Goal: Contribute content: Contribute content

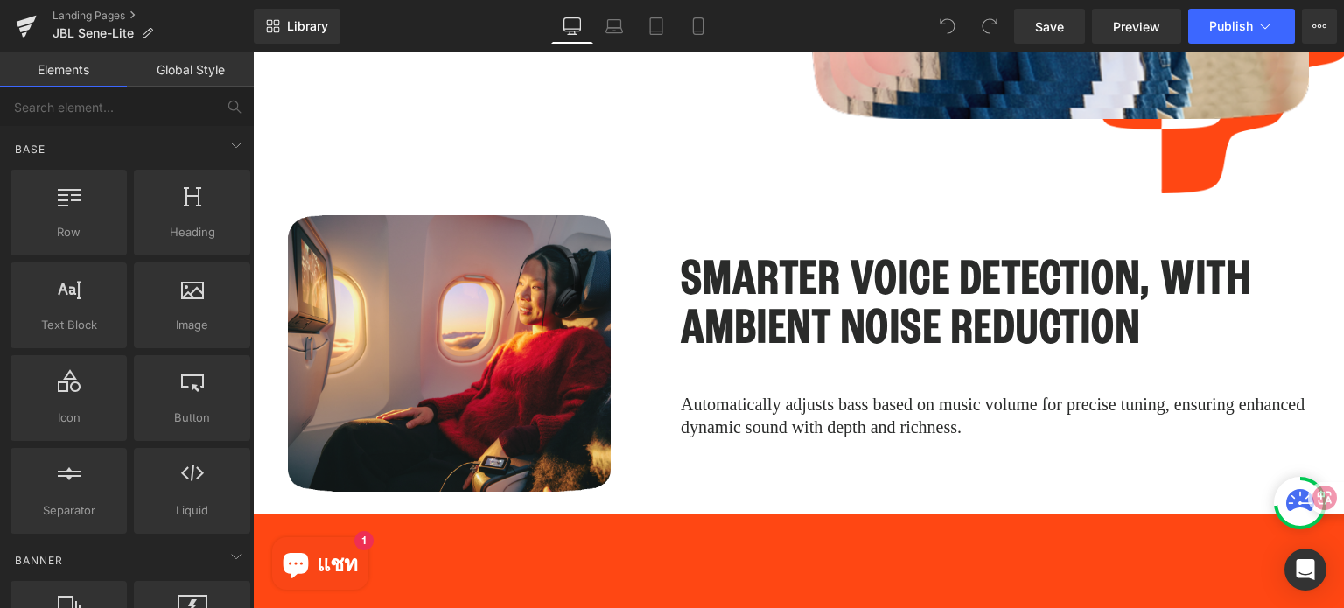
scroll to position [4375, 0]
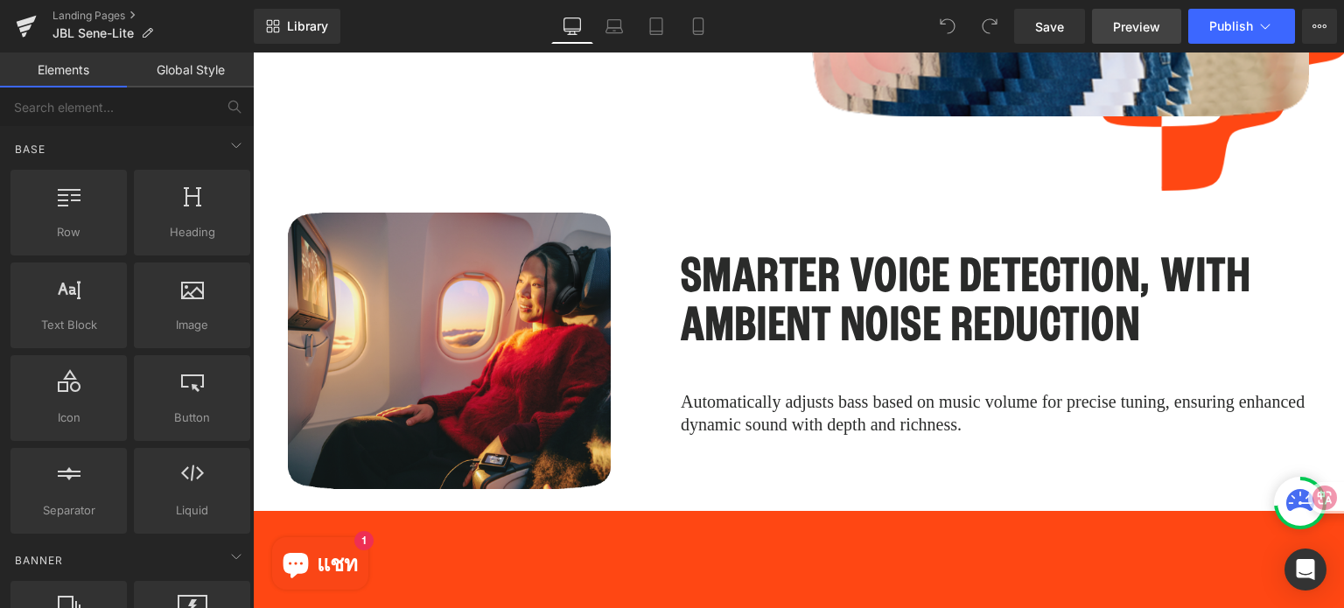
click at [1155, 29] on span "Preview" at bounding box center [1136, 26] width 47 height 18
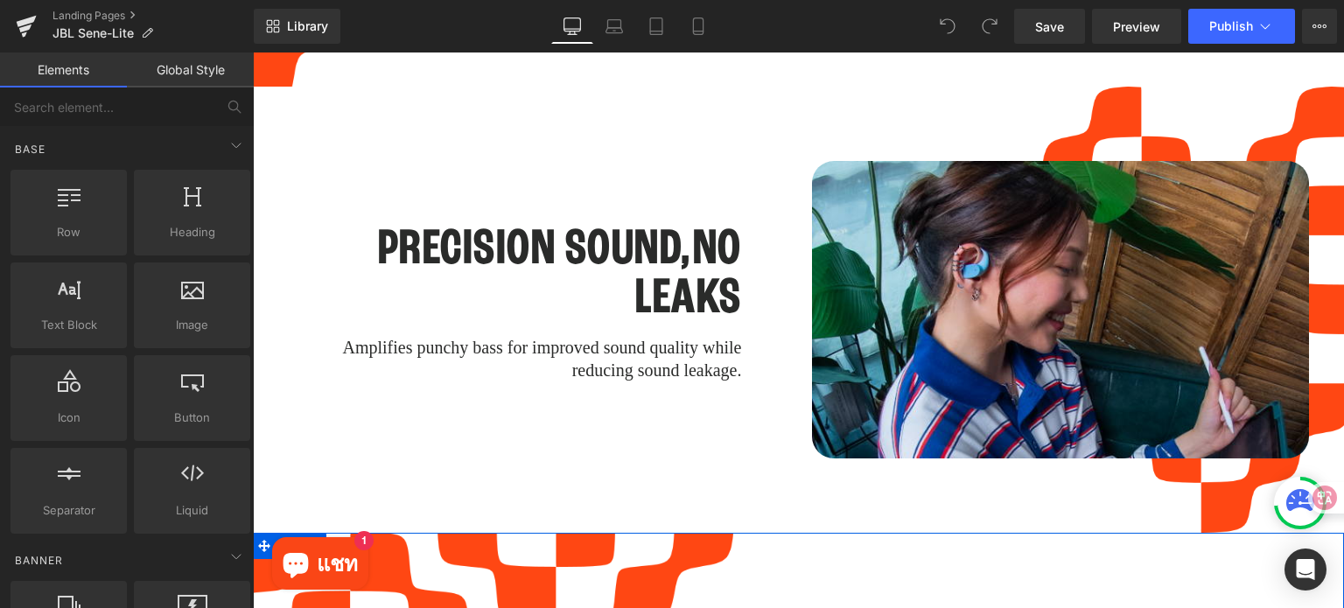
scroll to position [2897, 0]
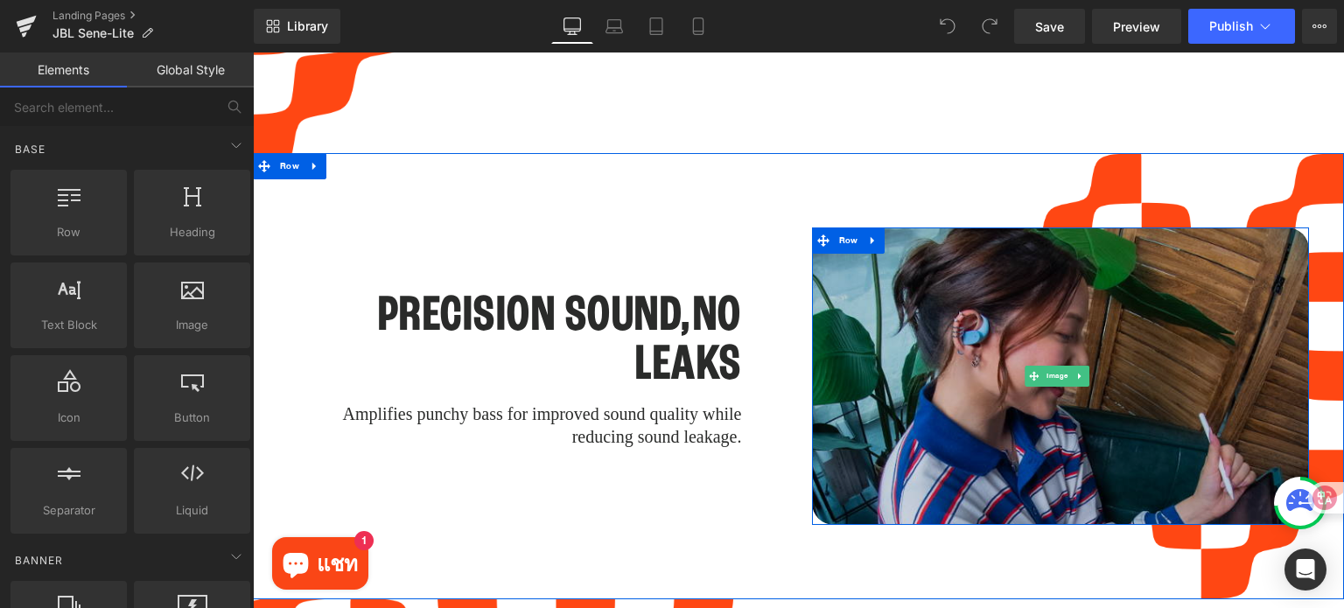
click at [969, 285] on img at bounding box center [1061, 375] width 498 height 297
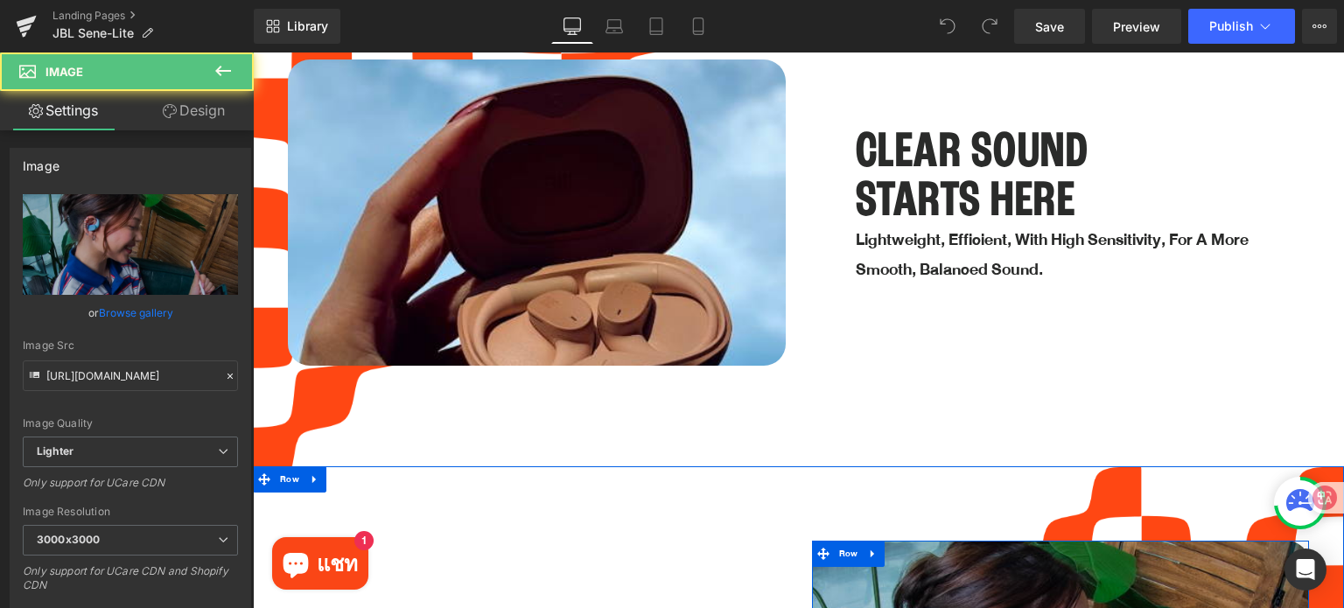
scroll to position [2547, 0]
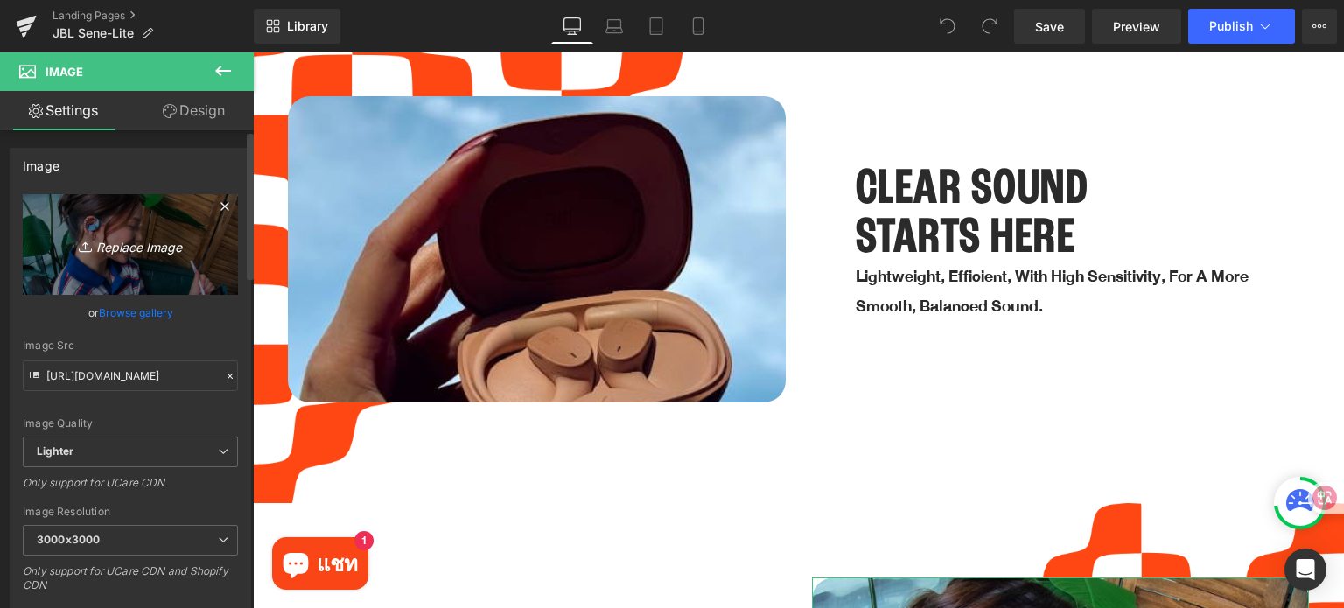
click at [214, 206] on icon at bounding box center [224, 206] width 21 height 21
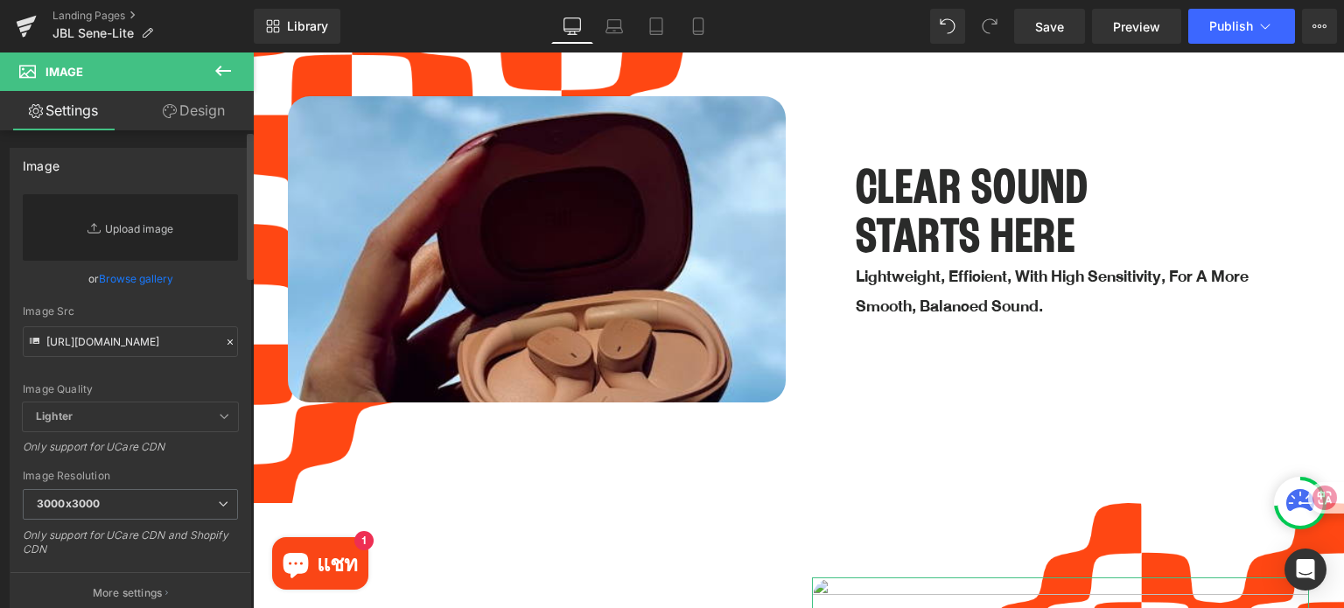
click at [141, 225] on link "Replace Image" at bounding box center [130, 227] width 215 height 66
type input "C:\fakepath\_Image_.jpg"
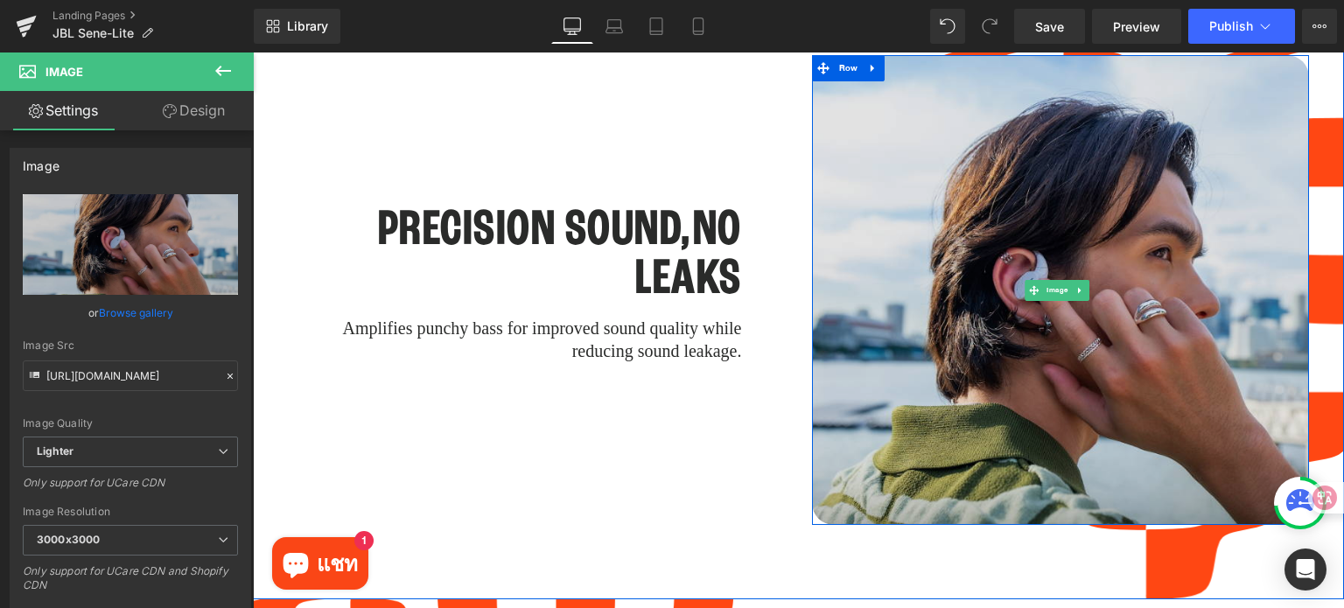
scroll to position [3072, 0]
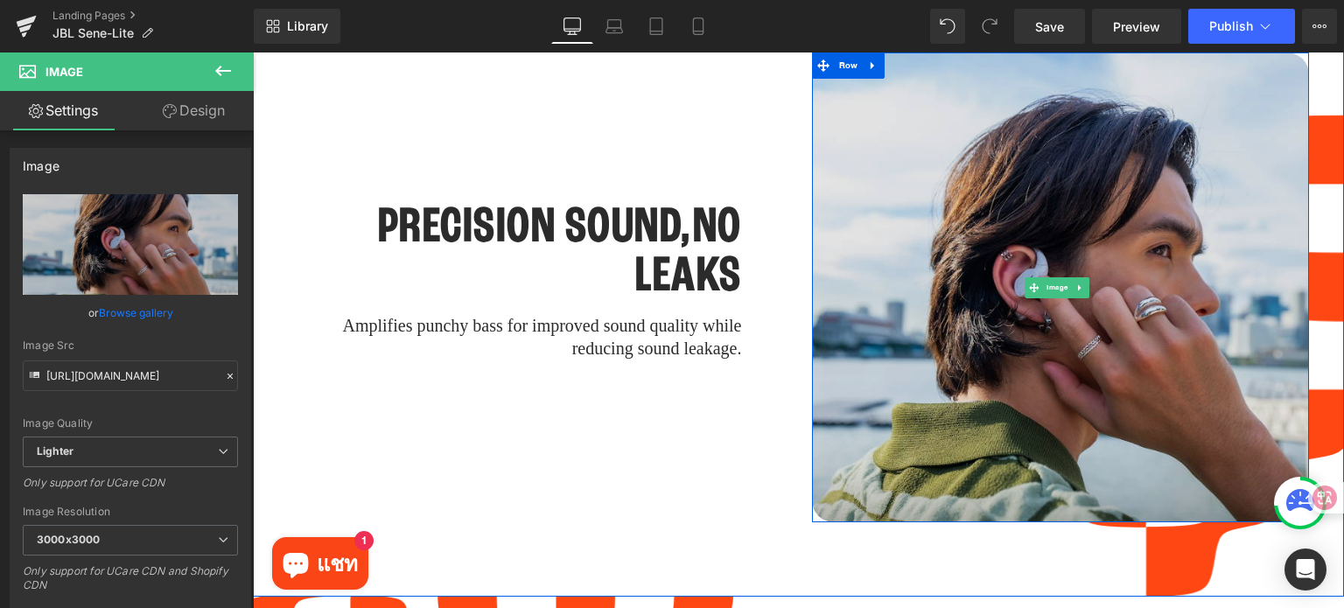
click at [1055, 352] on img at bounding box center [1061, 287] width 498 height 470
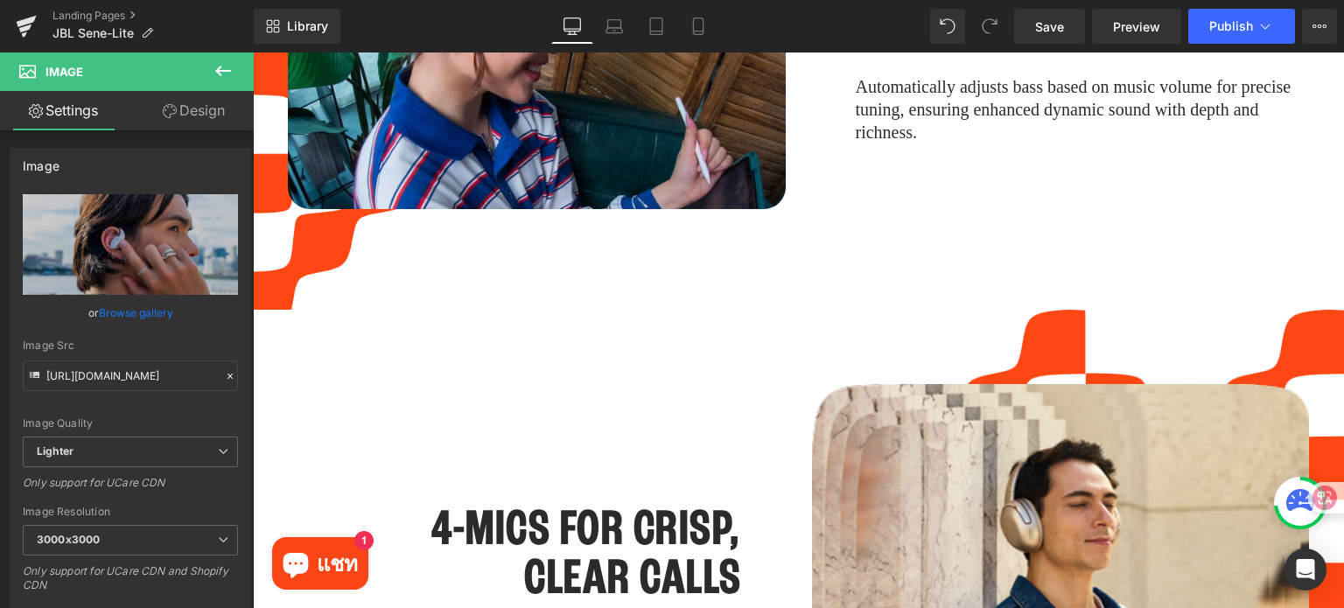
scroll to position [4122, 0]
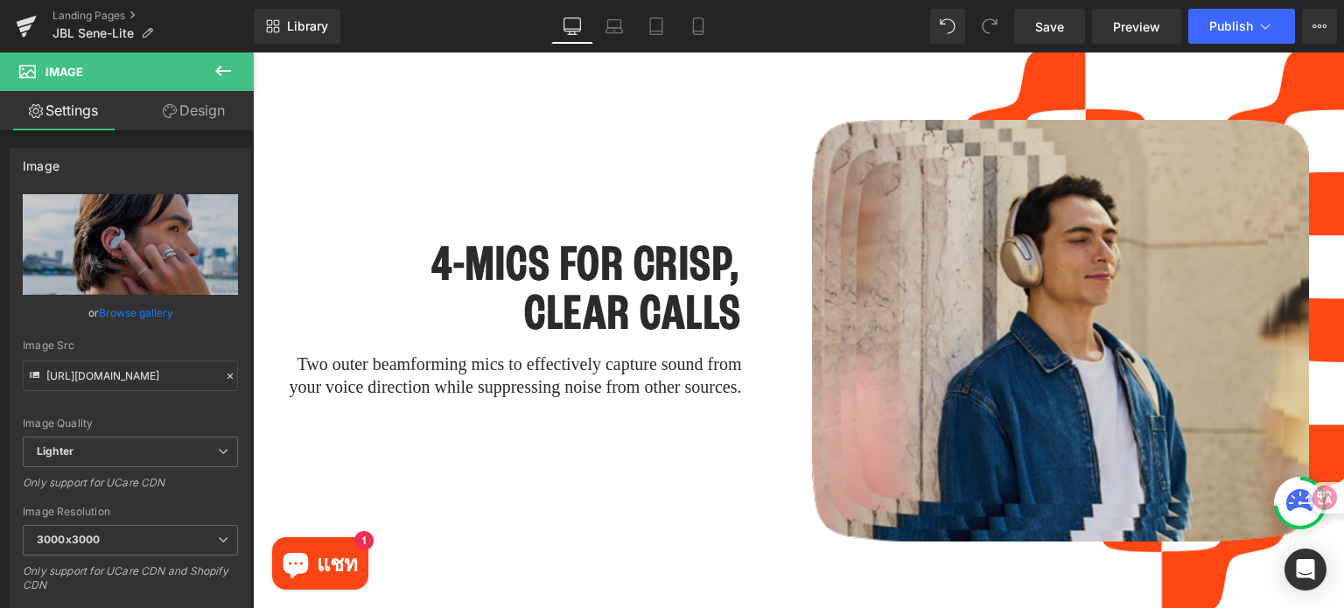
click at [1094, 342] on img at bounding box center [1061, 331] width 498 height 422
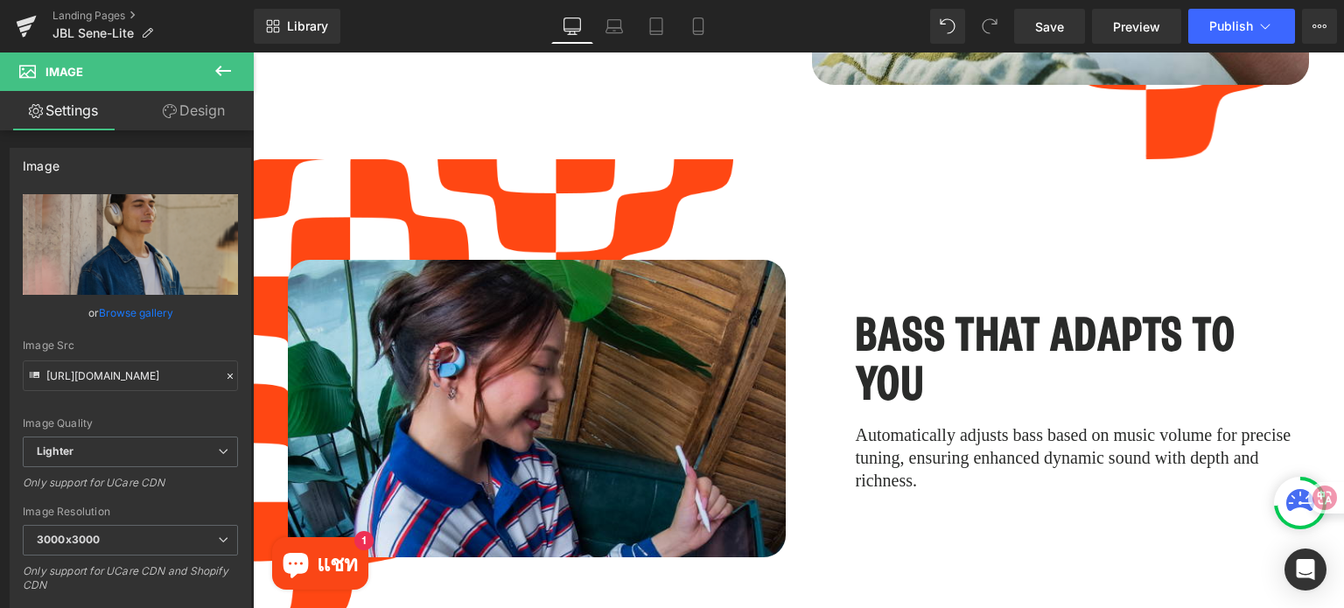
scroll to position [3160, 0]
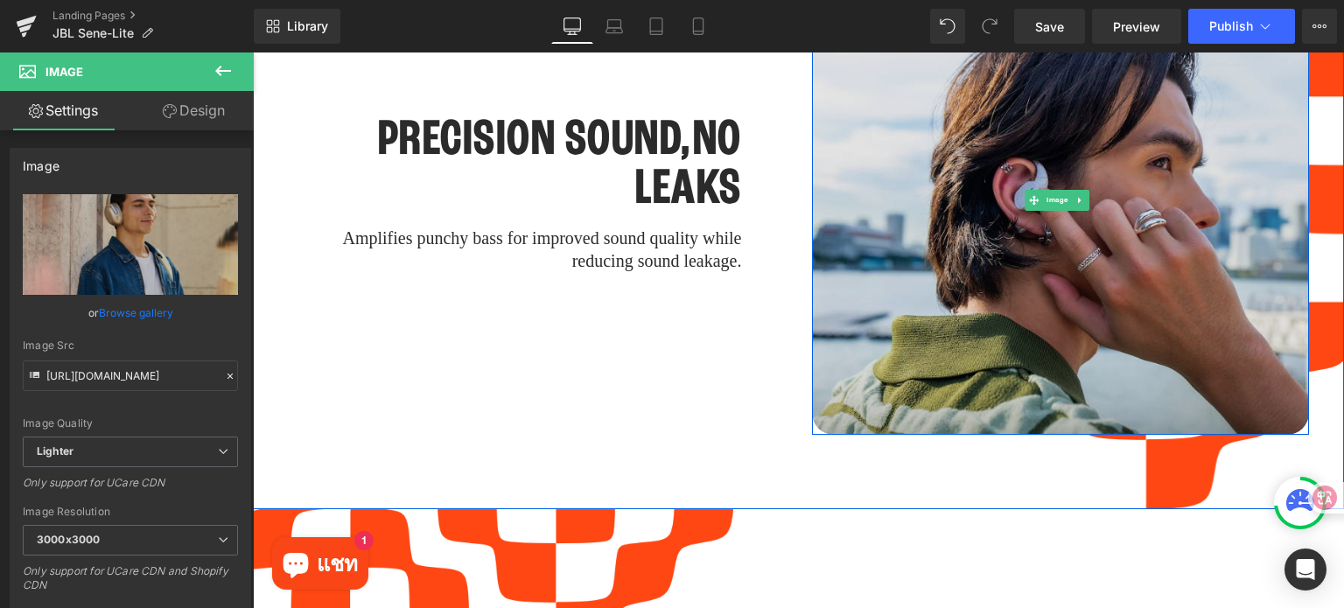
click at [849, 327] on img at bounding box center [1061, 200] width 498 height 470
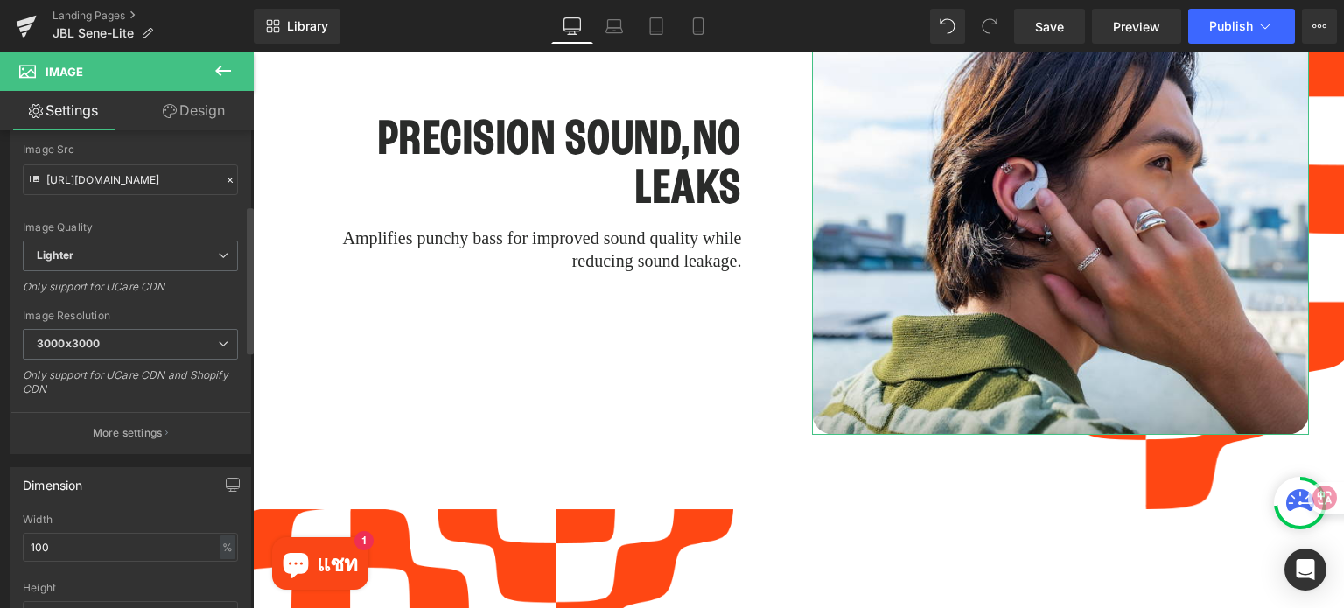
scroll to position [175, 0]
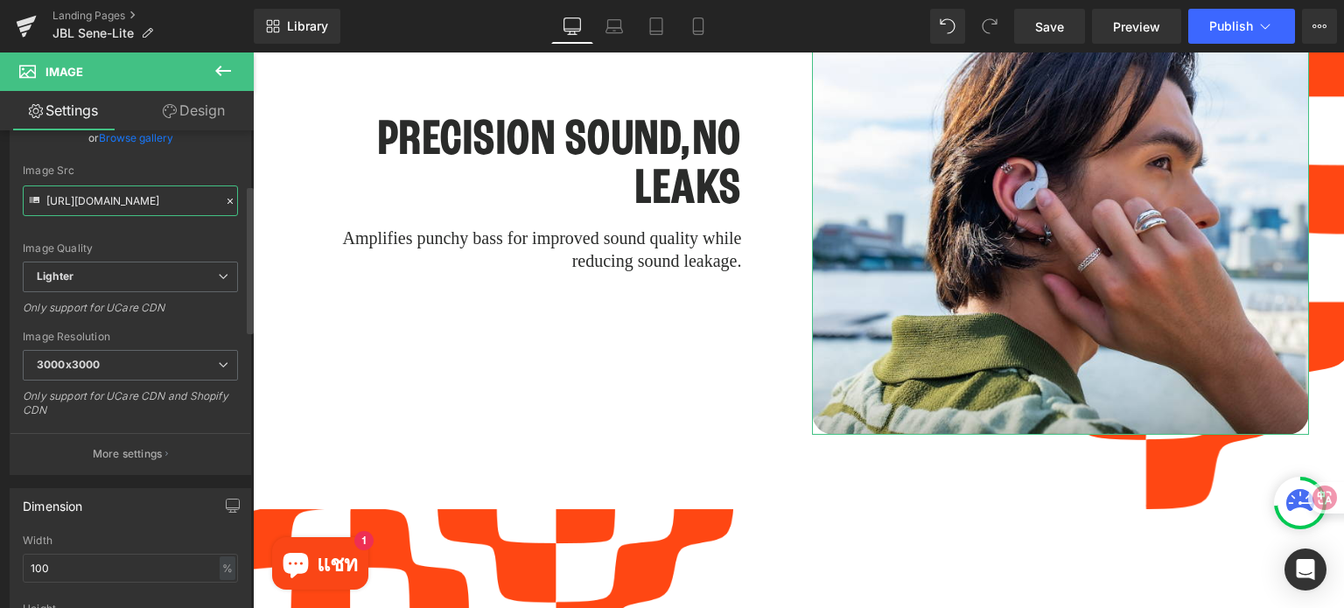
click at [171, 202] on input "[URL][DOMAIN_NAME]" at bounding box center [130, 200] width 215 height 31
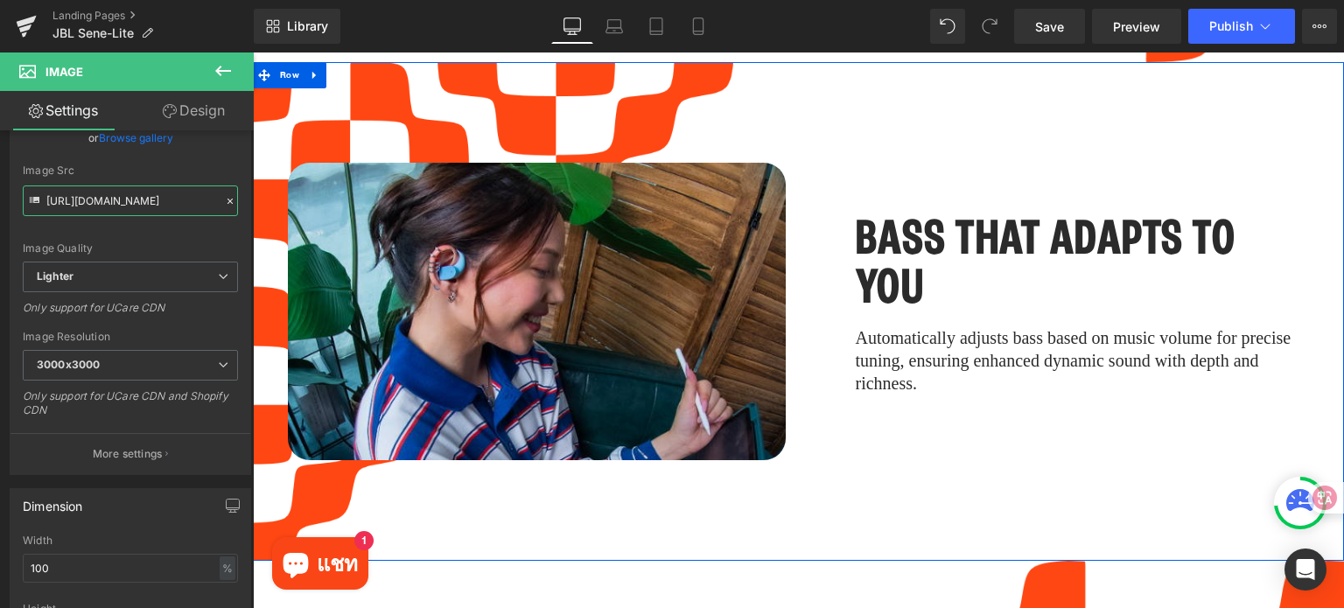
scroll to position [4035, 0]
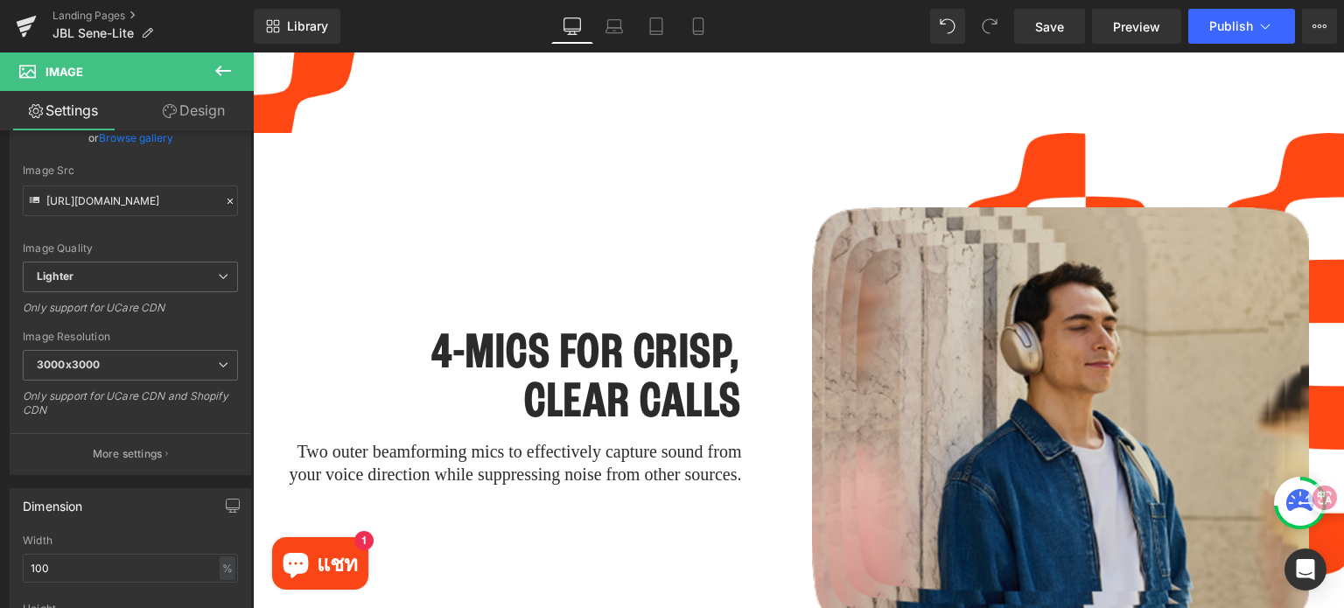
click at [908, 475] on img at bounding box center [1061, 418] width 498 height 422
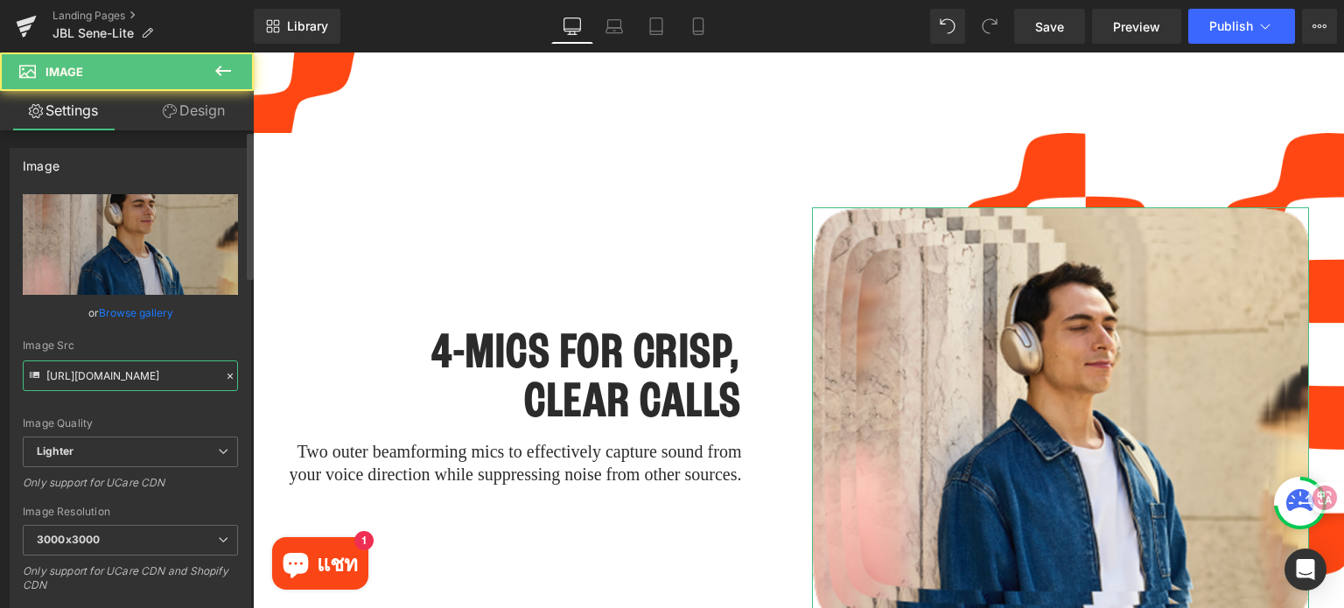
click at [112, 376] on input "[URL][DOMAIN_NAME]" at bounding box center [130, 375] width 215 height 31
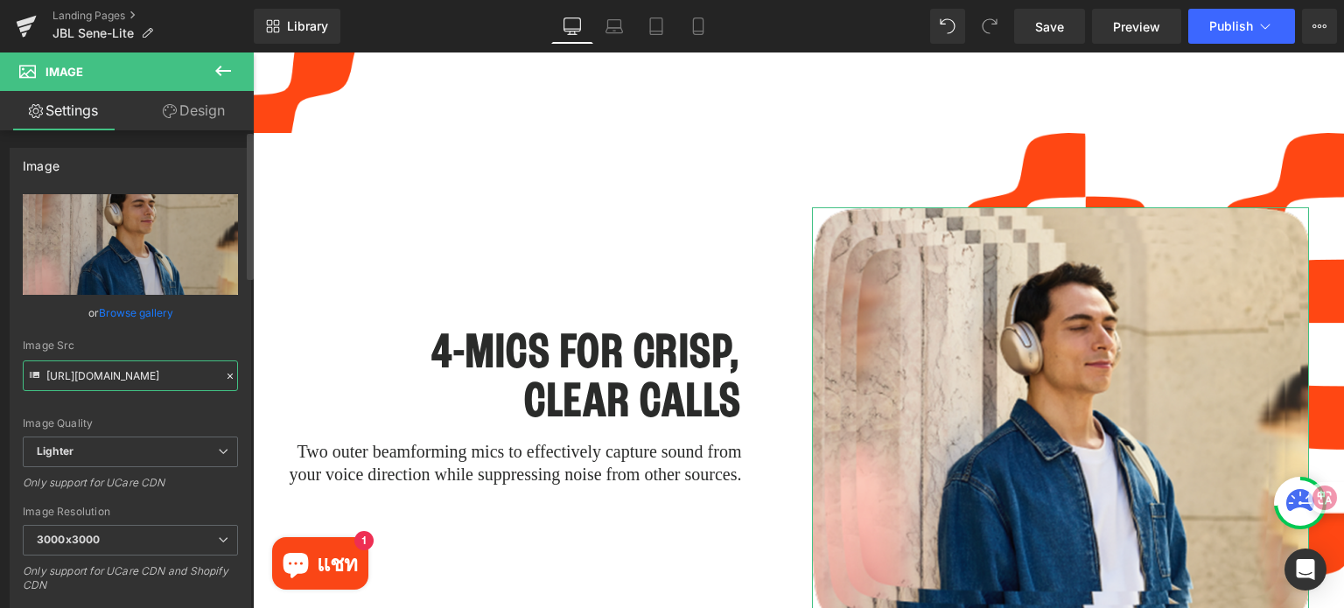
type input "[URL][DOMAIN_NAME]"
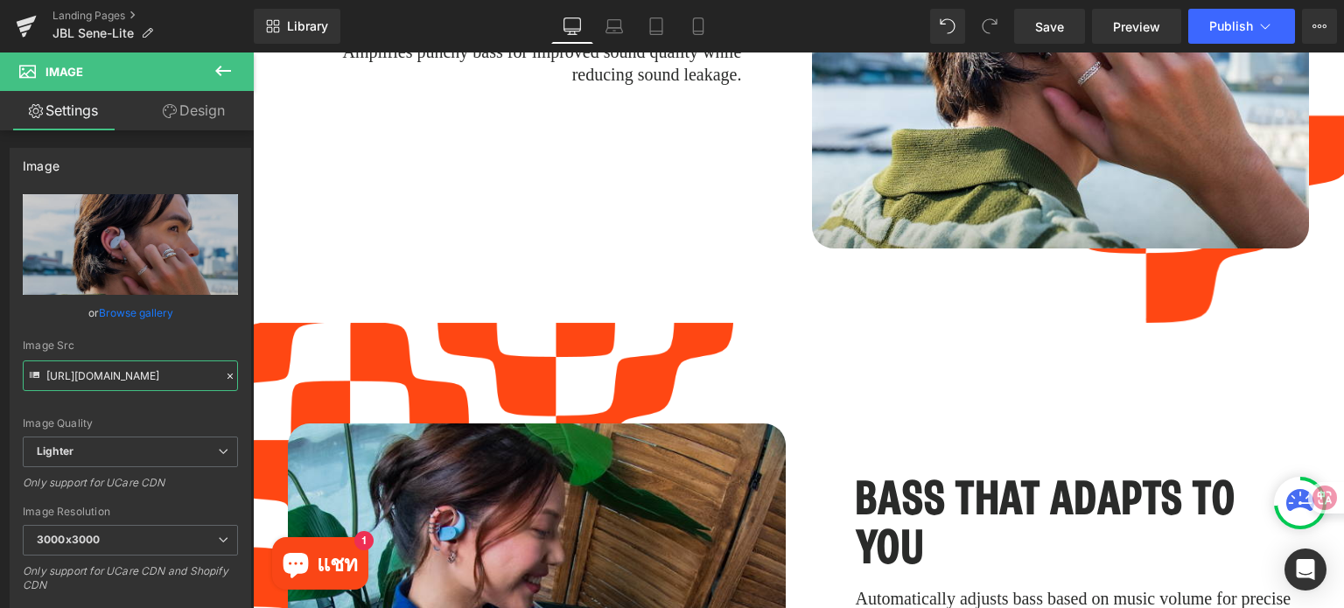
scroll to position [3510, 0]
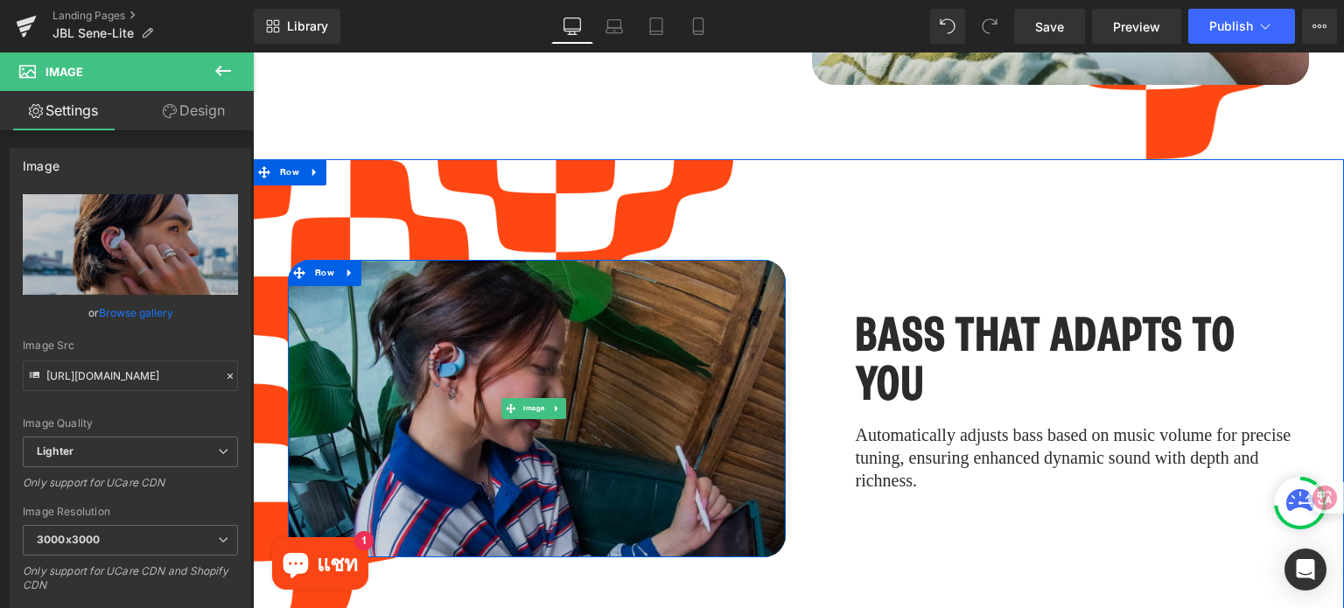
click at [598, 312] on img at bounding box center [537, 408] width 498 height 297
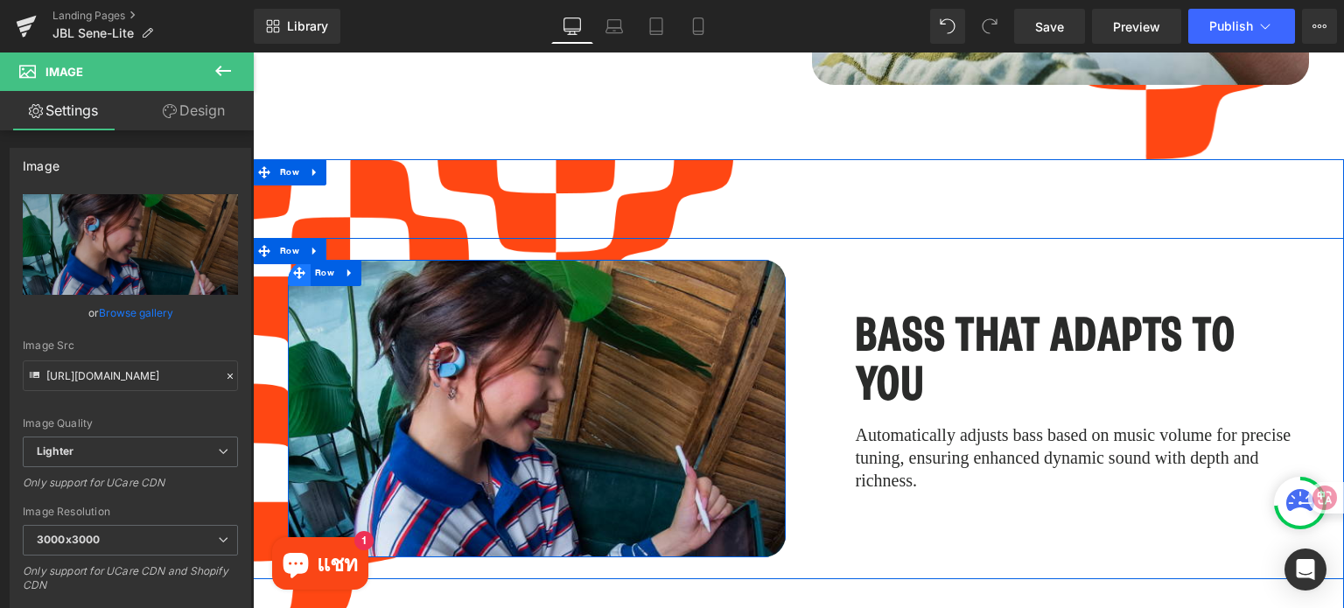
click at [297, 266] on icon at bounding box center [299, 272] width 12 height 13
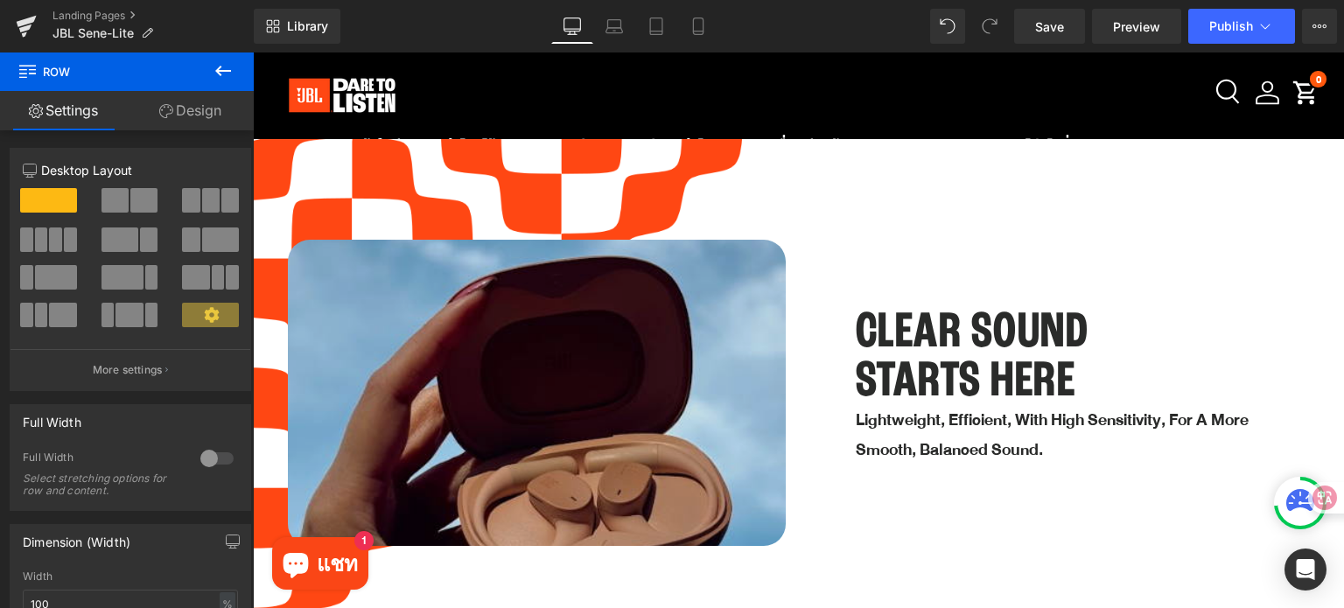
scroll to position [2372, 0]
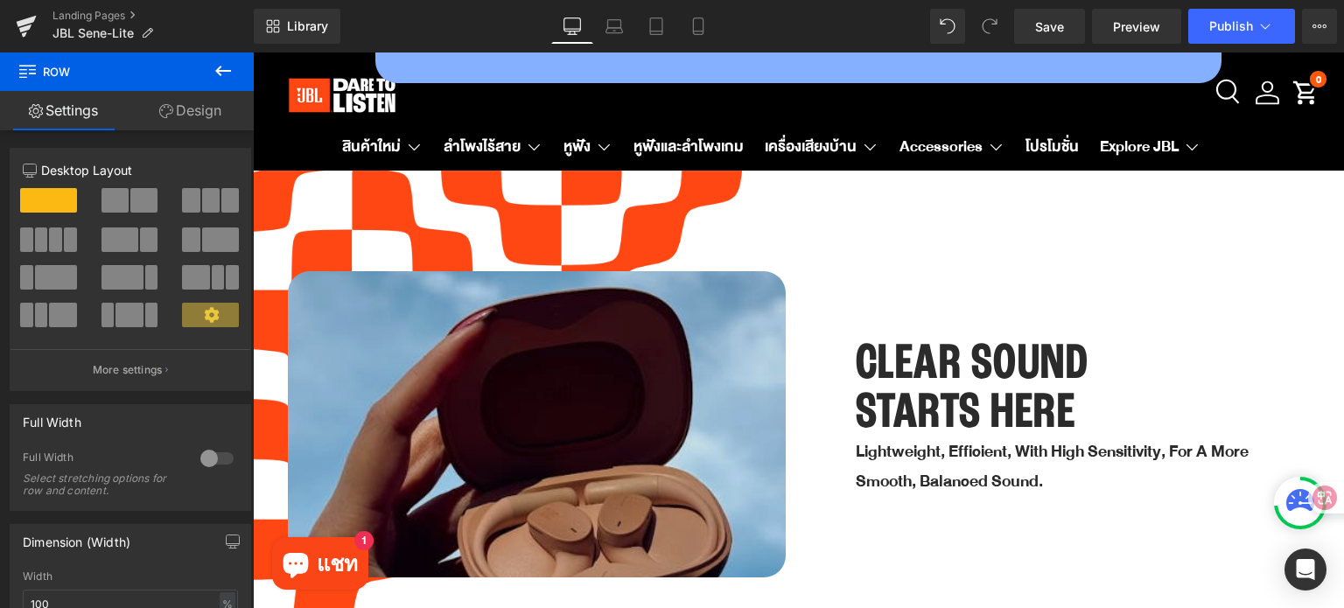
click at [479, 310] on img at bounding box center [537, 464] width 498 height 386
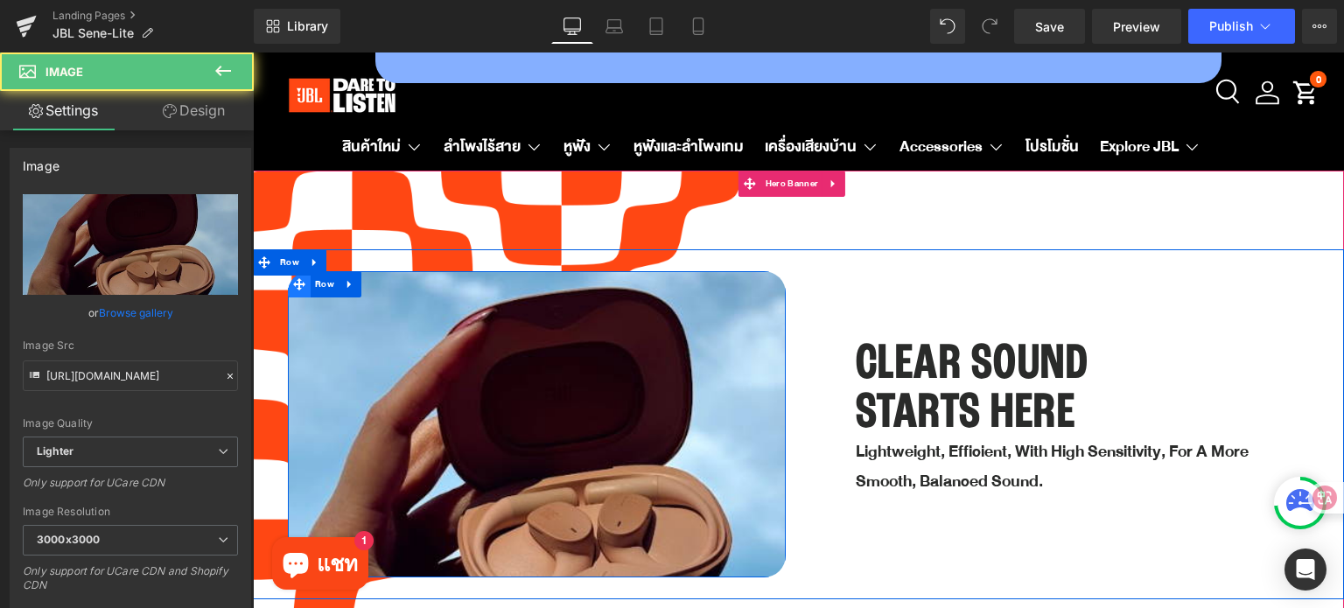
click at [296, 278] on icon at bounding box center [299, 284] width 12 height 12
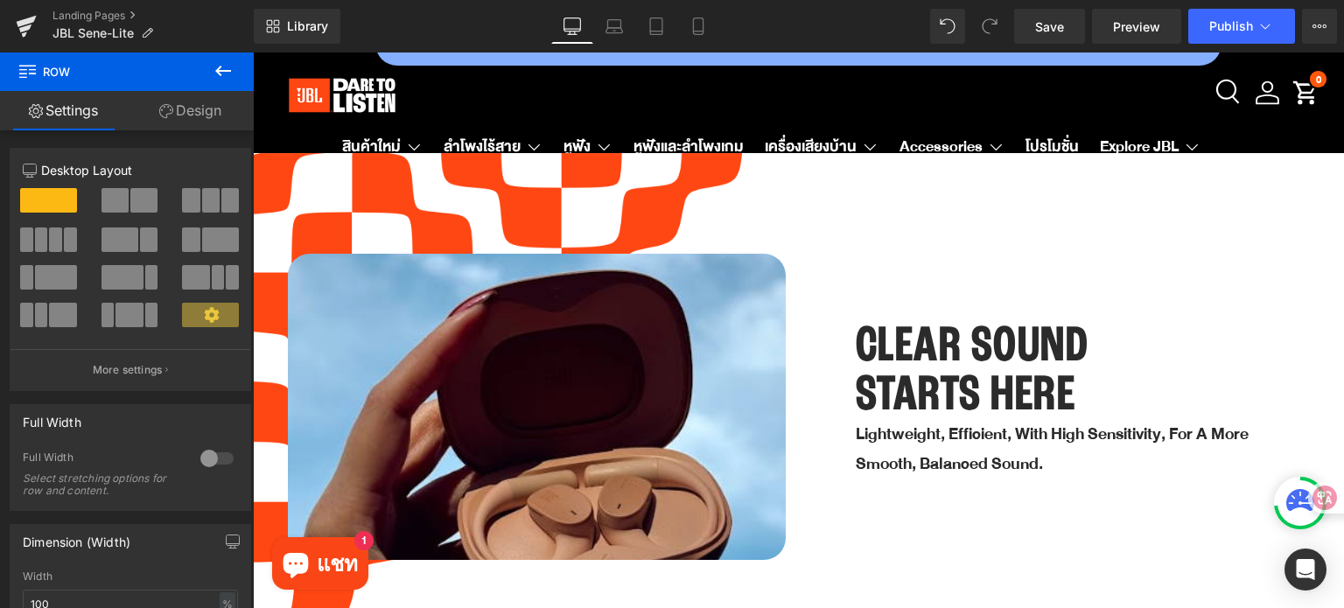
scroll to position [2285, 0]
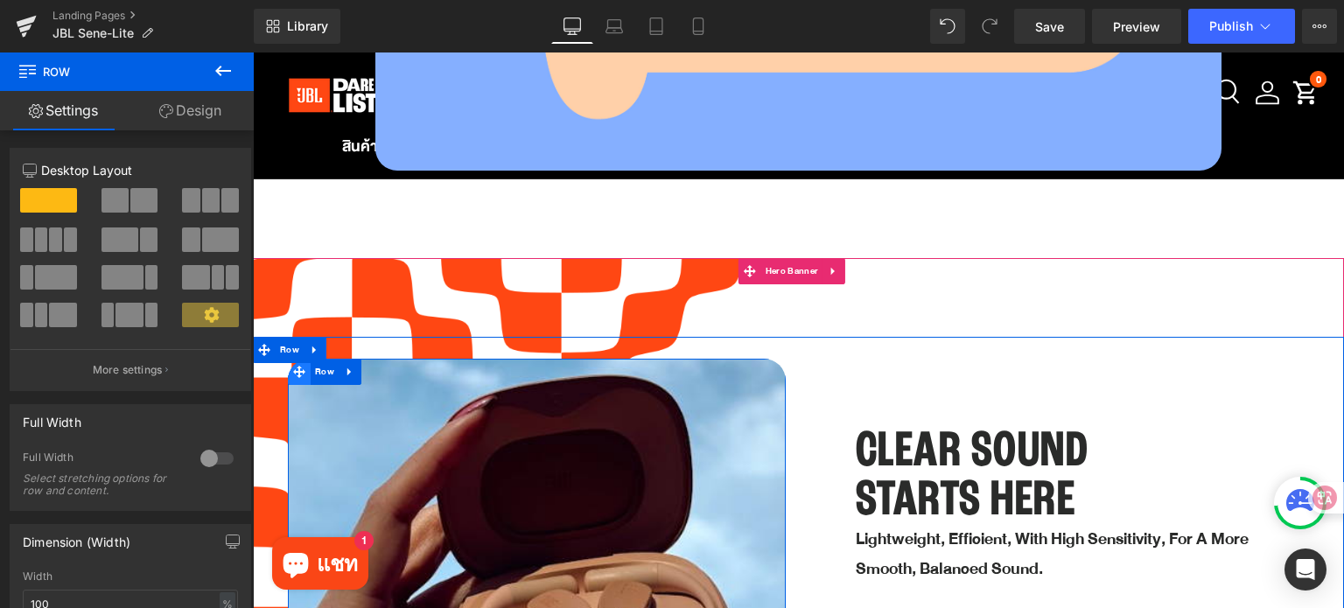
click at [299, 366] on icon at bounding box center [299, 372] width 12 height 12
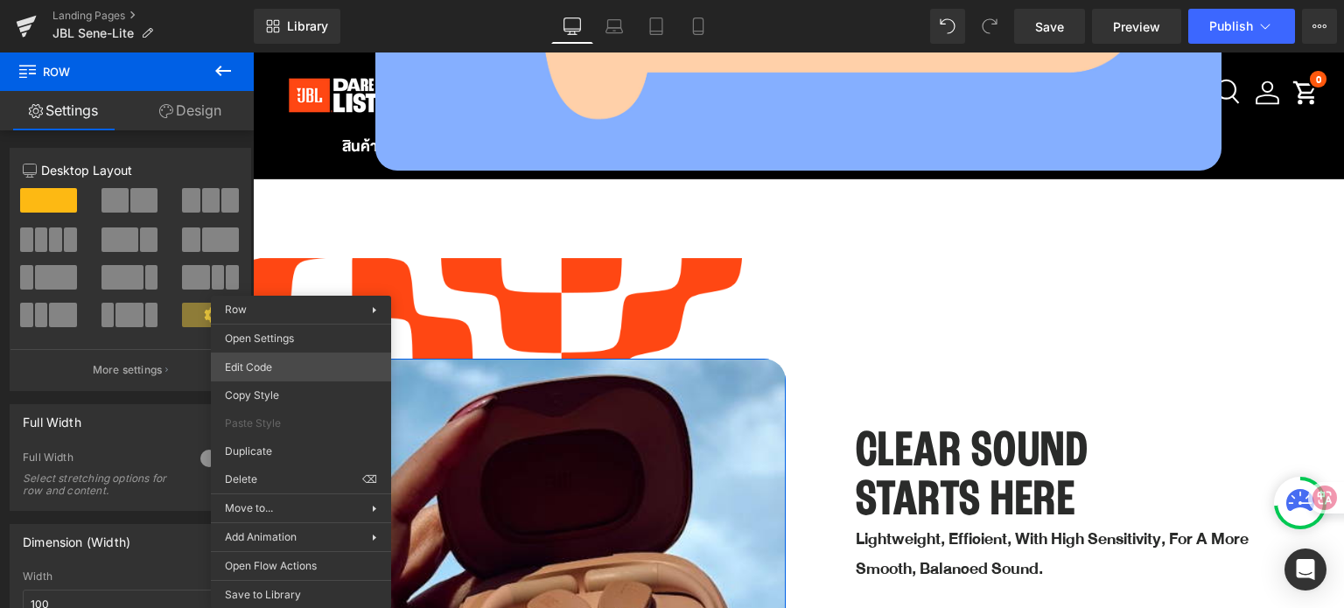
click at [274, 0] on div "Row You are previewing how the will restyle your page. You can not edit Element…" at bounding box center [672, 0] width 1344 height 0
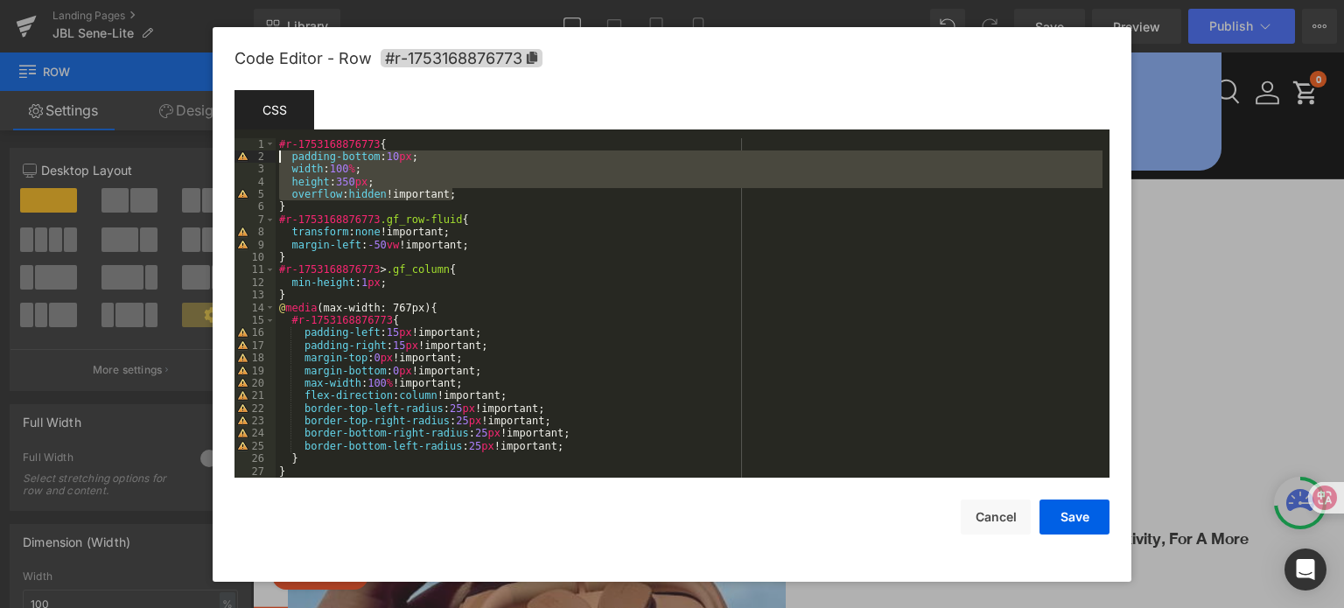
drag, startPoint x: 464, startPoint y: 193, endPoint x: 269, endPoint y: 157, distance: 197.7
click at [269, 157] on pre "1 2 3 4 5 6 7 8 9 10 11 12 13 14 15 16 17 18 19 20 21 22 23 24 25 26 27 28 #r-1…" at bounding box center [671, 308] width 875 height 340
click at [1096, 517] on button "Save" at bounding box center [1074, 517] width 70 height 35
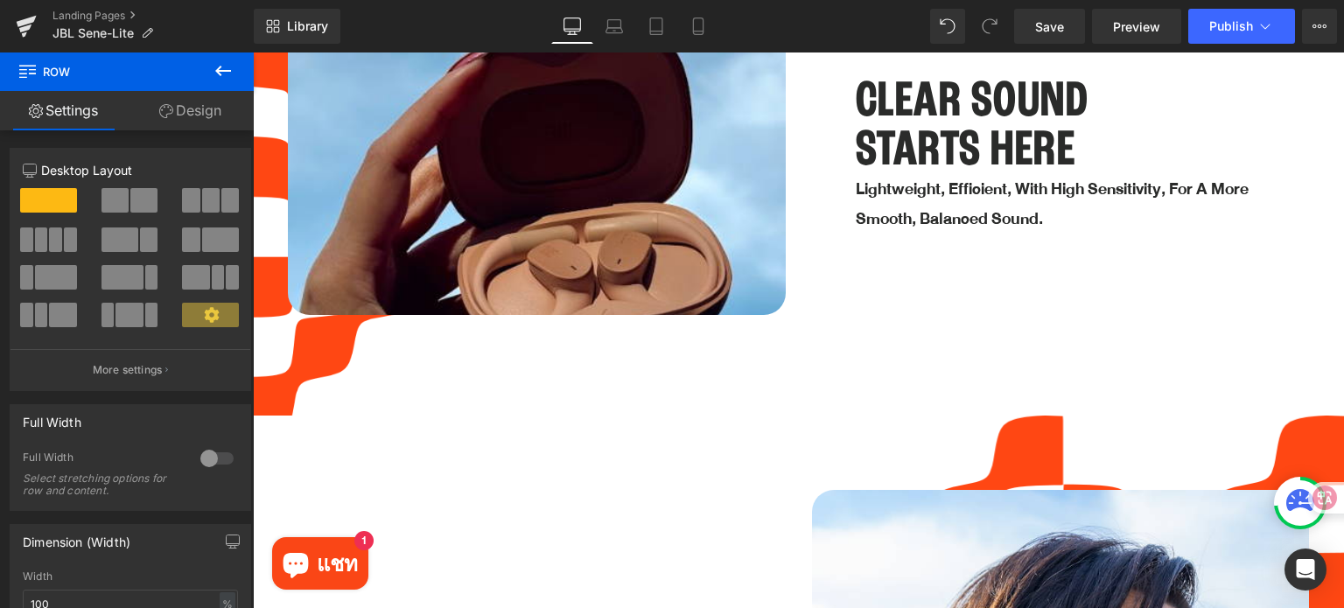
scroll to position [2897, 0]
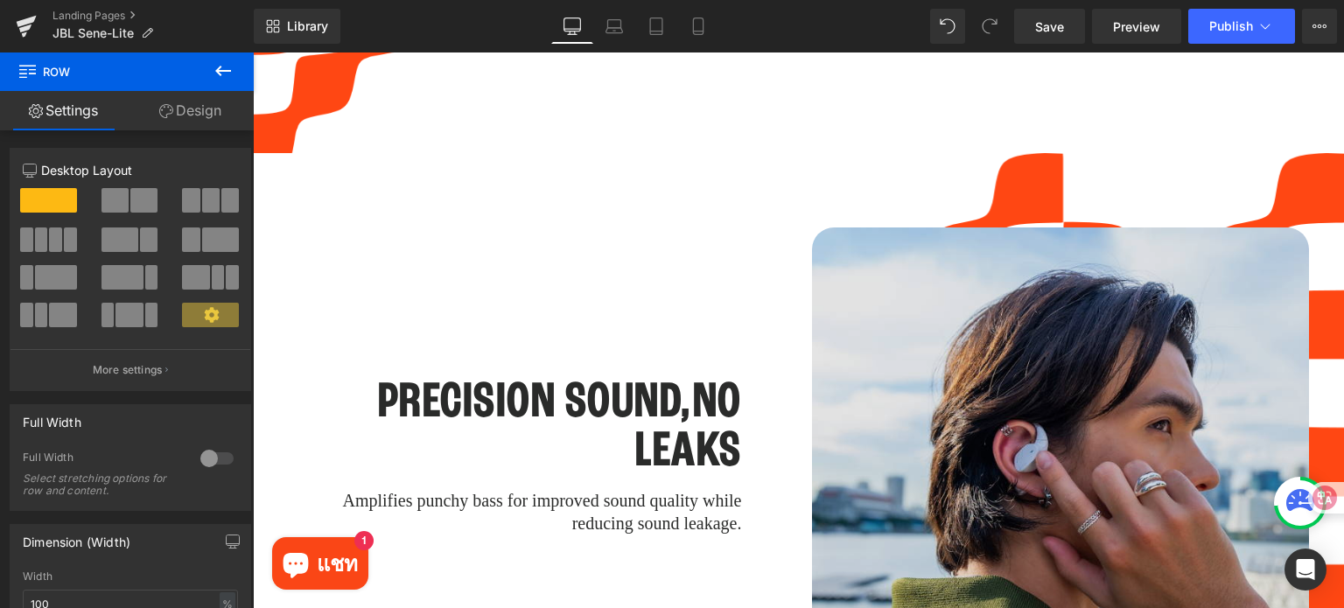
click at [864, 351] on img at bounding box center [1061, 462] width 498 height 470
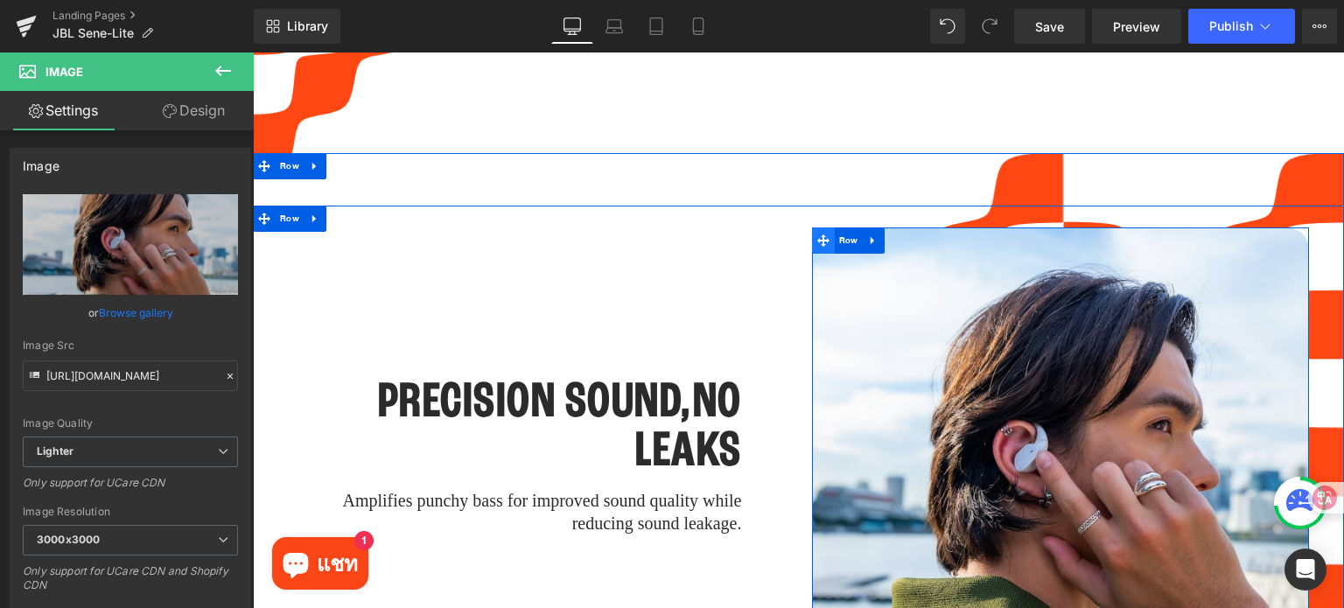
click at [813, 230] on span at bounding box center [823, 240] width 23 height 26
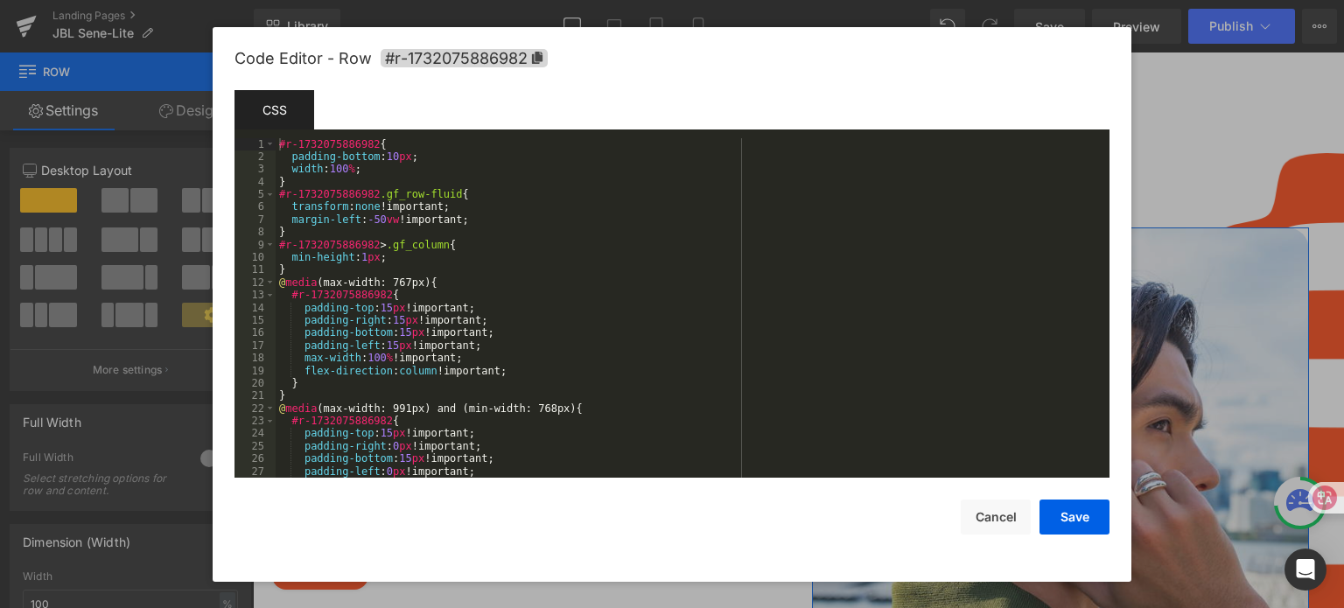
click at [793, 0] on div "Row You are previewing how the will restyle your page. You can not edit Element…" at bounding box center [672, 0] width 1344 height 0
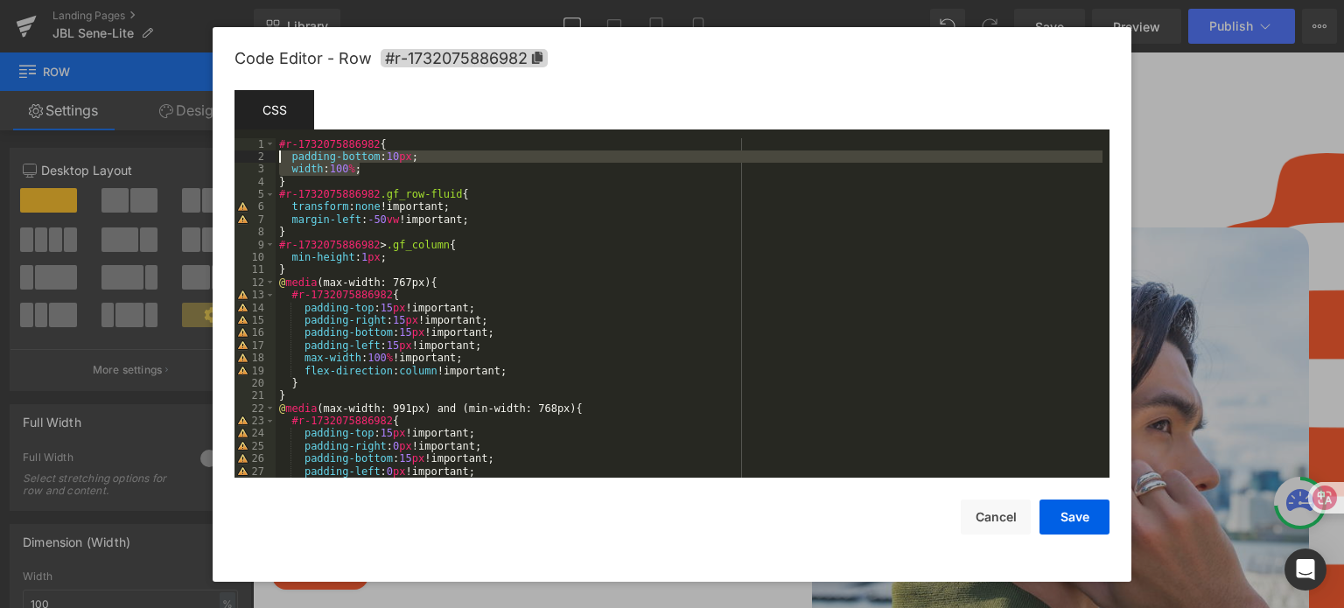
drag, startPoint x: 367, startPoint y: 171, endPoint x: 280, endPoint y: 160, distance: 88.1
click at [280, 160] on div "#r-1732075886982 { padding-bottom : 10 px ; width : 100 % ; } #r-1732075886982 …" at bounding box center [689, 321] width 827 height 366
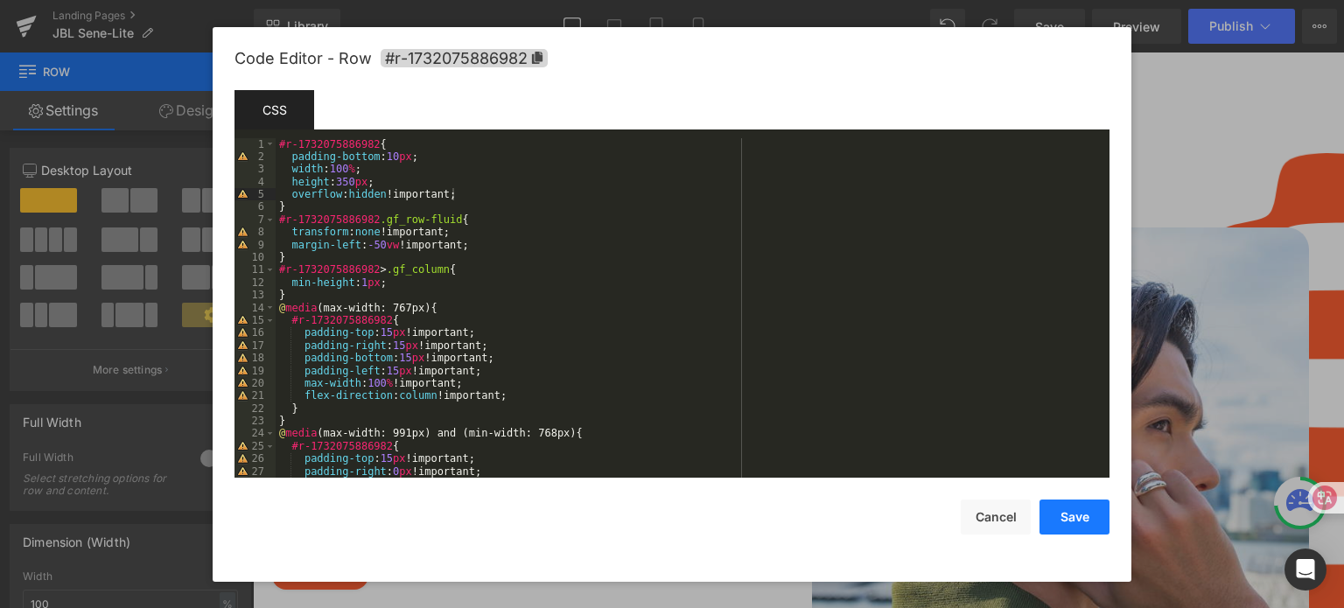
click at [1088, 521] on button "Save" at bounding box center [1074, 517] width 70 height 35
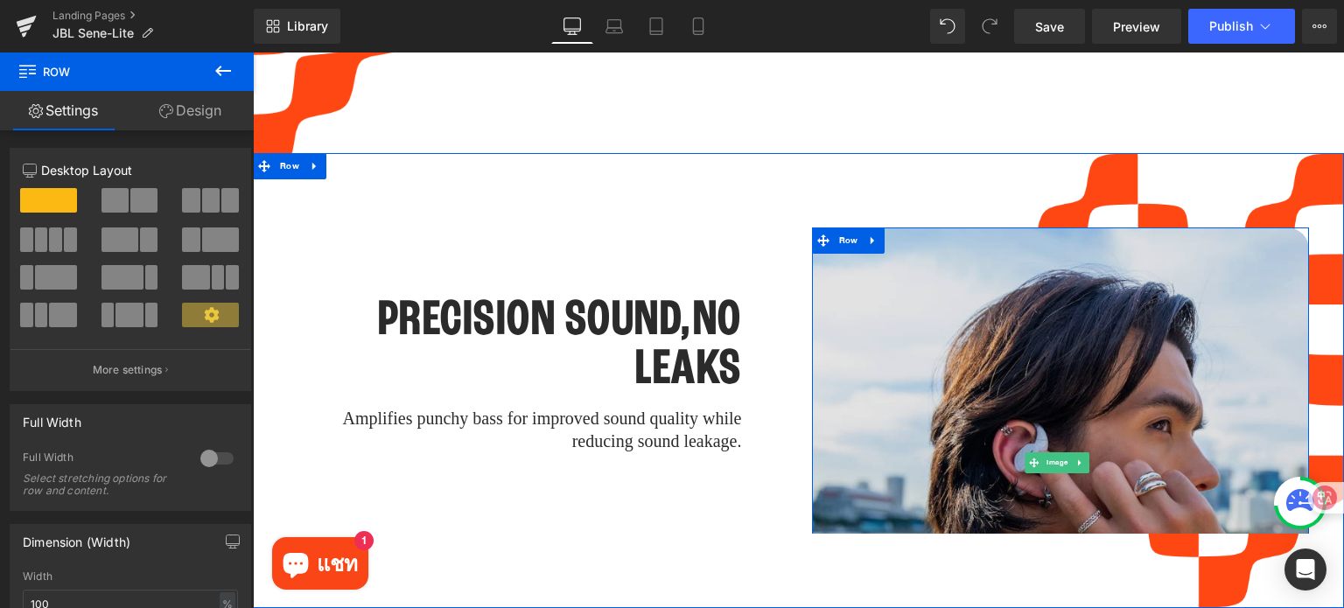
click at [1034, 369] on img at bounding box center [1061, 462] width 498 height 470
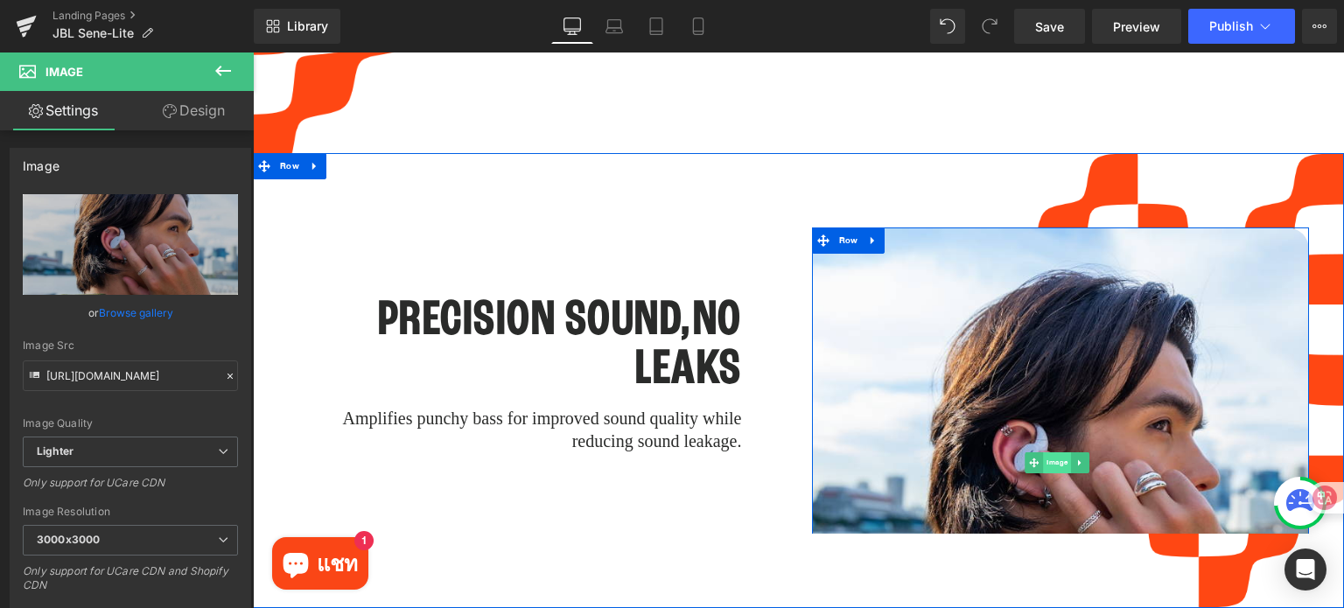
click at [1045, 452] on span "Image" at bounding box center [1057, 462] width 28 height 21
click at [1043, 452] on span "Image" at bounding box center [1057, 462] width 28 height 21
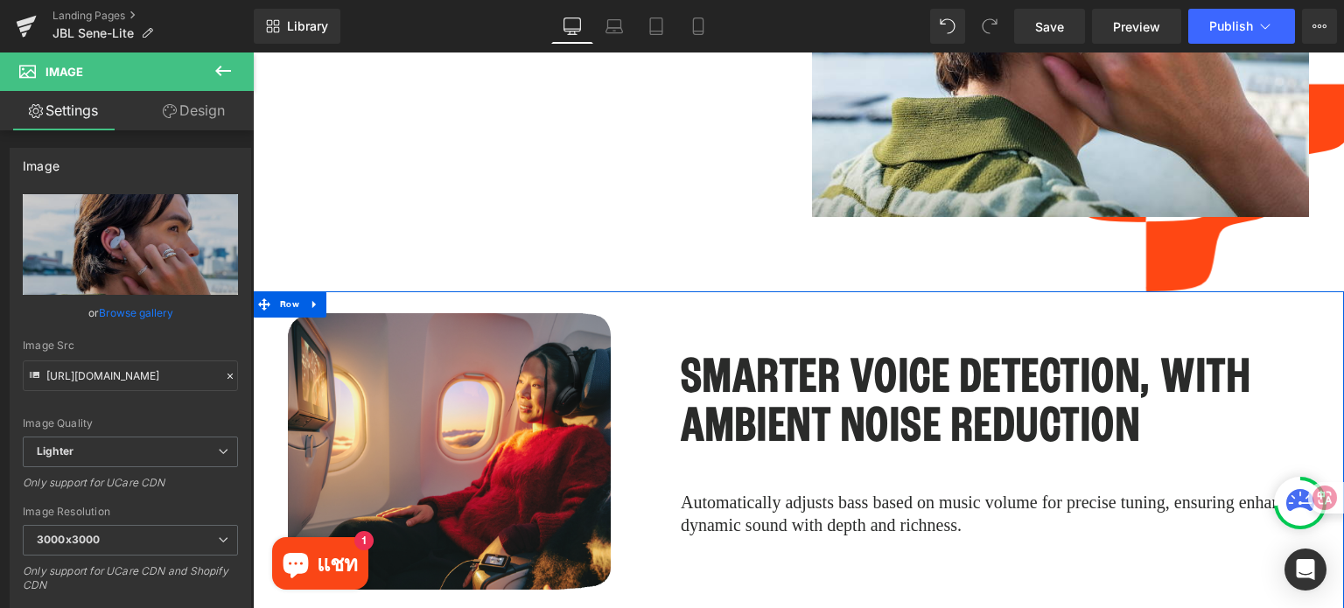
scroll to position [4297, 0]
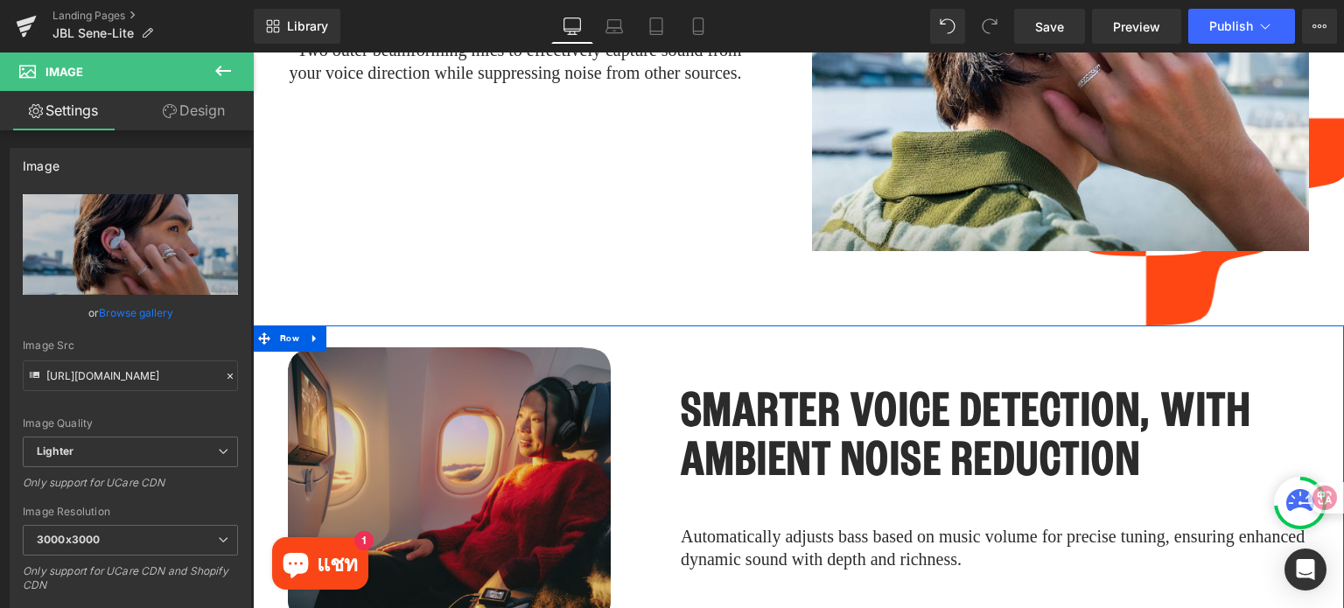
click at [504, 471] on img at bounding box center [449, 485] width 323 height 276
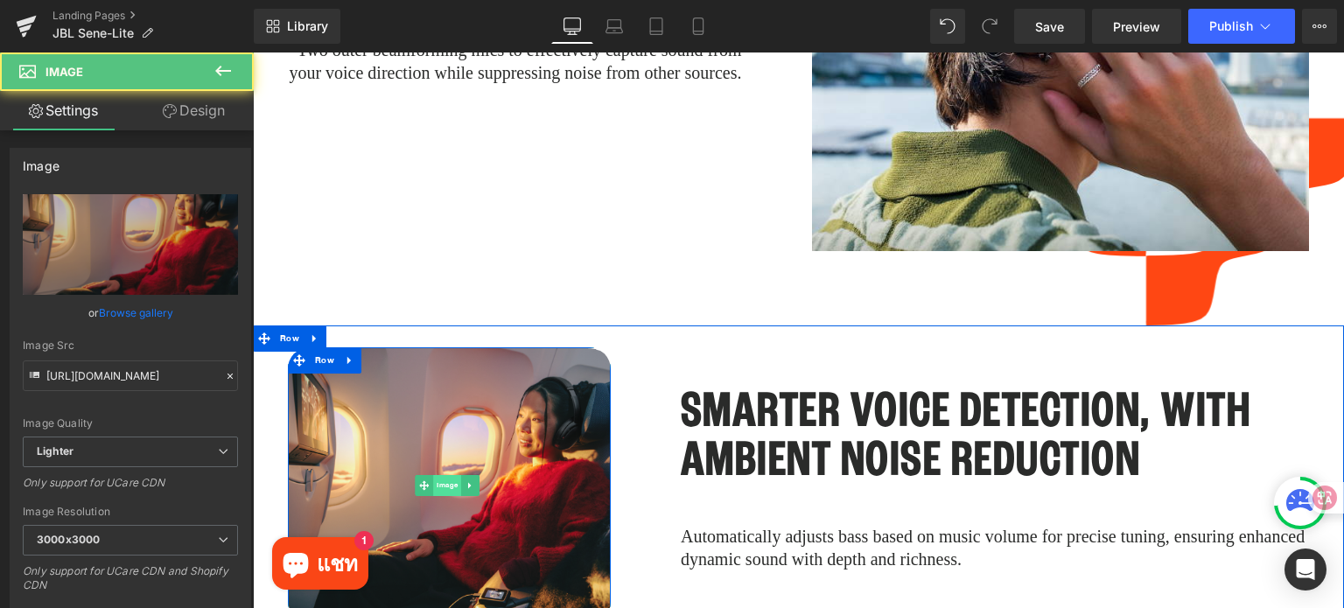
click at [441, 475] on span "Image" at bounding box center [447, 485] width 28 height 21
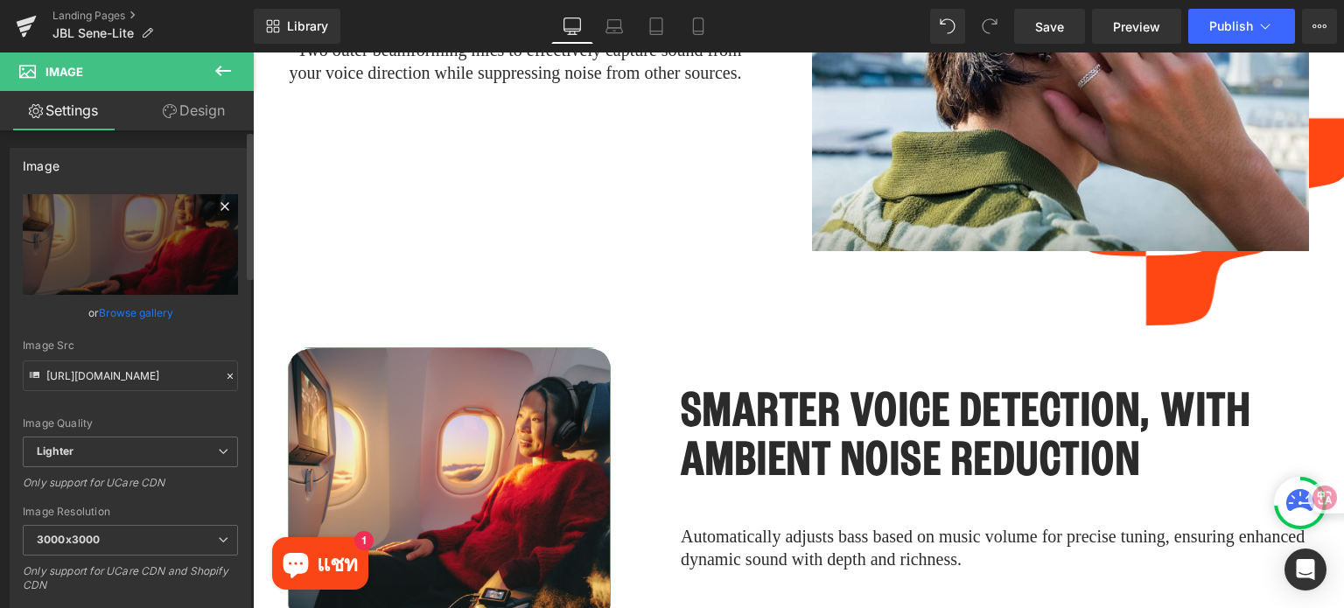
click at [214, 205] on icon at bounding box center [224, 206] width 21 height 21
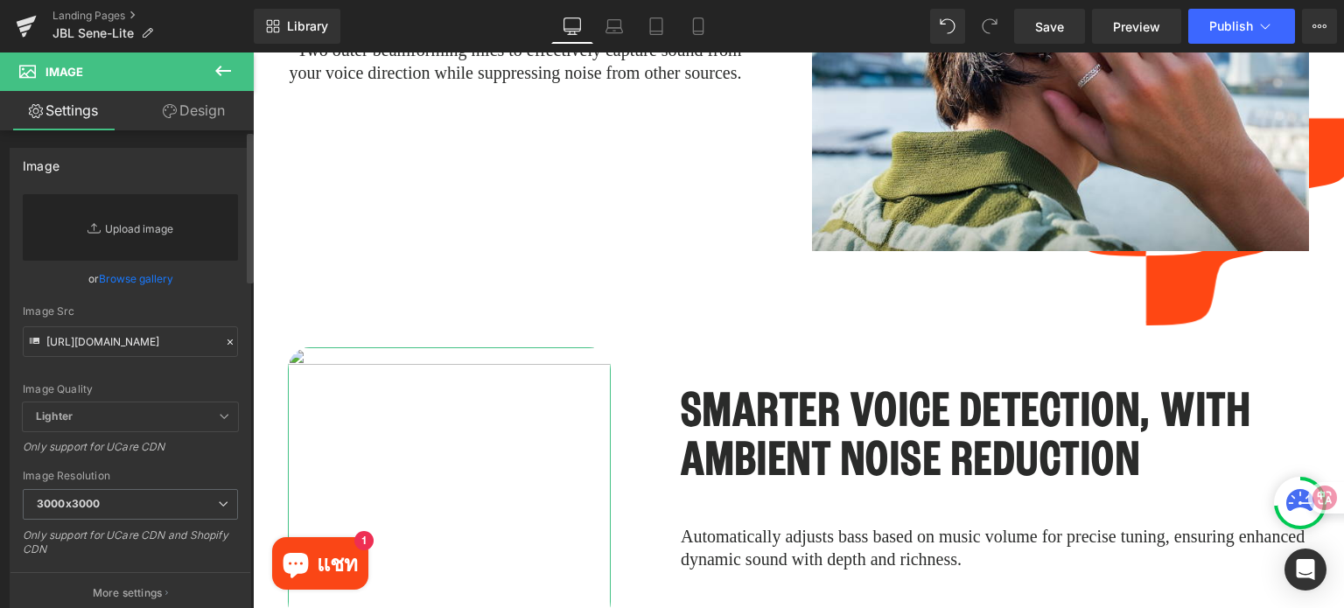
click at [143, 225] on link "Replace Image" at bounding box center [130, 227] width 215 height 66
type input "C:\fakepath\_Image_ (1).jpg"
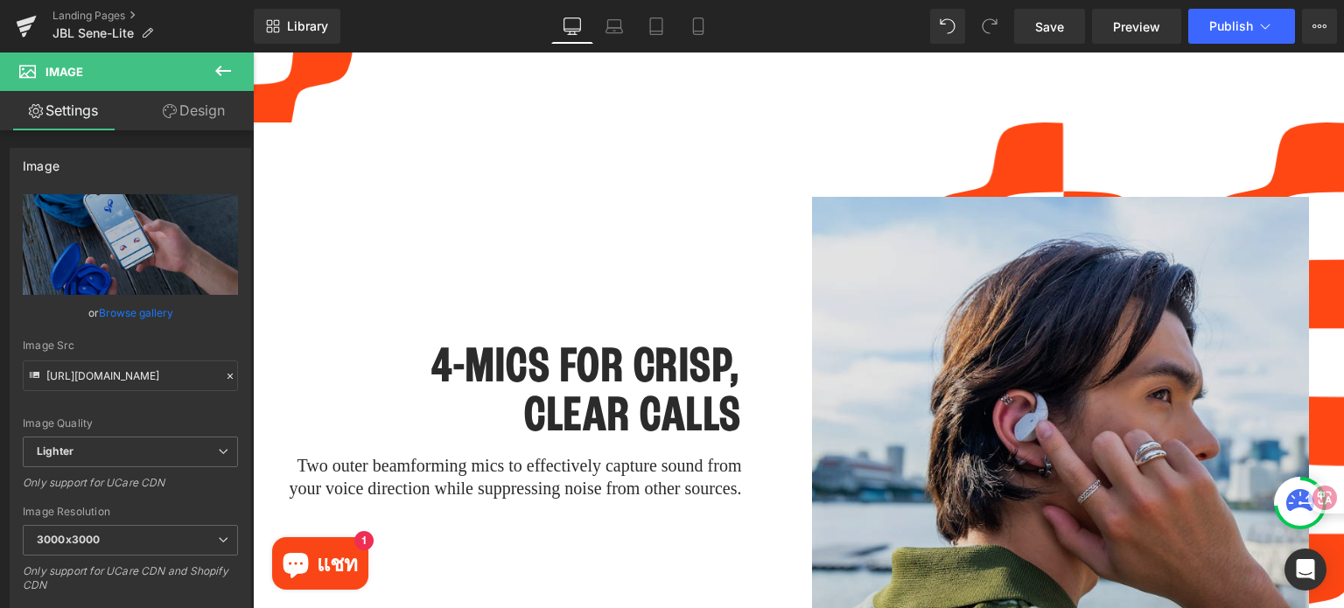
scroll to position [3860, 0]
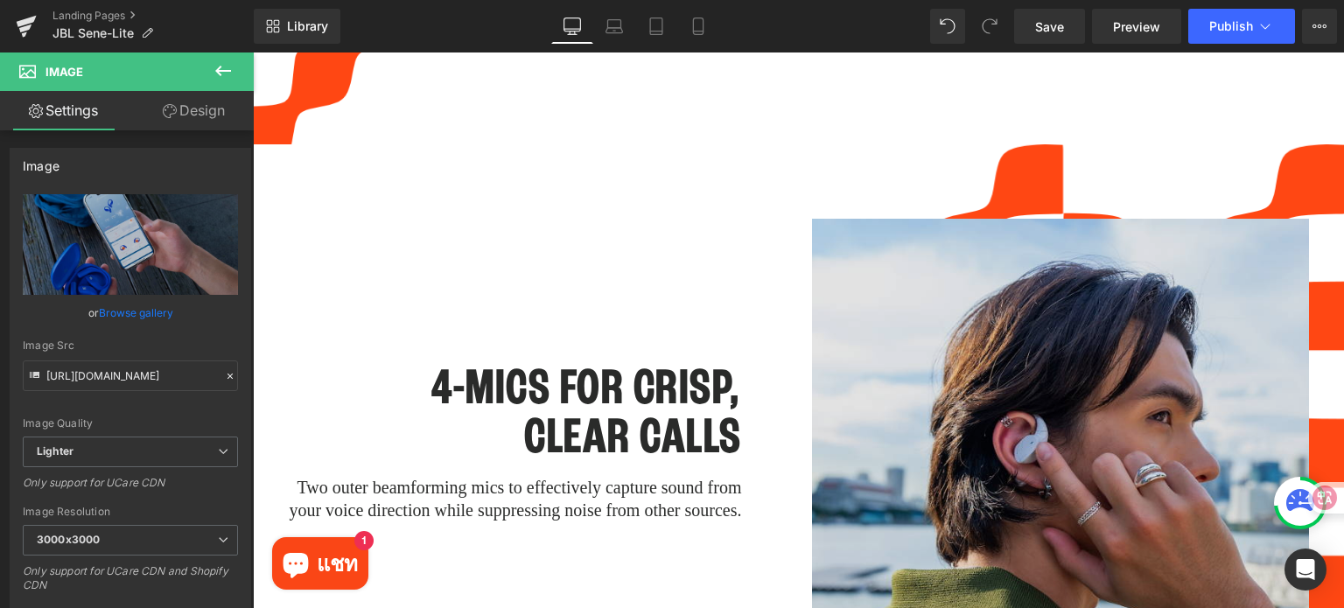
click at [1088, 431] on img at bounding box center [1061, 454] width 498 height 470
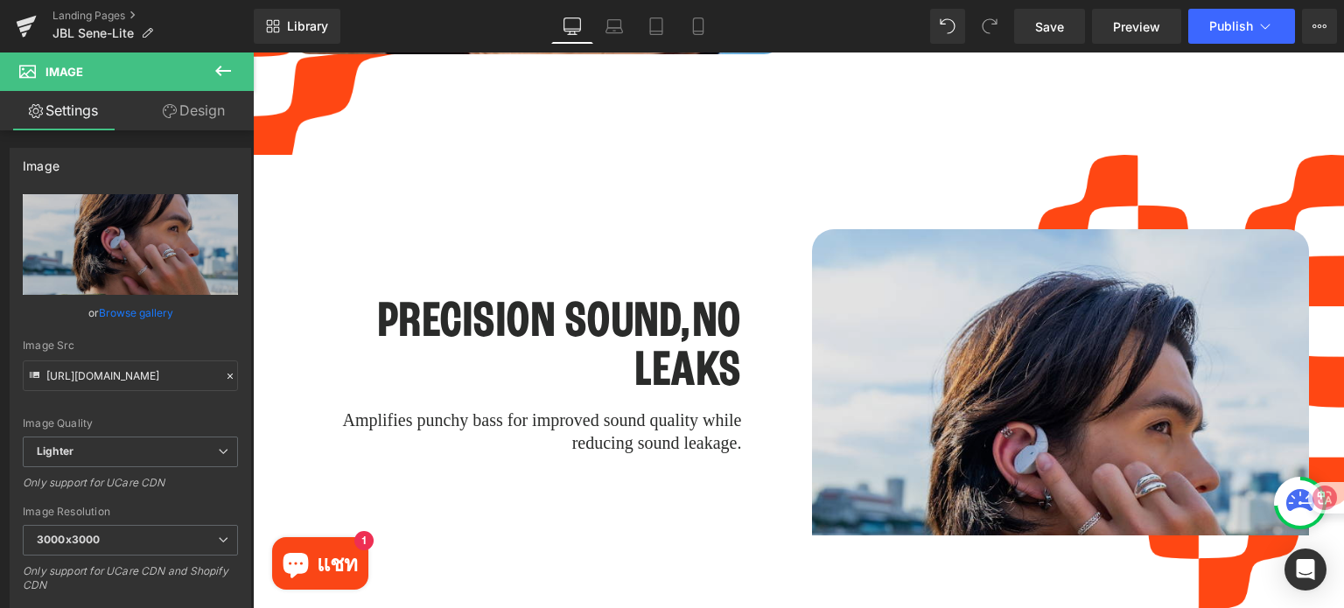
scroll to position [2897, 0]
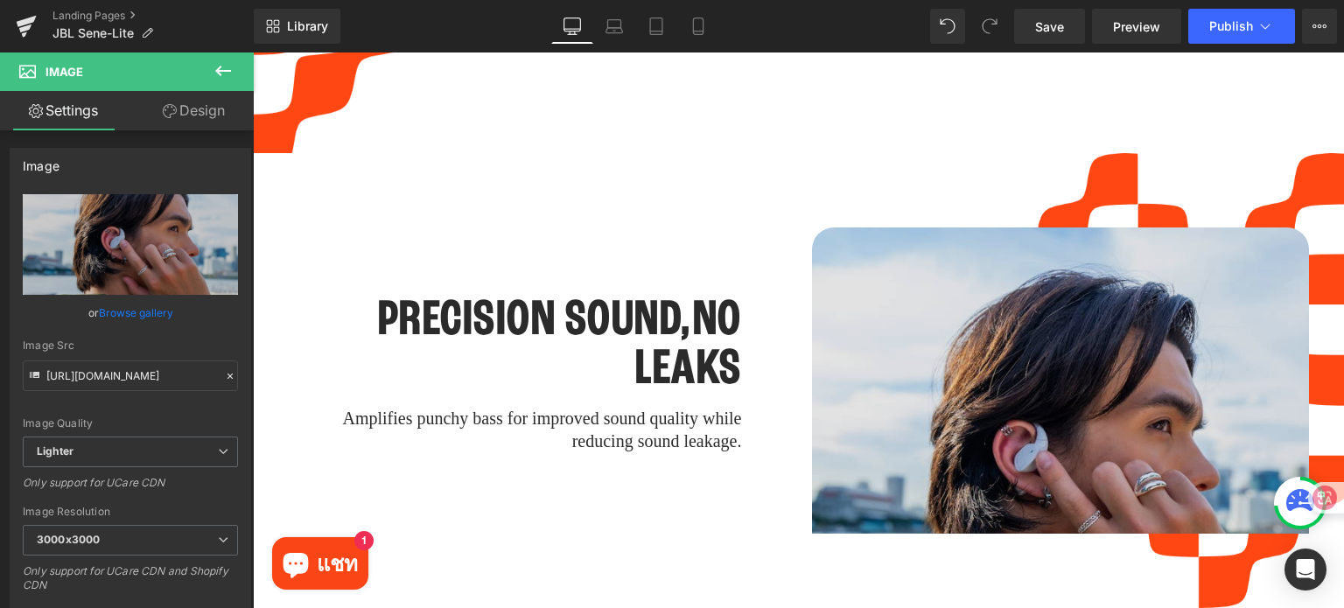
click at [927, 294] on img at bounding box center [1061, 462] width 498 height 470
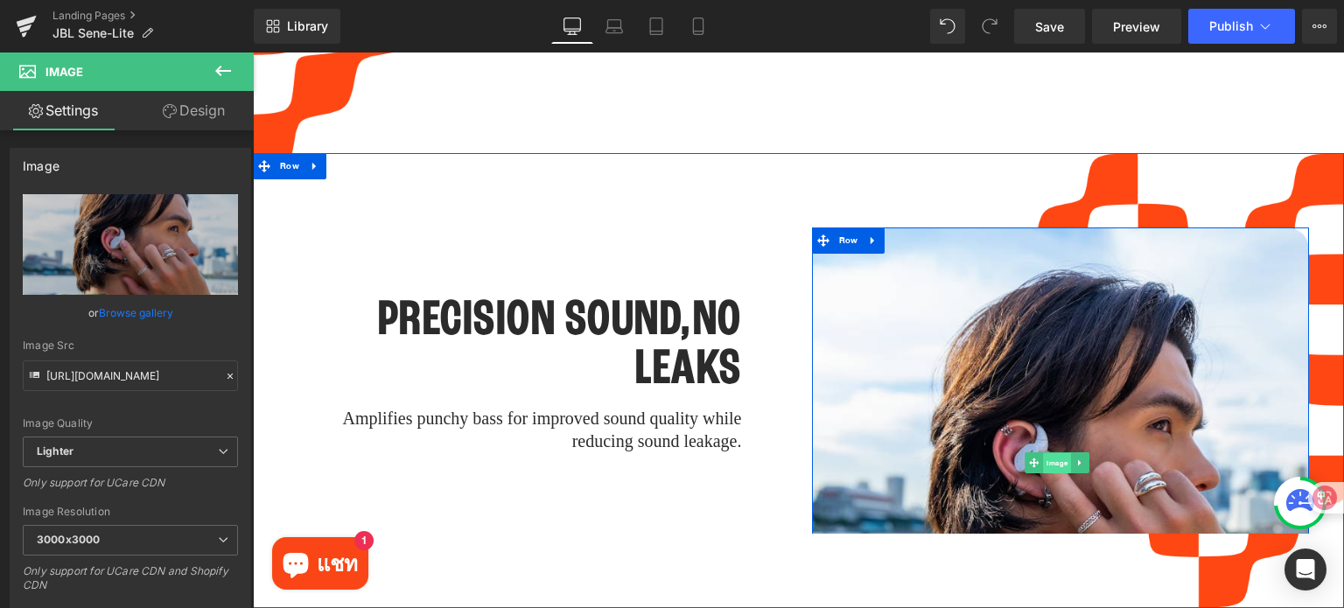
click at [1049, 452] on span "Image" at bounding box center [1057, 462] width 28 height 21
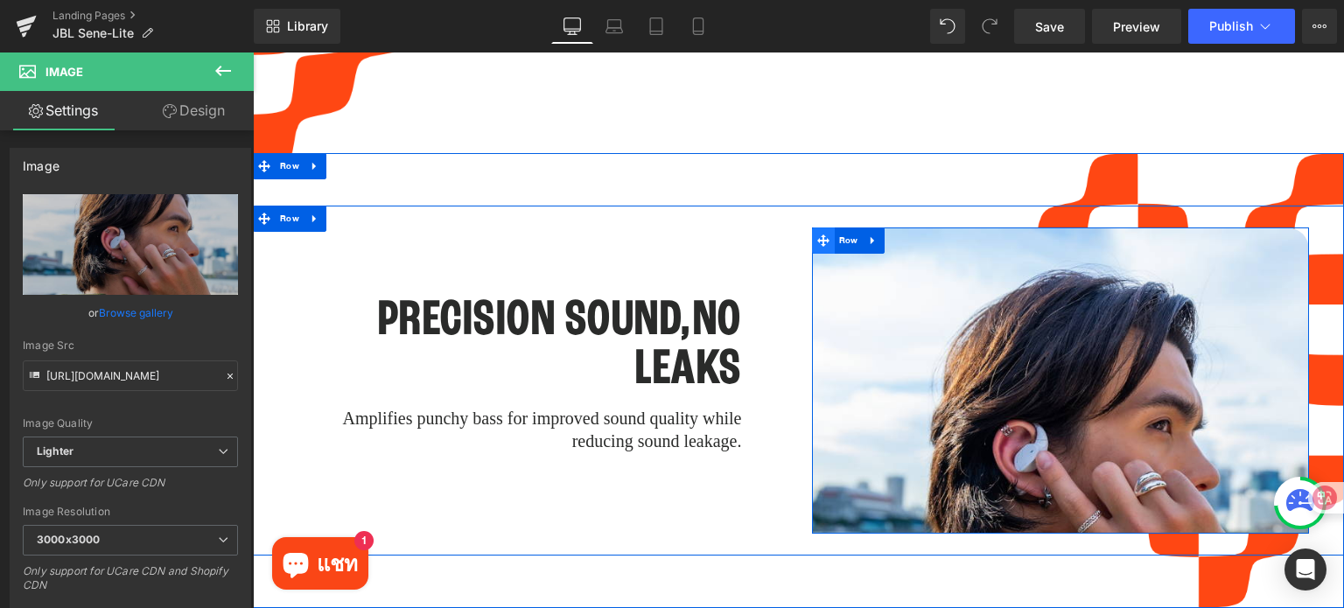
click at [817, 234] on icon at bounding box center [823, 240] width 12 height 13
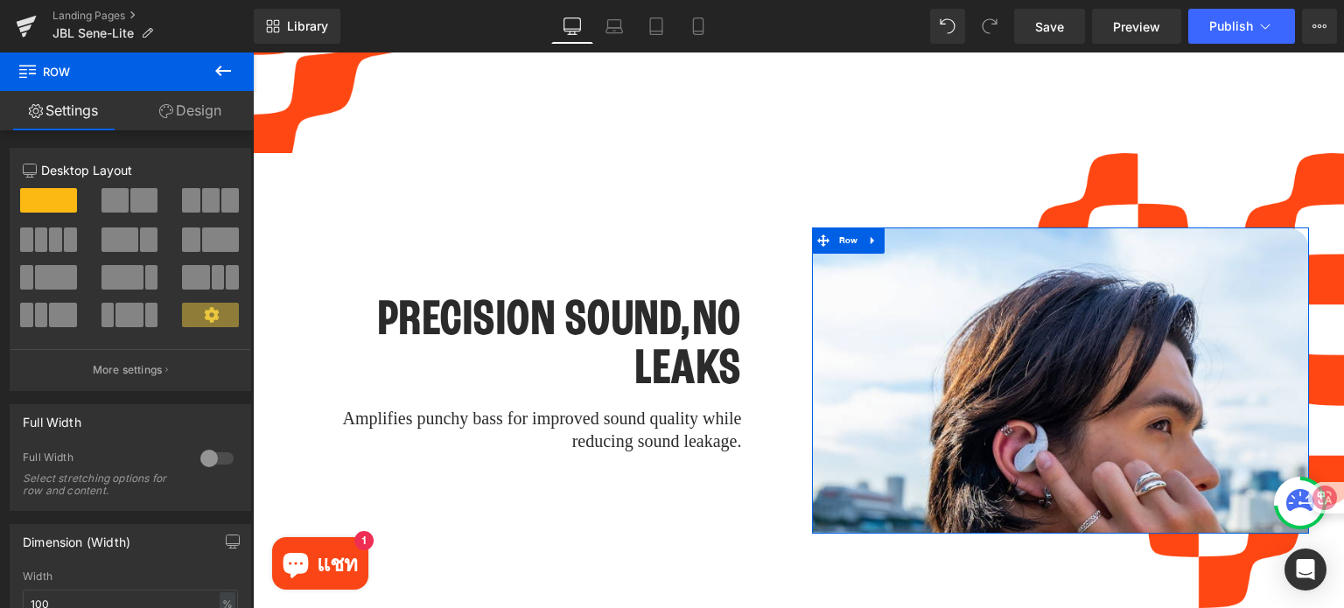
click at [207, 115] on link "Design" at bounding box center [190, 110] width 127 height 39
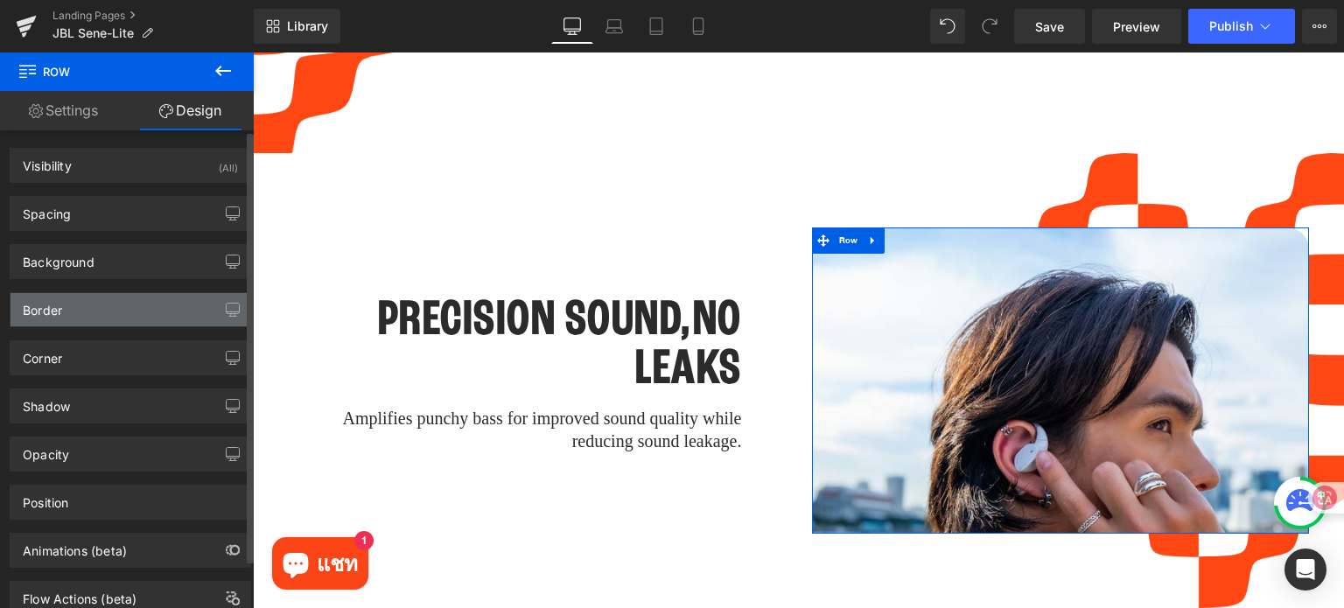
click at [69, 311] on div "Border" at bounding box center [130, 309] width 240 height 33
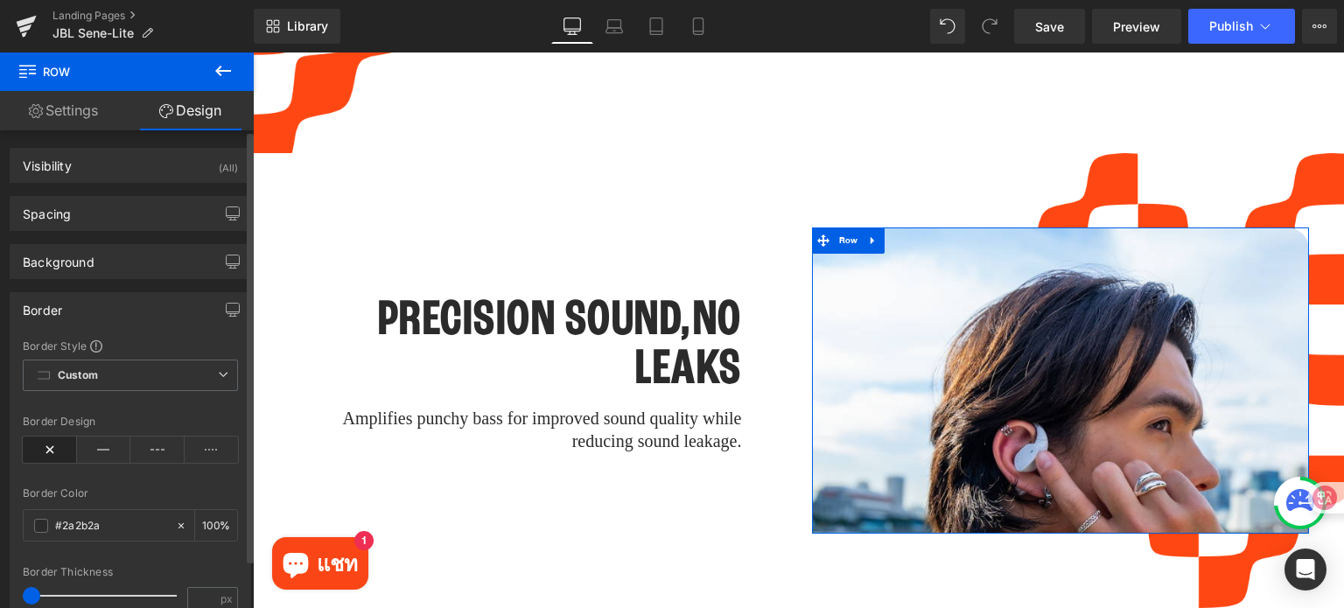
click at [82, 306] on div "Border" at bounding box center [130, 309] width 240 height 33
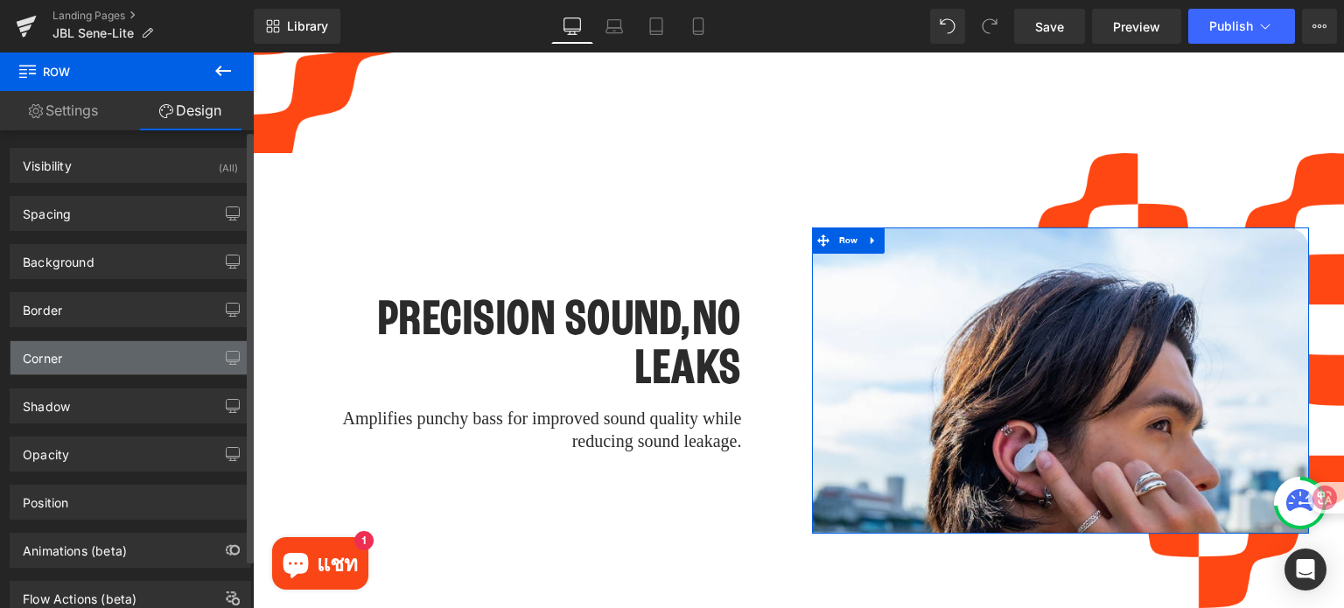
click at [81, 363] on div "Corner" at bounding box center [130, 357] width 240 height 33
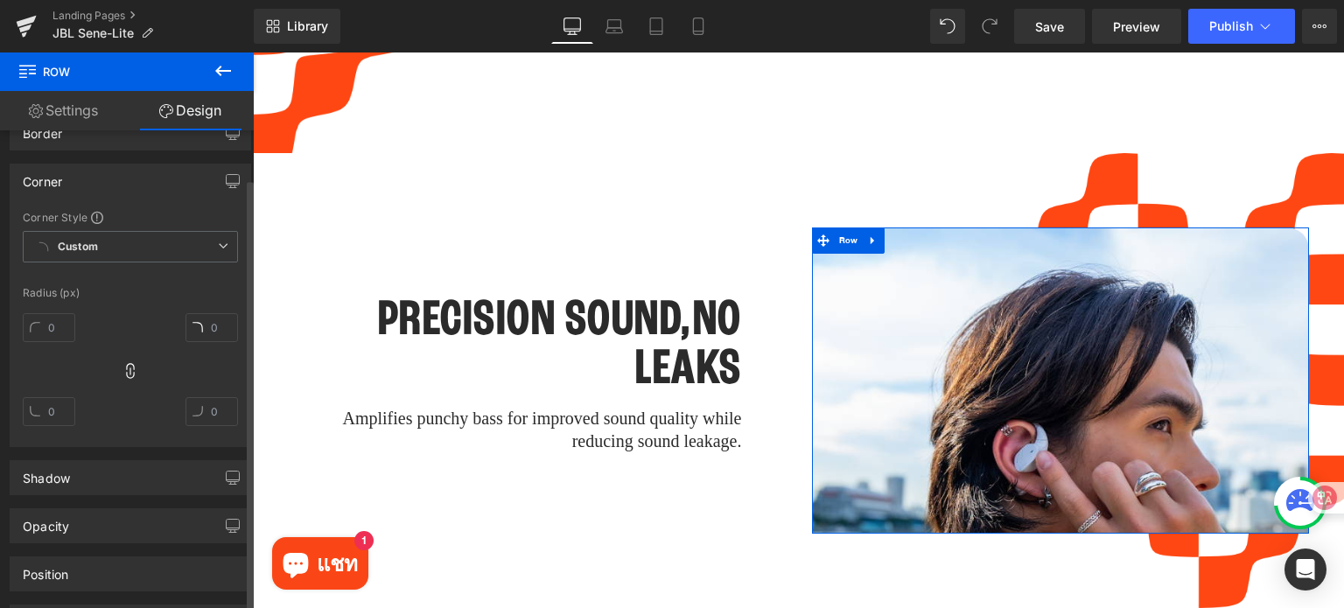
scroll to position [175, 0]
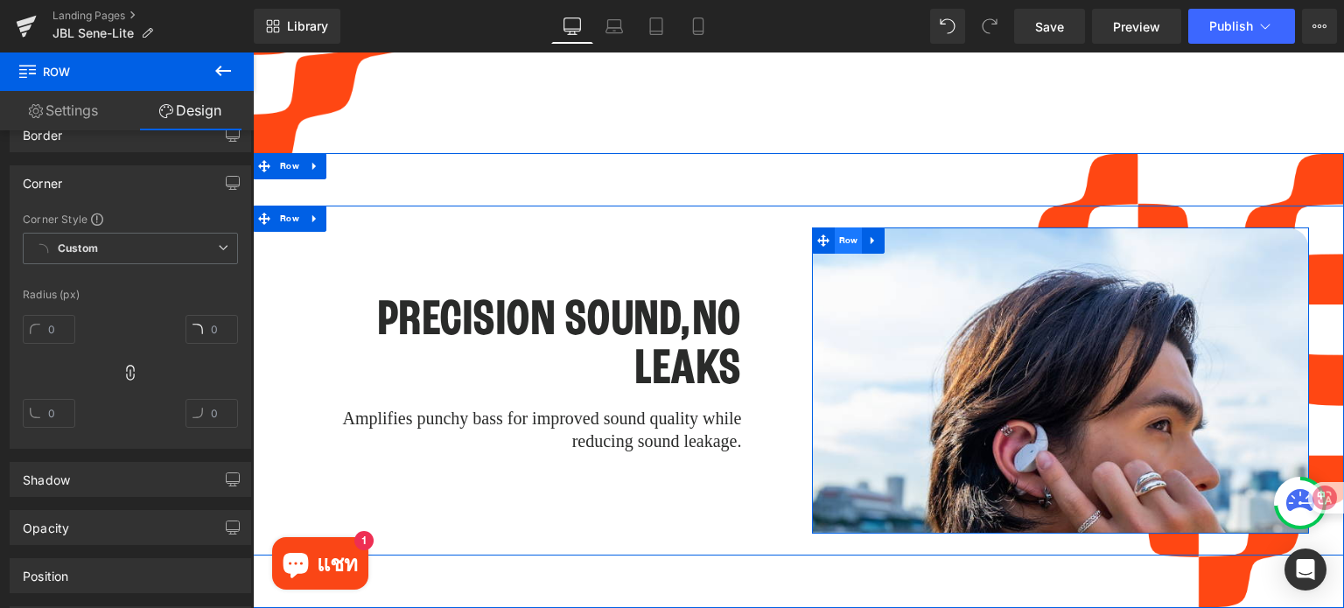
click at [840, 227] on span "Row" at bounding box center [849, 240] width 28 height 26
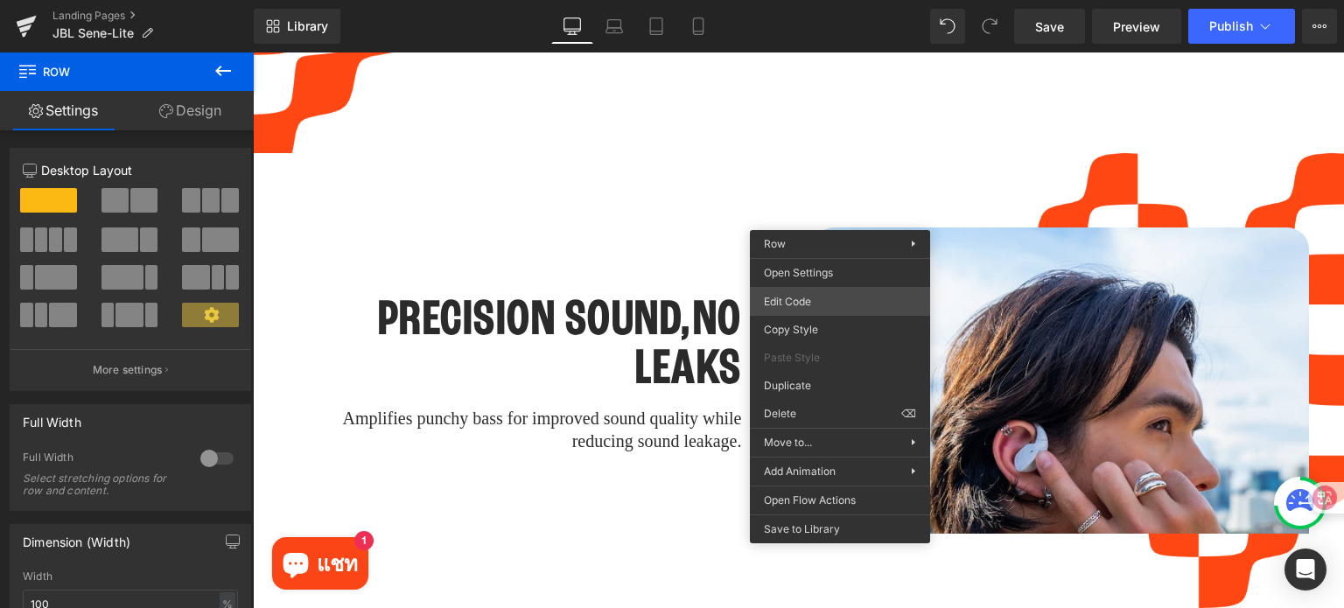
click at [850, 0] on div "Row You are previewing how the will restyle your page. You can not edit Element…" at bounding box center [672, 0] width 1344 height 0
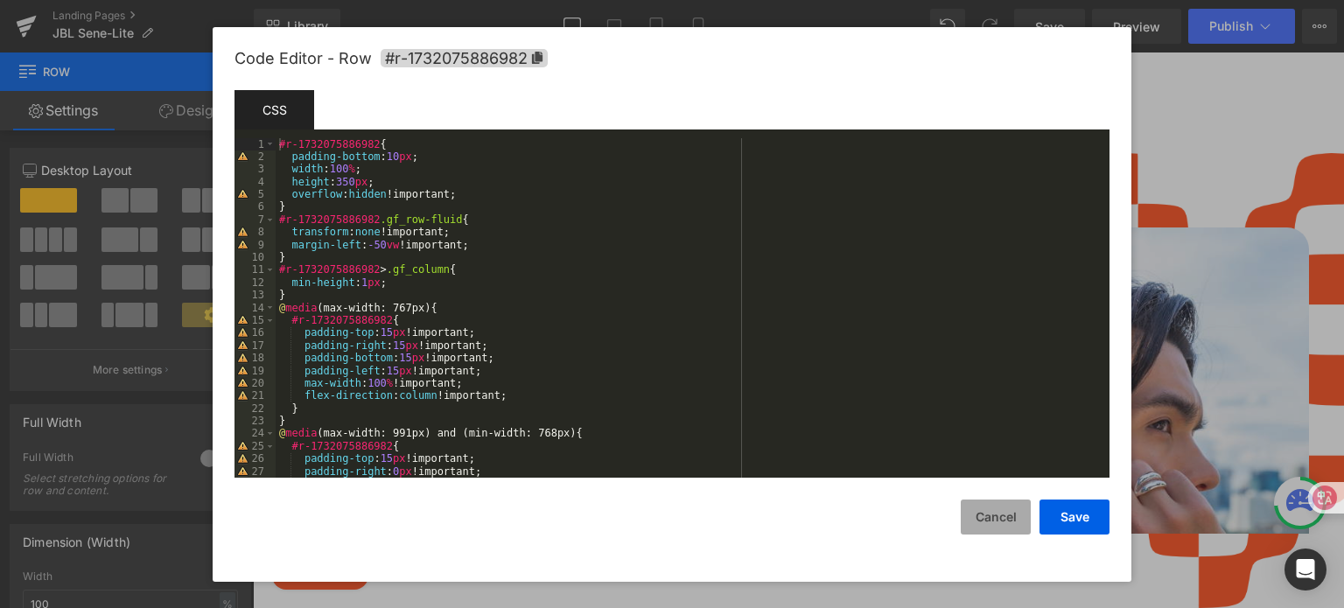
click at [980, 523] on button "Cancel" at bounding box center [996, 517] width 70 height 35
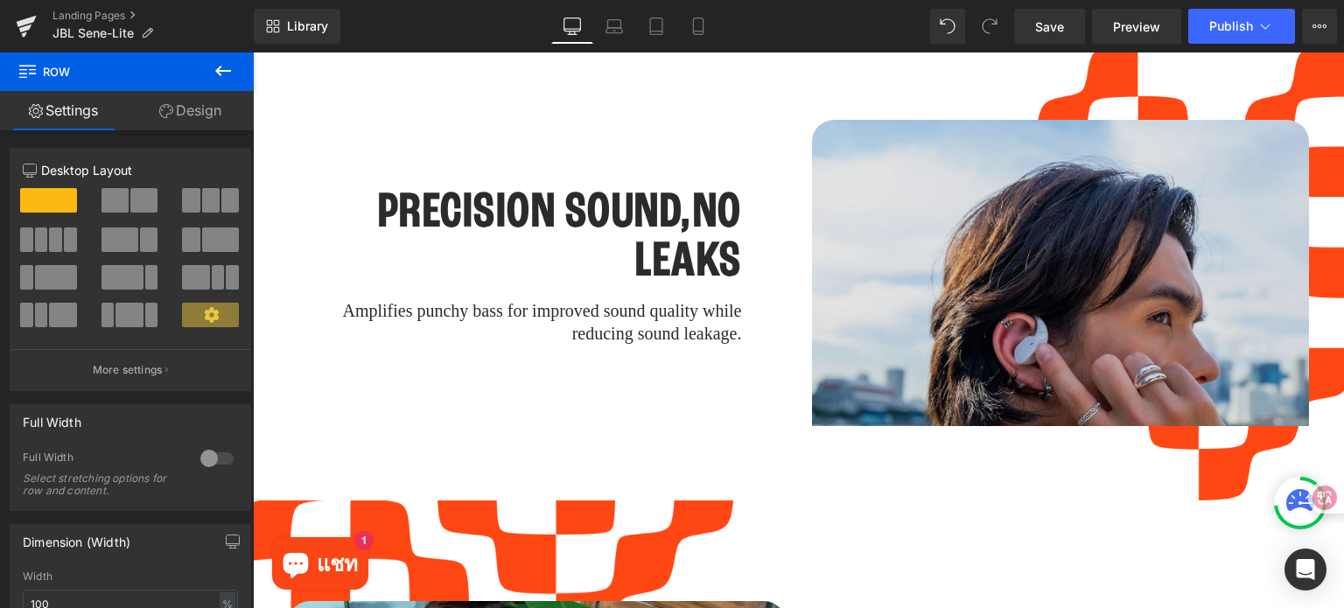
scroll to position [2985, 0]
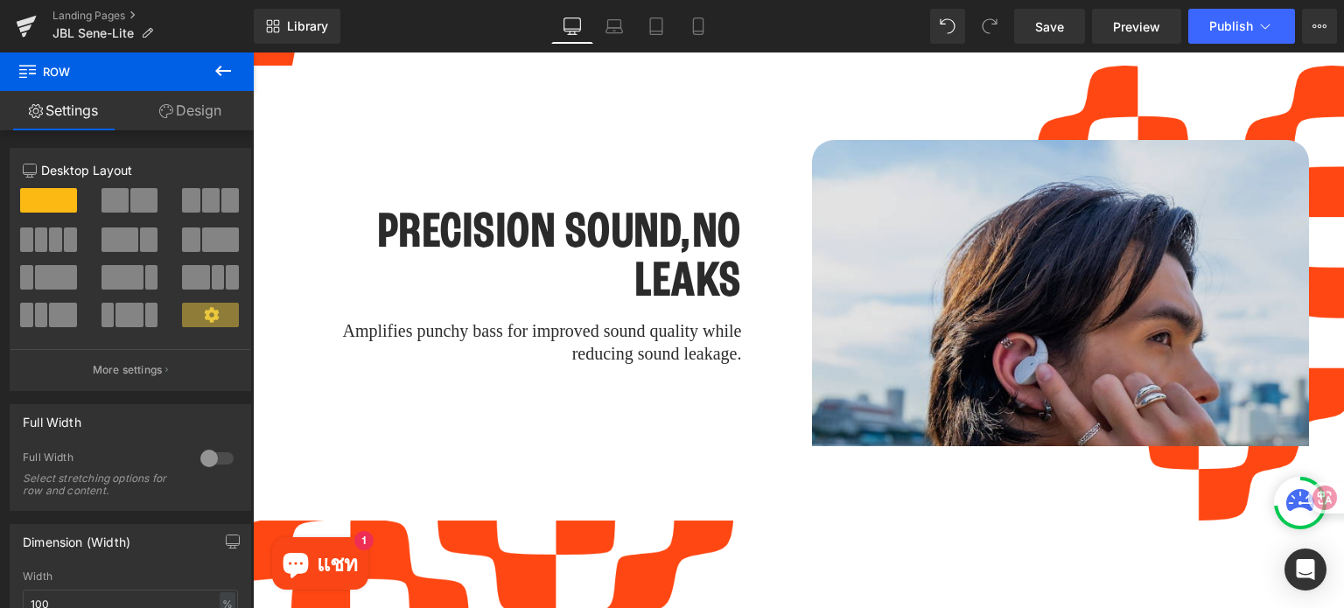
click at [885, 251] on img at bounding box center [1061, 375] width 498 height 470
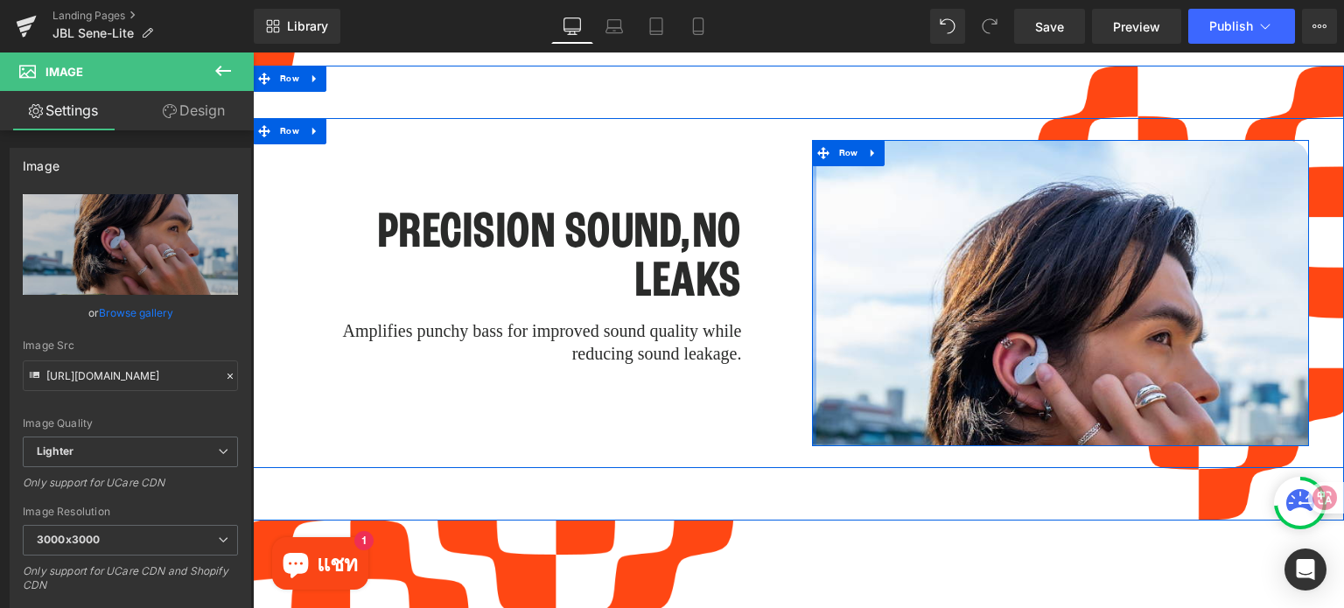
click at [812, 399] on div "Image Row Row" at bounding box center [1061, 293] width 498 height 306
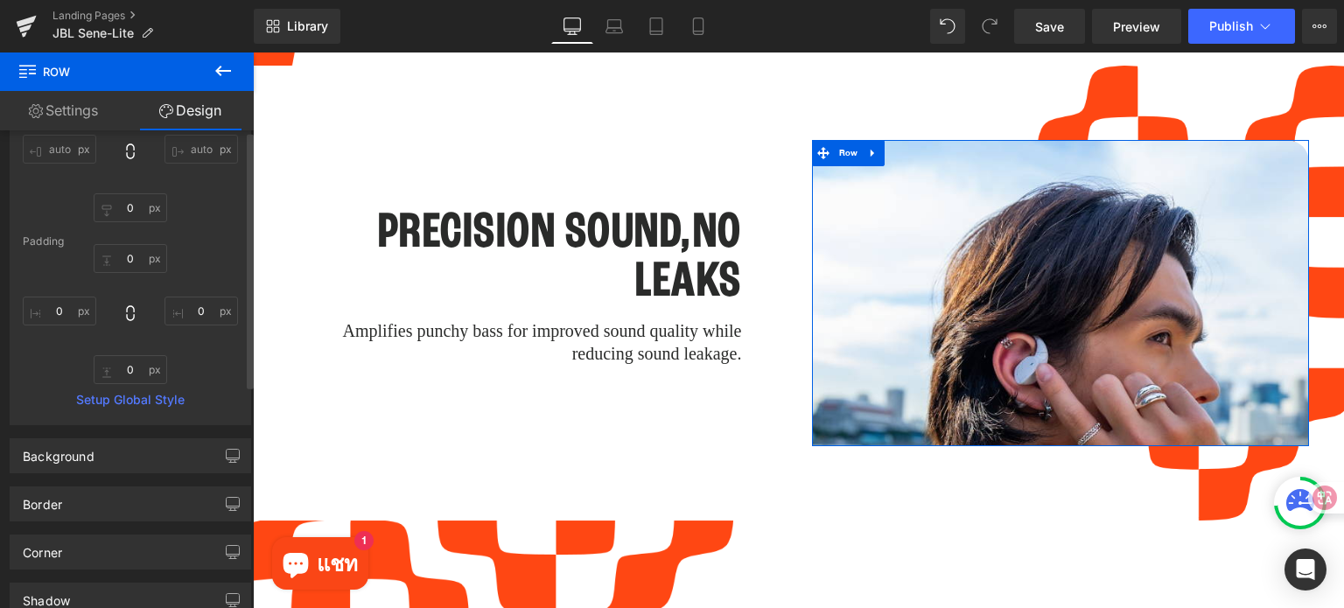
scroll to position [416, 0]
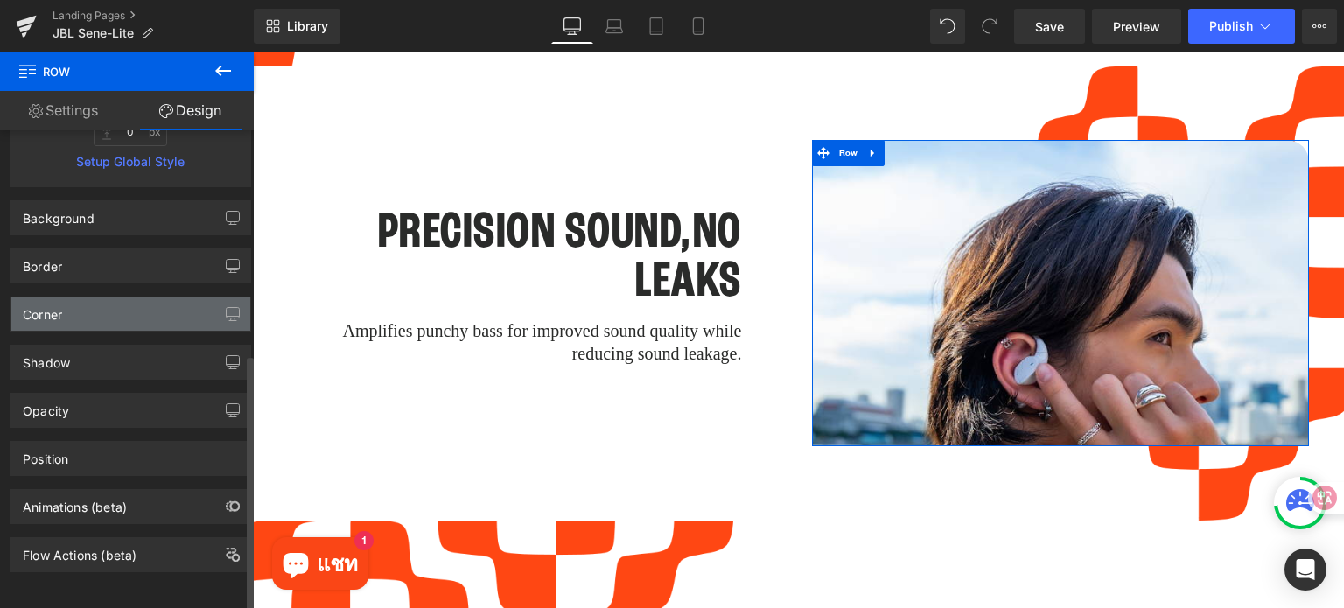
click at [146, 304] on div "Corner" at bounding box center [130, 313] width 240 height 33
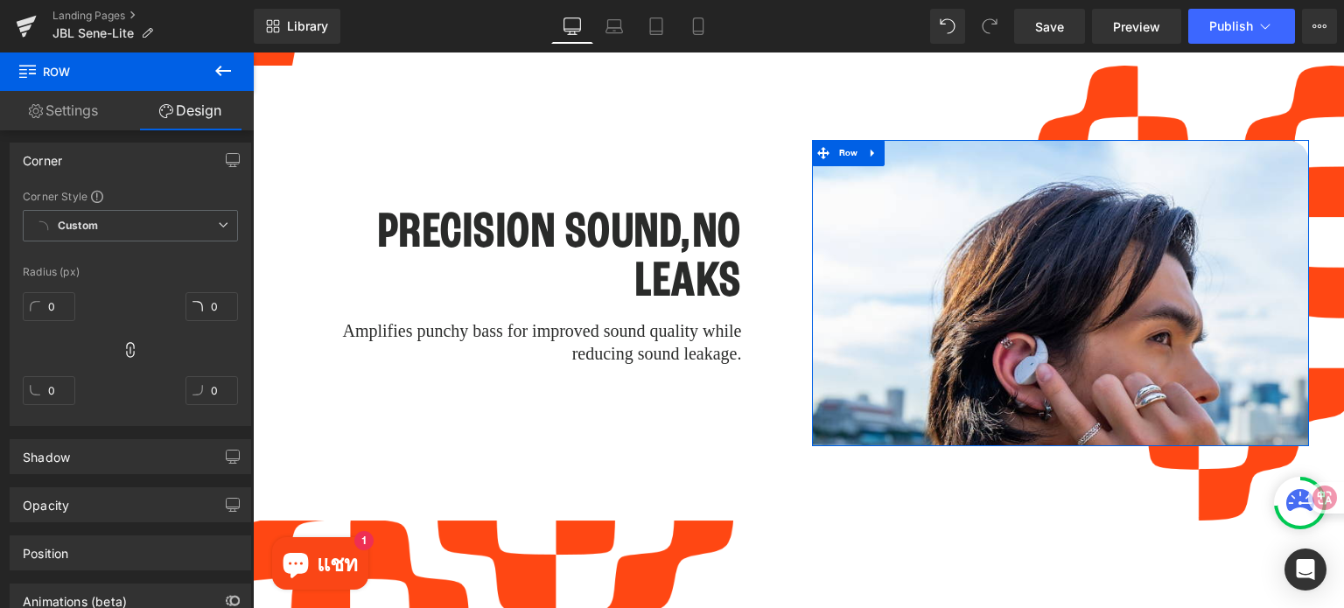
scroll to position [591, 0]
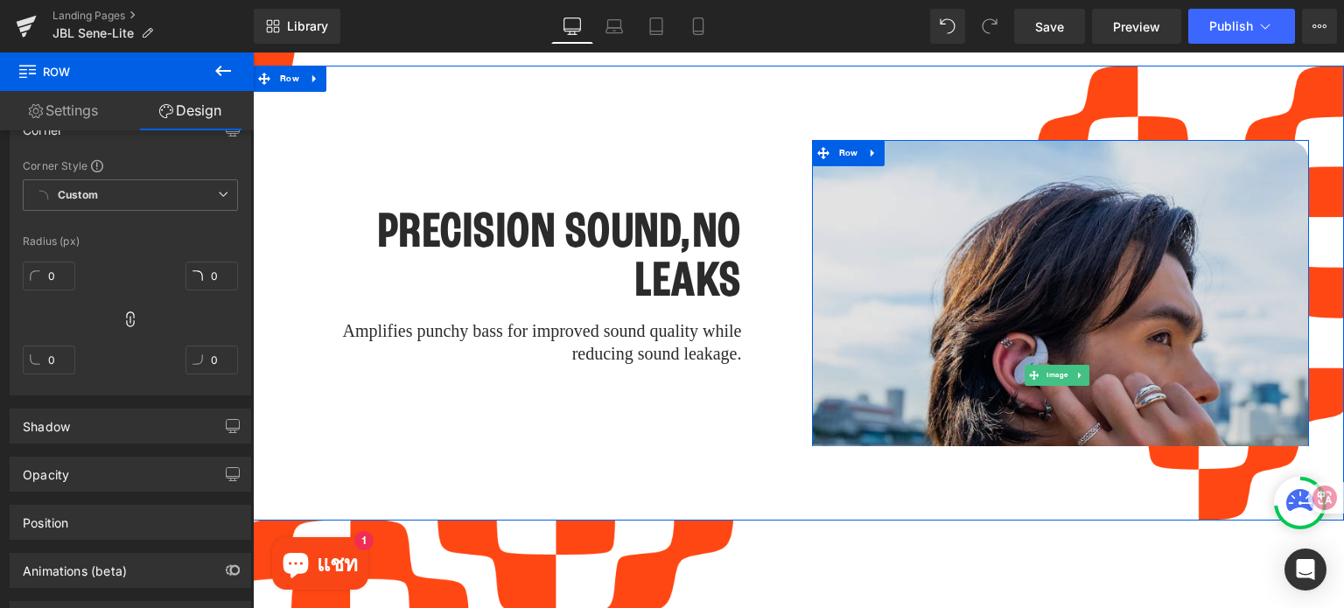
click at [812, 293] on img at bounding box center [1061, 375] width 498 height 470
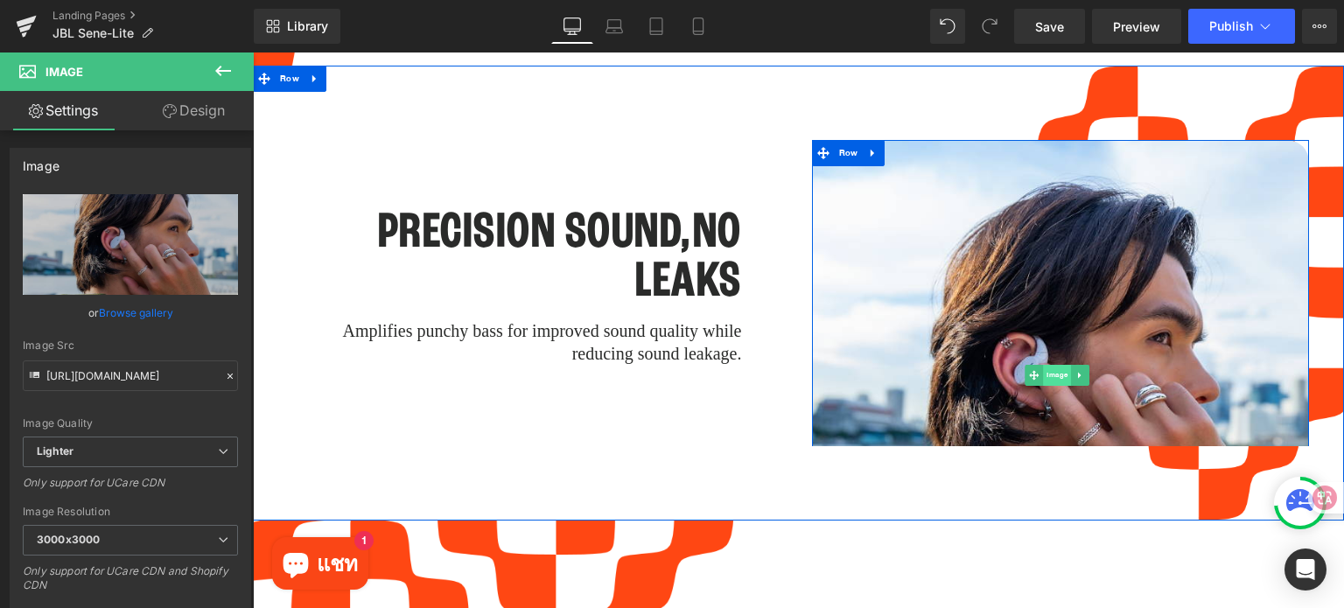
click at [1050, 365] on span "Image" at bounding box center [1057, 375] width 28 height 21
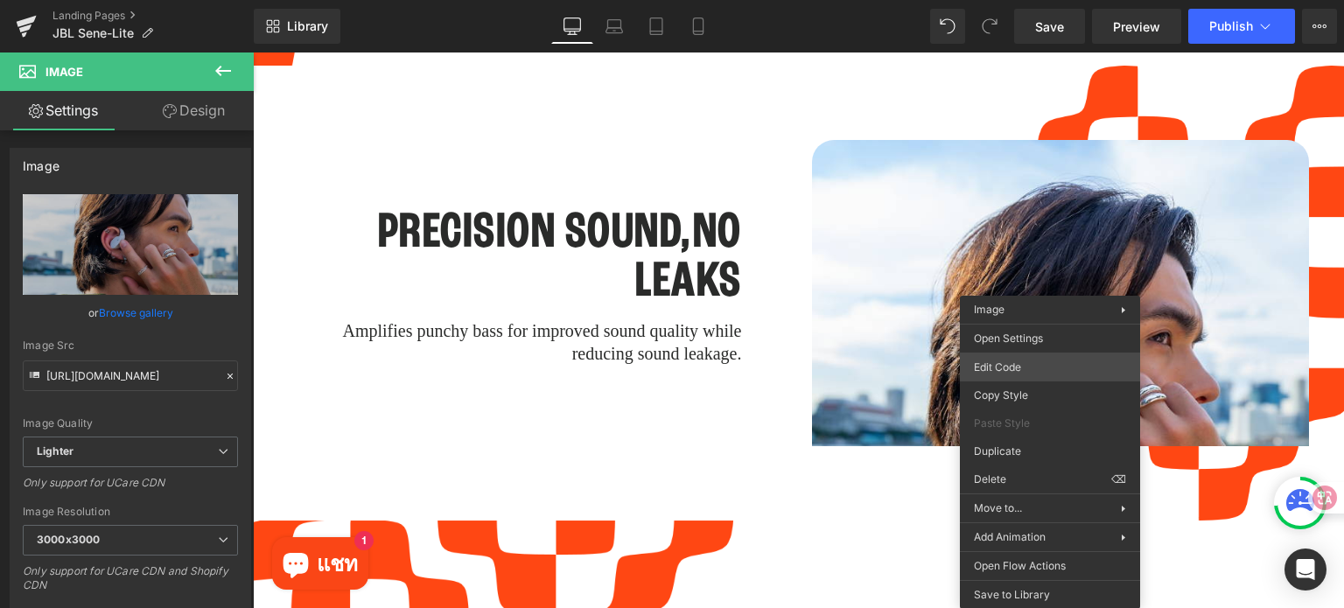
click at [1043, 0] on div "Image You are previewing how the will restyle your page. You can not edit Eleme…" at bounding box center [672, 0] width 1344 height 0
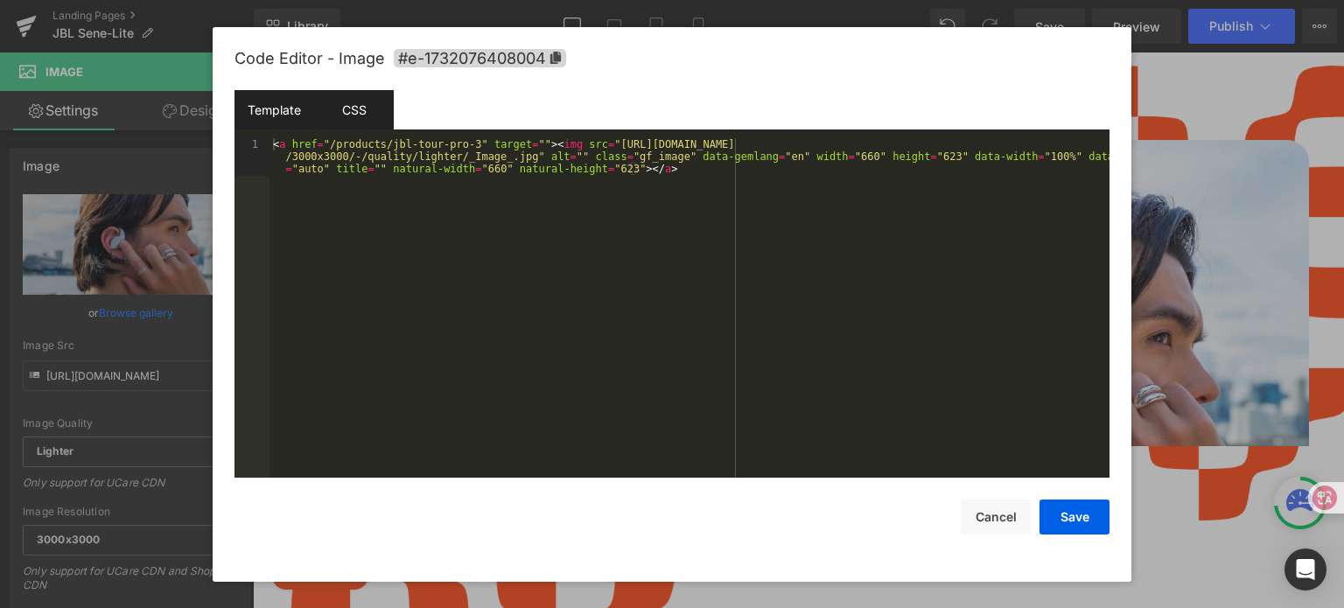
click at [348, 104] on div "CSS" at bounding box center [354, 109] width 80 height 39
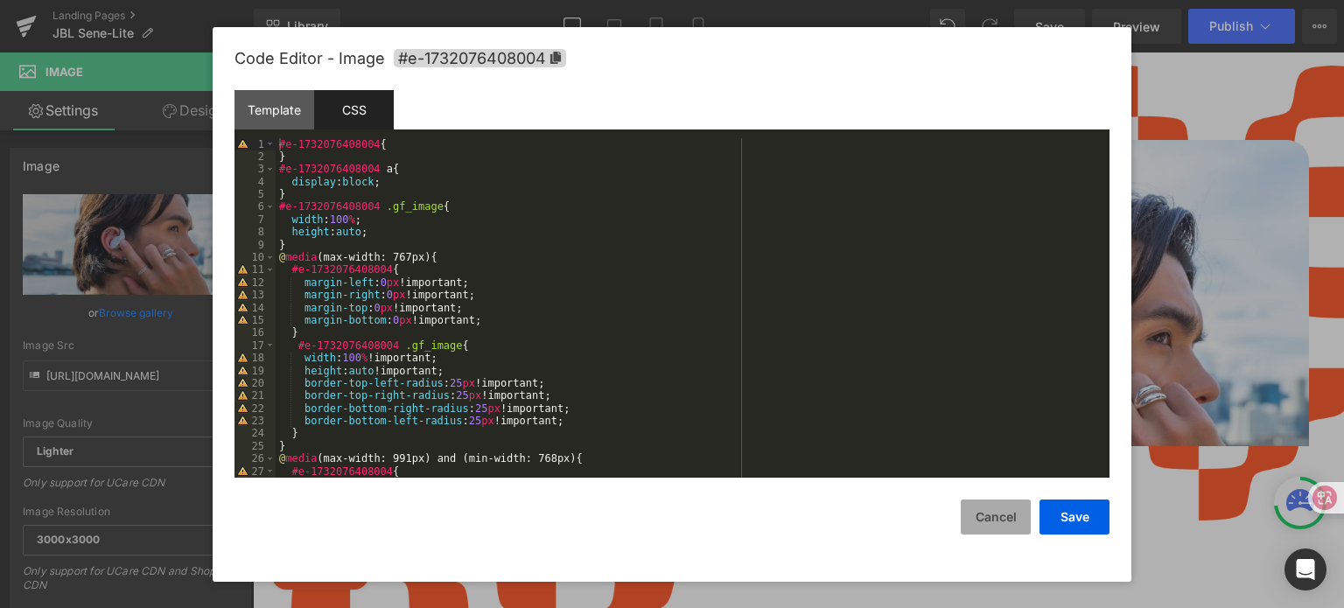
click at [976, 515] on button "Cancel" at bounding box center [996, 517] width 70 height 35
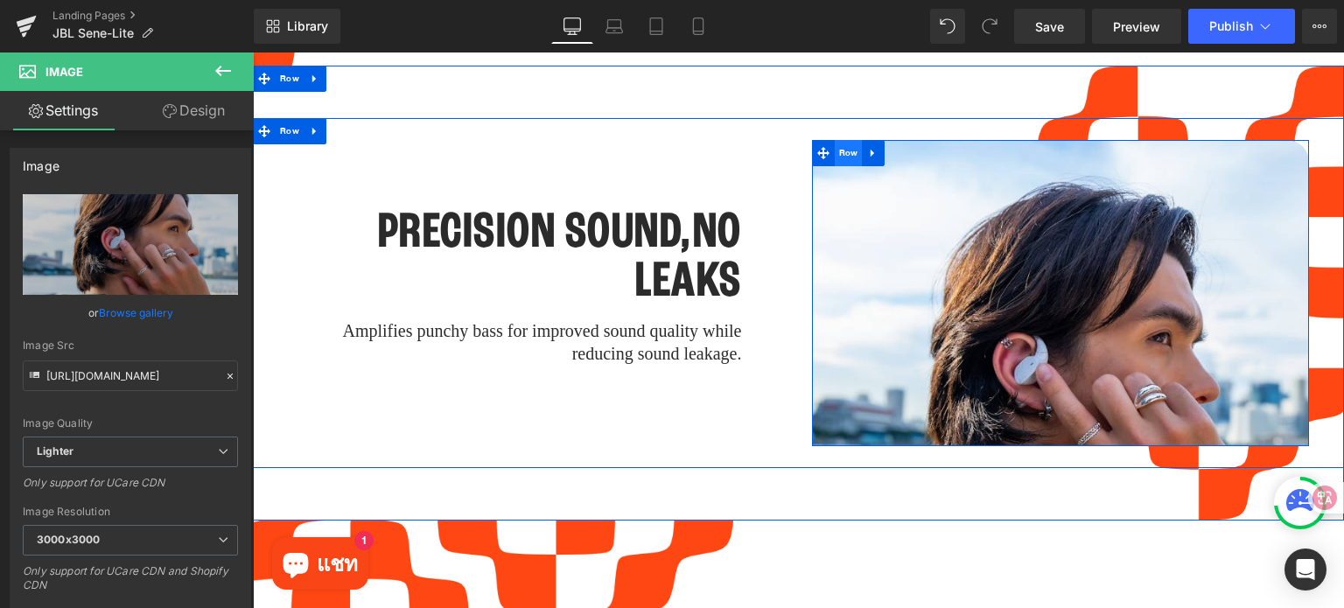
click at [841, 140] on span "Row" at bounding box center [849, 153] width 28 height 26
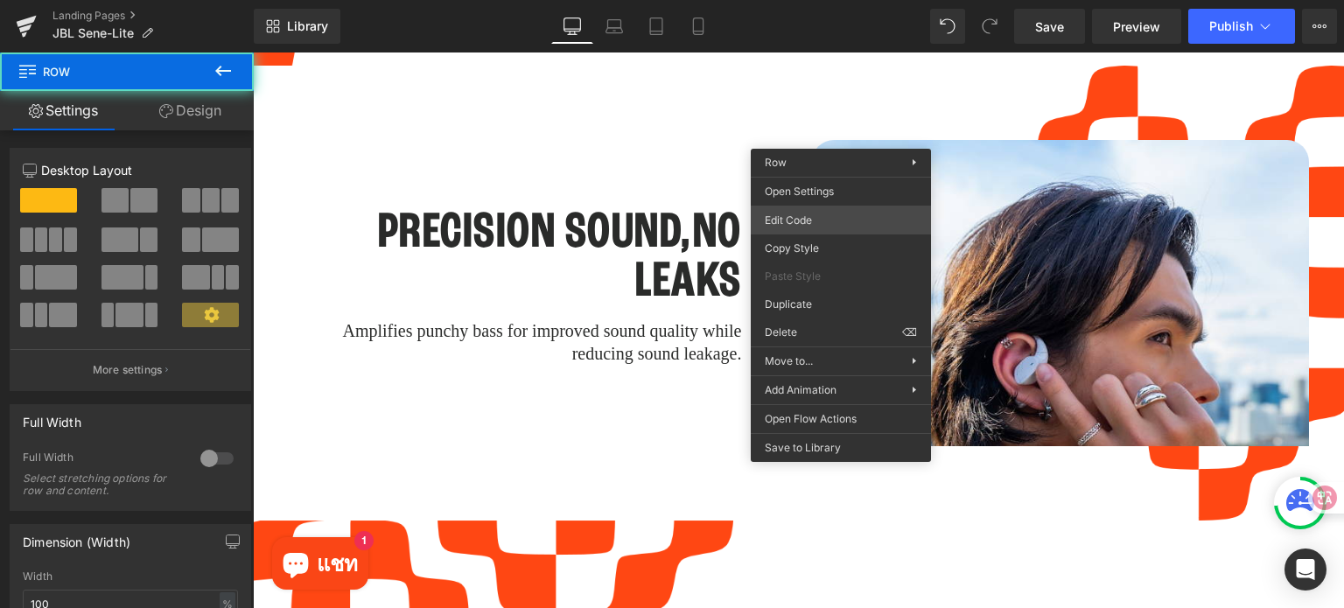
click at [835, 0] on div "Row You are previewing how the will restyle your page. You can not edit Element…" at bounding box center [672, 0] width 1344 height 0
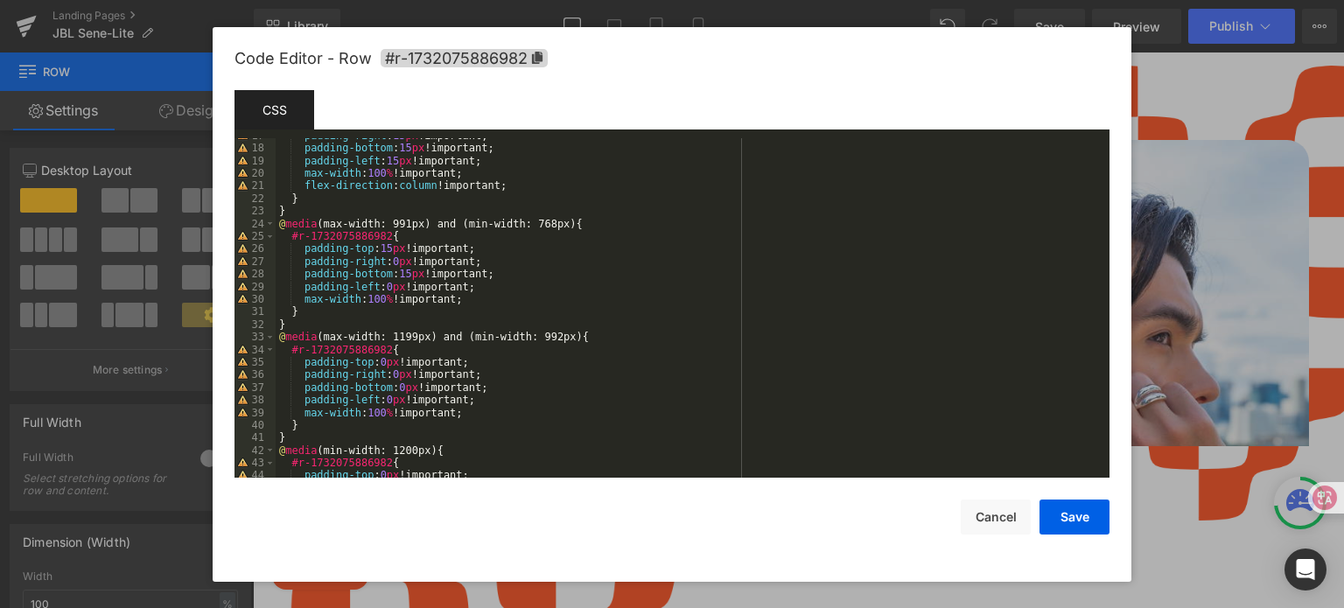
scroll to position [428, 0]
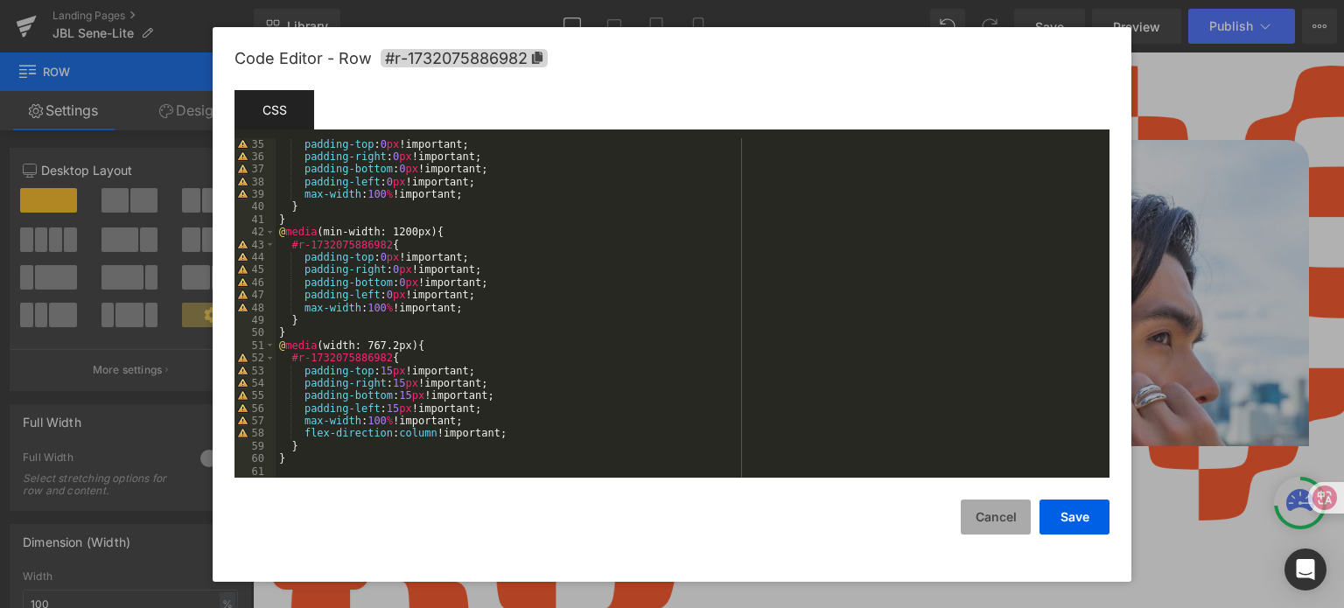
click at [982, 528] on button "Cancel" at bounding box center [996, 517] width 70 height 35
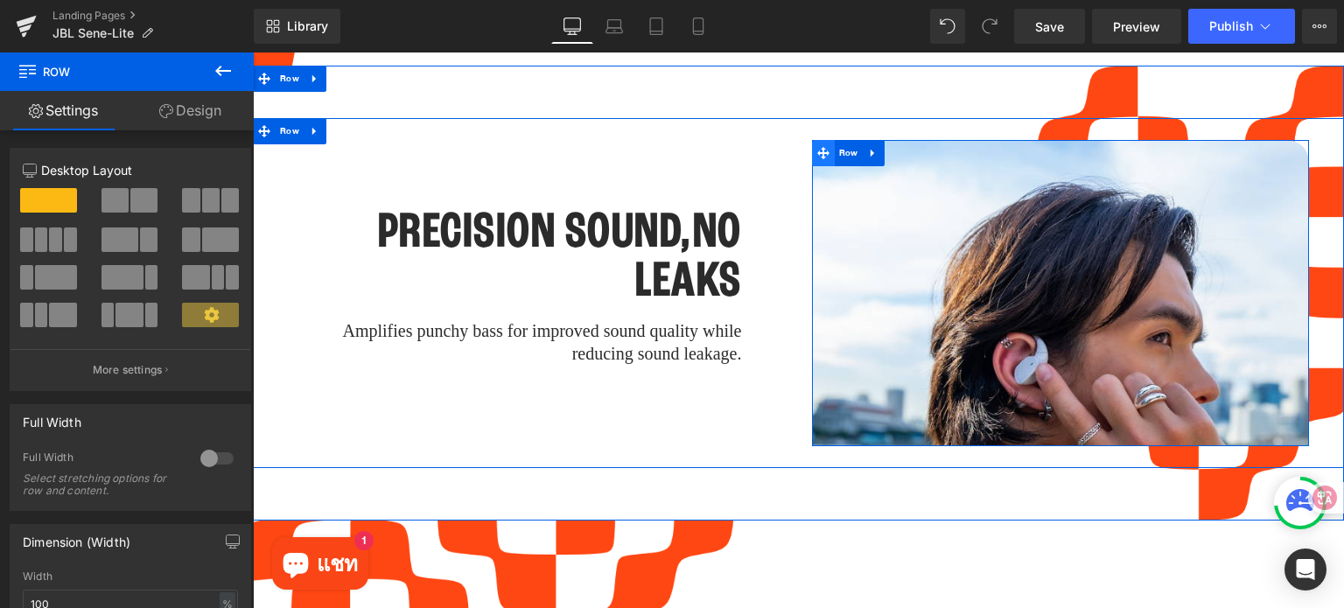
click at [819, 147] on icon at bounding box center [823, 153] width 12 height 13
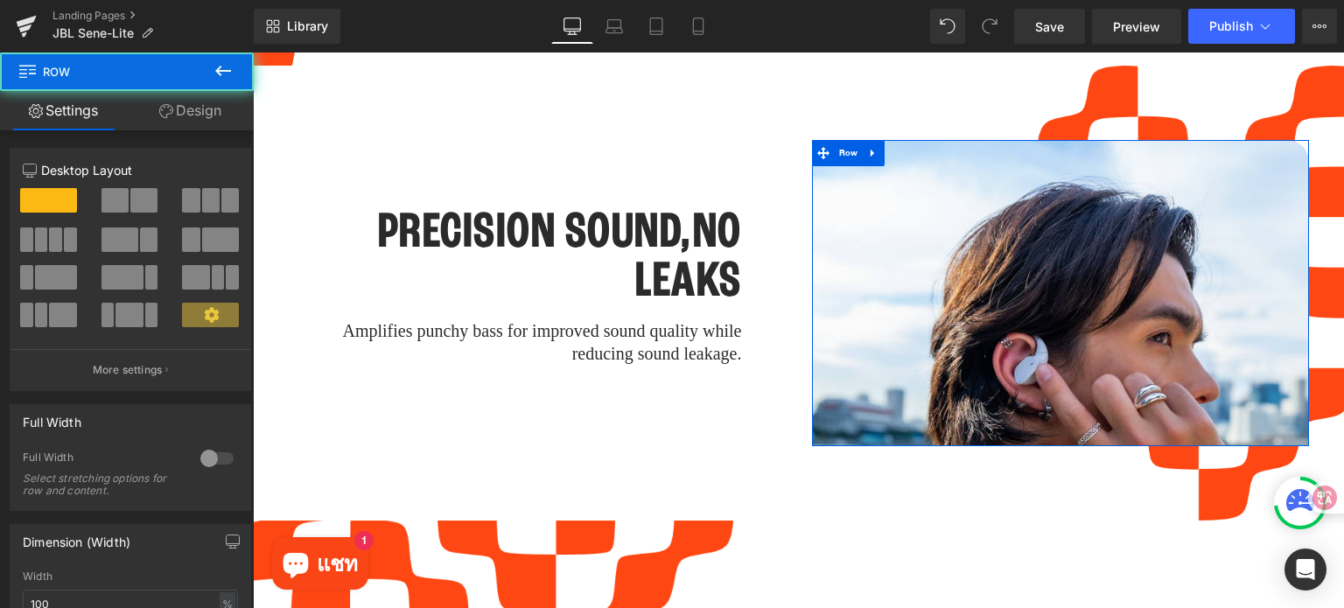
click at [236, 110] on link "Design" at bounding box center [190, 110] width 127 height 39
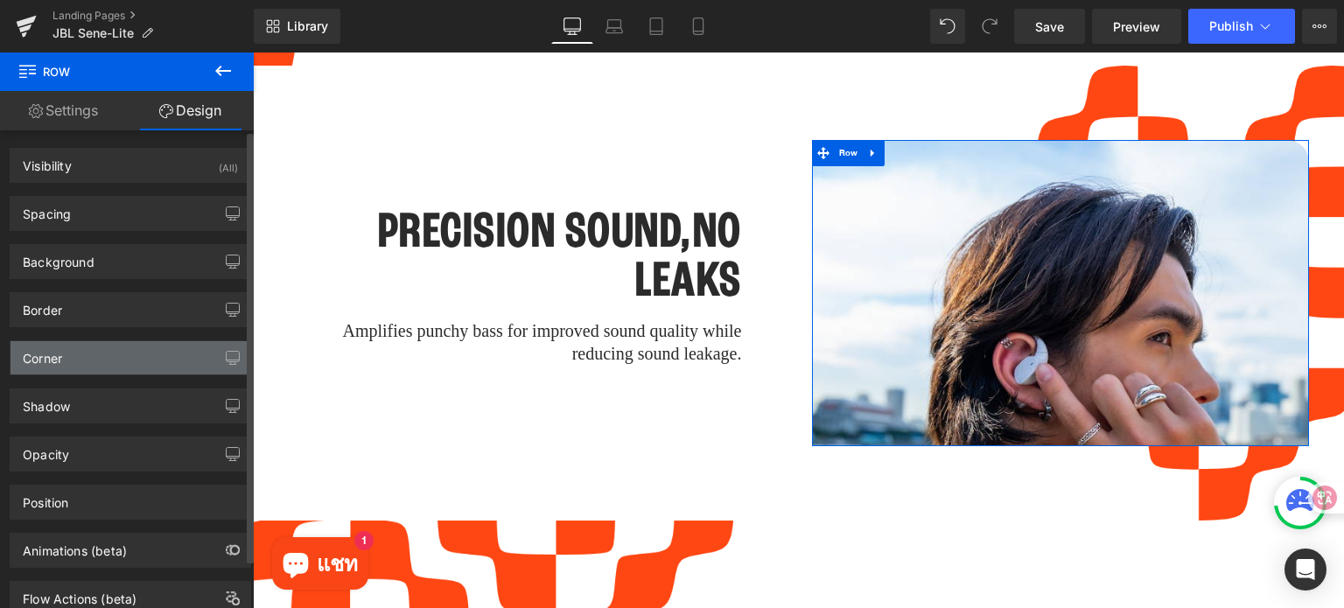
click at [80, 367] on div "Corner" at bounding box center [130, 357] width 240 height 33
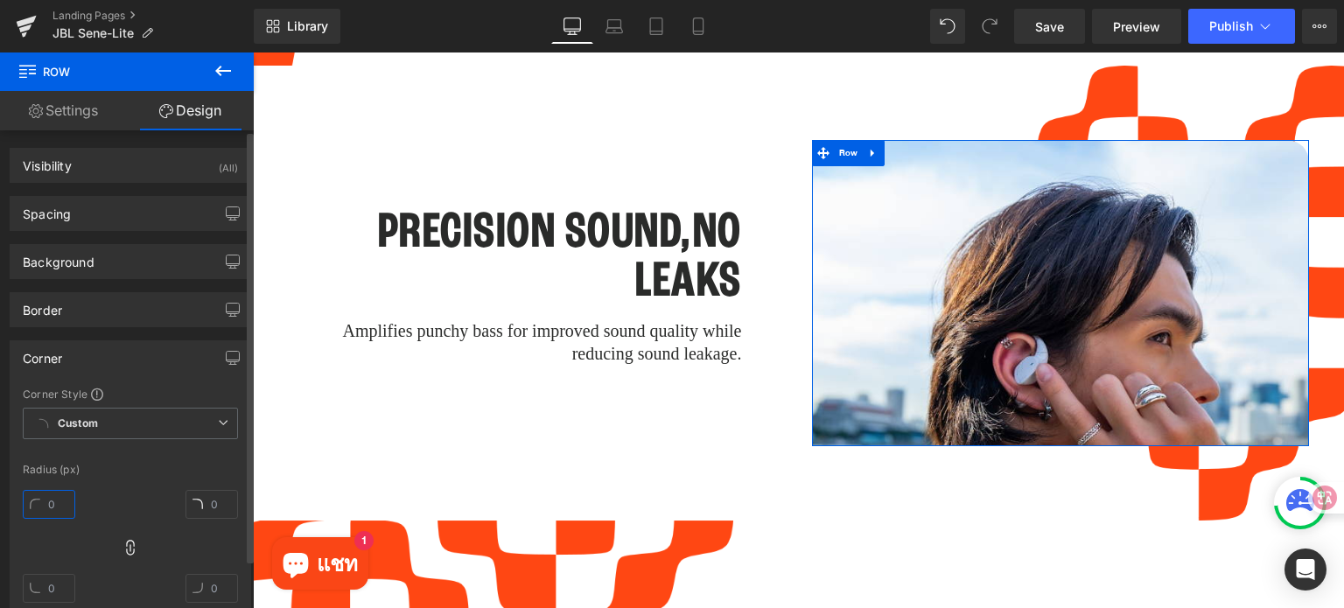
click at [58, 500] on input "text" at bounding box center [49, 504] width 52 height 29
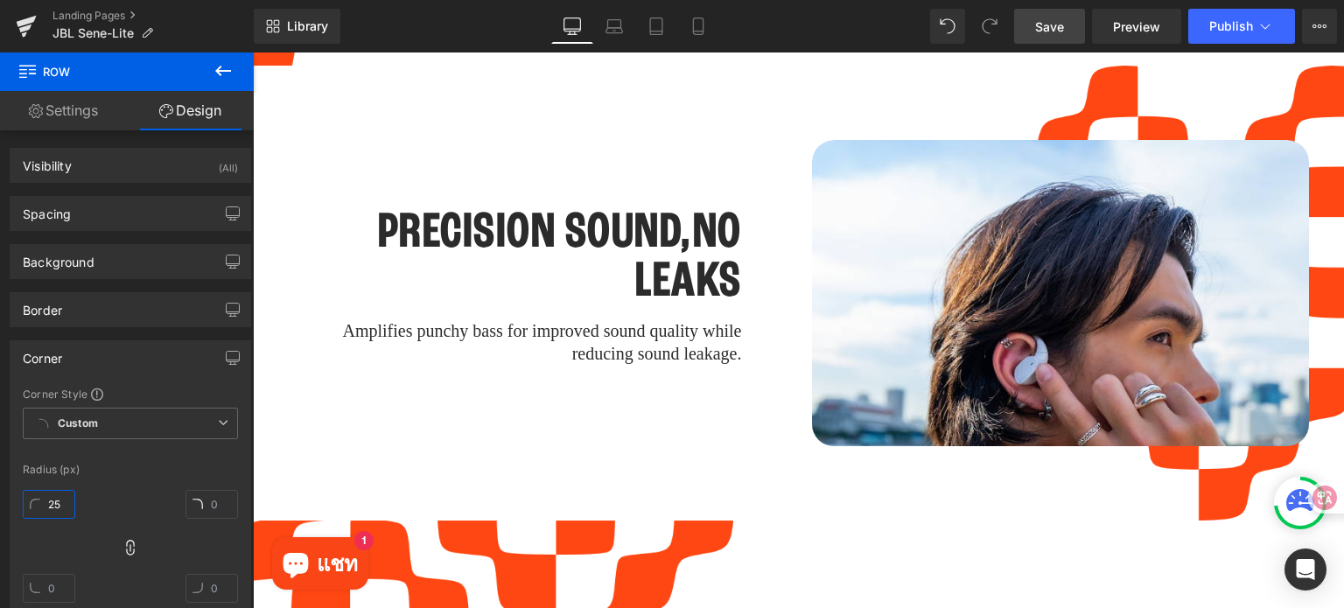
type input "25"
click at [1041, 27] on span "Save" at bounding box center [1049, 26] width 29 height 18
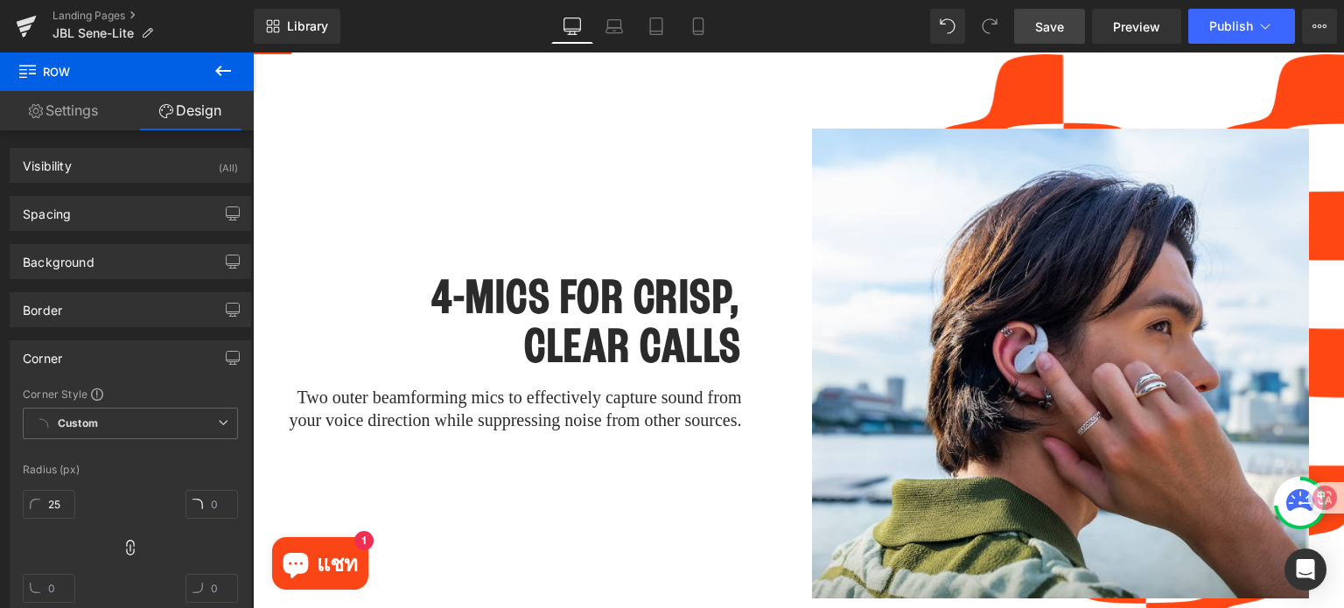
scroll to position [3947, 0]
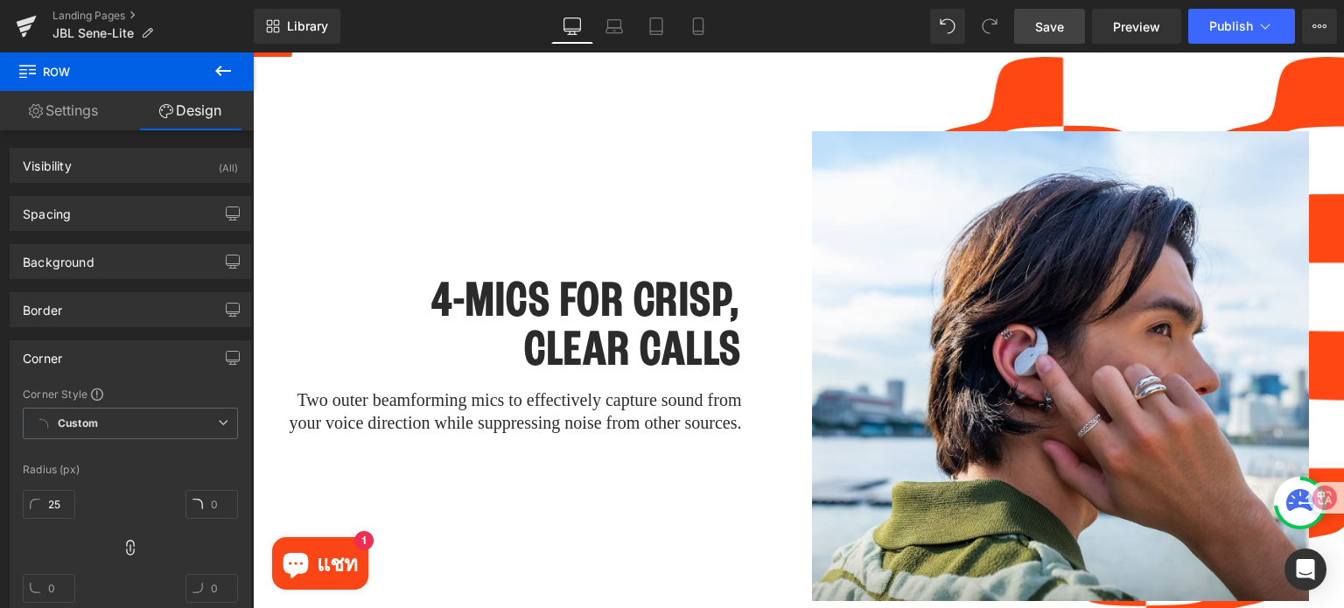
click at [722, 131] on div "4-MICS FOR CRISP, CLEAR CALLS Heading Two outer beamforming mics to effectively…" at bounding box center [537, 366] width 524 height 470
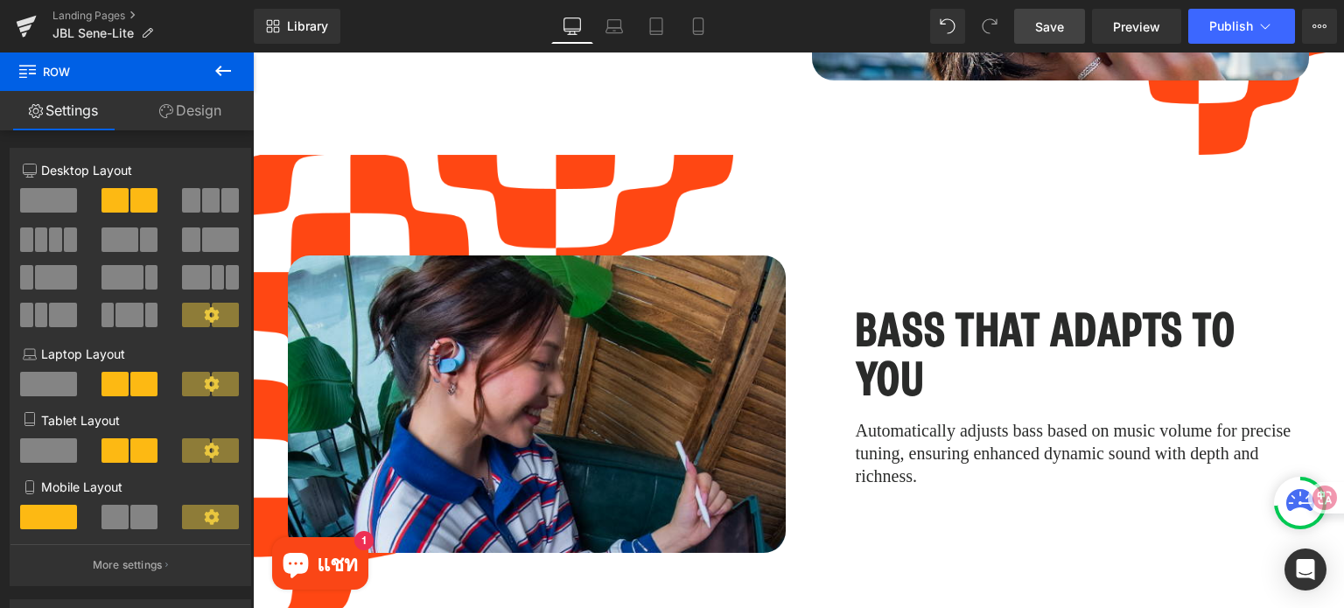
scroll to position [3335, 0]
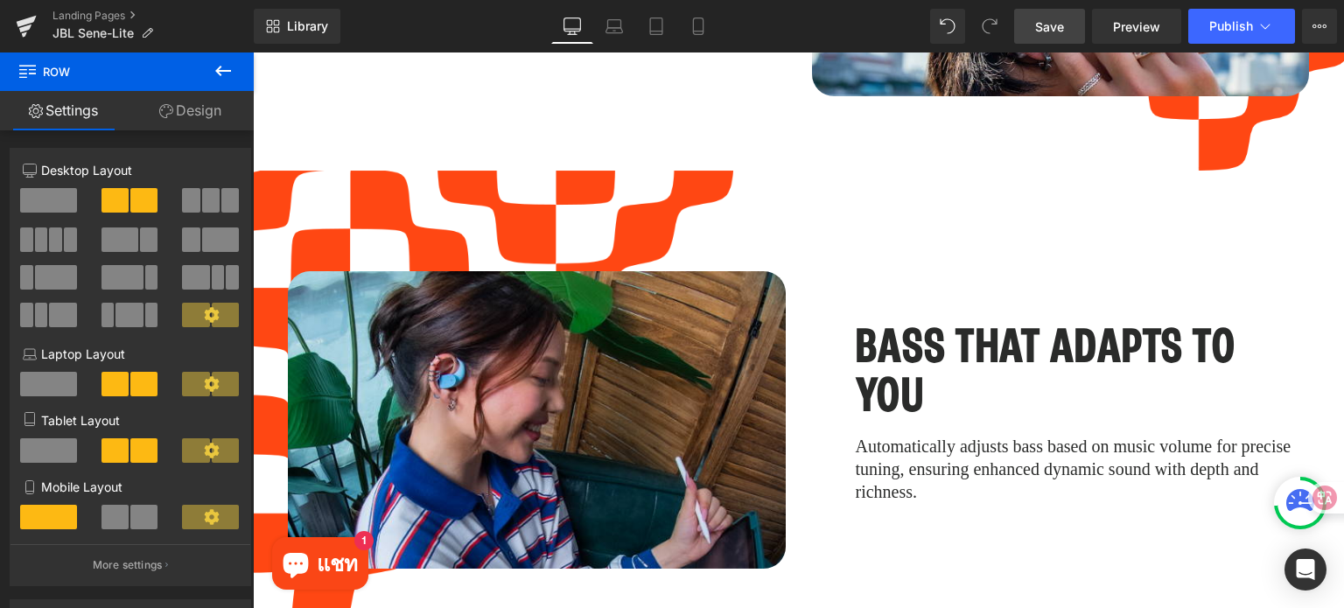
click at [518, 179] on div "Image Row BASS THAT ADAPTS TO YOU Heading Automatically adjusts bass based on m…" at bounding box center [798, 420] width 1091 height 499
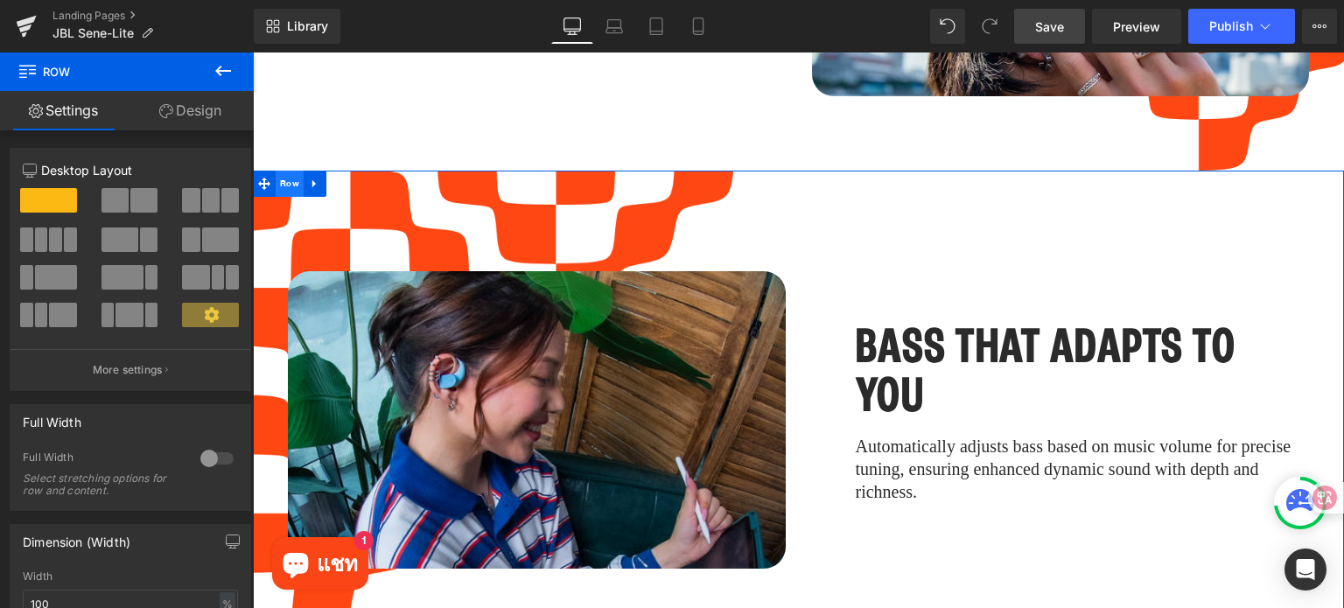
click at [289, 171] on span "Row" at bounding box center [290, 184] width 28 height 26
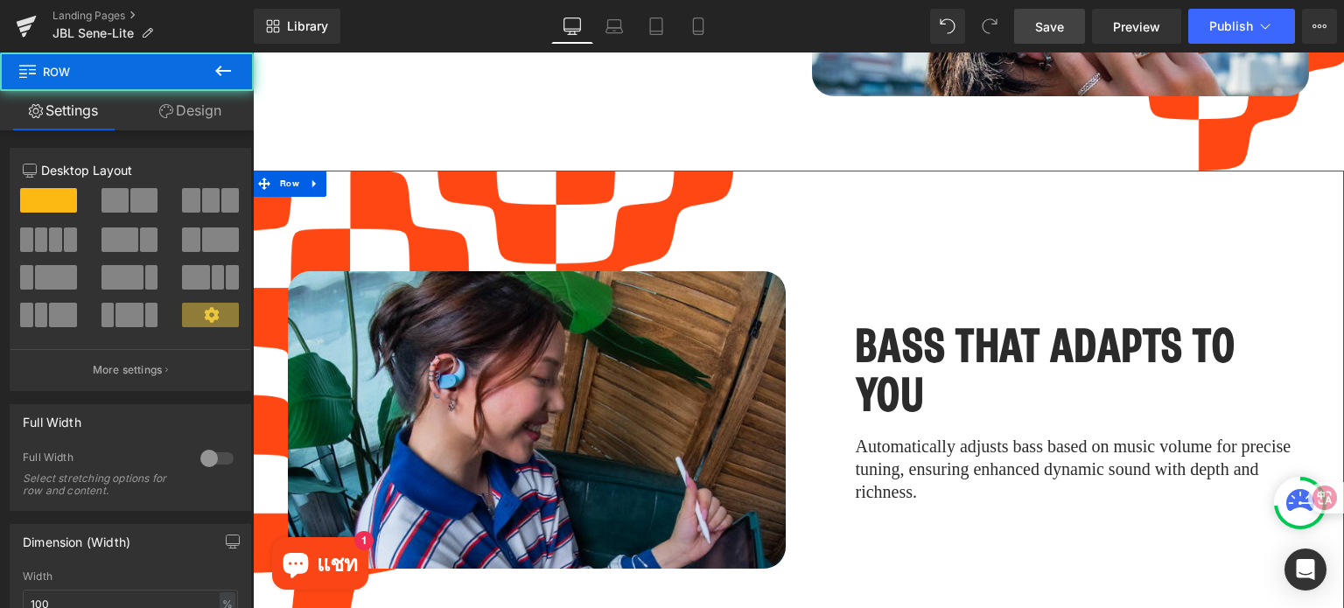
click at [213, 112] on link "Design" at bounding box center [190, 110] width 127 height 39
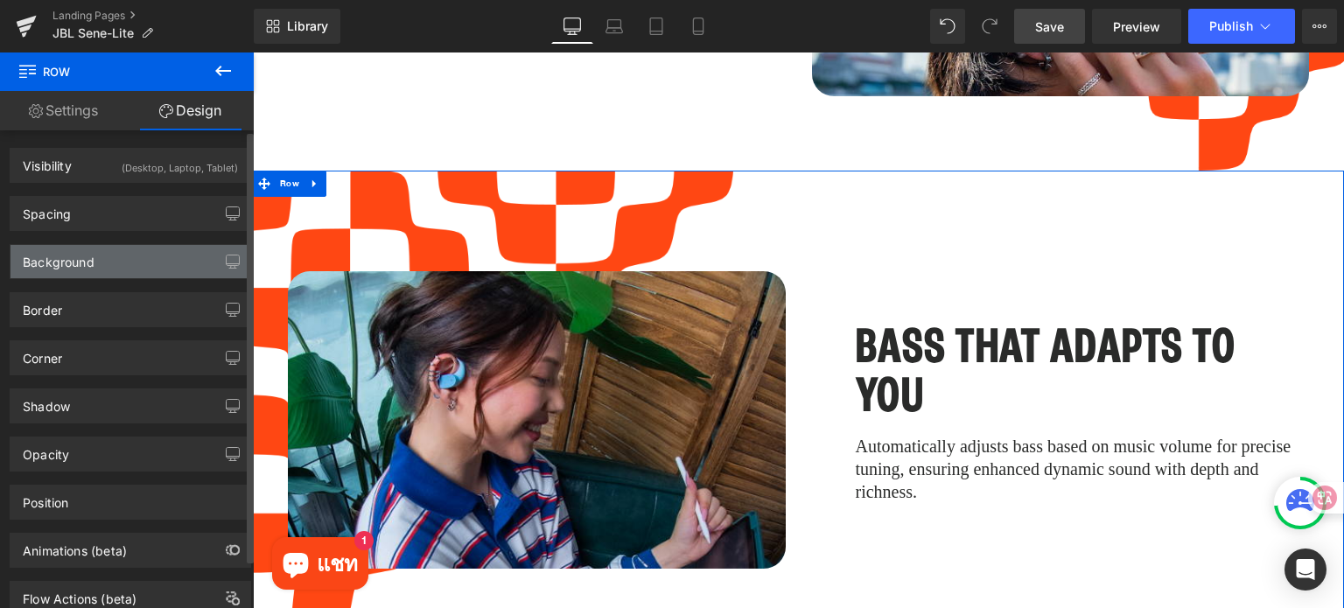
click at [123, 257] on div "Background" at bounding box center [130, 261] width 240 height 33
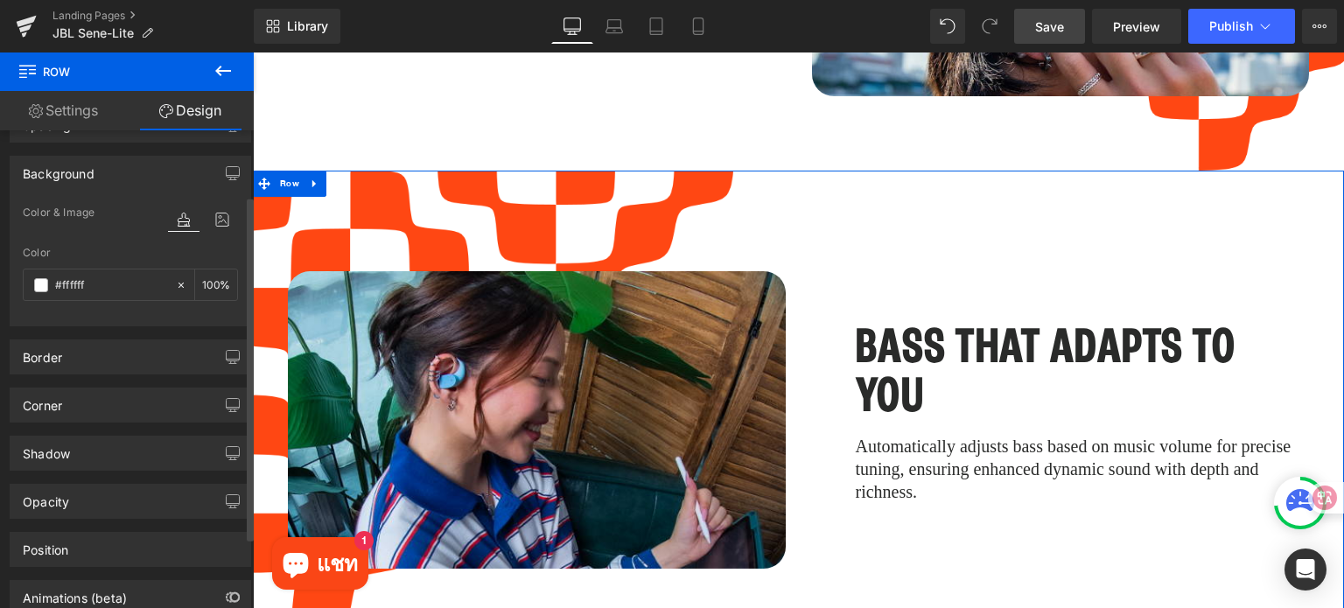
scroll to position [87, 0]
click at [217, 218] on icon at bounding box center [221, 220] width 31 height 23
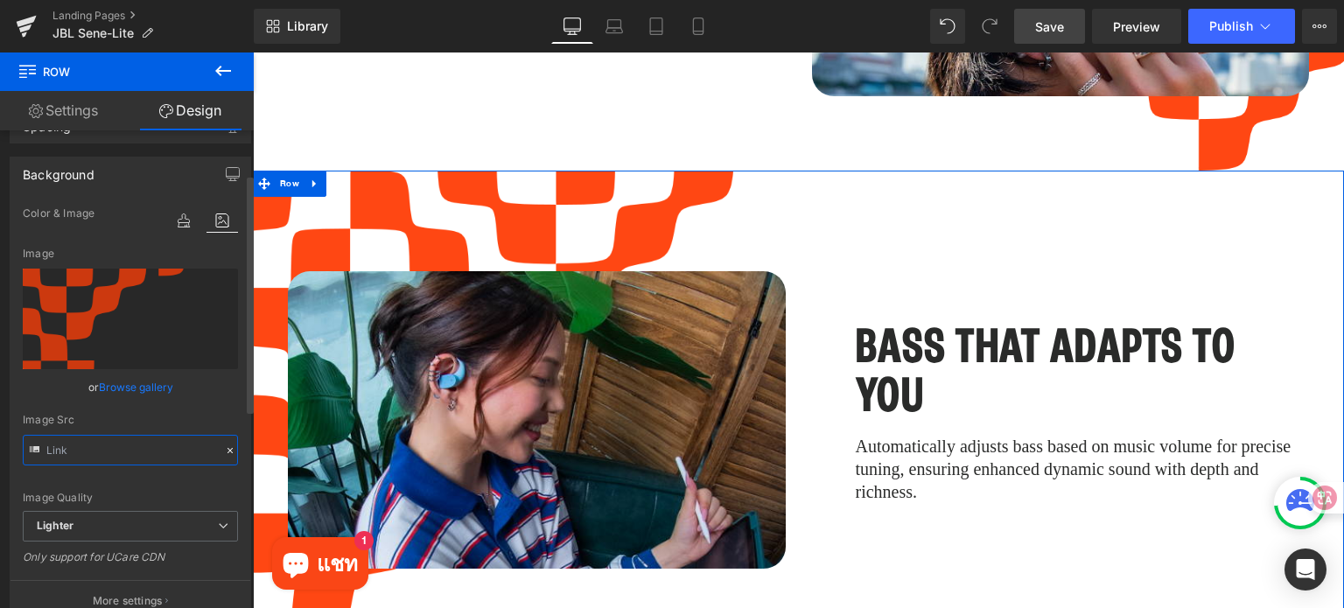
click at [180, 453] on input "text" at bounding box center [130, 450] width 215 height 31
type input "[URL][DOMAIN_NAME]"
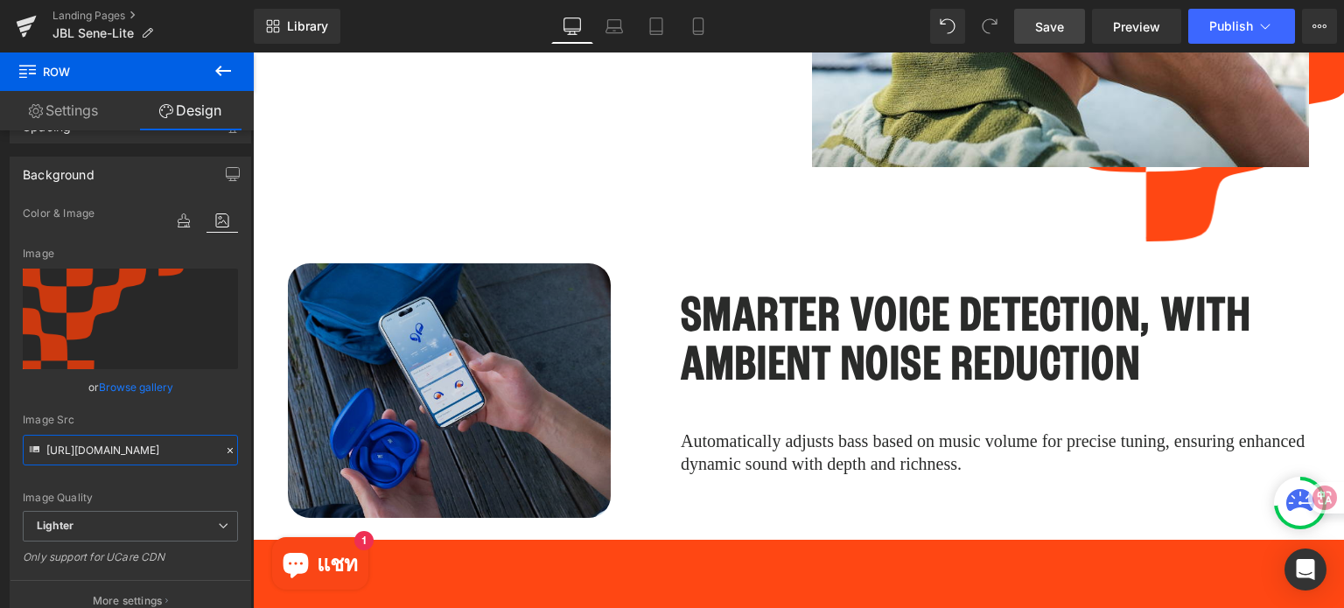
scroll to position [4385, 0]
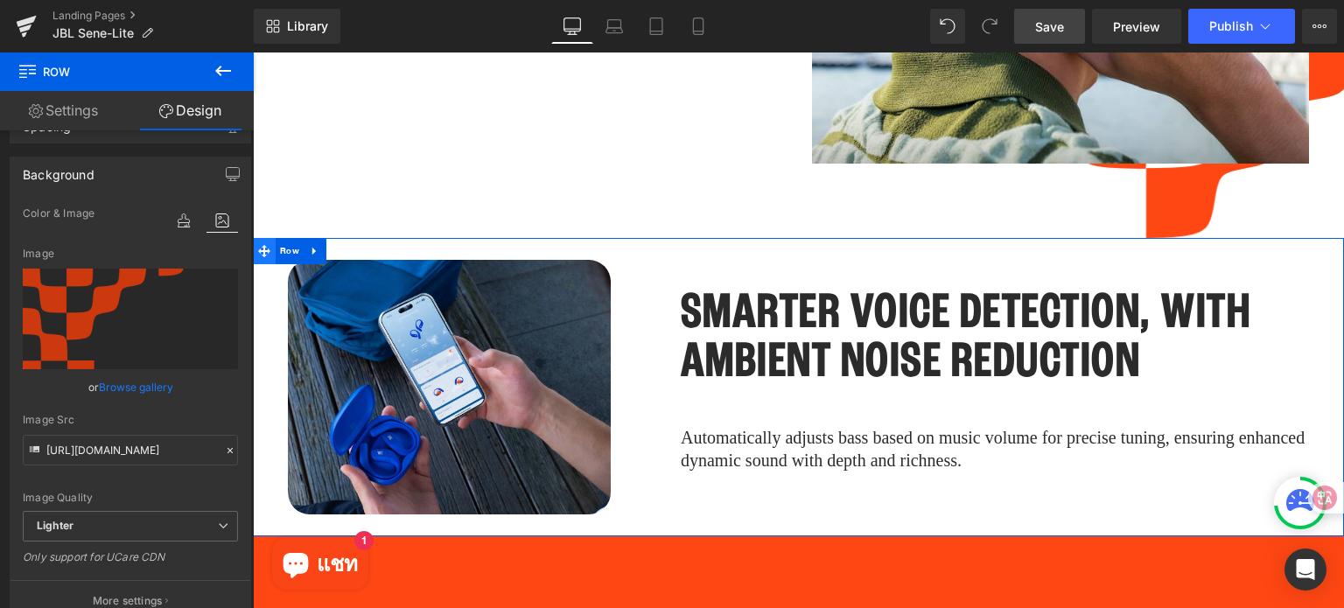
click at [266, 244] on icon at bounding box center [264, 250] width 12 height 13
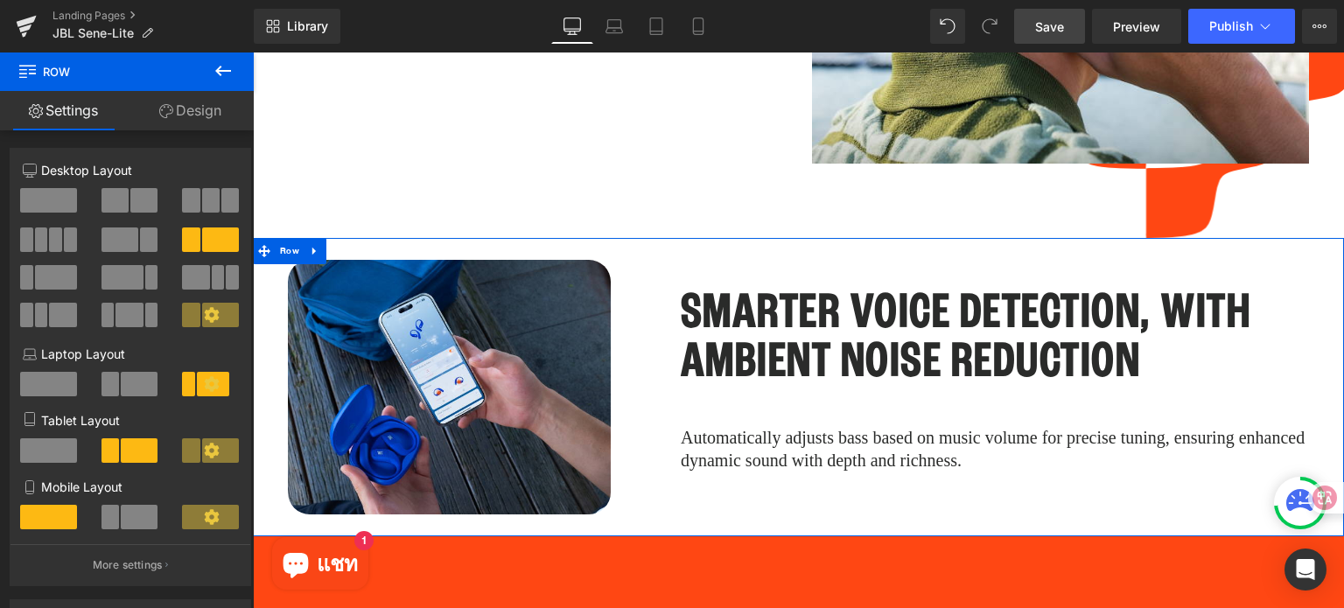
click at [210, 101] on link "Design" at bounding box center [190, 110] width 127 height 39
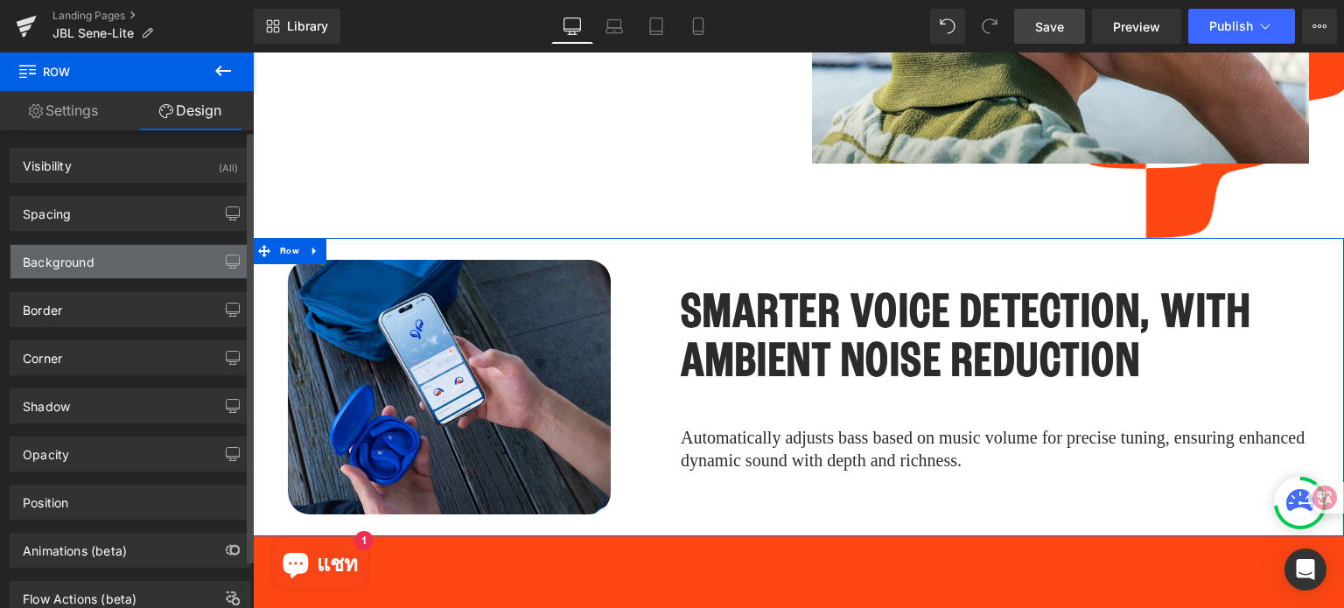
click at [87, 268] on div "Background" at bounding box center [59, 257] width 72 height 24
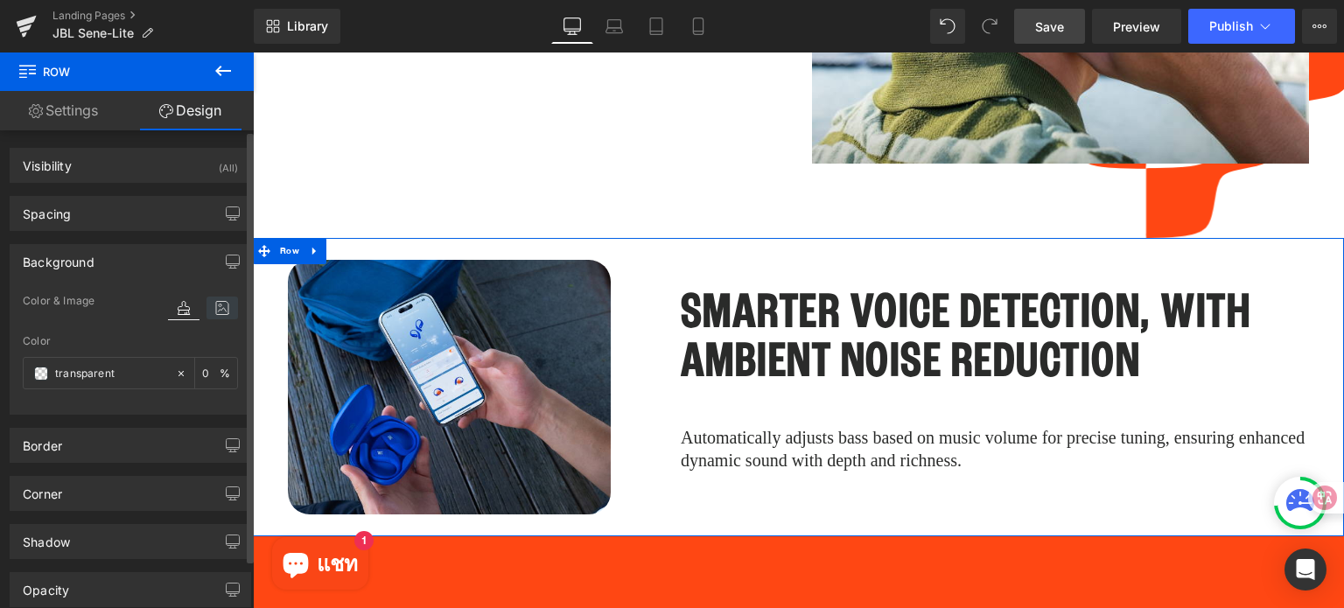
drag, startPoint x: 192, startPoint y: 307, endPoint x: 206, endPoint y: 307, distance: 13.1
click at [194, 307] on div at bounding box center [203, 308] width 70 height 23
click at [224, 307] on icon at bounding box center [221, 308] width 31 height 23
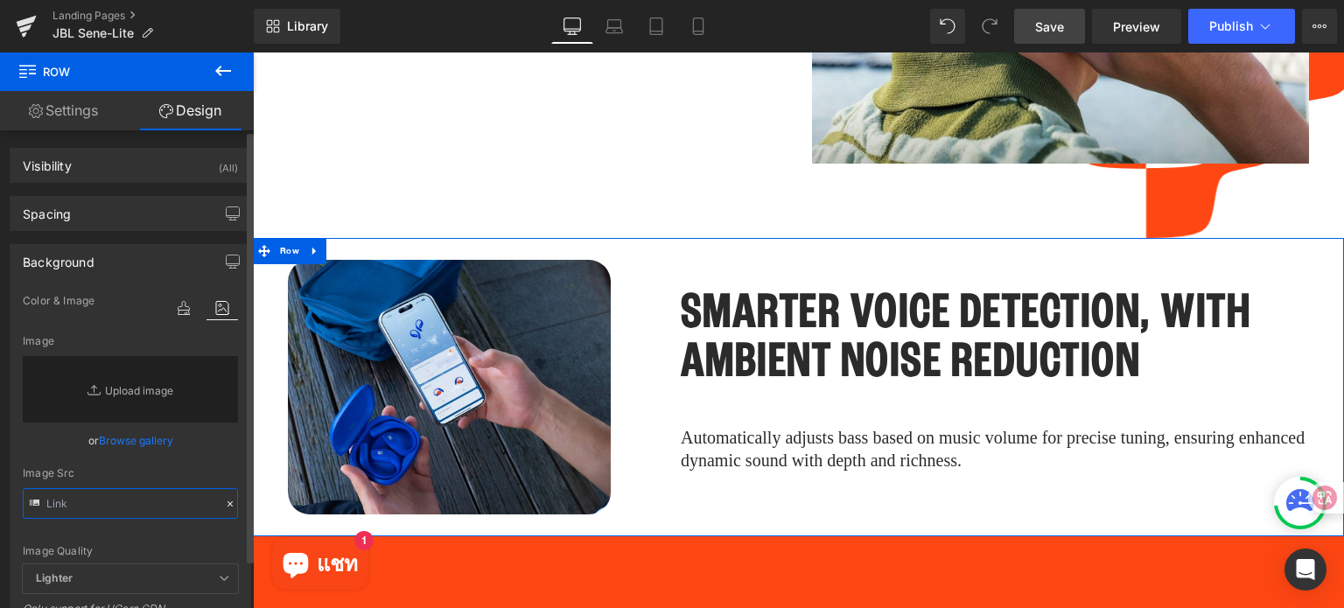
click at [111, 507] on input "text" at bounding box center [130, 503] width 215 height 31
paste input "[URL][DOMAIN_NAME]"
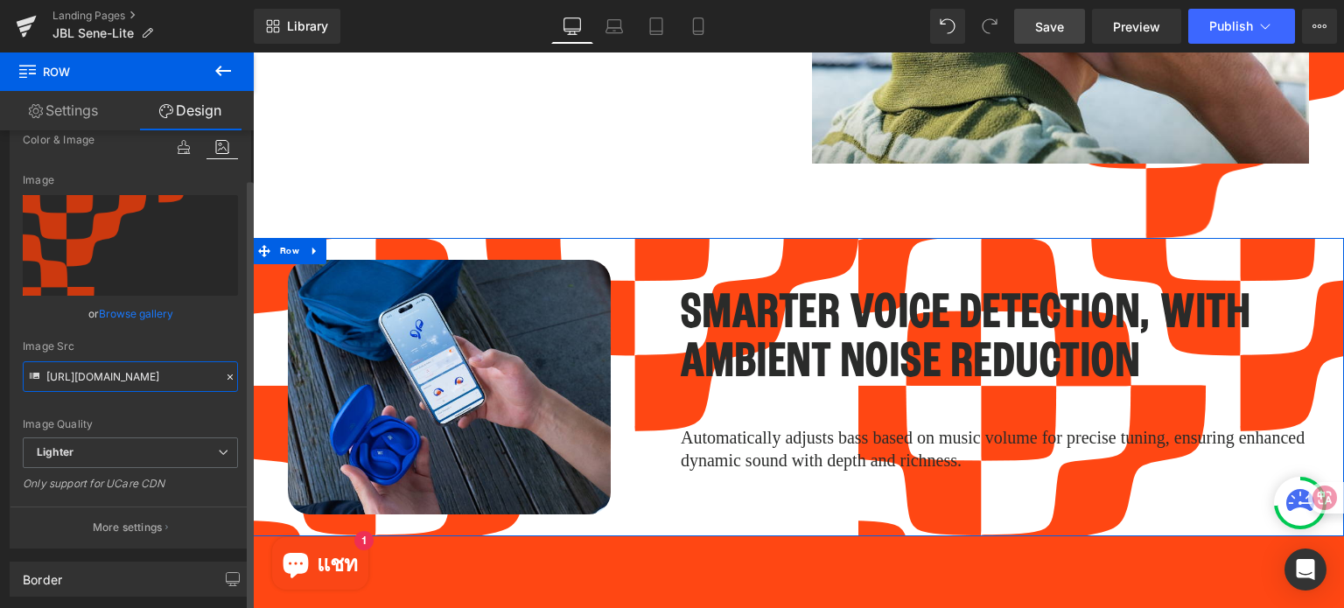
scroll to position [175, 0]
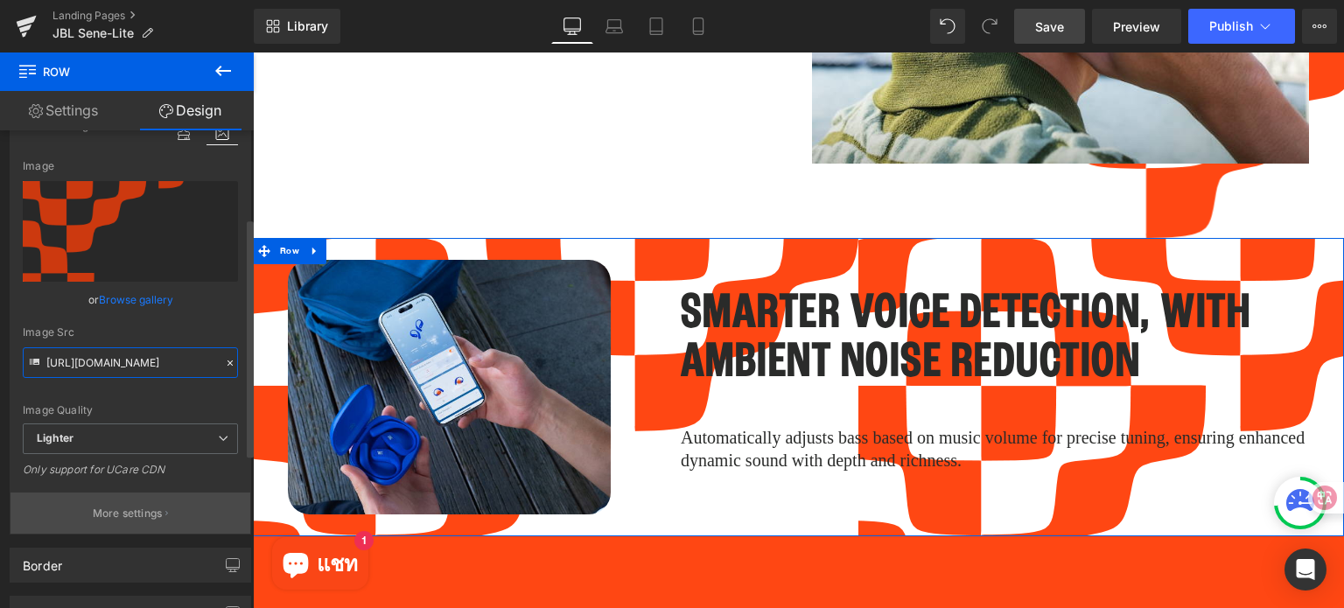
type input "[URL][DOMAIN_NAME]"
click at [123, 511] on p "More settings" at bounding box center [128, 514] width 70 height 16
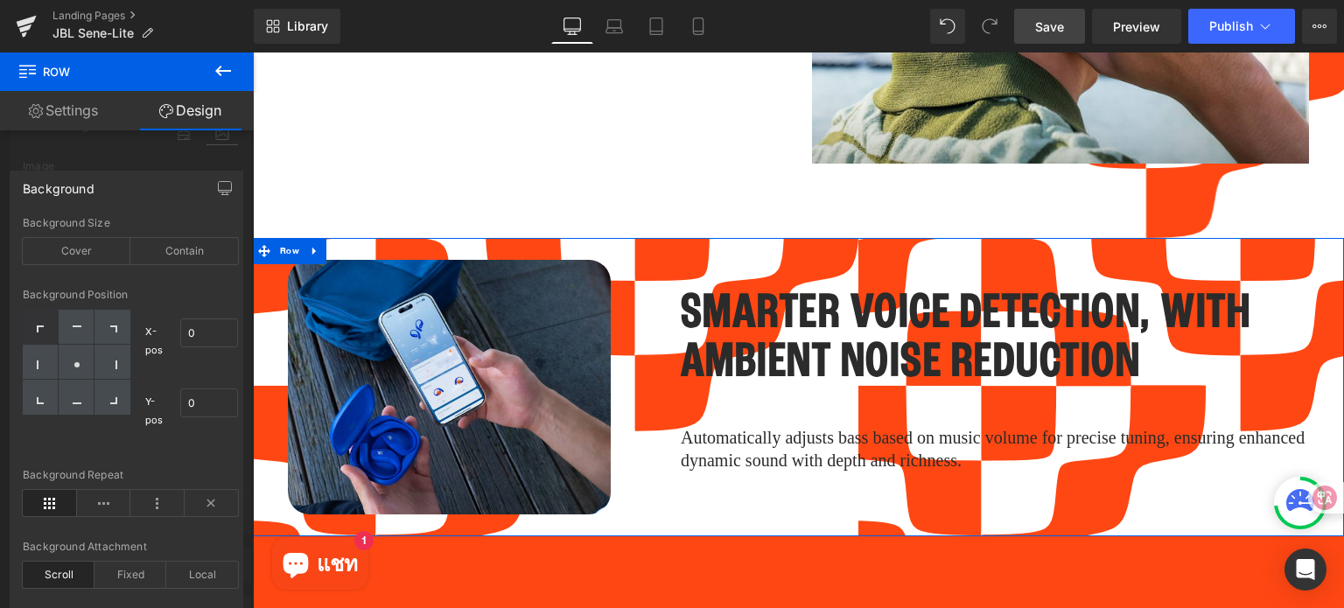
click at [42, 330] on icon at bounding box center [41, 329] width 9 height 9
click at [213, 501] on icon at bounding box center [212, 503] width 54 height 26
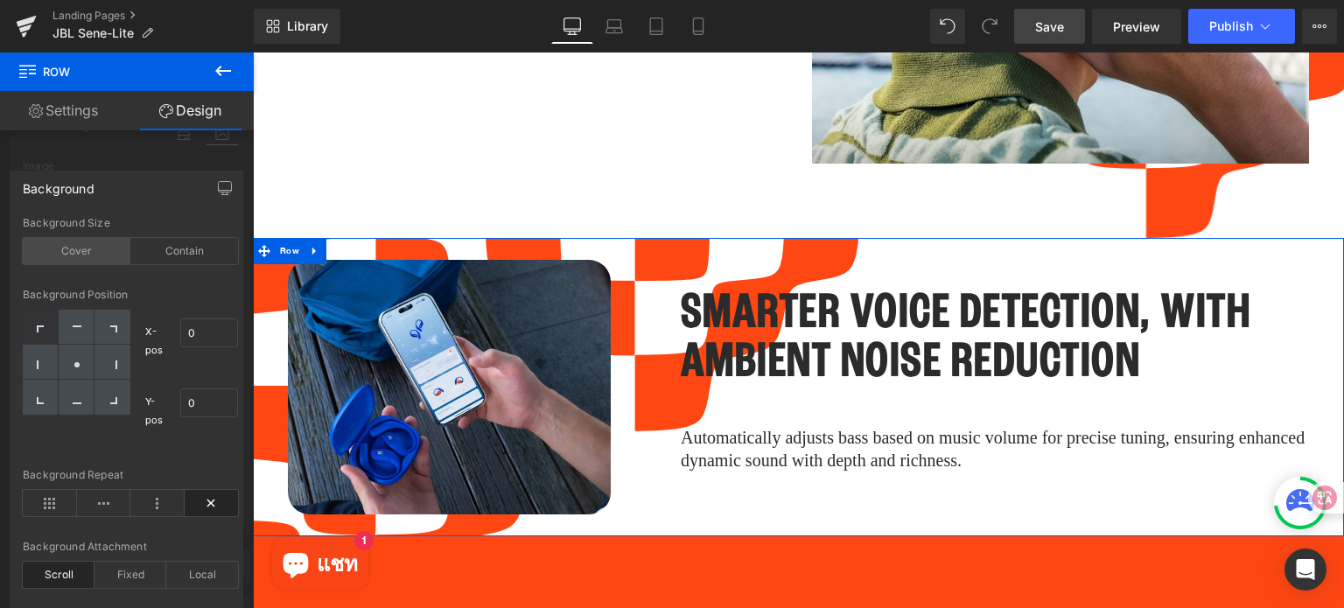
click at [91, 250] on div "Cover" at bounding box center [77, 251] width 108 height 26
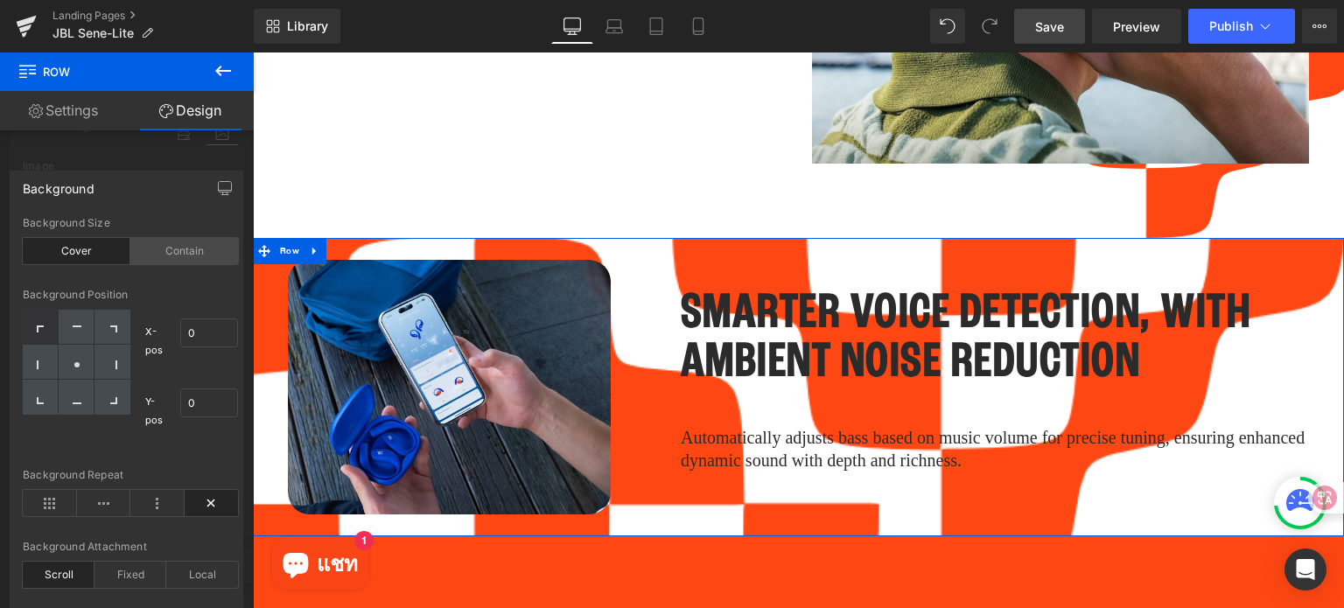
click at [170, 241] on div "Contain" at bounding box center [184, 251] width 108 height 26
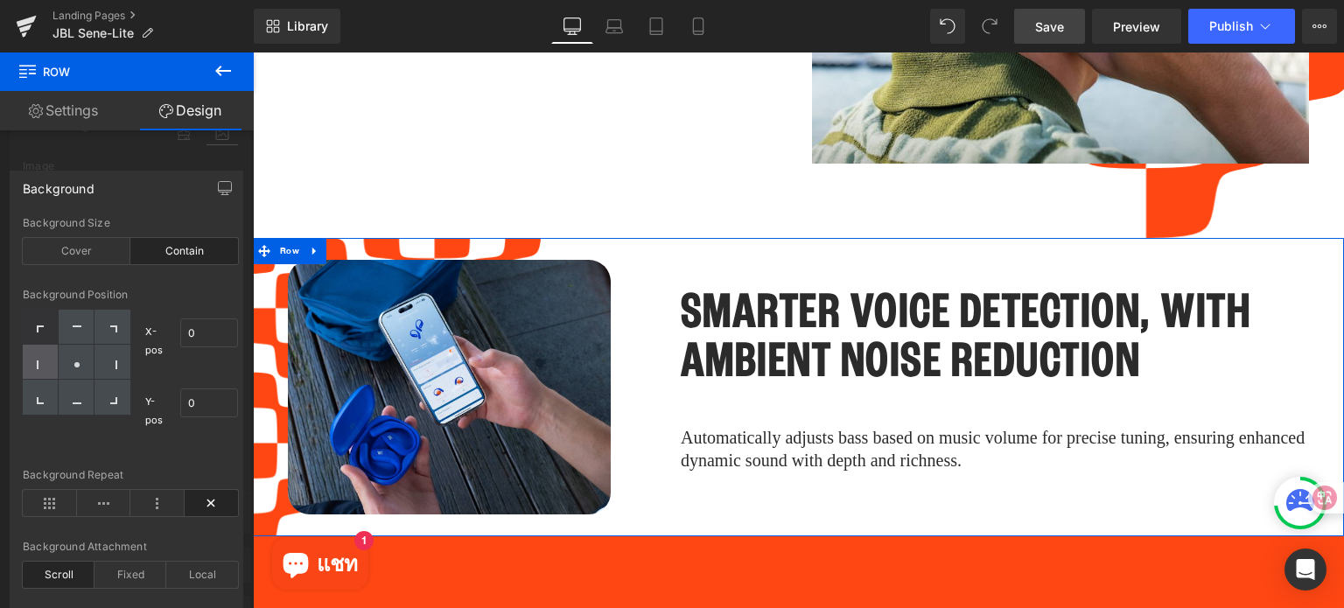
click at [38, 362] on icon at bounding box center [41, 364] width 9 height 9
click at [71, 360] on div at bounding box center [77, 362] width 36 height 35
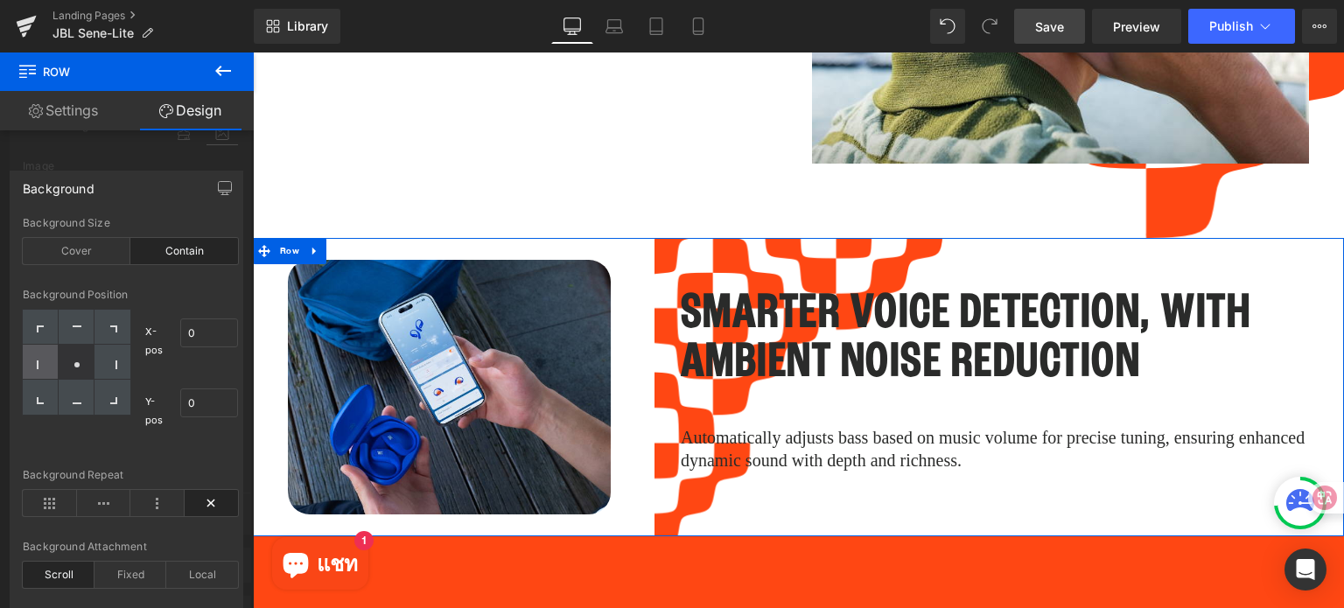
click at [39, 359] on div at bounding box center [41, 362] width 36 height 35
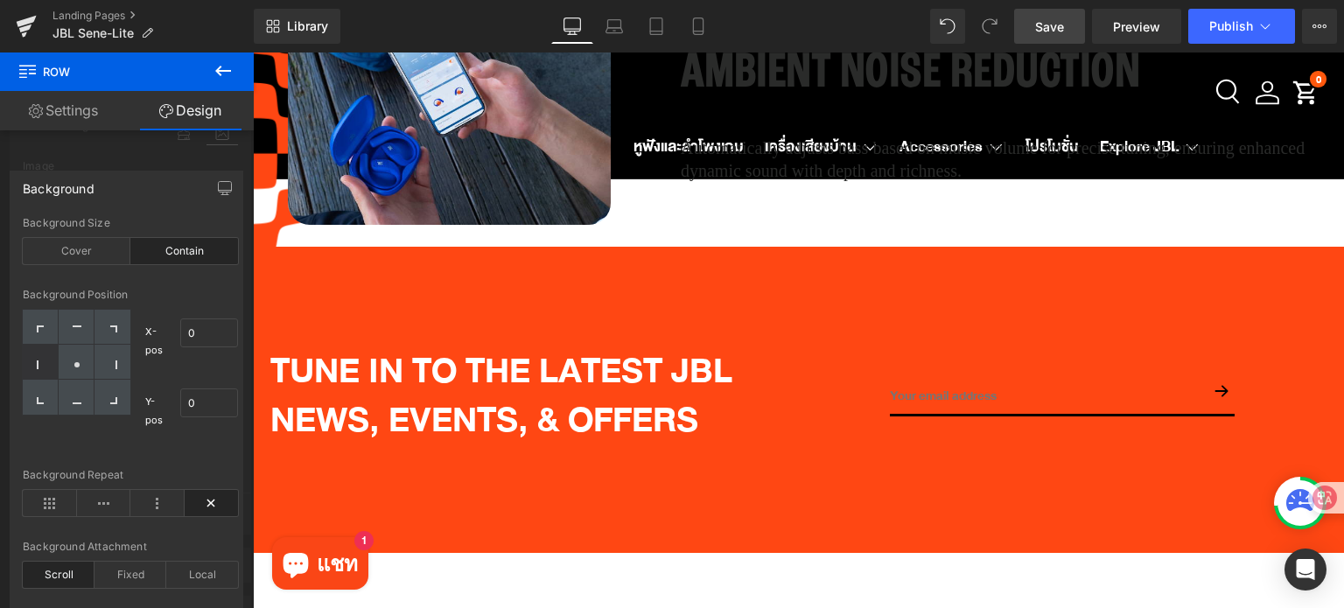
scroll to position [4647, 0]
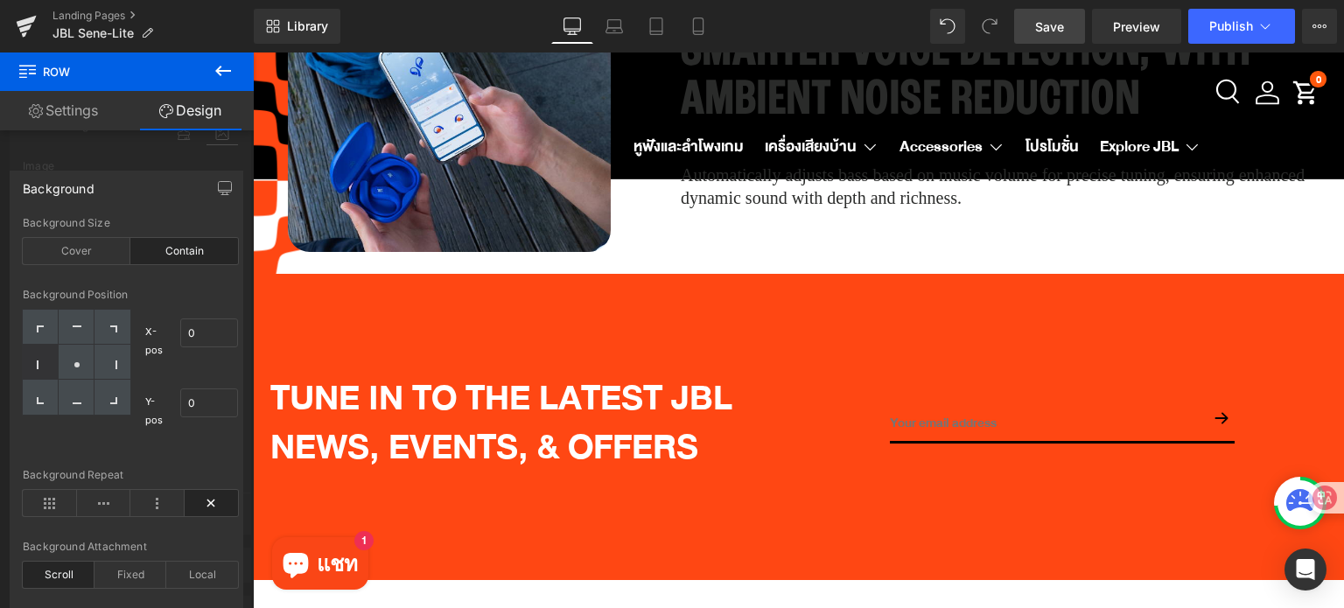
click at [217, 69] on icon at bounding box center [223, 71] width 16 height 10
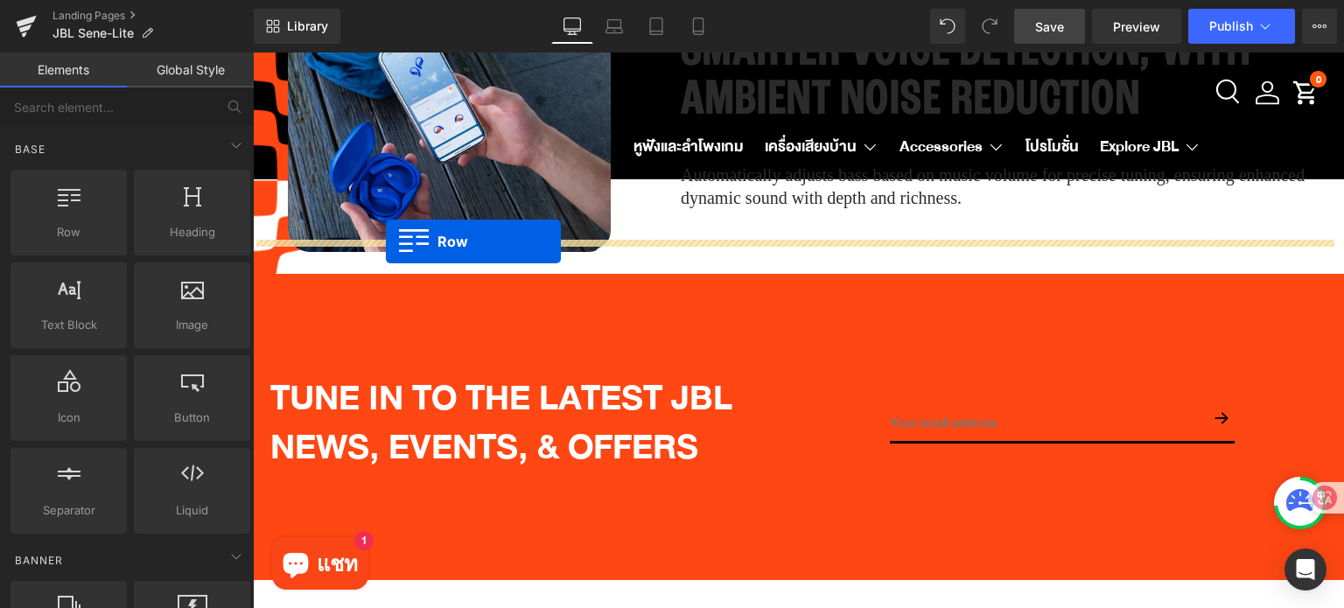
drag, startPoint x: 305, startPoint y: 291, endPoint x: 386, endPoint y: 241, distance: 95.2
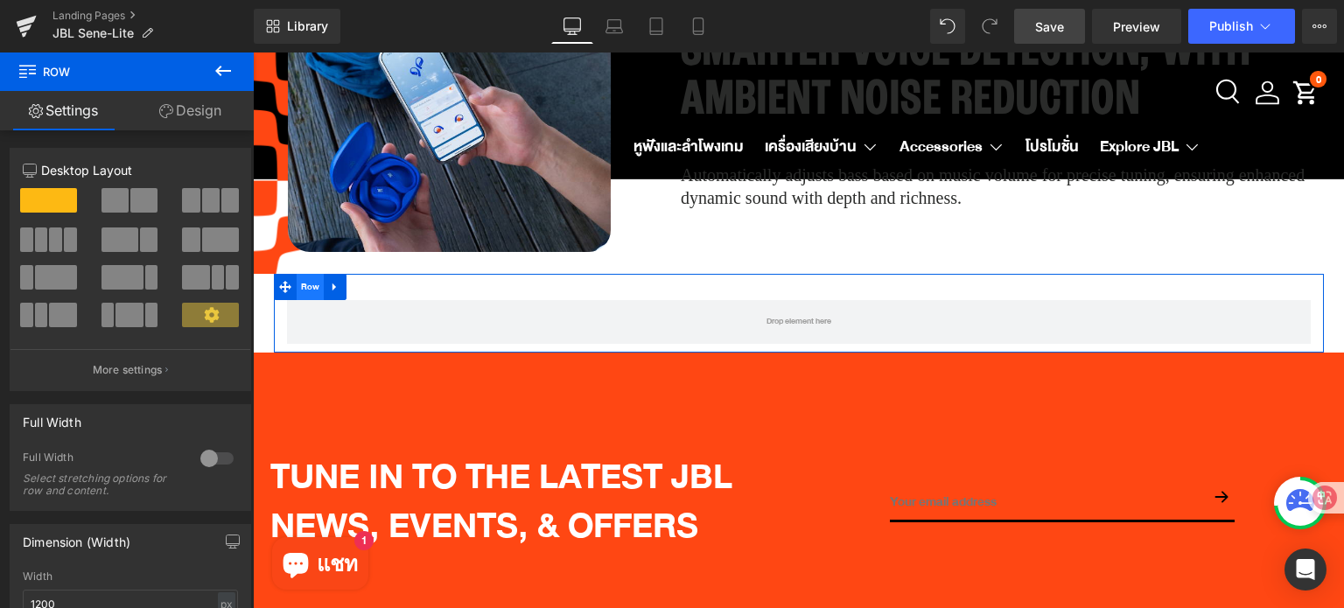
click at [297, 274] on span "Row" at bounding box center [311, 287] width 28 height 26
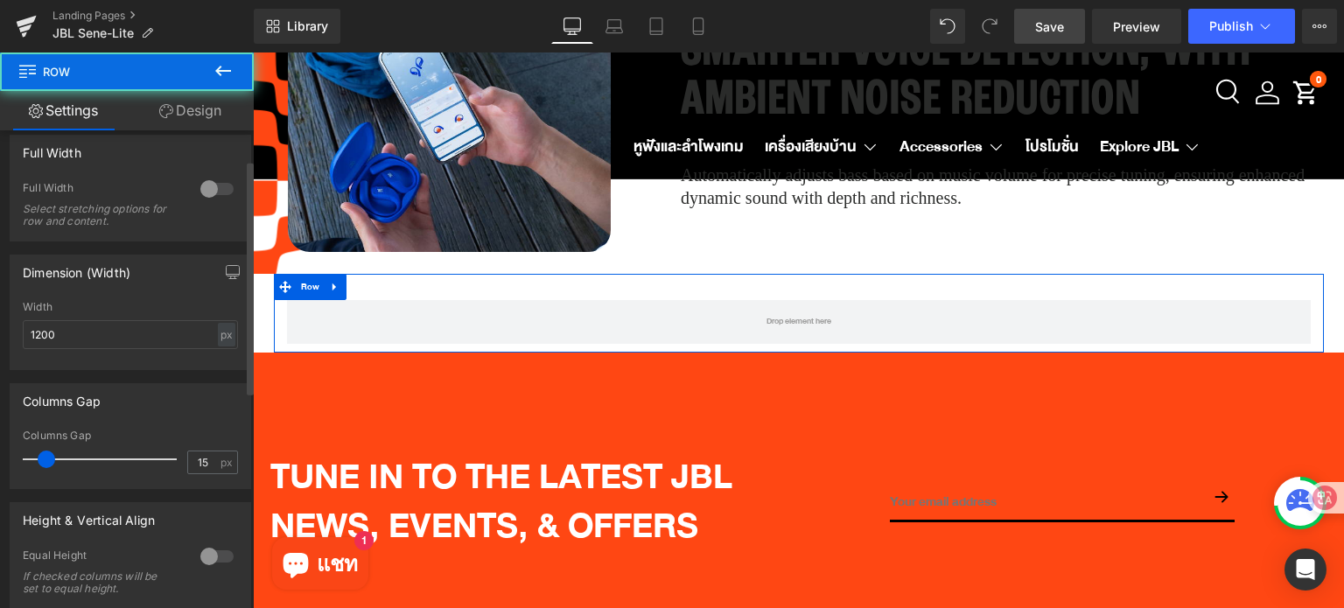
scroll to position [350, 0]
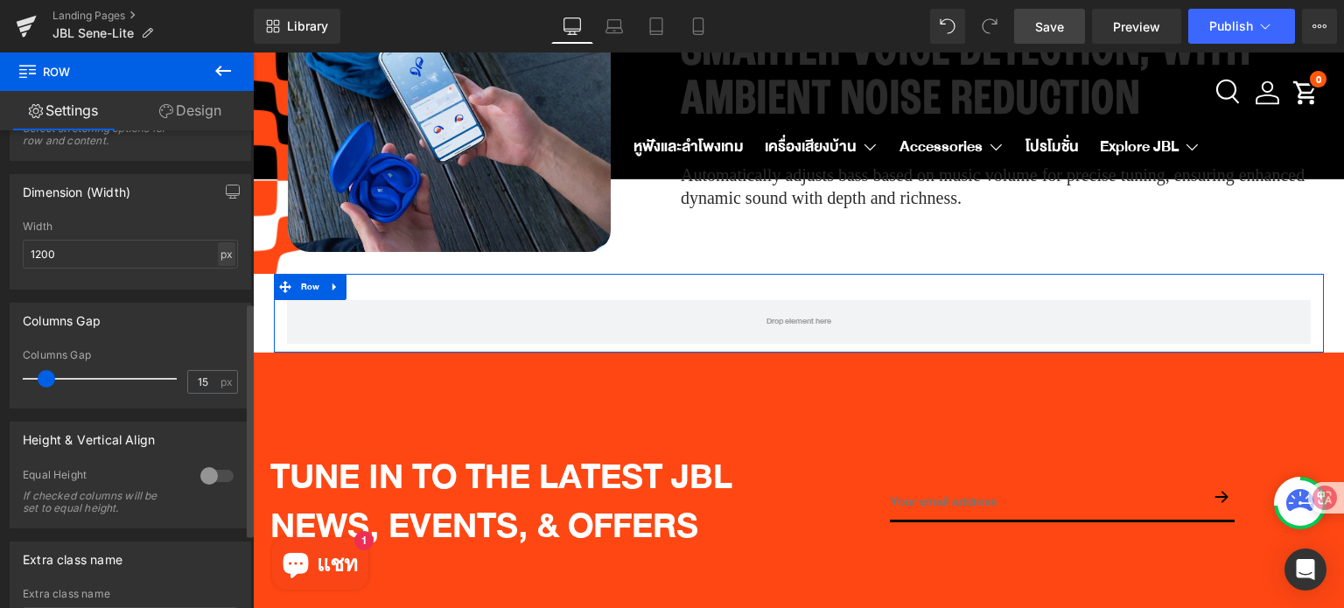
click at [221, 249] on div "px" at bounding box center [226, 254] width 17 height 24
click at [224, 283] on li "%" at bounding box center [226, 281] width 22 height 25
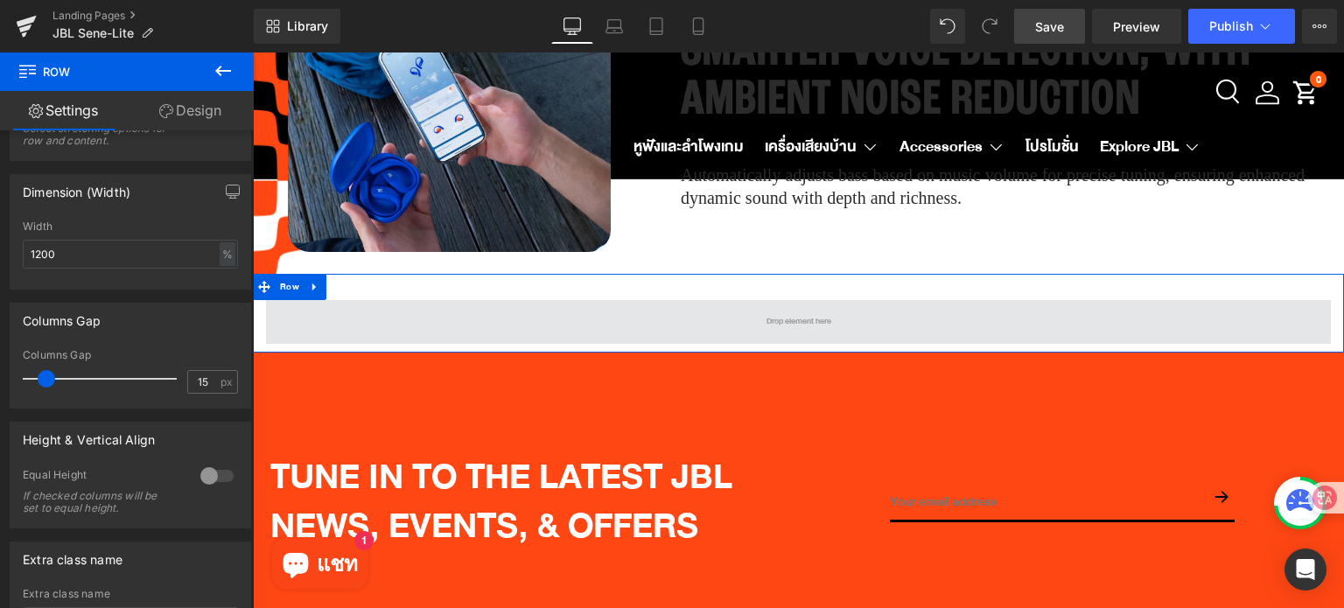
click at [374, 300] on span at bounding box center [798, 322] width 1065 height 44
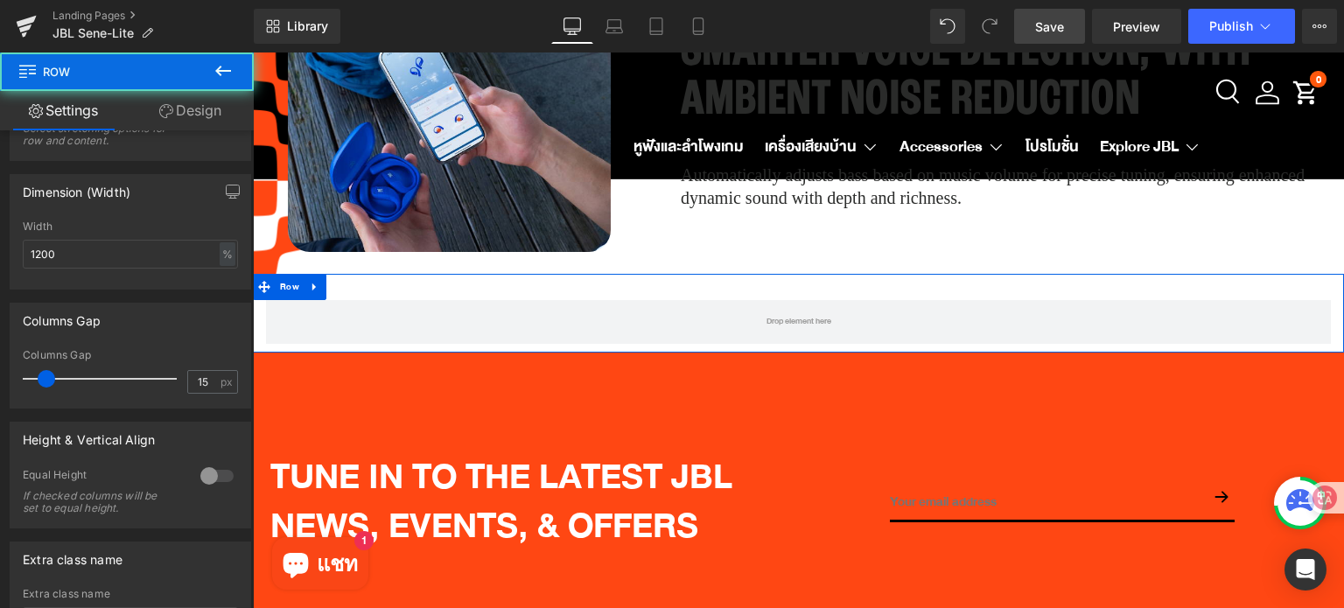
click at [196, 115] on link "Design" at bounding box center [190, 110] width 127 height 39
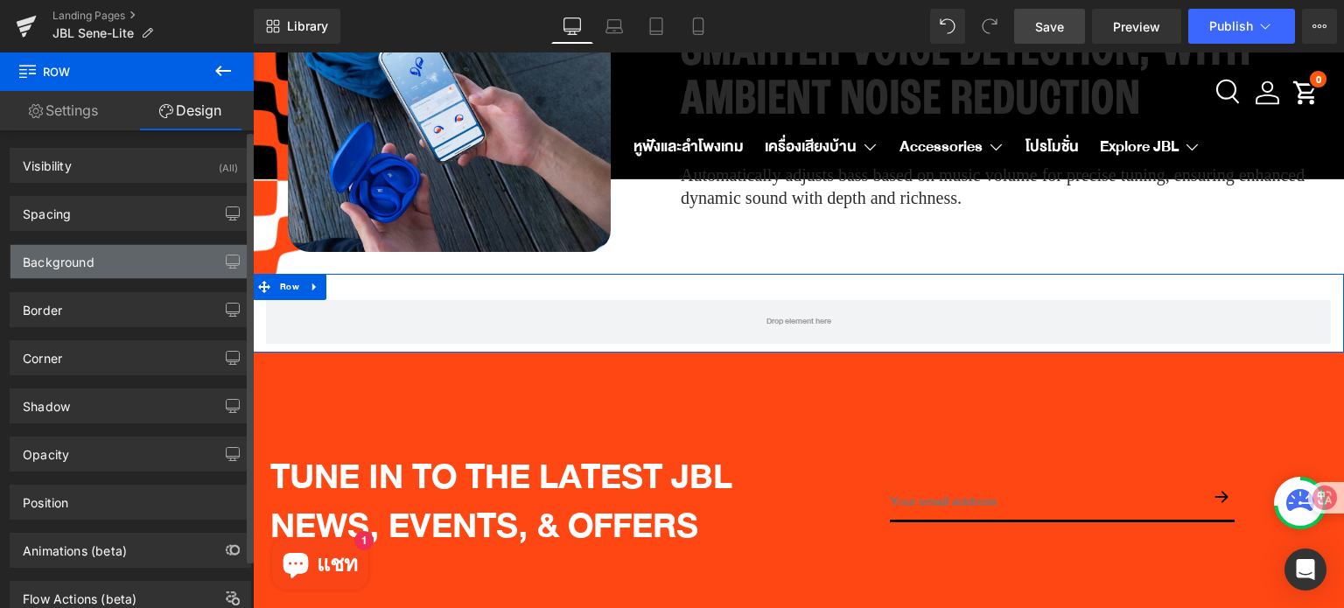
click at [80, 261] on div "Background" at bounding box center [59, 257] width 72 height 24
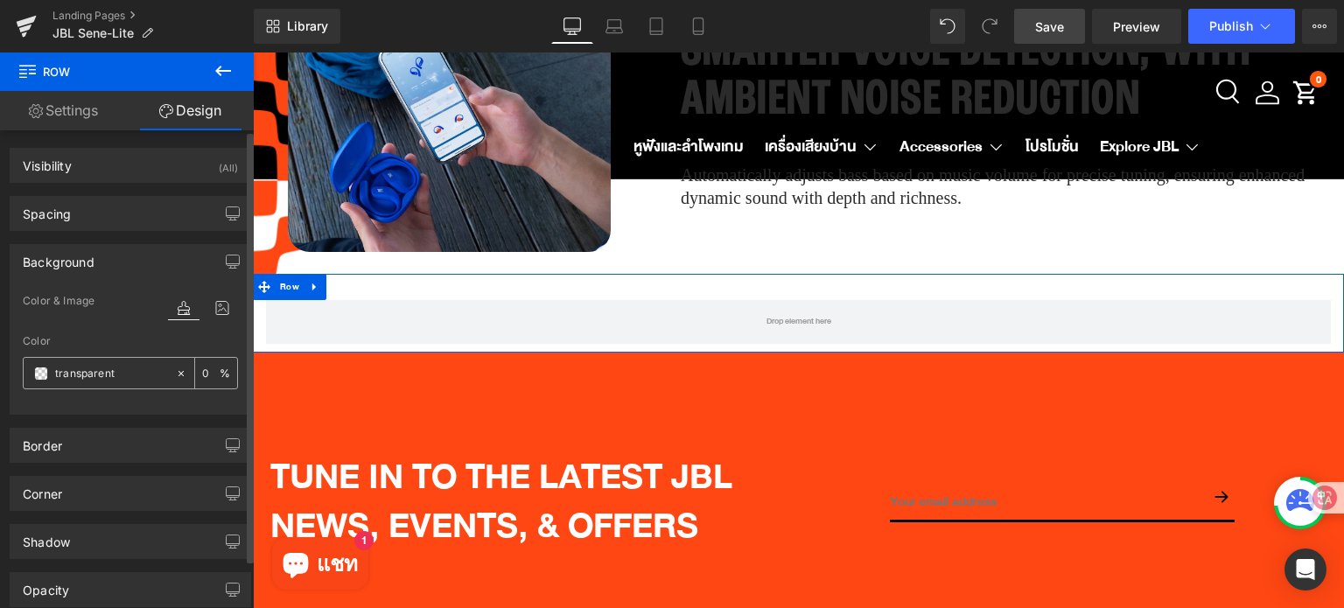
click at [175, 374] on icon at bounding box center [181, 373] width 12 height 12
click at [106, 371] on input "text" at bounding box center [111, 373] width 112 height 19
paste input "8fadff"
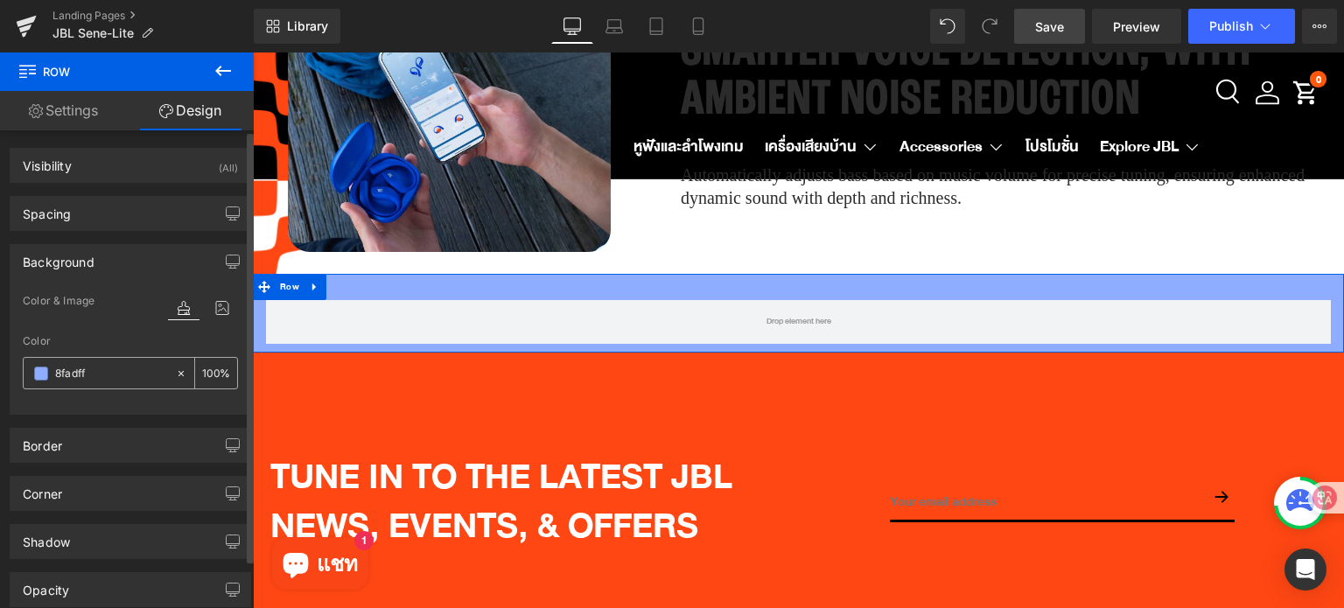
click at [56, 375] on input "8fadff" at bounding box center [111, 373] width 112 height 19
type input "#8fadff"
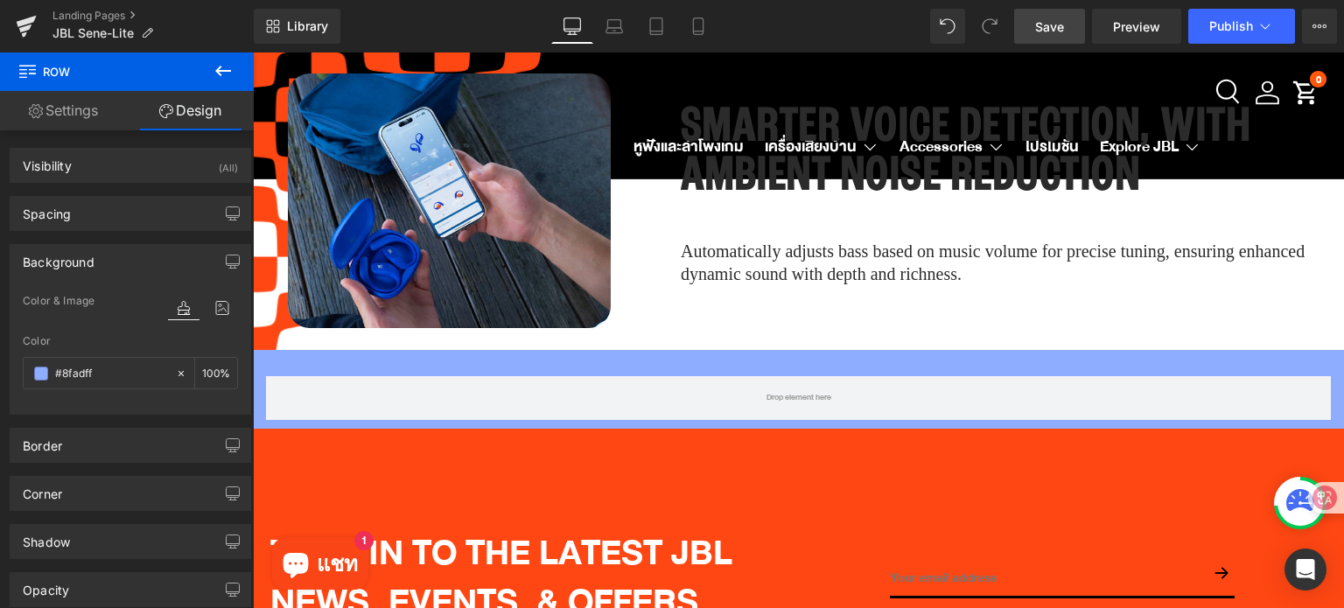
scroll to position [4560, 0]
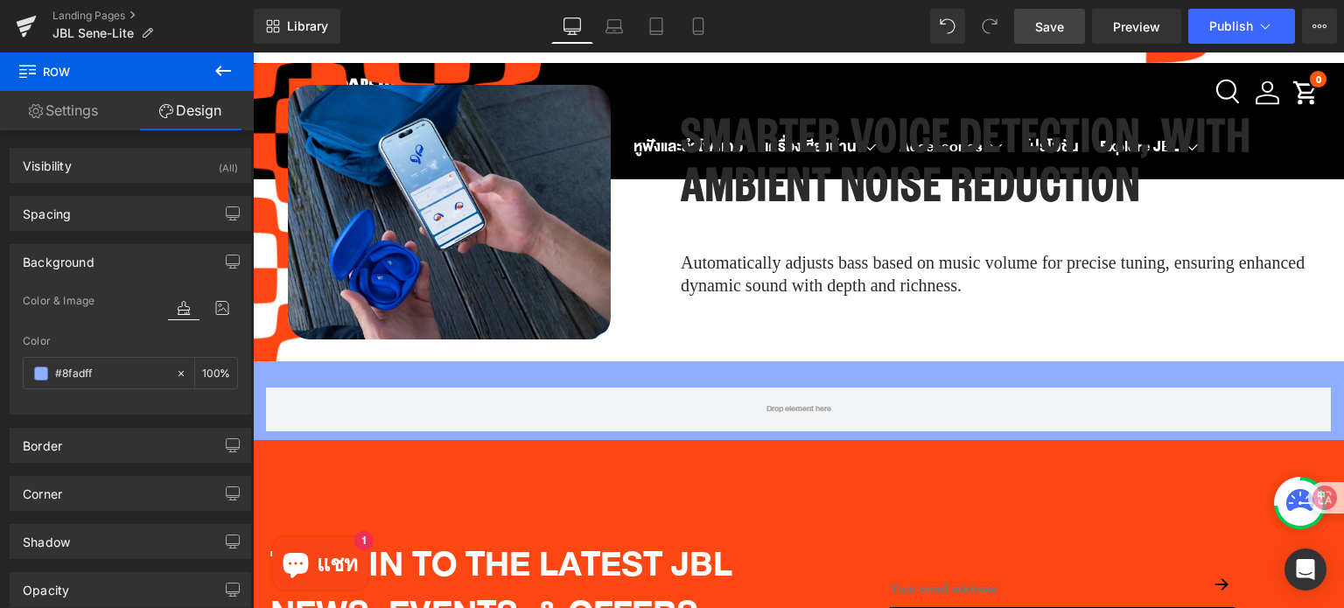
click at [214, 66] on icon at bounding box center [223, 70] width 21 height 21
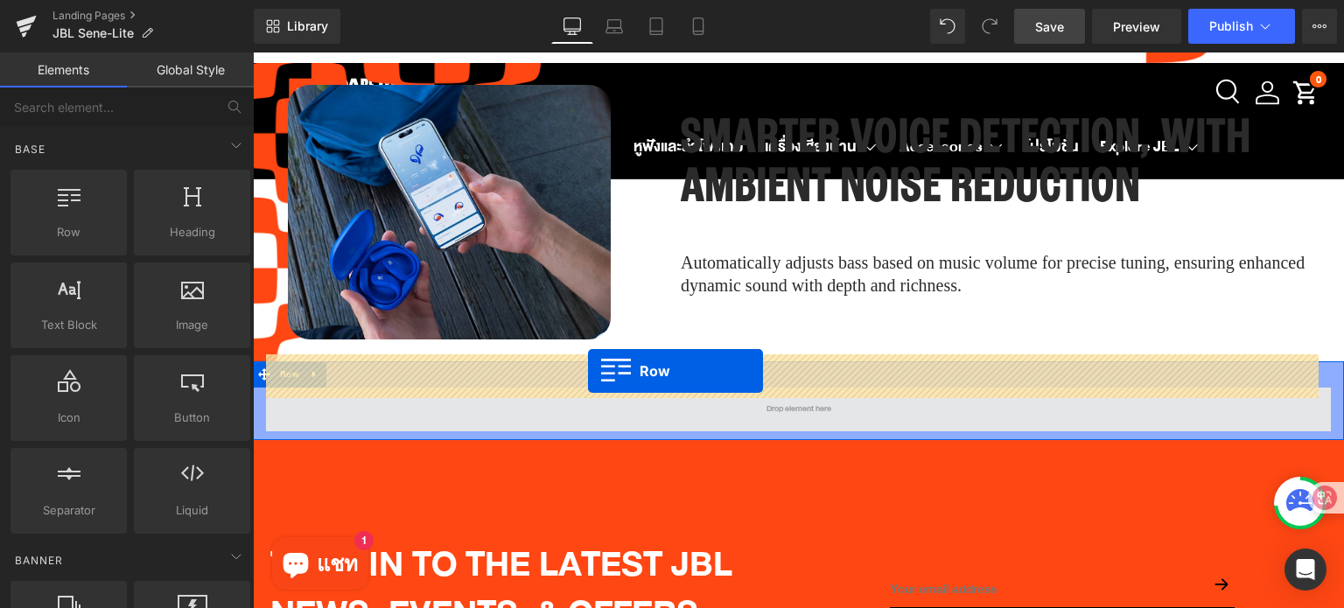
drag, startPoint x: 343, startPoint y: 290, endPoint x: 588, endPoint y: 370, distance: 257.6
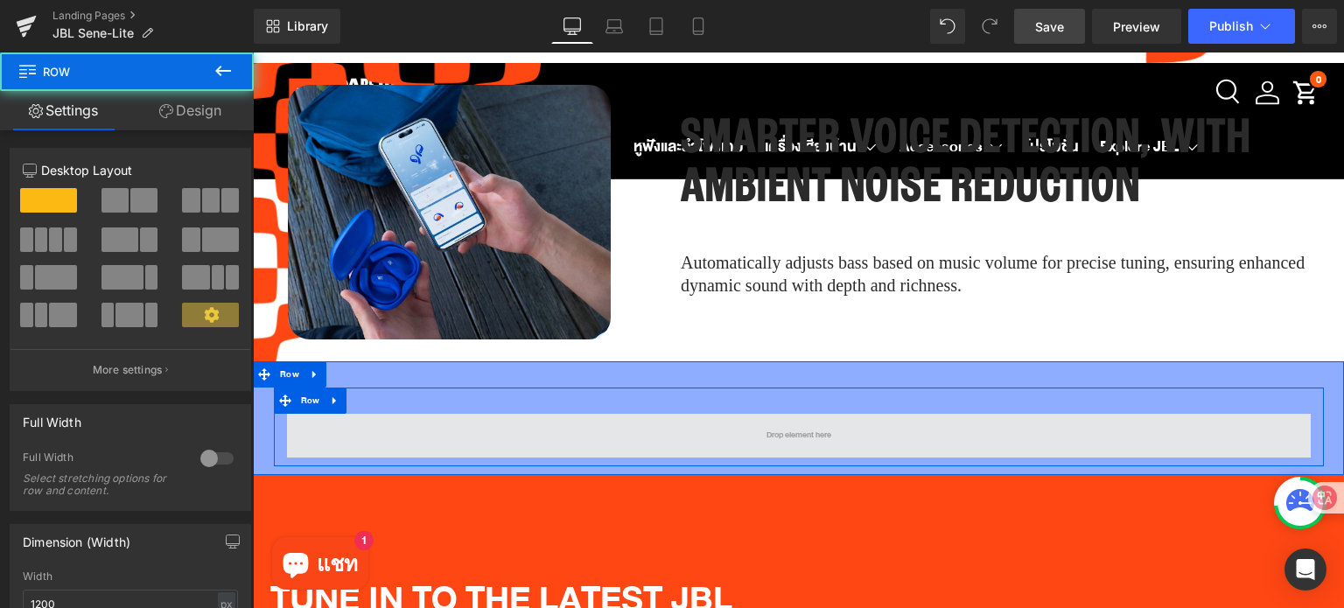
click at [717, 414] on span at bounding box center [799, 436] width 1024 height 44
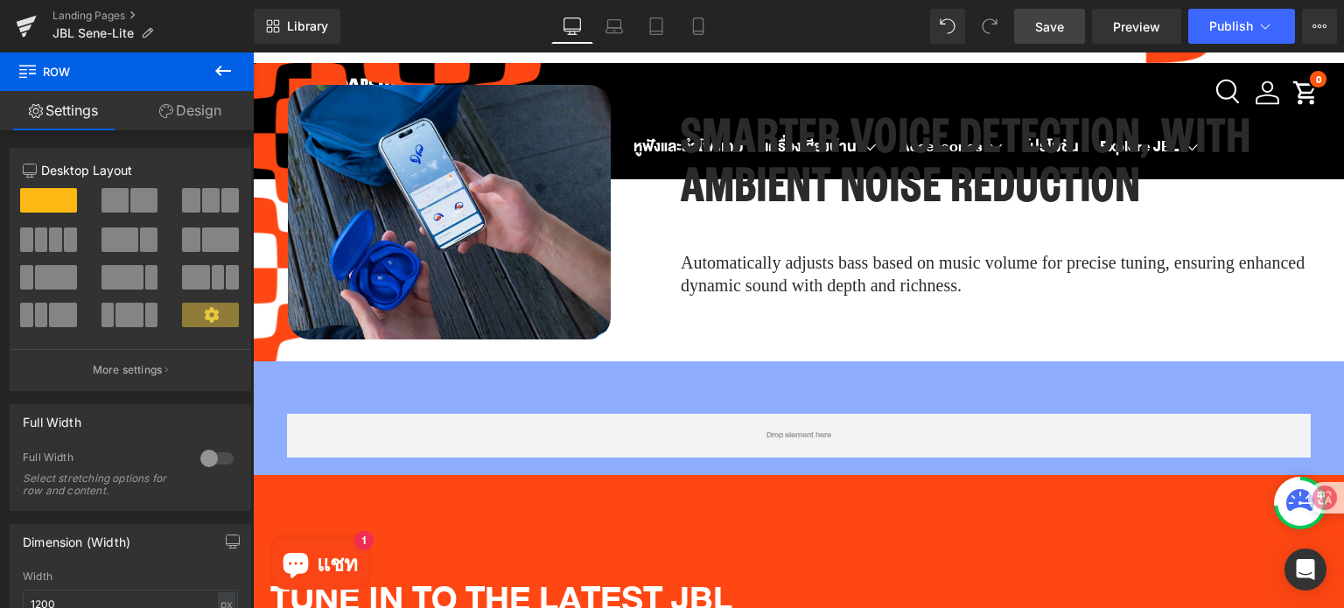
click at [224, 66] on icon at bounding box center [223, 70] width 21 height 21
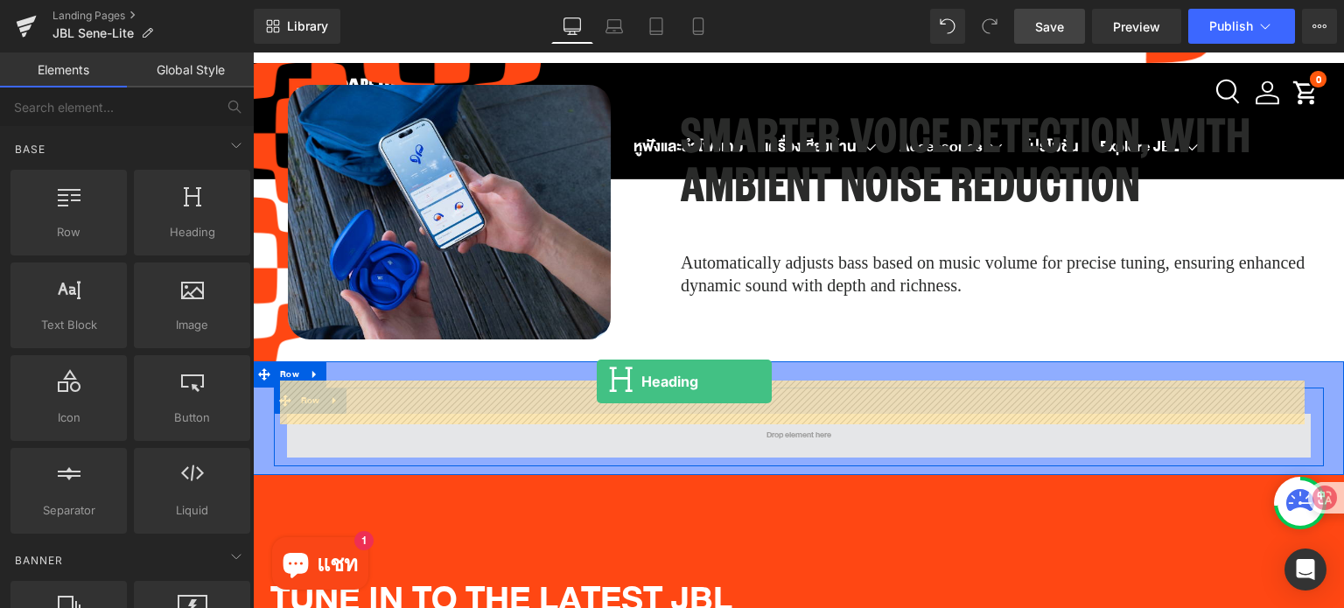
drag, startPoint x: 484, startPoint y: 306, endPoint x: 597, endPoint y: 381, distance: 135.7
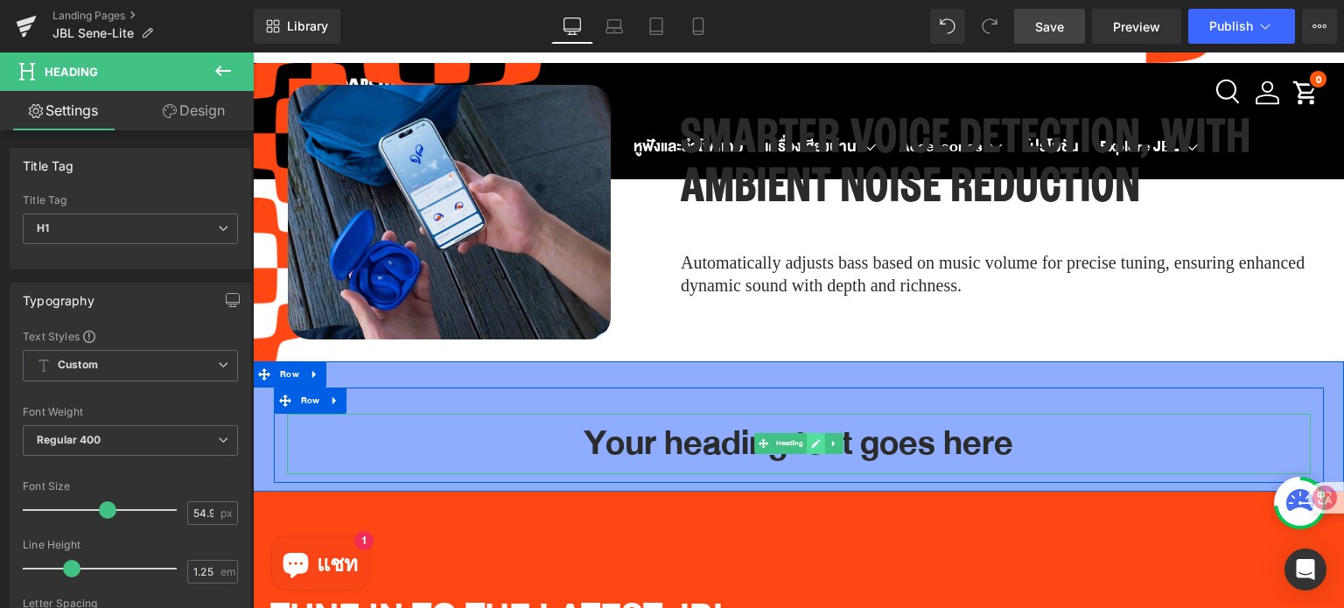
click at [811, 438] on icon at bounding box center [816, 443] width 10 height 10
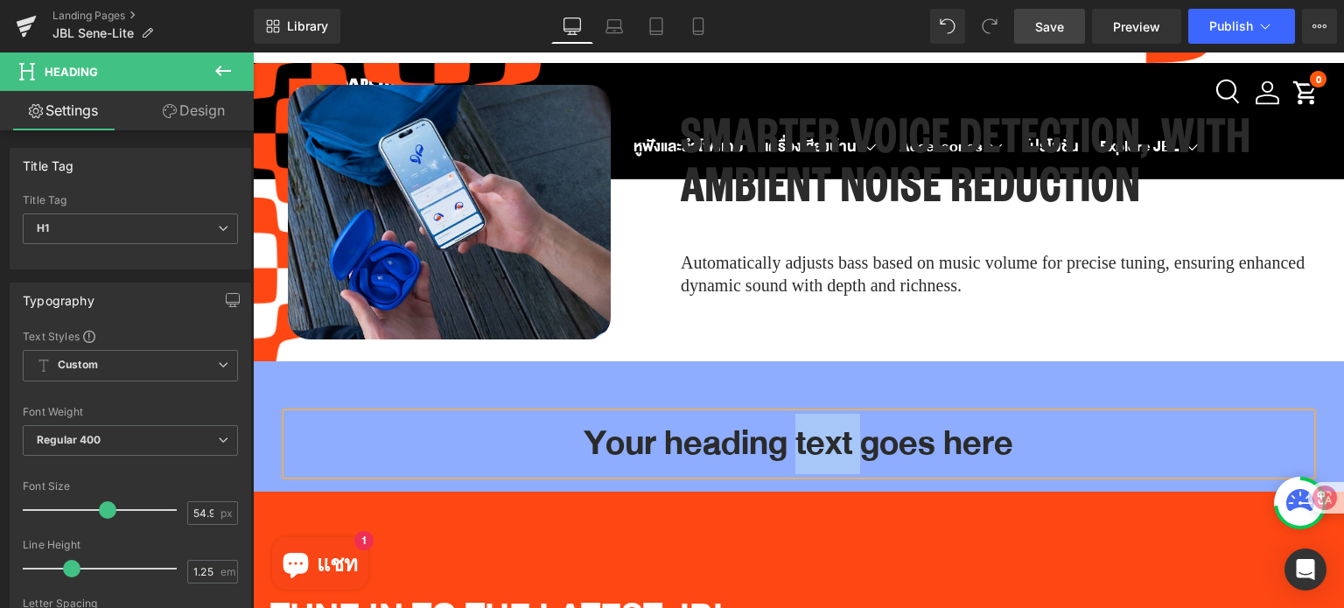
click at [808, 415] on h1 "Your heading text goes here" at bounding box center [799, 444] width 1024 height 60
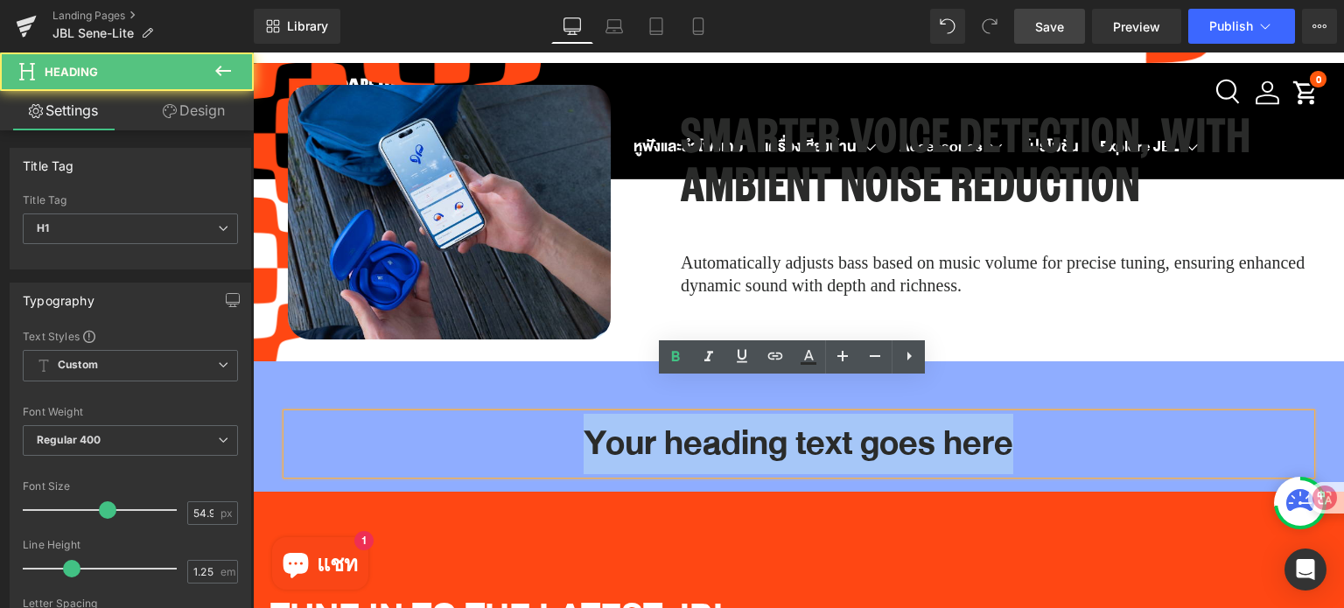
click at [808, 415] on h1 "Your heading text goes here" at bounding box center [799, 444] width 1024 height 60
paste div
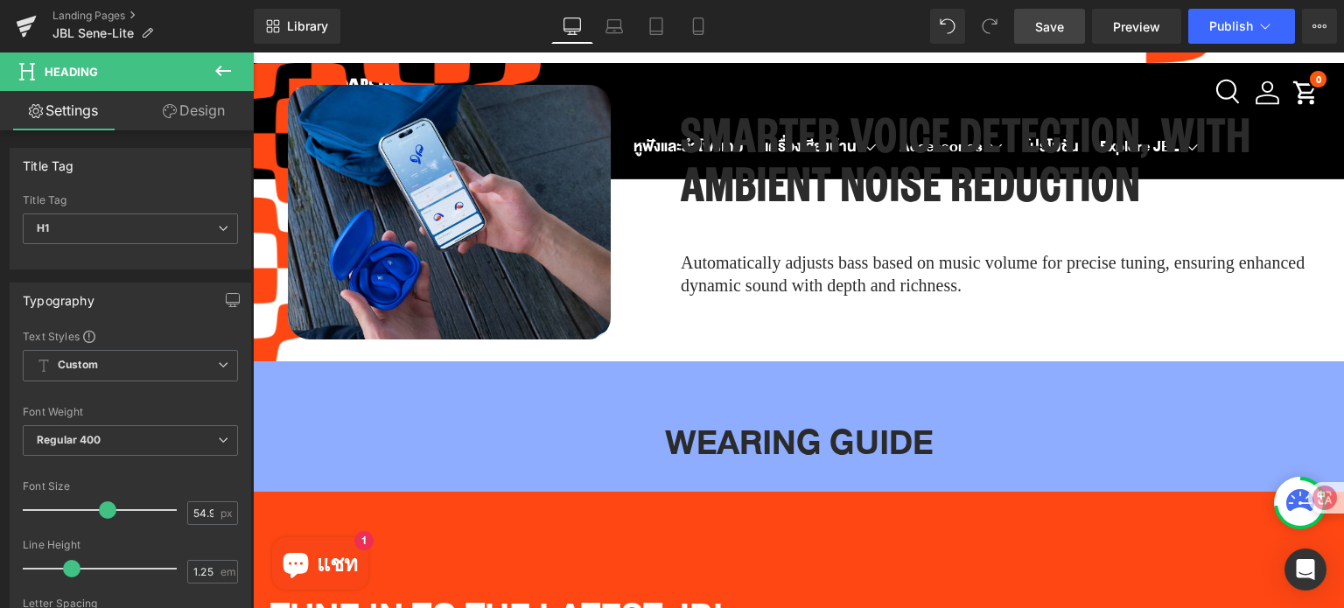
click at [230, 69] on icon at bounding box center [223, 70] width 21 height 21
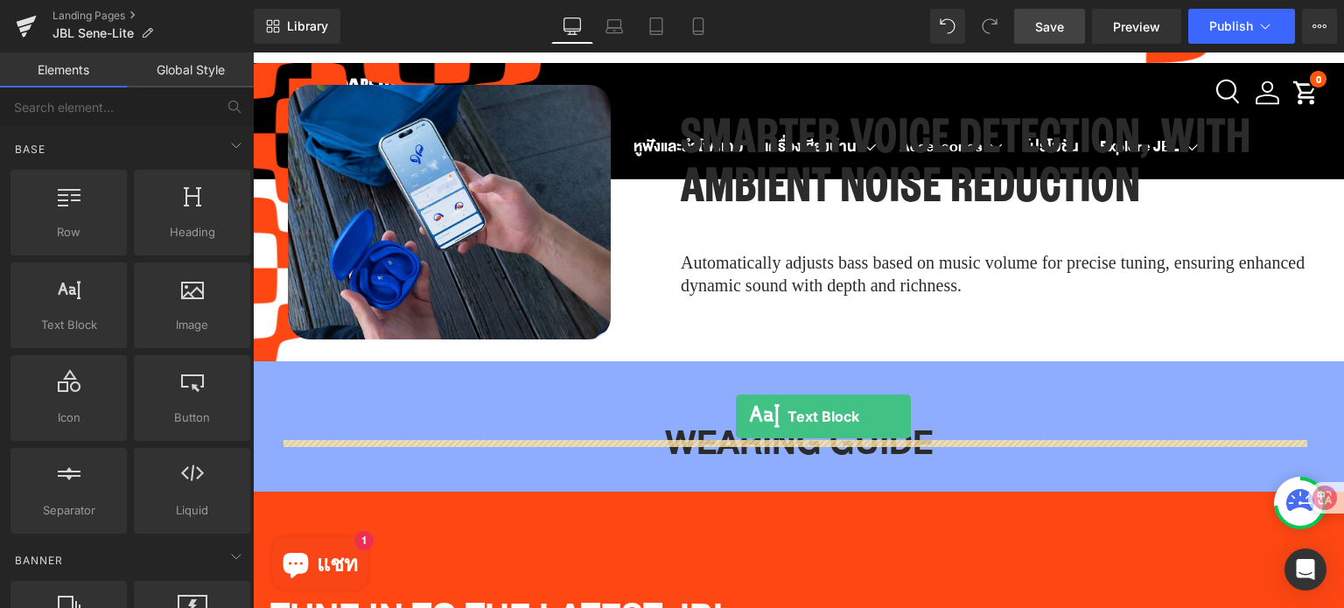
drag, startPoint x: 393, startPoint y: 395, endPoint x: 736, endPoint y: 416, distance: 343.6
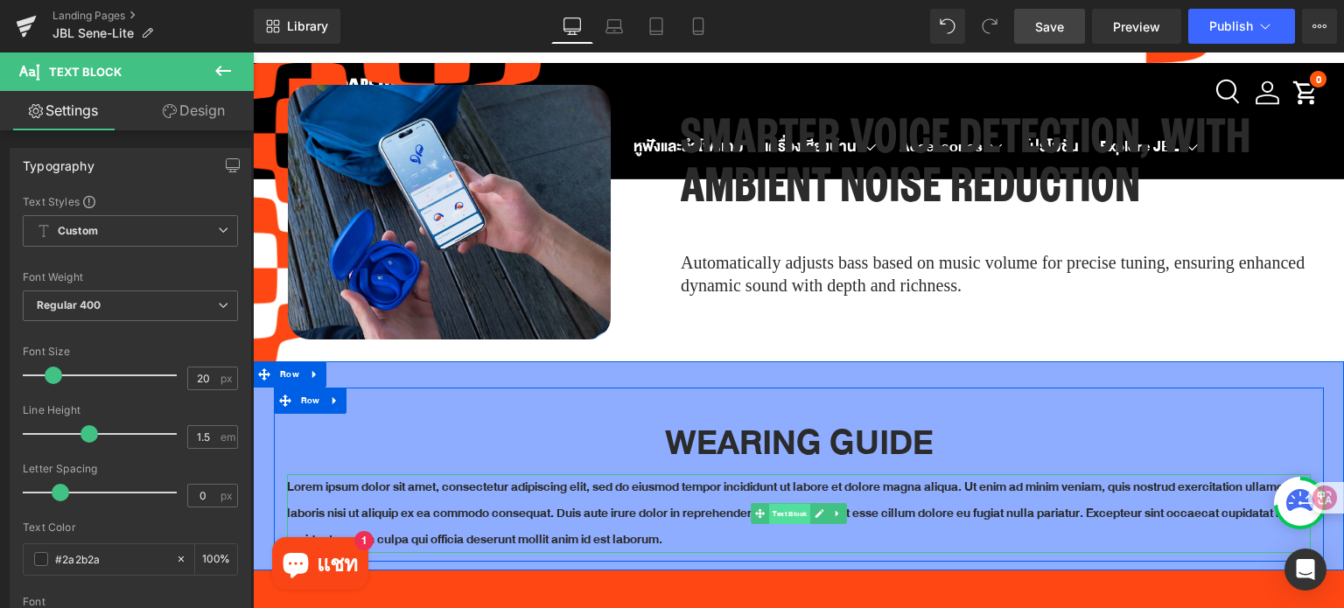
click at [780, 503] on span "Text Block" at bounding box center [789, 513] width 41 height 21
click at [811, 503] on link at bounding box center [819, 513] width 18 height 21
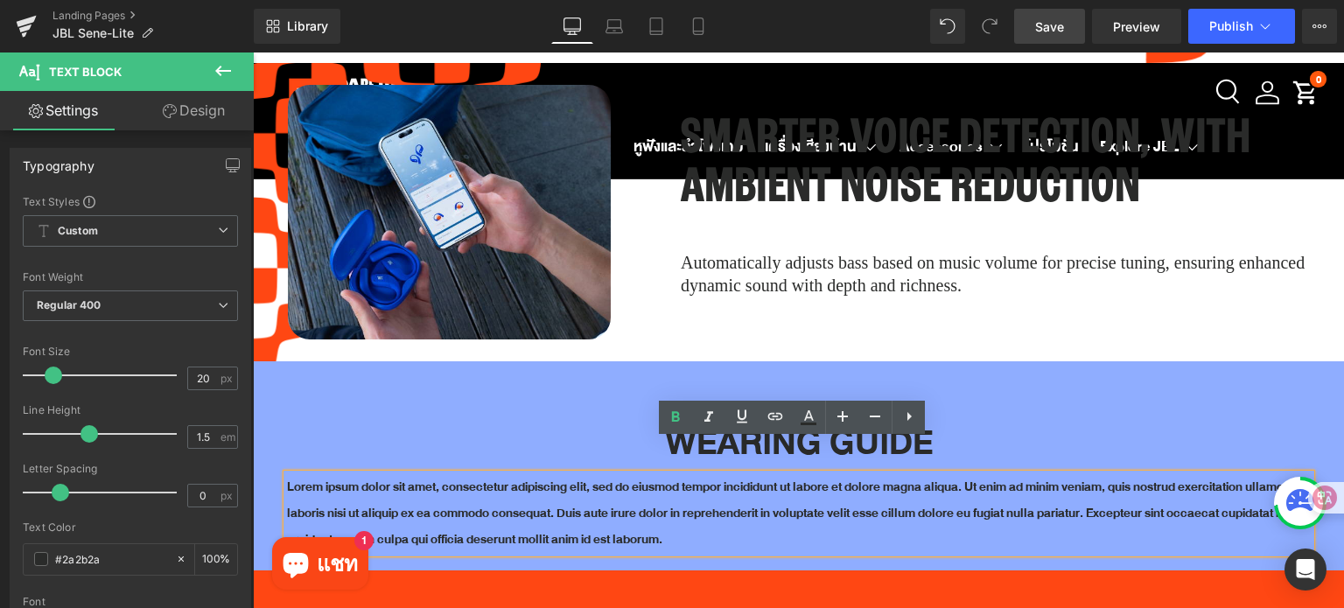
click at [808, 481] on p "Lorem ipsum dolor sit amet, consectetur adipiscing elit, sed do eiusmod tempor …" at bounding box center [799, 513] width 1024 height 79
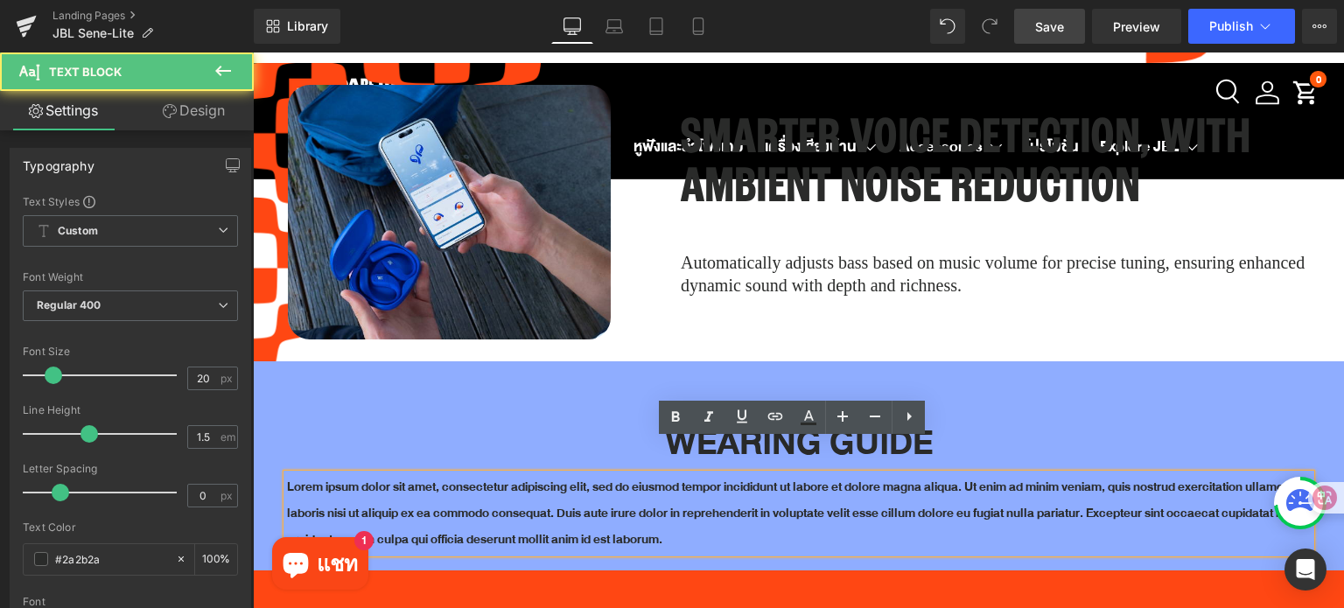
click at [807, 479] on p "Lorem ipsum dolor sit amet, consectetur adipiscing elit, sed do eiusmod tempor …" at bounding box center [799, 513] width 1024 height 79
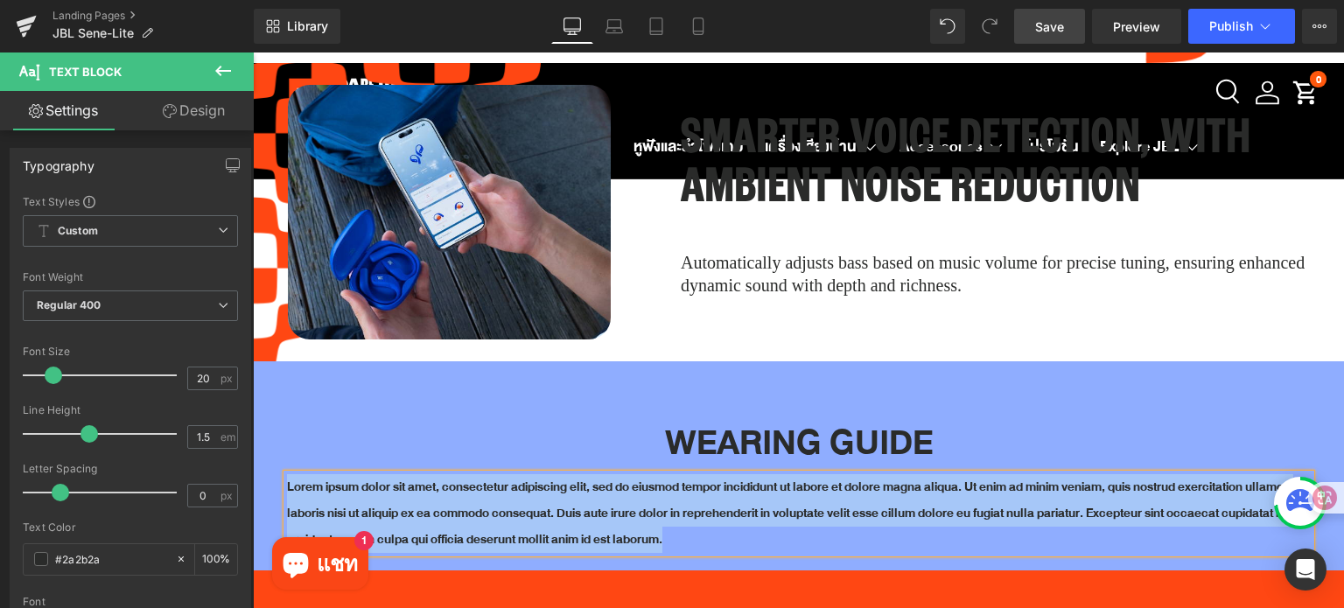
paste div
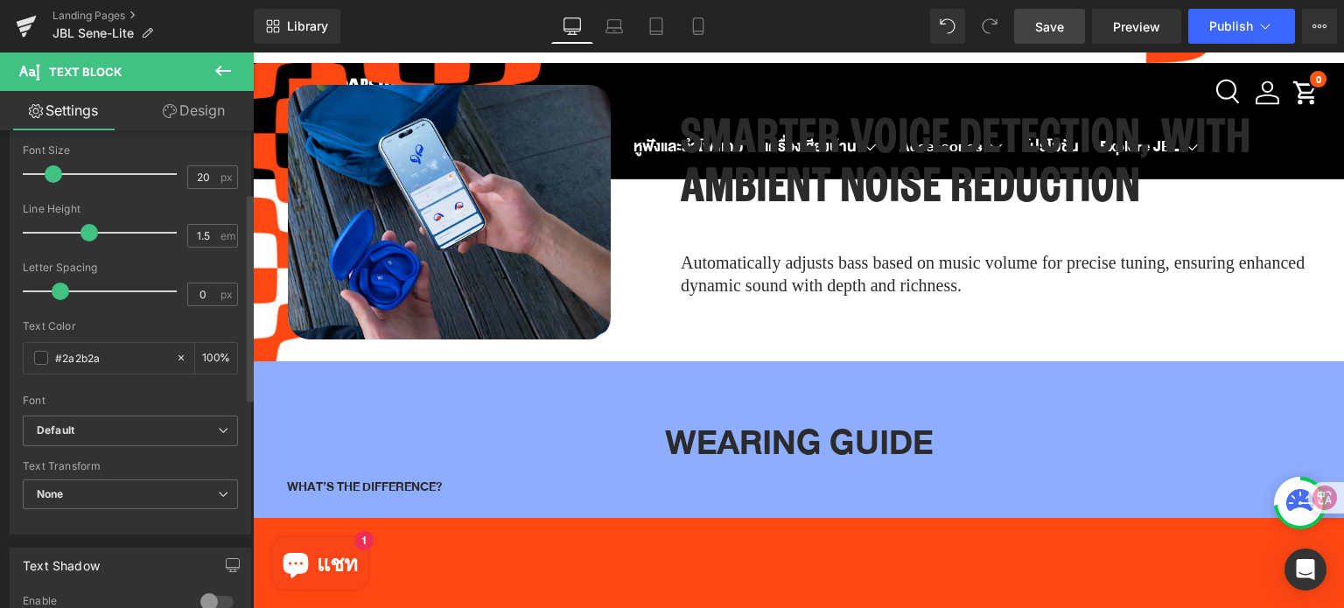
scroll to position [262, 0]
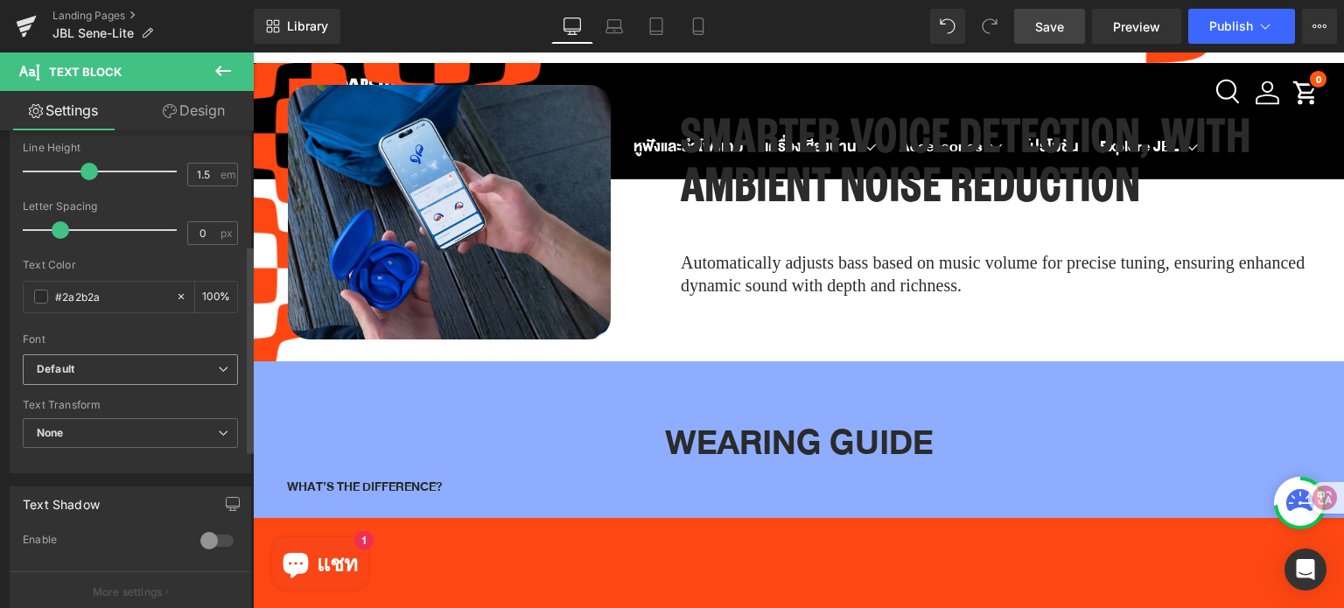
click at [112, 370] on b "Default" at bounding box center [127, 369] width 181 height 15
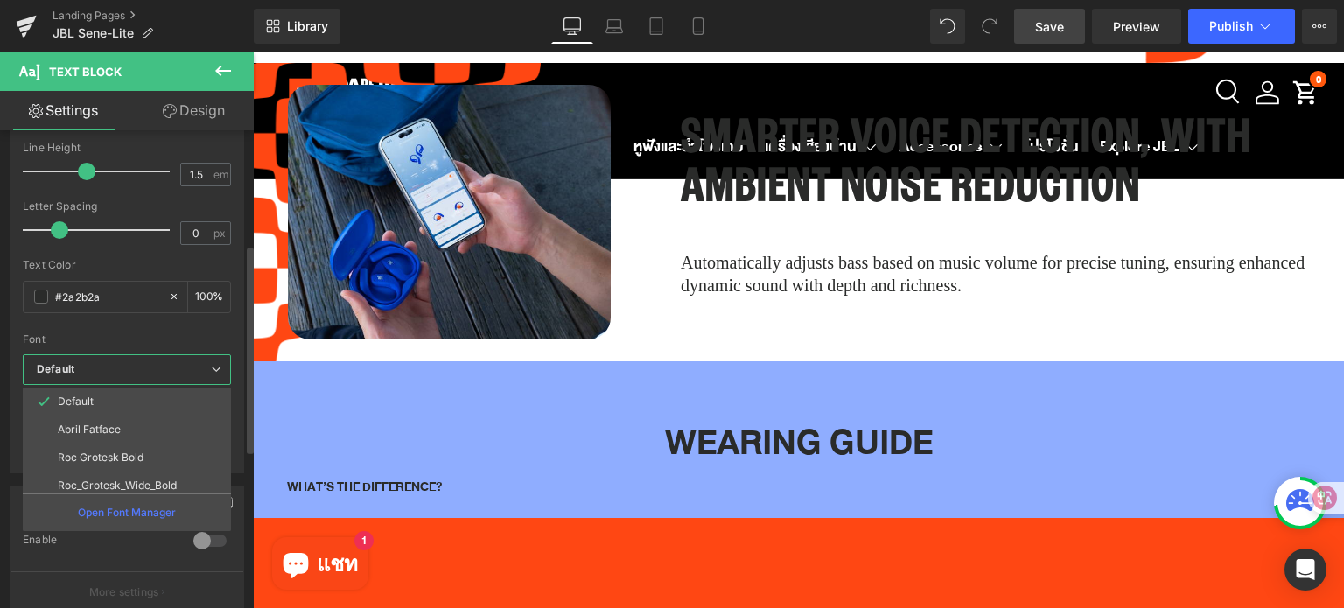
click at [130, 374] on b "Default" at bounding box center [124, 369] width 174 height 15
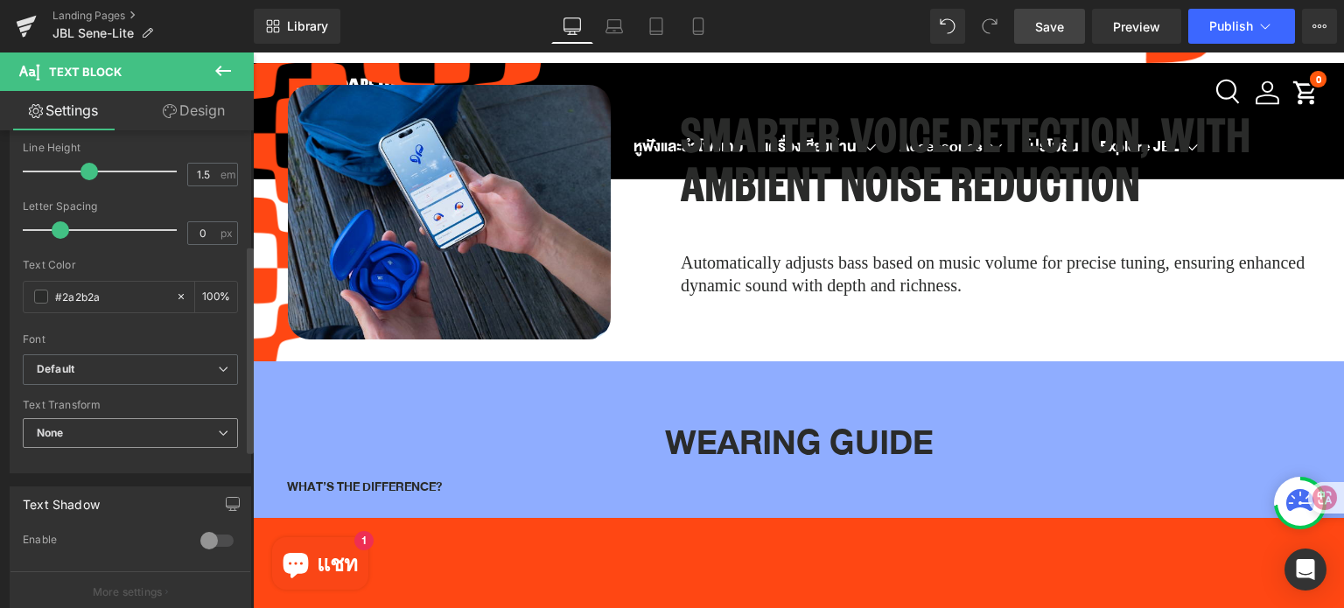
click at [137, 430] on span "None" at bounding box center [130, 433] width 215 height 31
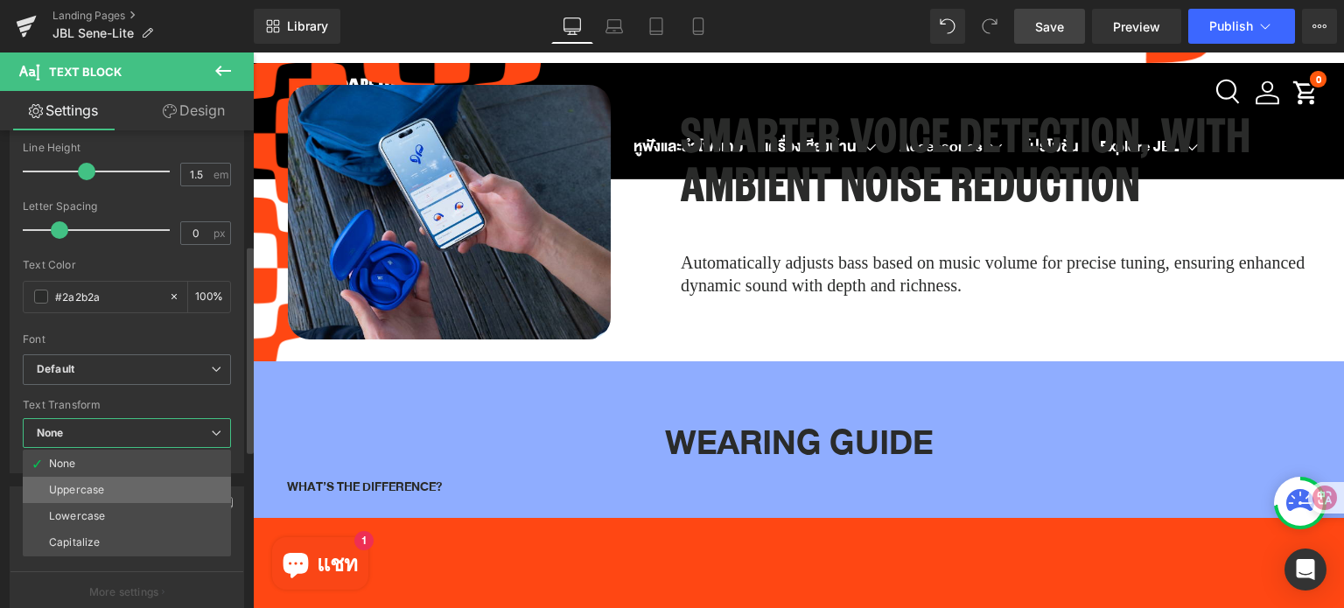
click at [125, 477] on li "Uppercase" at bounding box center [127, 490] width 208 height 26
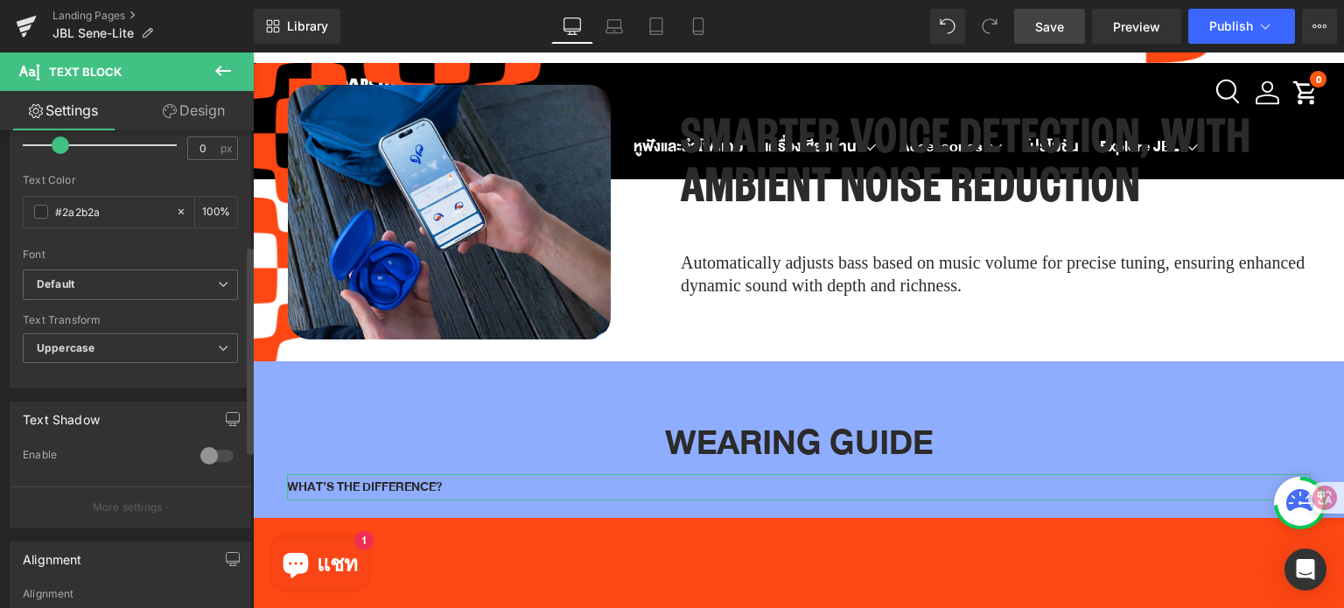
scroll to position [525, 0]
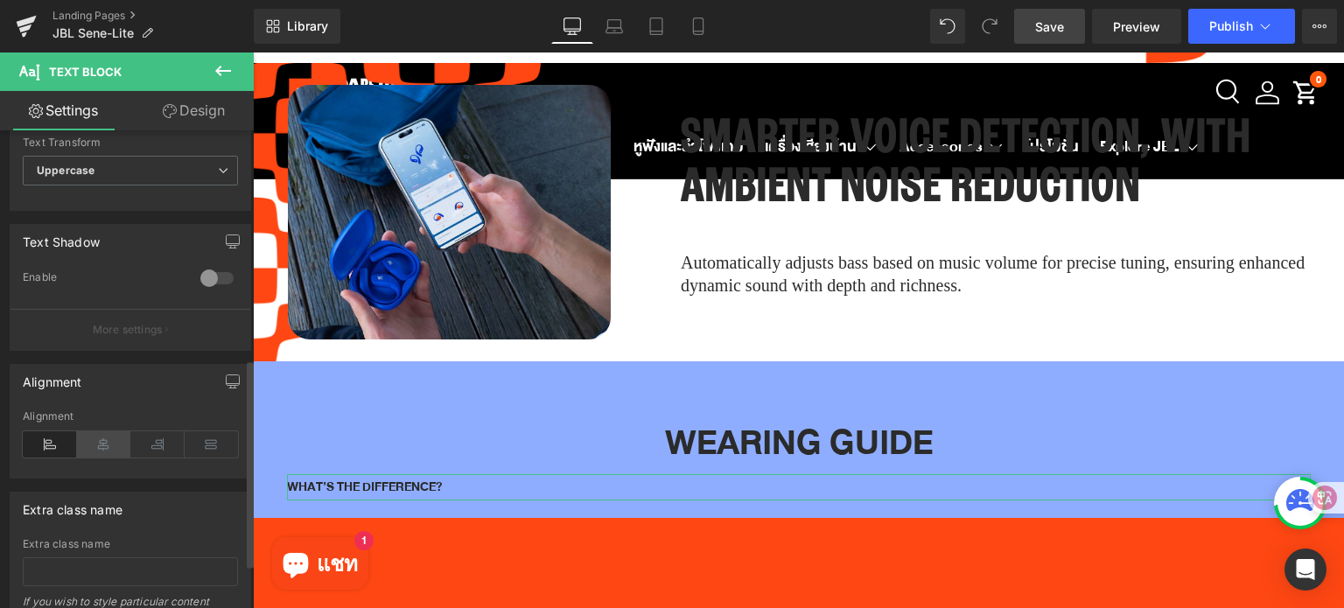
click at [107, 447] on icon at bounding box center [104, 444] width 54 height 26
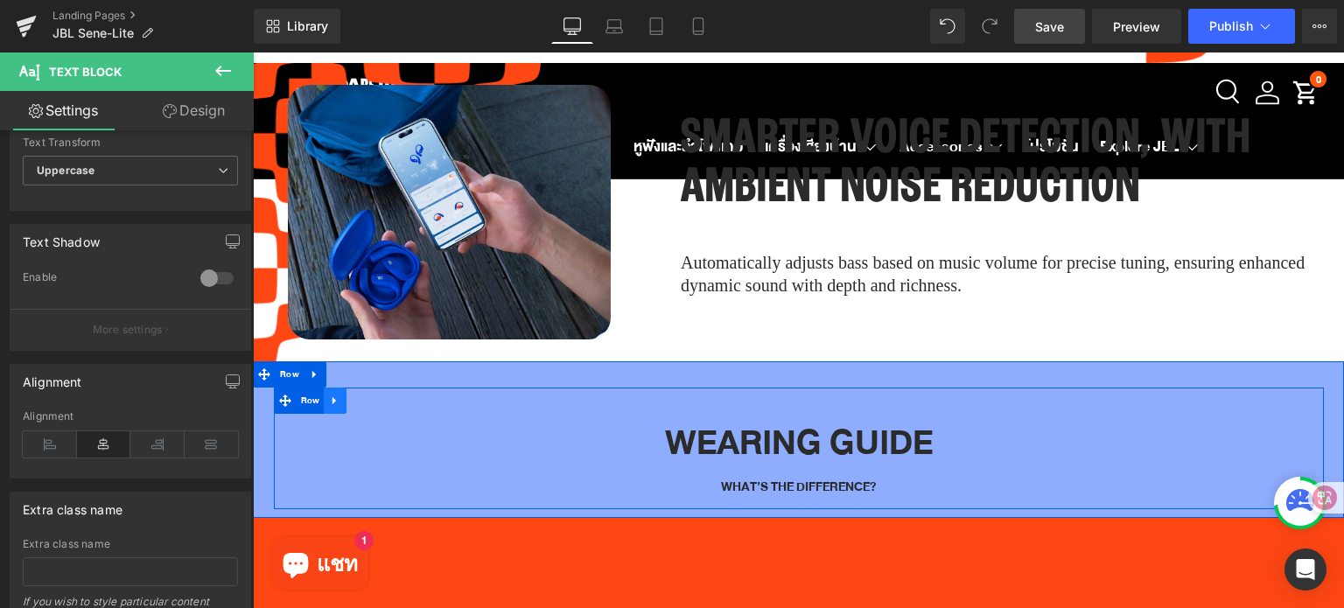
click at [324, 388] on link at bounding box center [335, 401] width 23 height 26
click at [352, 394] on icon at bounding box center [358, 400] width 12 height 13
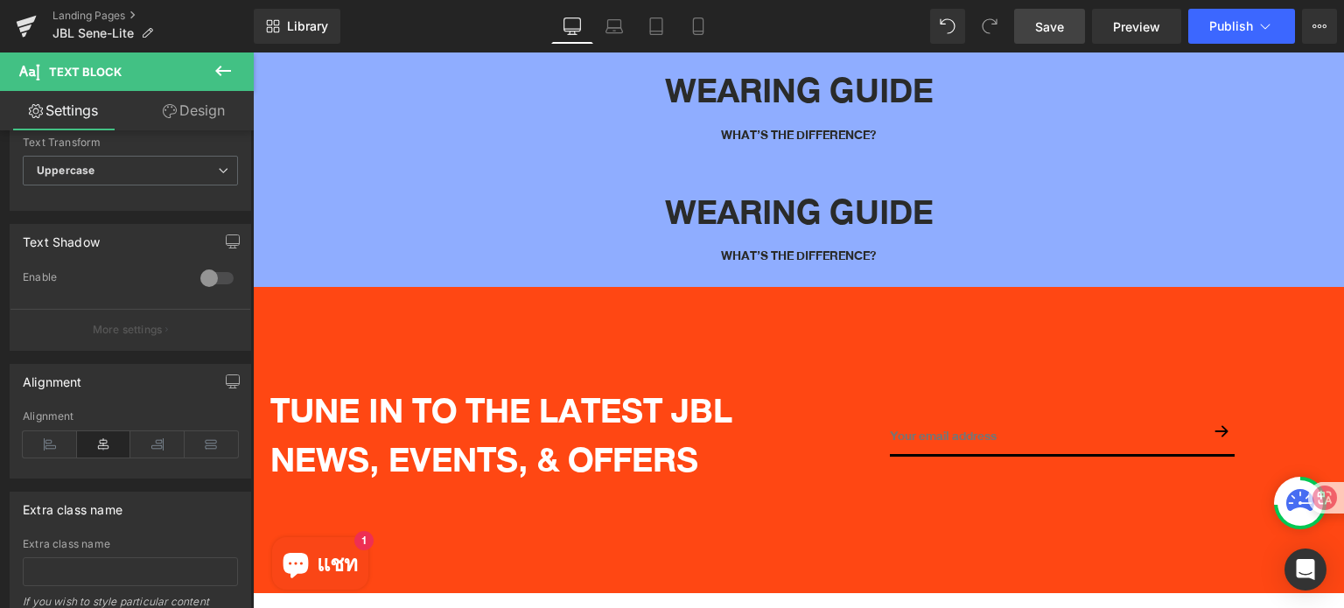
scroll to position [4912, 0]
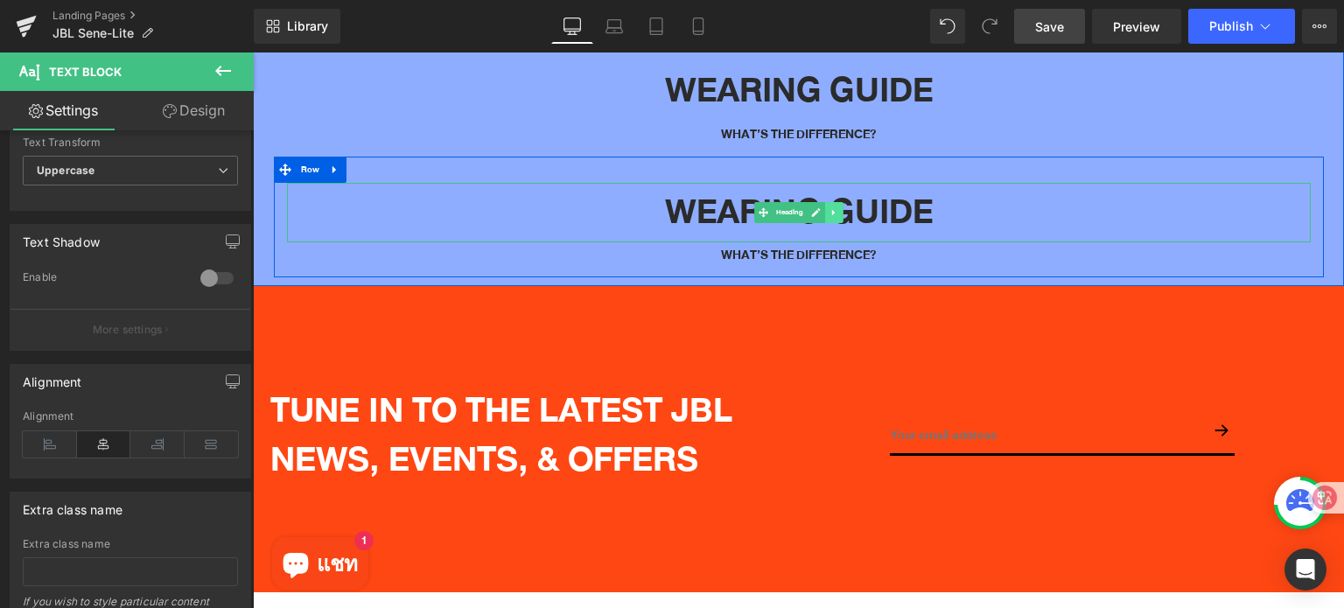
click at [831, 210] on icon at bounding box center [832, 213] width 3 height 6
click at [838, 207] on icon at bounding box center [843, 212] width 10 height 10
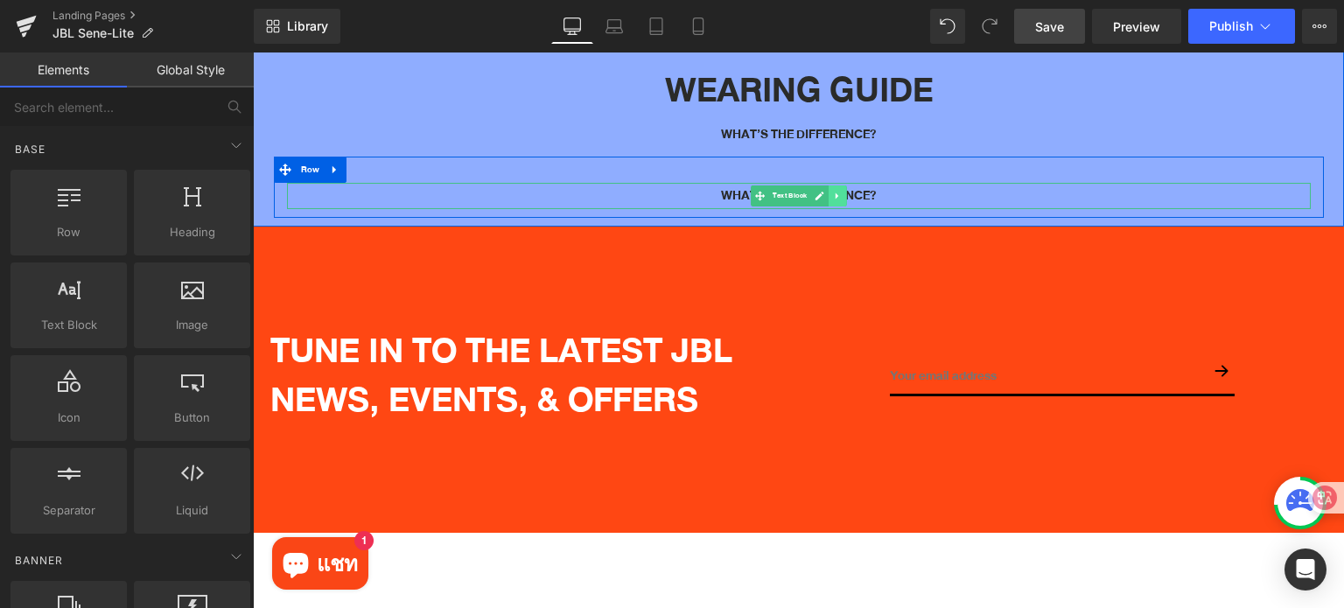
click at [832, 191] on icon at bounding box center [837, 196] width 10 height 10
click at [838, 185] on link at bounding box center [846, 195] width 18 height 21
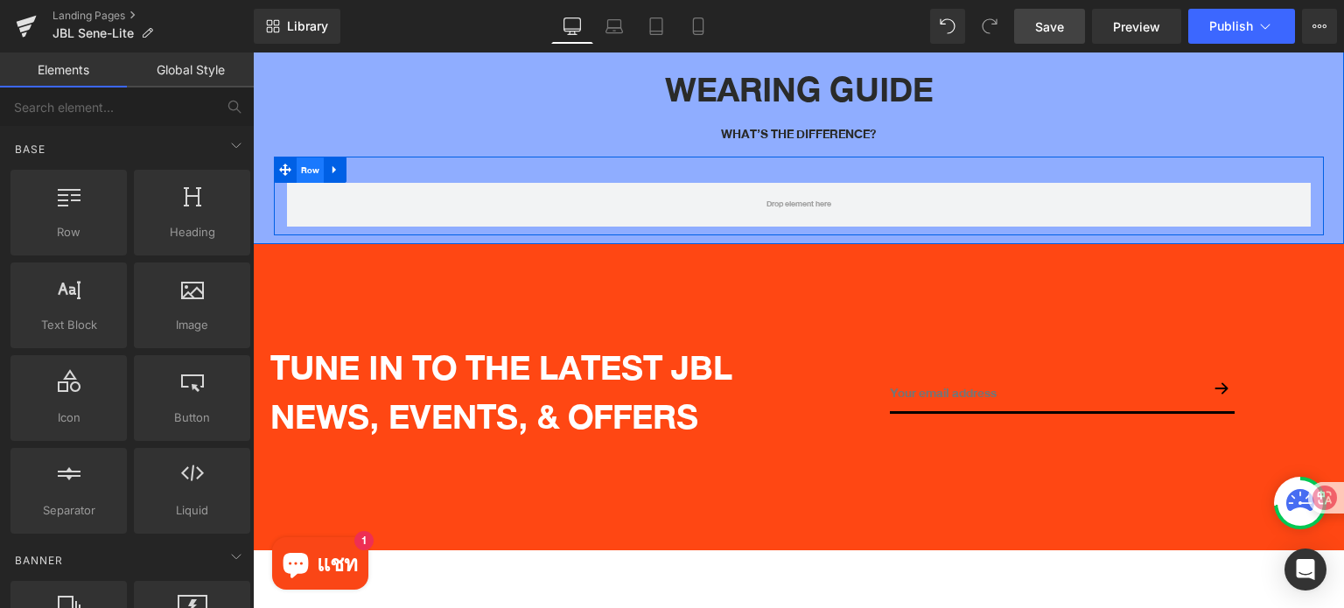
click at [301, 157] on span "Row" at bounding box center [311, 170] width 28 height 26
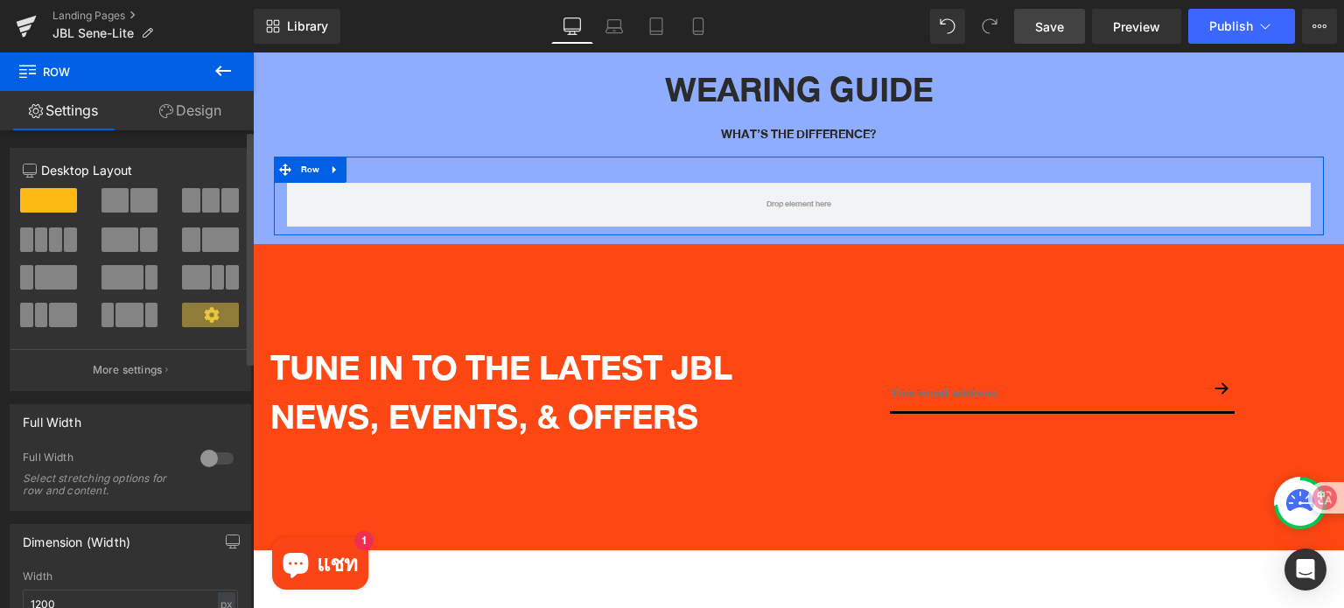
click at [137, 204] on span at bounding box center [143, 200] width 27 height 24
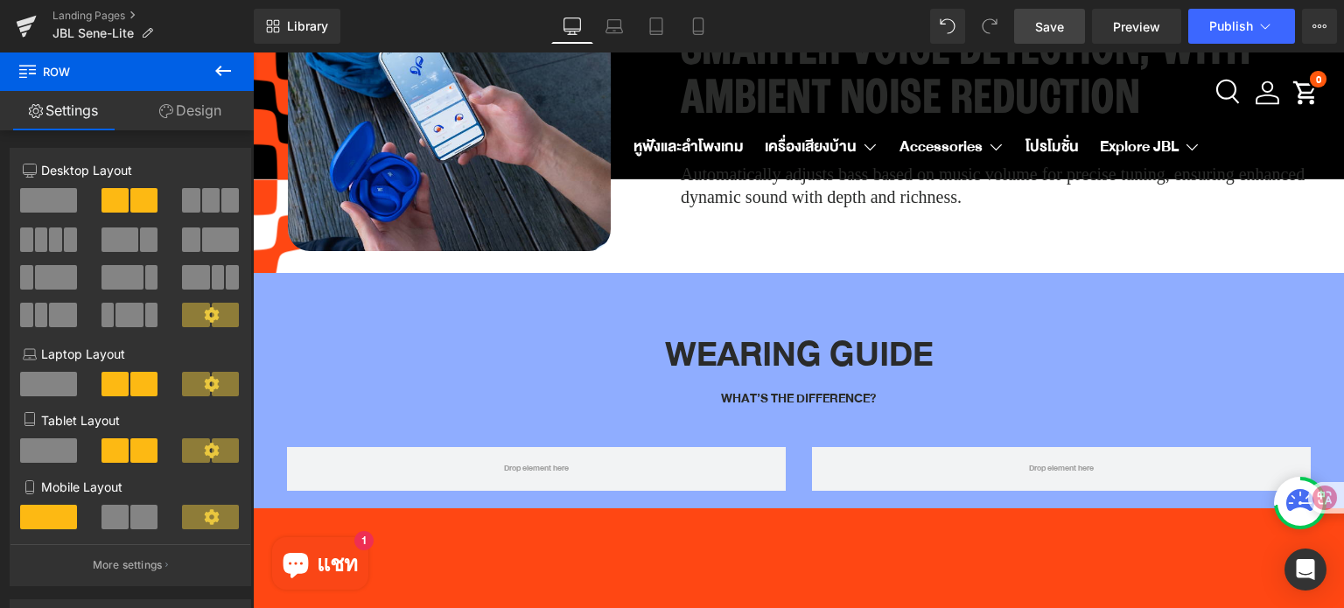
scroll to position [4650, 0]
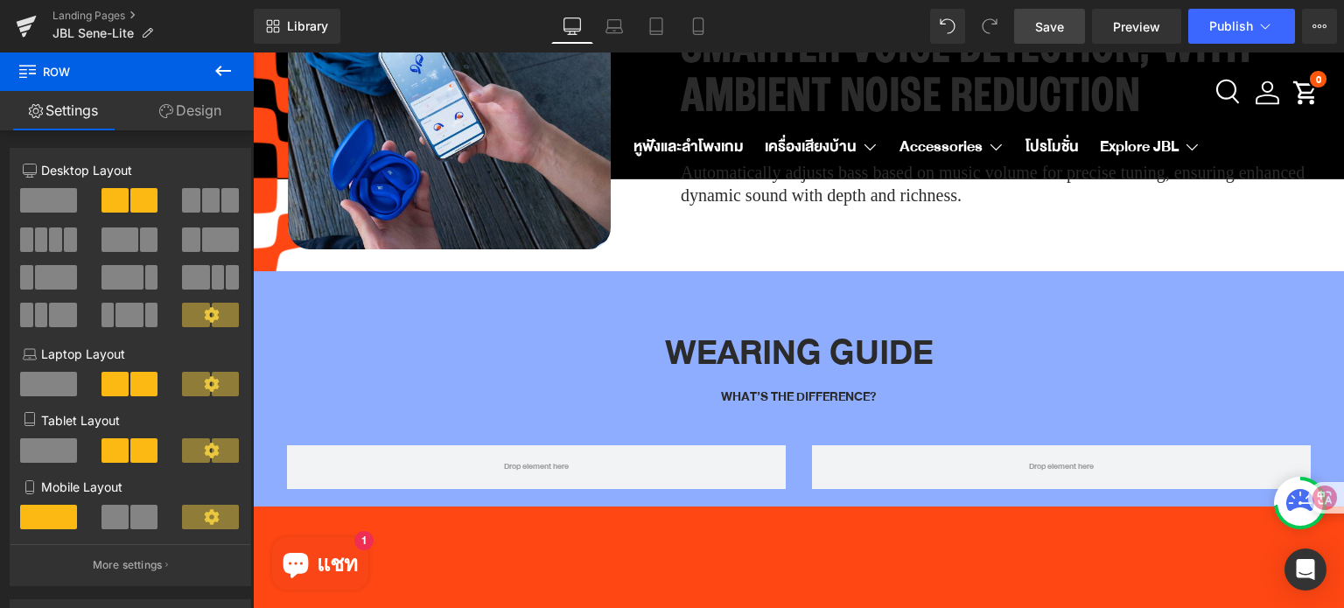
click at [220, 69] on icon at bounding box center [223, 70] width 21 height 21
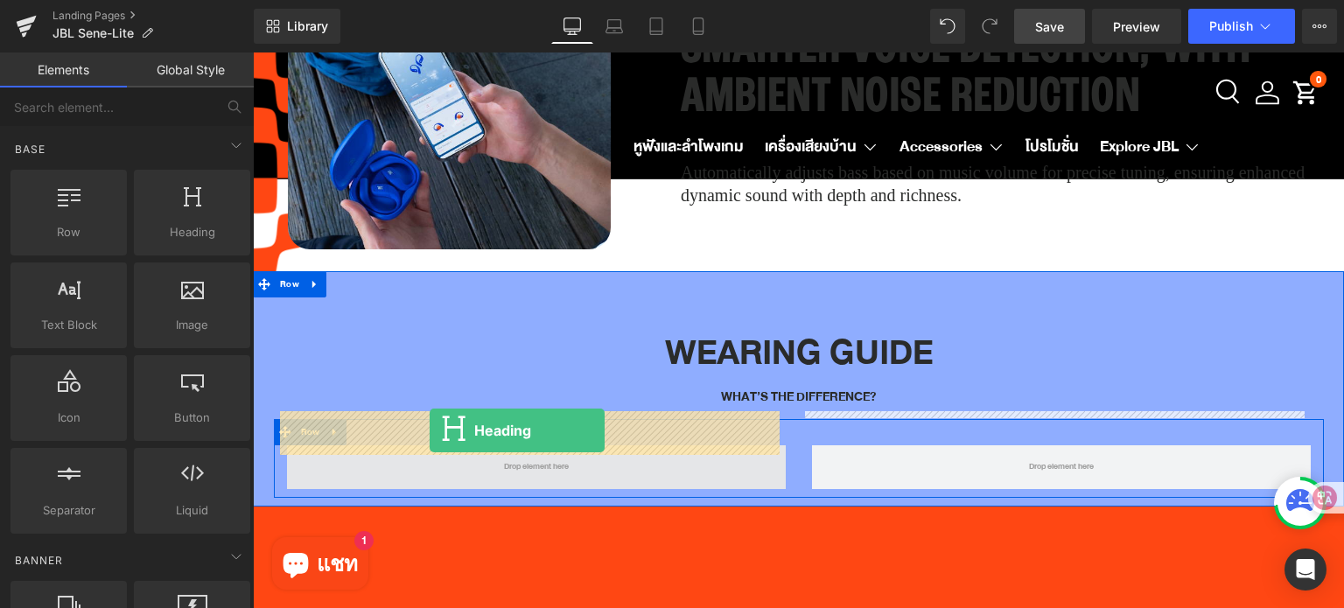
drag, startPoint x: 421, startPoint y: 282, endPoint x: 430, endPoint y: 430, distance: 149.1
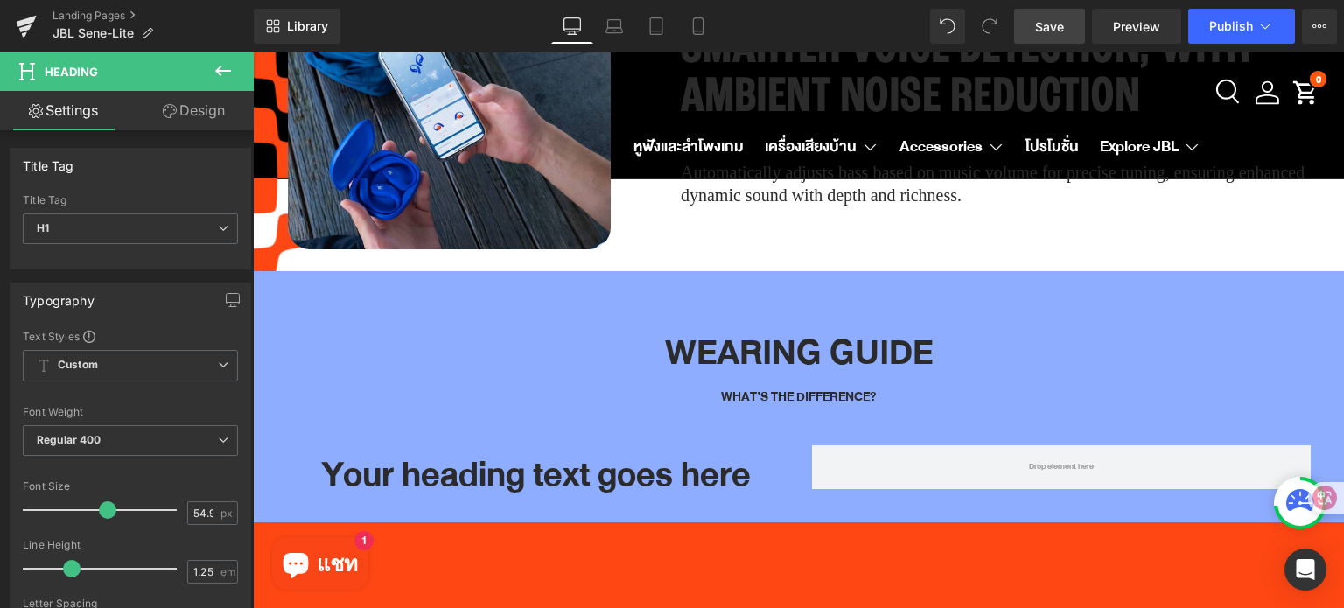
click at [209, 68] on button at bounding box center [222, 71] width 61 height 38
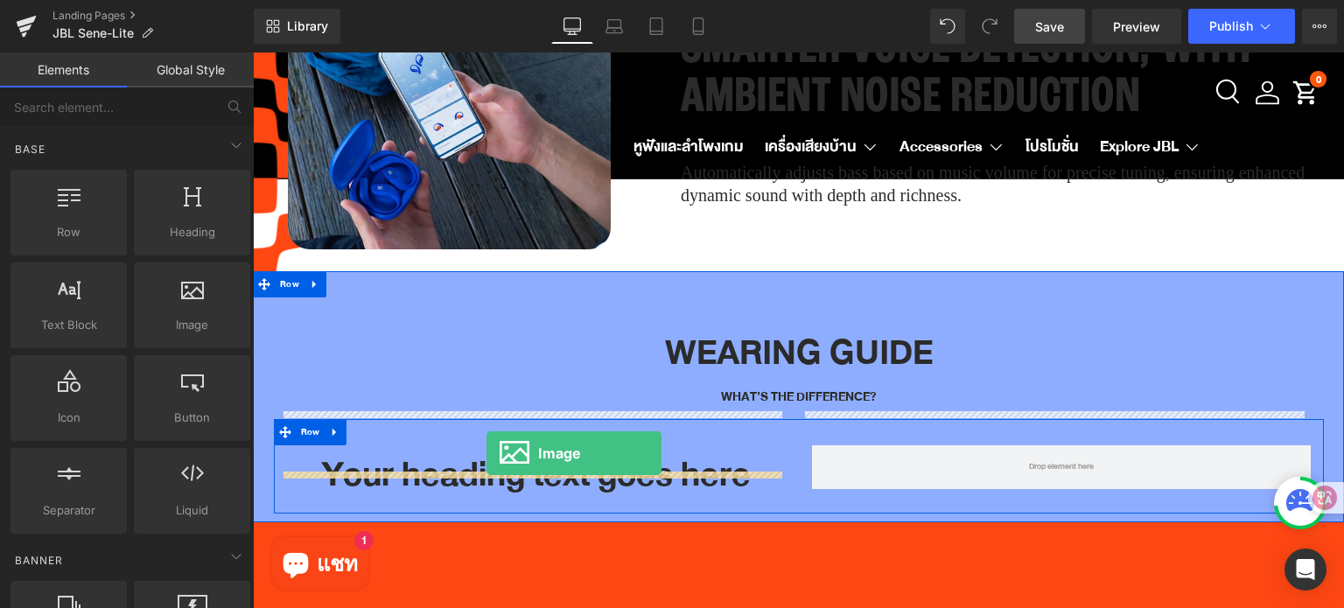
drag, startPoint x: 475, startPoint y: 416, endPoint x: 486, endPoint y: 454, distance: 39.9
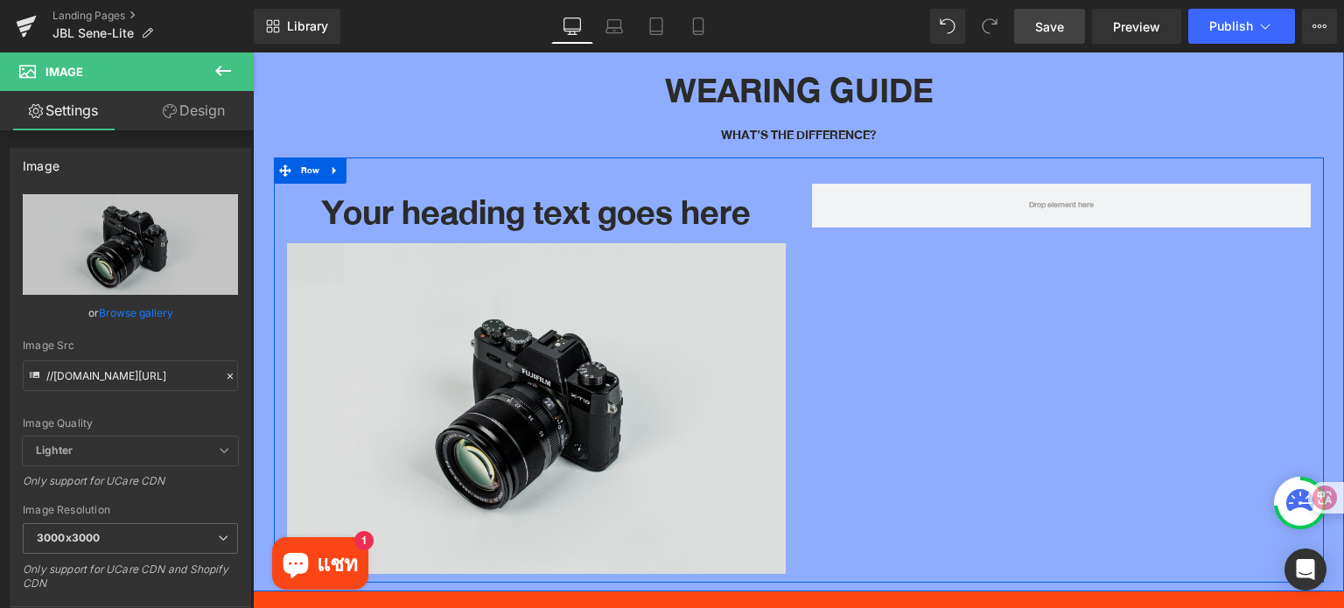
scroll to position [4912, 0]
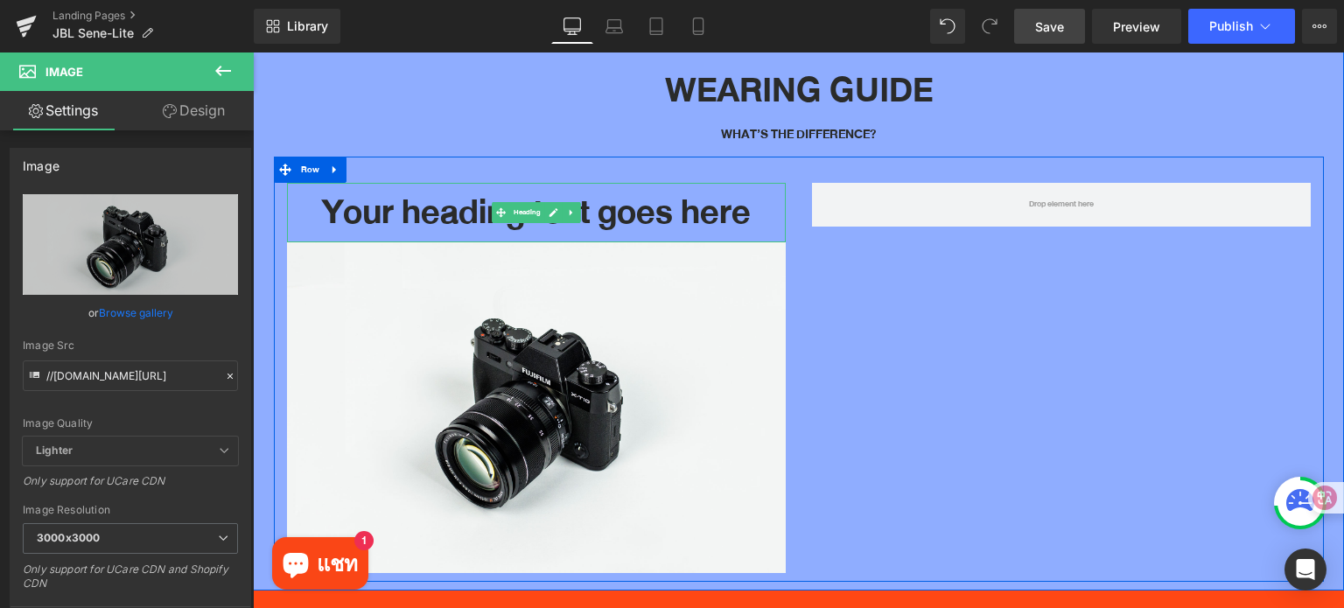
click at [618, 184] on h1 "Your heading text goes here" at bounding box center [536, 213] width 499 height 60
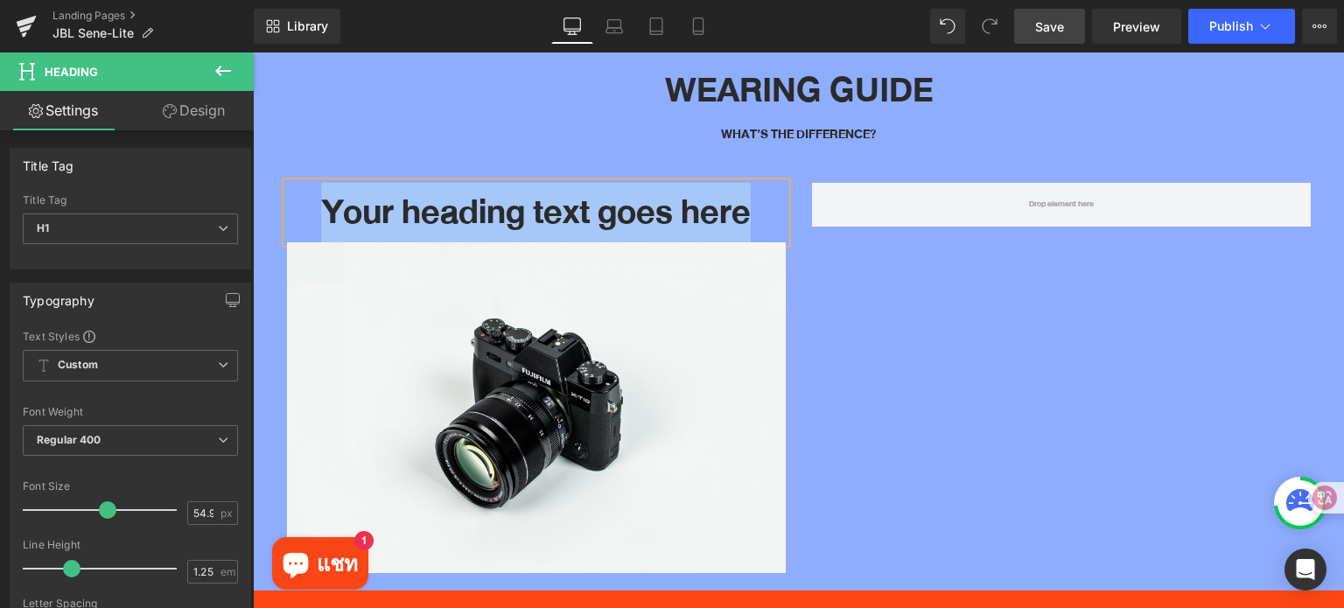
paste div
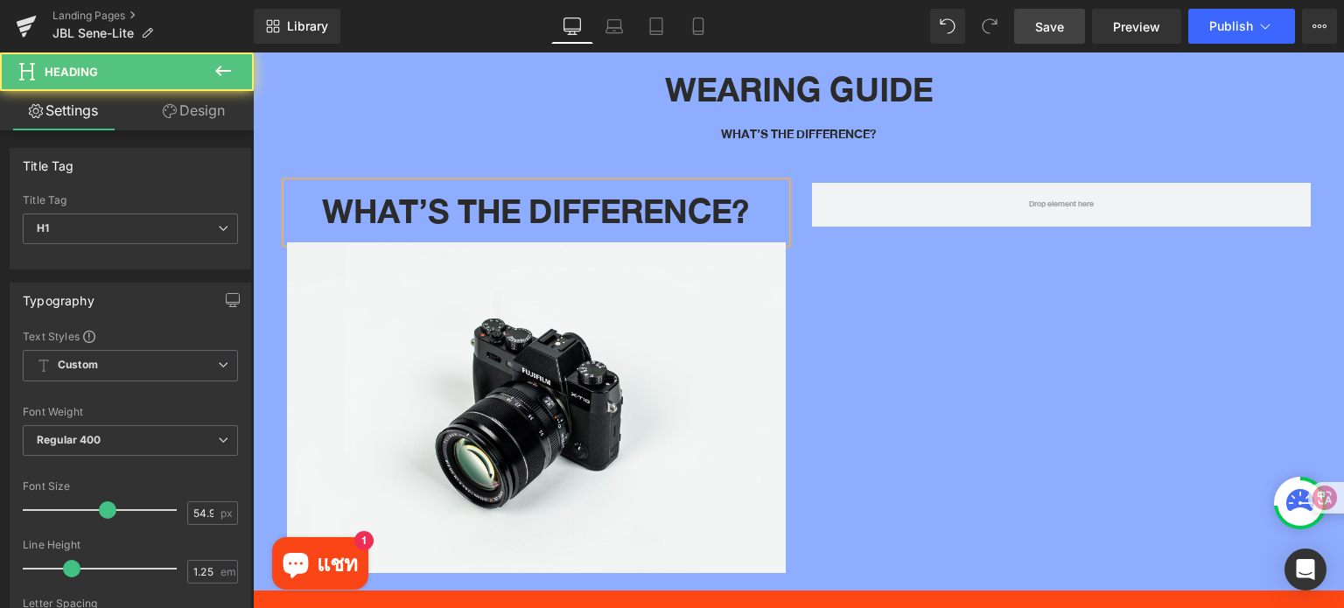
click at [575, 183] on h1 "WHAT’S THE DIFFERENCE?" at bounding box center [536, 213] width 499 height 60
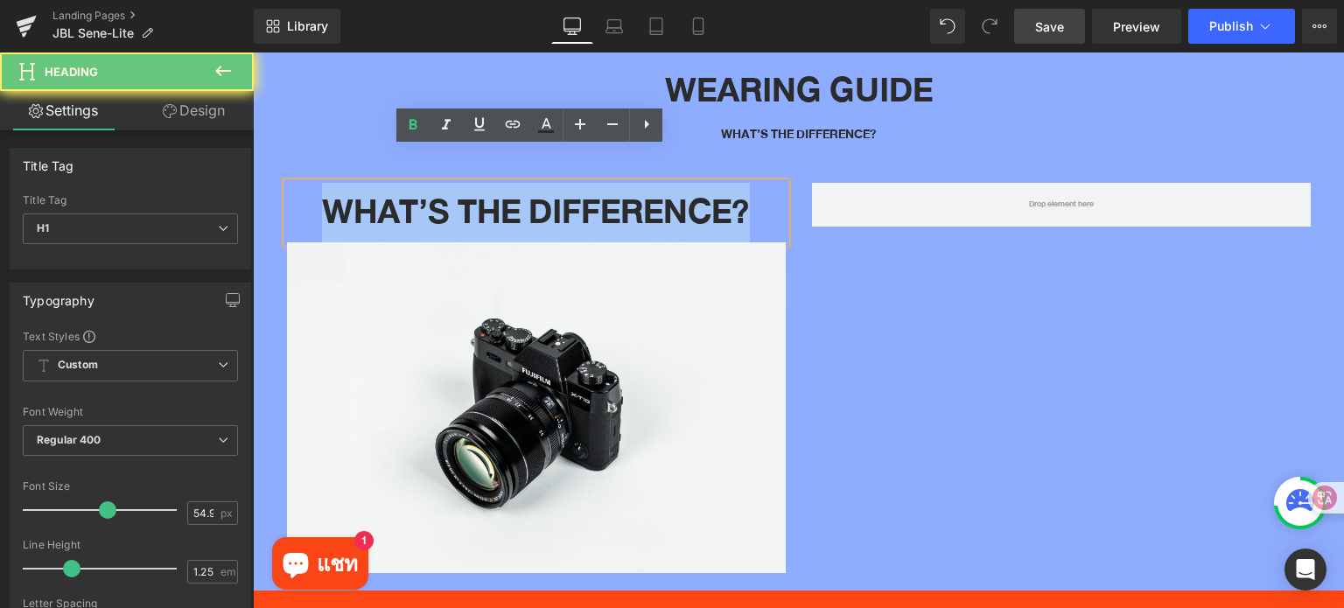
click at [575, 183] on h1 "WHAT’S THE DIFFERENCE?" at bounding box center [536, 213] width 499 height 60
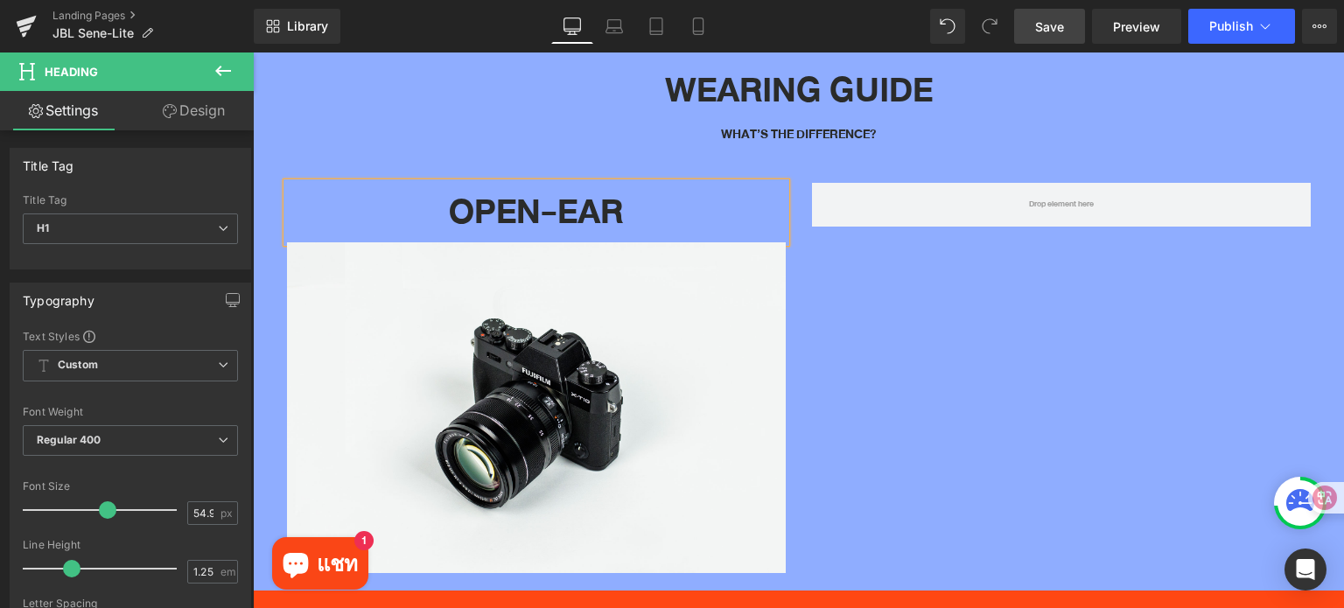
click at [991, 448] on div "OPEN-EAR Heading Image Row" at bounding box center [799, 369] width 1050 height 425
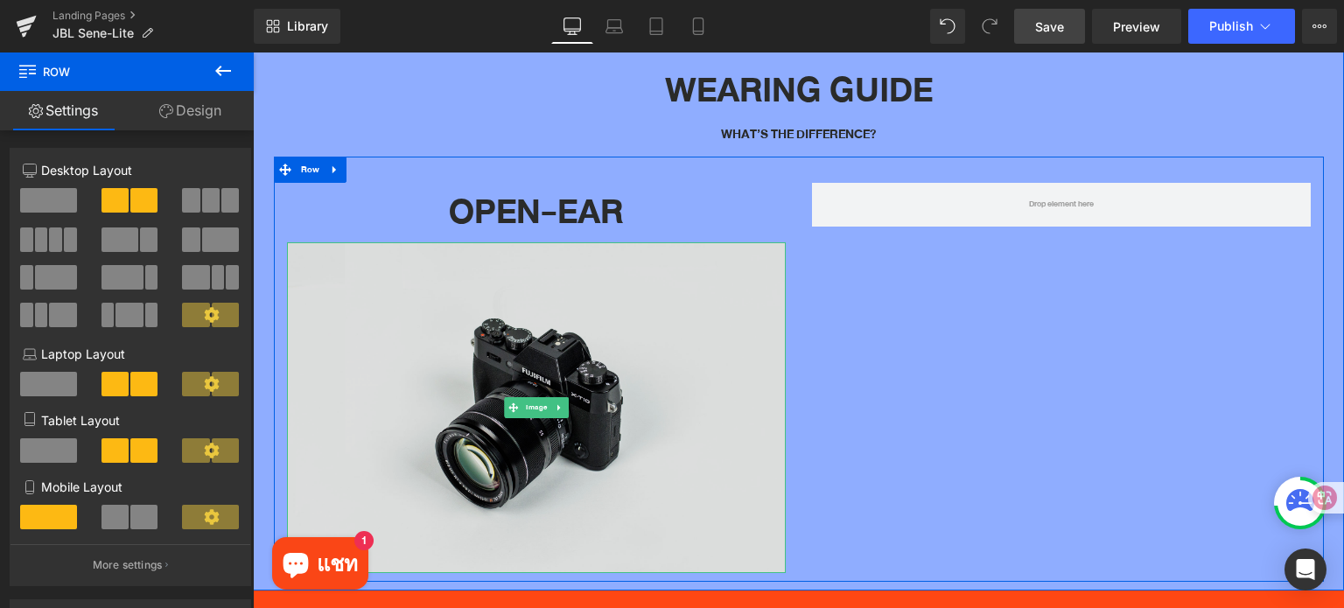
click at [695, 313] on img at bounding box center [536, 407] width 499 height 331
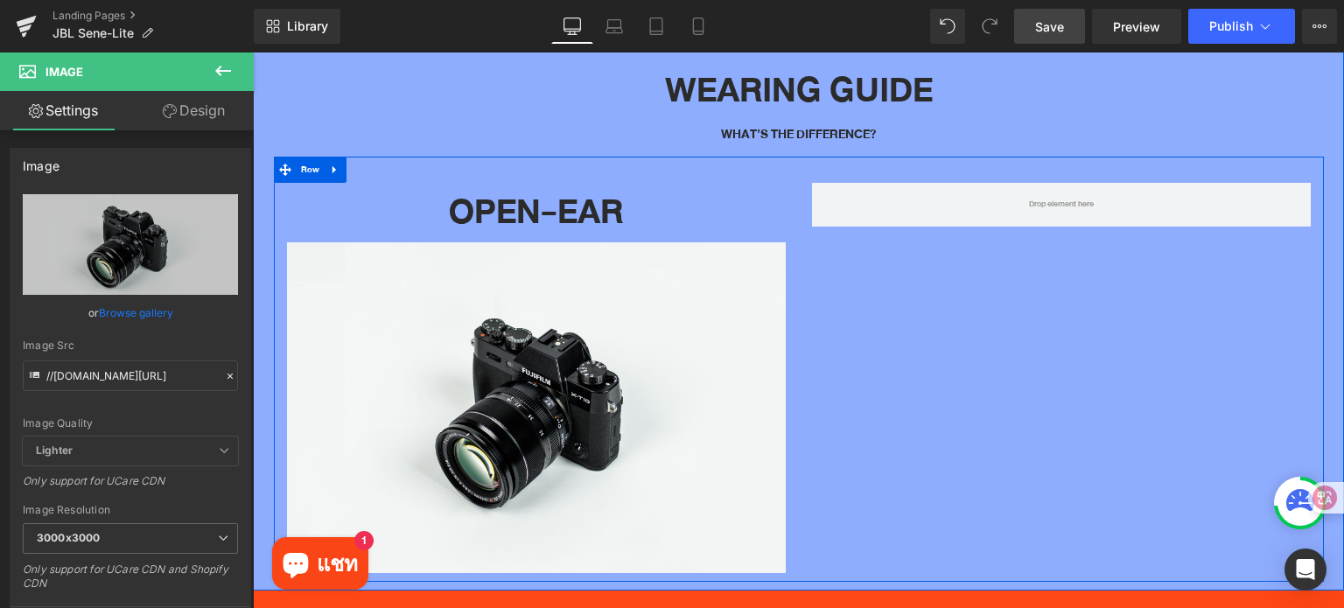
click at [1114, 368] on div "OPEN-EAR Heading Image Row" at bounding box center [799, 369] width 1050 height 425
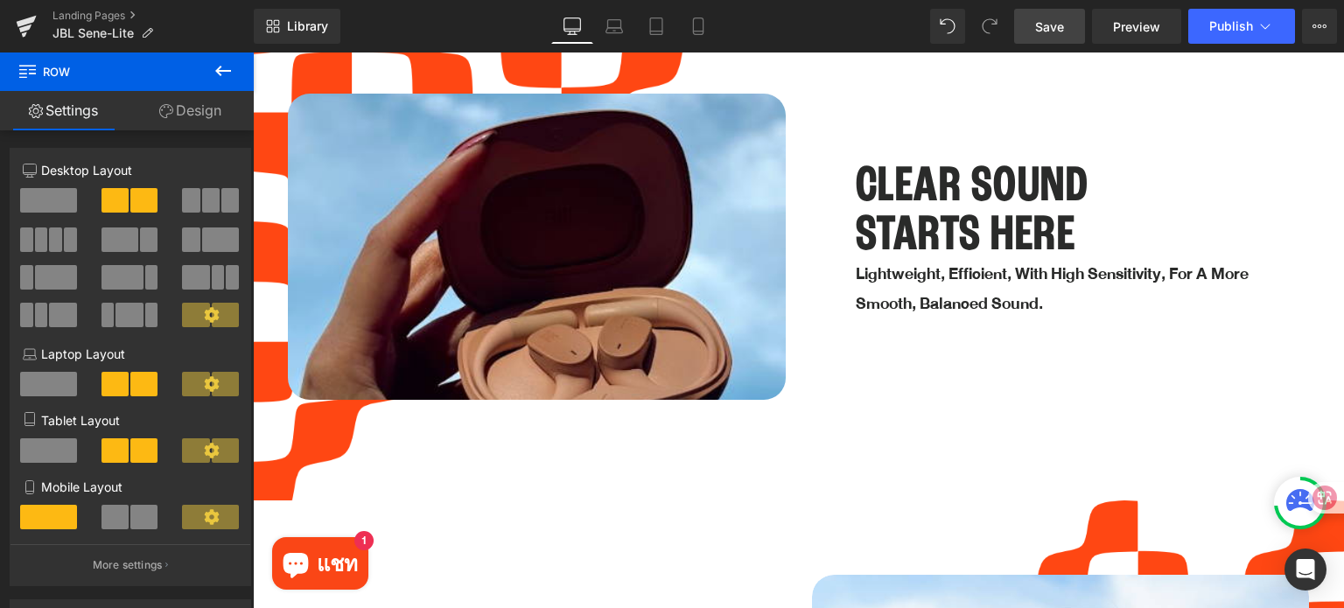
scroll to position [2900, 0]
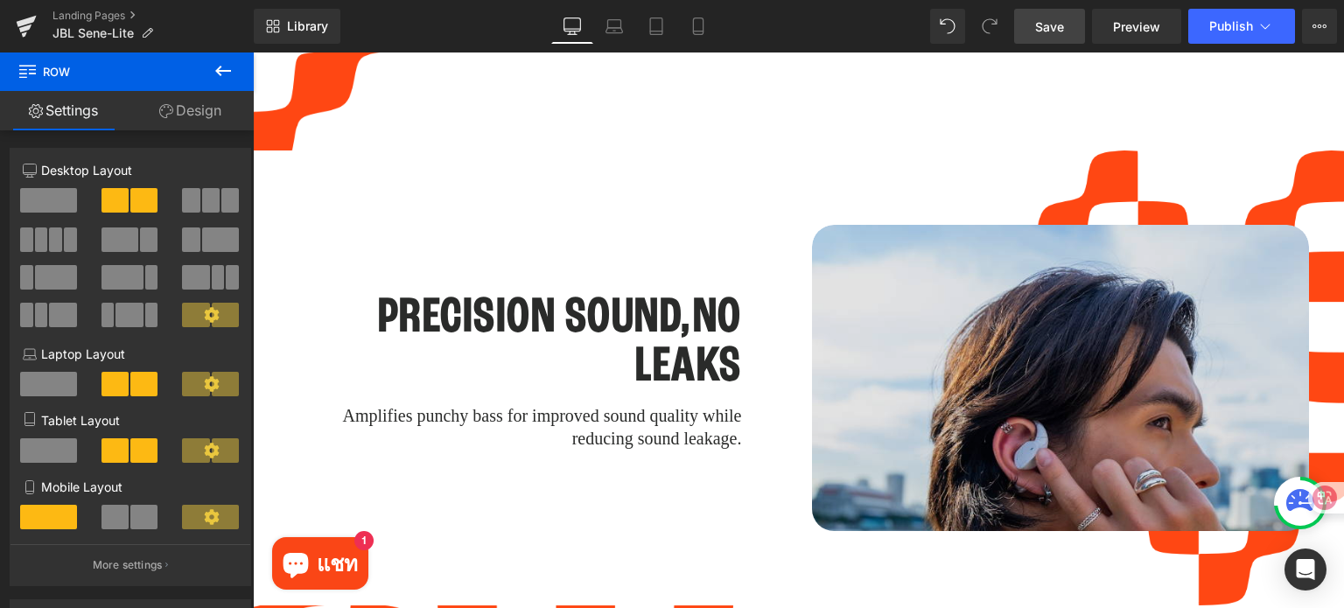
click at [1092, 275] on img at bounding box center [1061, 460] width 498 height 470
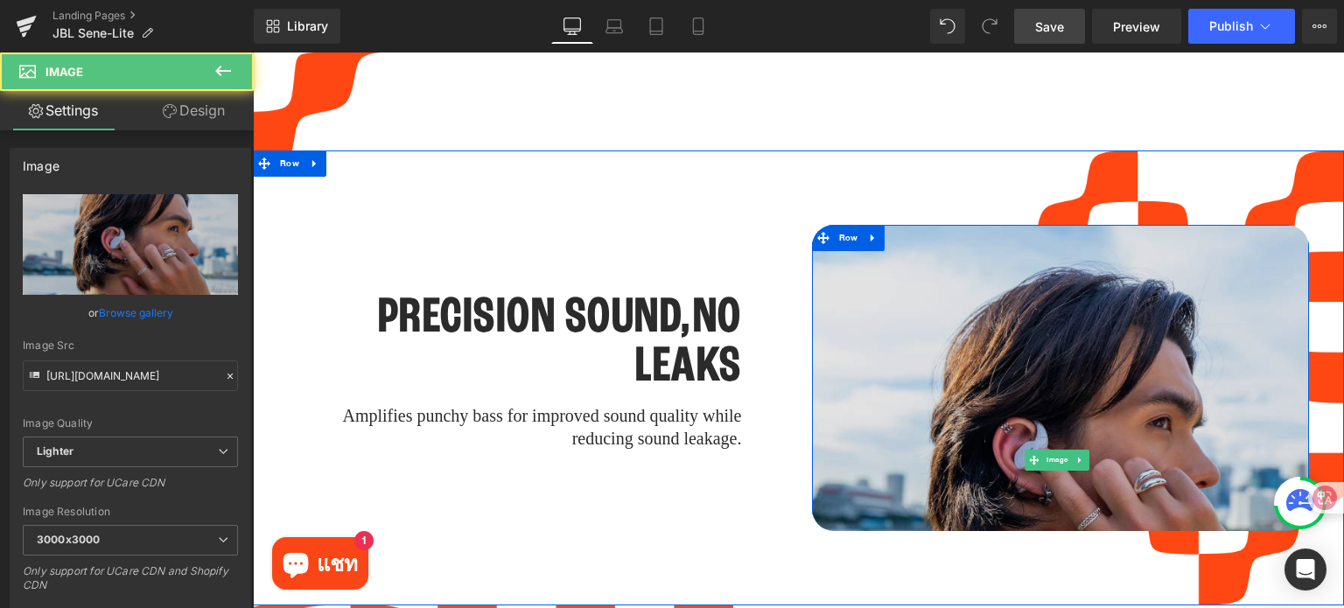
click at [1136, 349] on img at bounding box center [1061, 460] width 498 height 470
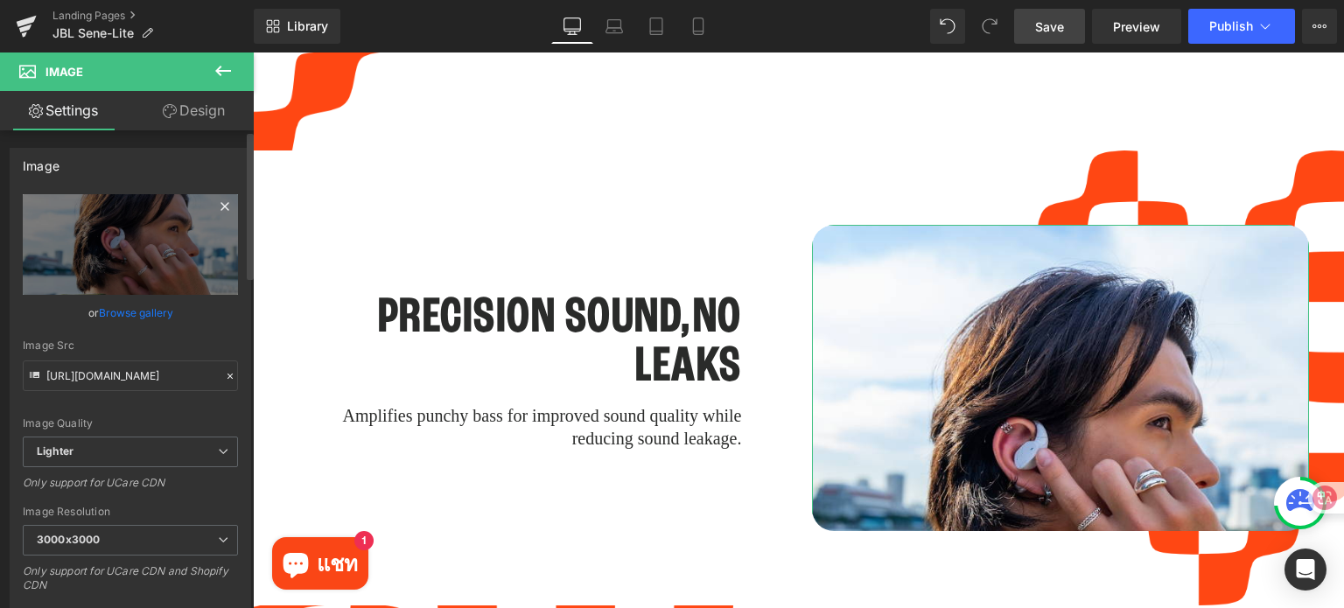
click at [220, 204] on icon at bounding box center [224, 206] width 21 height 21
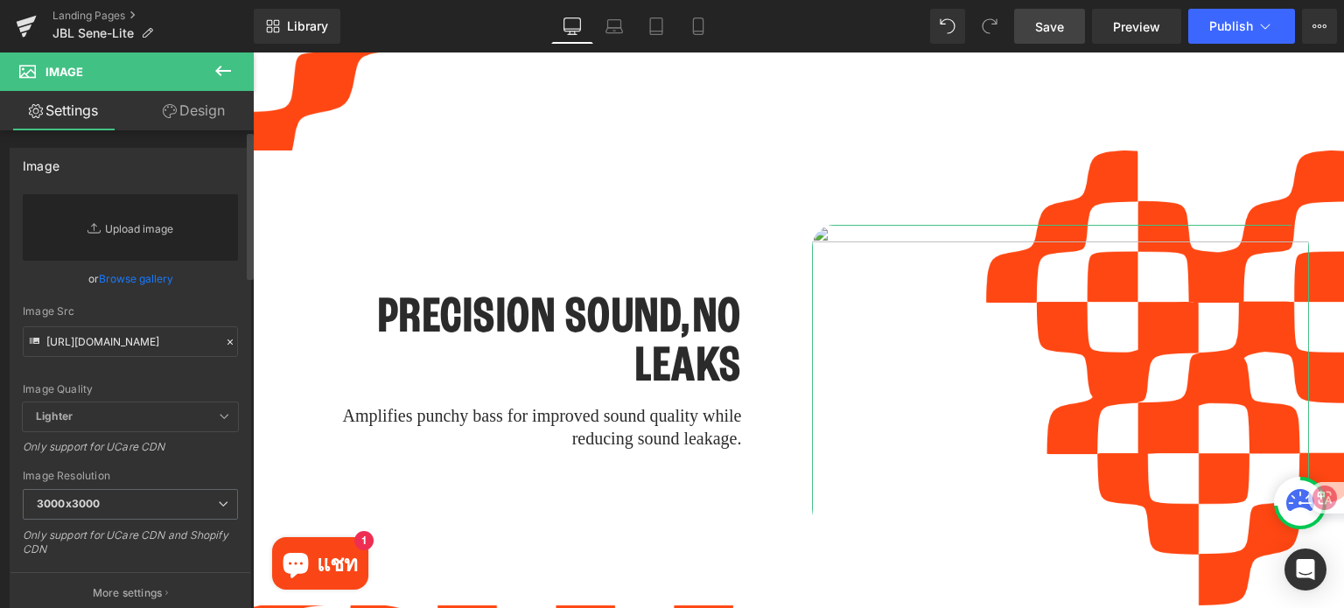
click at [169, 223] on link "Replace Image" at bounding box center [130, 227] width 215 height 66
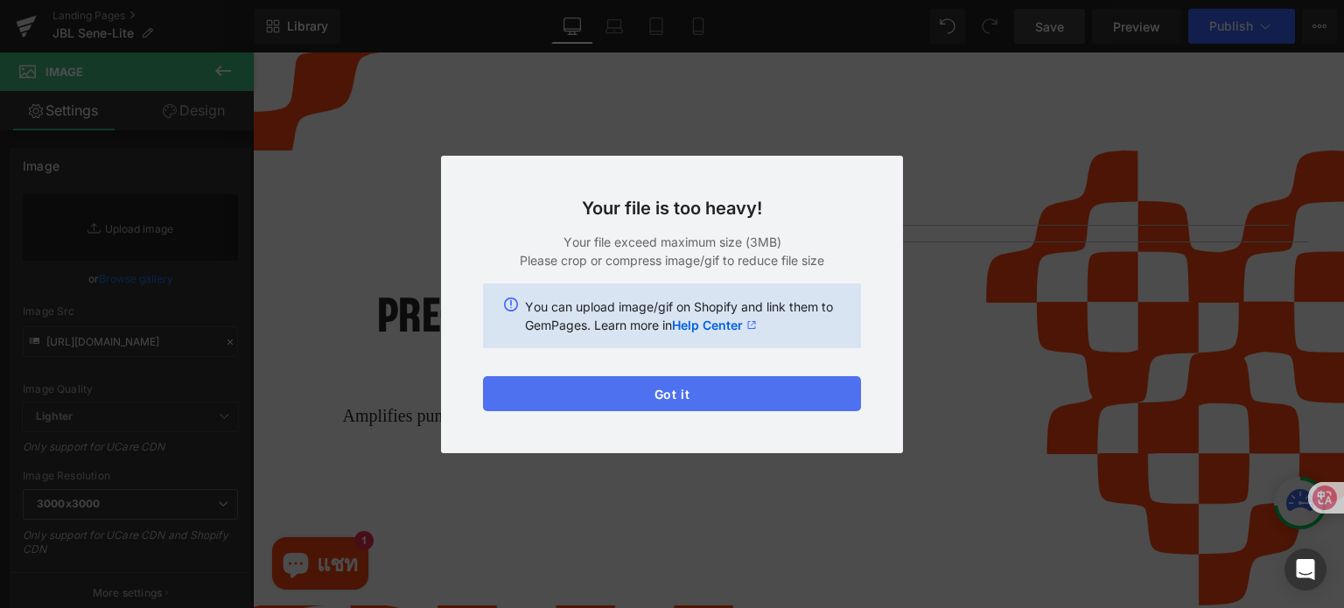
click at [791, 395] on button "Got it" at bounding box center [672, 393] width 378 height 35
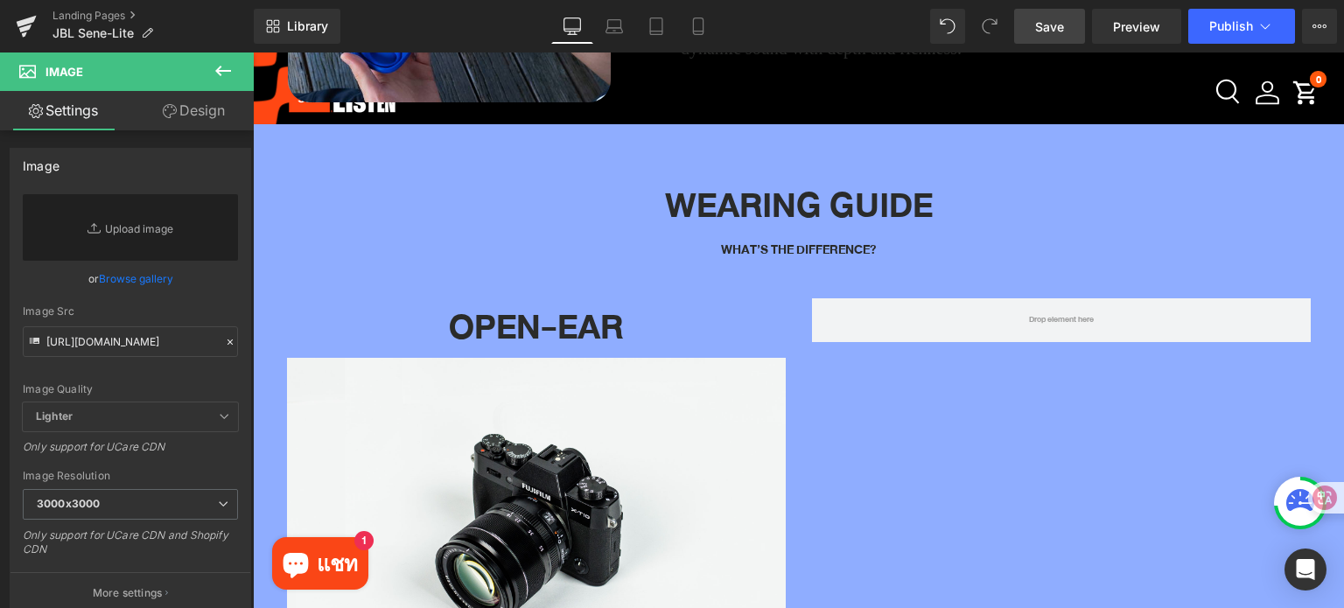
scroll to position [4825, 0]
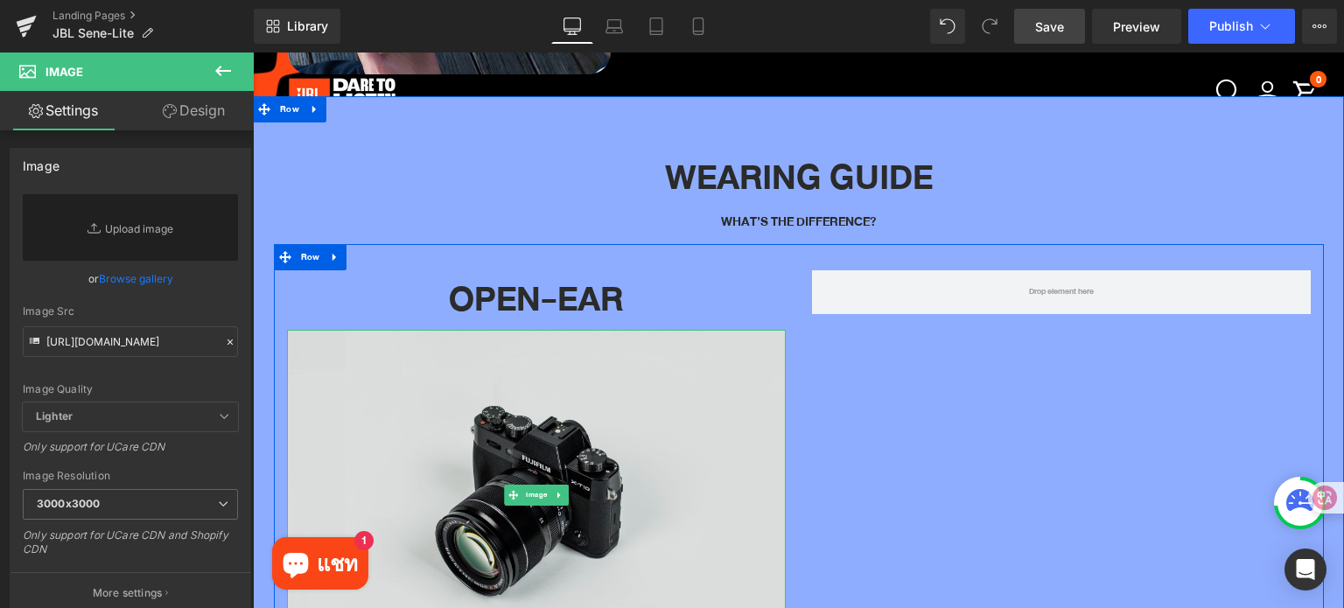
click at [644, 442] on img at bounding box center [536, 495] width 499 height 331
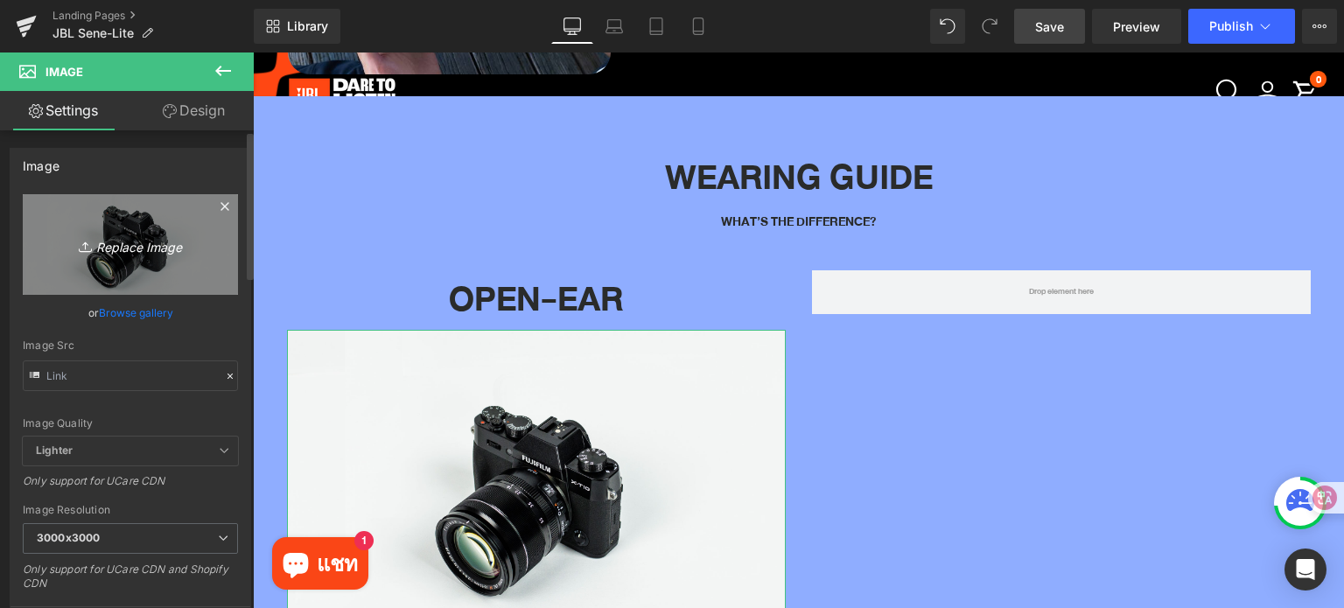
click at [172, 244] on icon "Replace Image" at bounding box center [130, 245] width 140 height 22
type input "C:\fakepath\HP line.png"
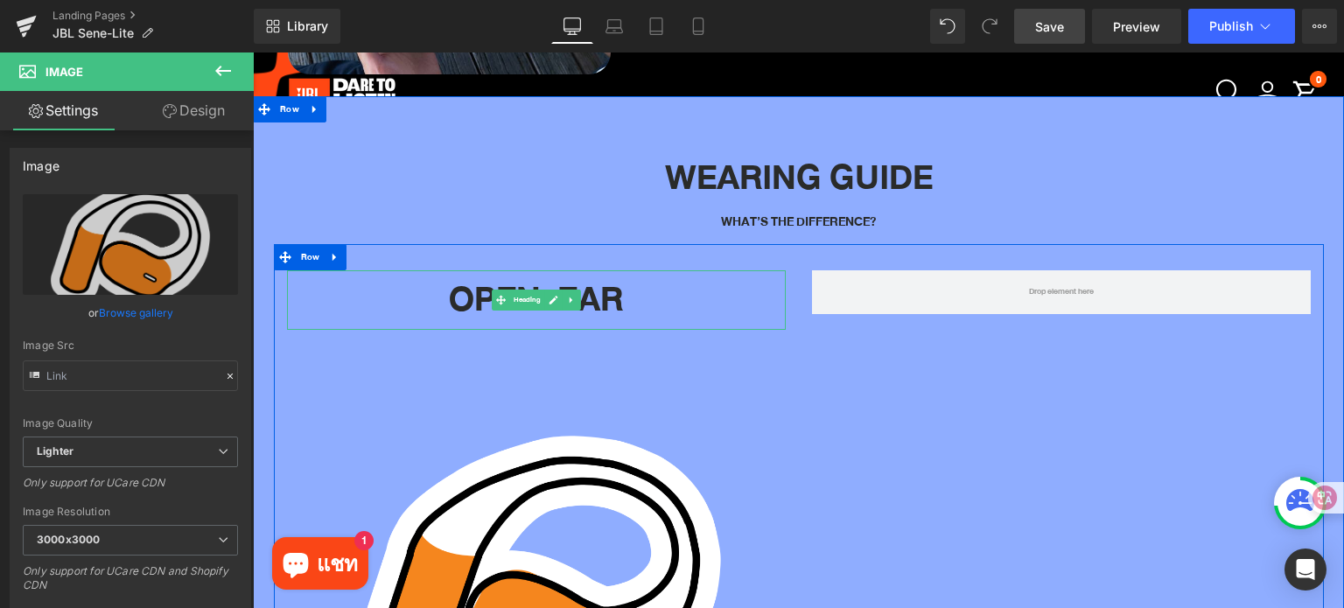
click at [566, 295] on icon at bounding box center [571, 300] width 10 height 10
click at [557, 295] on icon at bounding box center [562, 300] width 10 height 10
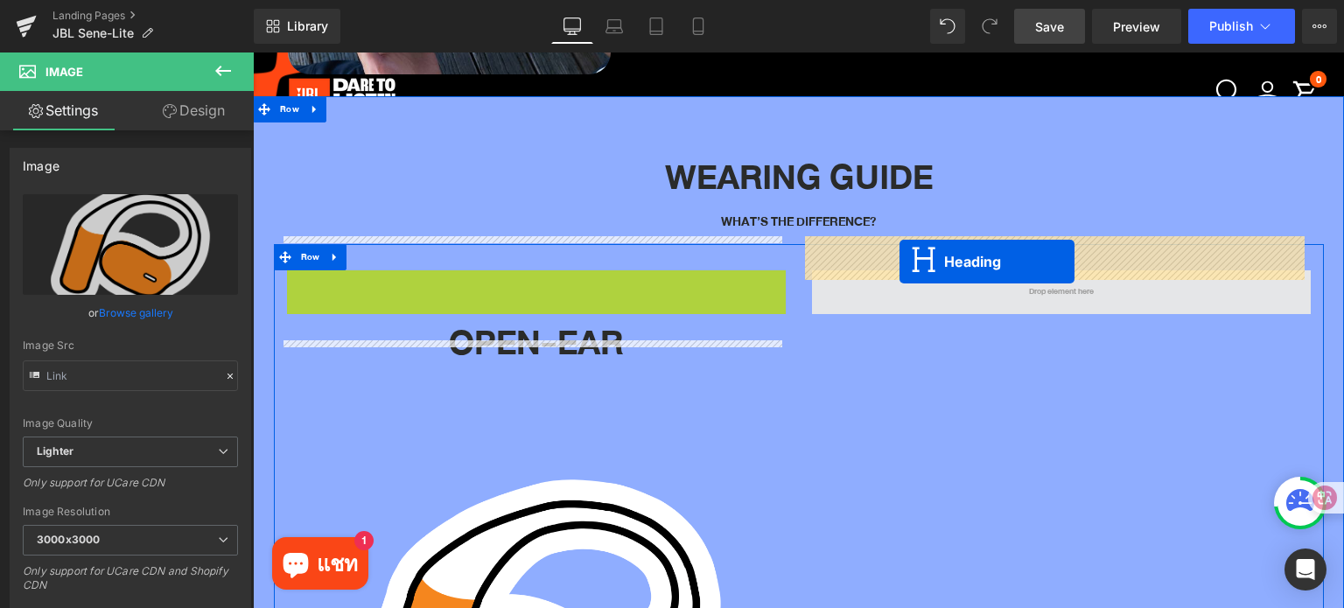
drag, startPoint x: 468, startPoint y: 269, endPoint x: 899, endPoint y: 262, distance: 431.4
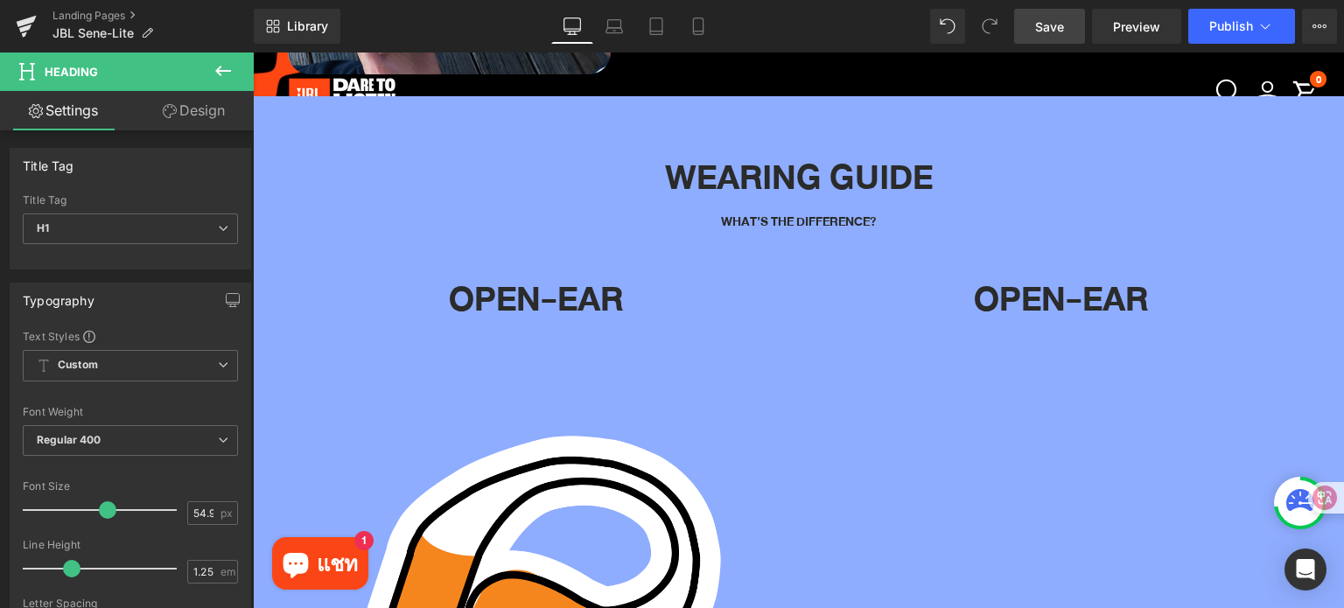
click at [217, 69] on icon at bounding box center [223, 71] width 16 height 10
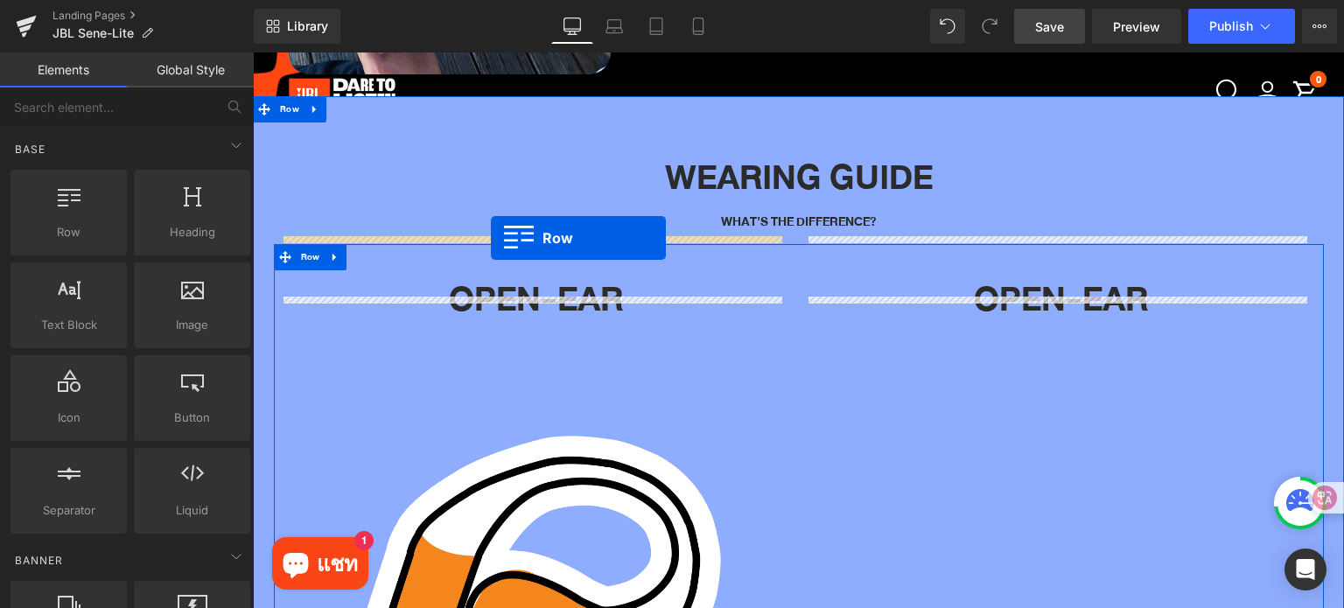
drag, startPoint x: 325, startPoint y: 272, endPoint x: 493, endPoint y: 237, distance: 171.6
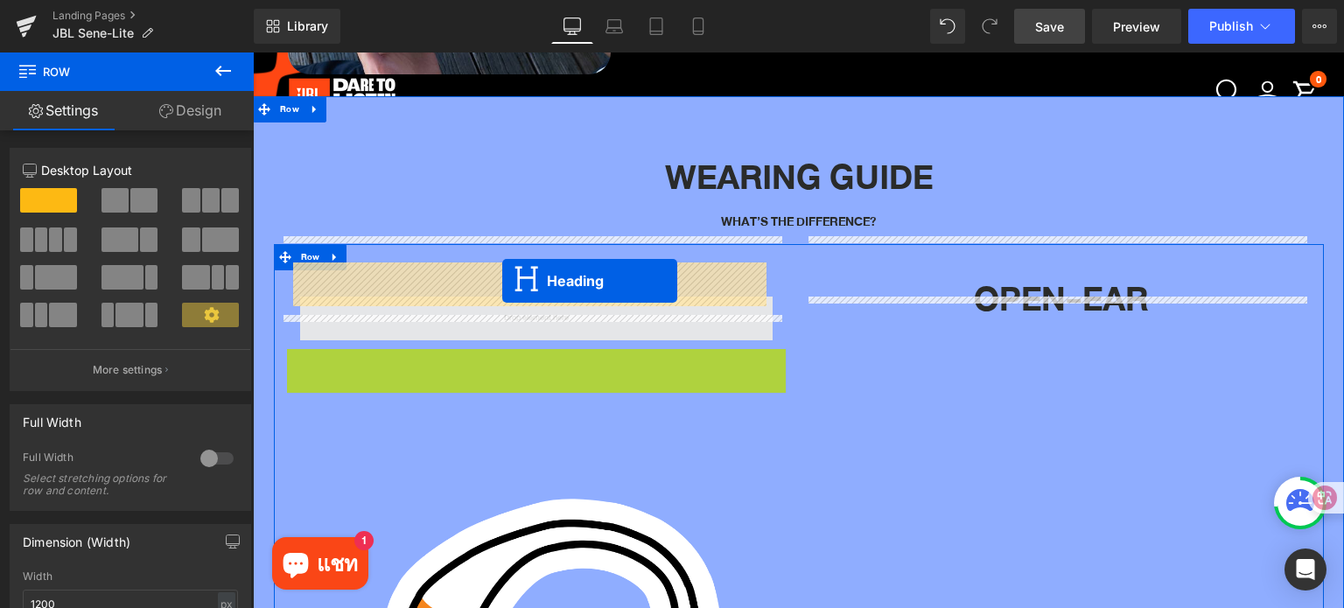
drag, startPoint x: 495, startPoint y: 348, endPoint x: 502, endPoint y: 281, distance: 67.7
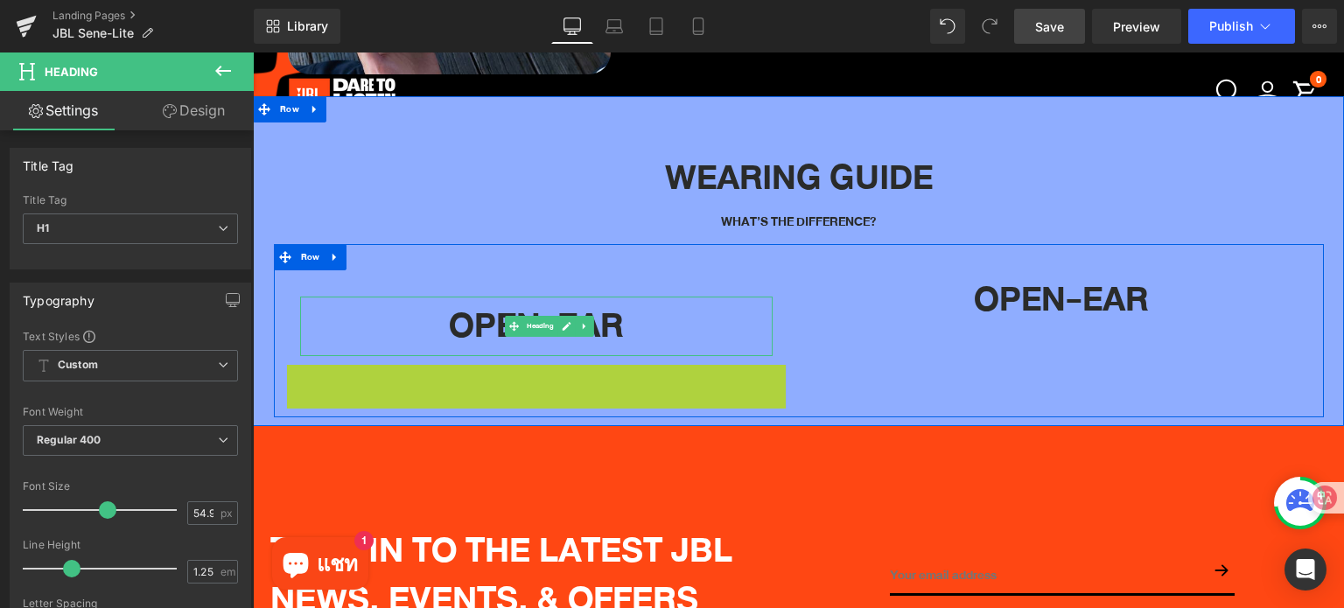
scroll to position [4860, 0]
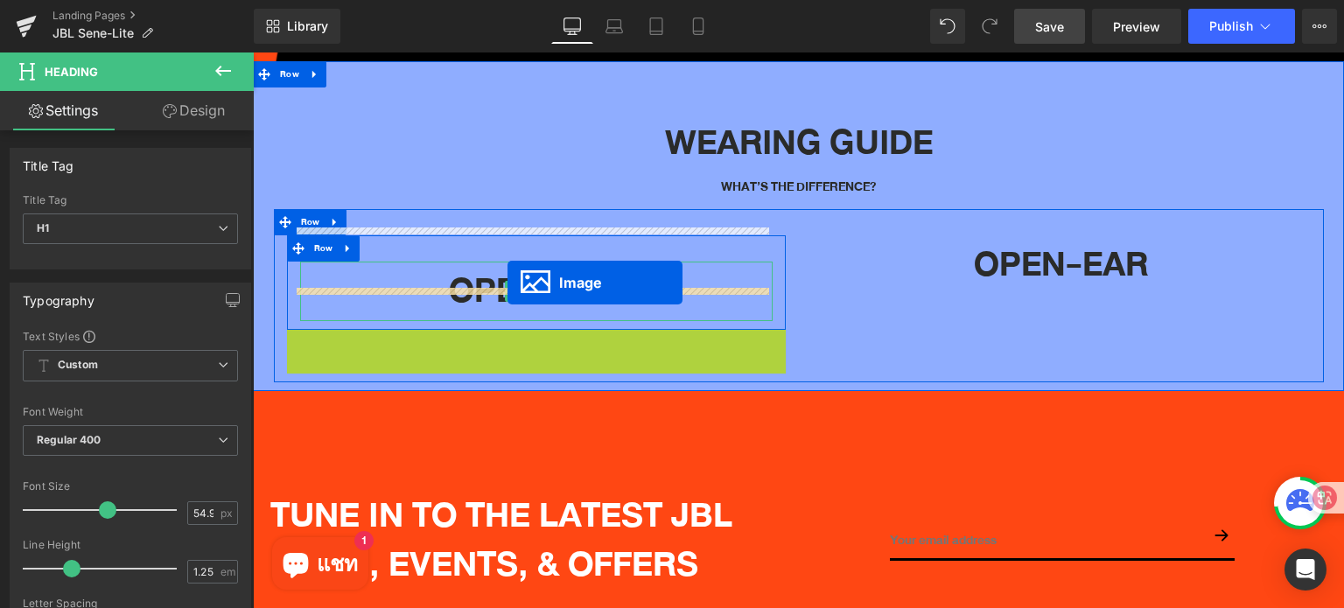
drag, startPoint x: 507, startPoint y: 577, endPoint x: 507, endPoint y: 283, distance: 294.9
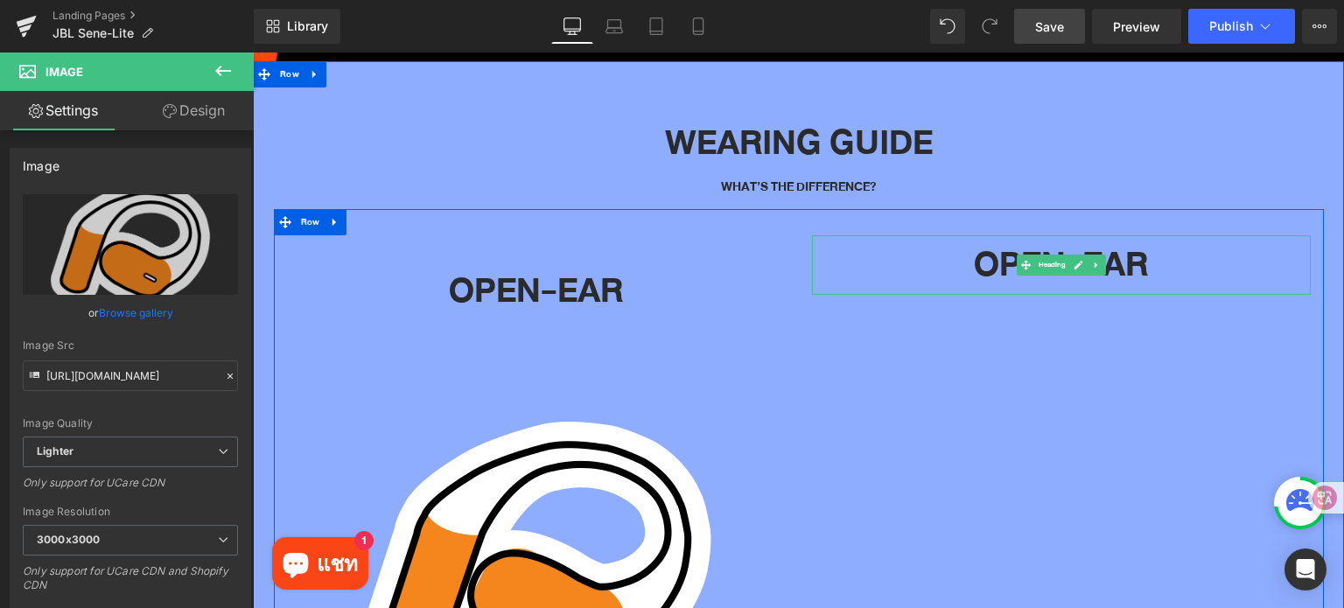
click at [1091, 260] on icon at bounding box center [1096, 265] width 10 height 10
click at [1101, 260] on icon at bounding box center [1106, 265] width 10 height 10
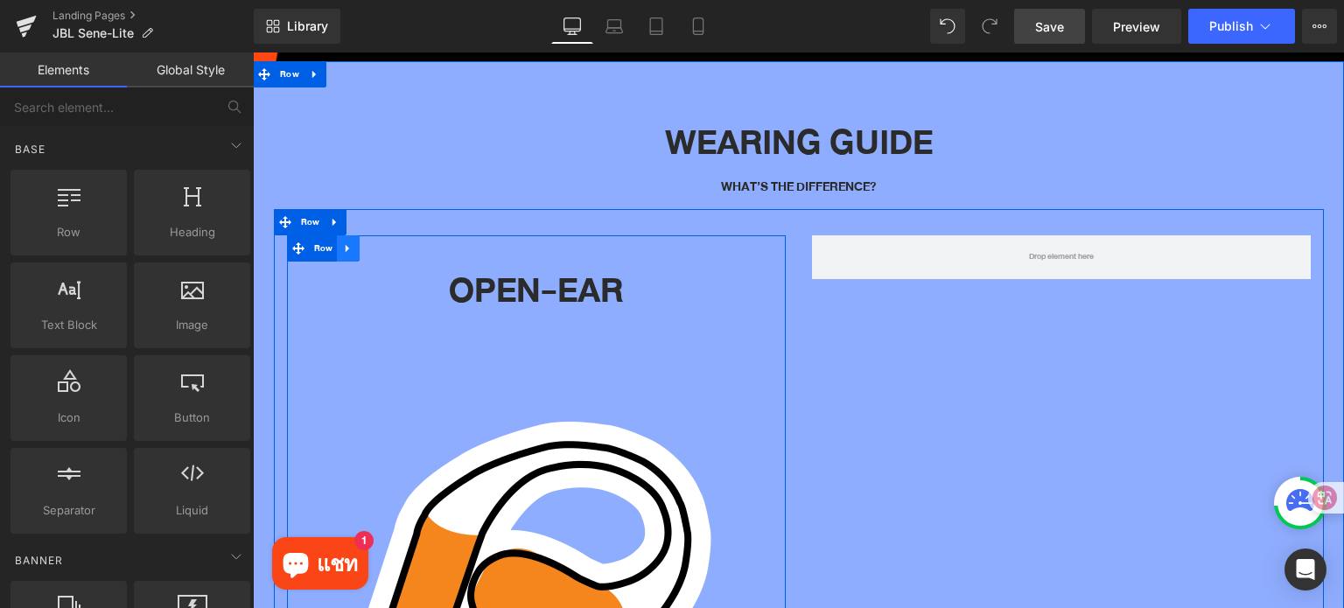
click at [342, 241] on icon at bounding box center [348, 247] width 12 height 13
click at [365, 242] on icon at bounding box center [371, 248] width 12 height 12
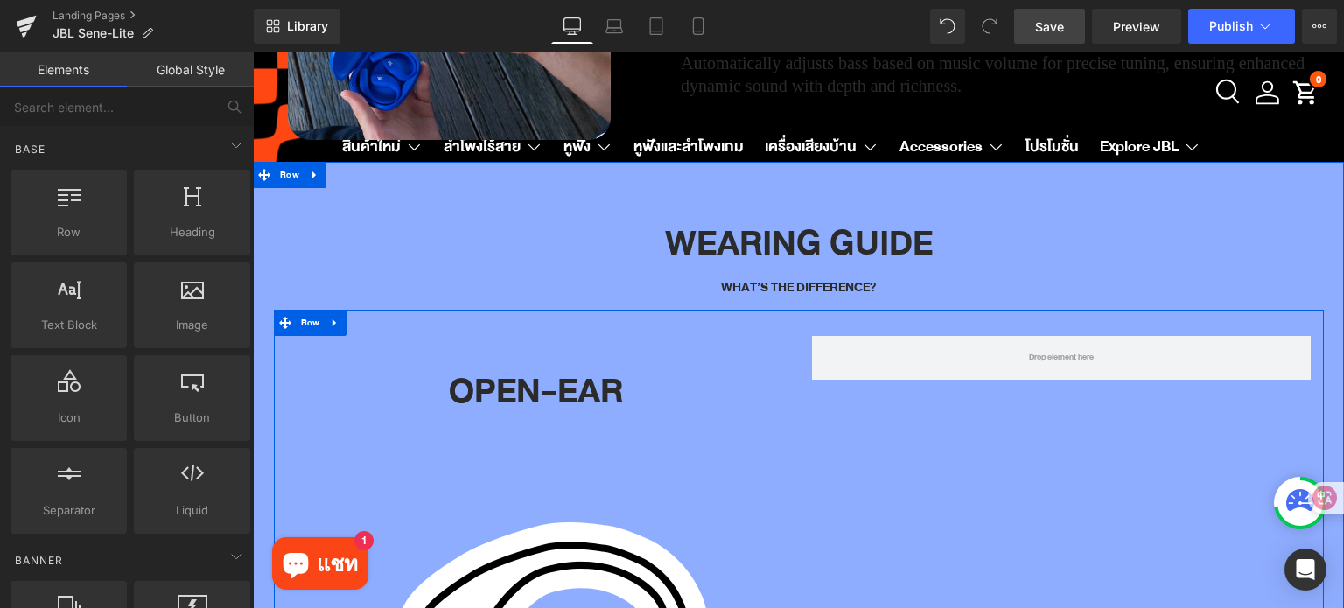
scroll to position [4719, 0]
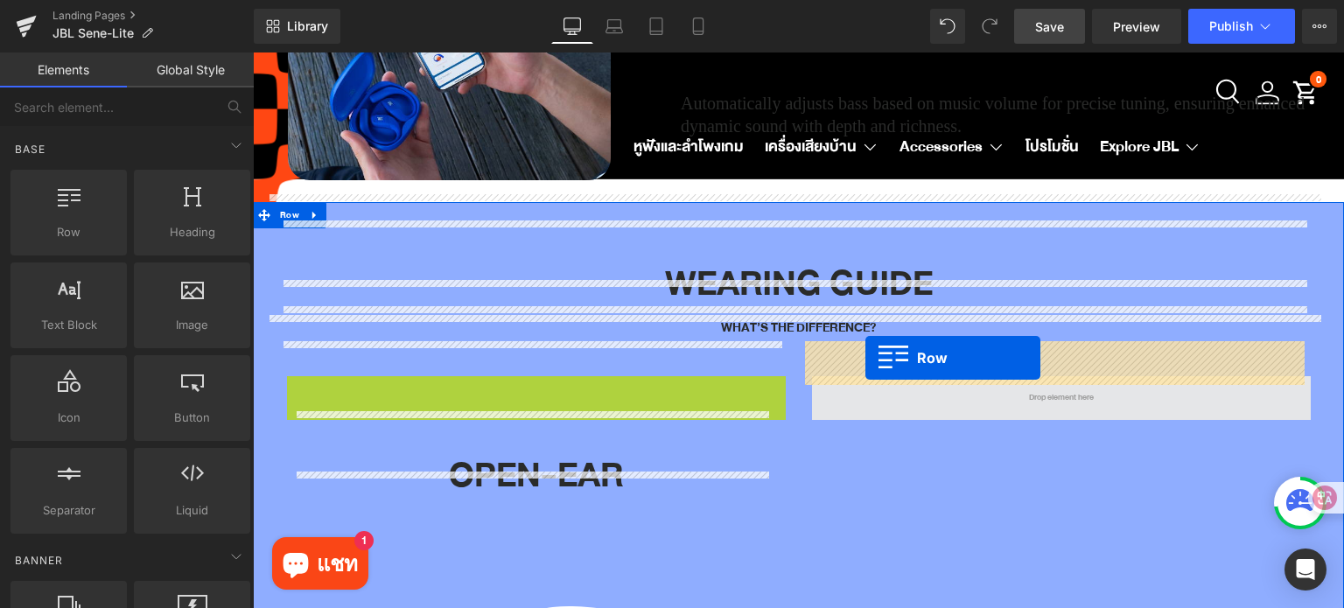
drag, startPoint x: 290, startPoint y: 361, endPoint x: 865, endPoint y: 358, distance: 575.7
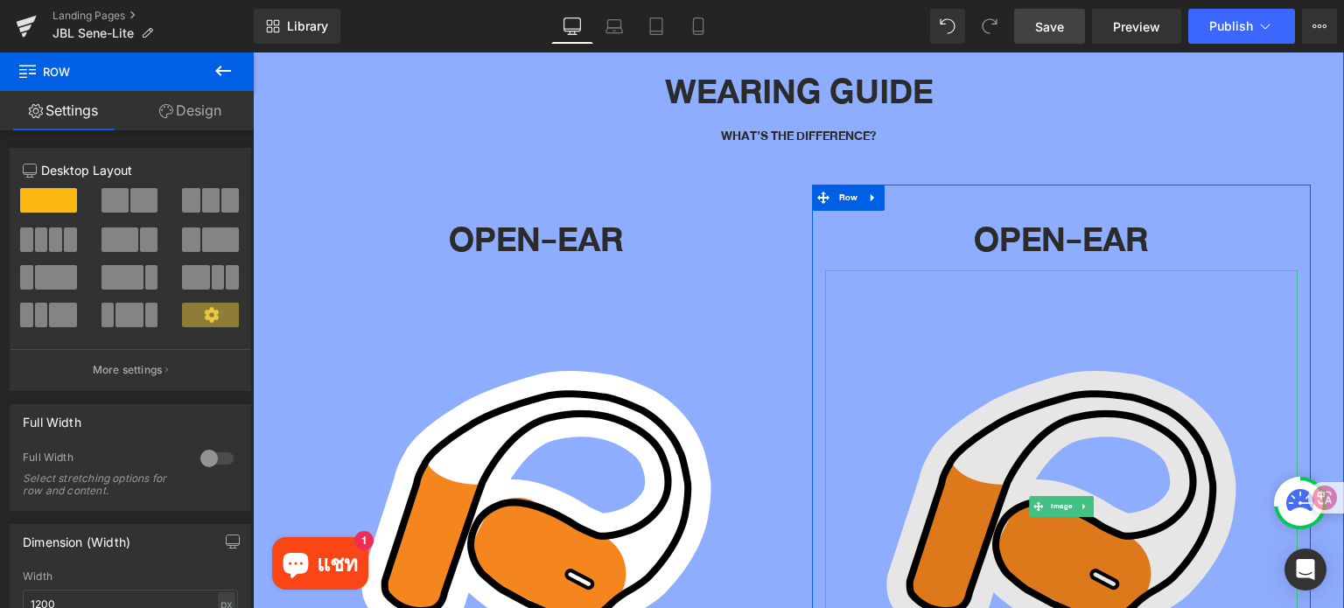
scroll to position [4894, 0]
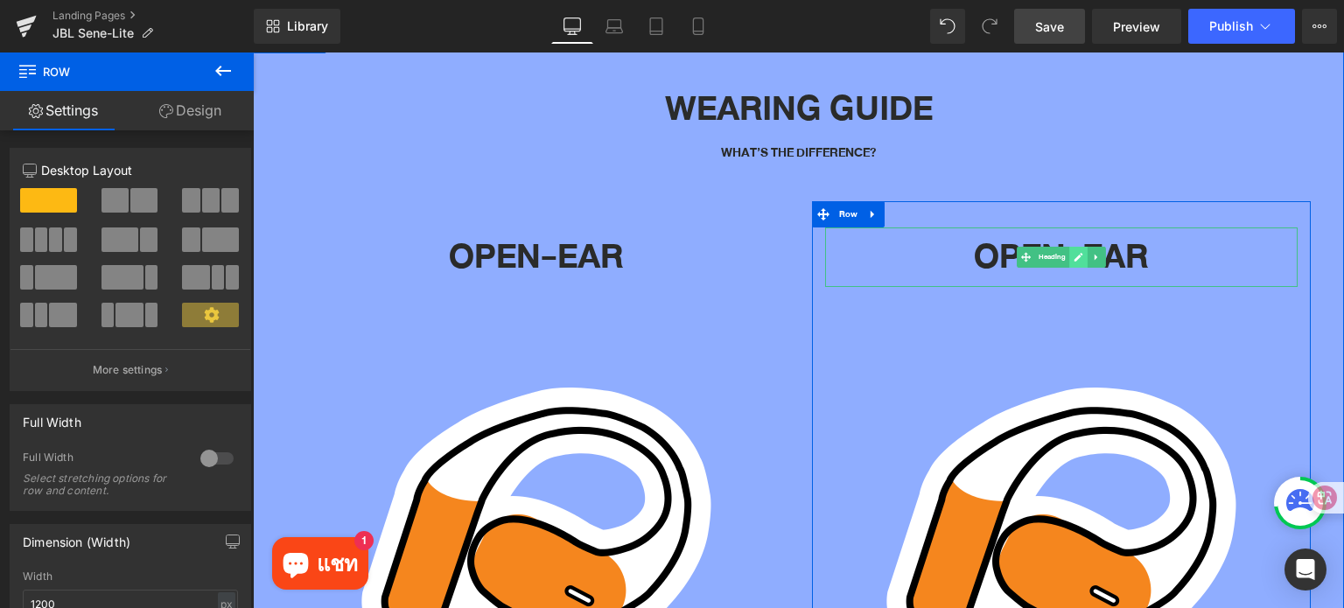
click at [1074, 252] on icon at bounding box center [1079, 257] width 10 height 10
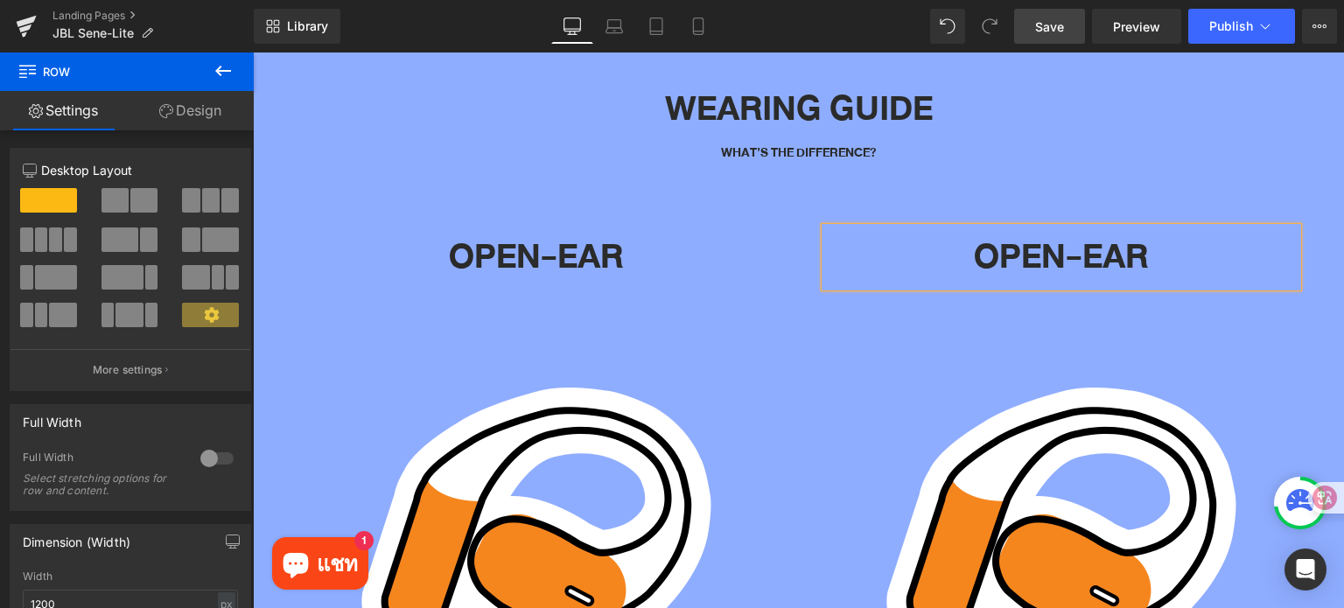
click at [1070, 227] on h1 "OPEN-EAR" at bounding box center [1061, 257] width 472 height 60
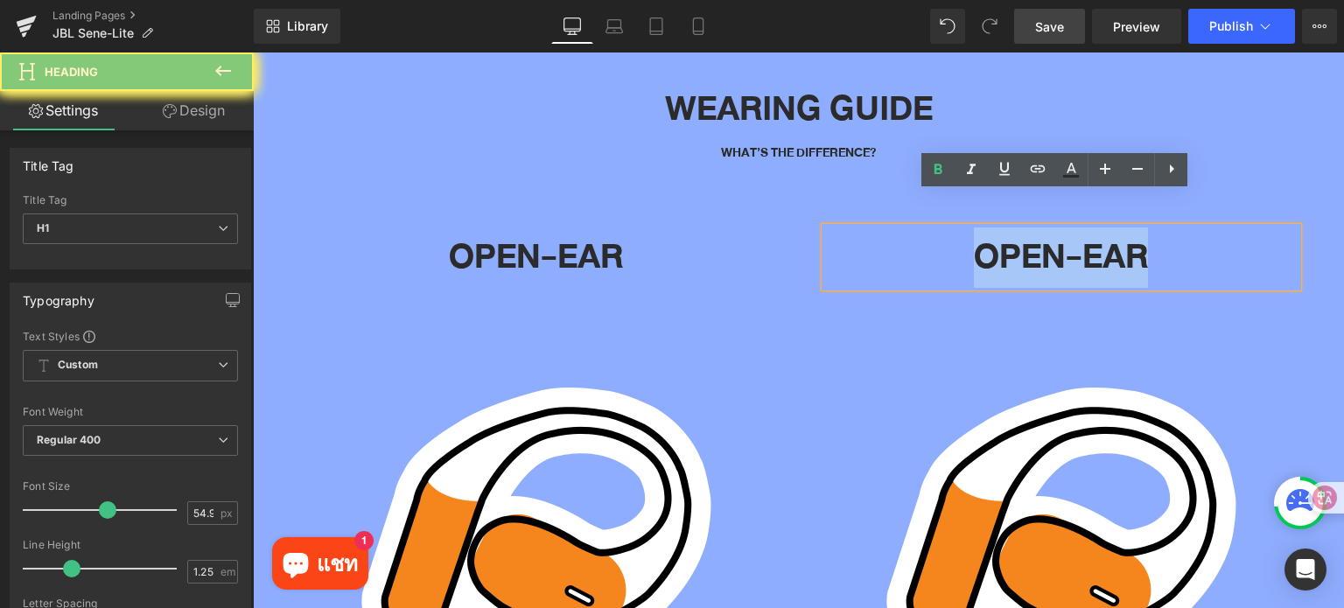
click at [1070, 227] on h1 "OPEN-EAR" at bounding box center [1061, 257] width 472 height 60
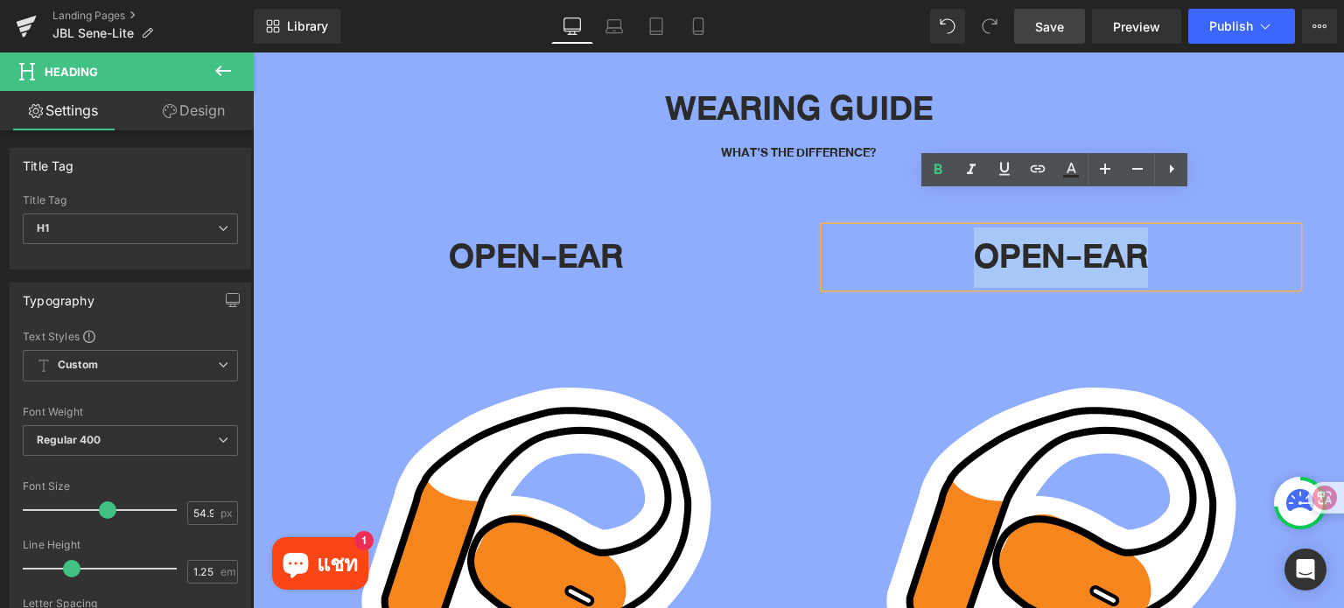
paste div
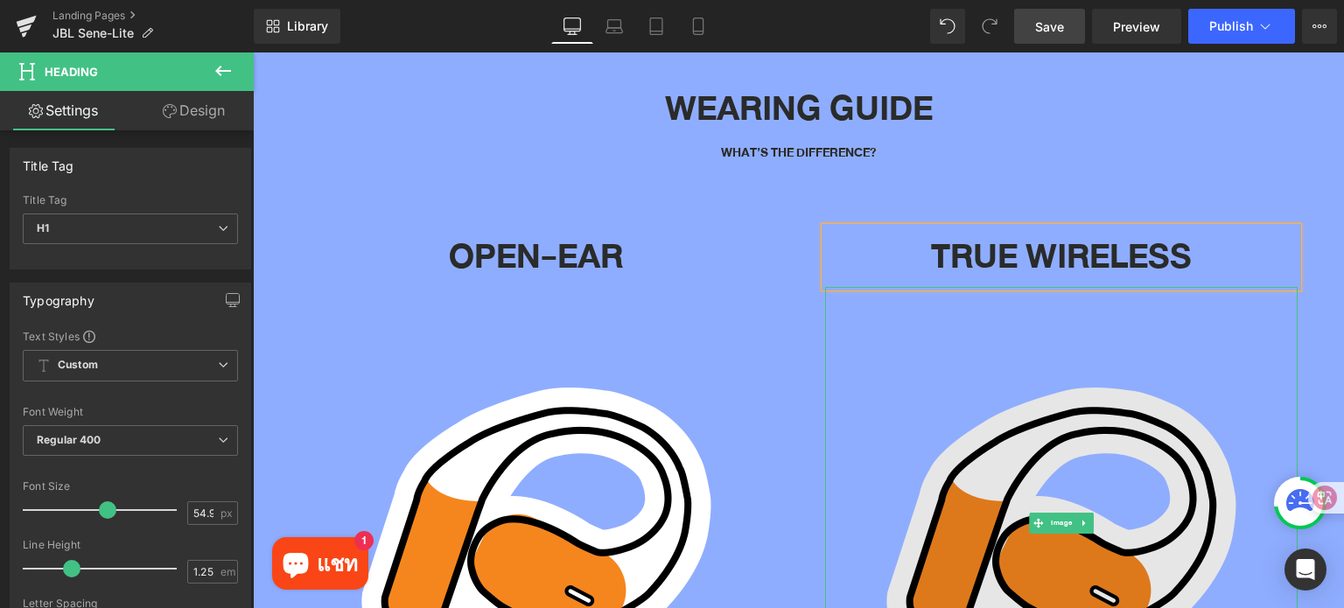
click at [959, 455] on img at bounding box center [1061, 523] width 472 height 472
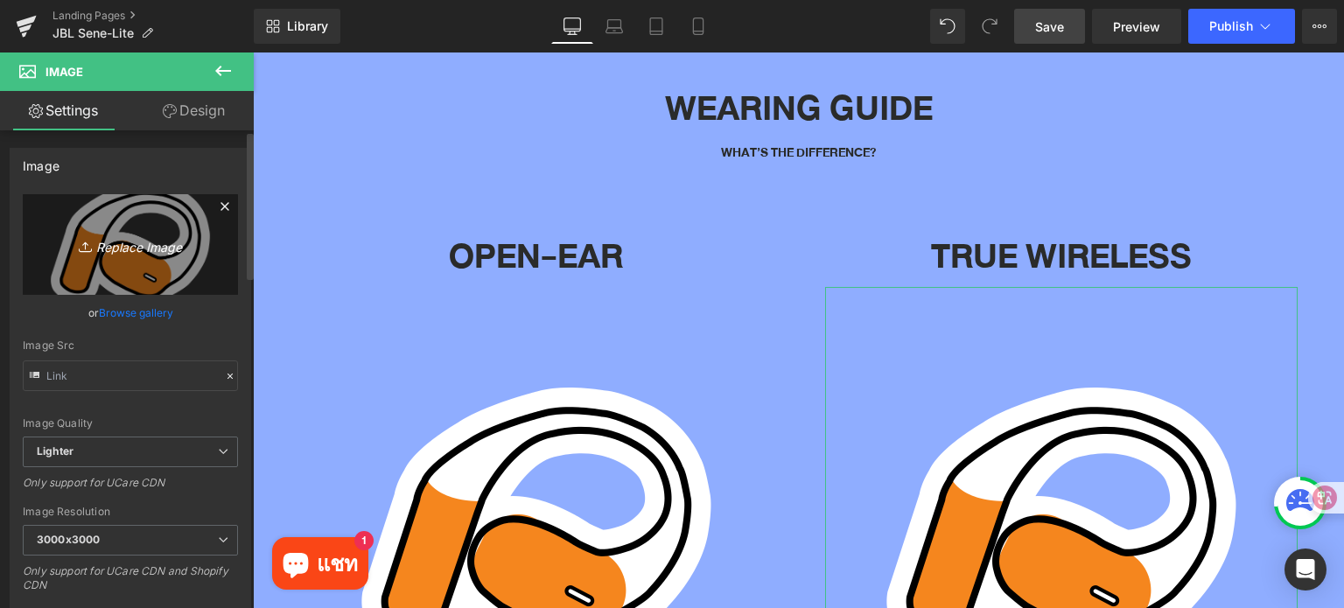
click at [141, 249] on icon "Replace Image" at bounding box center [130, 245] width 140 height 22
type input "C:\fakepath\HP 2 LIne.png"
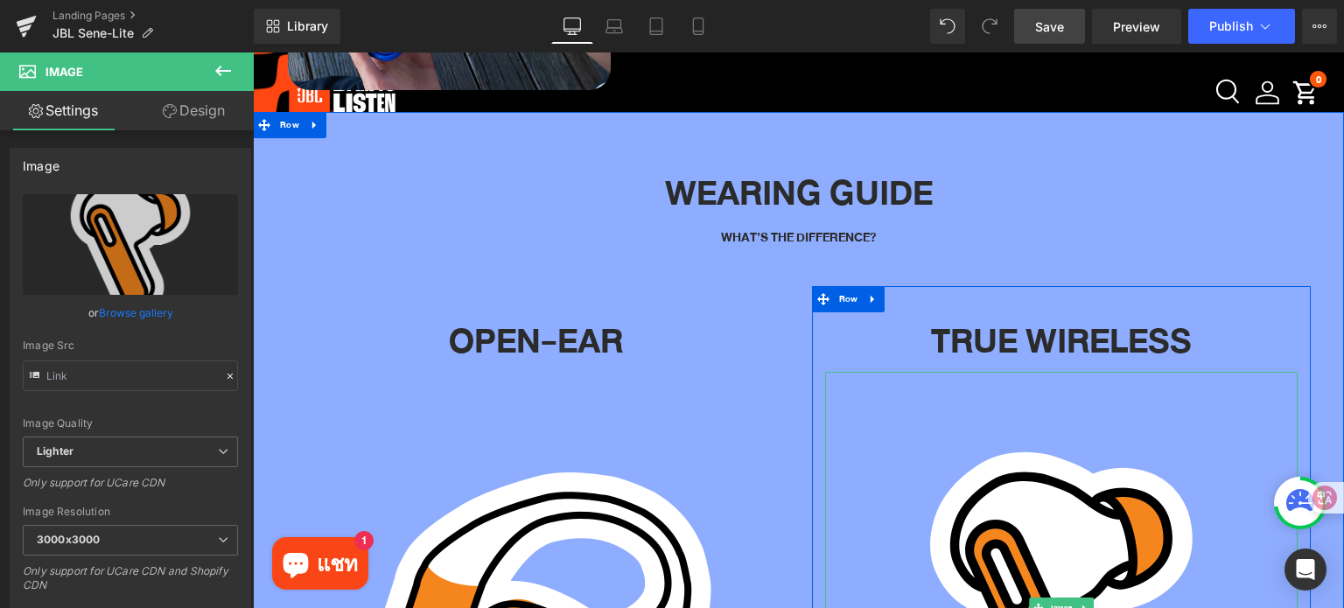
scroll to position [4806, 0]
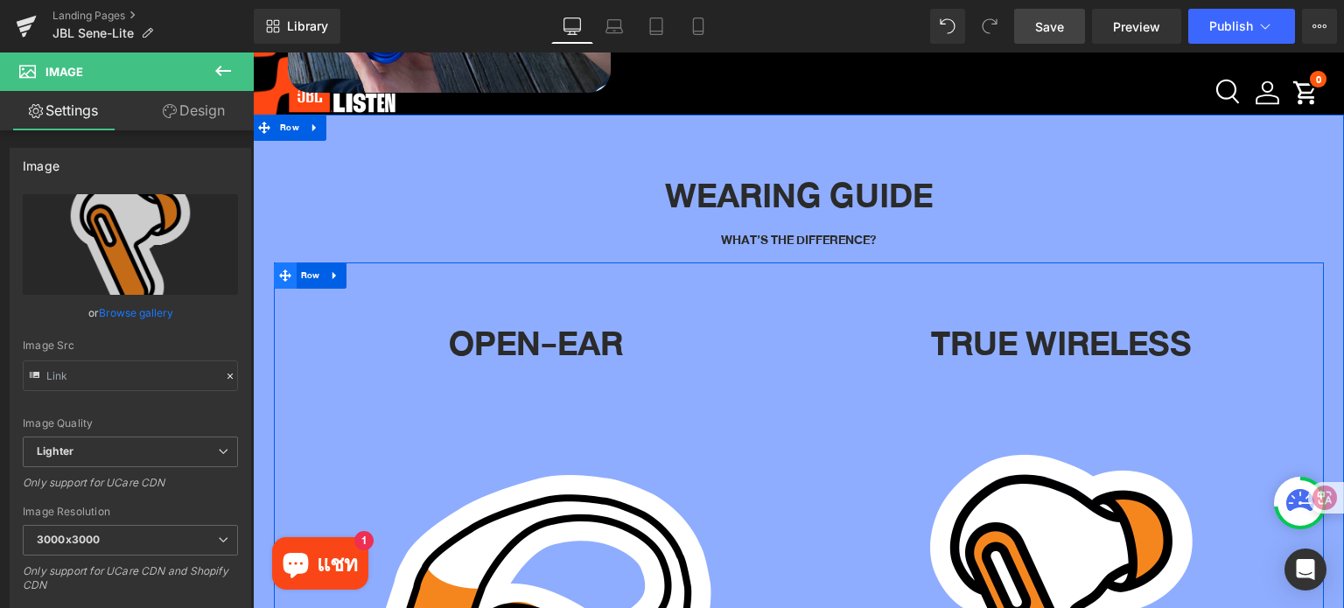
click at [279, 269] on icon at bounding box center [285, 275] width 12 height 12
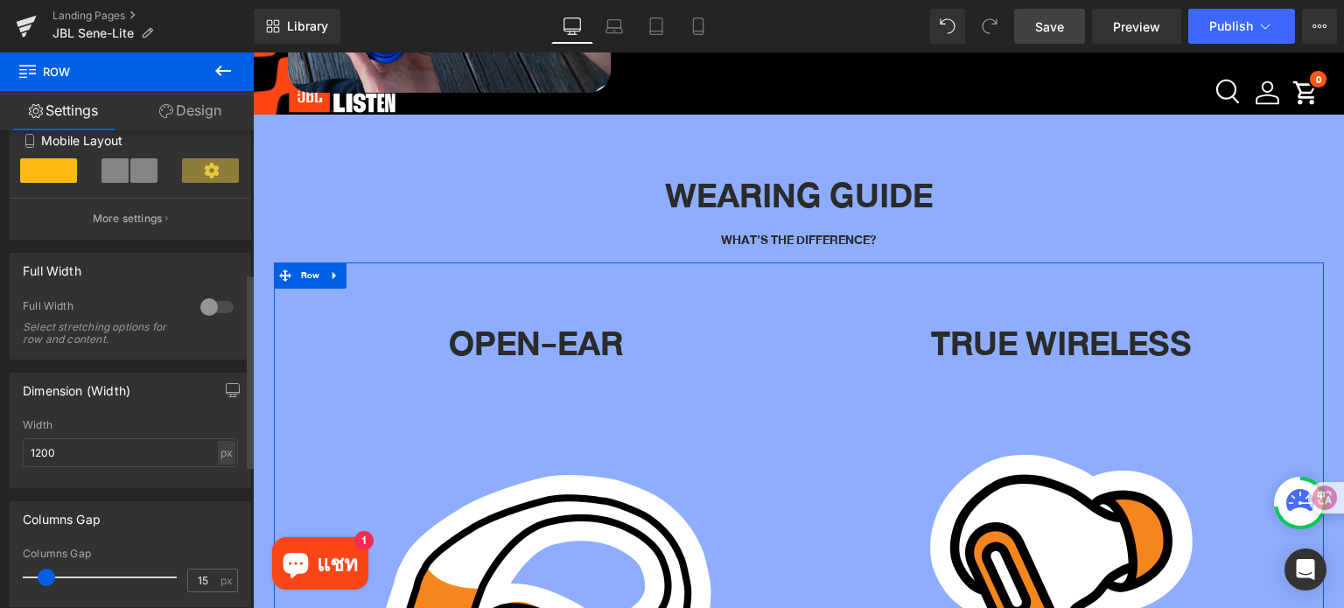
scroll to position [350, 0]
click at [218, 455] on div "px" at bounding box center [226, 449] width 17 height 24
click at [220, 475] on li "%" at bounding box center [226, 476] width 22 height 25
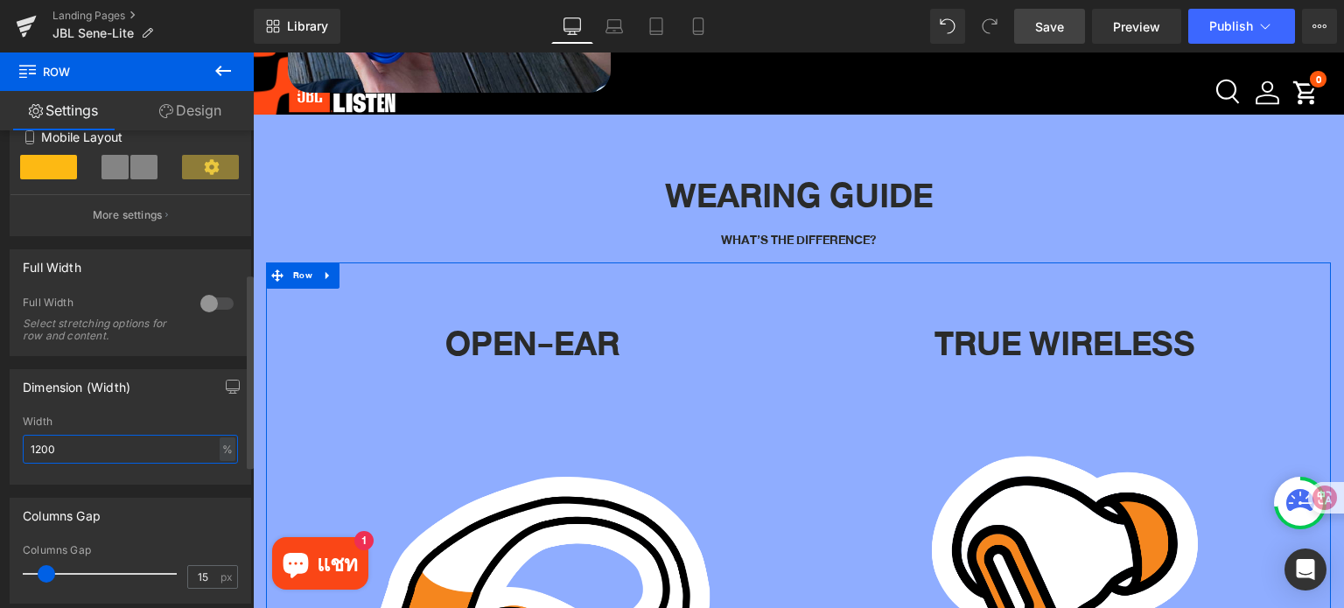
drag, startPoint x: 101, startPoint y: 456, endPoint x: 10, endPoint y: 439, distance: 92.5
click at [0, 454] on div "Dimension (Width) 1200px Width 1200 % % px" at bounding box center [131, 420] width 262 height 129
type input "80"
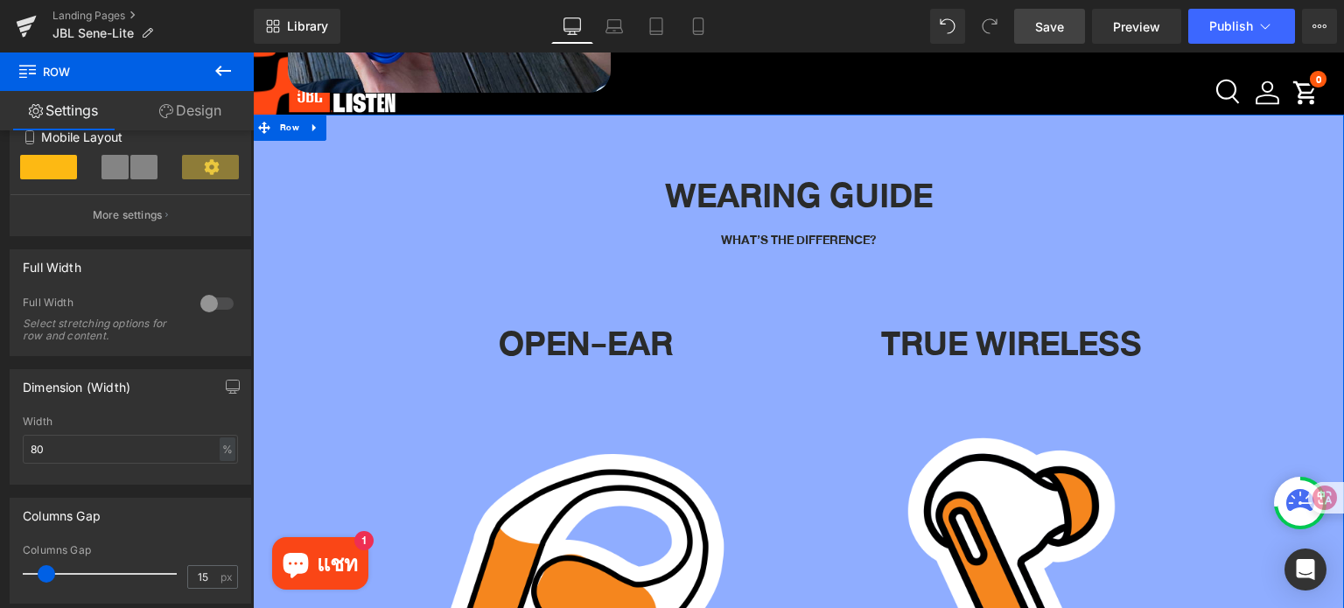
click at [294, 293] on div "WEARING GUIDE Heading WHAT’S THE DIFFERENCE? Text Block Row OPEN-EAR Heading Im…" at bounding box center [798, 453] width 1091 height 625
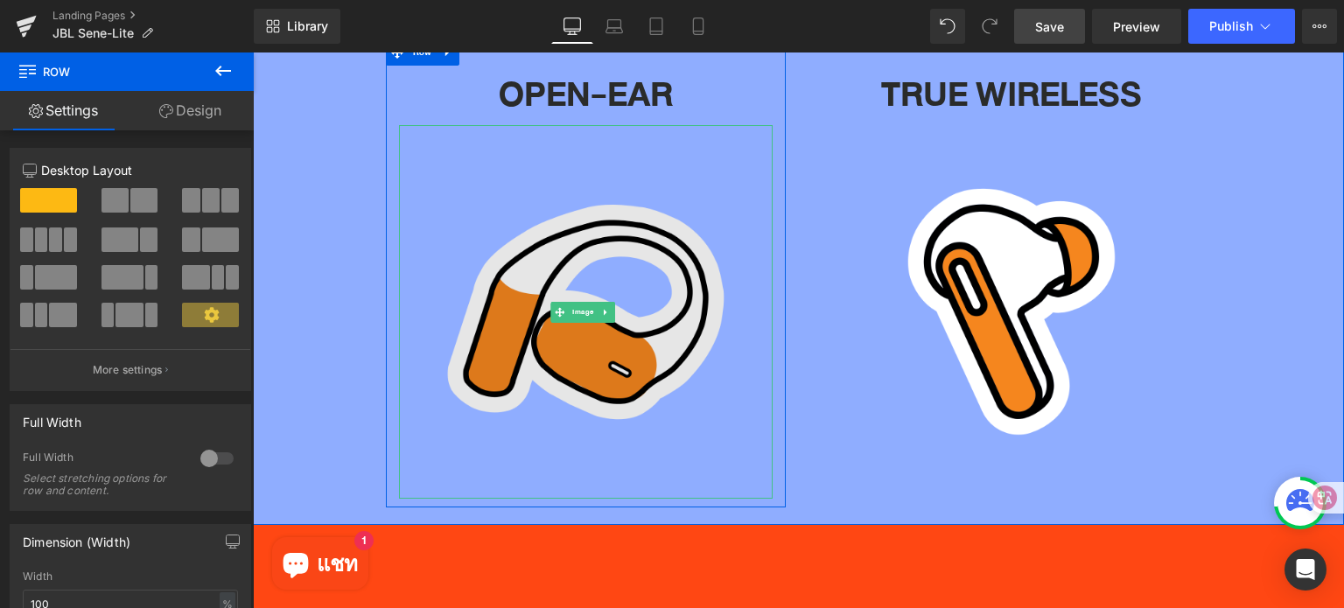
scroll to position [5156, 0]
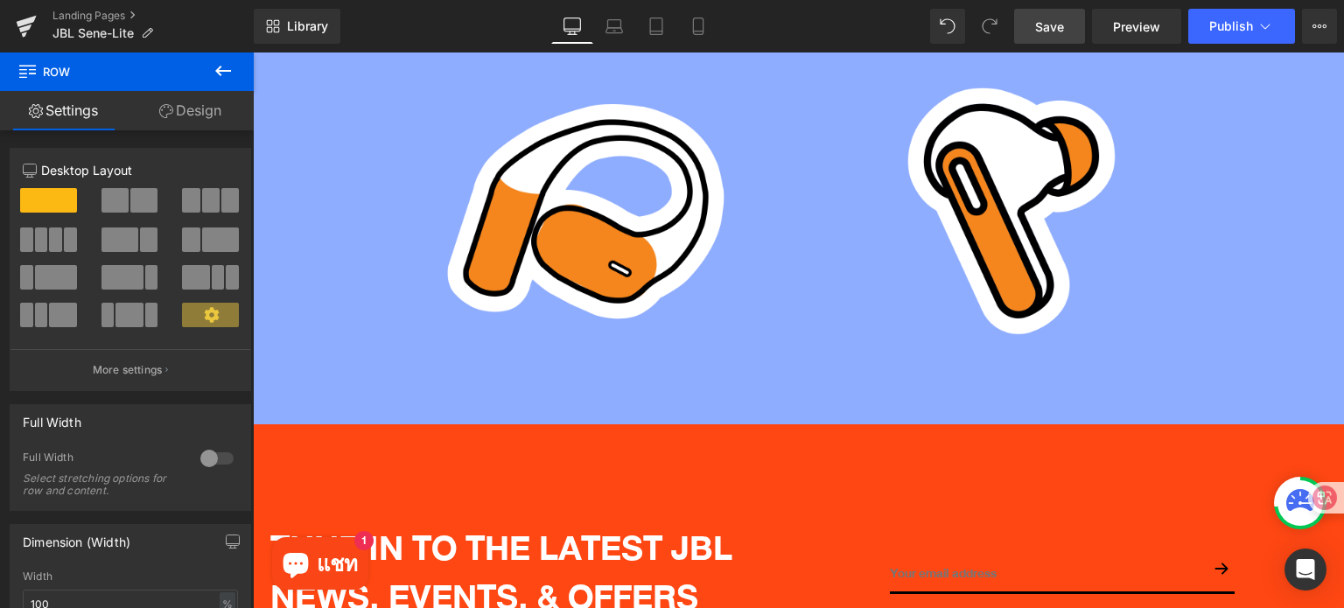
click at [218, 64] on icon at bounding box center [223, 70] width 21 height 21
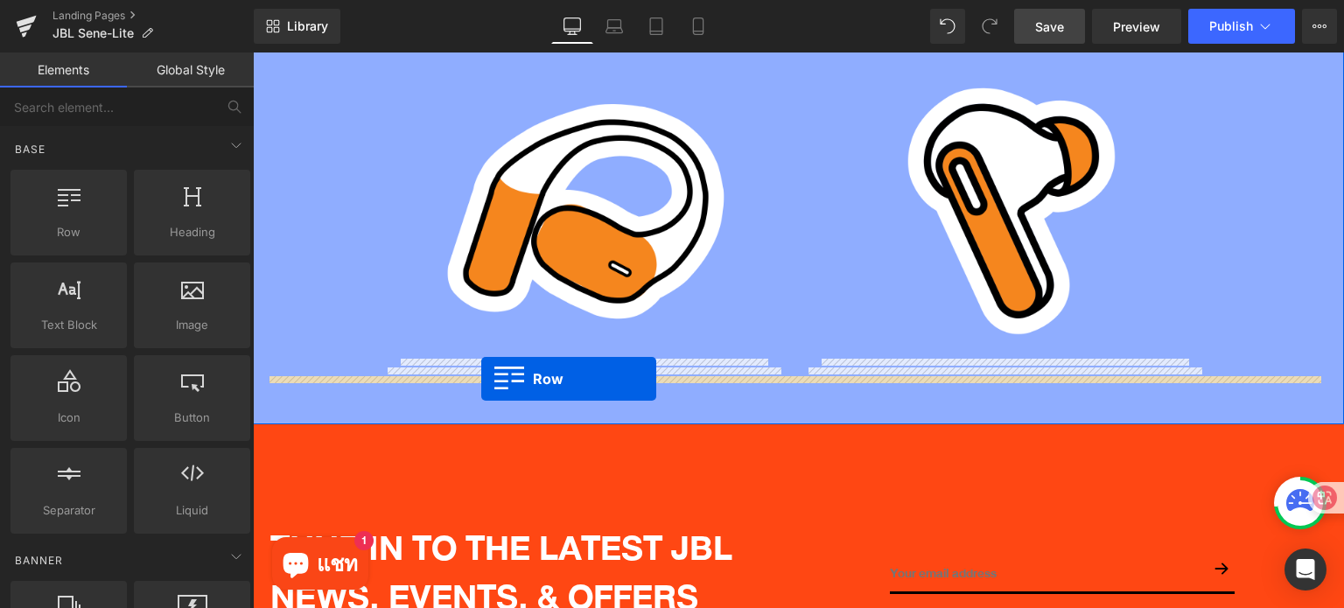
drag, startPoint x: 326, startPoint y: 277, endPoint x: 481, endPoint y: 379, distance: 185.2
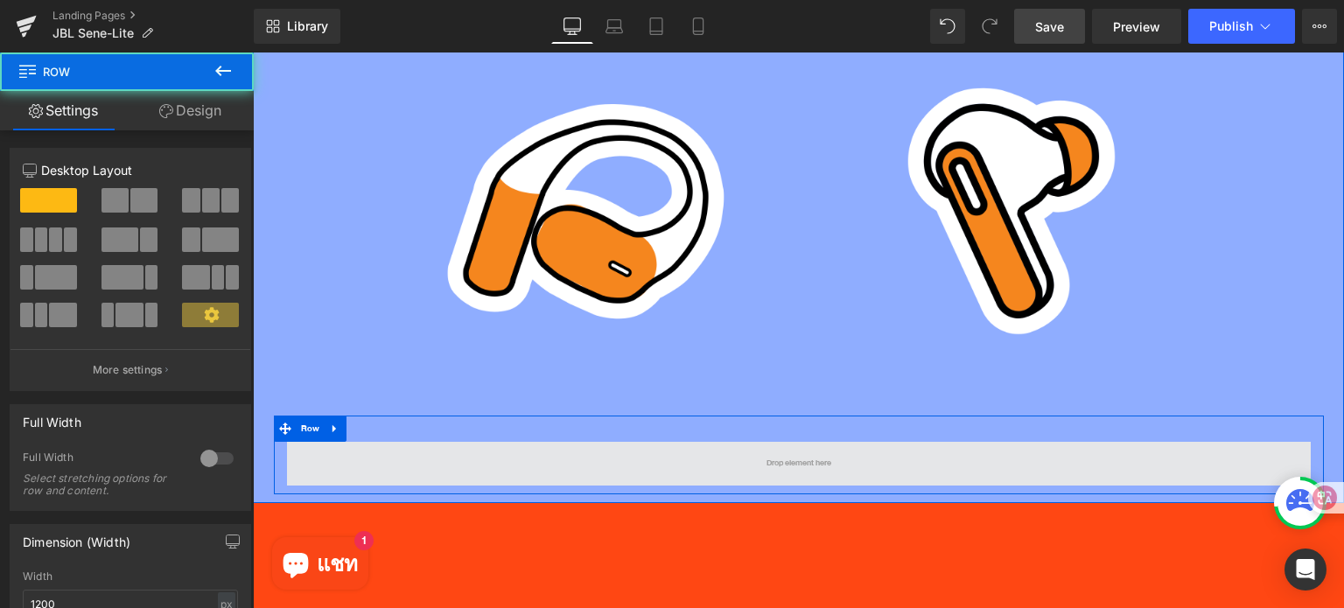
click at [430, 442] on span at bounding box center [799, 464] width 1024 height 44
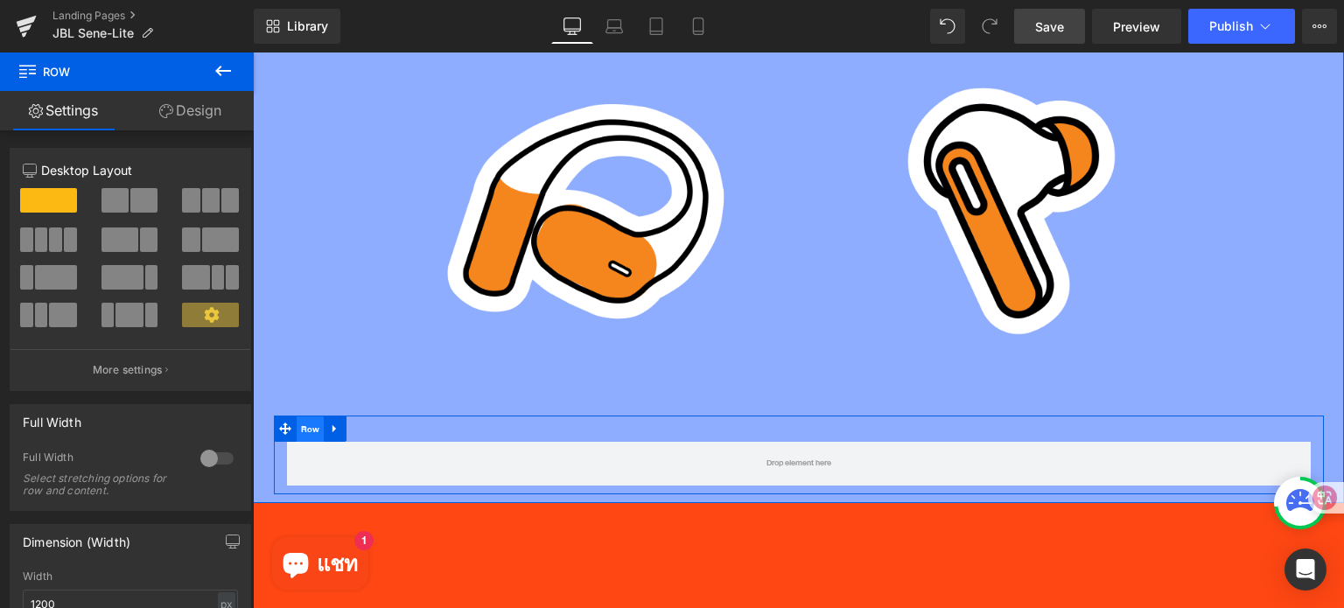
click at [307, 416] on span "Row" at bounding box center [311, 429] width 28 height 26
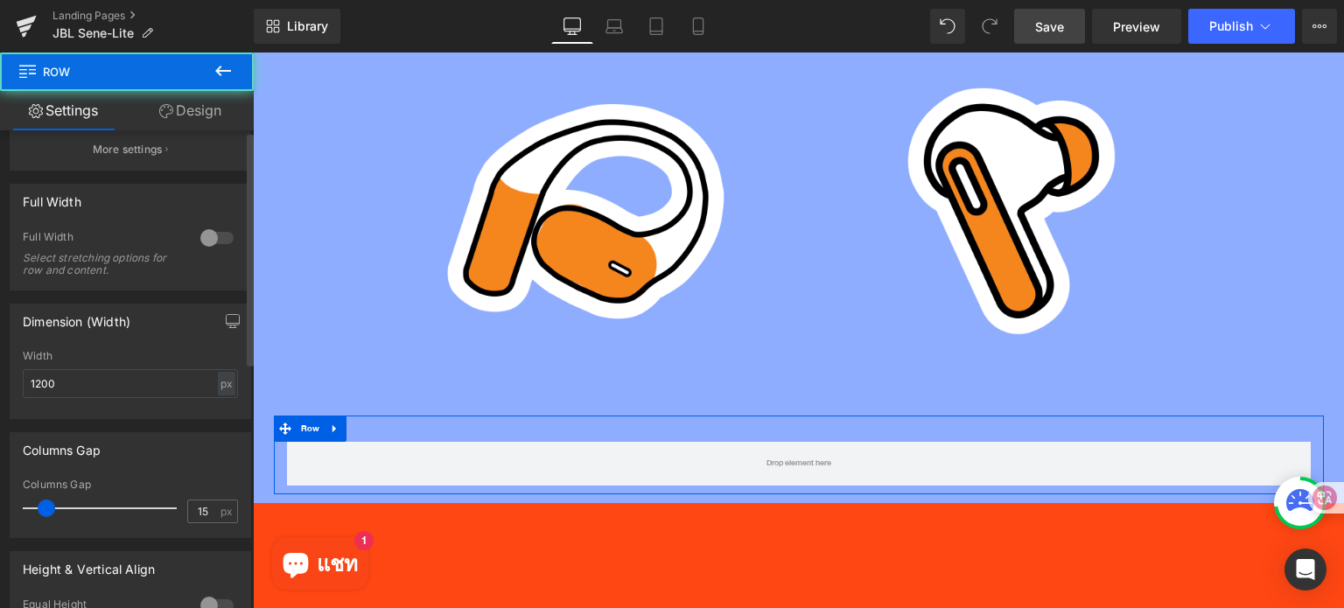
scroll to position [262, 0]
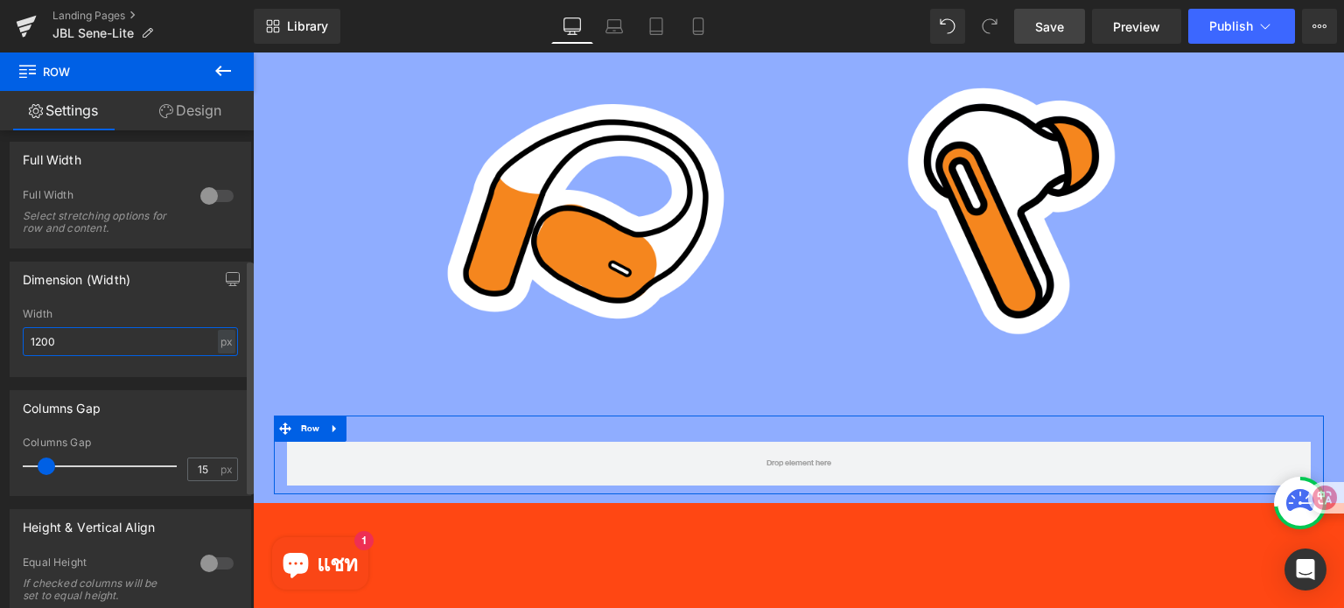
drag, startPoint x: 81, startPoint y: 342, endPoint x: 102, endPoint y: 339, distance: 21.2
click at [82, 342] on input "1200" at bounding box center [130, 341] width 215 height 29
click at [218, 346] on div "px" at bounding box center [226, 342] width 17 height 24
click at [224, 370] on li "%" at bounding box center [226, 368] width 22 height 25
drag, startPoint x: 38, startPoint y: 351, endPoint x: 0, endPoint y: 351, distance: 38.5
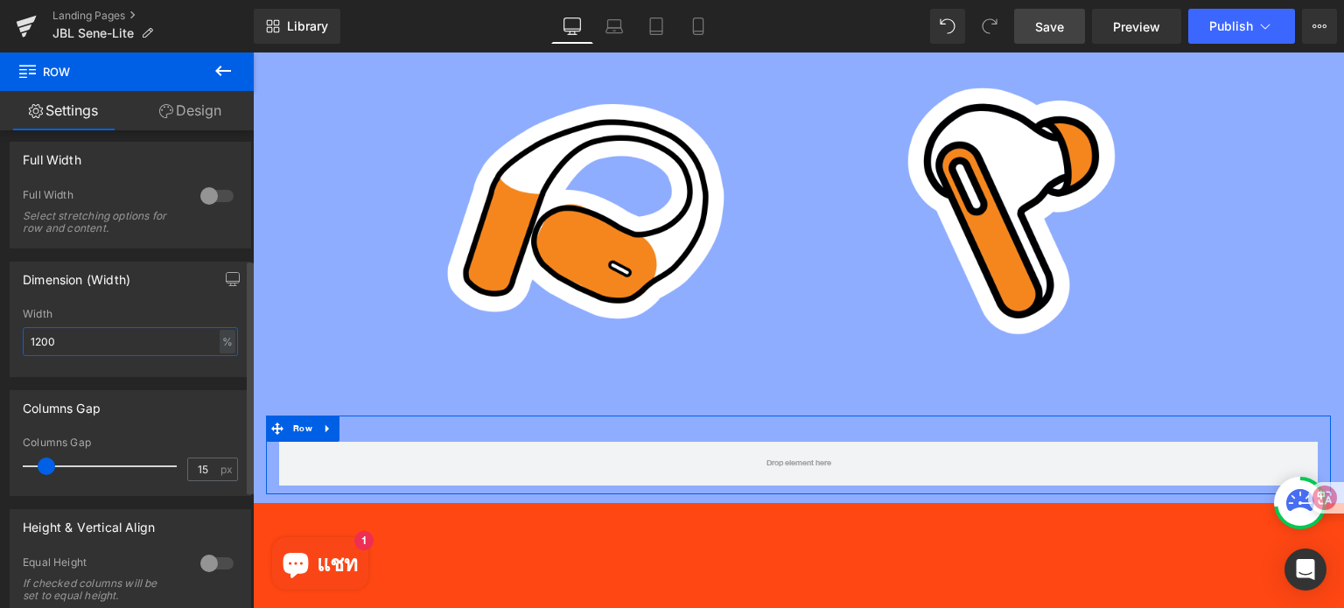
click at [0, 351] on div "Dimension (Width) 1200px Width 1200 % % px" at bounding box center [131, 312] width 262 height 129
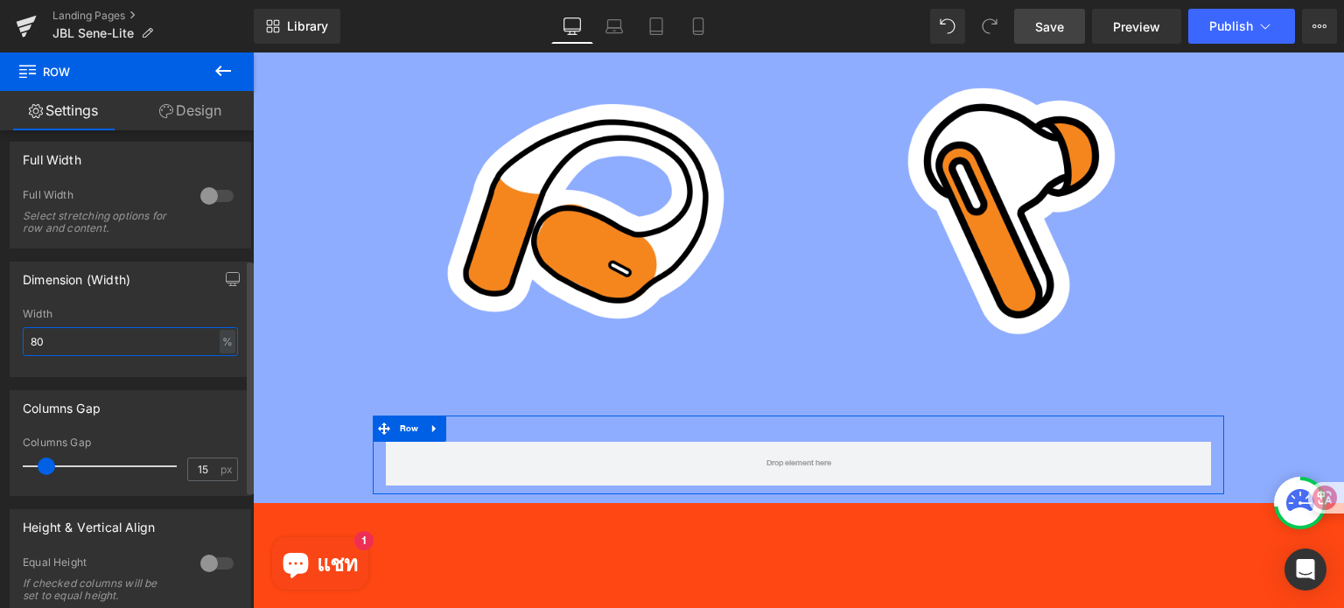
type input "80"
click at [116, 370] on div at bounding box center [130, 370] width 215 height 11
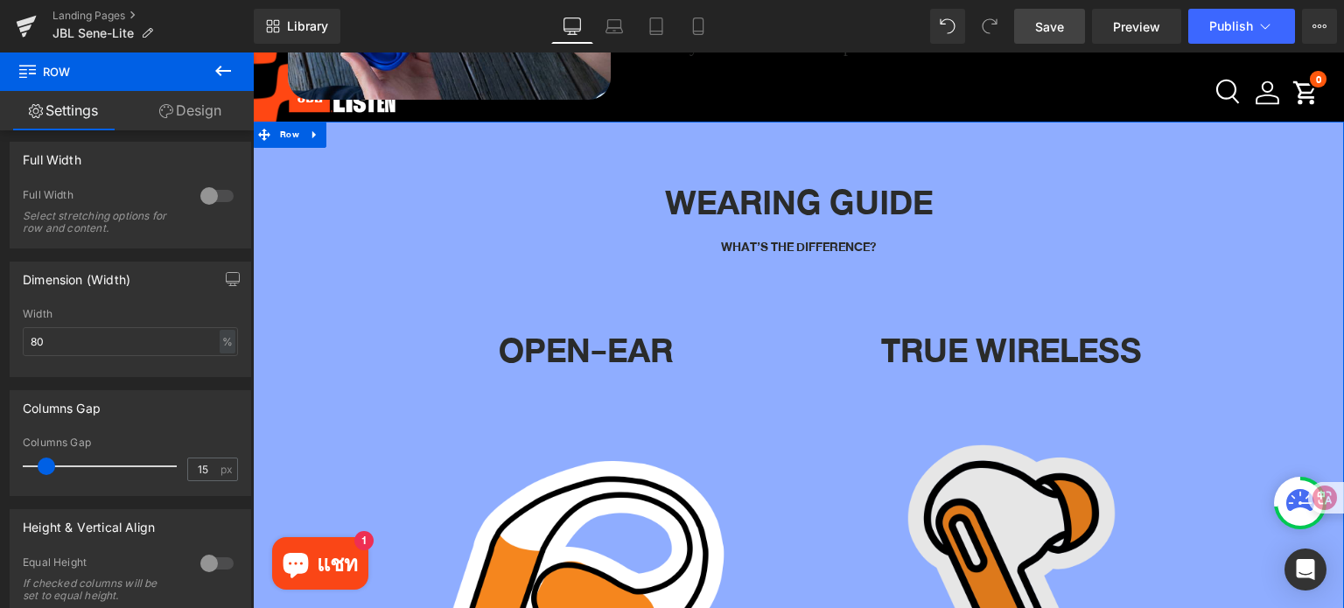
scroll to position [4894, 0]
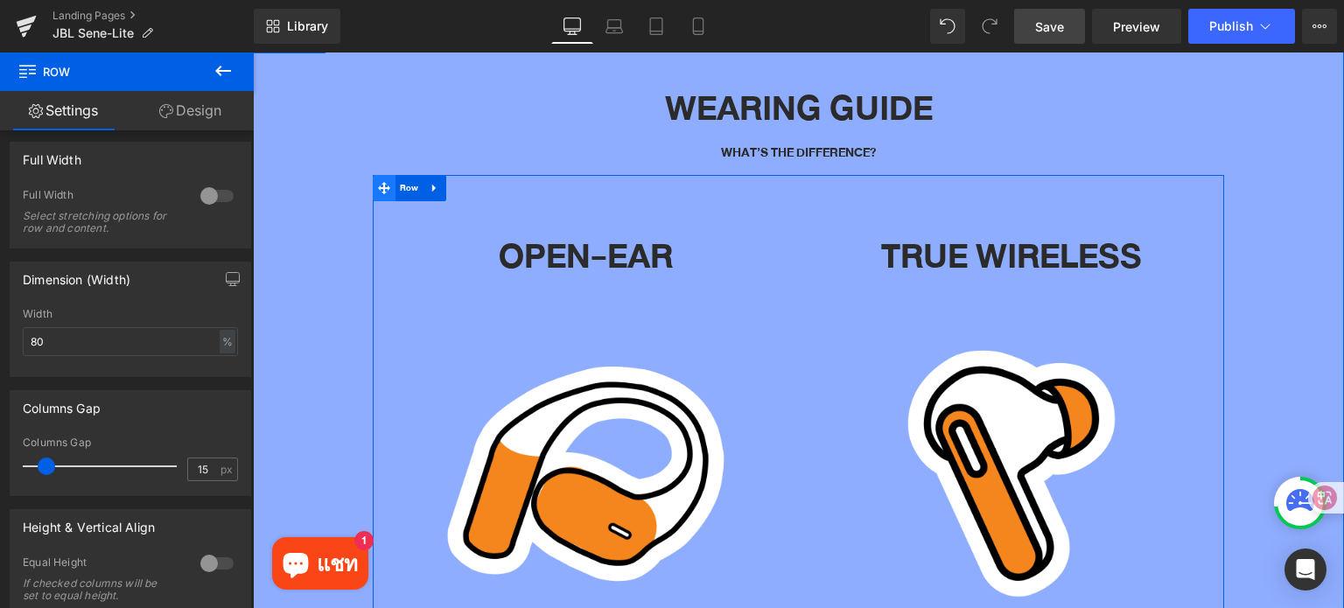
click at [385, 181] on icon at bounding box center [384, 187] width 12 height 13
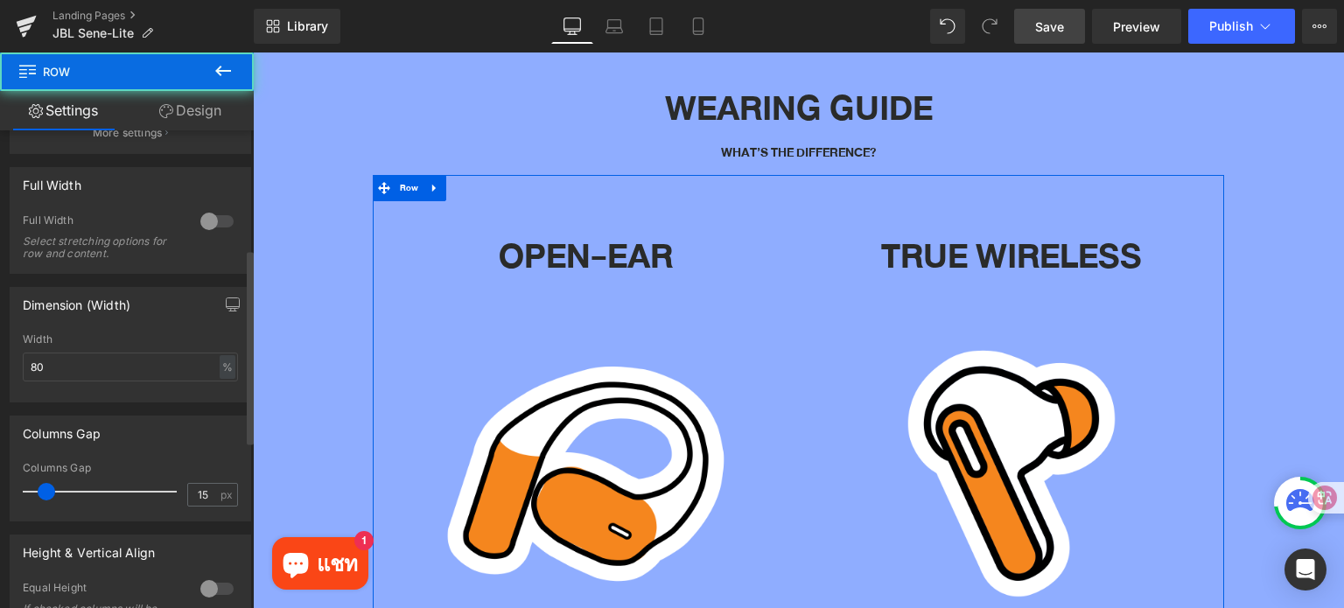
scroll to position [437, 0]
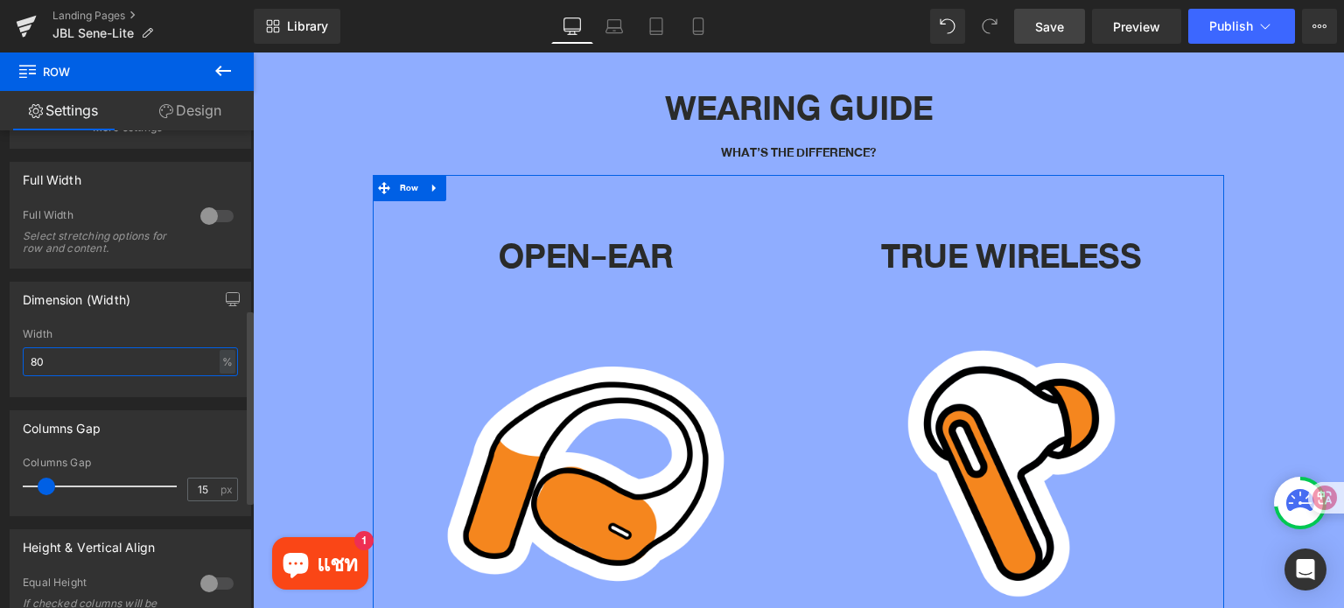
drag, startPoint x: 28, startPoint y: 367, endPoint x: 0, endPoint y: 352, distance: 31.7
click at [0, 352] on div "Dimension (Width) 80% Width 80 % % px" at bounding box center [131, 333] width 262 height 129
type input "90"
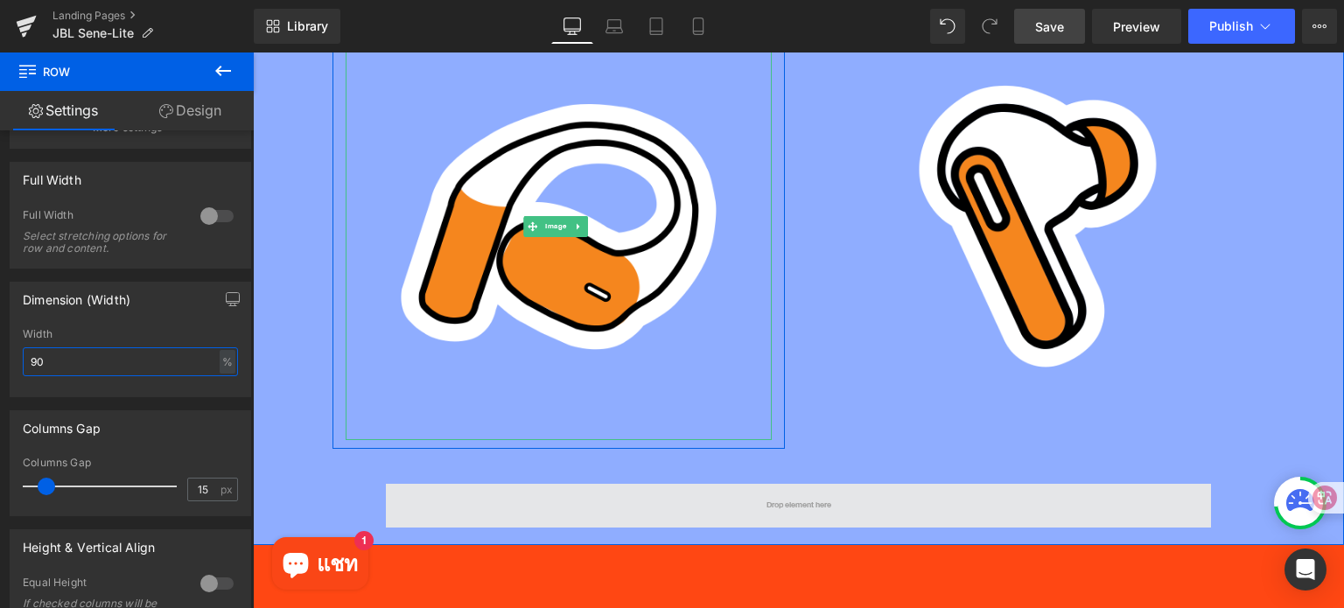
scroll to position [5419, 0]
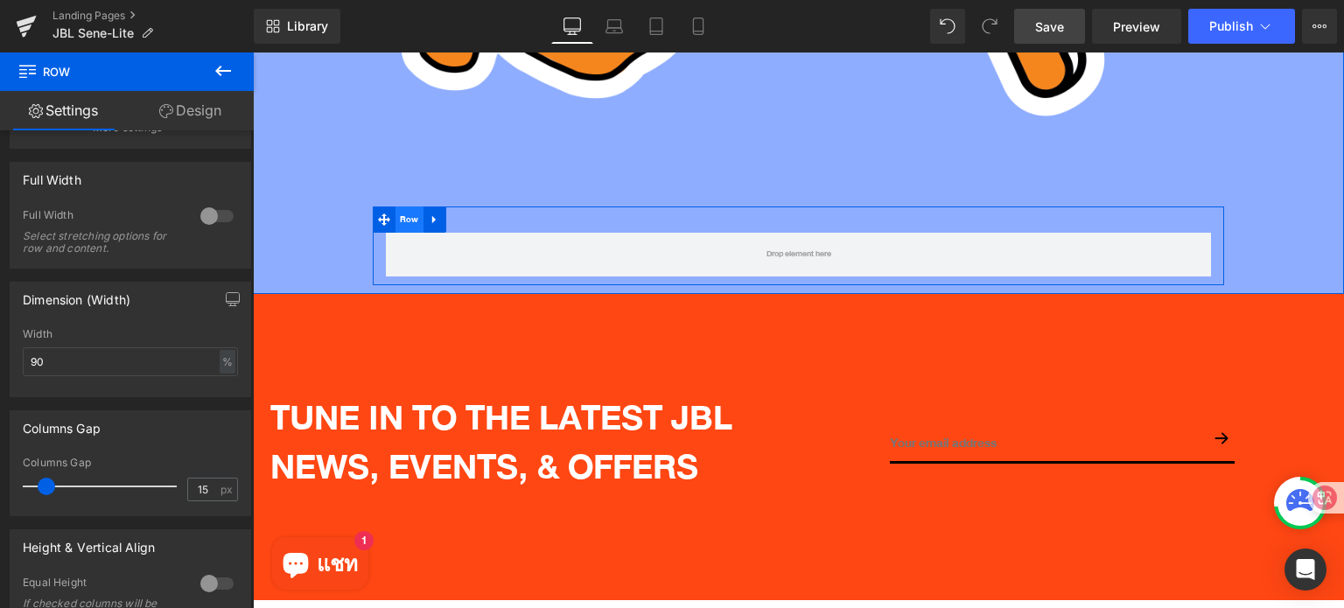
click at [405, 206] on span "Row" at bounding box center [409, 219] width 28 height 26
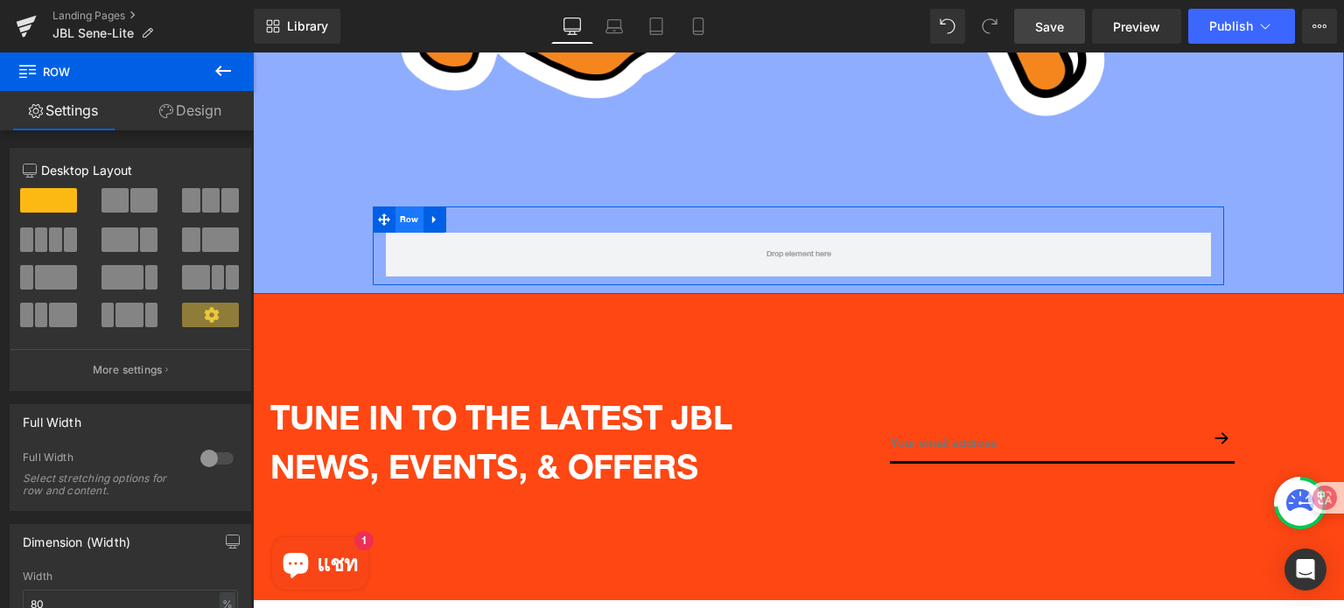
click at [399, 206] on span "Row" at bounding box center [409, 219] width 28 height 26
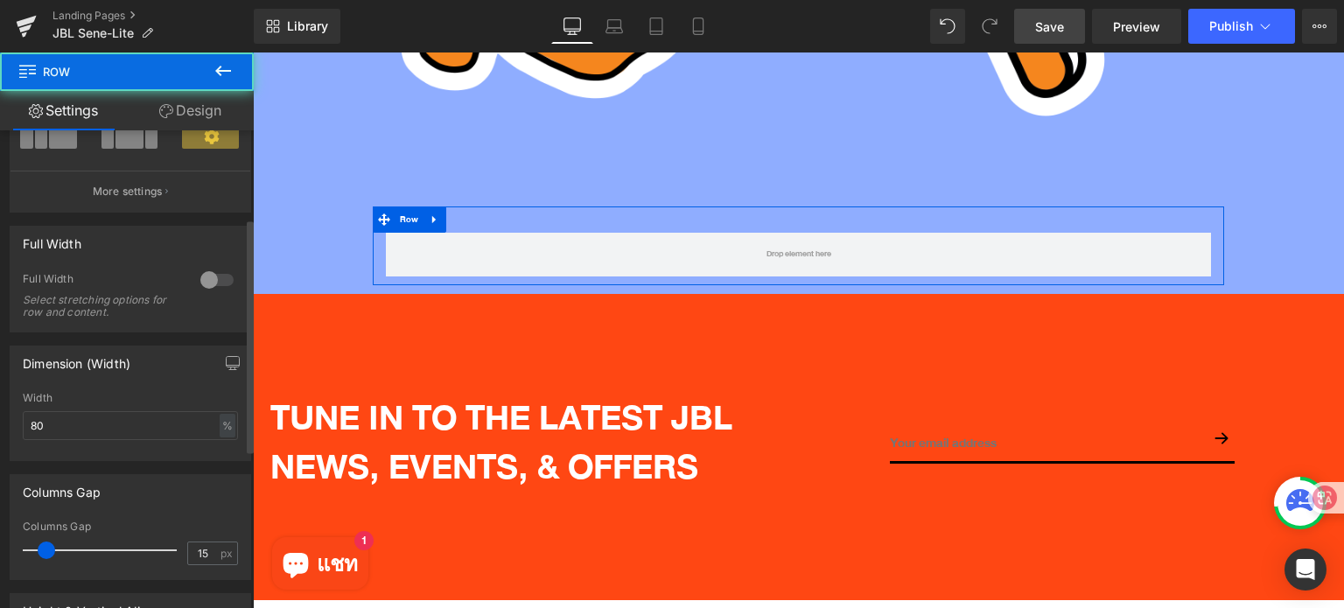
scroll to position [262, 0]
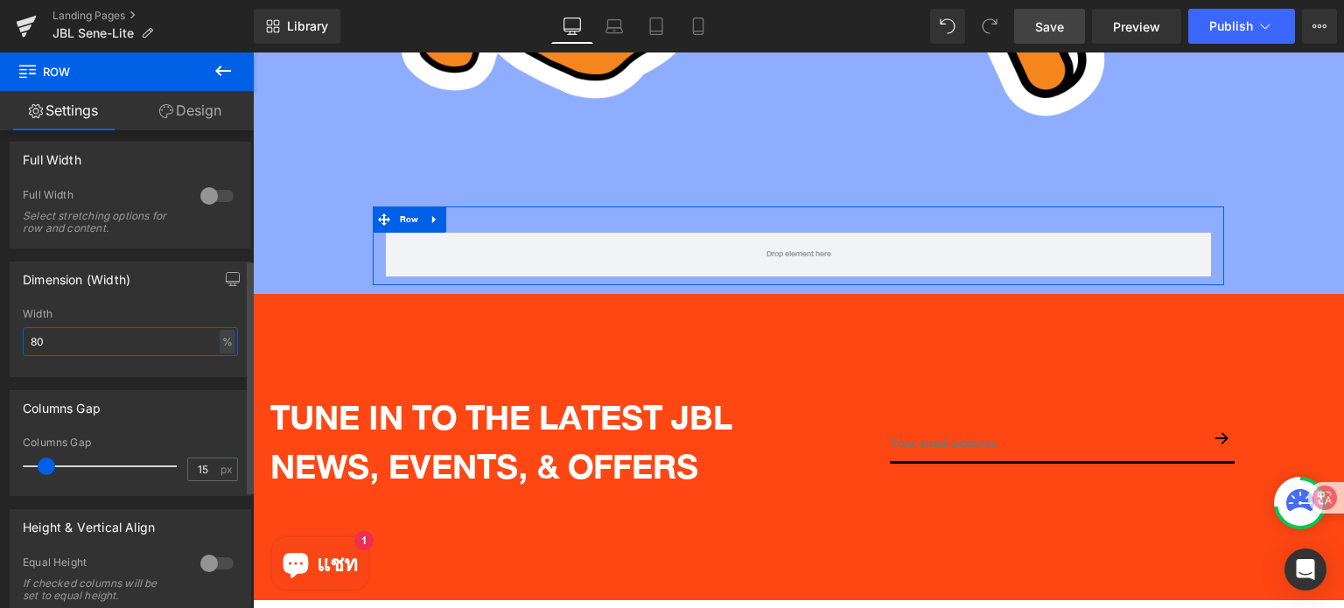
drag, startPoint x: 57, startPoint y: 337, endPoint x: 0, endPoint y: 331, distance: 57.2
click at [0, 331] on div "Dimension (Width) 80% Width 80 % % px" at bounding box center [131, 312] width 262 height 129
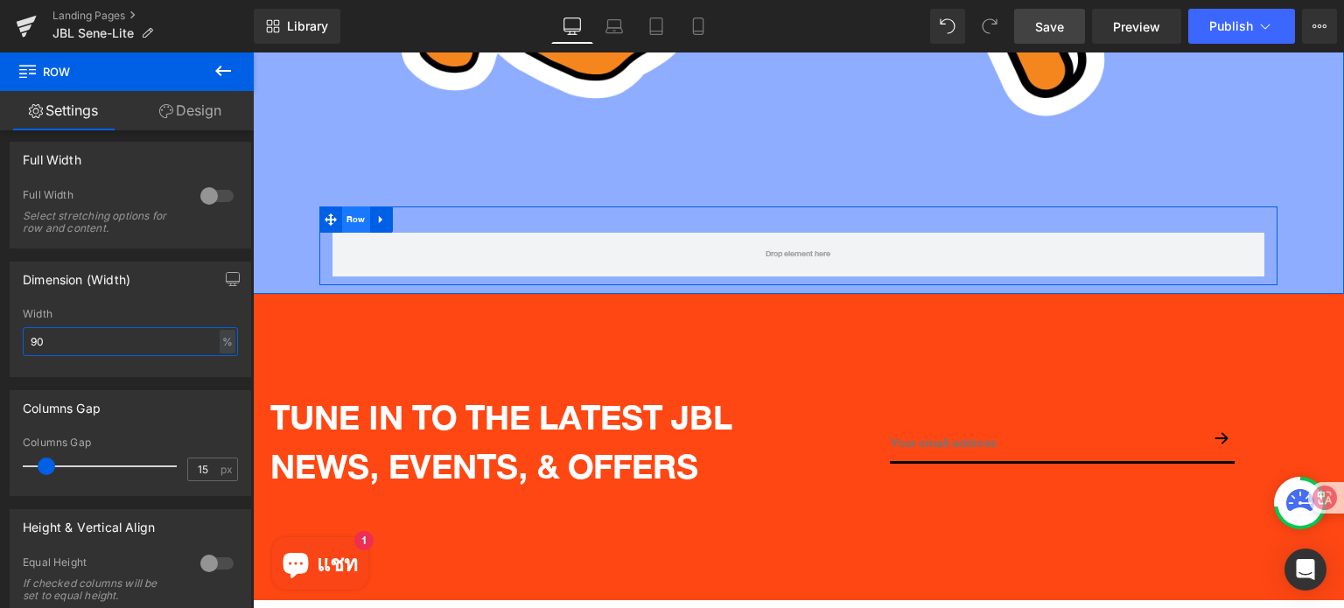
click at [356, 206] on span "Row" at bounding box center [356, 219] width 28 height 26
type input "90"
click at [204, 113] on link "Design" at bounding box center [190, 110] width 127 height 39
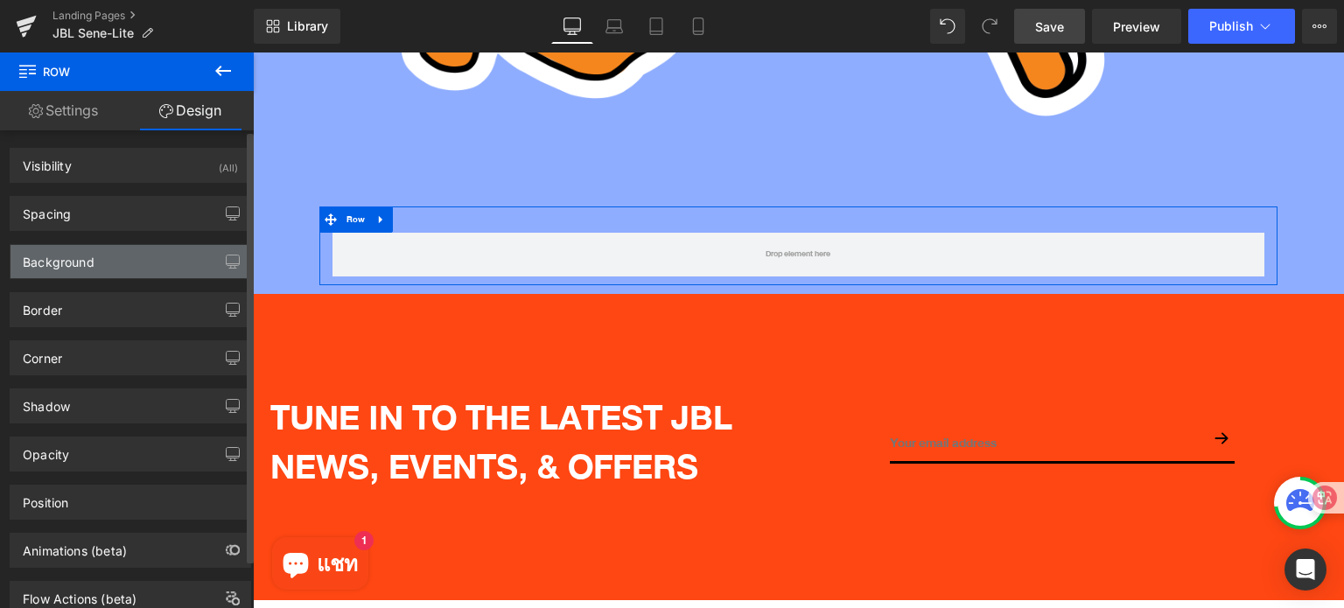
click at [125, 264] on div "Background" at bounding box center [130, 261] width 240 height 33
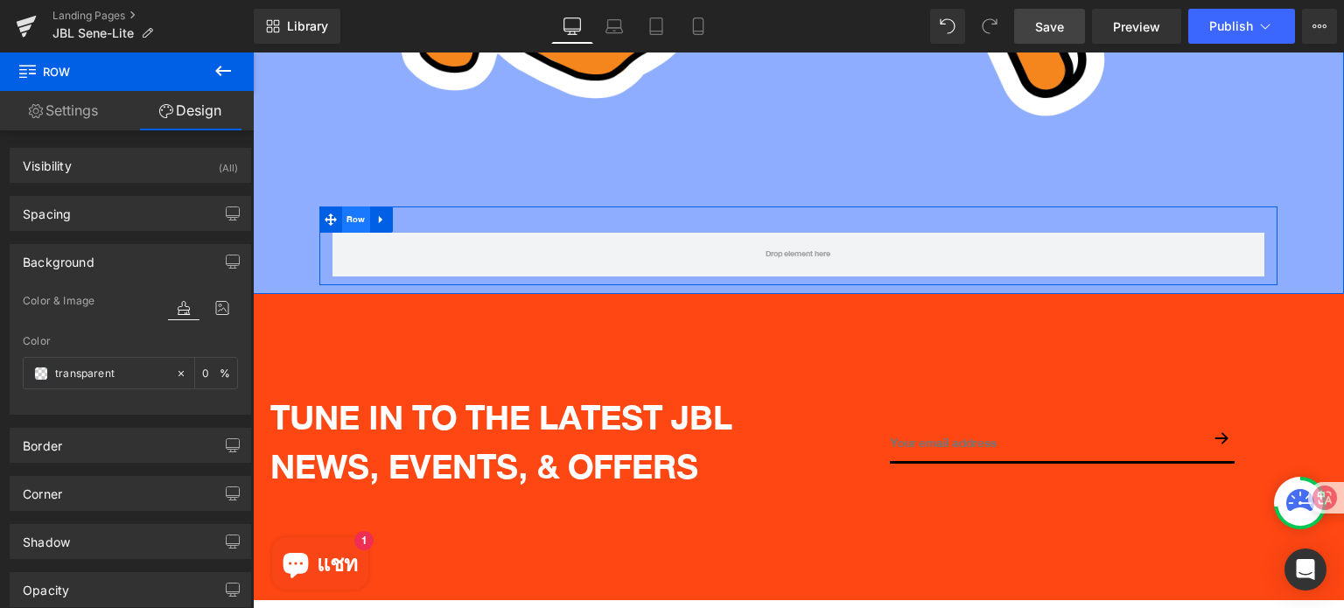
click at [344, 206] on span "Row" at bounding box center [356, 219] width 28 height 26
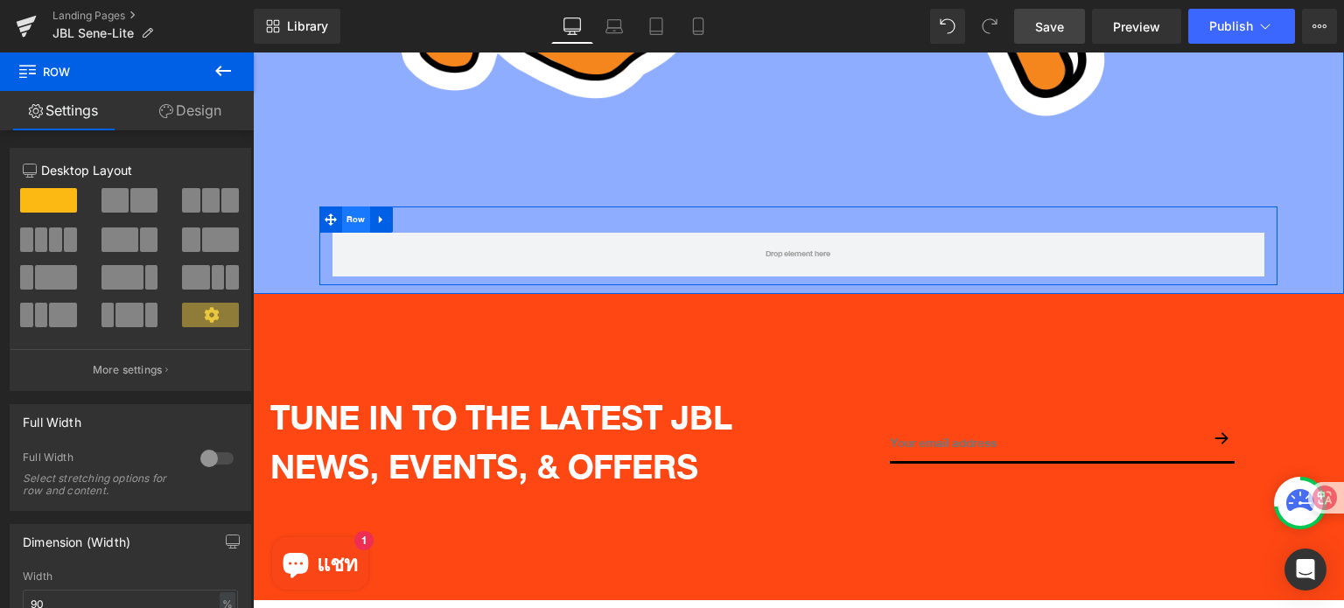
click at [353, 206] on span "Row" at bounding box center [356, 219] width 28 height 26
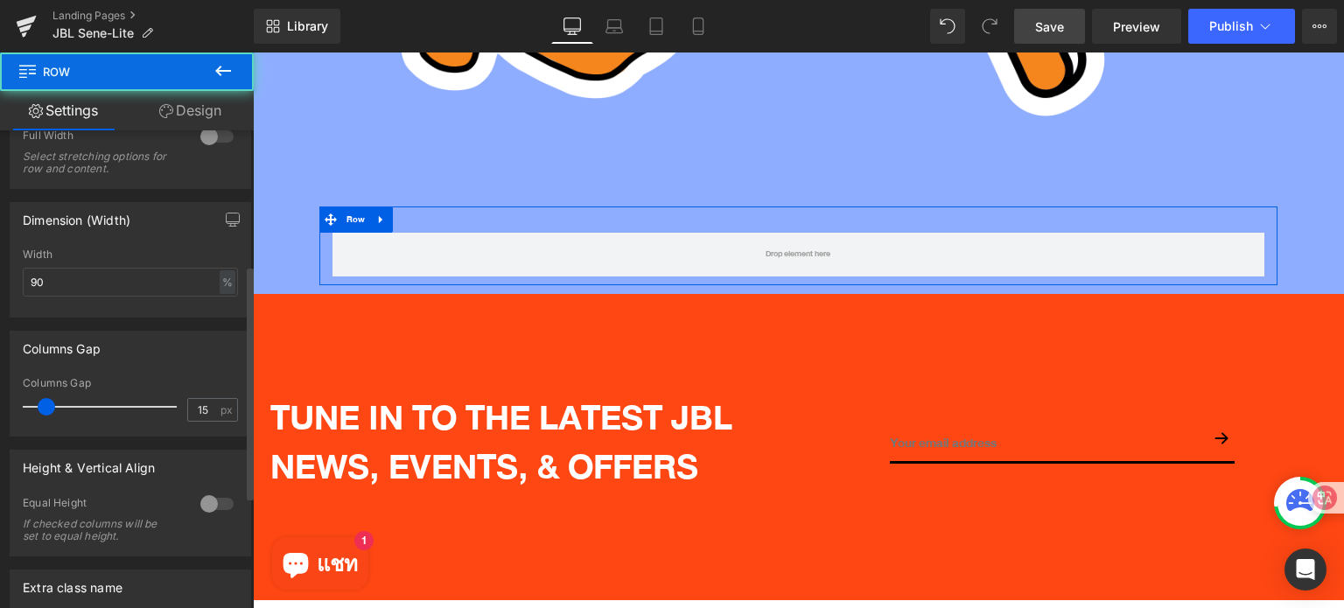
scroll to position [502, 0]
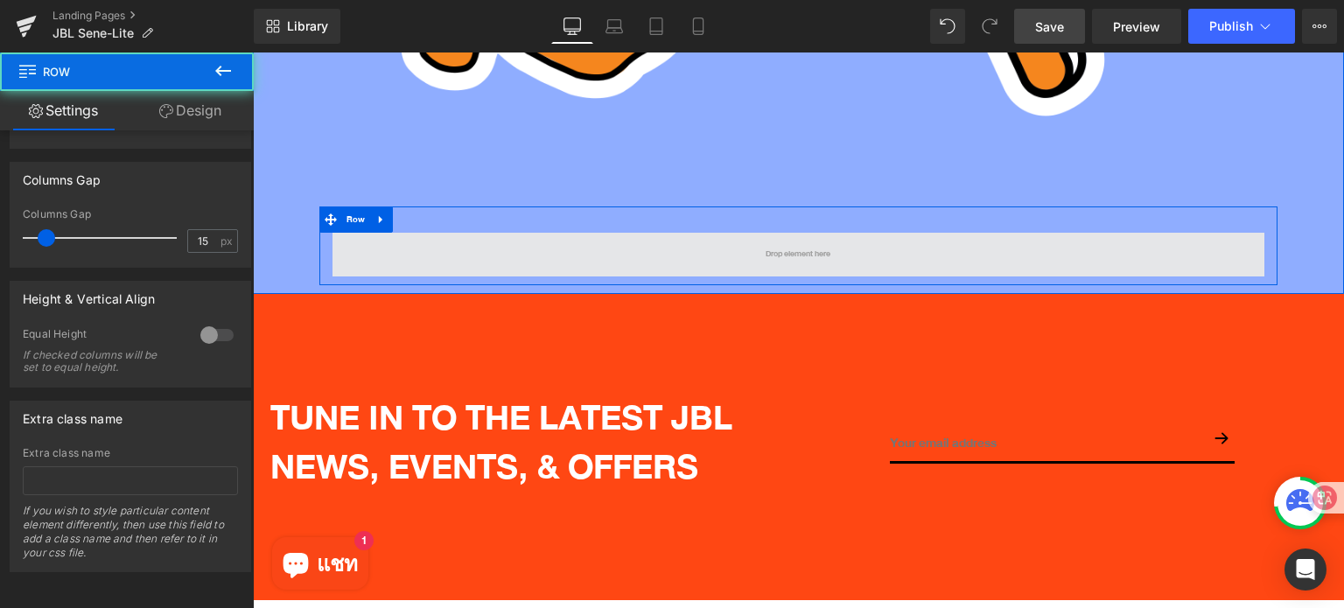
click at [519, 233] on span at bounding box center [798, 255] width 932 height 44
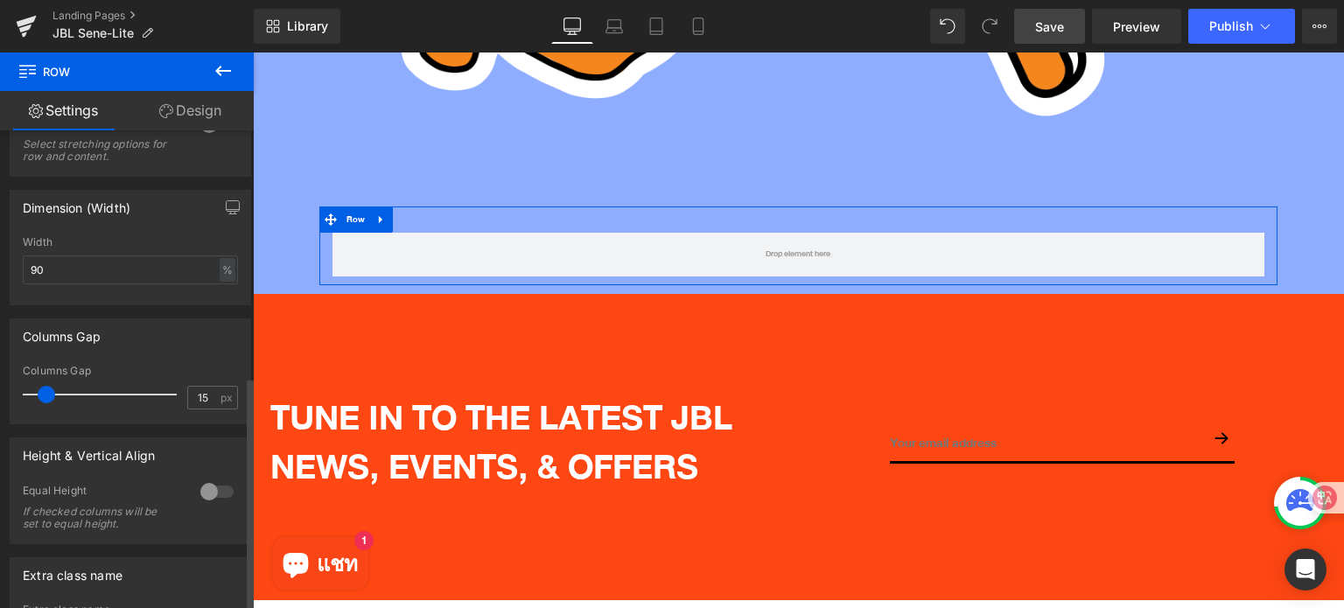
scroll to position [152, 0]
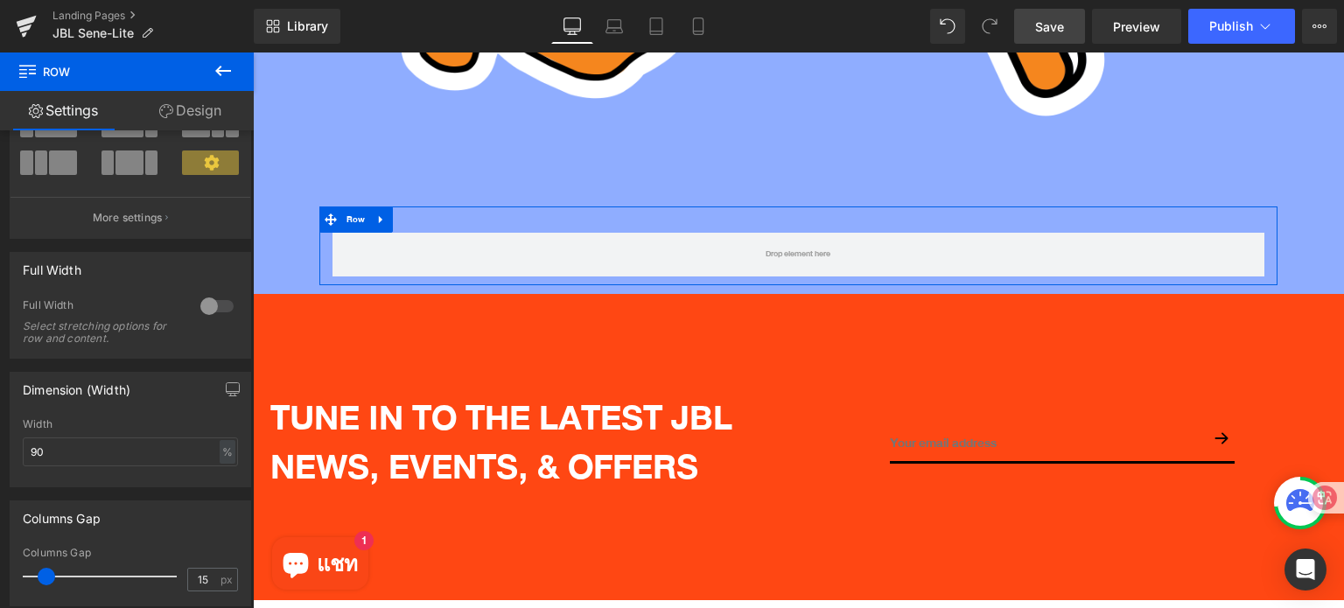
click at [221, 105] on link "Design" at bounding box center [190, 110] width 127 height 39
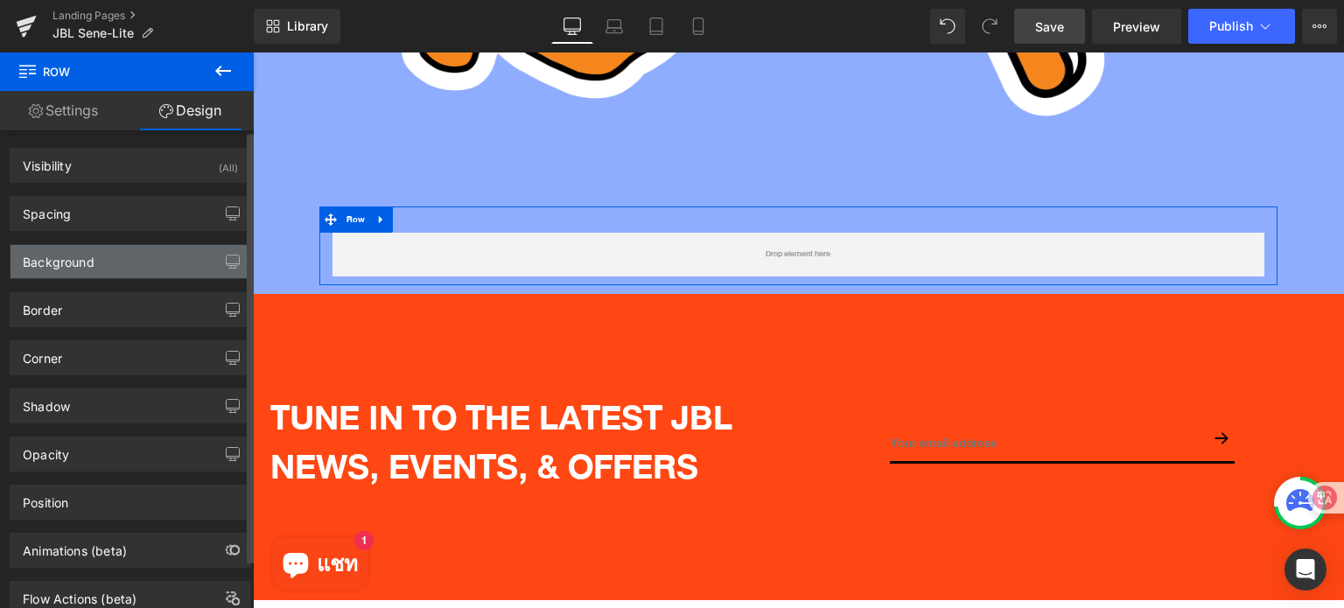
click at [105, 269] on div "Background" at bounding box center [130, 261] width 240 height 33
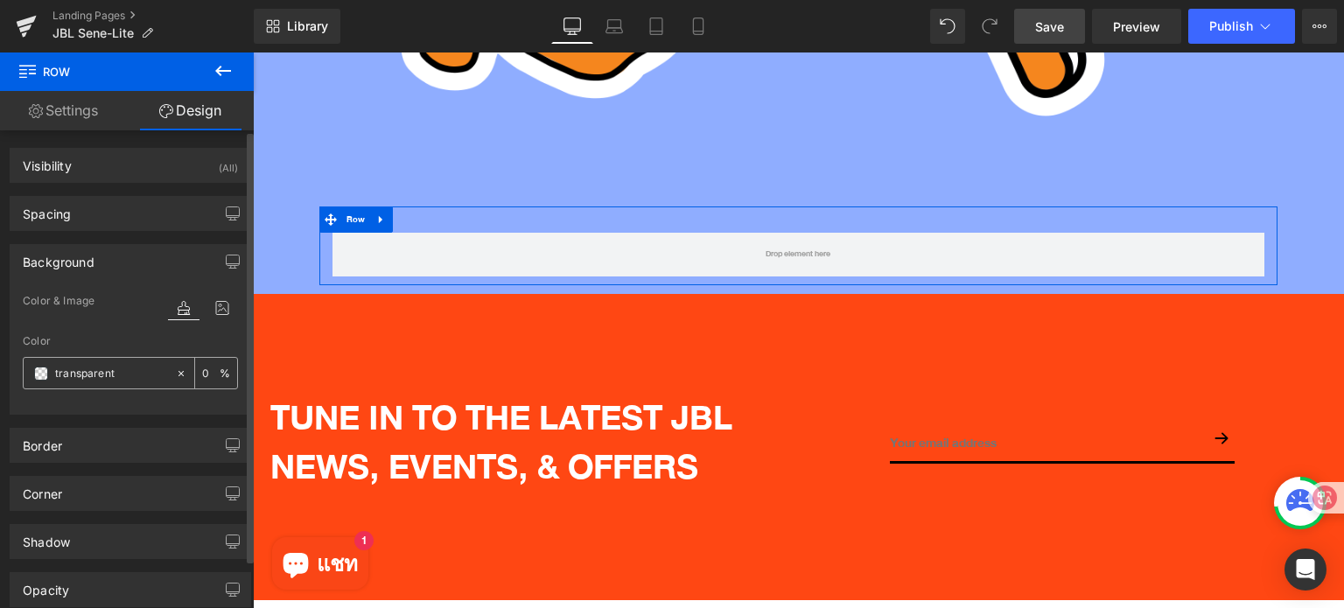
click at [129, 370] on input "text" at bounding box center [111, 373] width 112 height 19
click at [128, 367] on input "text" at bounding box center [111, 373] width 112 height 19
paste input "f6871f"
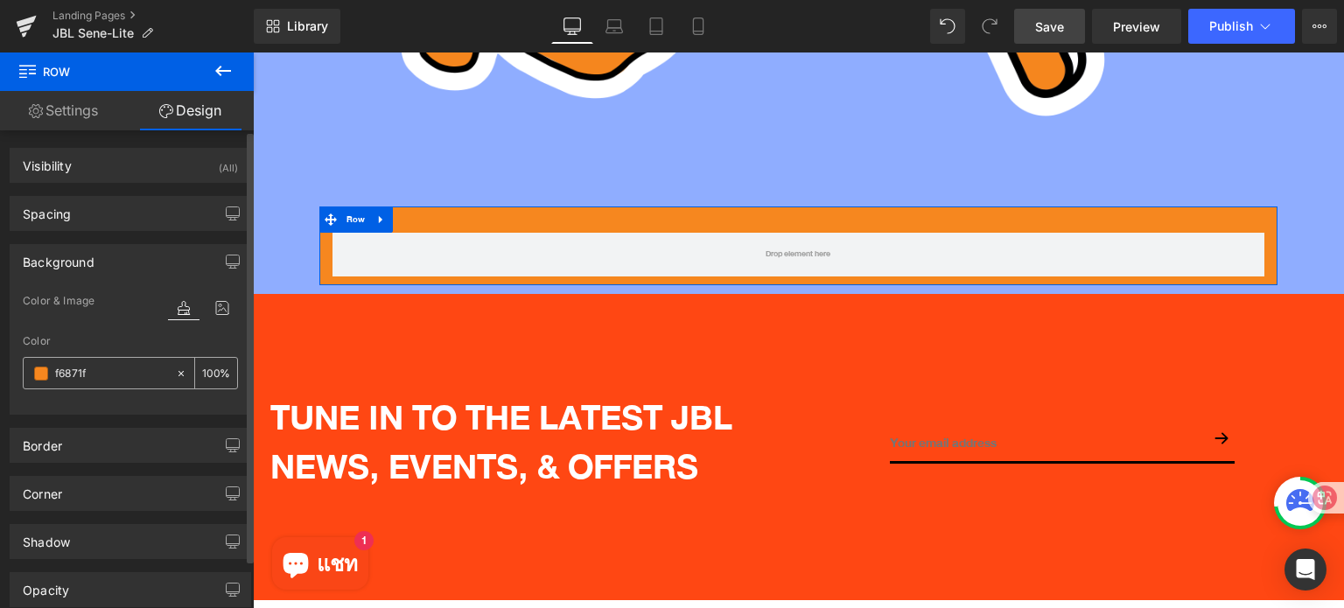
click at [55, 372] on input "f6871f" at bounding box center [111, 373] width 112 height 19
type input "#f6871f"
click at [106, 335] on div "Color" at bounding box center [130, 341] width 215 height 12
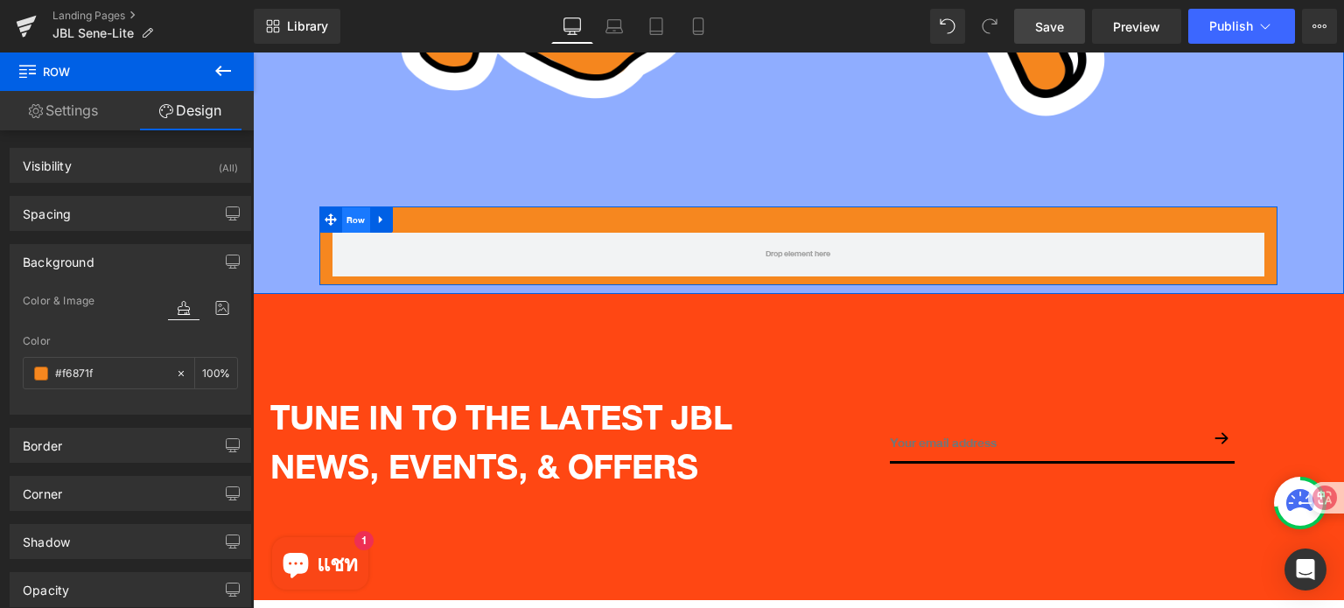
click at [349, 207] on span "Row" at bounding box center [356, 220] width 28 height 26
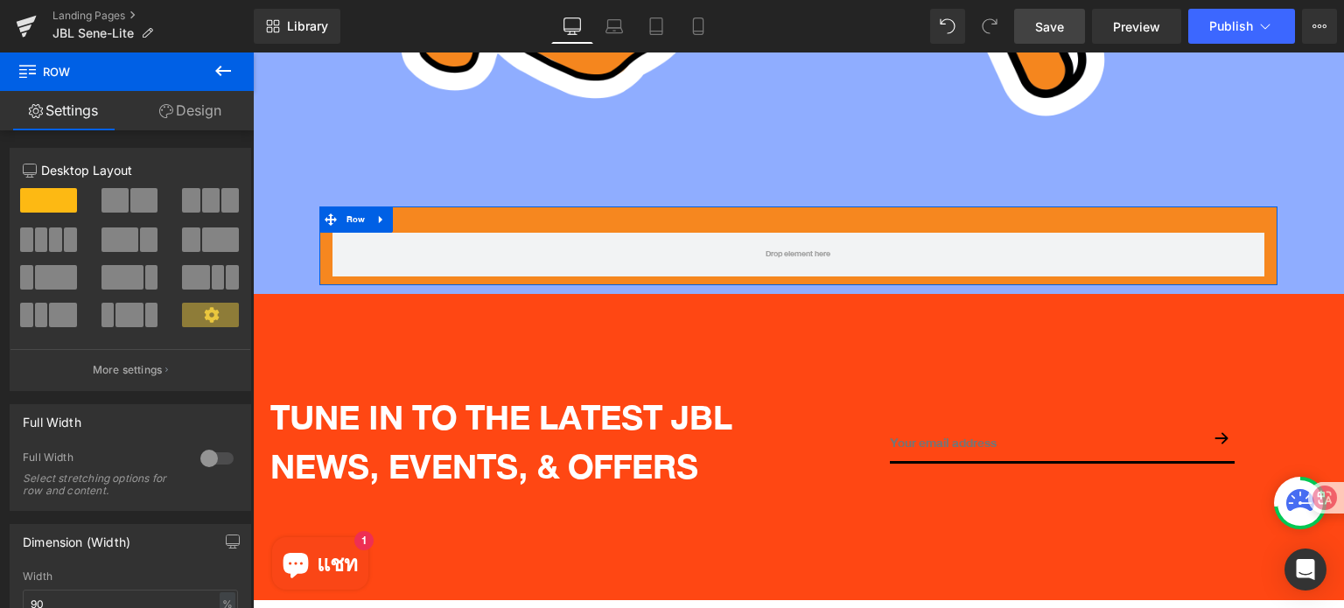
click at [177, 111] on link "Design" at bounding box center [190, 110] width 127 height 39
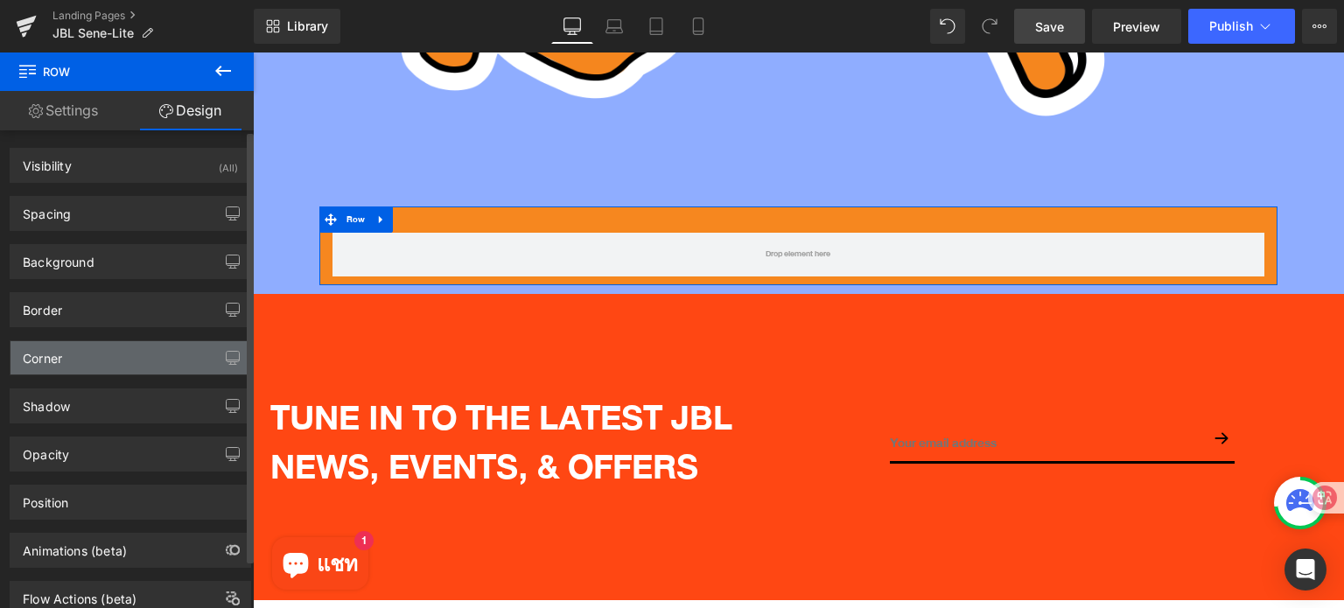
click at [80, 350] on div "Corner" at bounding box center [130, 357] width 240 height 33
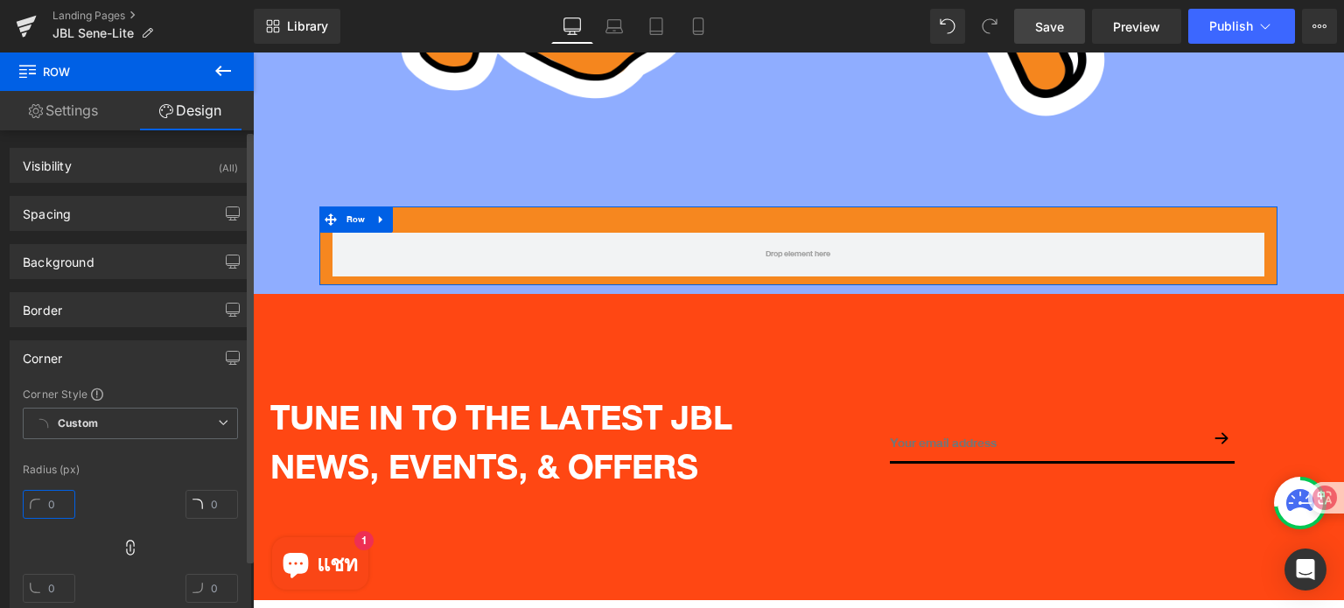
click at [56, 503] on input "text" at bounding box center [49, 504] width 52 height 29
type input "25"
click at [136, 486] on div "25" at bounding box center [130, 553] width 215 height 140
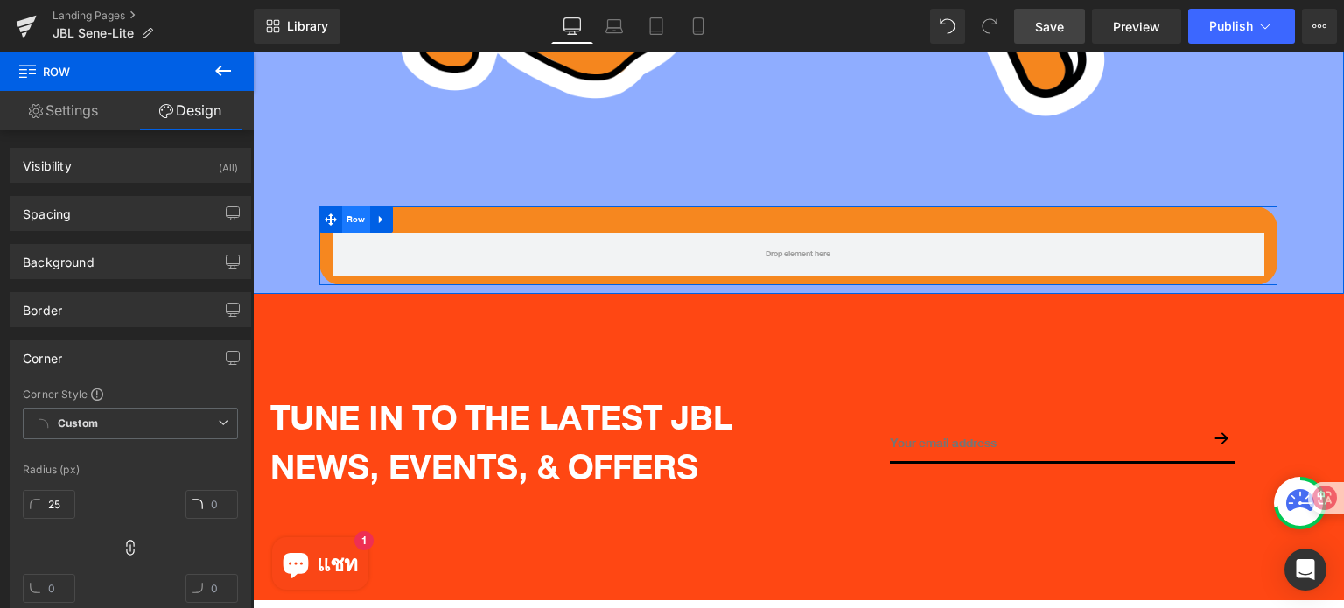
click at [353, 206] on span "Row" at bounding box center [356, 219] width 28 height 26
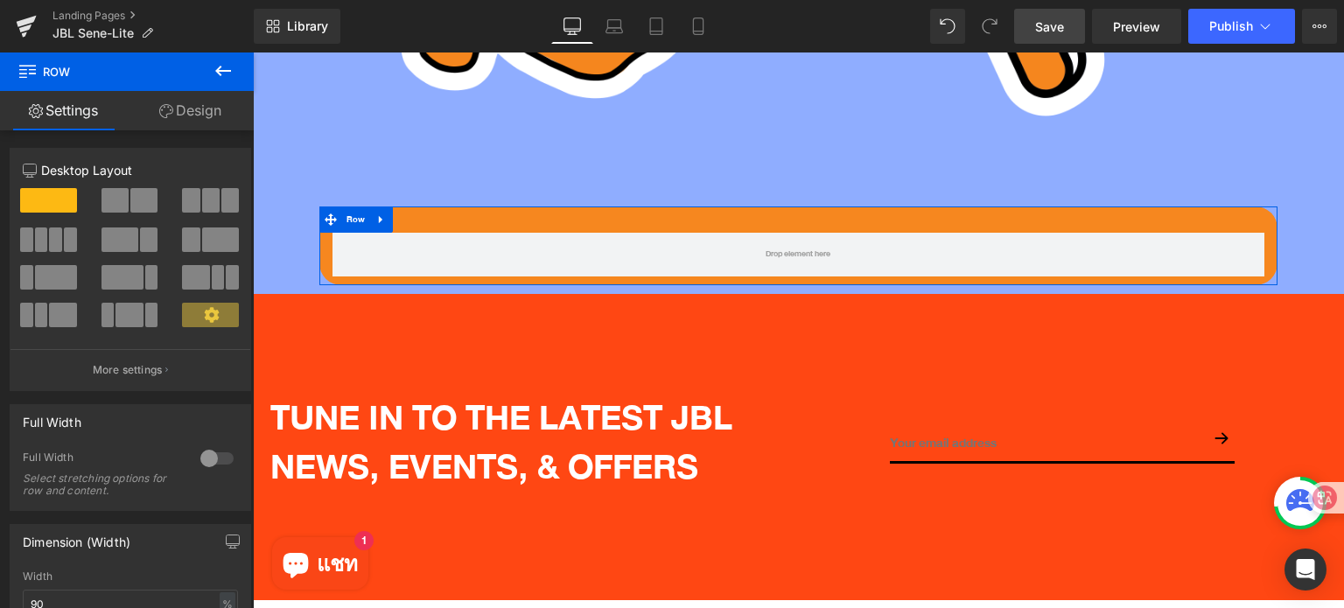
click at [194, 202] on span at bounding box center [190, 200] width 17 height 24
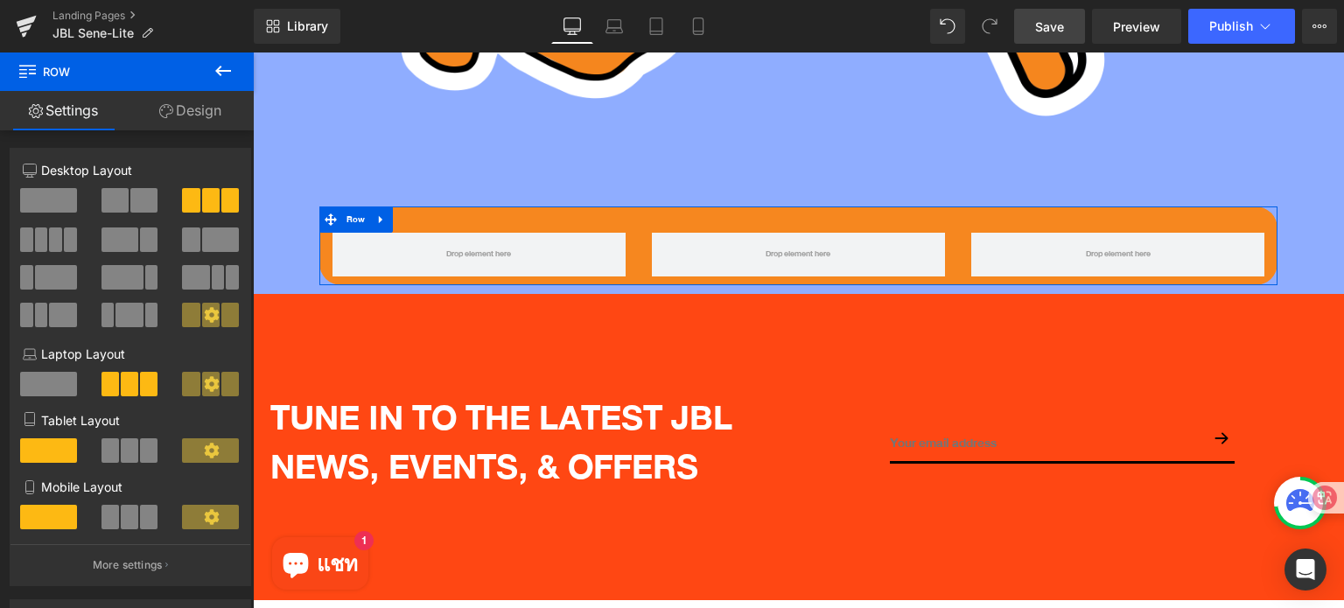
click at [36, 193] on span at bounding box center [48, 200] width 57 height 24
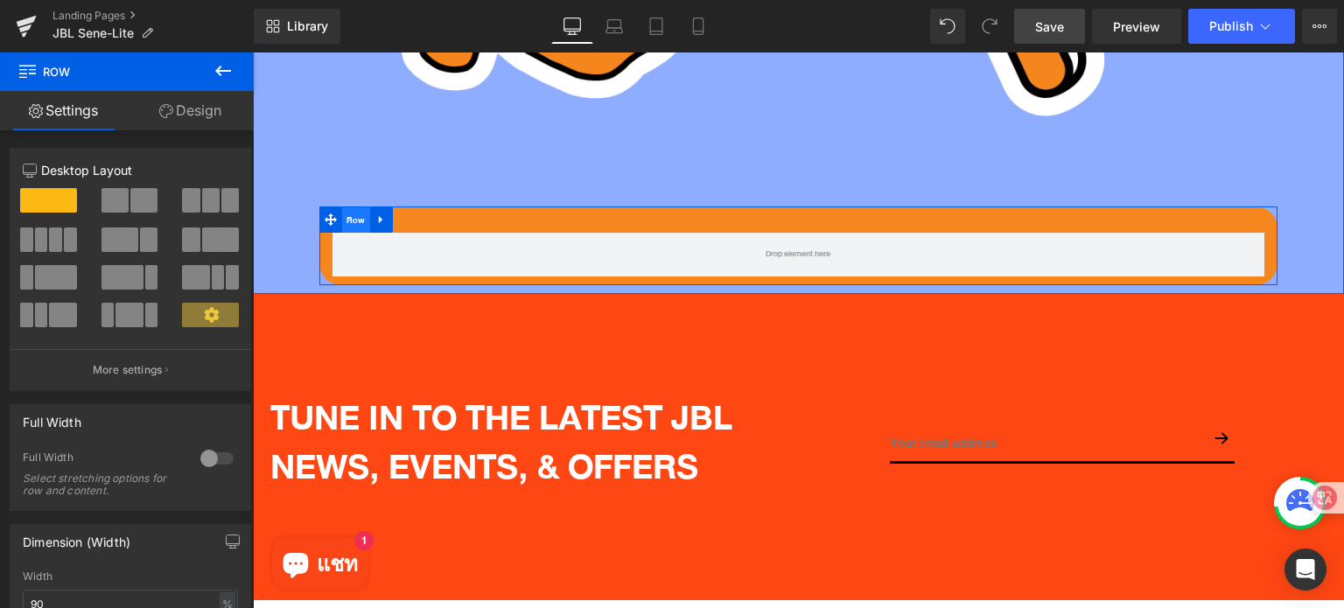
click at [352, 207] on span "Row" at bounding box center [356, 220] width 28 height 26
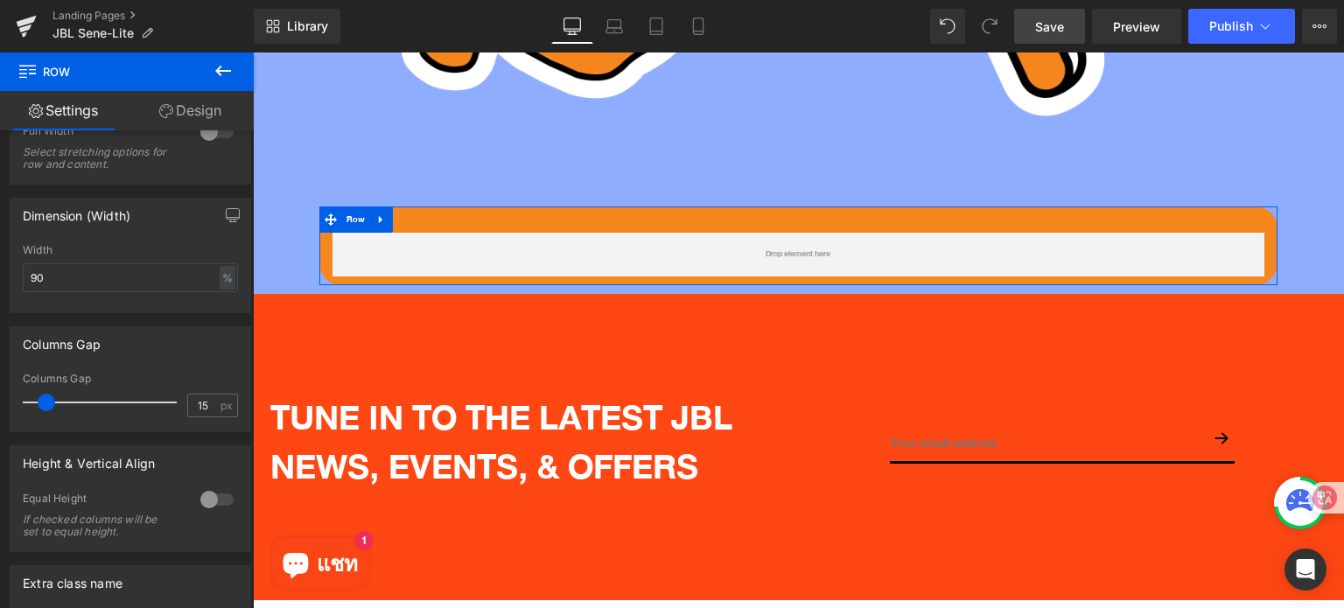
scroll to position [502, 0]
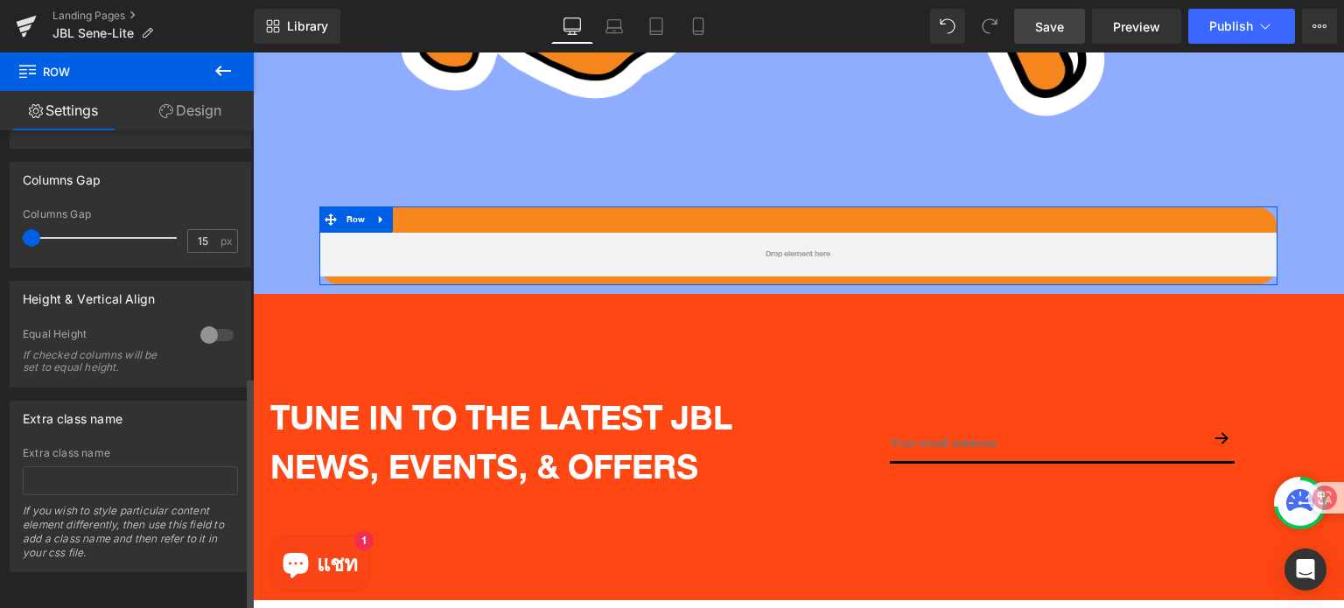
drag, startPoint x: 38, startPoint y: 223, endPoint x: 3, endPoint y: 222, distance: 35.9
click at [3, 222] on div "Columns Gap 15px Columns Gap 15 px" at bounding box center [131, 208] width 262 height 119
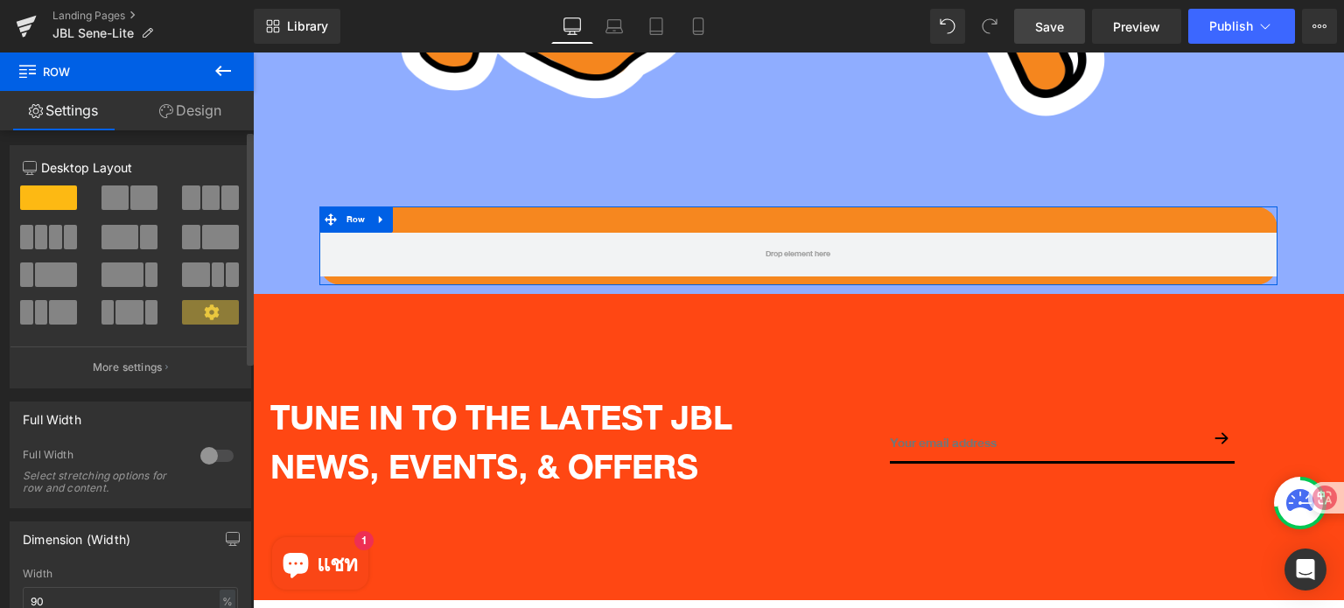
scroll to position [0, 0]
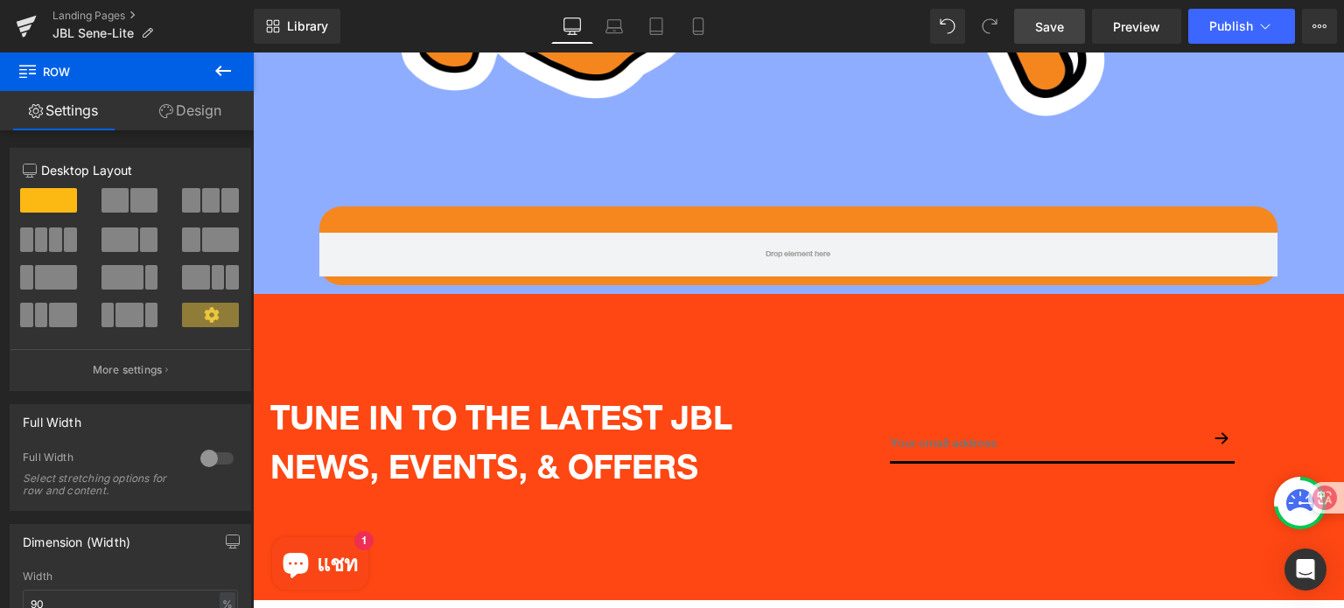
click at [210, 73] on button at bounding box center [222, 71] width 61 height 38
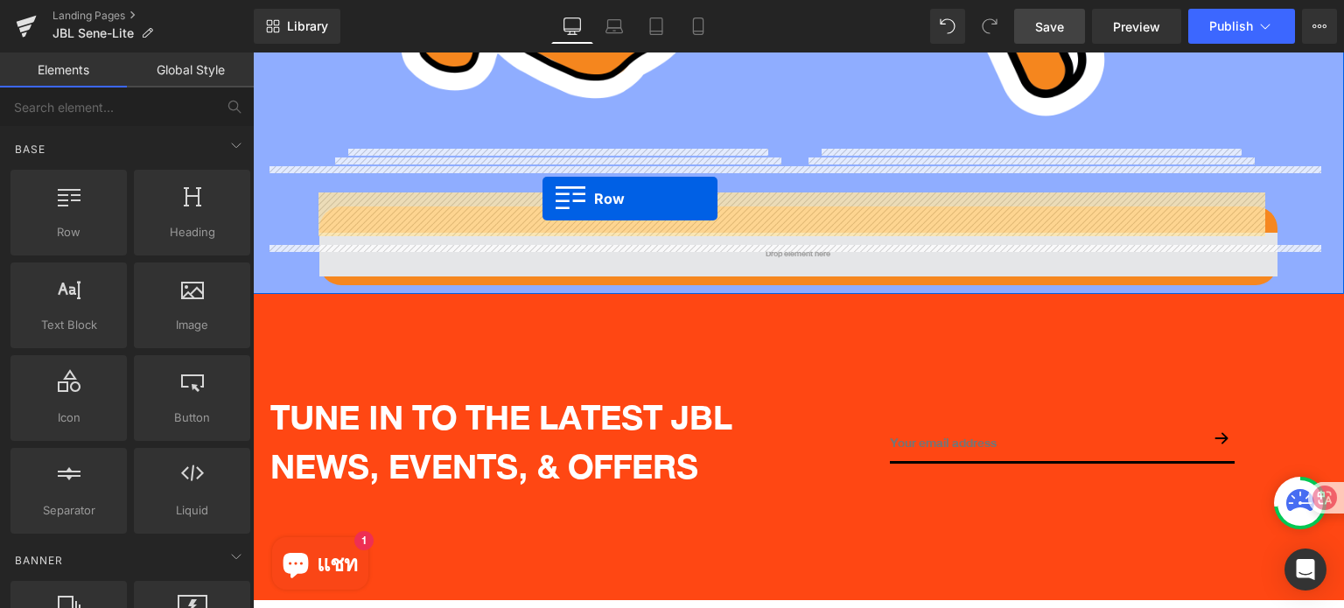
drag, startPoint x: 494, startPoint y: 275, endPoint x: 542, endPoint y: 199, distance: 90.1
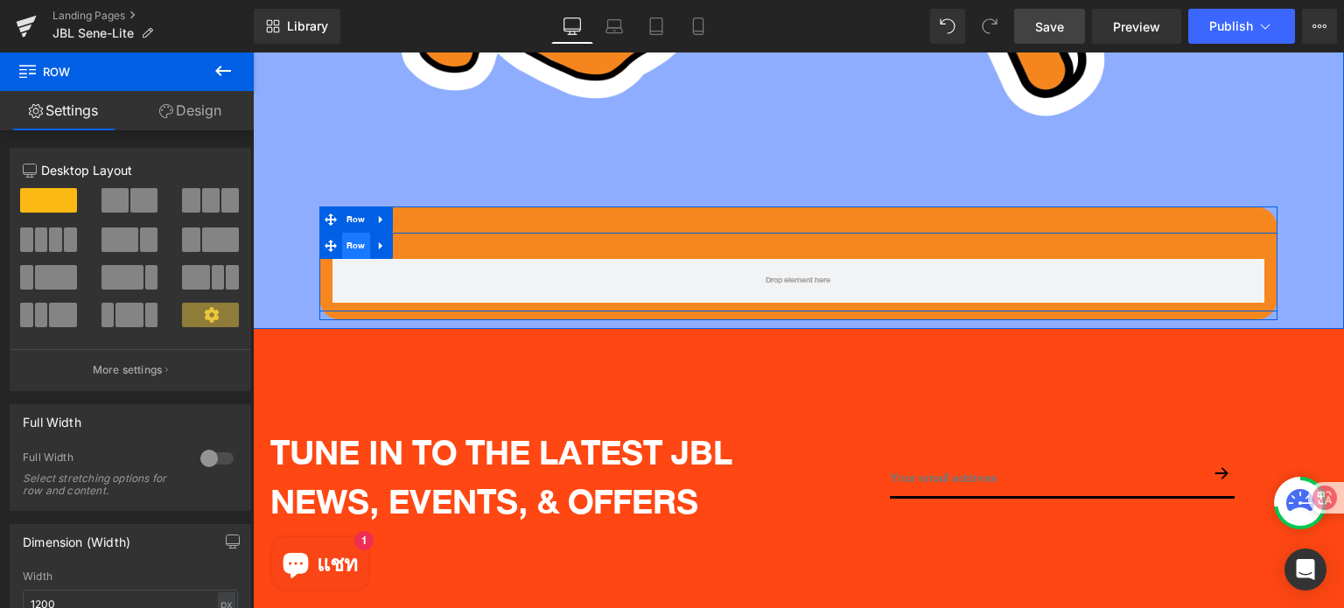
click at [353, 233] on span "Row" at bounding box center [356, 246] width 28 height 26
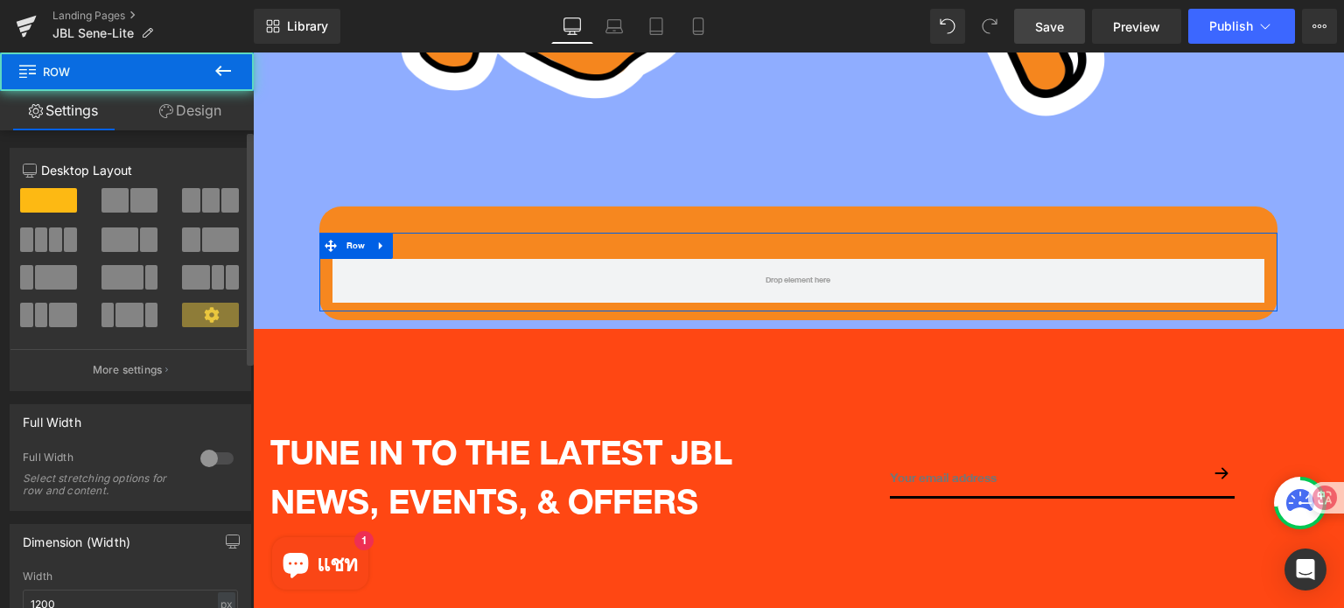
click at [202, 202] on span at bounding box center [210, 200] width 17 height 24
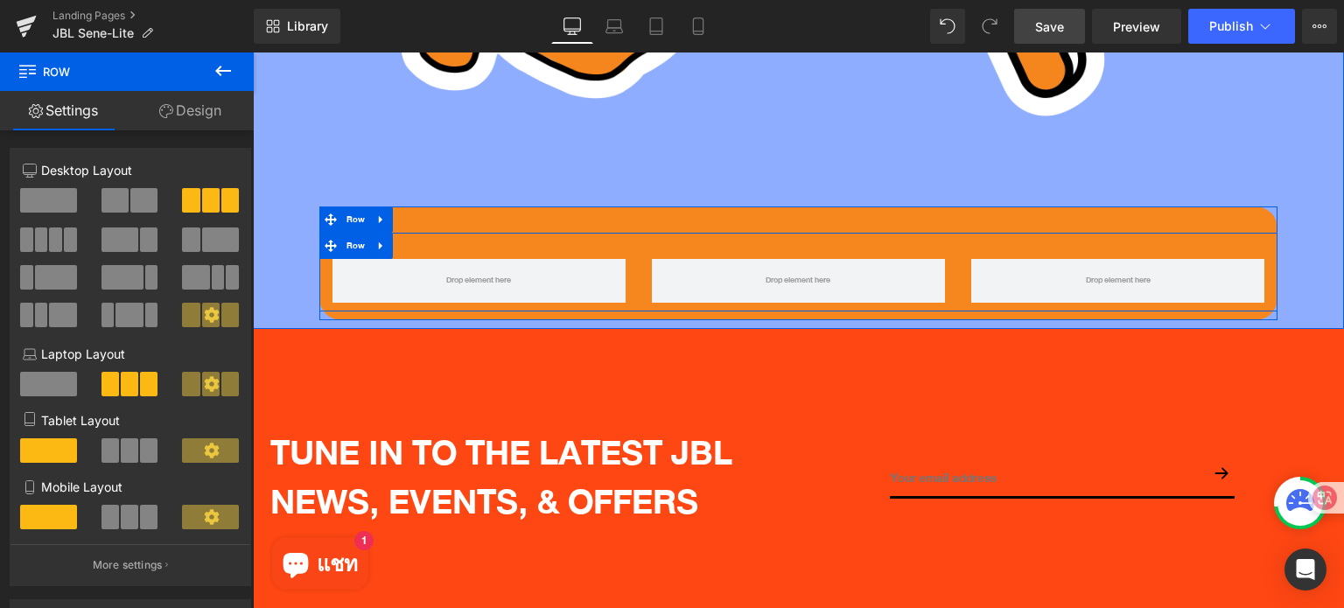
click at [377, 239] on icon at bounding box center [381, 245] width 12 height 13
click at [413, 233] on li at bounding box center [404, 246] width 68 height 26
click at [402, 240] on icon at bounding box center [404, 246] width 12 height 12
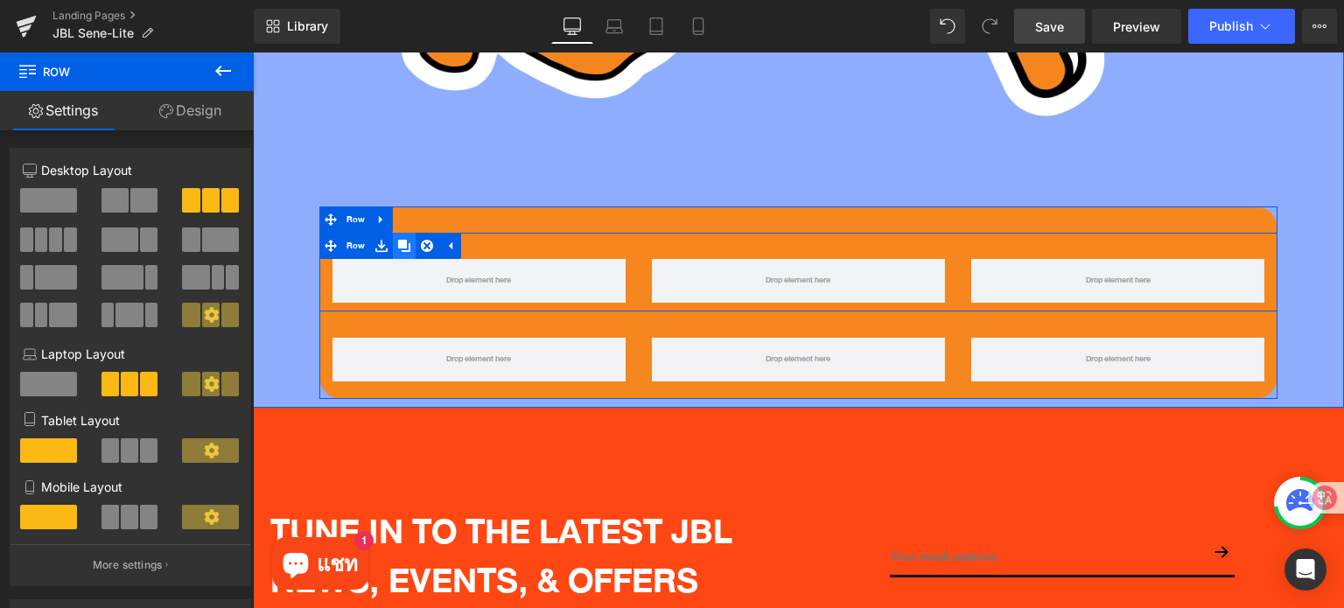
click at [407, 240] on icon at bounding box center [404, 246] width 12 height 12
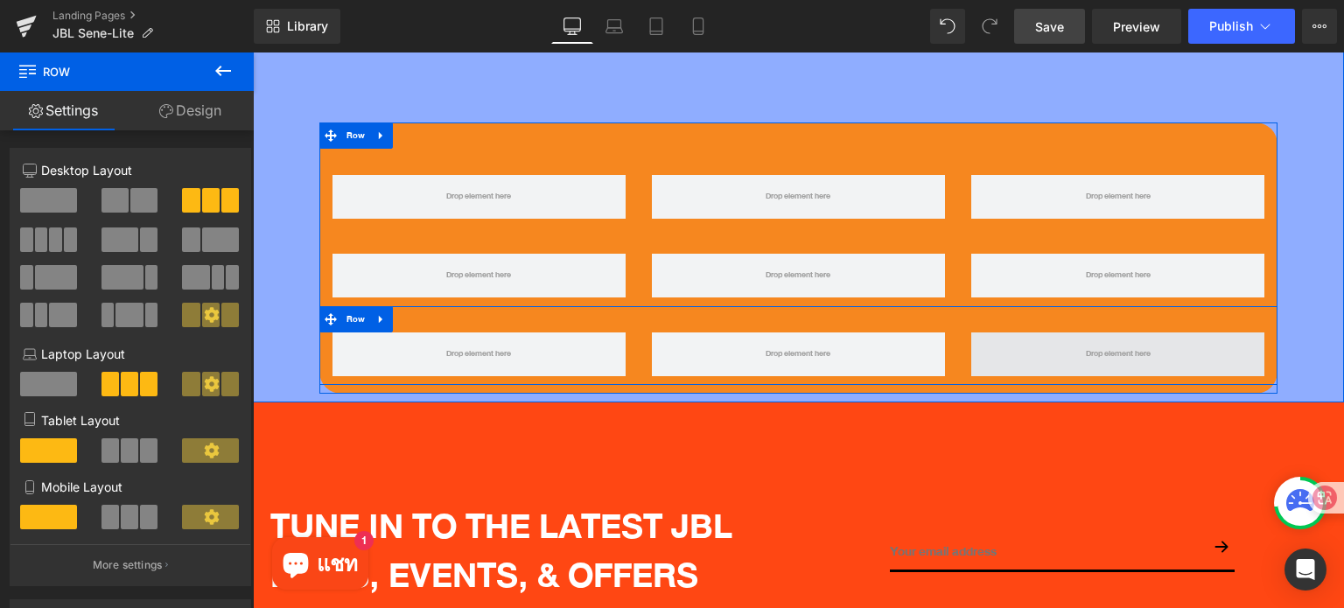
scroll to position [5506, 0]
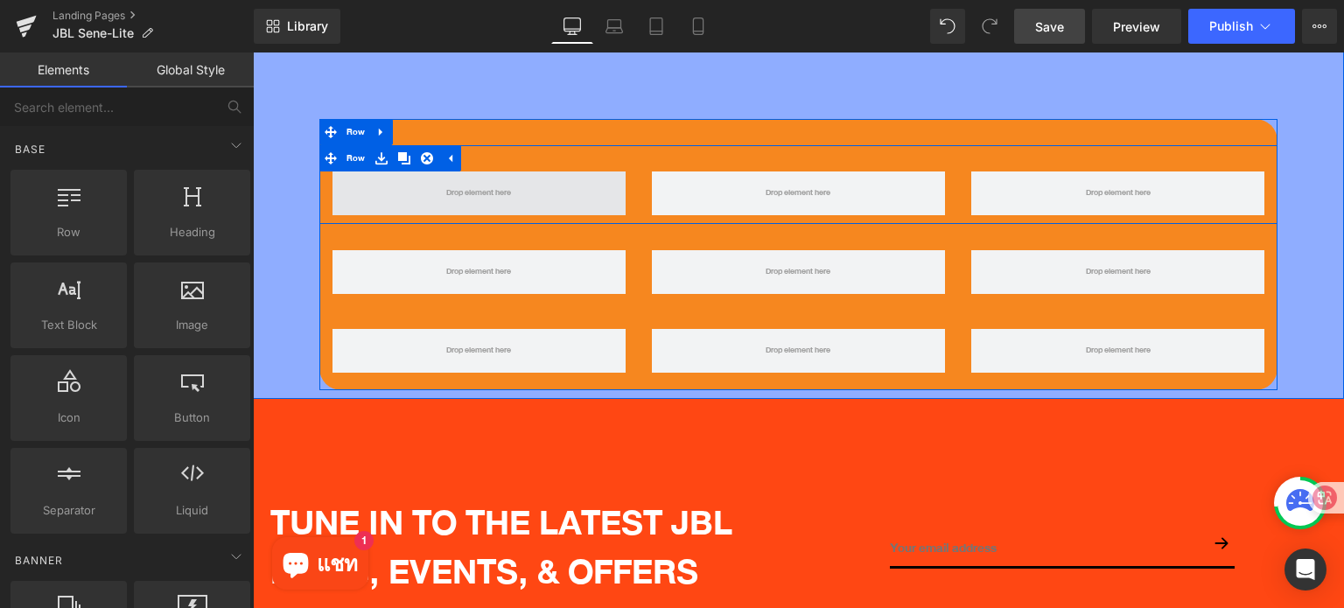
click at [490, 180] on span at bounding box center [478, 193] width 77 height 26
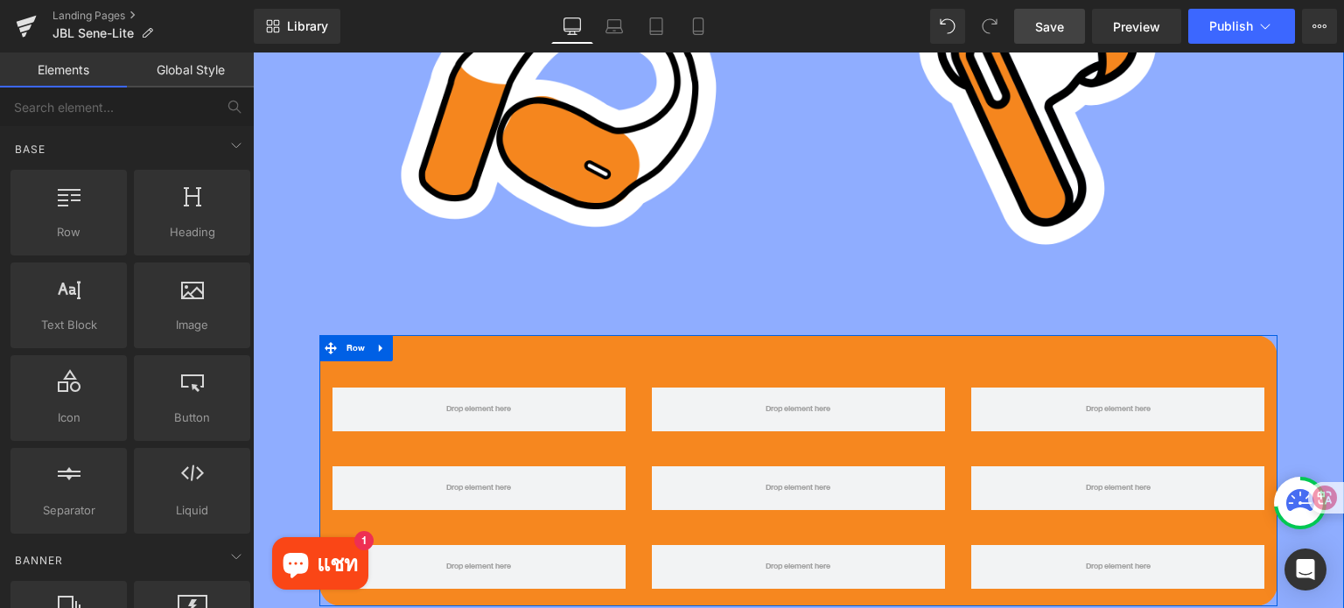
scroll to position [5331, 0]
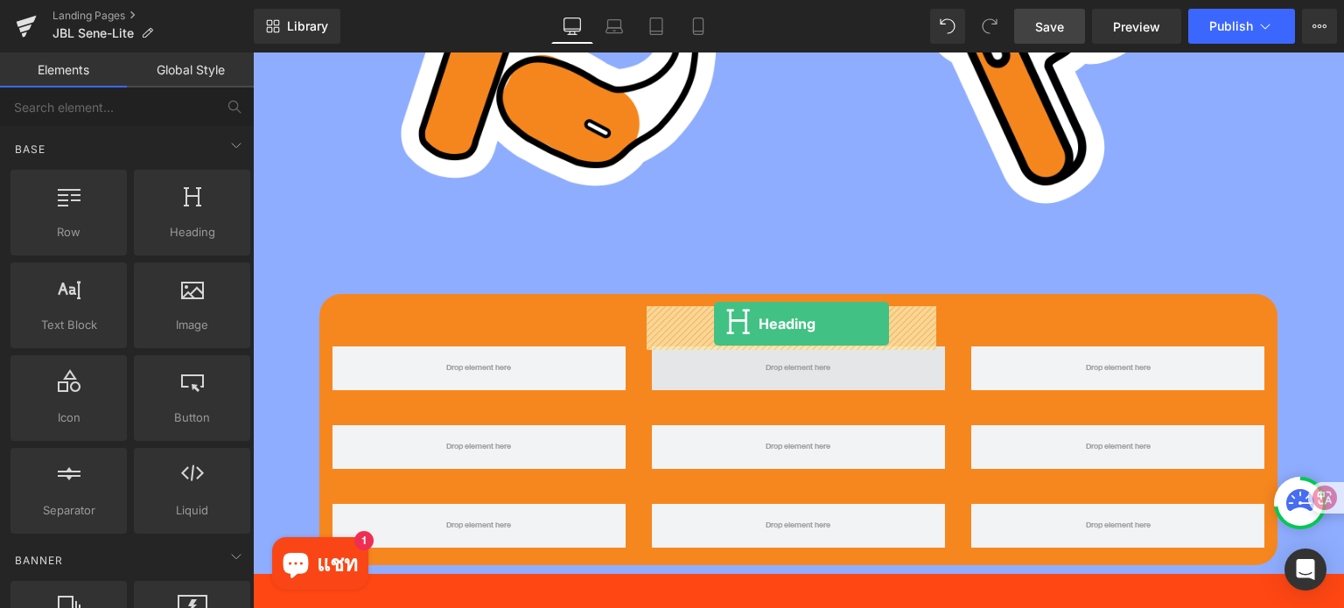
drag, startPoint x: 452, startPoint y: 278, endPoint x: 714, endPoint y: 325, distance: 265.7
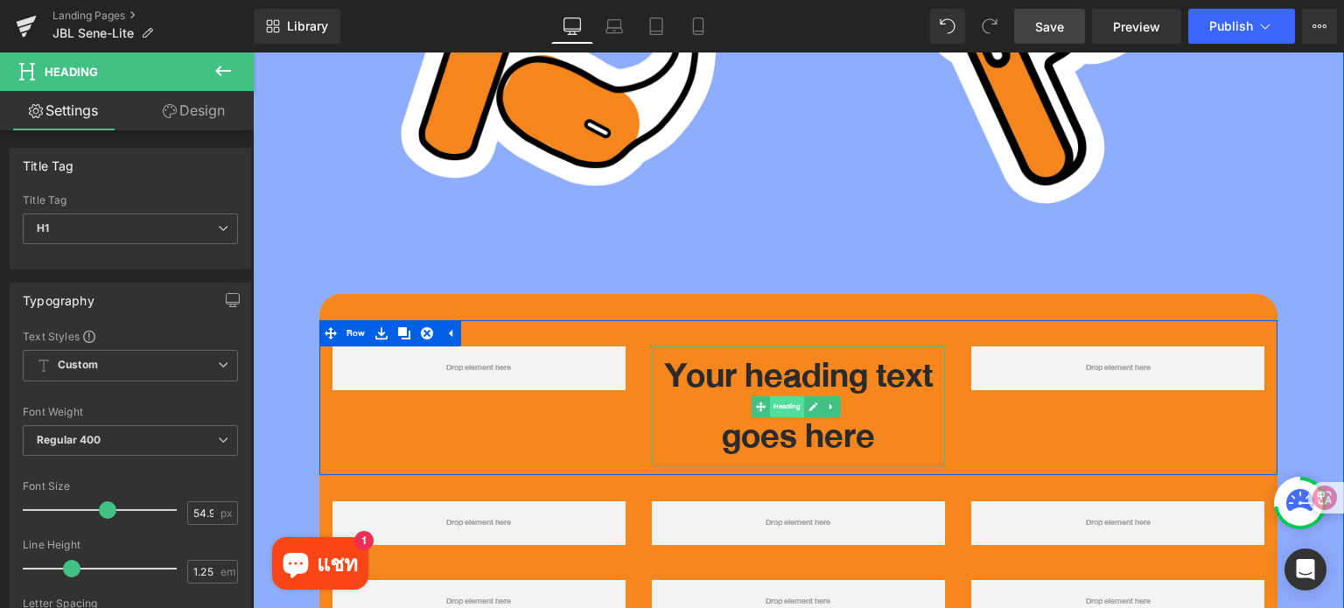
click at [783, 396] on span "Heading" at bounding box center [787, 406] width 34 height 21
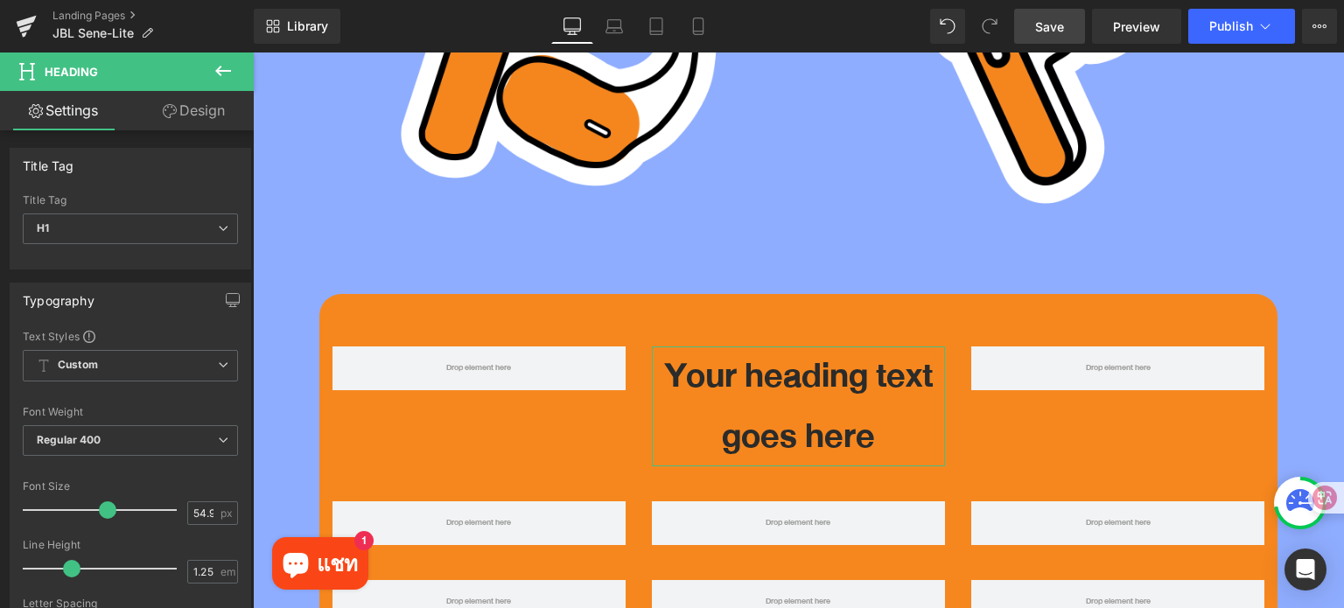
click at [208, 113] on link "Design" at bounding box center [193, 110] width 127 height 39
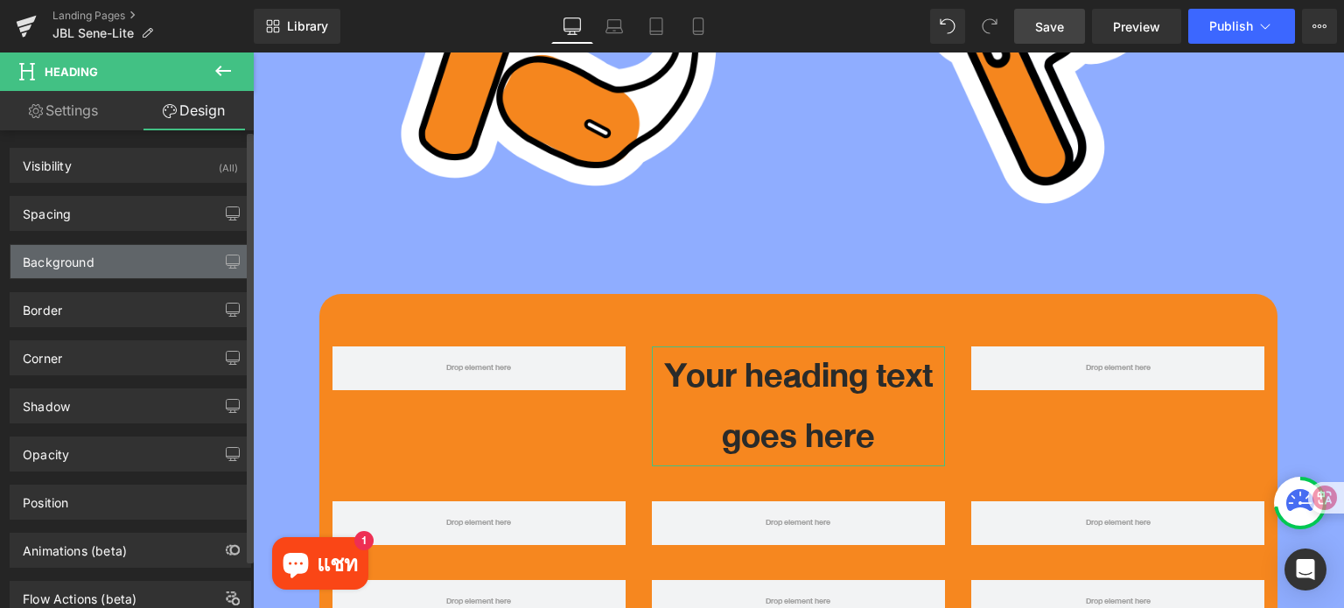
click at [115, 268] on div "Background" at bounding box center [130, 261] width 240 height 33
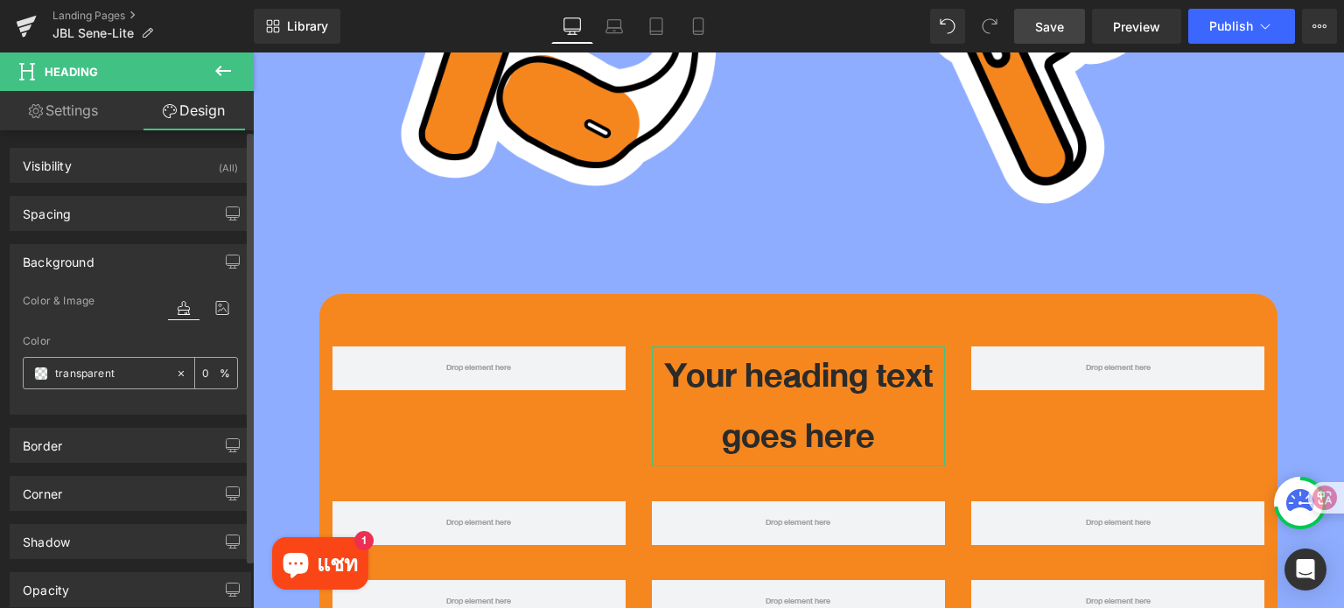
click at [44, 369] on span at bounding box center [41, 374] width 14 height 14
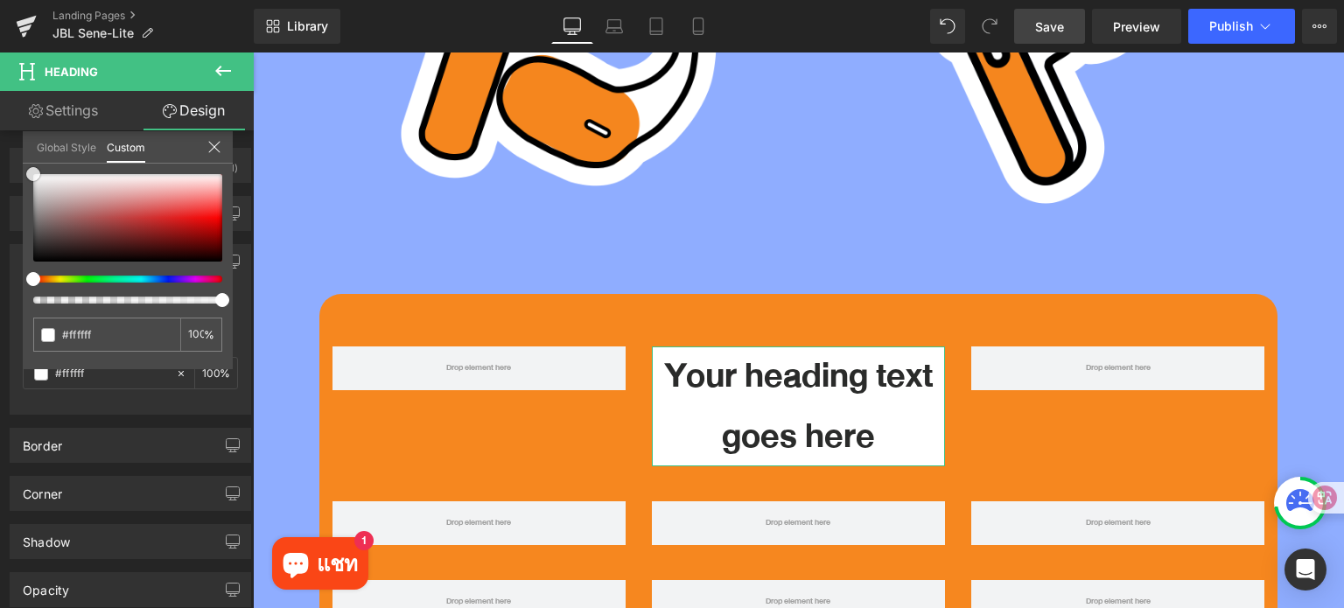
drag, startPoint x: 0, startPoint y: 153, endPoint x: 0, endPoint y: 92, distance: 61.2
click at [0, 92] on div "Settings Design Title Tag H1 H2 H3 H4 H5 H6 Title Tag H1 H1 H2 H3 H4 H5 H6 Typo…" at bounding box center [127, 373] width 254 height 564
click at [208, 144] on icon at bounding box center [214, 147] width 14 height 14
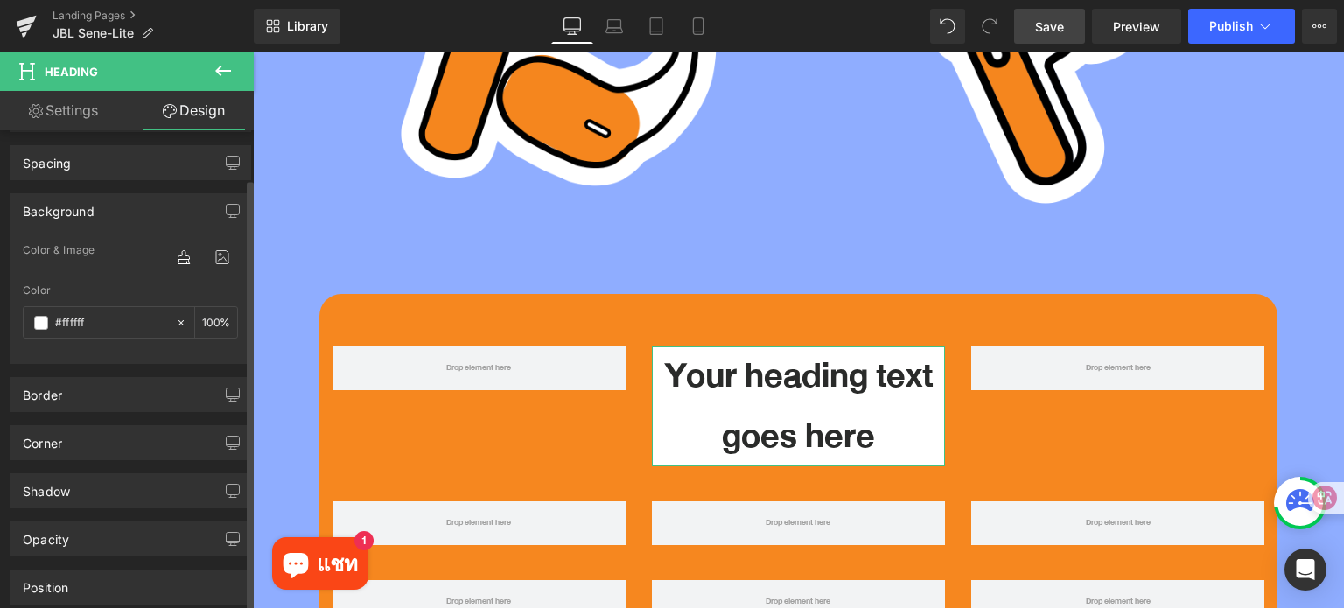
scroll to position [87, 0]
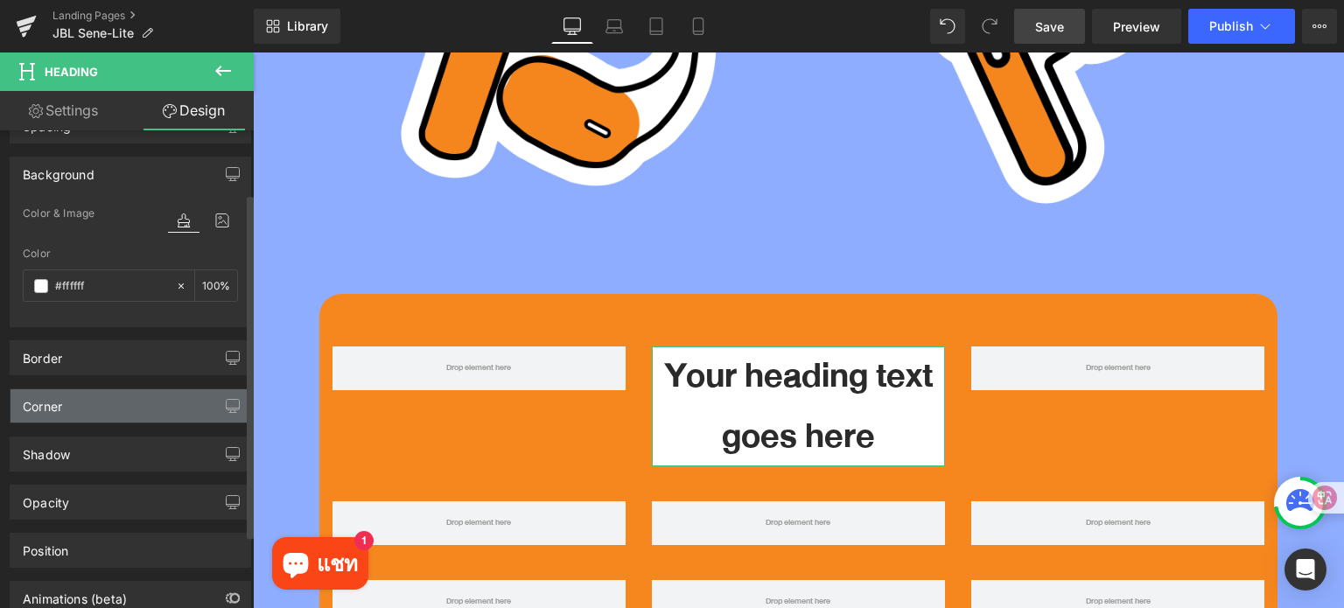
click at [111, 409] on div "Corner" at bounding box center [130, 405] width 240 height 33
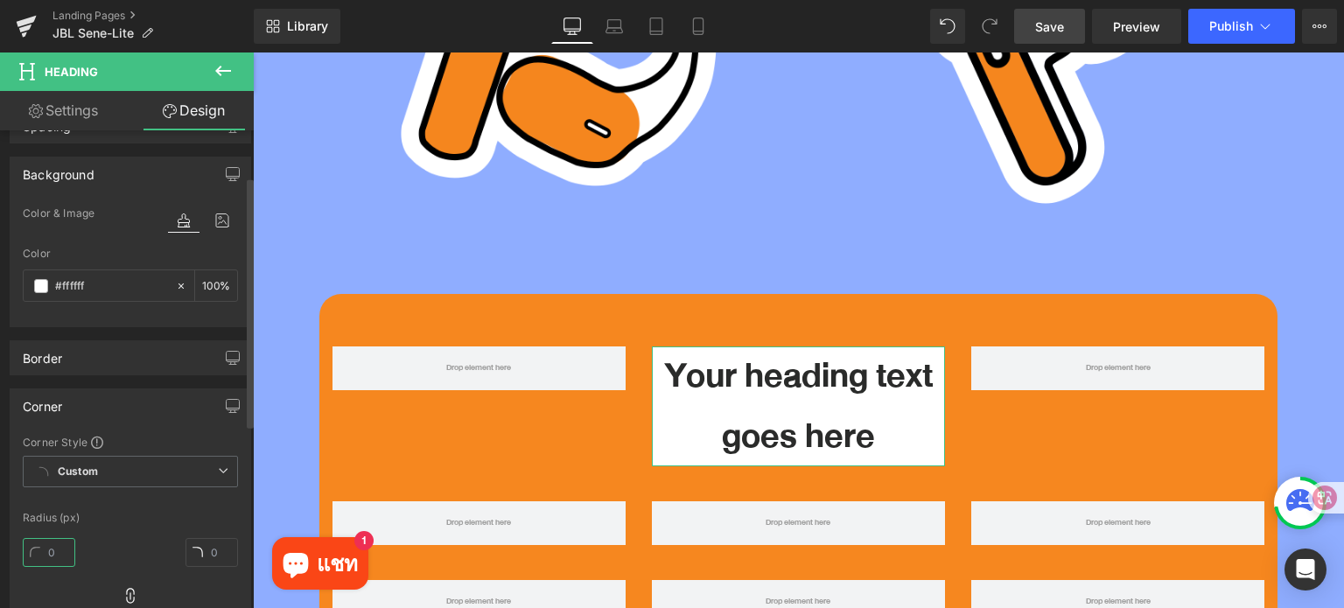
click at [52, 553] on input "text" at bounding box center [49, 552] width 52 height 29
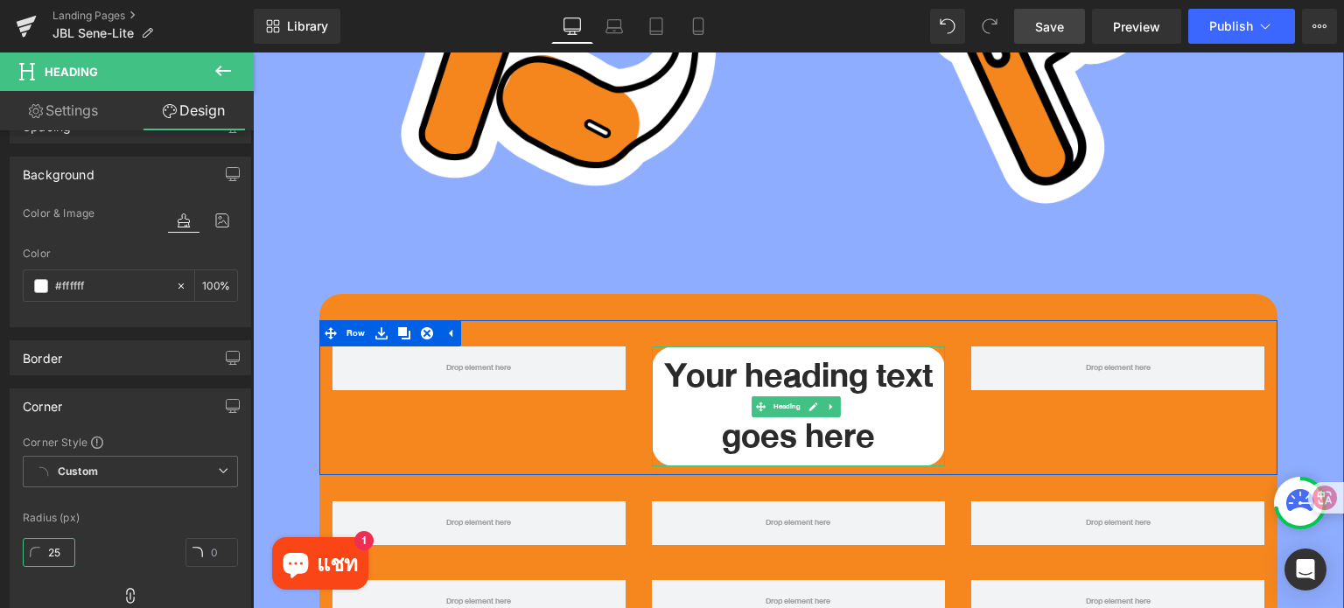
type input "25"
click at [808, 402] on icon at bounding box center [813, 407] width 10 height 10
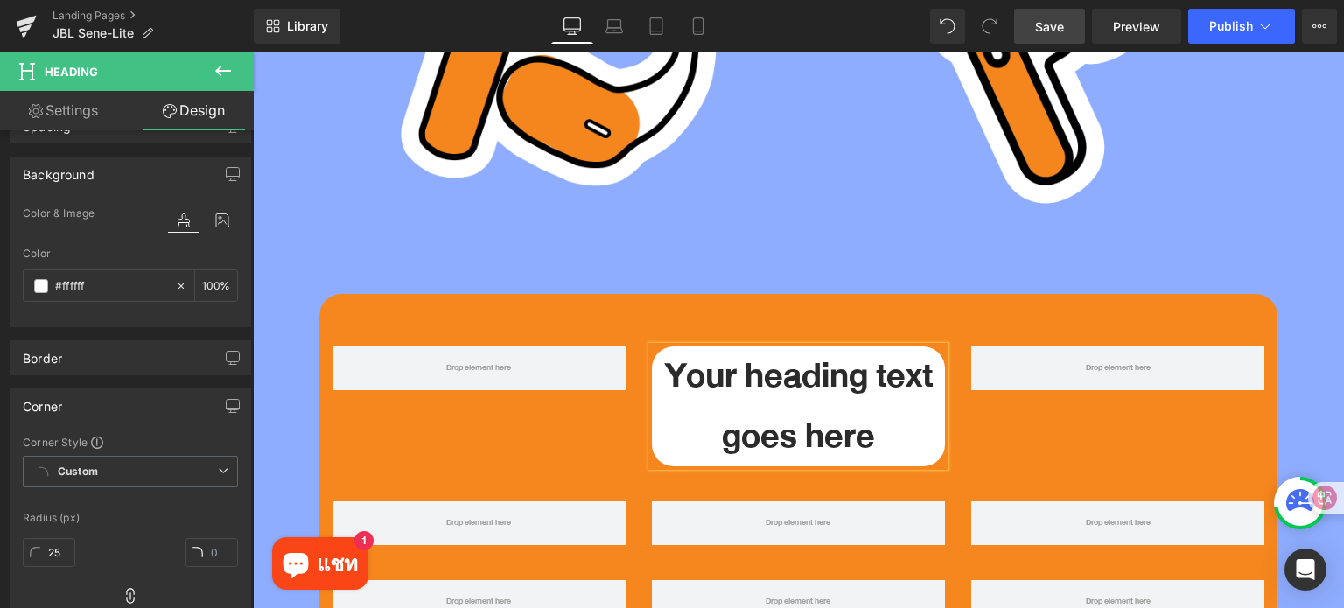
click at [804, 367] on h1 "Your heading text goes here" at bounding box center [798, 406] width 293 height 120
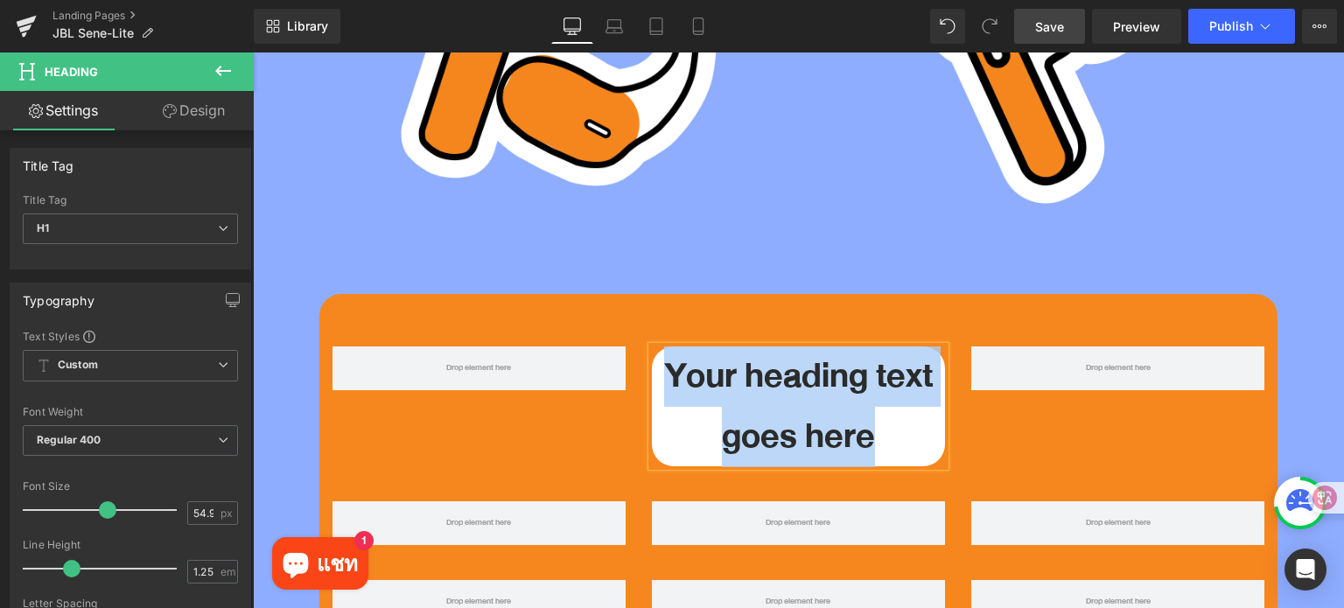
paste div
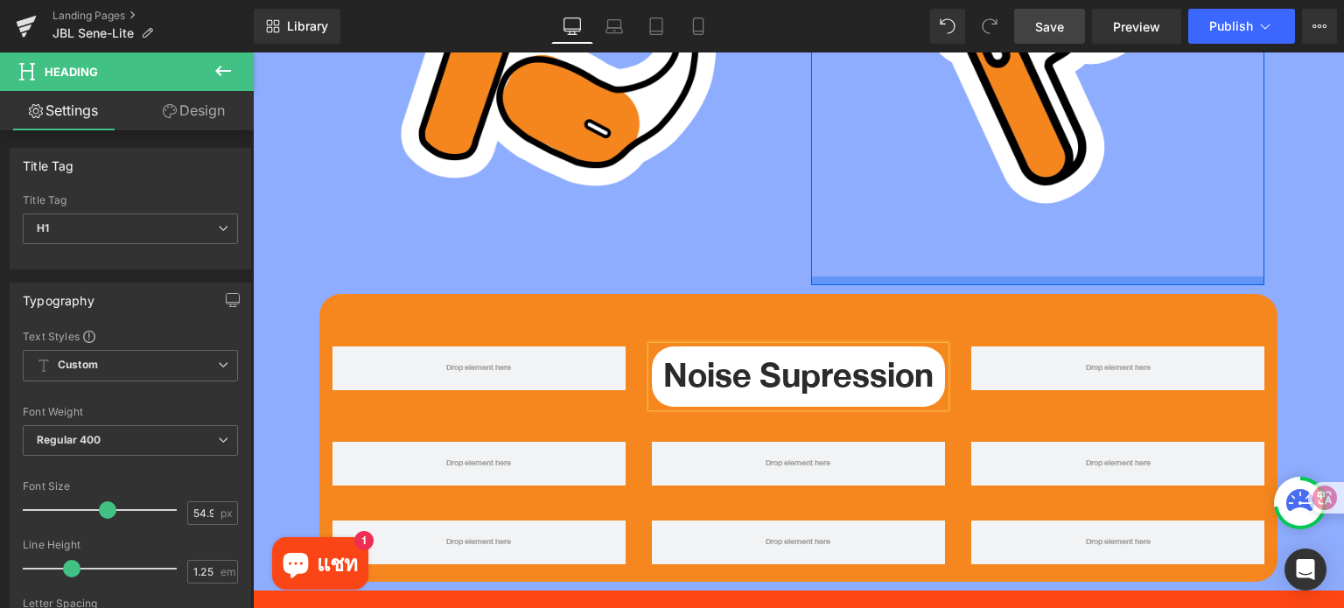
click at [253, 52] on div at bounding box center [253, 52] width 0 height 0
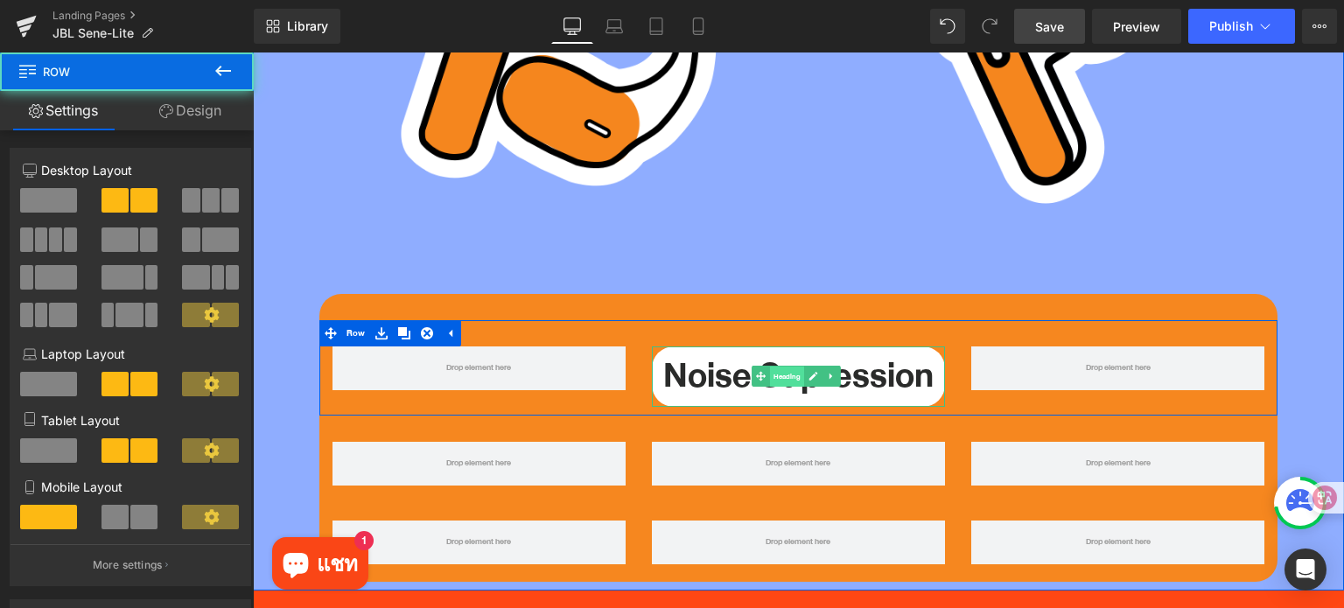
click at [787, 367] on span "Heading" at bounding box center [787, 377] width 34 height 21
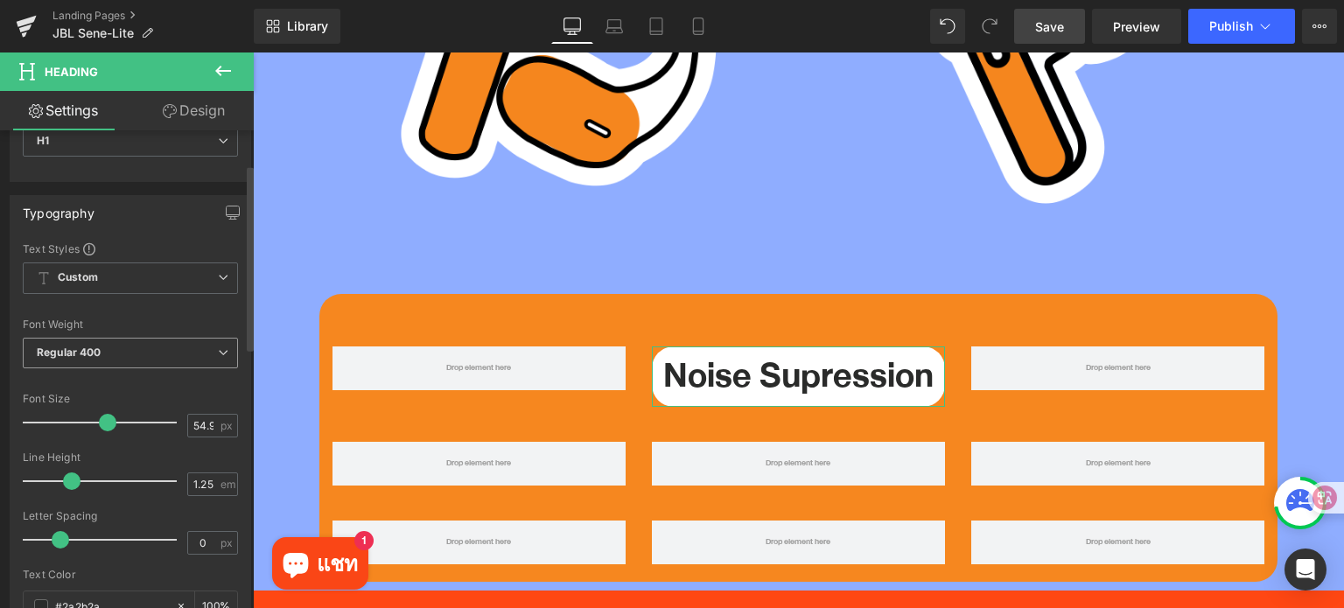
click at [121, 348] on span "Regular 400" at bounding box center [130, 353] width 215 height 31
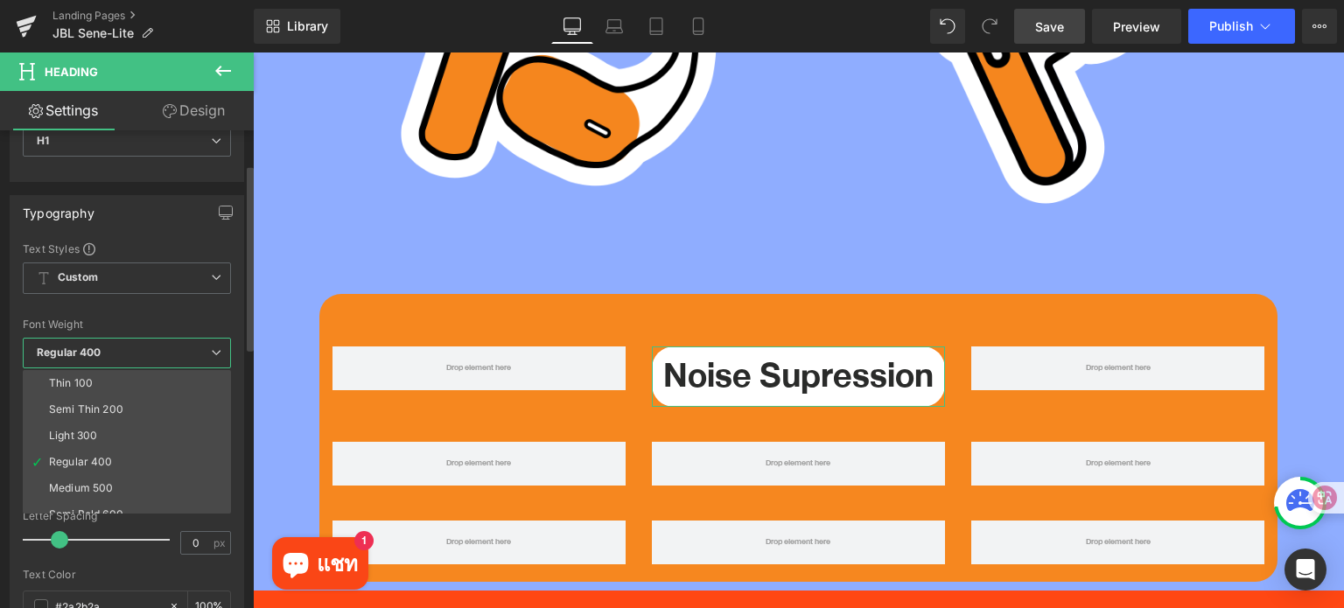
click at [137, 352] on span "Regular 400" at bounding box center [127, 353] width 208 height 31
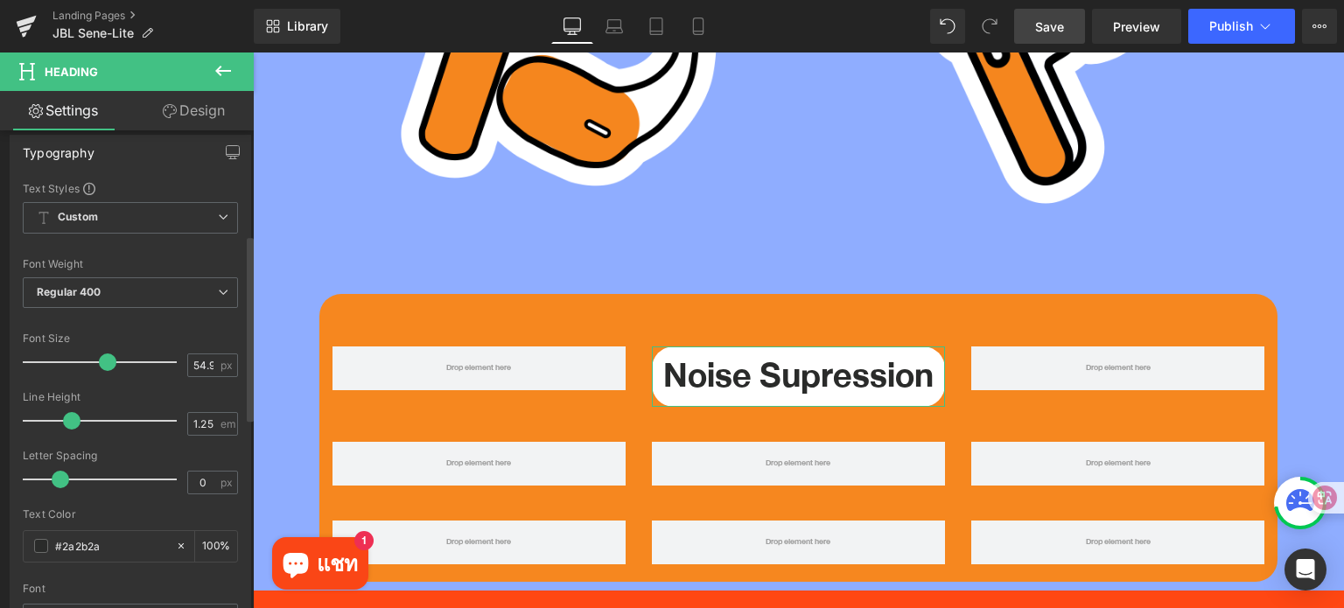
scroll to position [437, 0]
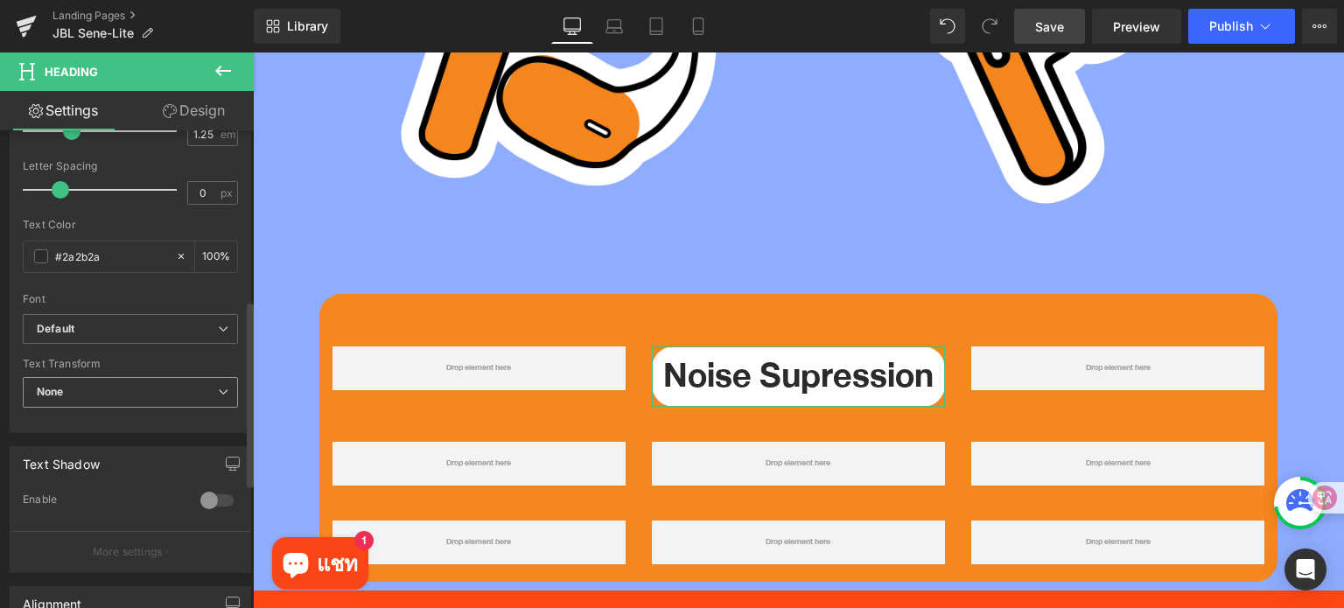
click at [126, 390] on span "None" at bounding box center [130, 392] width 215 height 31
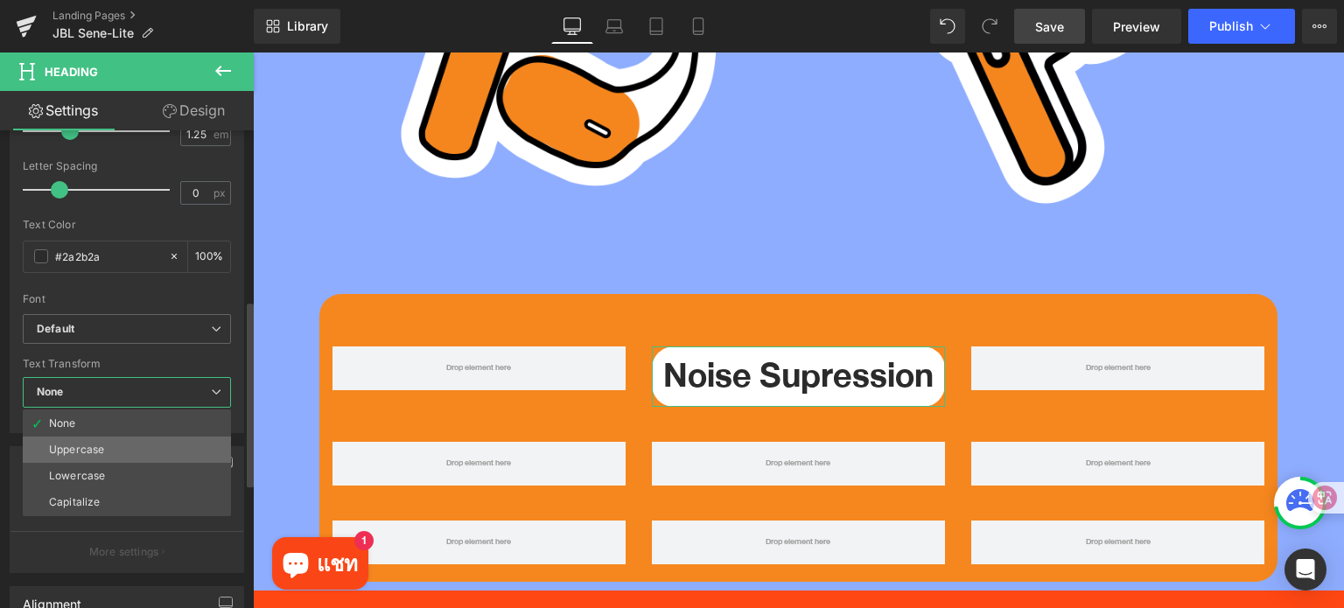
click at [112, 438] on li "Uppercase" at bounding box center [127, 450] width 208 height 26
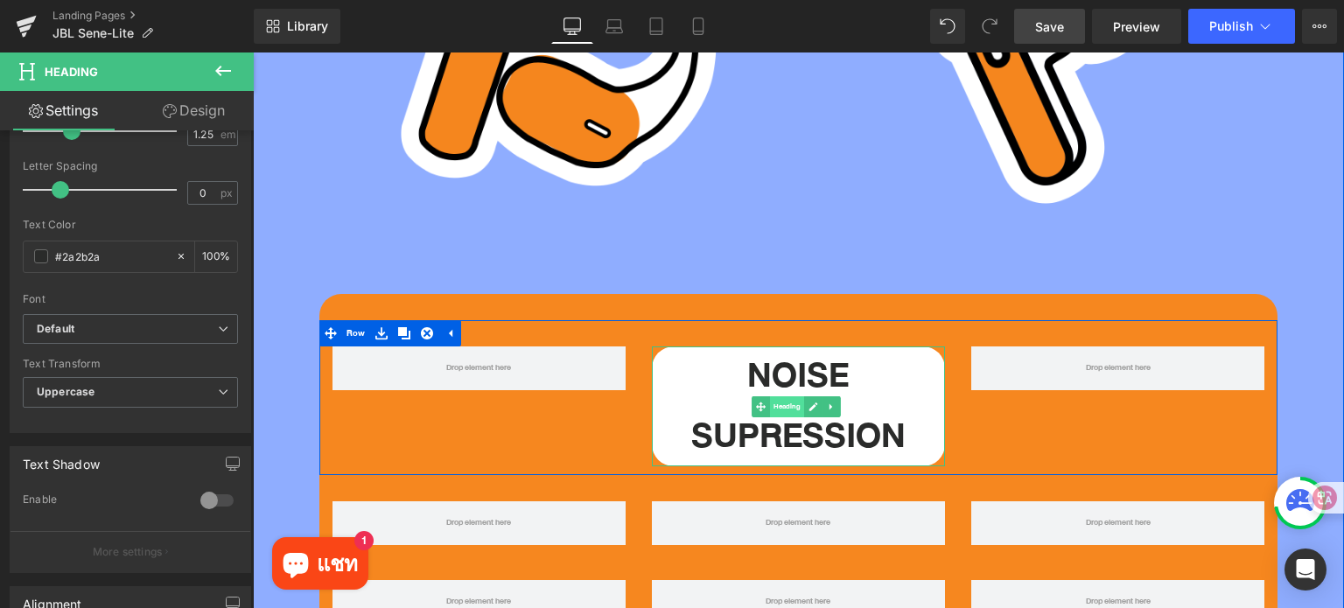
click at [770, 396] on span "Heading" at bounding box center [787, 406] width 34 height 21
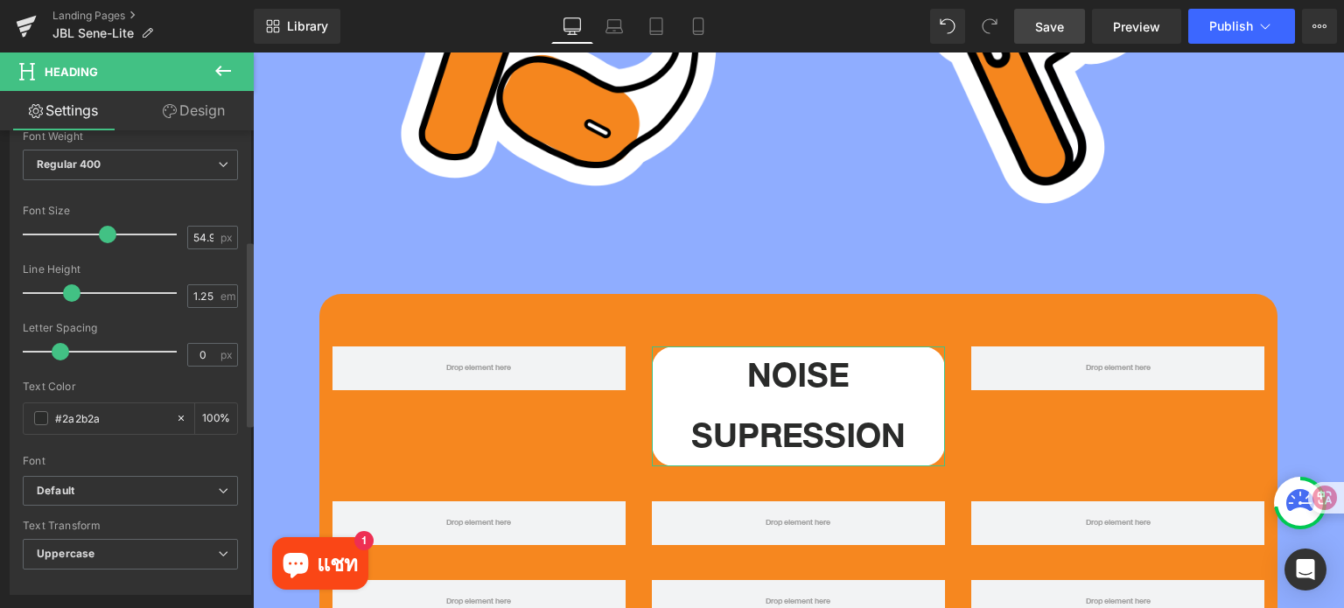
scroll to position [262, 0]
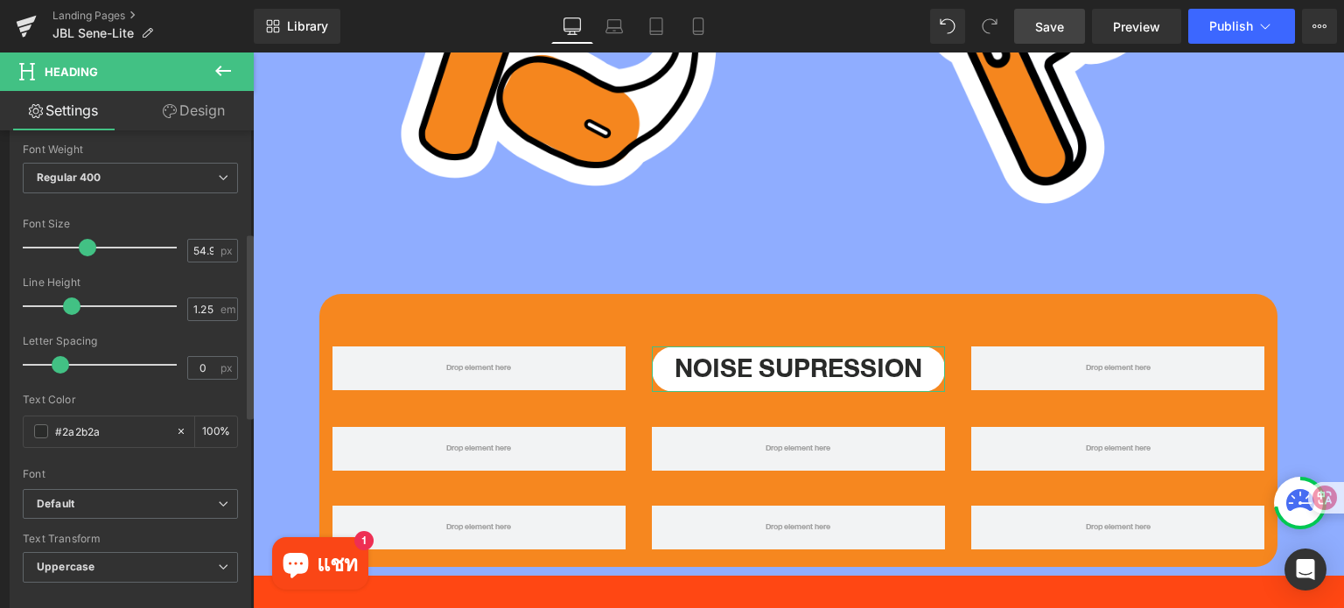
drag, startPoint x: 105, startPoint y: 242, endPoint x: 86, endPoint y: 242, distance: 19.2
click at [86, 242] on span at bounding box center [87, 247] width 17 height 17
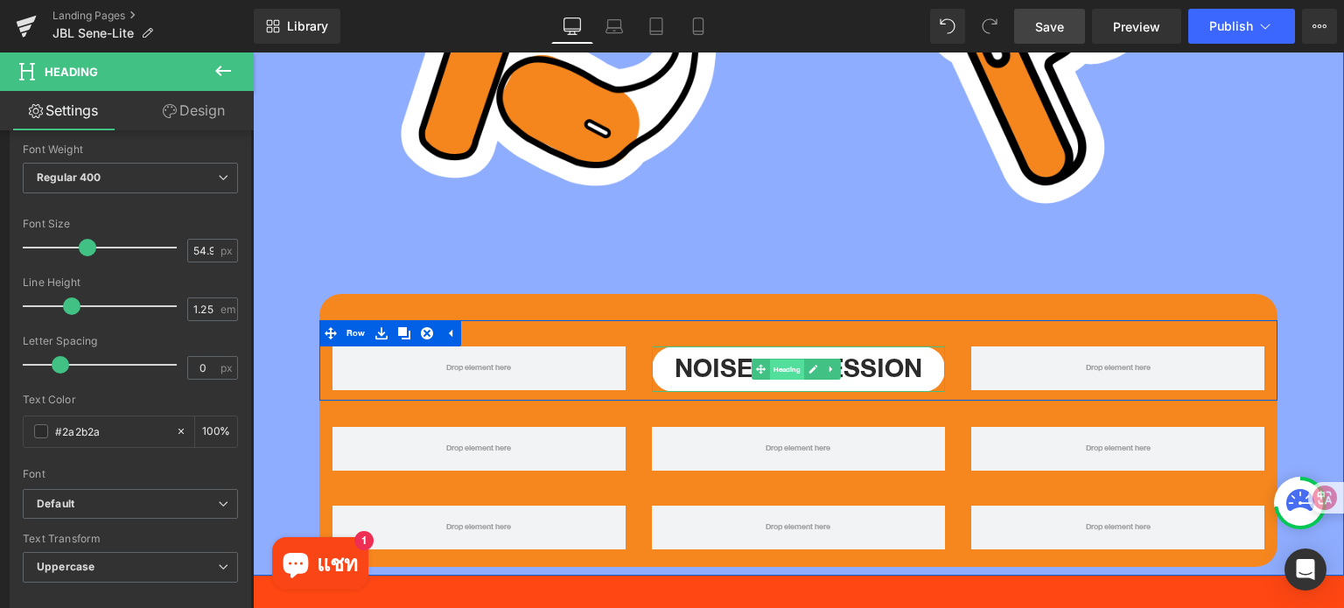
click at [780, 360] on span "Heading" at bounding box center [787, 370] width 34 height 21
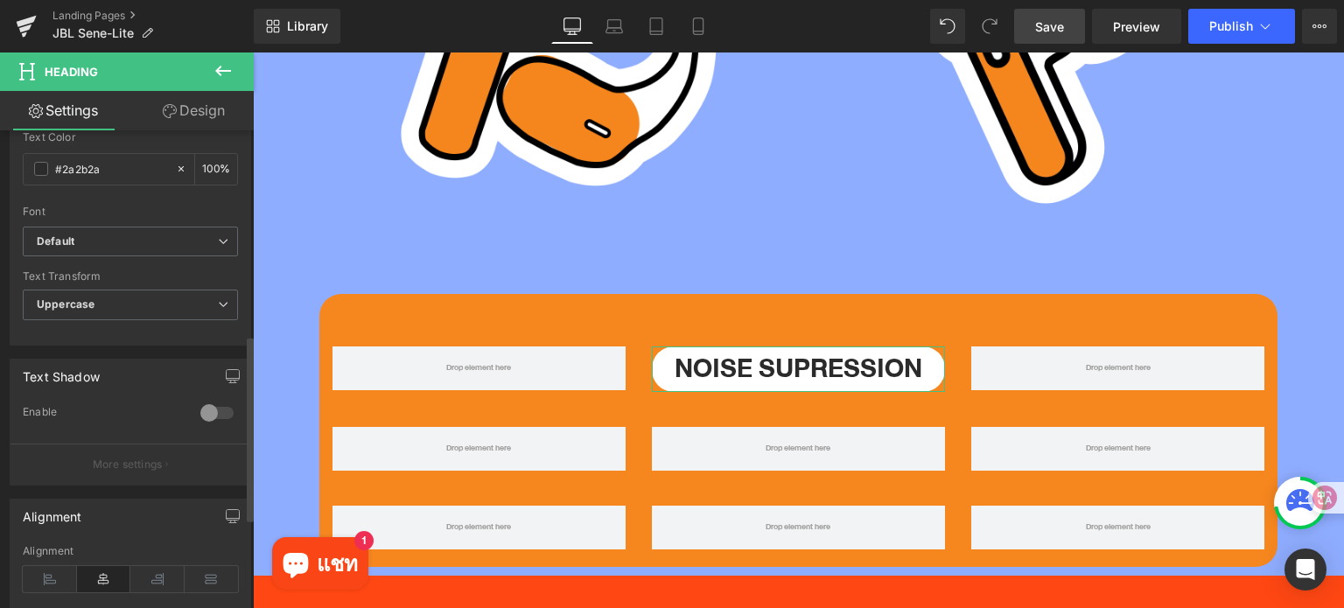
scroll to position [759, 0]
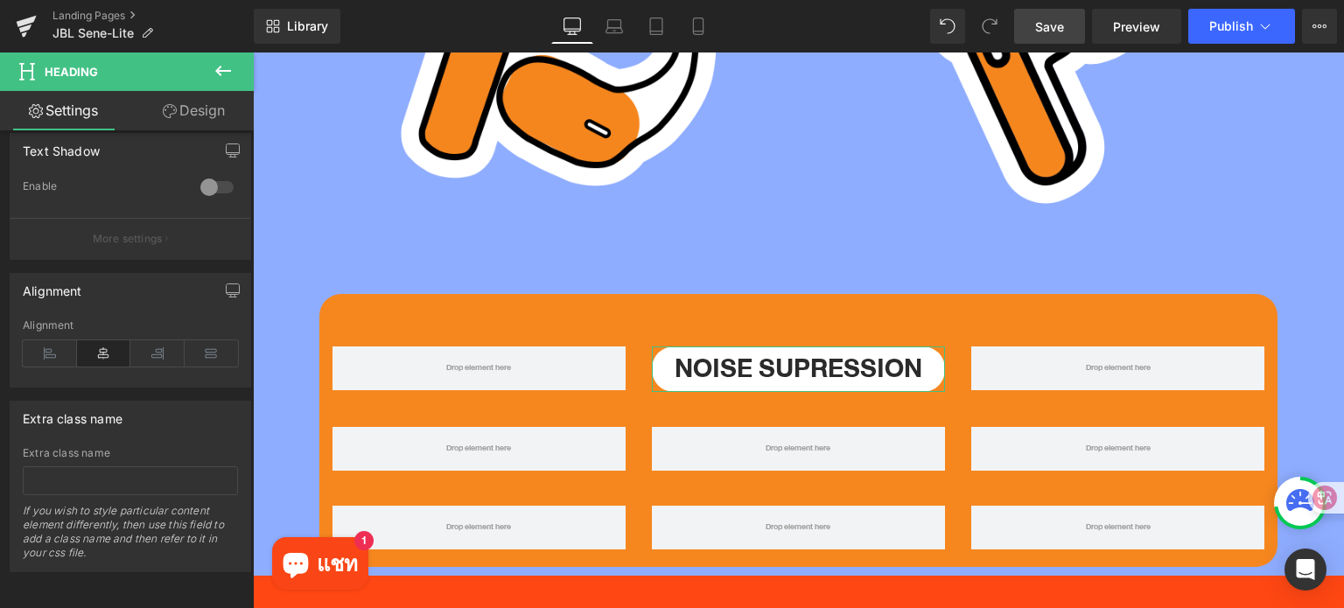
click at [201, 108] on link "Design" at bounding box center [193, 110] width 127 height 39
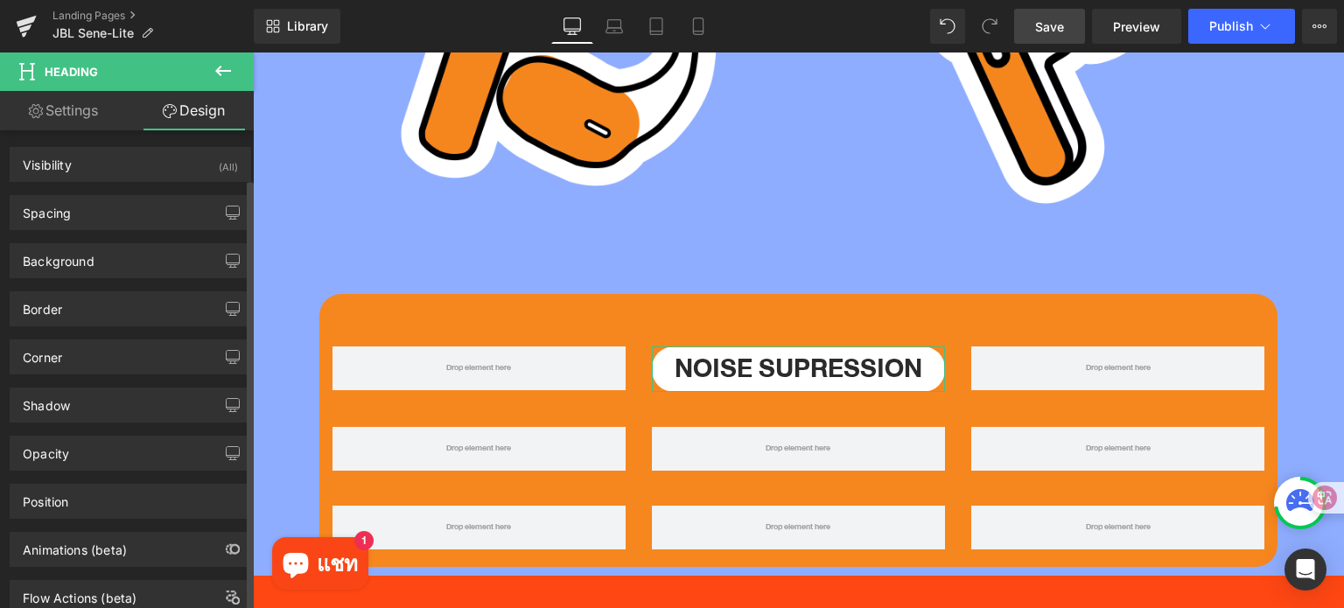
scroll to position [0, 0]
click at [92, 367] on div "Corner" at bounding box center [130, 357] width 240 height 33
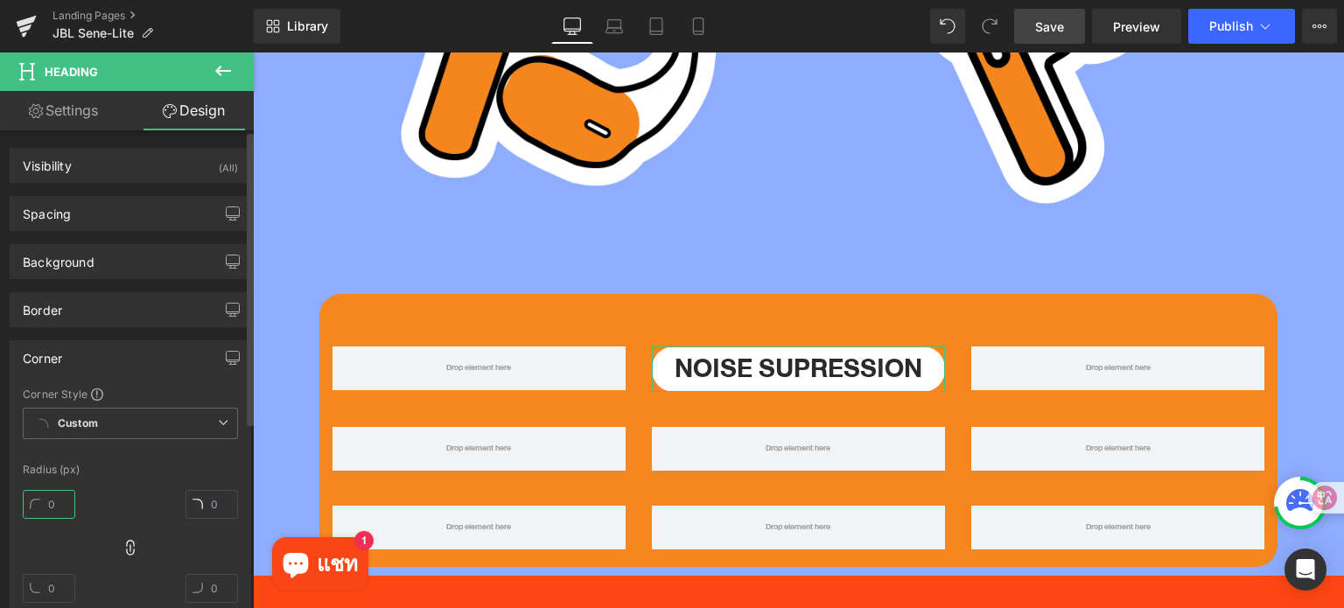
click at [58, 506] on input "text" at bounding box center [49, 504] width 52 height 29
click at [45, 503] on input "5" at bounding box center [49, 504] width 52 height 29
click at [52, 503] on input "5" at bounding box center [49, 504] width 52 height 29
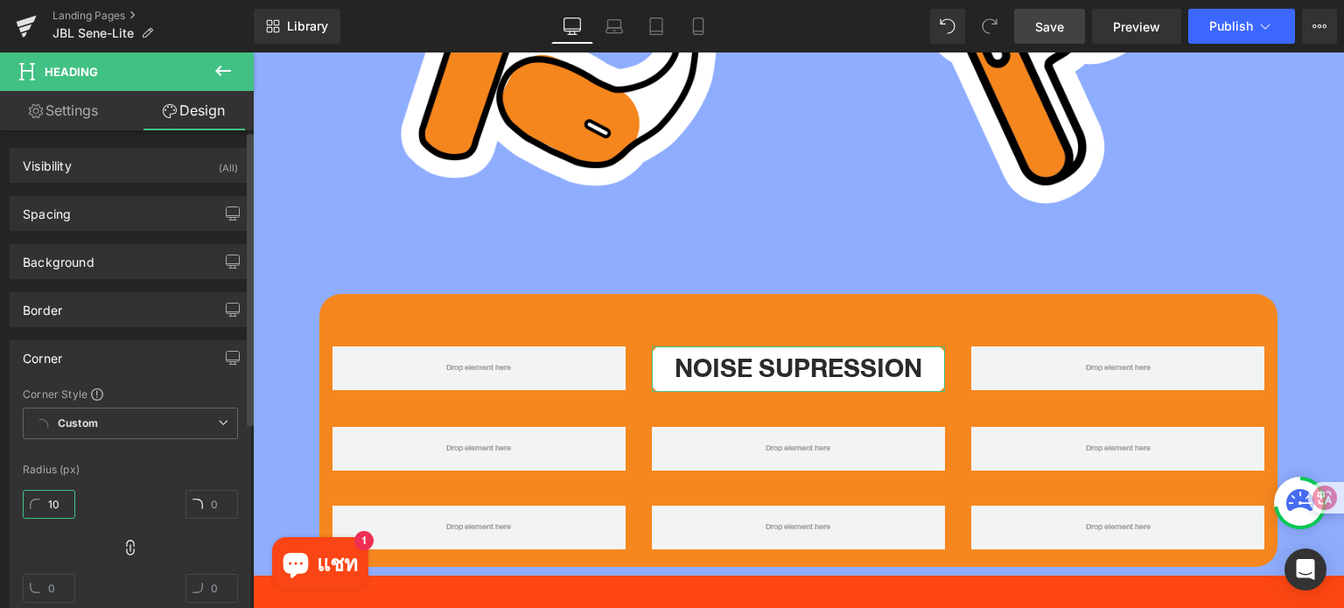
type input "10"
click at [164, 360] on div "Corner" at bounding box center [130, 357] width 240 height 33
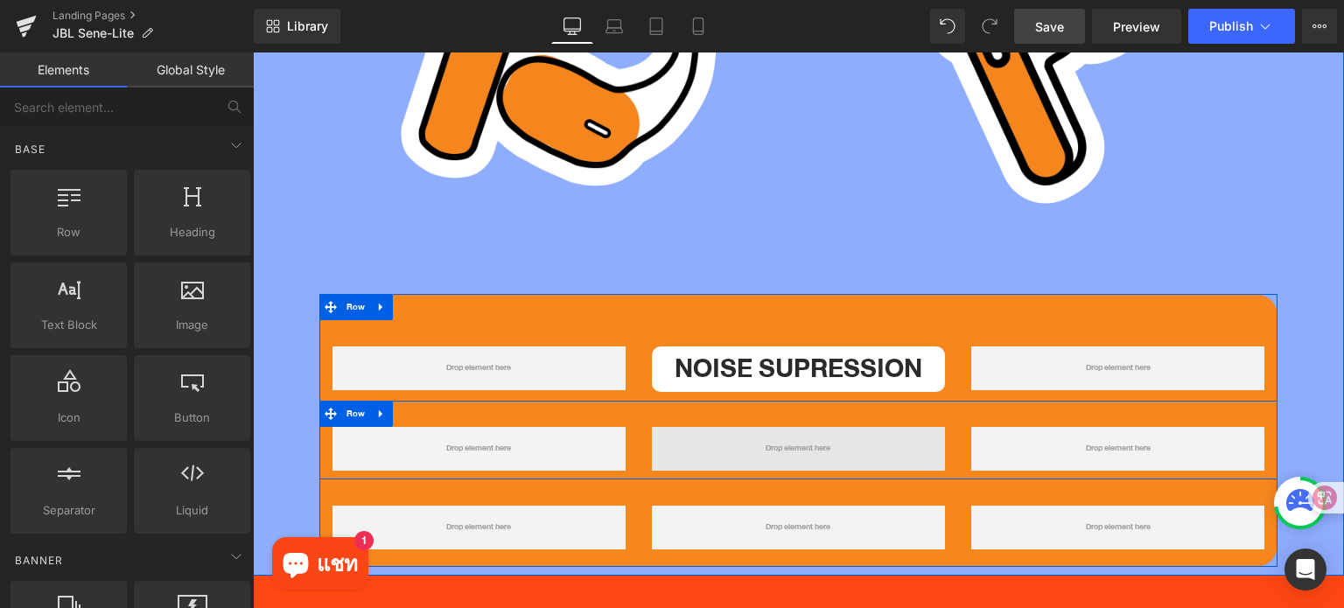
click at [786, 437] on span at bounding box center [797, 450] width 77 height 26
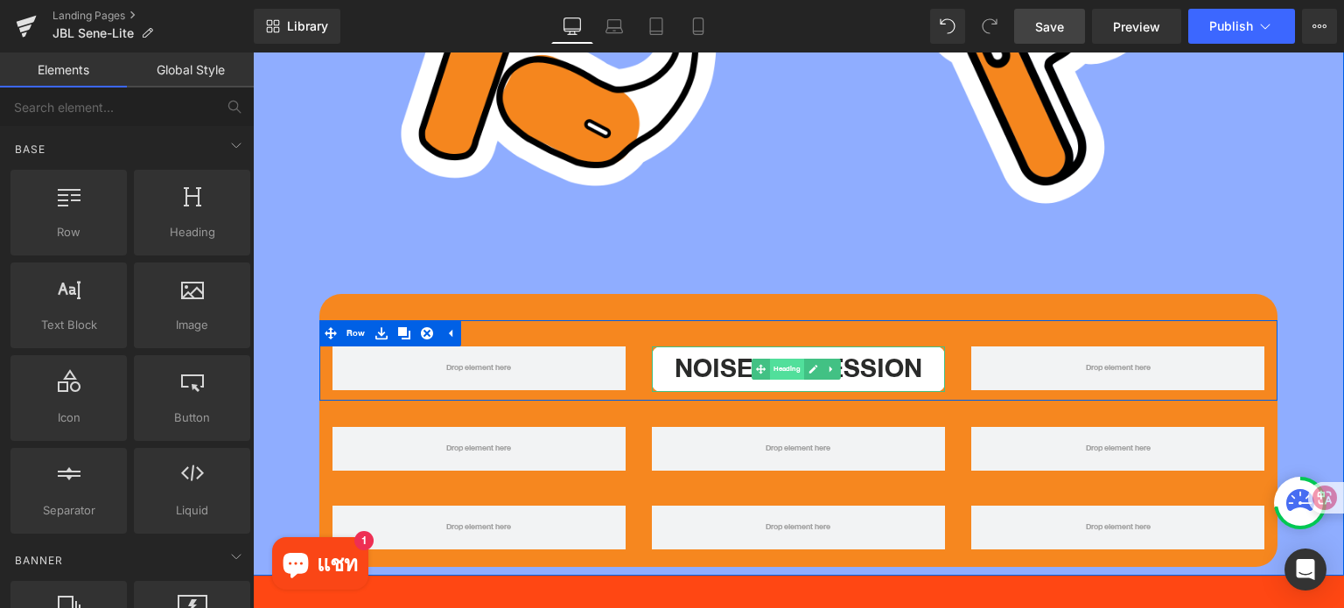
click at [777, 359] on span "Heading" at bounding box center [787, 369] width 34 height 21
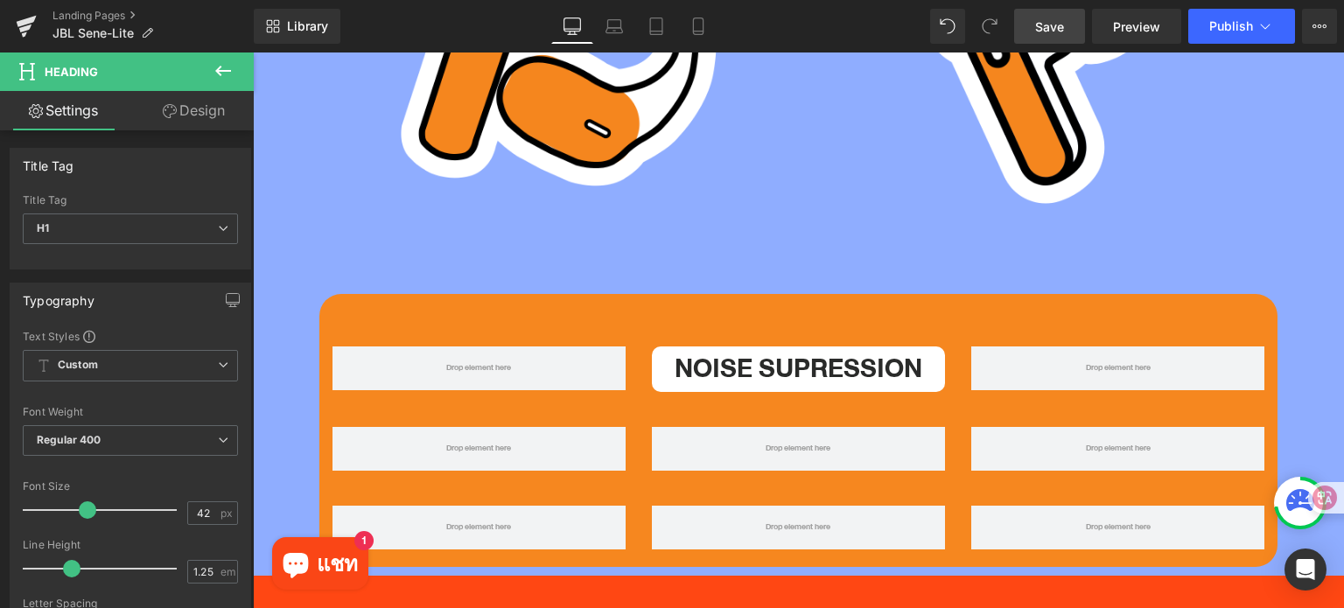
click at [217, 76] on icon at bounding box center [223, 70] width 21 height 21
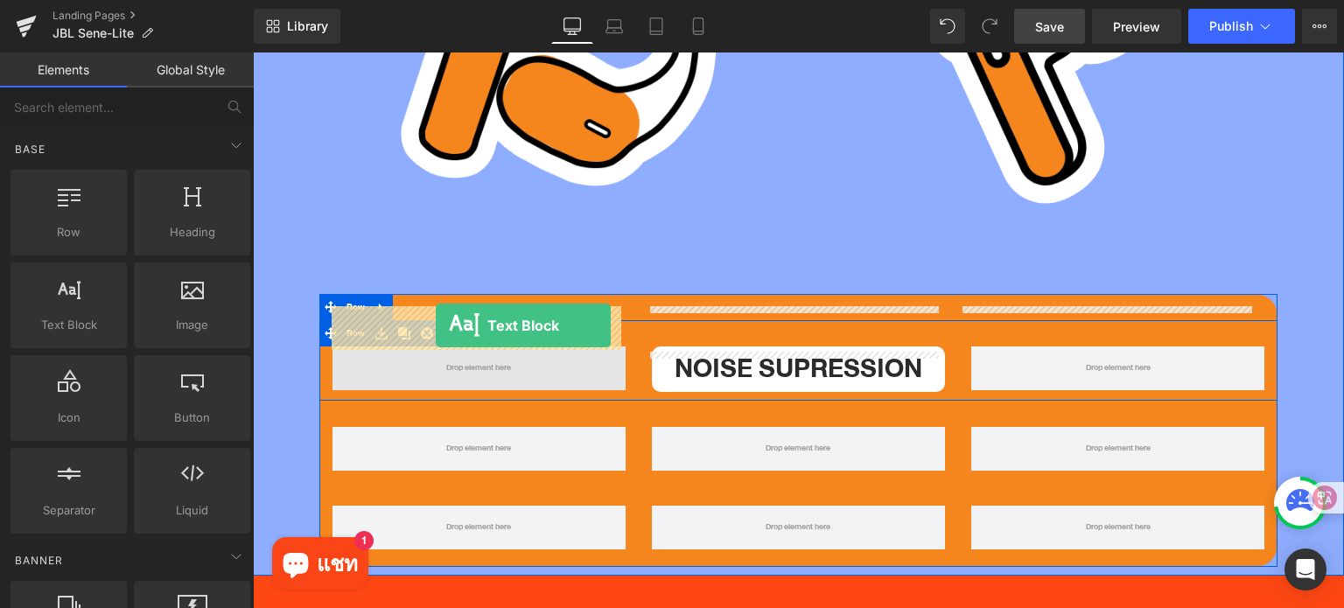
drag, startPoint x: 327, startPoint y: 373, endPoint x: 437, endPoint y: 325, distance: 119.1
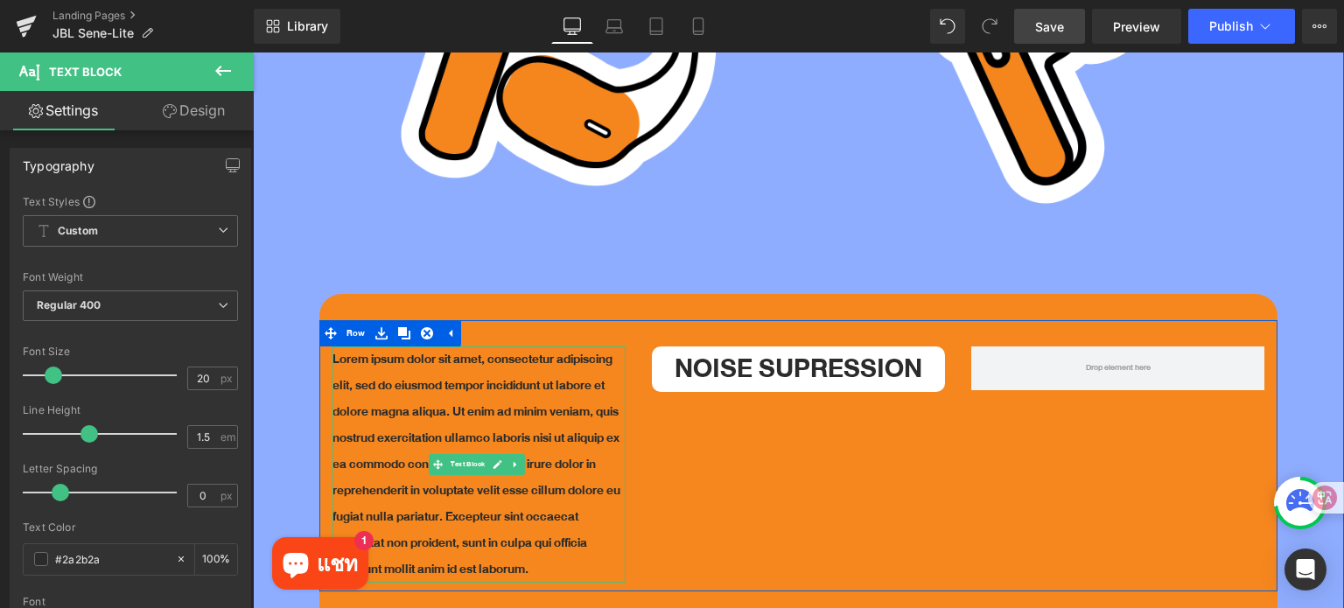
click at [534, 353] on p "Lorem ipsum dolor sit amet, consectetur adipiscing elit, sed do eiusmod tempor …" at bounding box center [478, 464] width 293 height 236
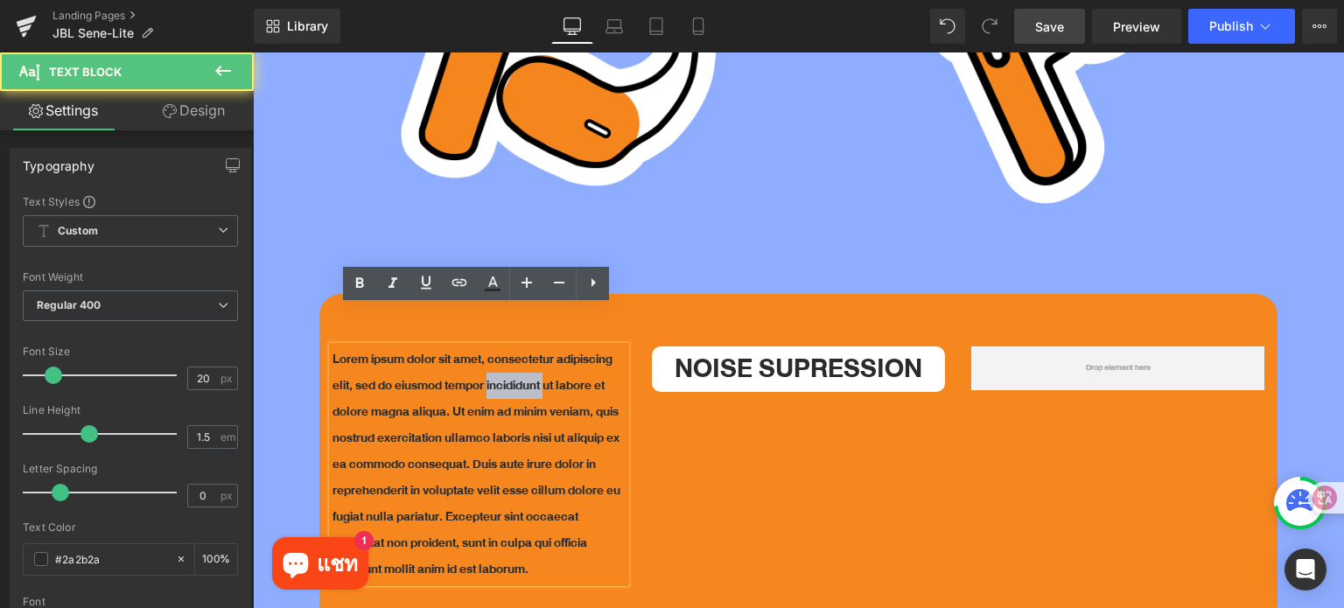
click at [534, 353] on p "Lorem ipsum dolor sit amet, consectetur adipiscing elit, sed do eiusmod tempor …" at bounding box center [478, 464] width 293 height 236
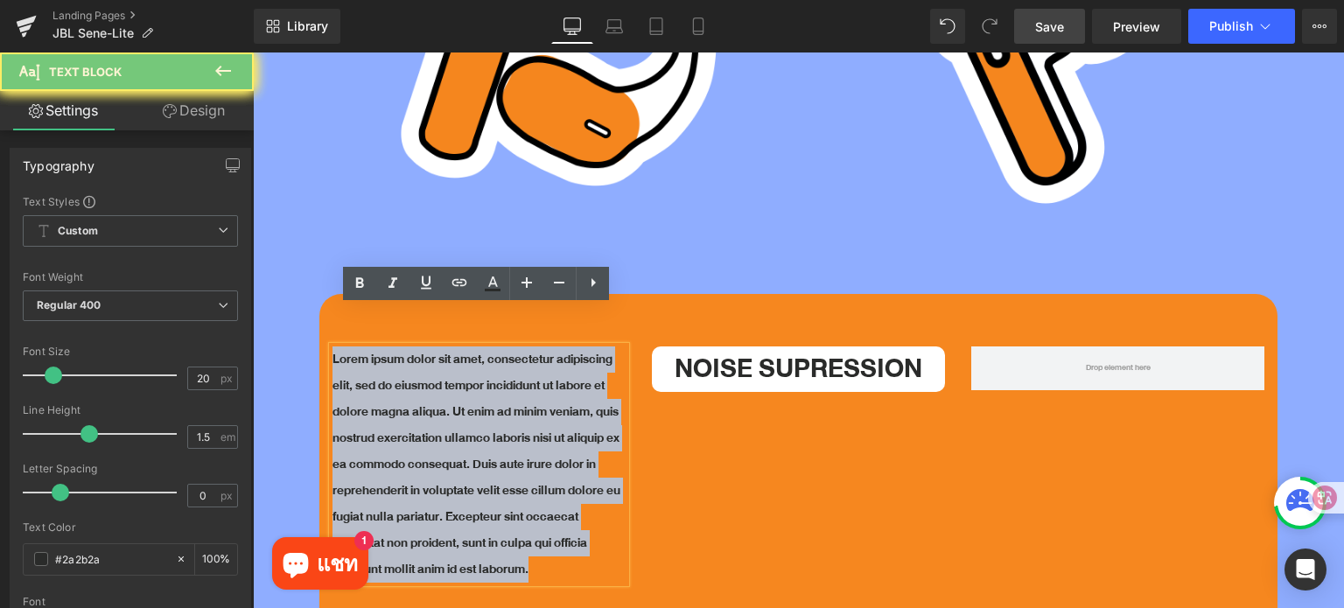
click at [534, 353] on p "Lorem ipsum dolor sit amet, consectetur adipiscing elit, sed do eiusmod tempor …" at bounding box center [478, 464] width 293 height 236
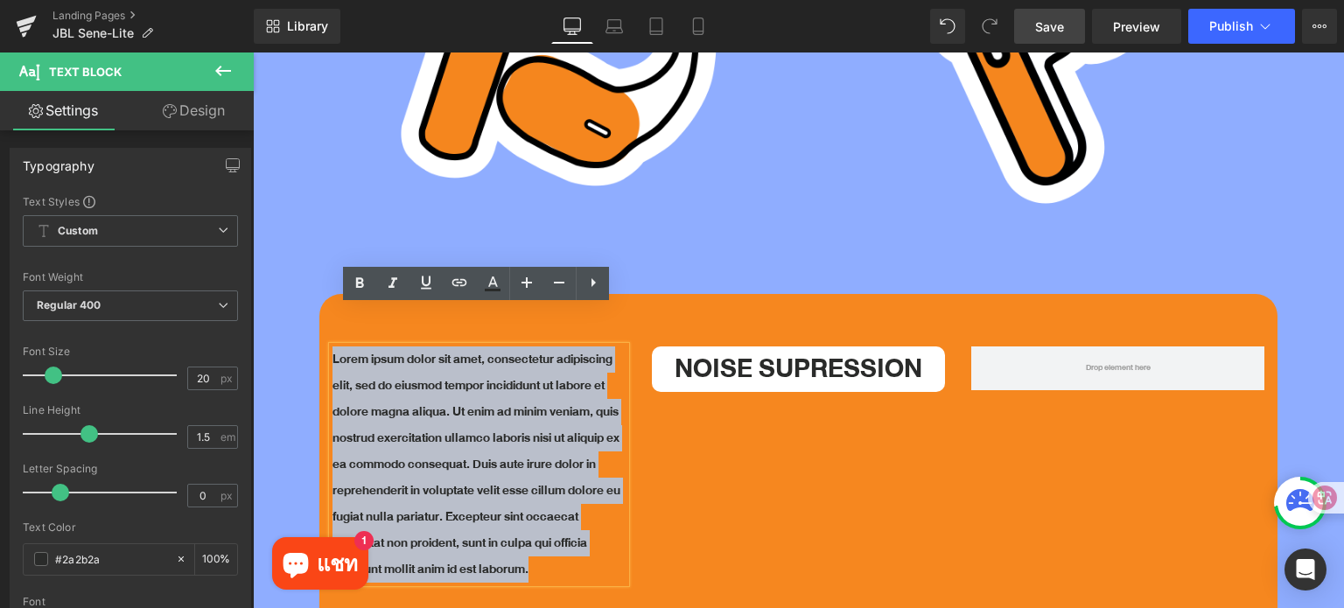
paste div
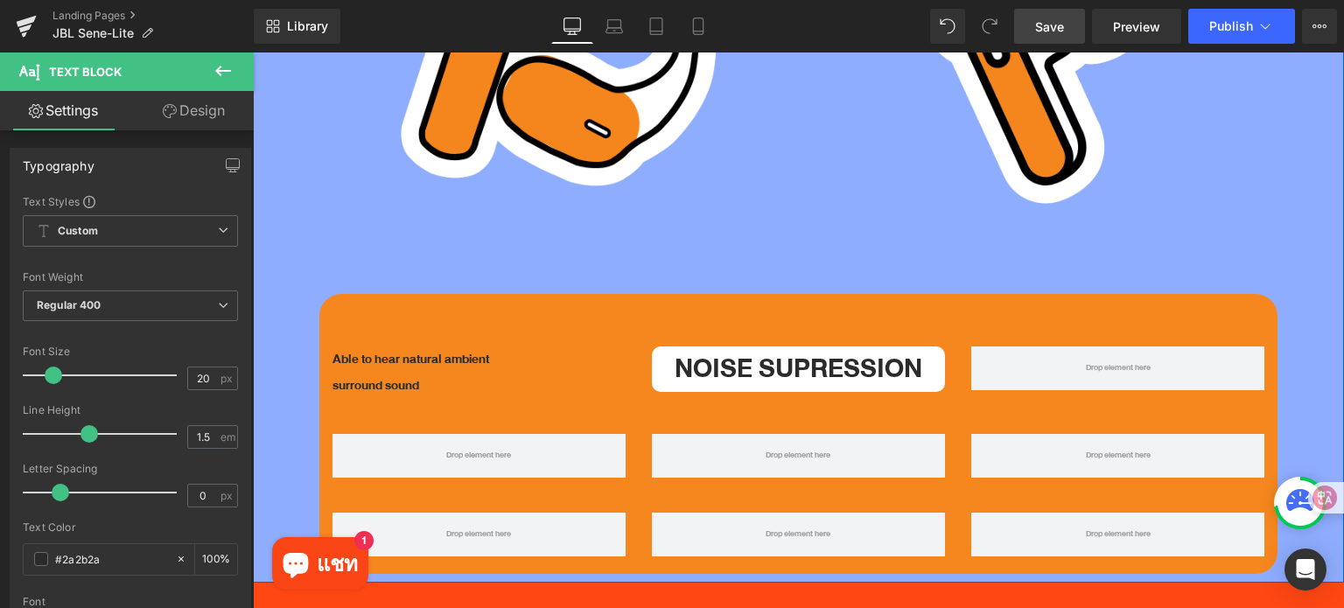
click at [308, 307] on div "WEARING GUIDE Heading WHAT’S THE DIFFERENCE? Text Block Row OPEN-EAR Heading Im…" at bounding box center [798, 95] width 1091 height 958
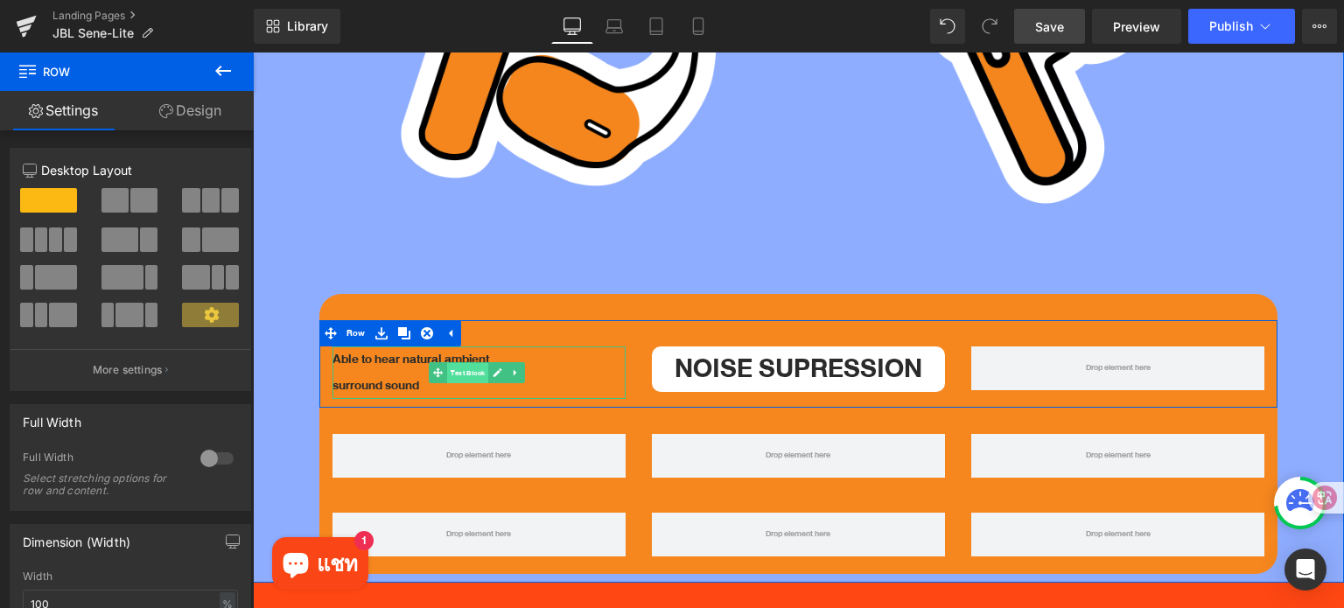
click at [465, 363] on span "Text Block" at bounding box center [467, 373] width 41 height 21
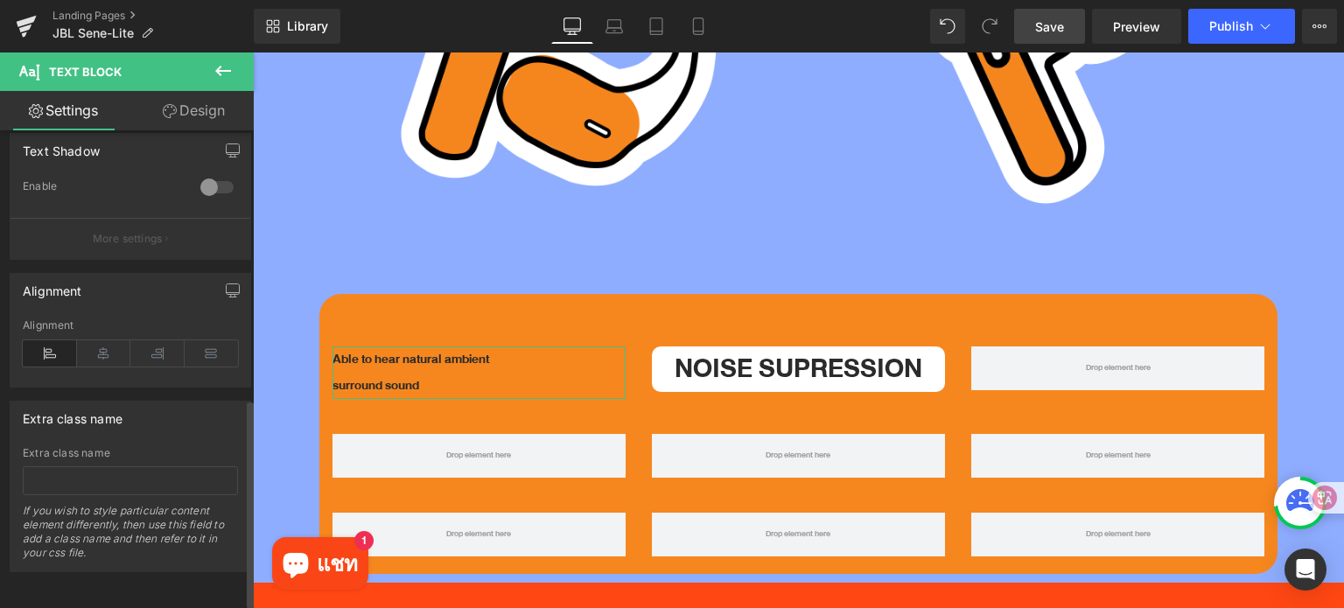
scroll to position [626, 0]
click at [98, 340] on icon at bounding box center [104, 353] width 54 height 26
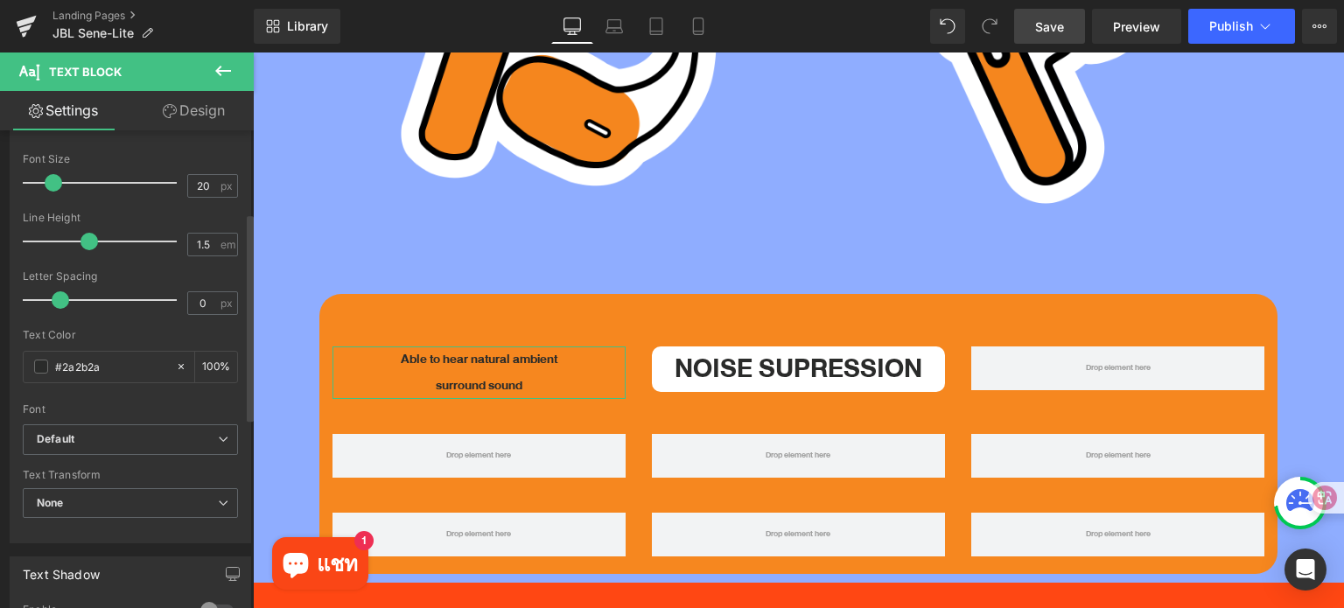
scroll to position [189, 0]
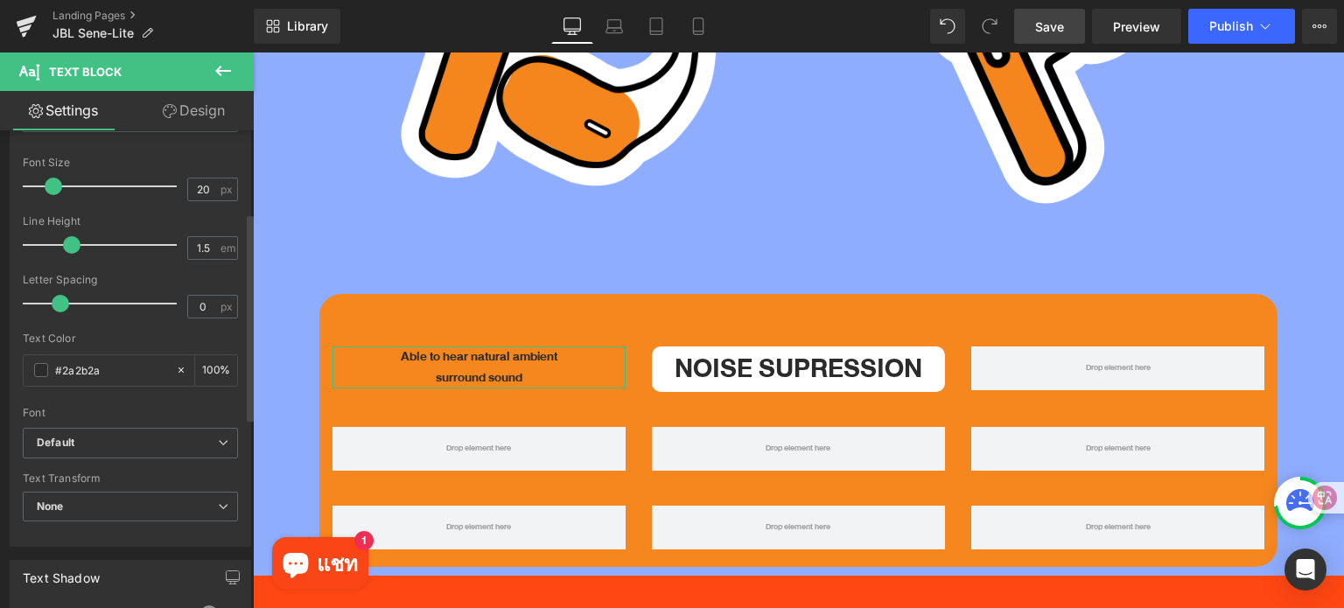
drag, startPoint x: 80, startPoint y: 244, endPoint x: 66, endPoint y: 244, distance: 14.9
click at [66, 244] on span at bounding box center [71, 244] width 17 height 17
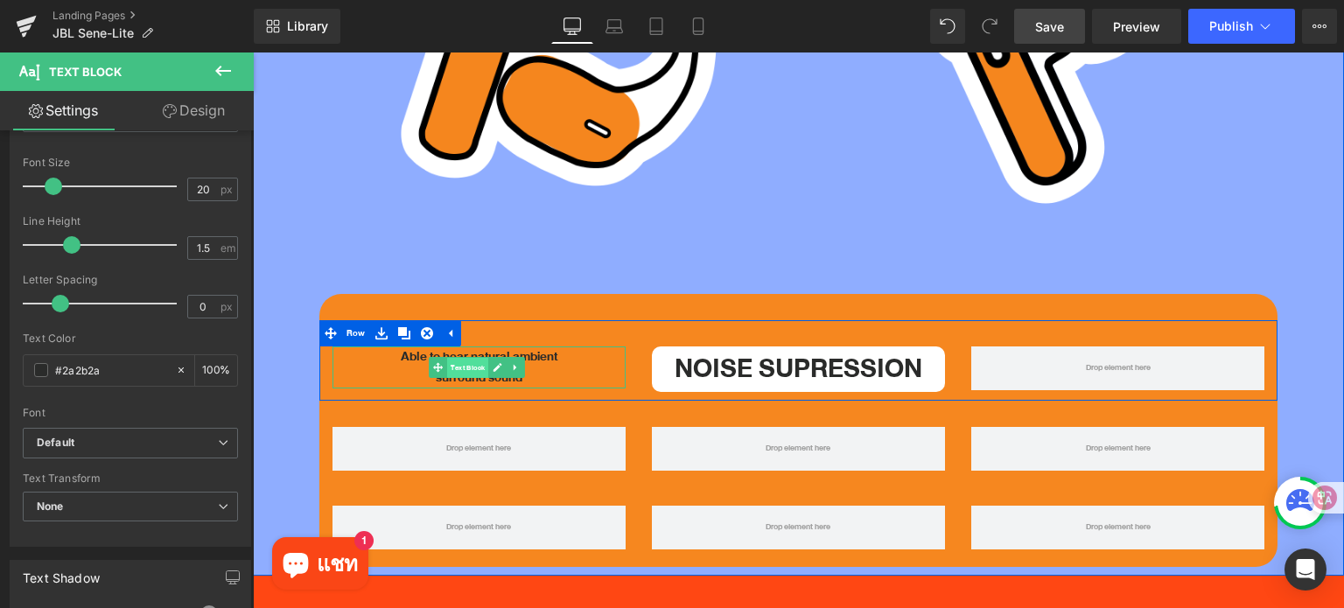
click at [477, 358] on span "Text Block" at bounding box center [467, 368] width 41 height 21
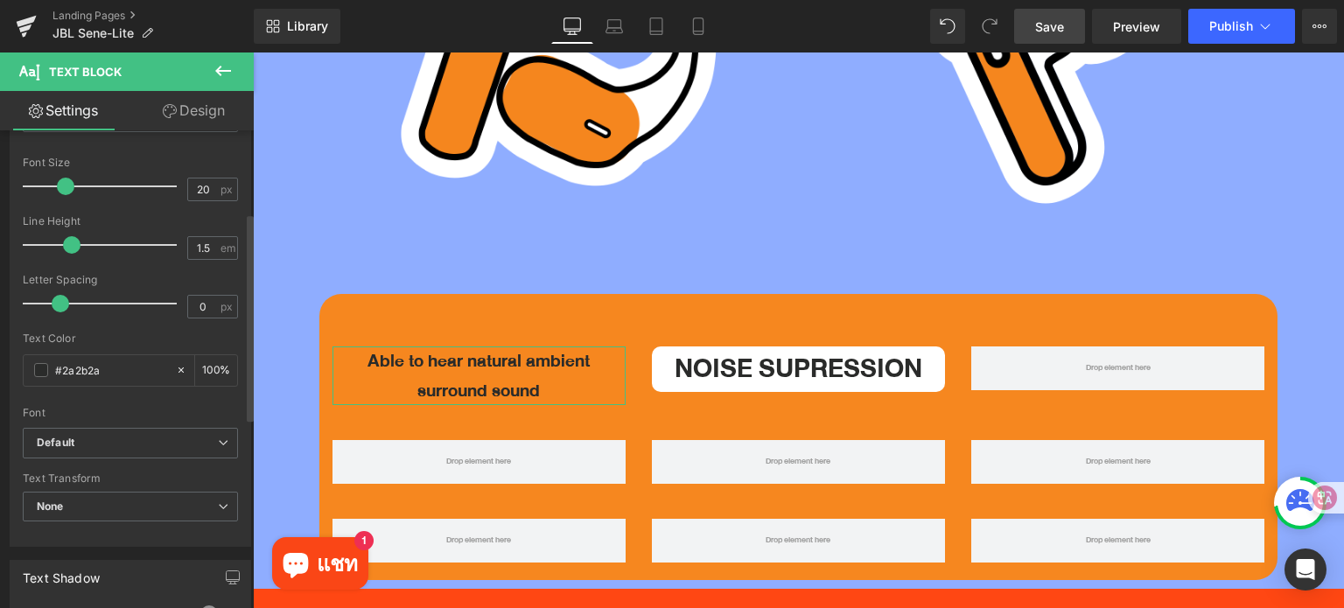
drag, startPoint x: 46, startPoint y: 185, endPoint x: 58, endPoint y: 185, distance: 11.4
click at [58, 185] on span at bounding box center [65, 186] width 17 height 17
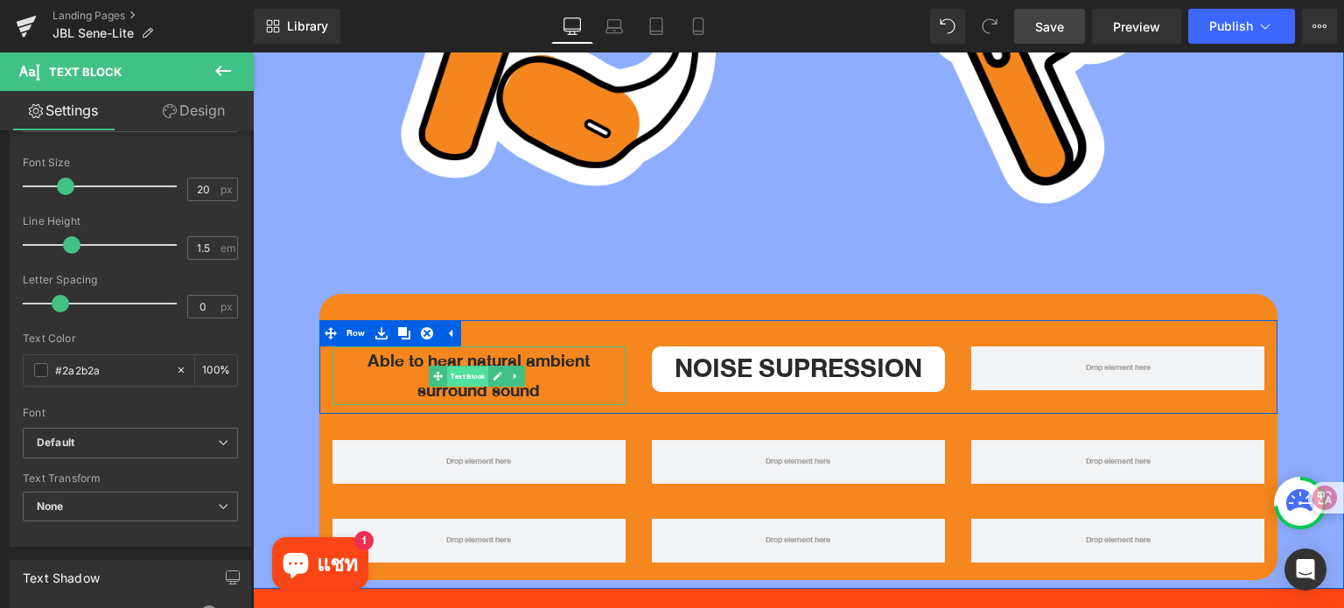
click at [472, 366] on span "Text Block" at bounding box center [467, 376] width 41 height 21
click at [467, 366] on span "Text Block" at bounding box center [467, 376] width 41 height 21
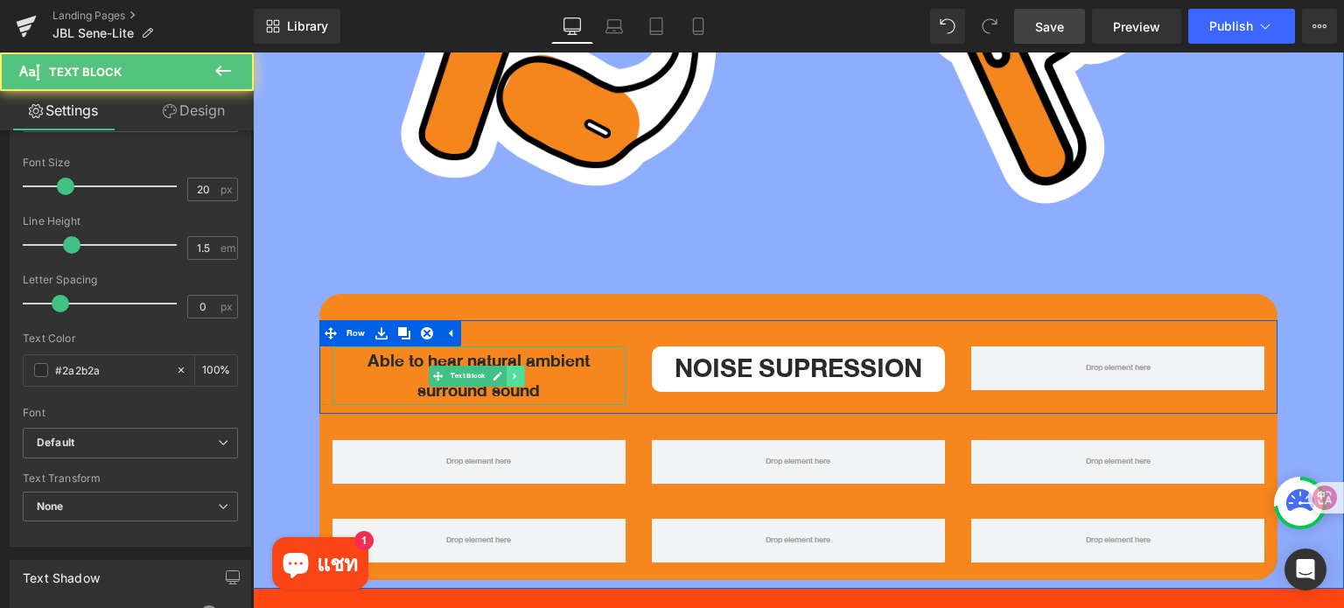
click at [512, 371] on icon at bounding box center [516, 376] width 10 height 10
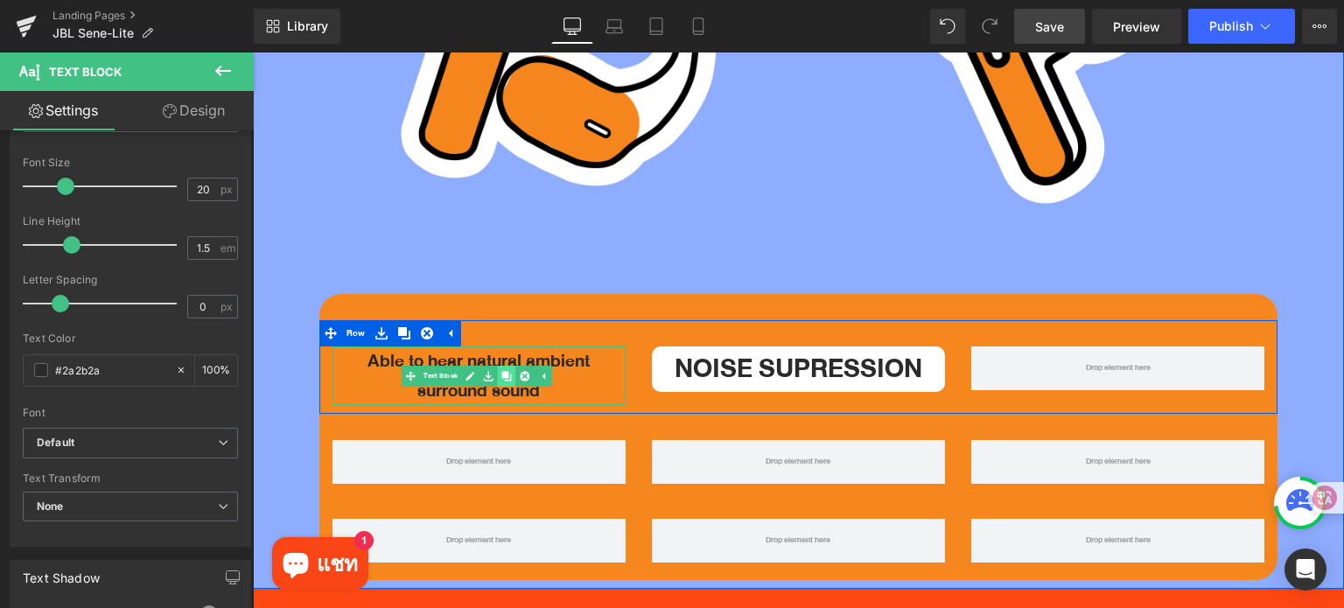
click at [502, 371] on icon at bounding box center [507, 376] width 10 height 10
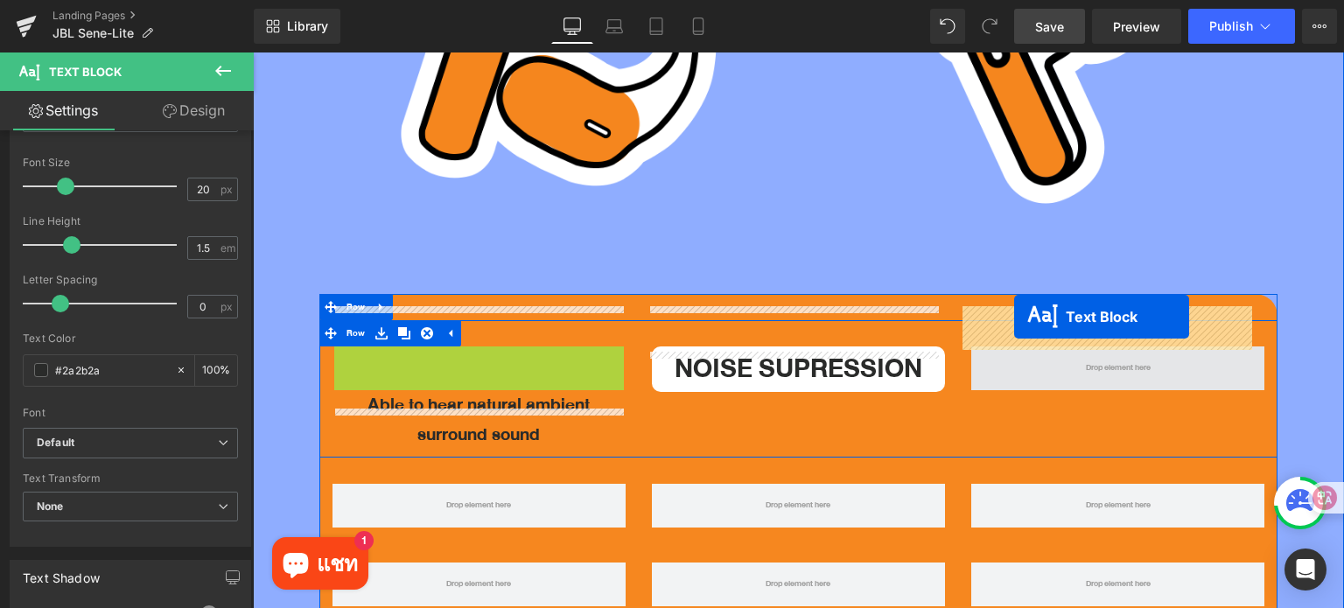
drag, startPoint x: 409, startPoint y: 341, endPoint x: 1014, endPoint y: 318, distance: 605.1
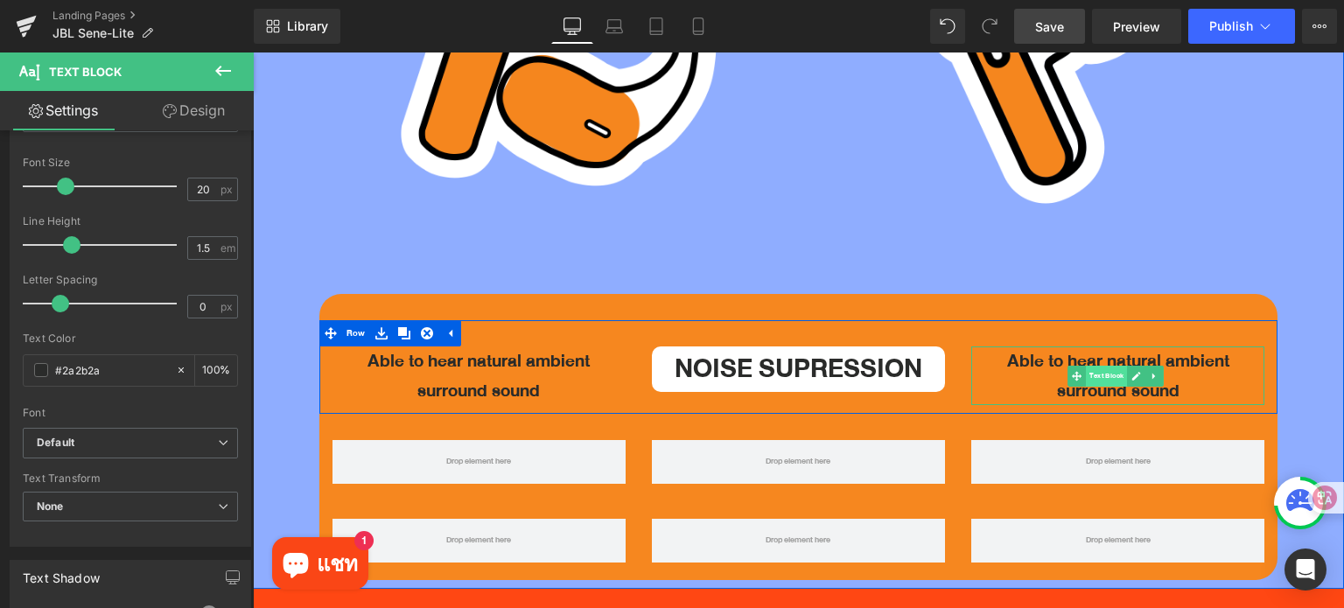
click at [1098, 366] on span "Text Block" at bounding box center [1106, 376] width 41 height 21
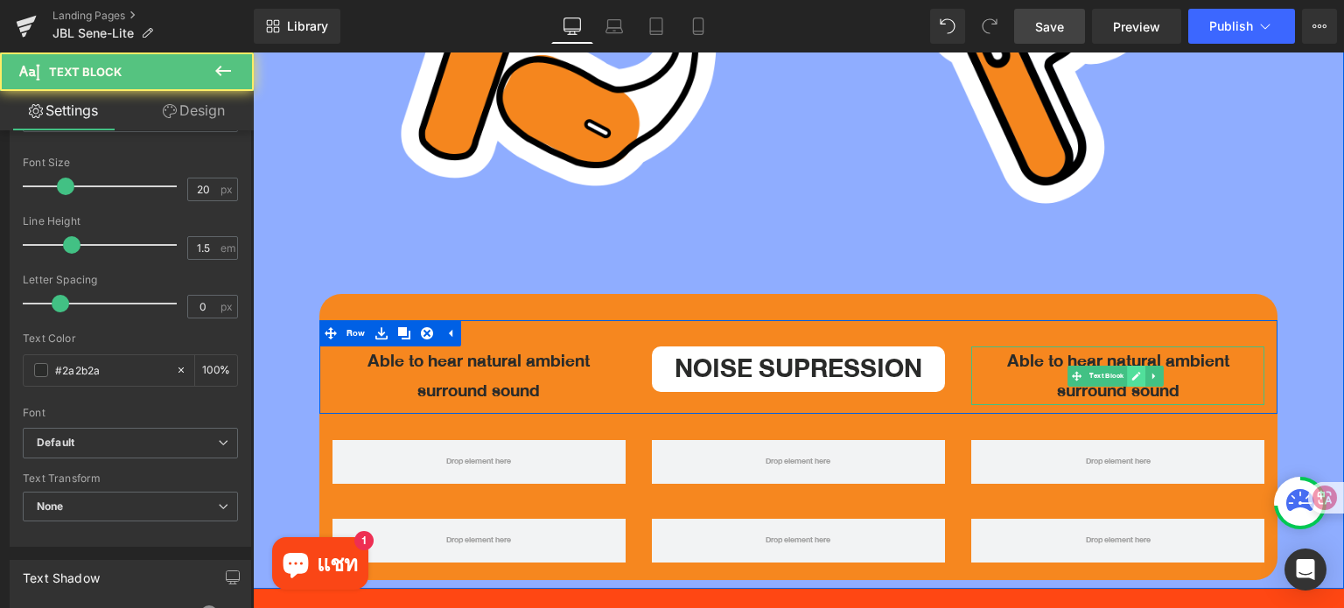
click at [1128, 366] on link at bounding box center [1137, 376] width 18 height 21
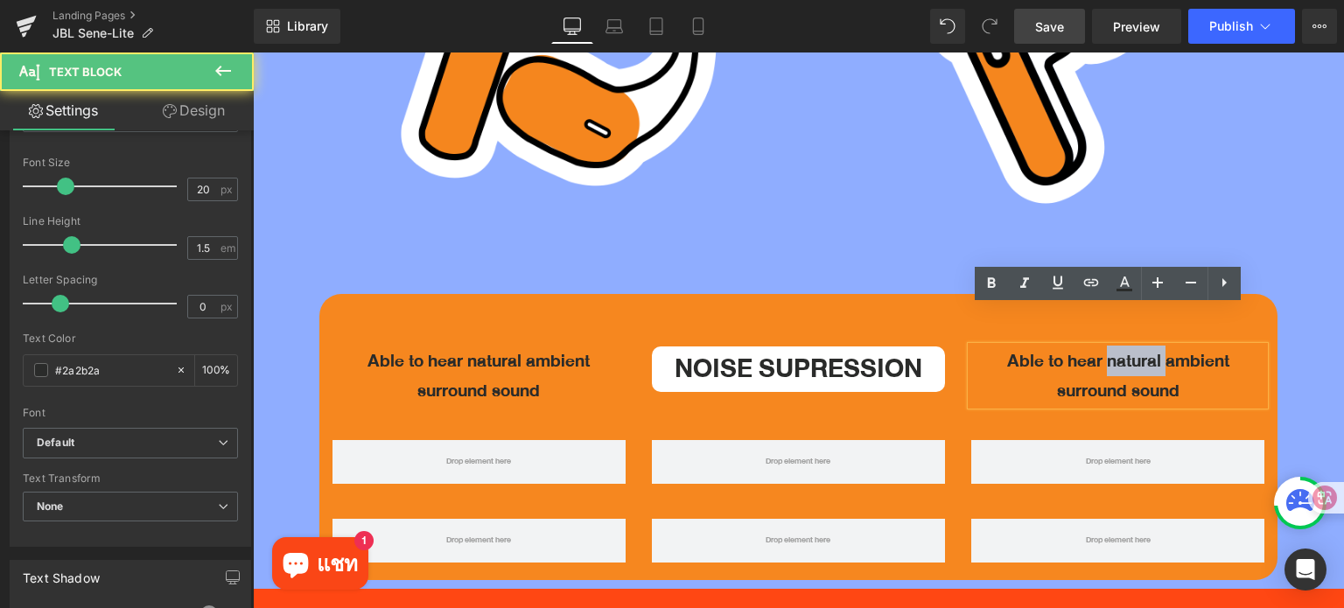
click at [1122, 346] on p "Able to hear natural ambient" at bounding box center [1117, 361] width 293 height 30
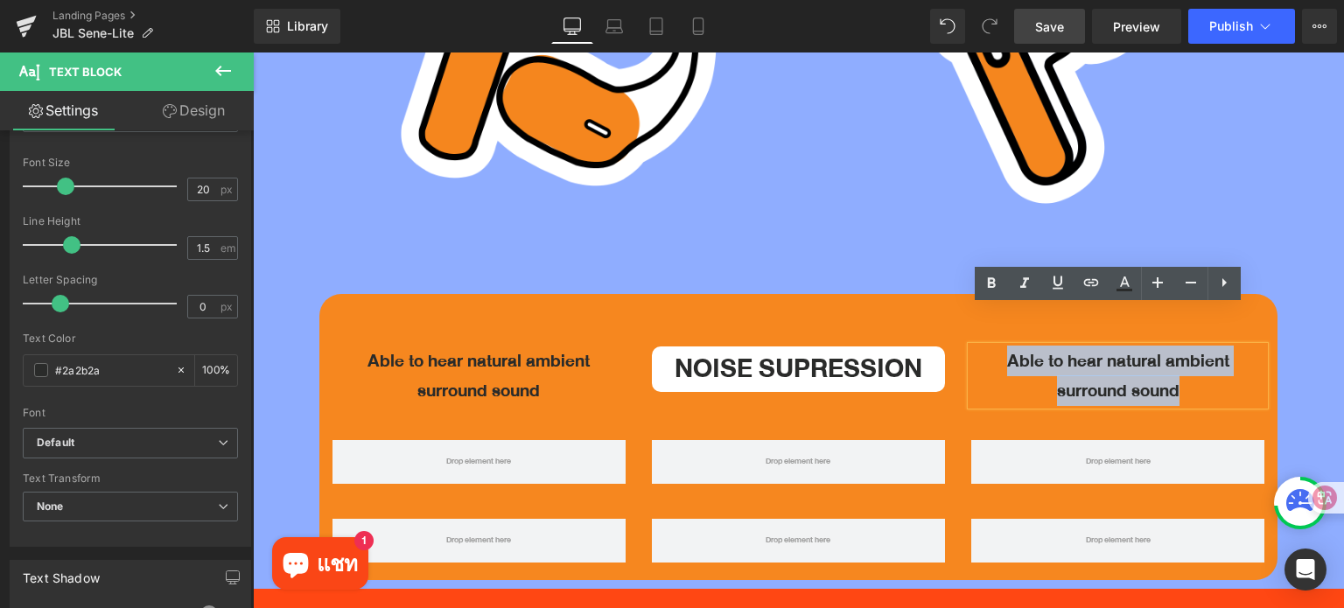
drag, startPoint x: 1201, startPoint y: 353, endPoint x: 987, endPoint y: 312, distance: 218.3
click at [987, 346] on div "Able to hear natural ambient surround sound" at bounding box center [1117, 375] width 293 height 59
paste div
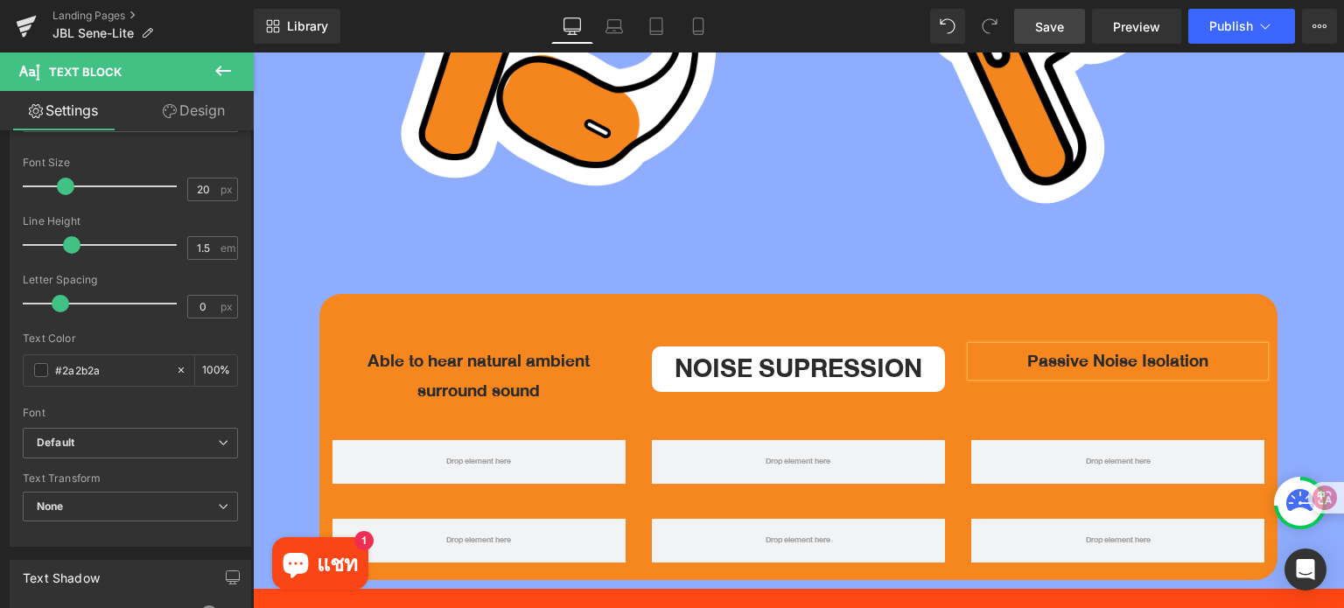
click at [1113, 356] on div "Able to hear natural ambient surround sound Text Block Noise Supression Heading…" at bounding box center [798, 367] width 958 height 94
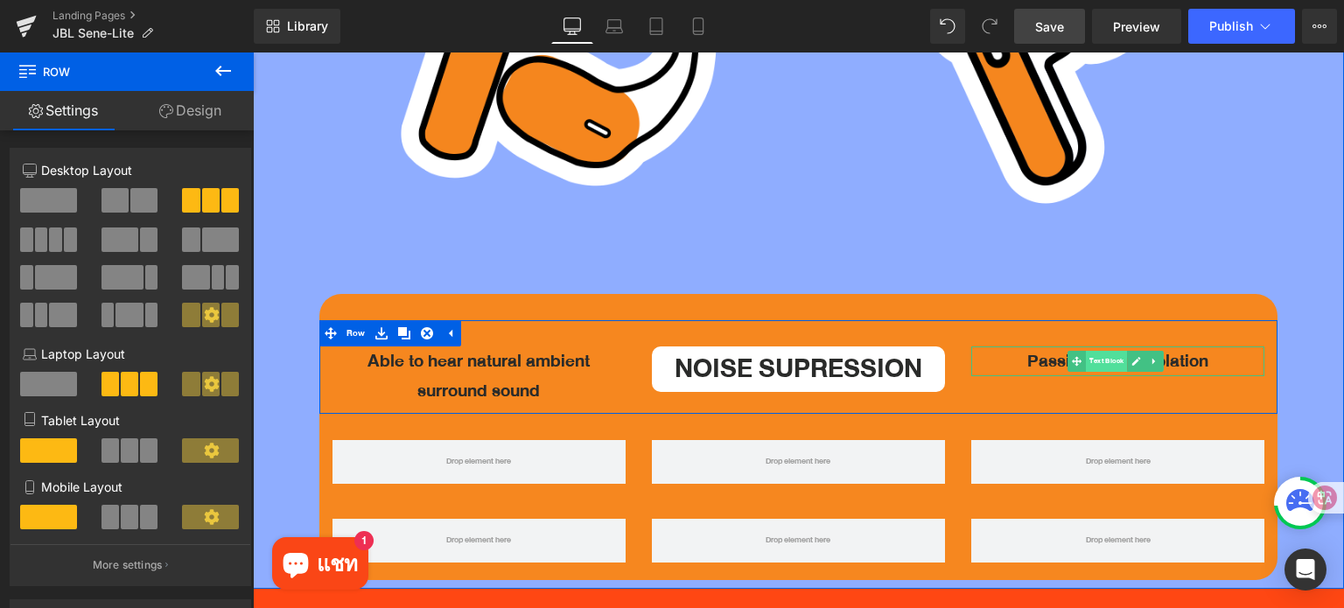
click at [1089, 351] on span "Text Block" at bounding box center [1106, 361] width 41 height 21
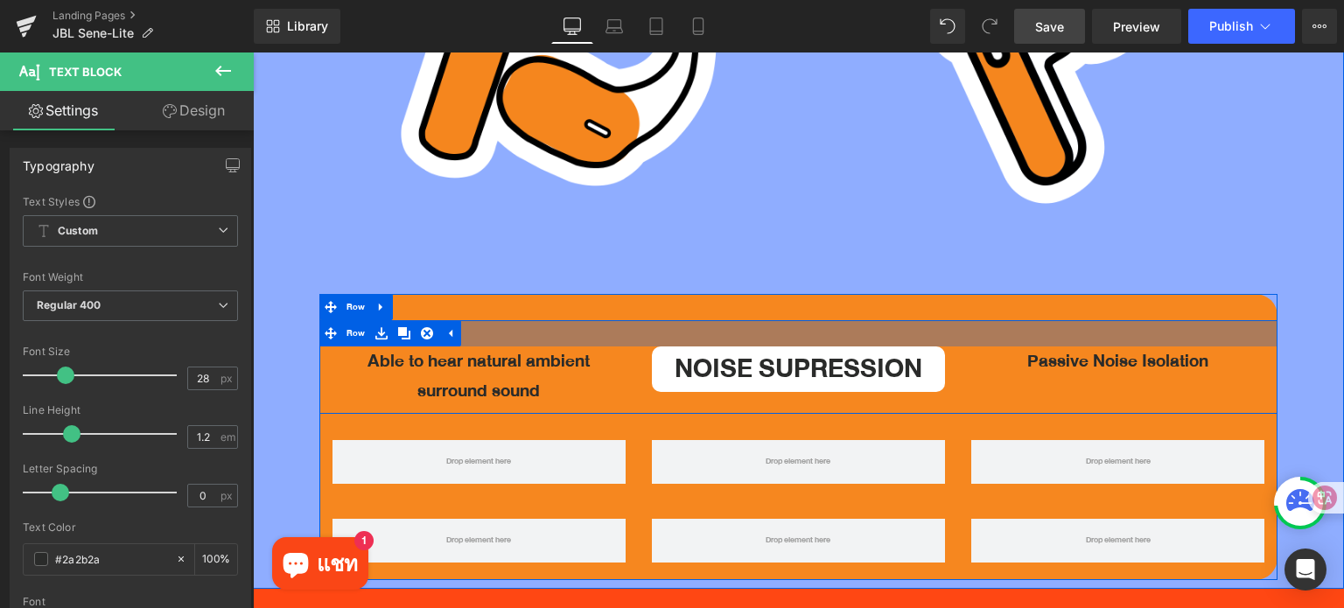
click at [503, 320] on div at bounding box center [798, 333] width 958 height 26
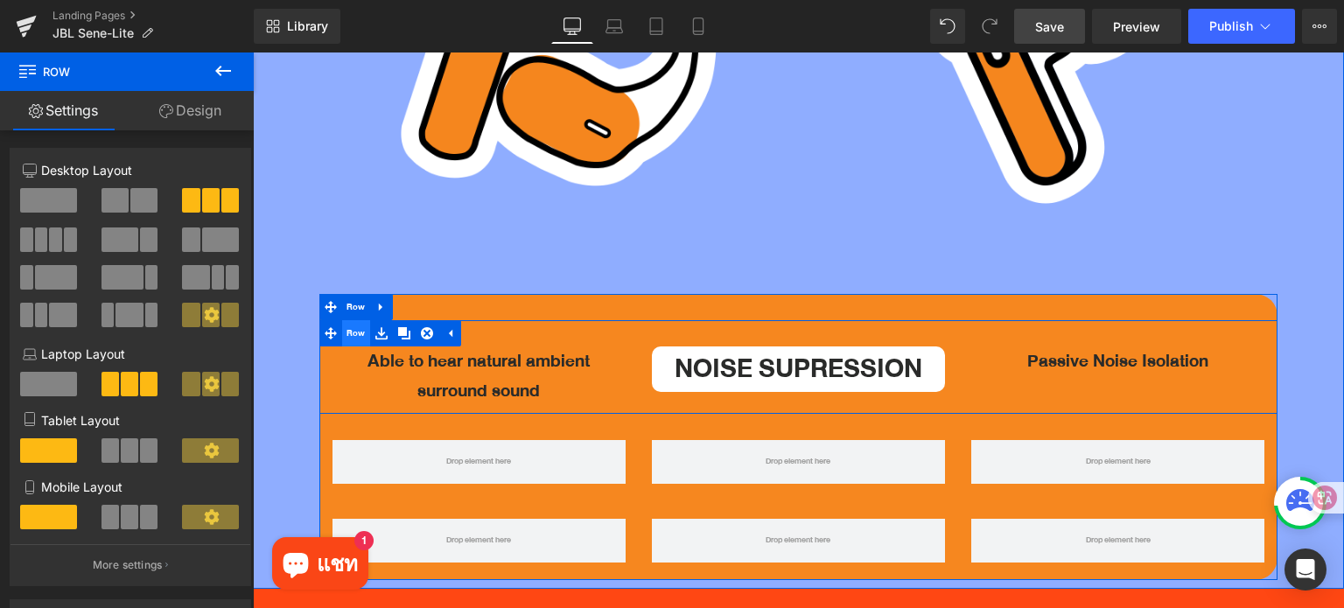
click at [351, 320] on span "Row" at bounding box center [356, 333] width 28 height 26
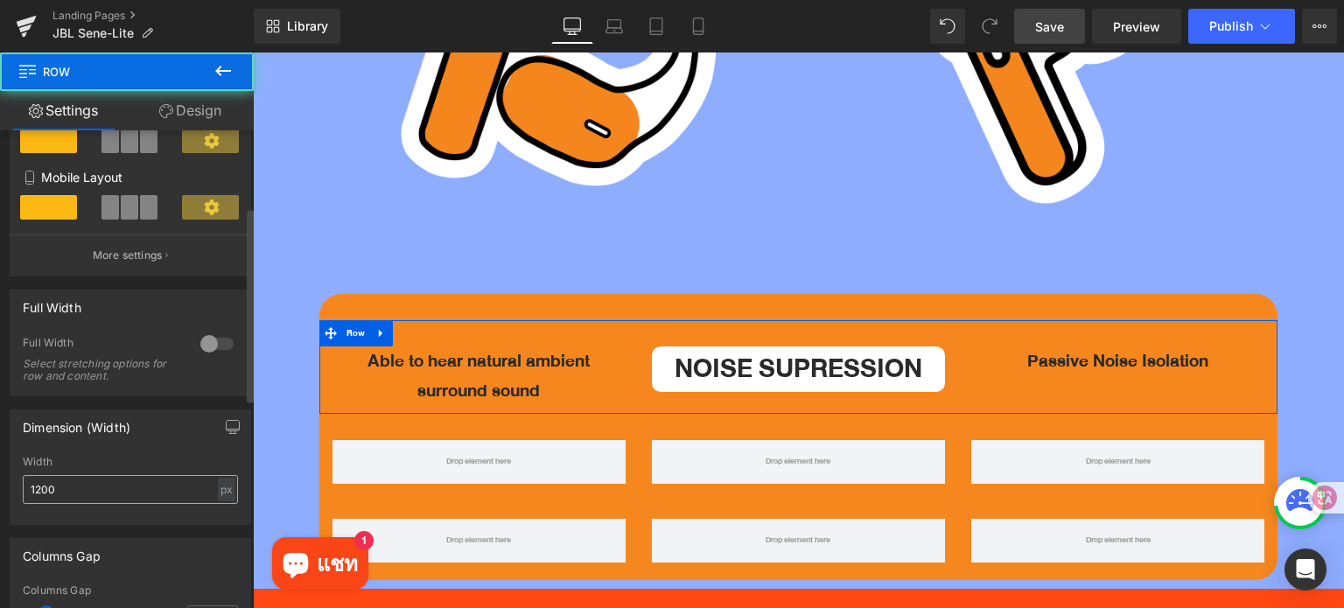
scroll to position [437, 0]
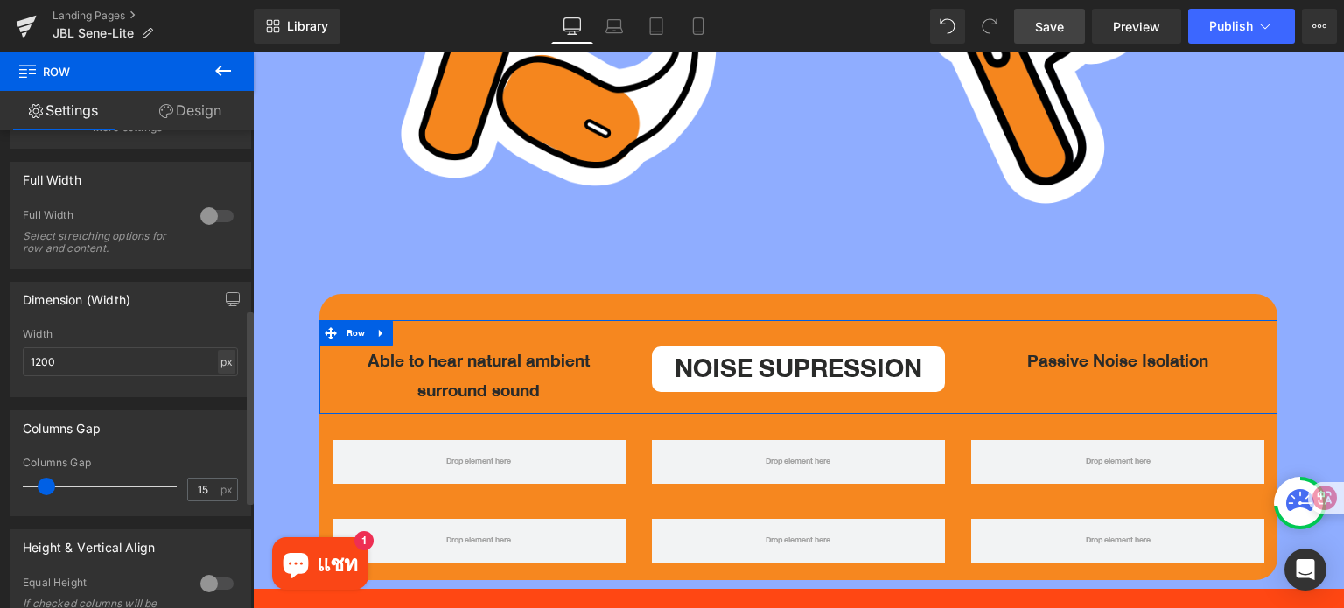
click at [218, 363] on div "px" at bounding box center [226, 362] width 17 height 24
click at [220, 392] on li "%" at bounding box center [226, 388] width 22 height 25
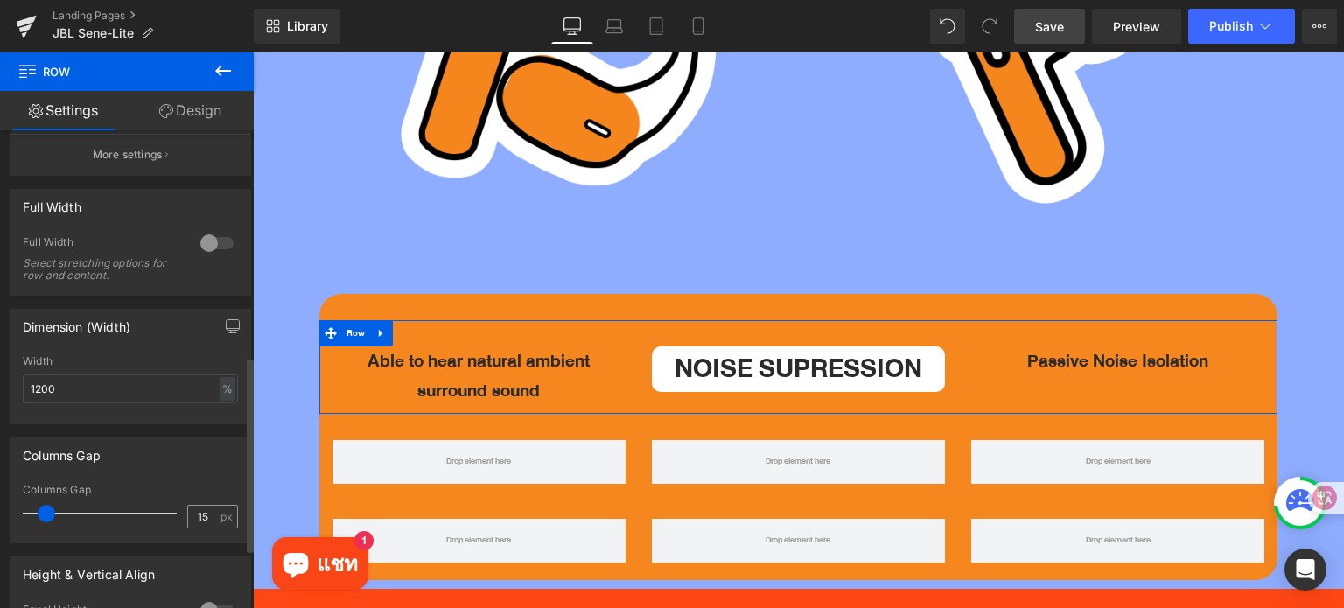
scroll to position [700, 0]
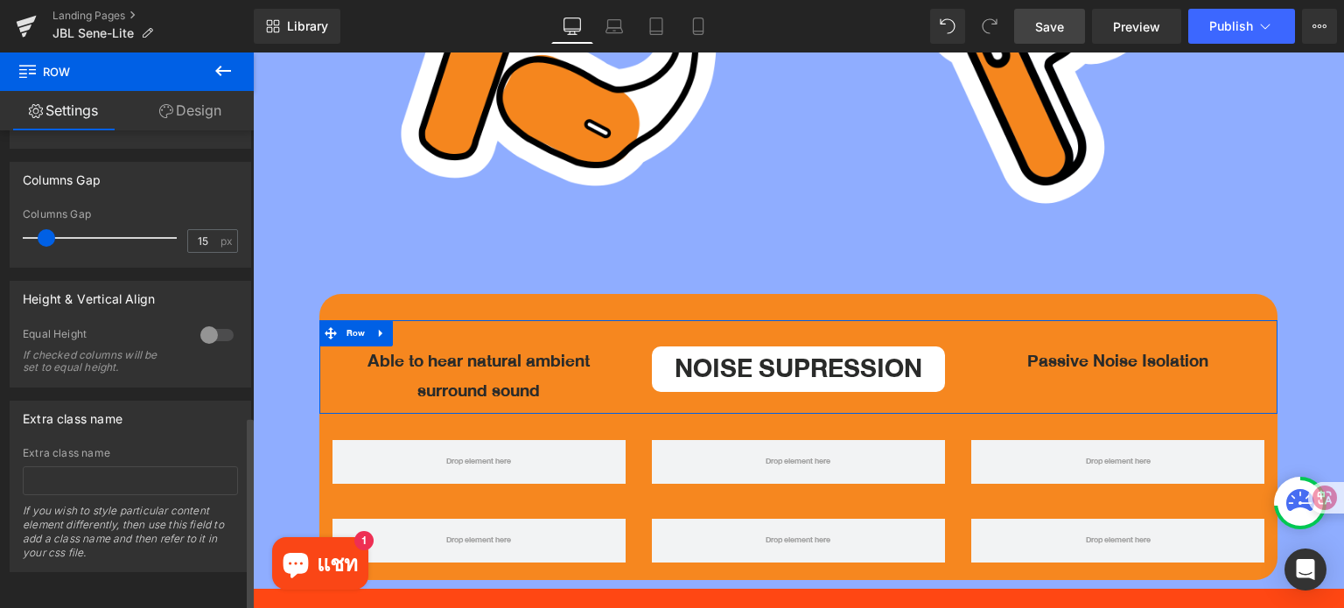
click at [202, 325] on div at bounding box center [217, 335] width 42 height 28
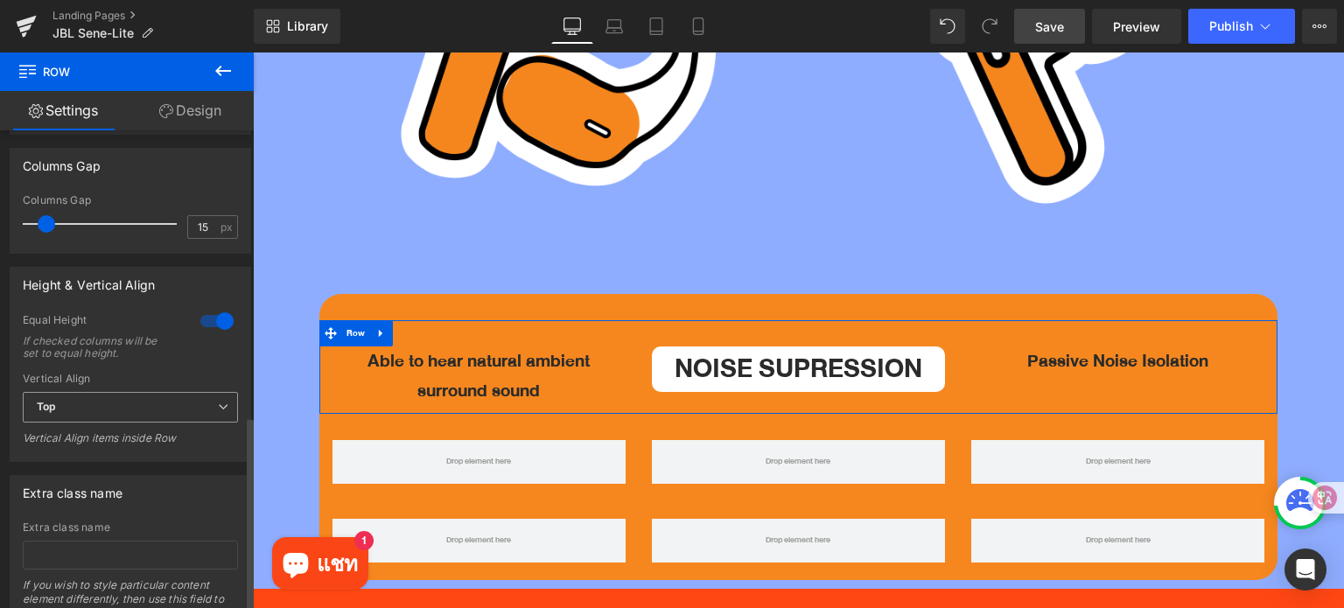
click at [87, 409] on span "Top" at bounding box center [130, 407] width 215 height 31
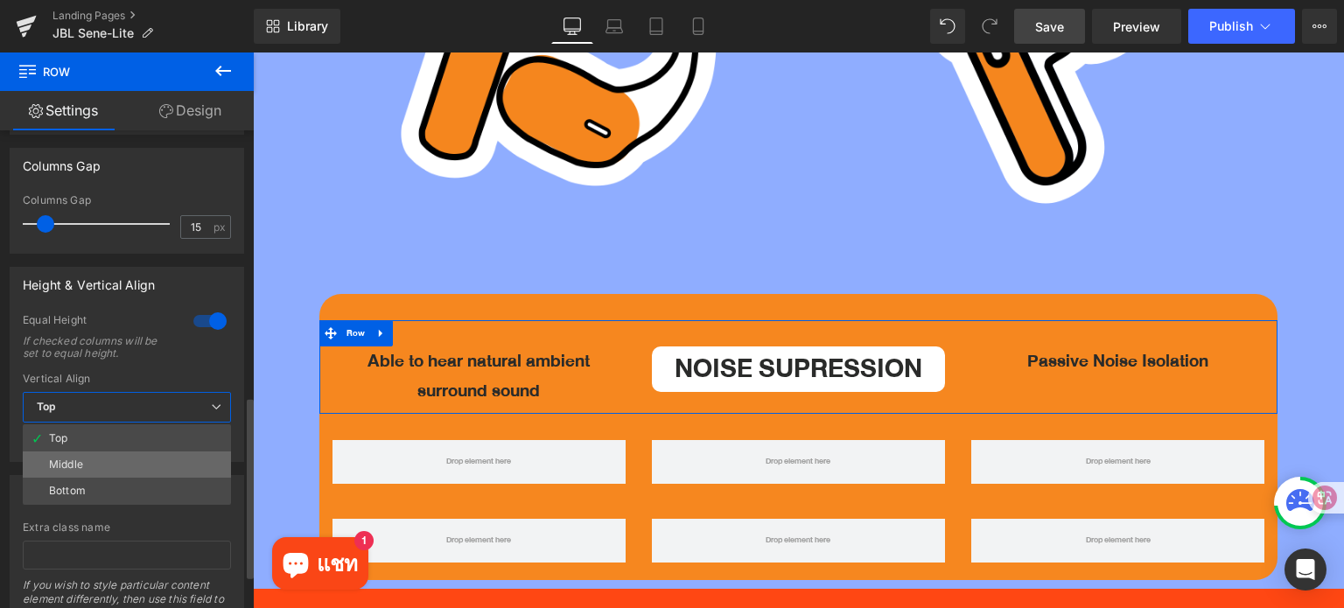
click at [87, 469] on li "Middle" at bounding box center [127, 464] width 208 height 26
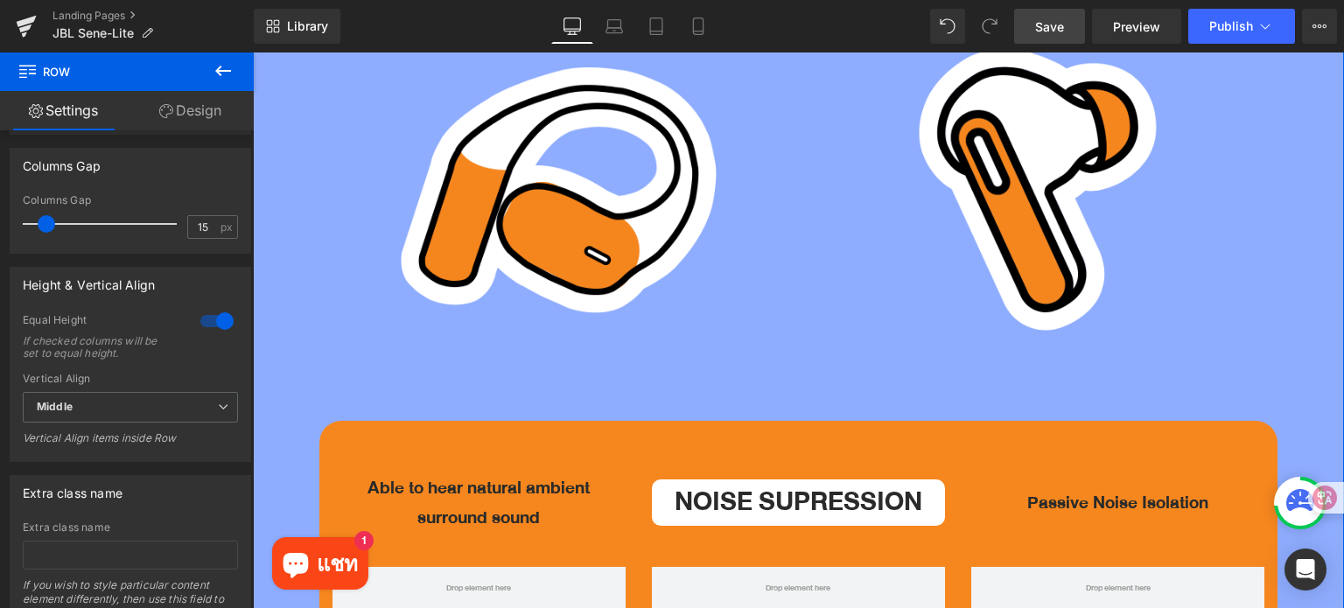
scroll to position [5419, 0]
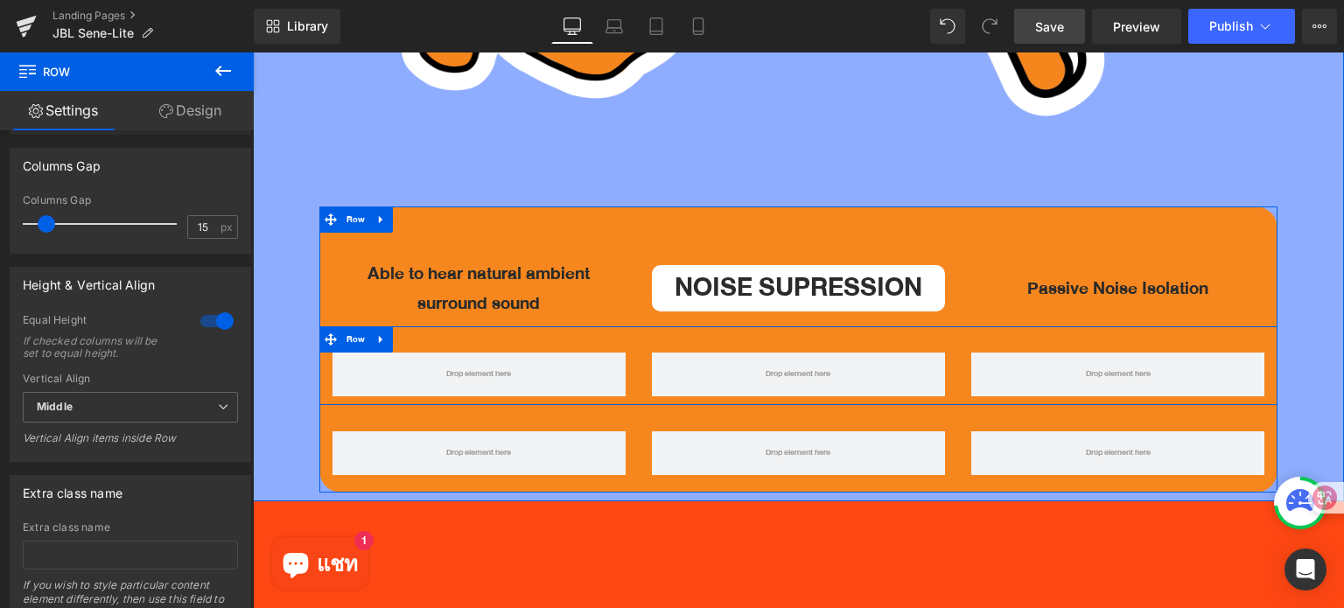
click at [379, 336] on icon at bounding box center [380, 340] width 3 height 8
click at [424, 333] on icon at bounding box center [427, 339] width 12 height 12
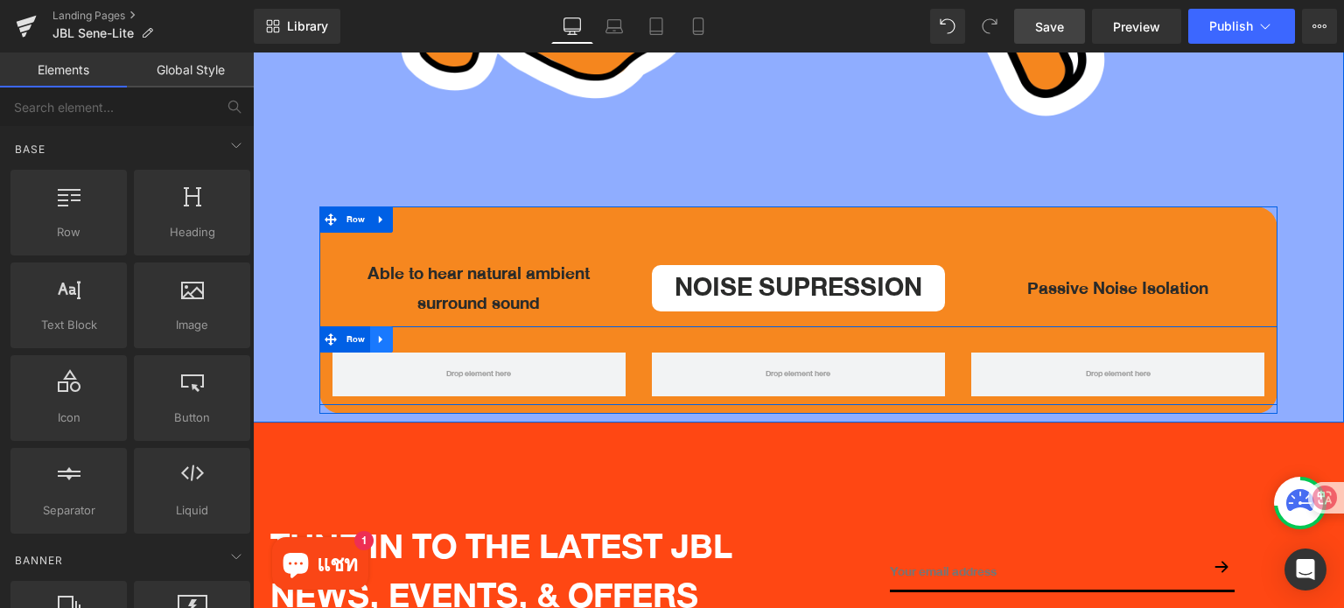
click at [385, 333] on icon at bounding box center [381, 339] width 12 height 13
click at [427, 333] on icon at bounding box center [427, 339] width 12 height 12
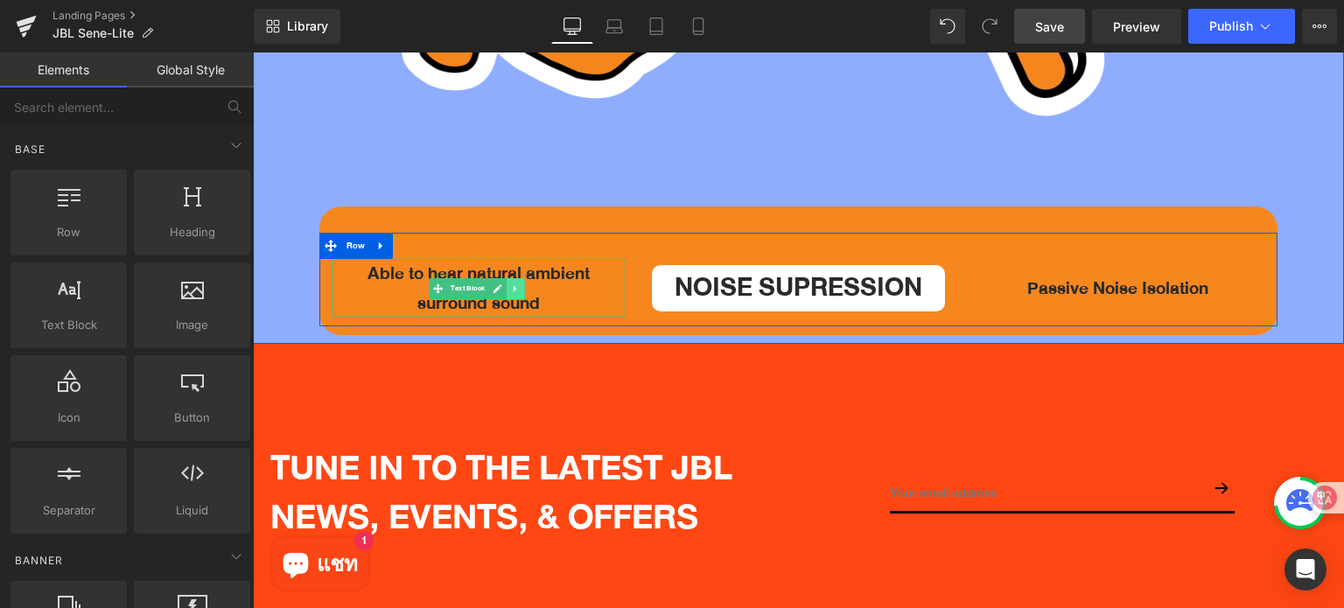
click at [514, 285] on icon at bounding box center [515, 288] width 3 height 6
click at [509, 283] on icon at bounding box center [507, 288] width 10 height 10
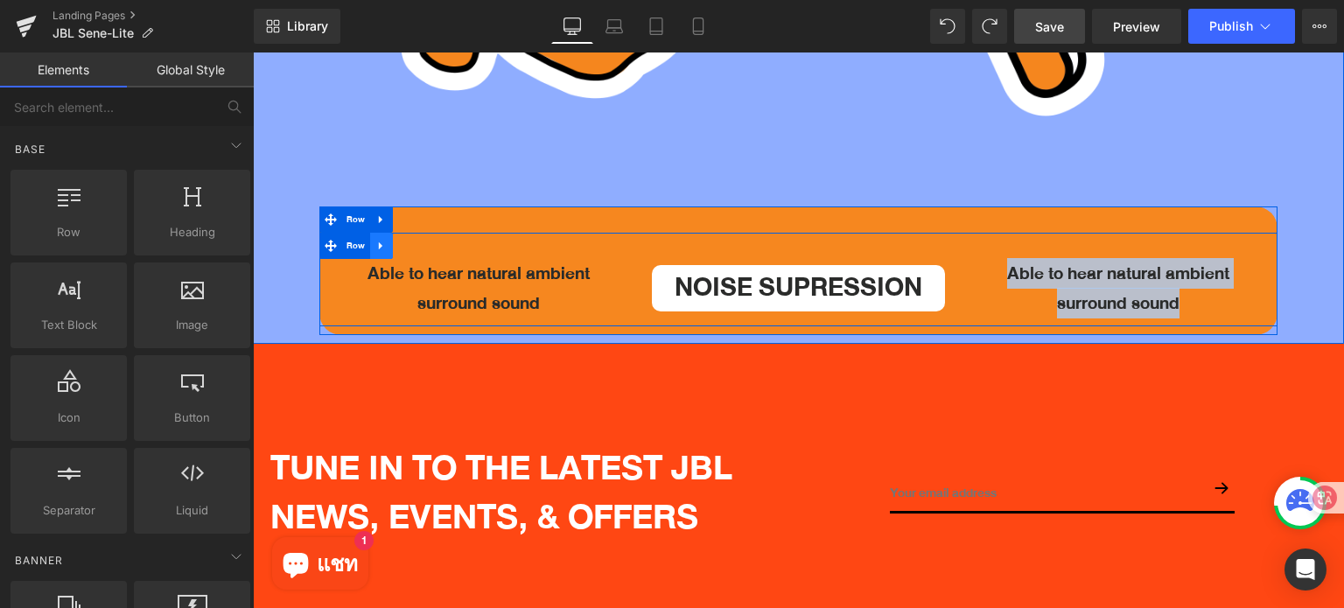
click at [384, 239] on icon at bounding box center [381, 245] width 12 height 13
click at [409, 233] on link at bounding box center [404, 246] width 23 height 26
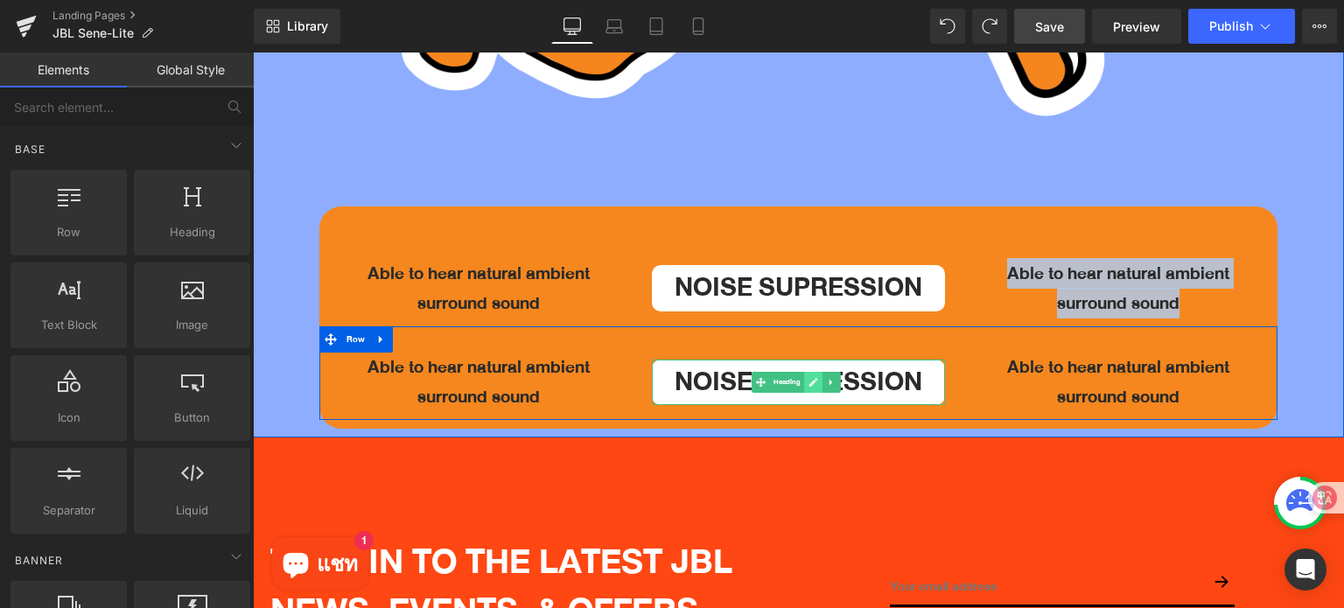
click at [815, 372] on link at bounding box center [813, 382] width 18 height 21
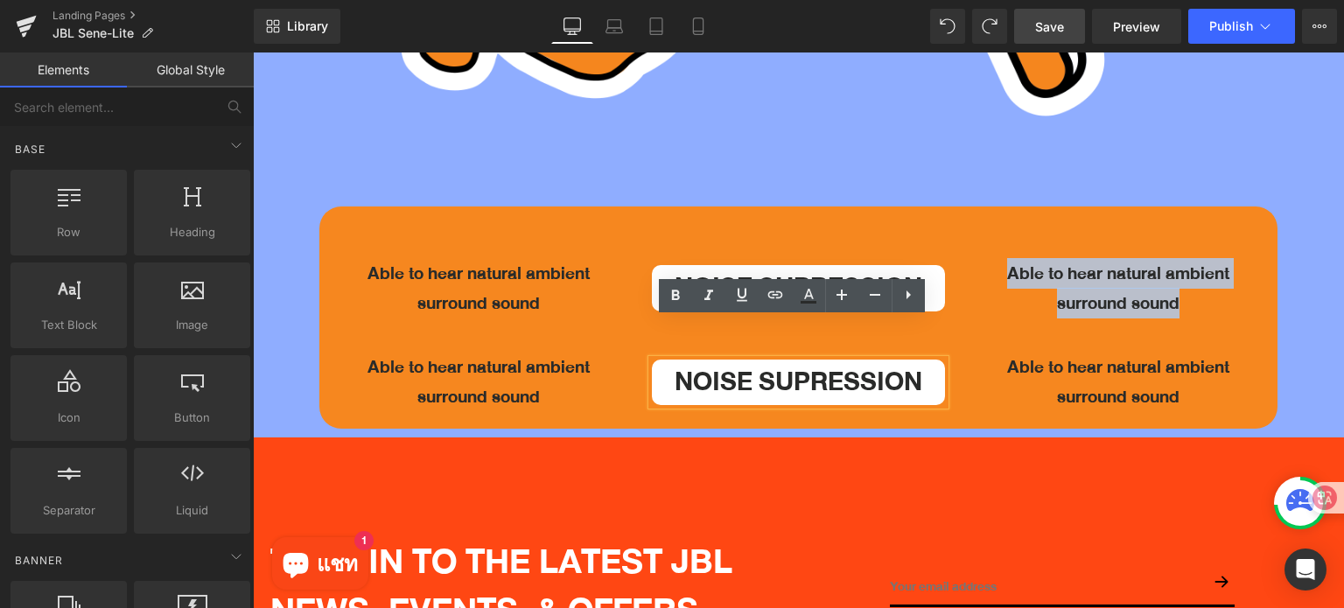
click at [815, 360] on h1 "Noise Supression" at bounding box center [798, 383] width 293 height 46
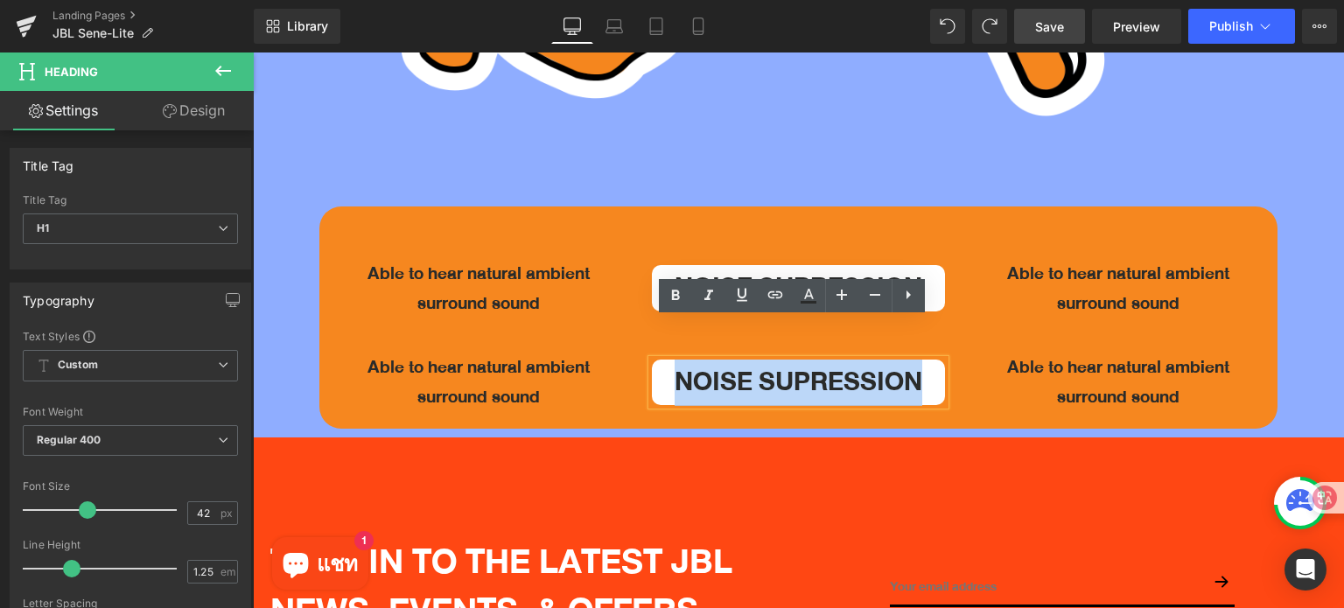
paste div
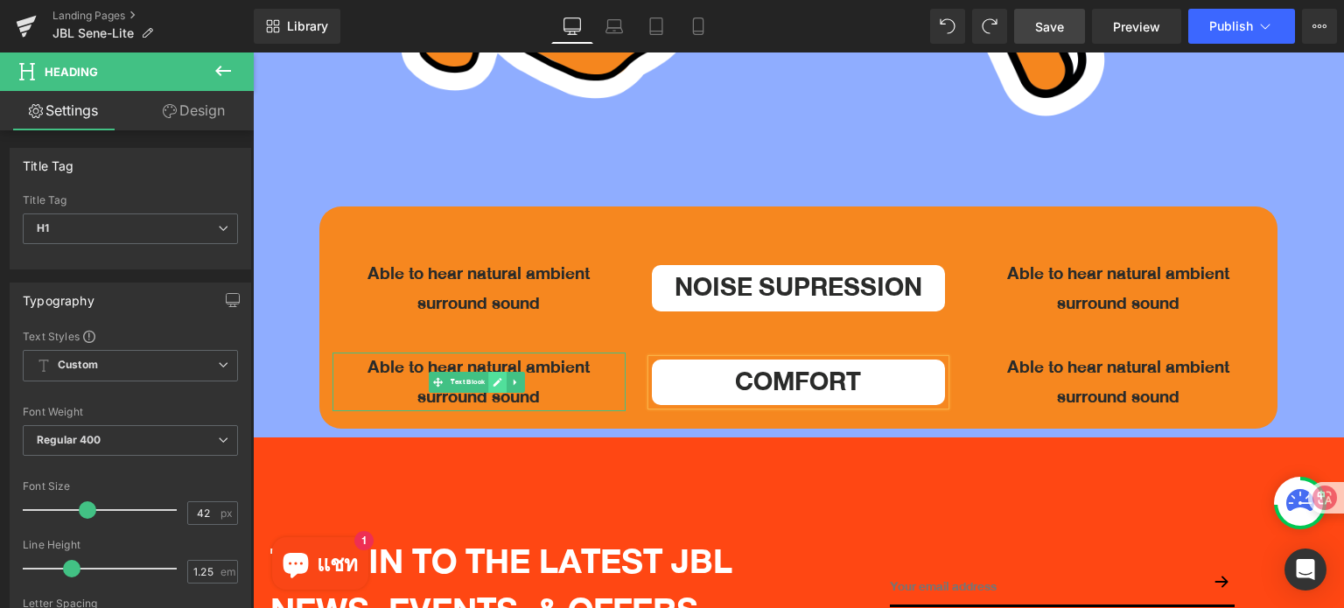
click at [502, 372] on link at bounding box center [497, 382] width 18 height 21
click at [502, 353] on p "Able to hear natural ambient" at bounding box center [478, 368] width 293 height 30
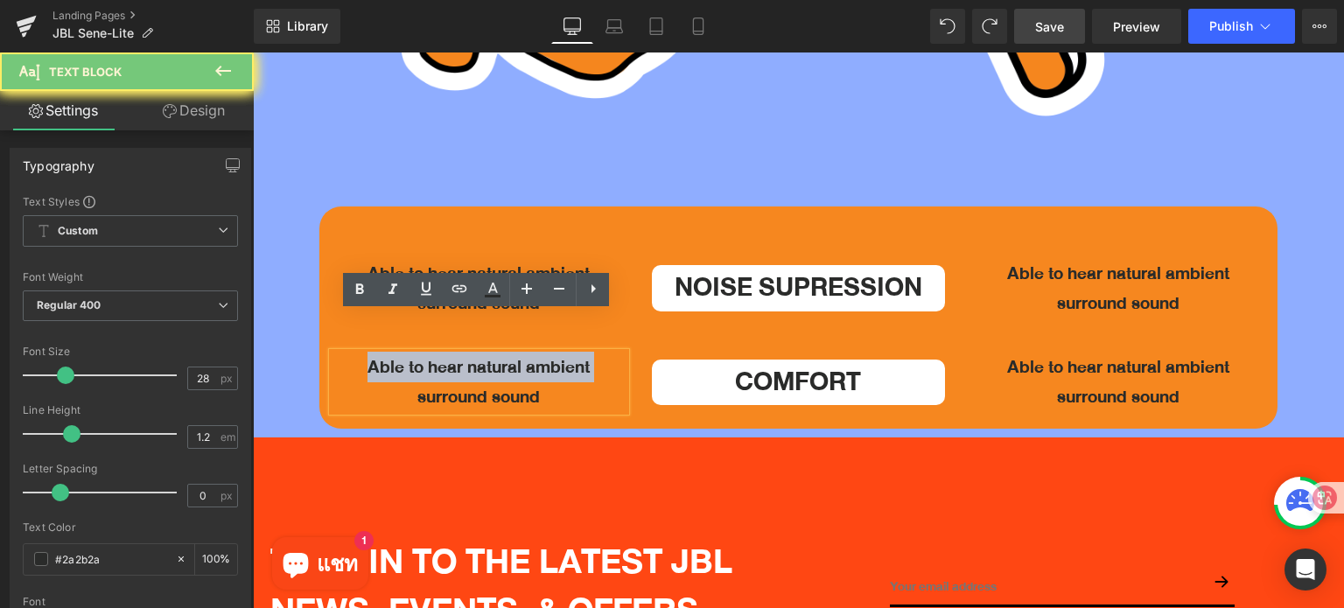
click at [502, 353] on p "Able to hear natural ambient" at bounding box center [478, 368] width 293 height 30
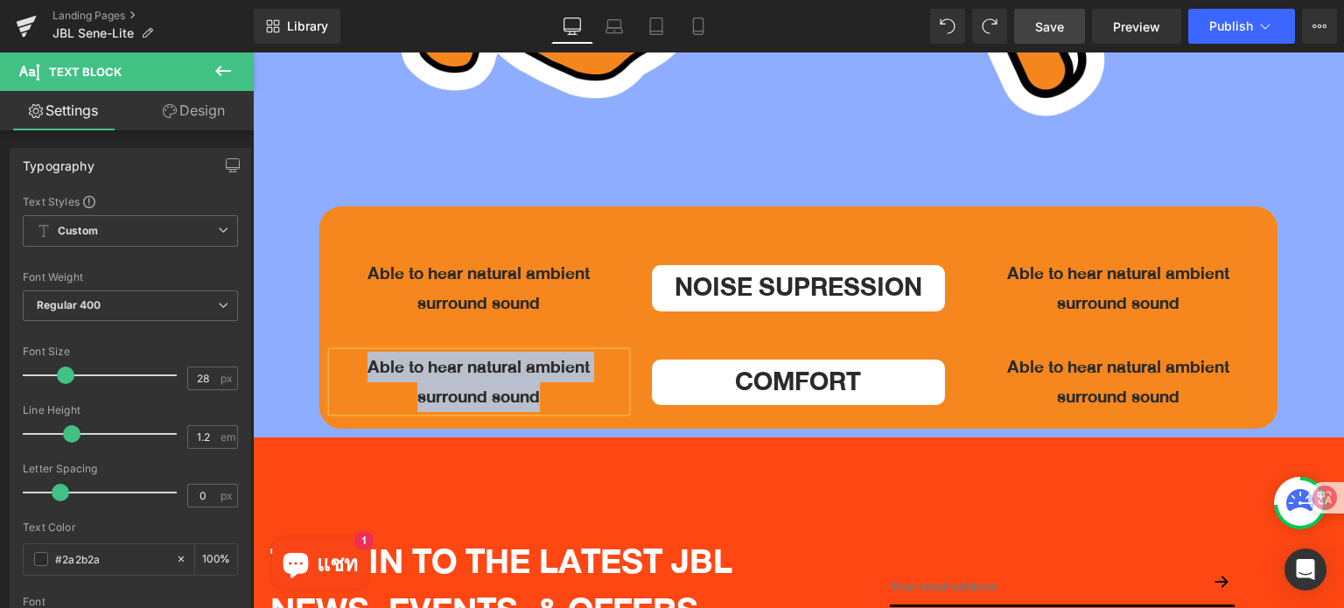
paste div
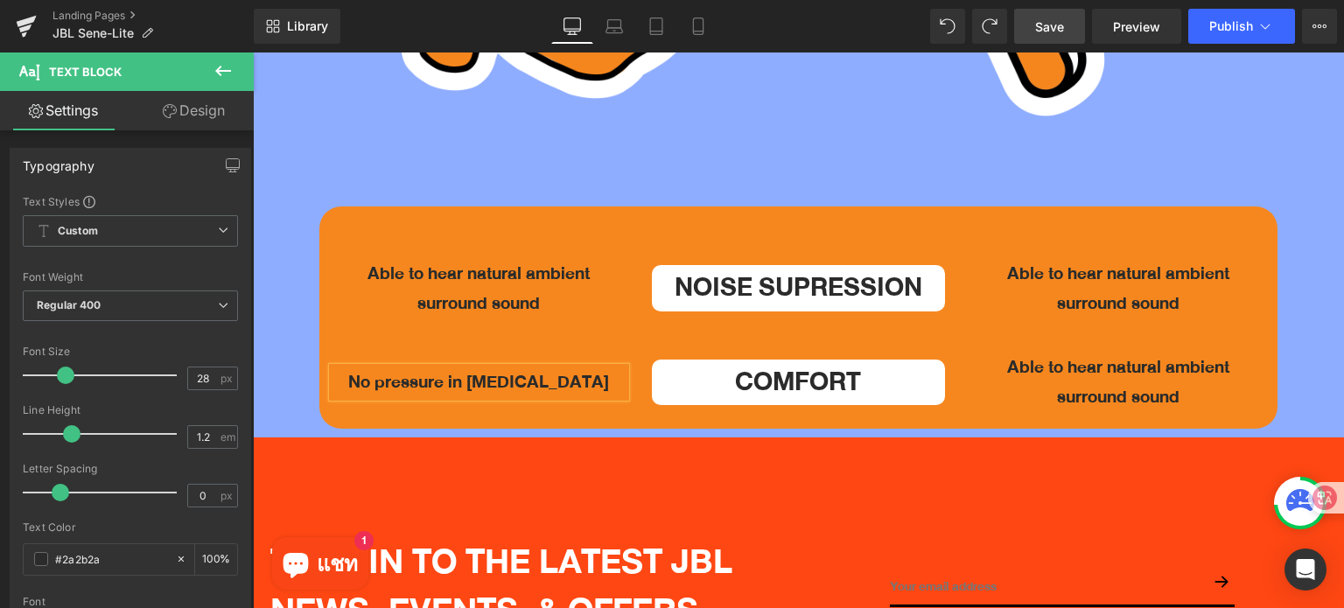
scroll to position [5434, 0]
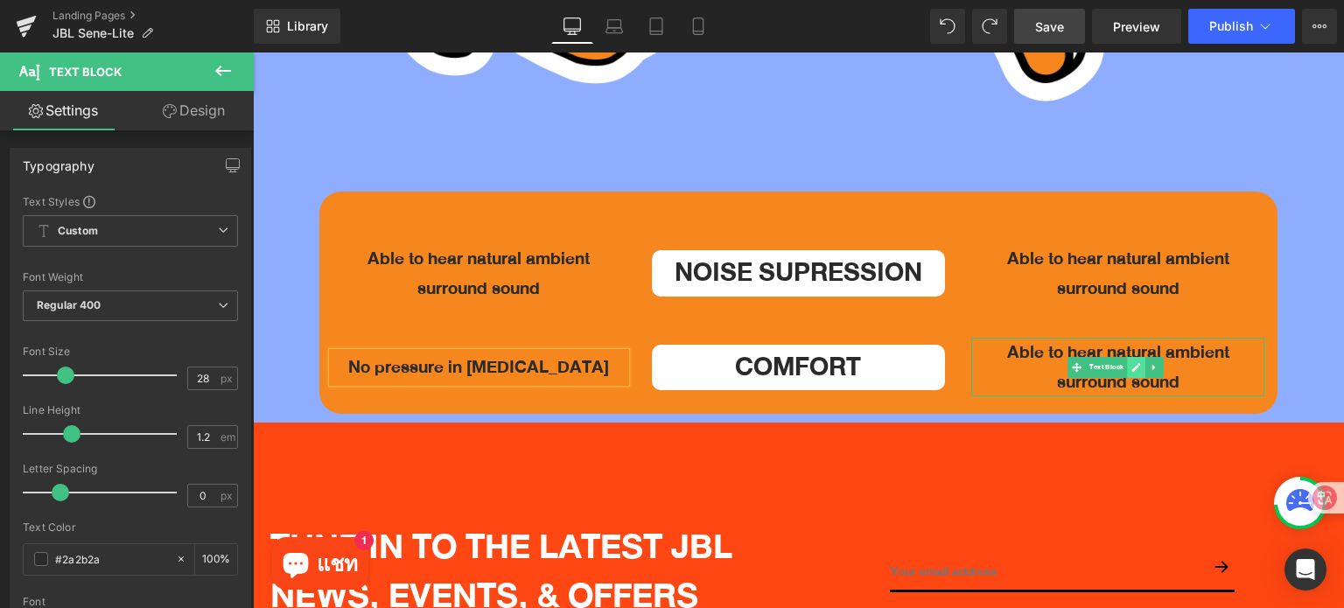
click at [1132, 363] on icon at bounding box center [1136, 367] width 9 height 9
click at [1127, 338] on p "Able to hear natural ambient" at bounding box center [1117, 353] width 293 height 30
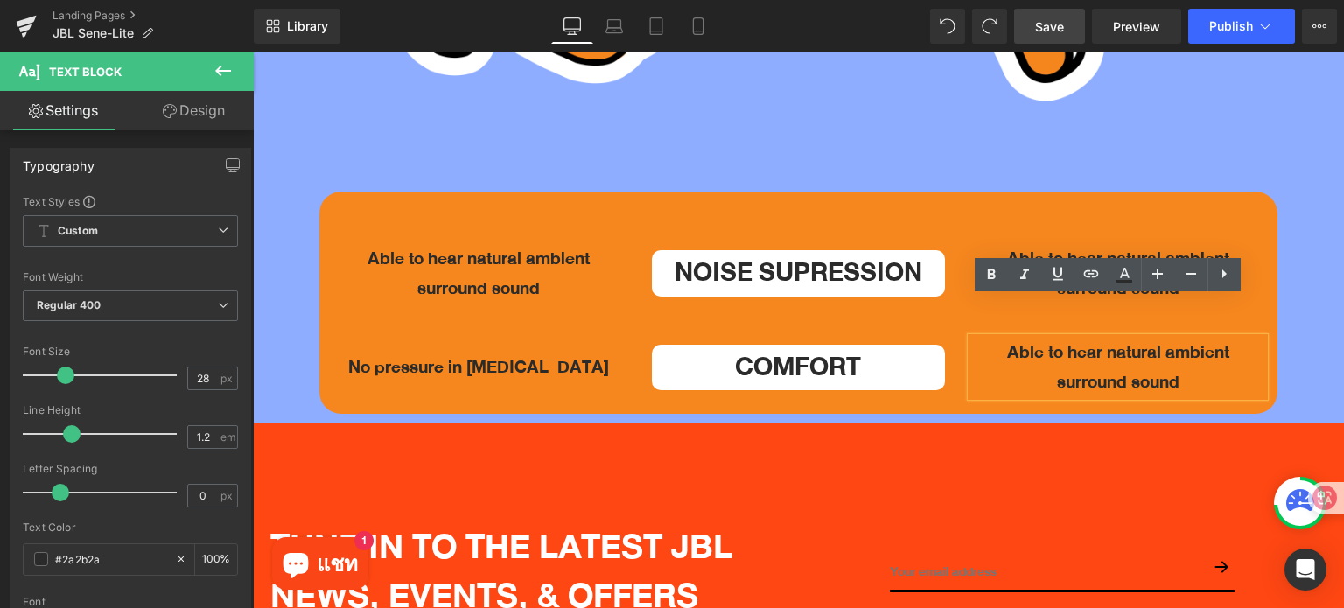
click at [1127, 338] on p "Able to hear natural ambient" at bounding box center [1117, 353] width 293 height 30
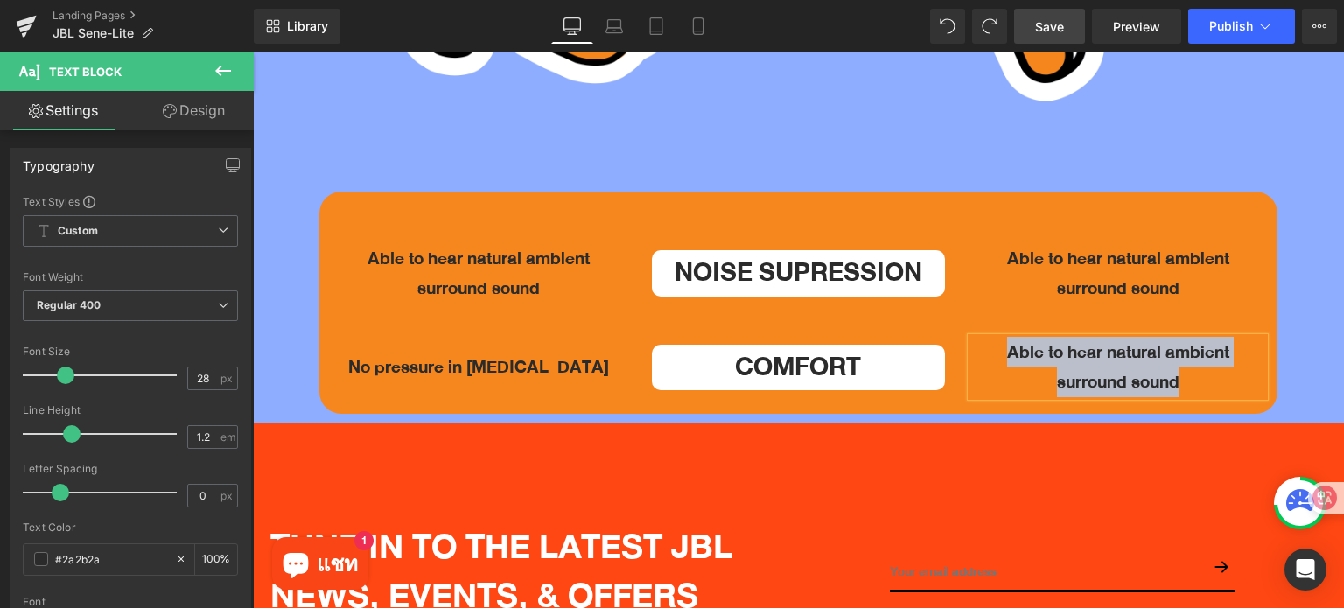
paste div
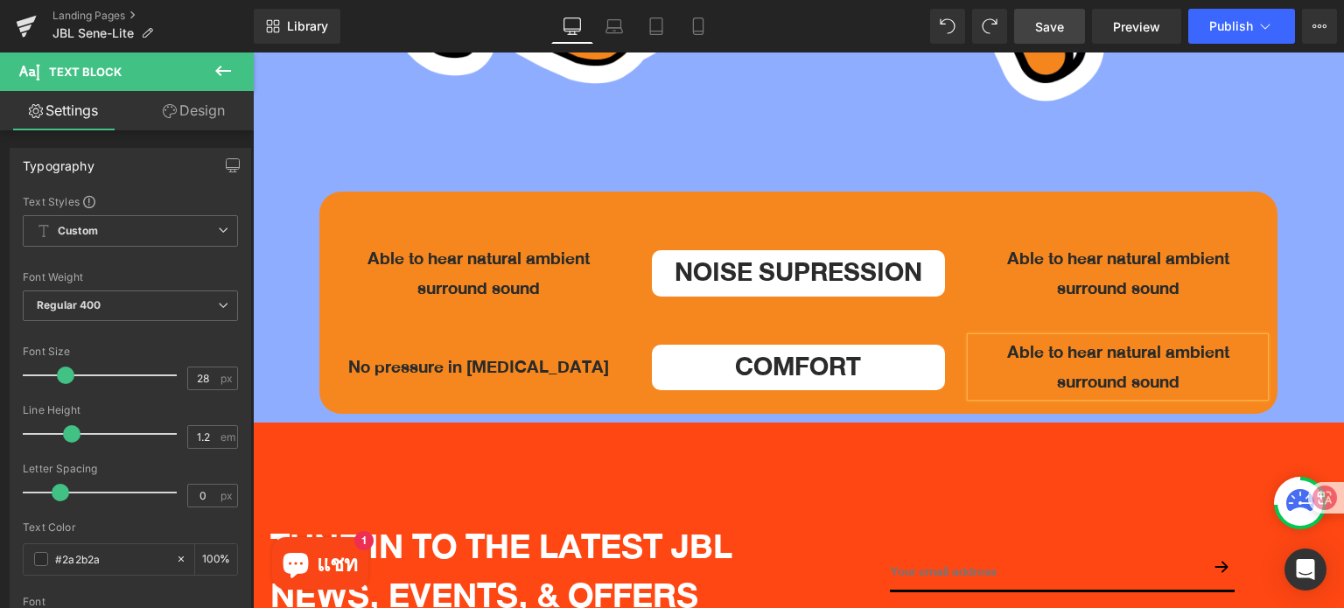
scroll to position [5442, 0]
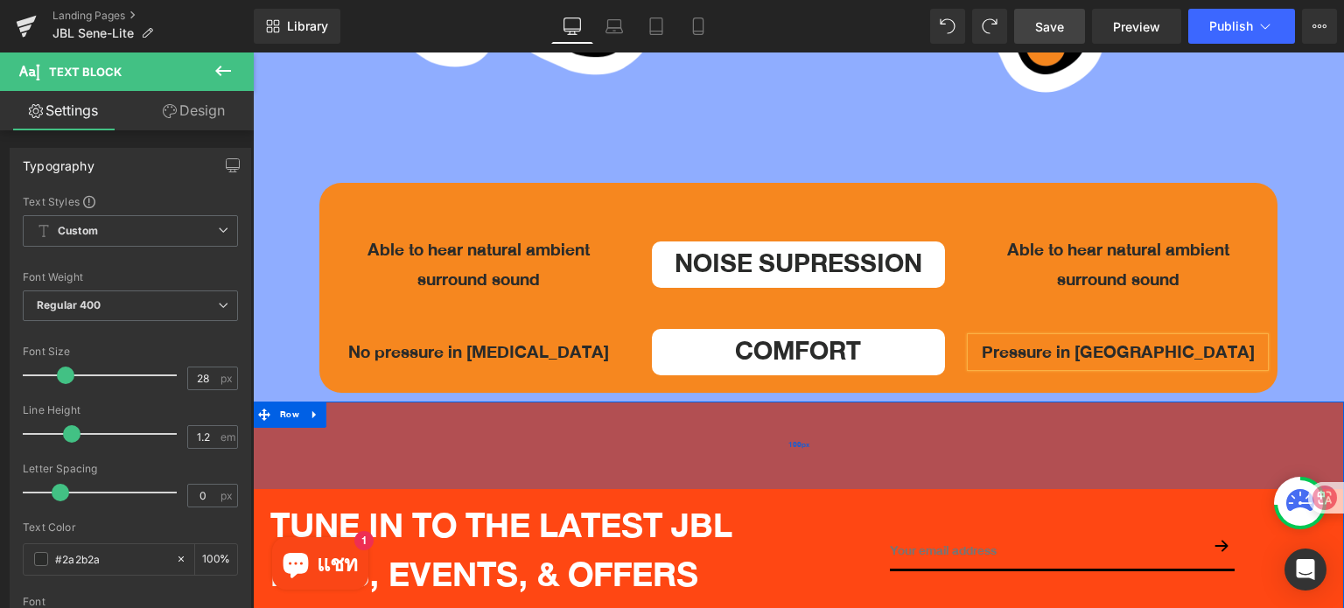
click at [589, 402] on div "100px" at bounding box center [798, 445] width 1091 height 87
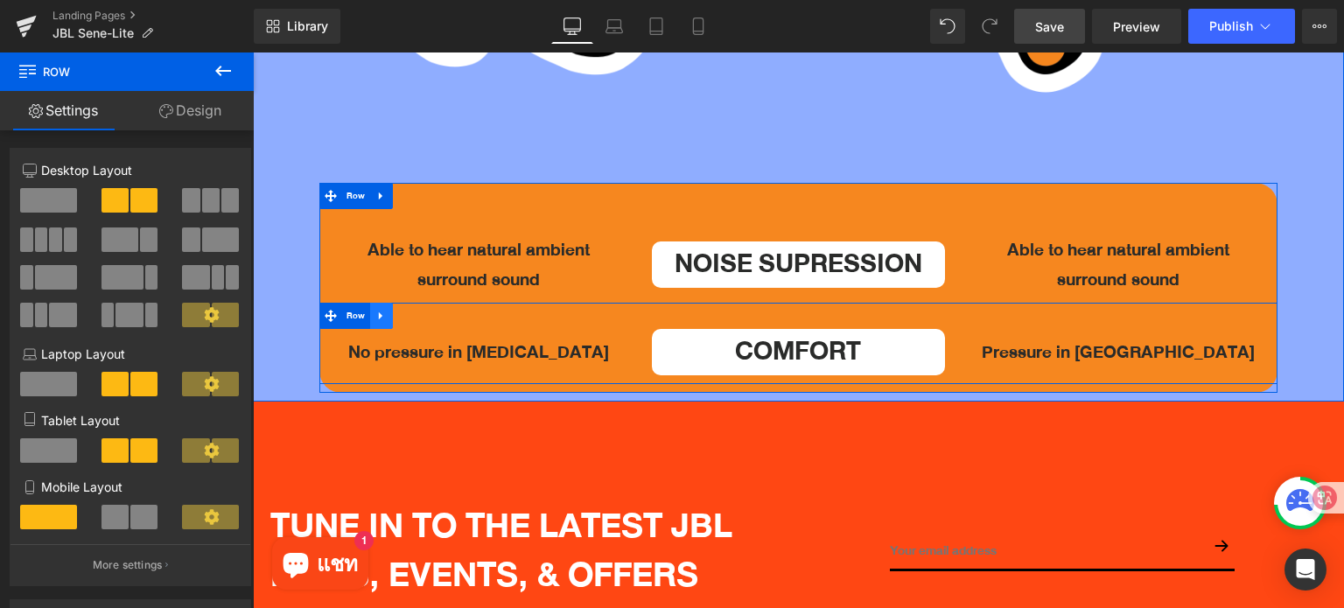
click at [385, 310] on icon at bounding box center [381, 316] width 12 height 13
click at [401, 310] on icon at bounding box center [404, 316] width 12 height 12
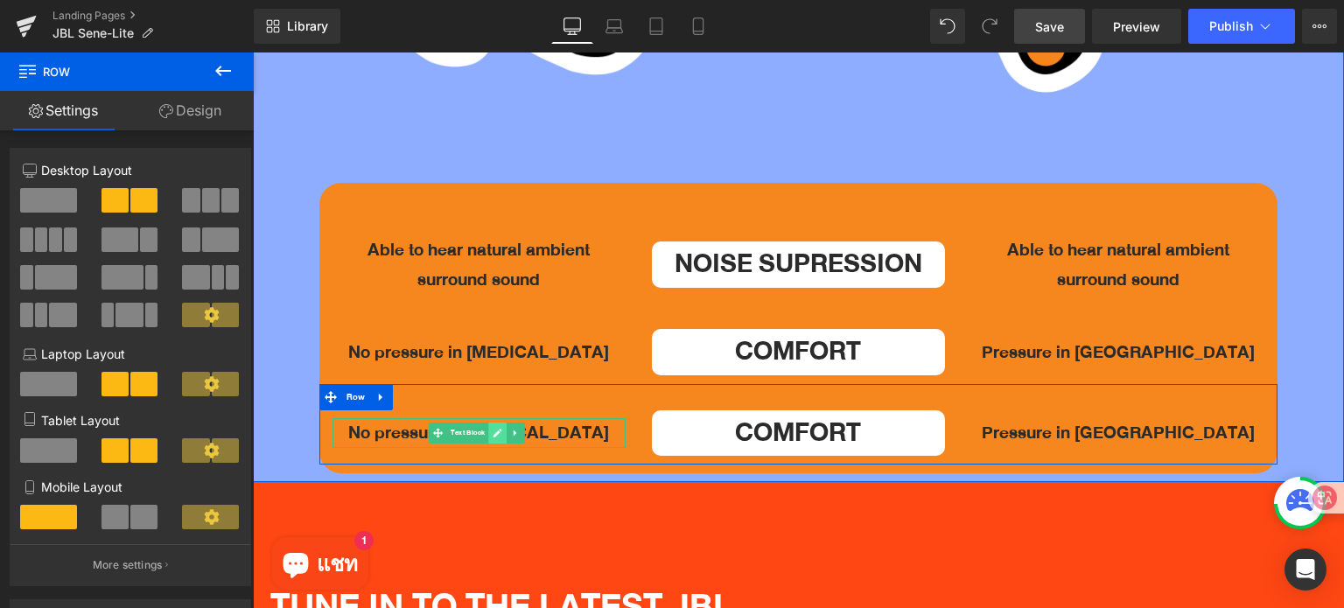
click at [500, 428] on icon at bounding box center [498, 433] width 10 height 10
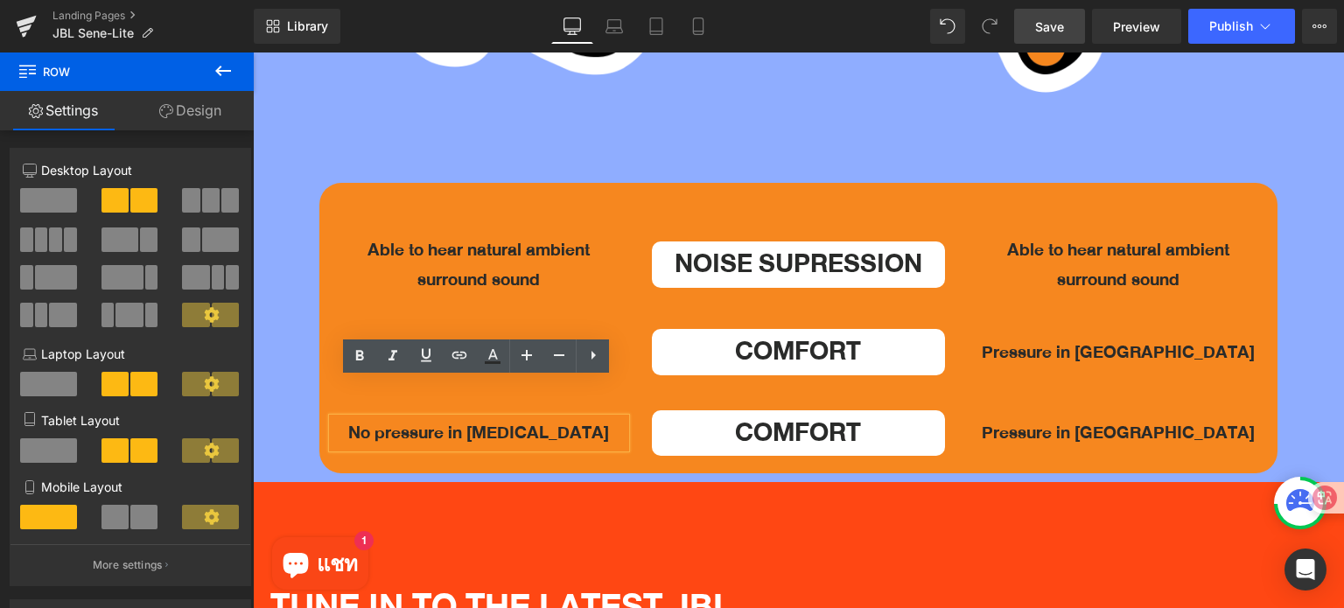
click at [500, 418] on p "No pressure in [MEDICAL_DATA]" at bounding box center [478, 433] width 293 height 30
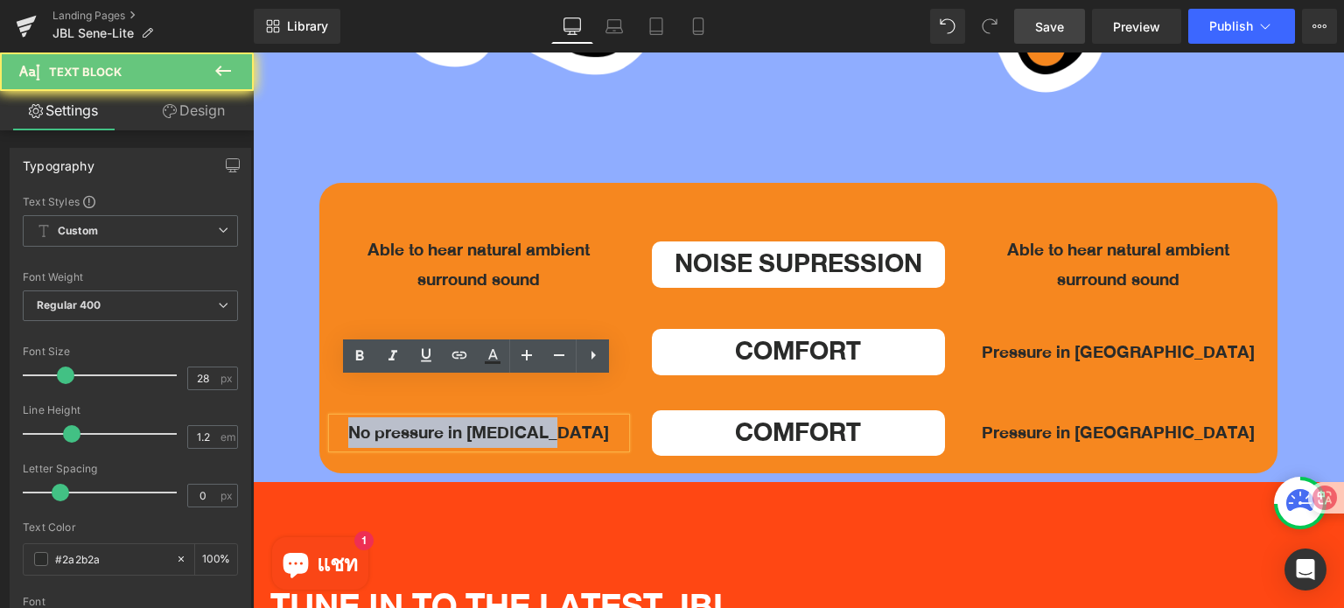
click at [500, 418] on p "No pressure in [MEDICAL_DATA]" at bounding box center [478, 433] width 293 height 30
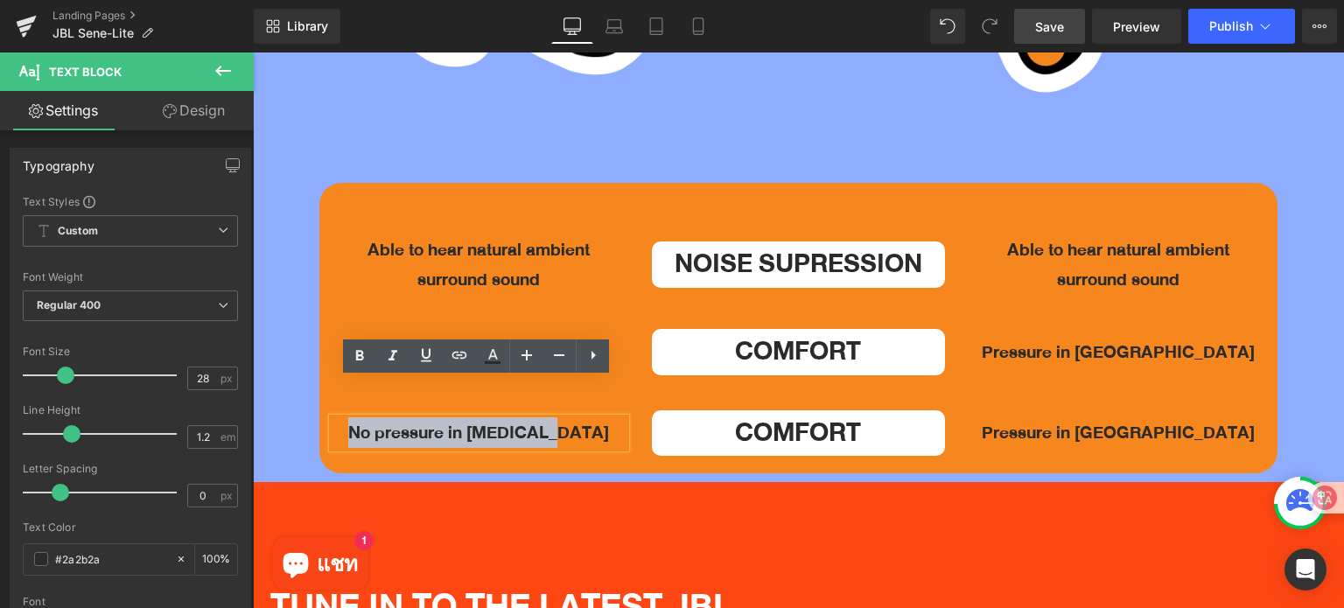
paste div
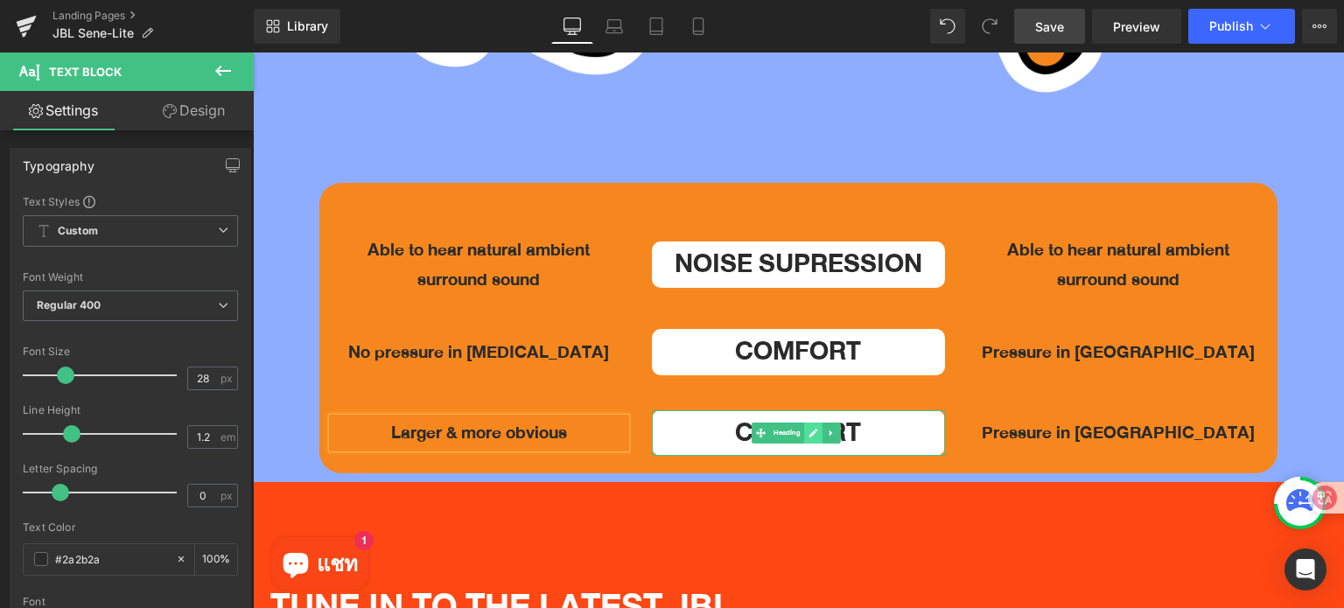
click at [815, 423] on link at bounding box center [813, 433] width 18 height 21
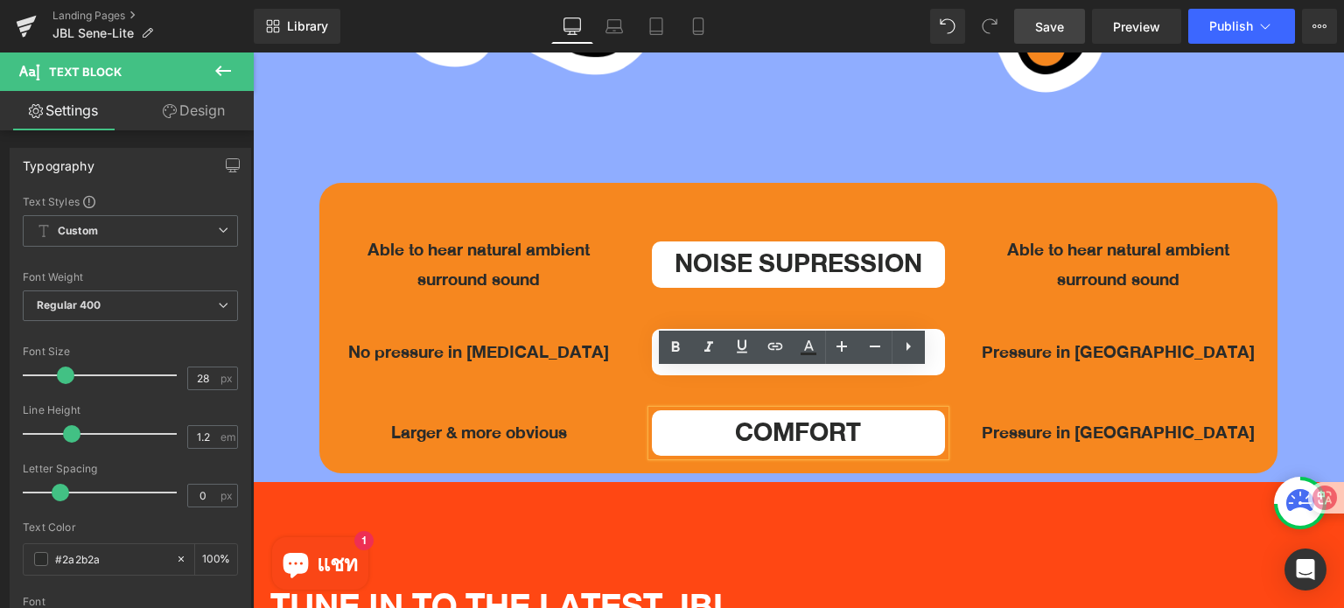
click at [800, 410] on h1 "Comfort" at bounding box center [798, 433] width 293 height 46
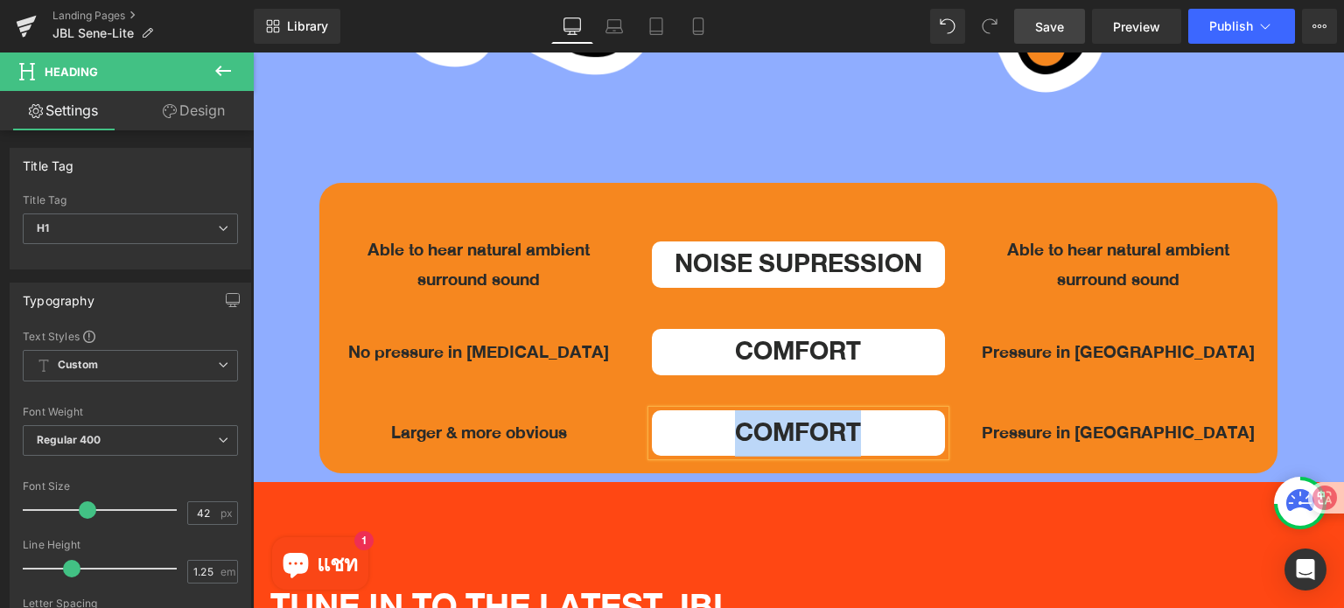
paste div
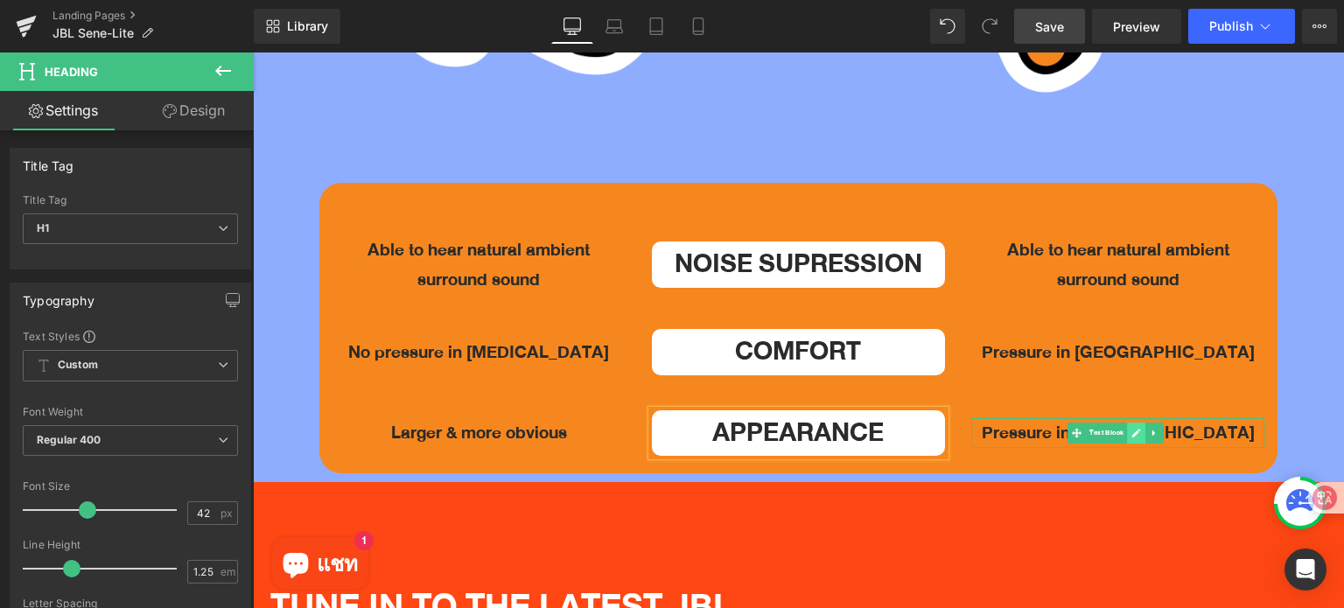
click at [1128, 423] on link at bounding box center [1137, 433] width 18 height 21
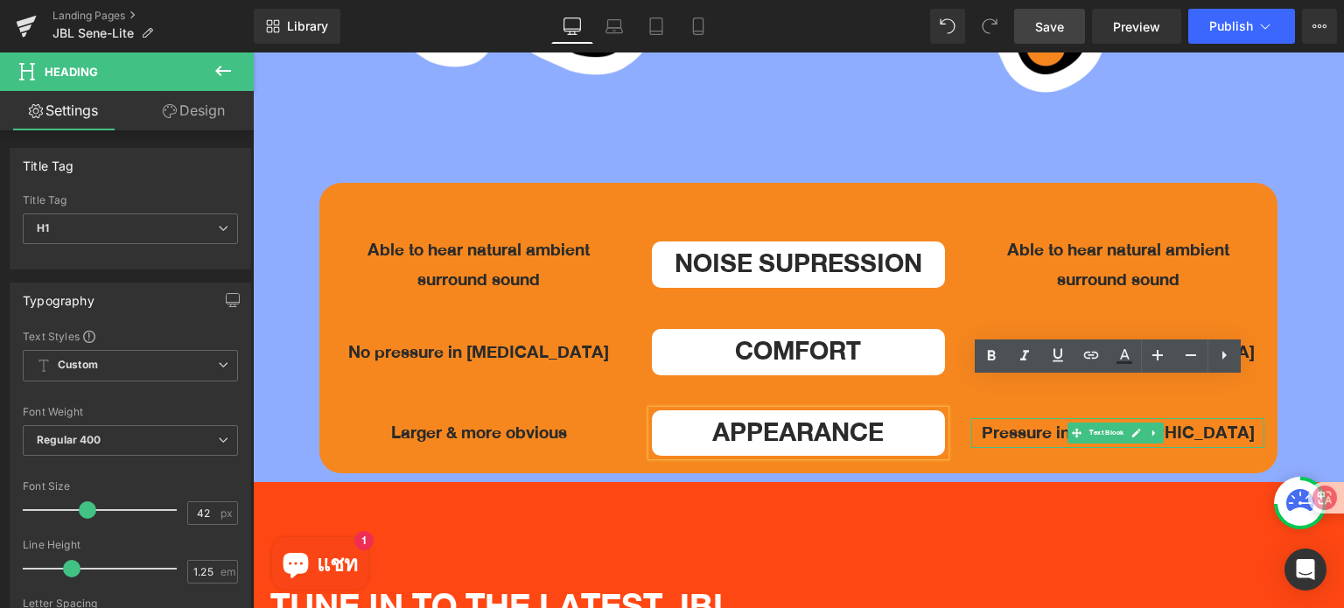
click at [1126, 418] on p "Pressure in [GEOGRAPHIC_DATA]" at bounding box center [1117, 433] width 293 height 30
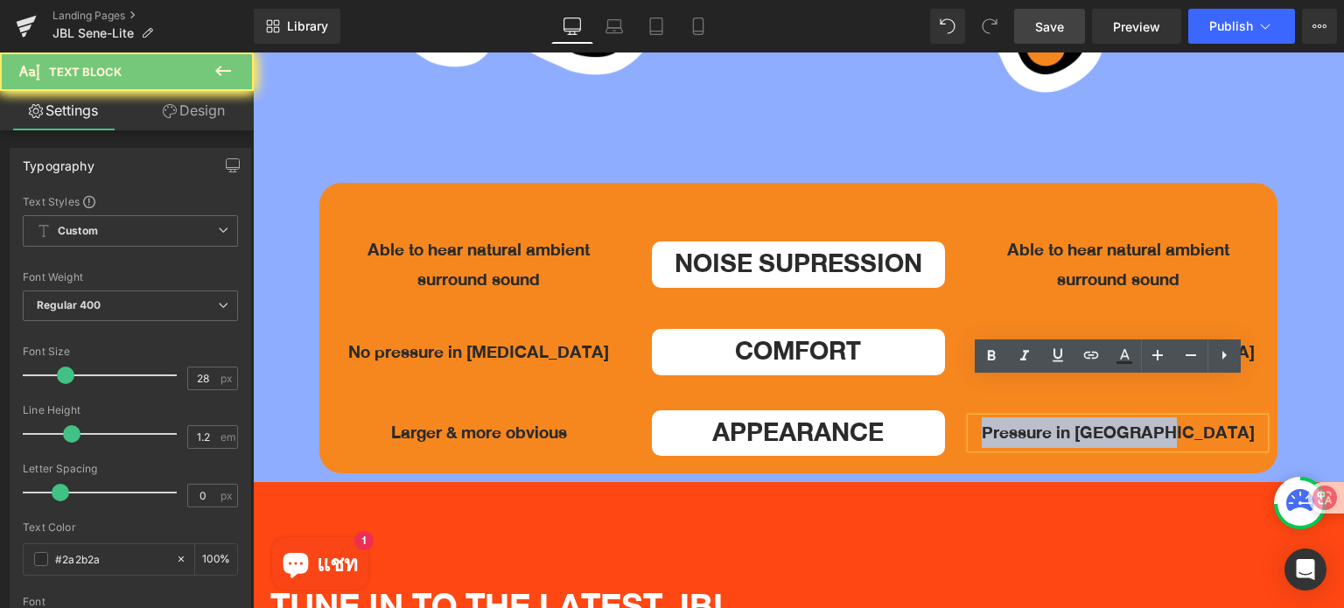
click at [1126, 418] on p "Pressure in [GEOGRAPHIC_DATA]" at bounding box center [1117, 433] width 293 height 30
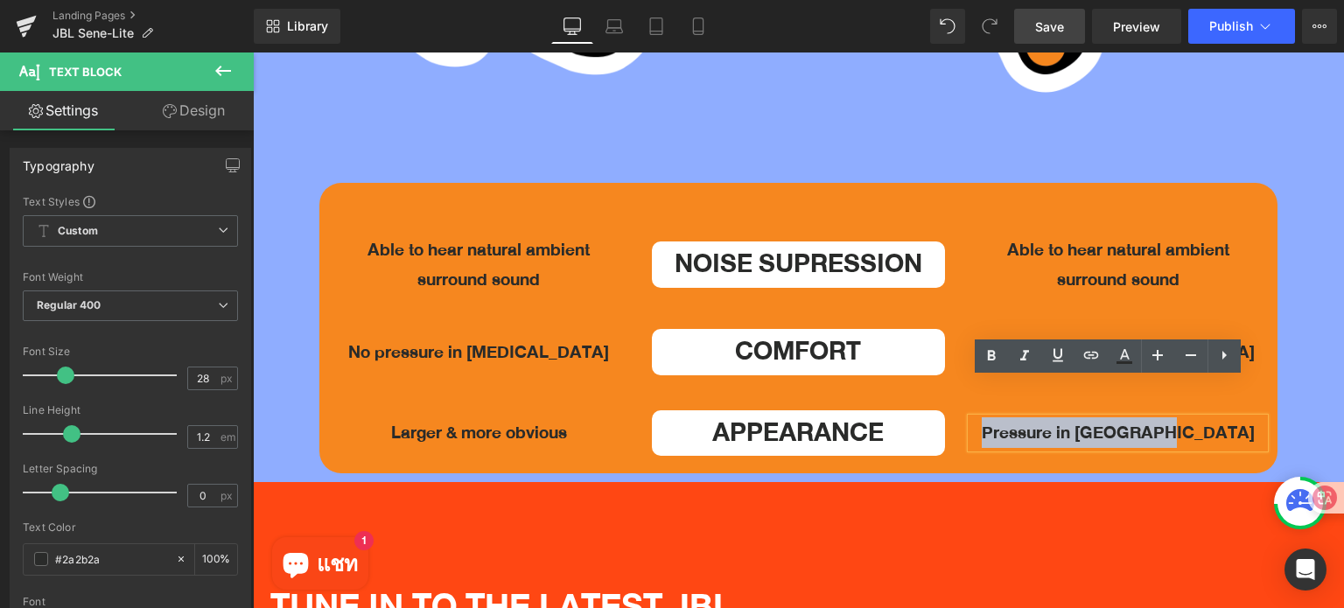
paste div
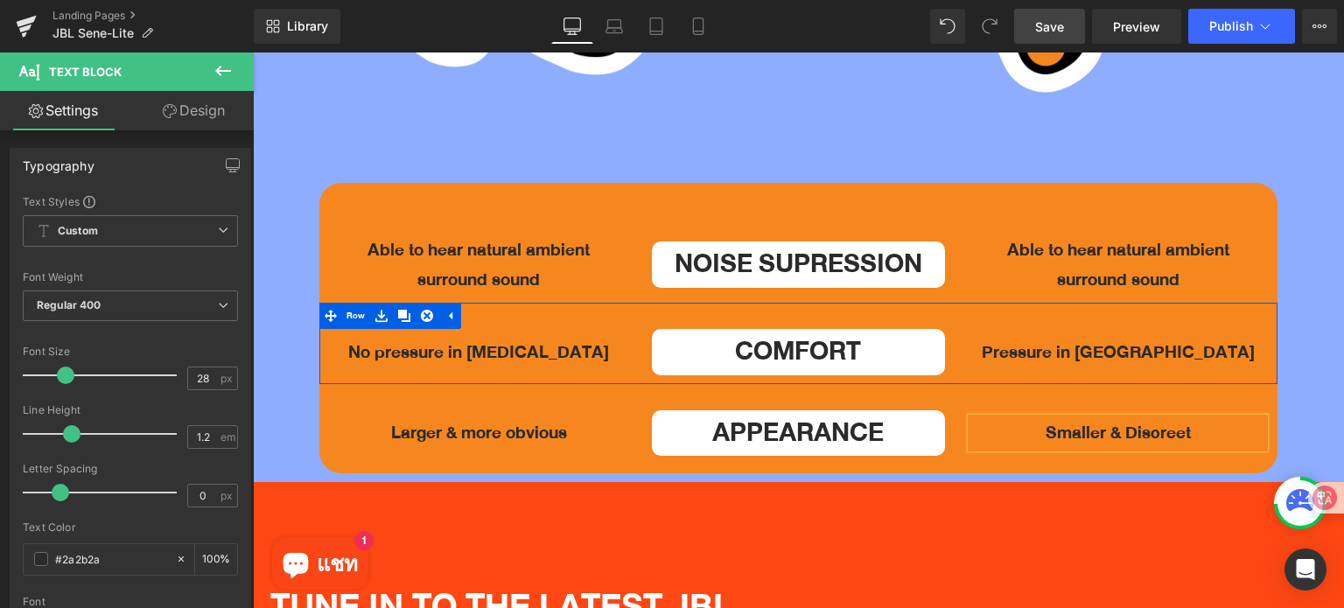
click at [1234, 329] on div "Pressure in [MEDICAL_DATA] Text Block" at bounding box center [1117, 352] width 319 height 46
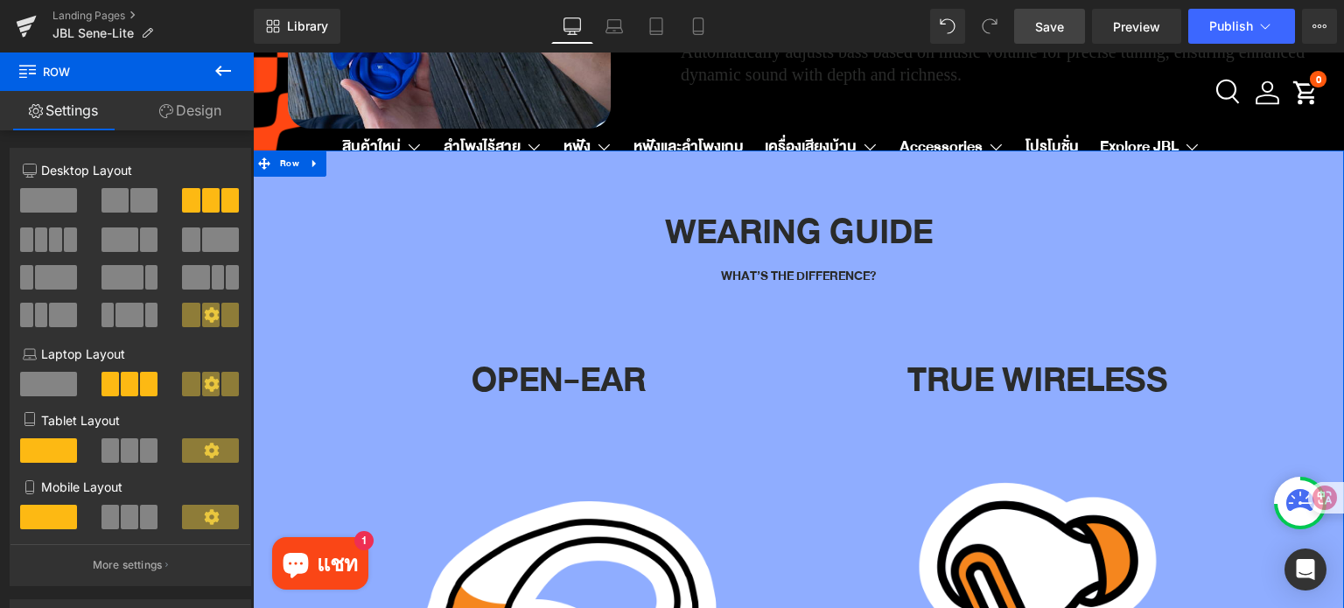
scroll to position [4742, 0]
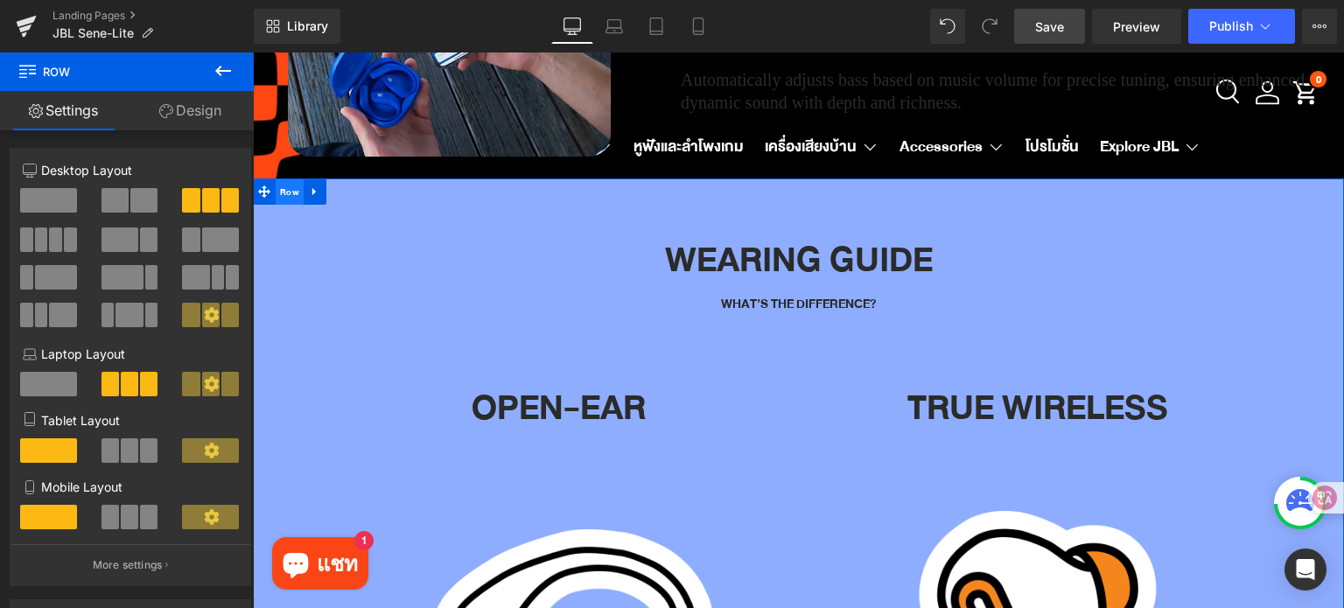
click at [298, 179] on span "Row" at bounding box center [290, 192] width 28 height 26
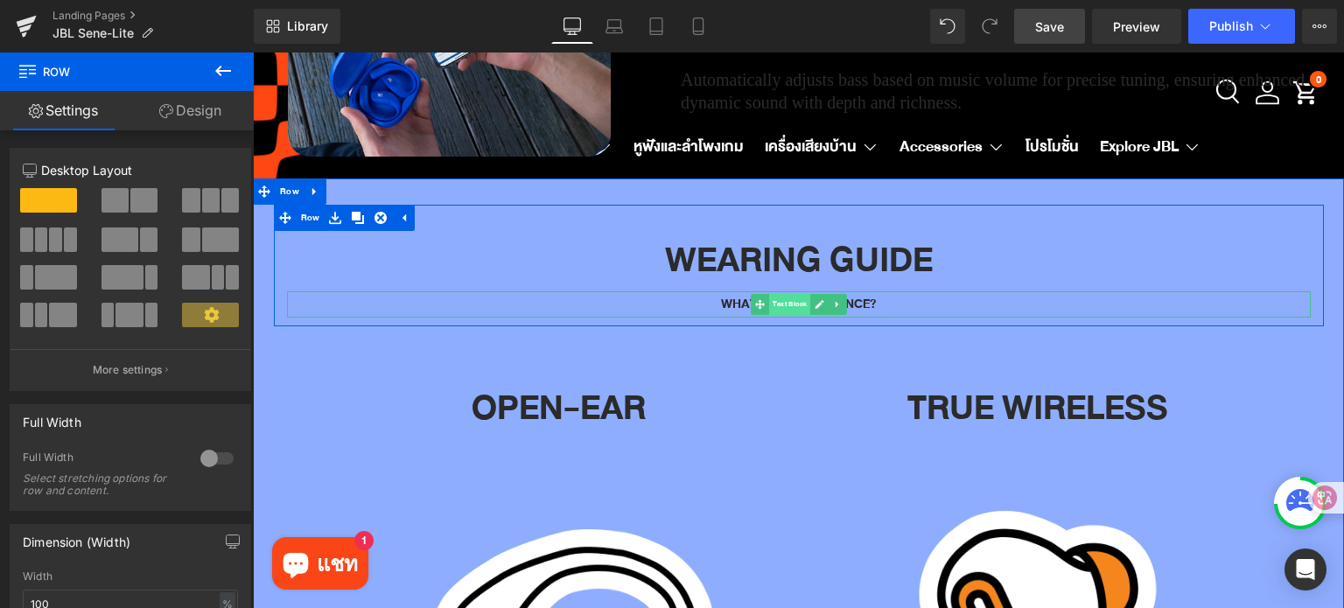
click at [788, 294] on span "Text Block" at bounding box center [789, 304] width 41 height 21
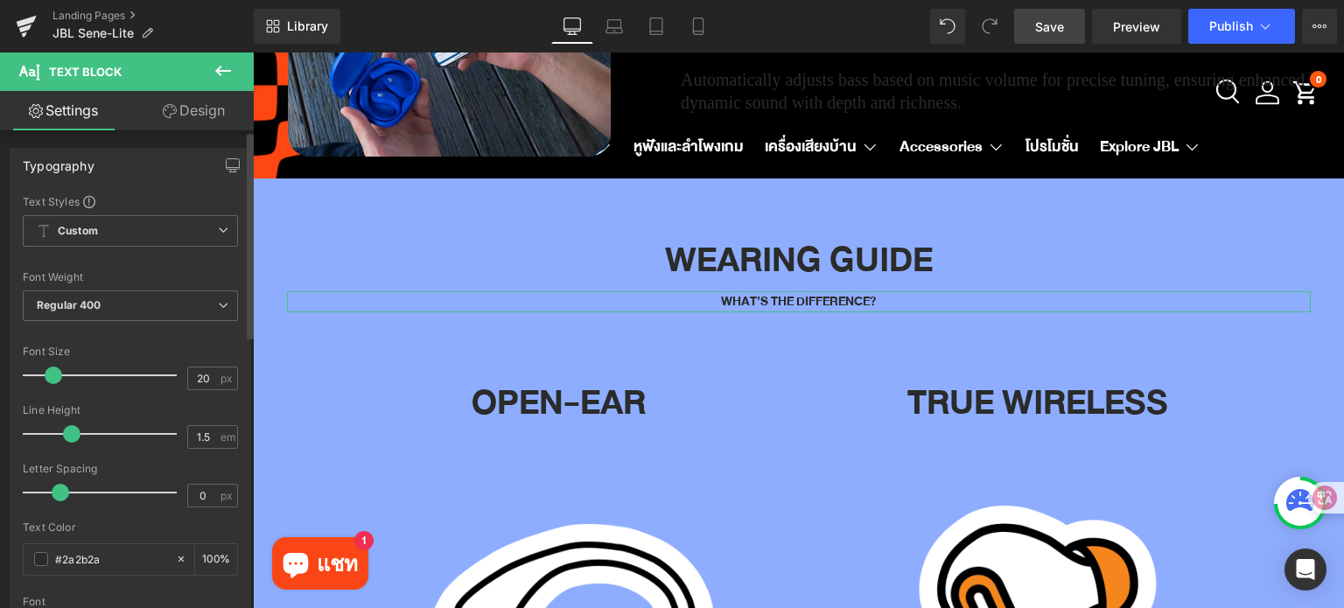
drag, startPoint x: 80, startPoint y: 433, endPoint x: 70, endPoint y: 430, distance: 10.0
click at [65, 433] on span at bounding box center [71, 433] width 17 height 17
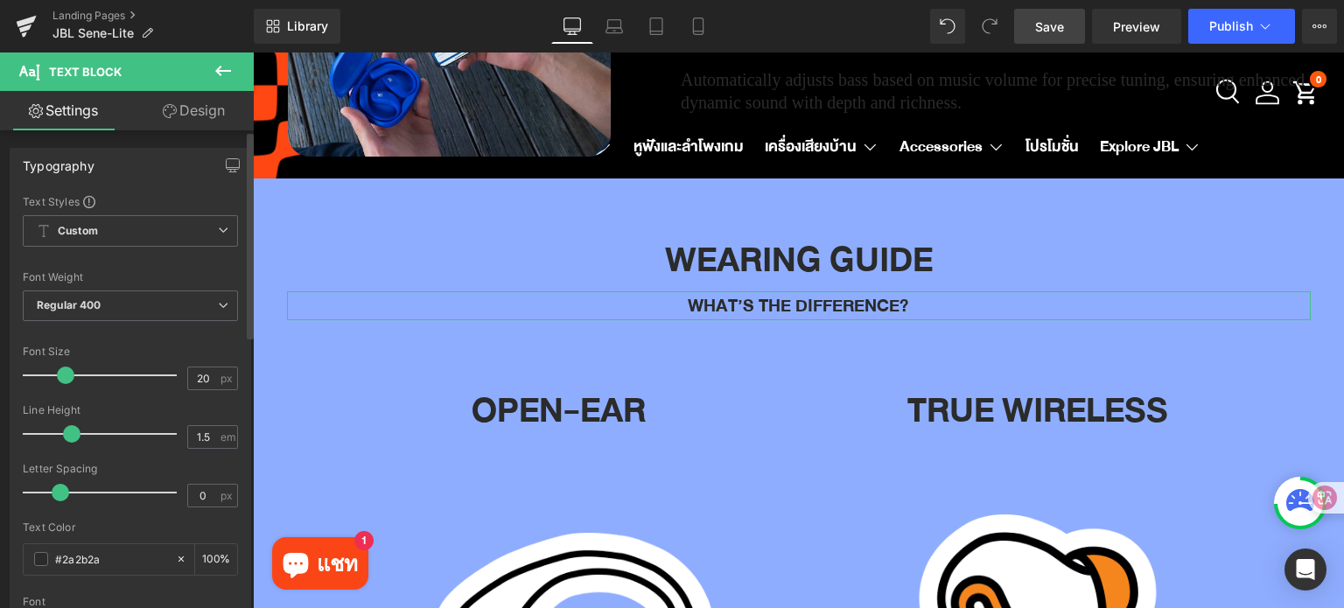
drag, startPoint x: 55, startPoint y: 378, endPoint x: 108, endPoint y: 377, distance: 53.4
click at [67, 377] on span at bounding box center [65, 375] width 17 height 17
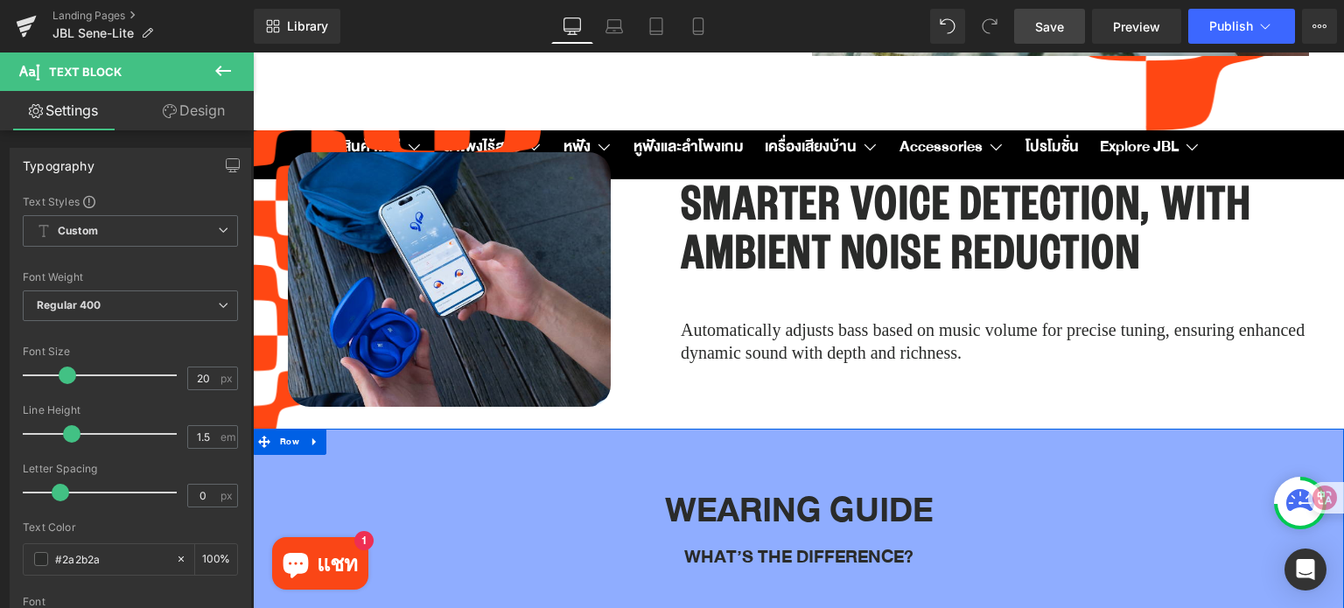
scroll to position [4480, 0]
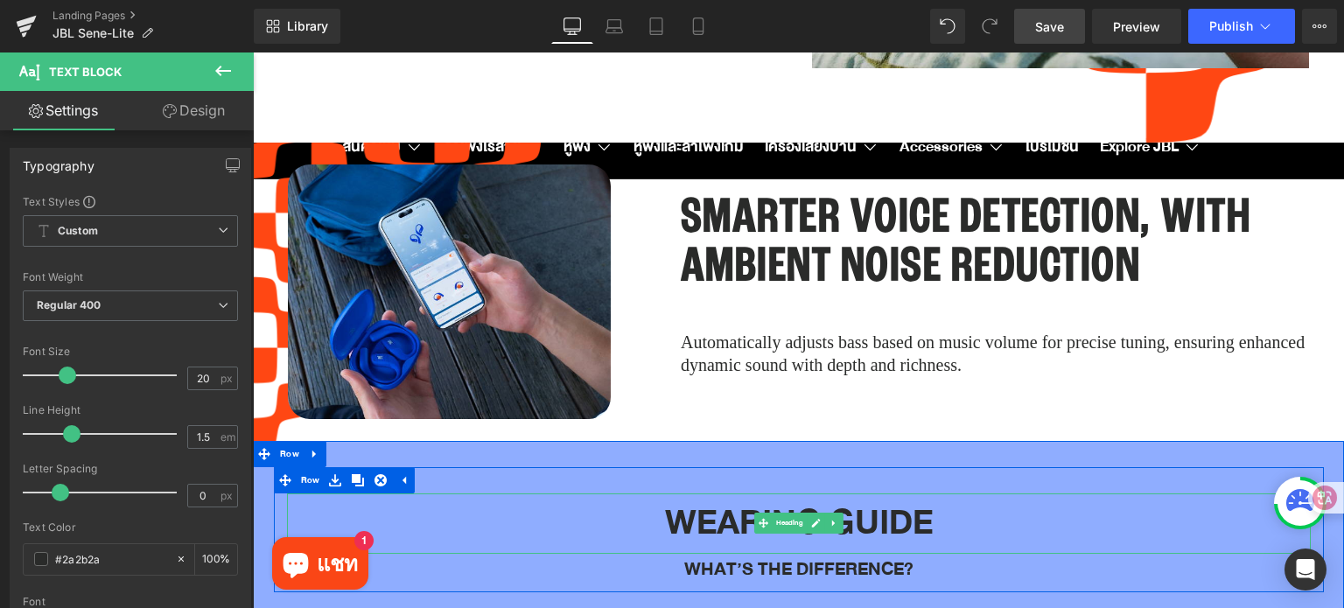
drag, startPoint x: 787, startPoint y: 489, endPoint x: 339, endPoint y: 417, distance: 453.7
click at [789, 513] on span "Heading" at bounding box center [789, 523] width 34 height 21
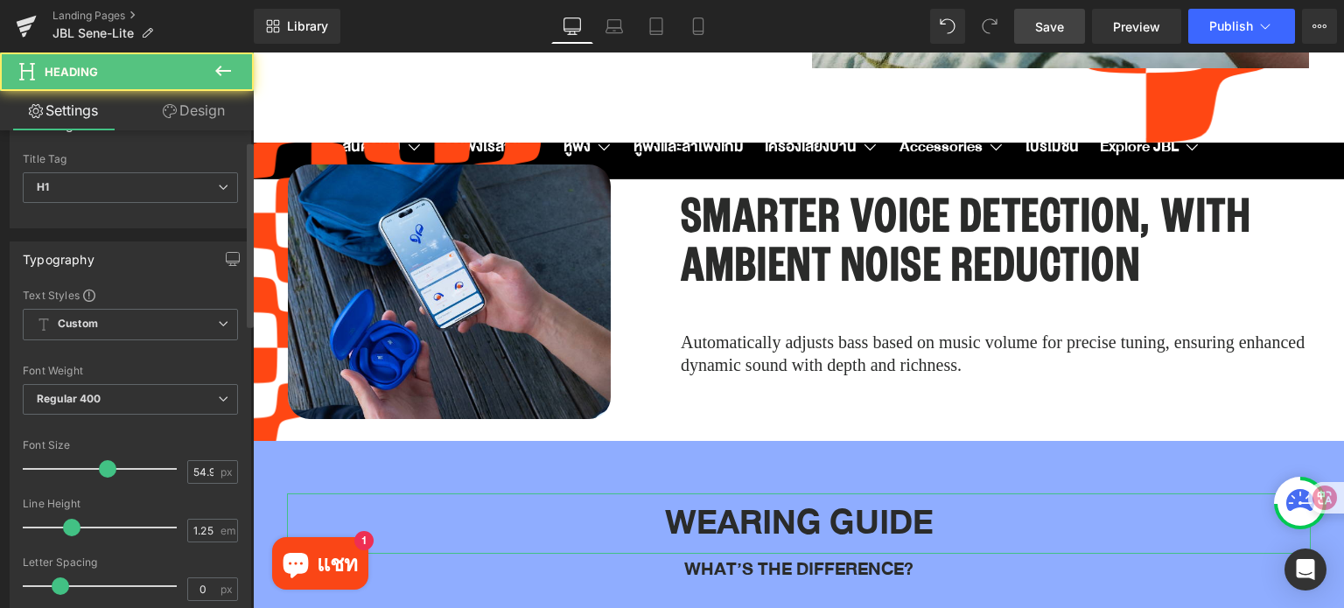
scroll to position [175, 0]
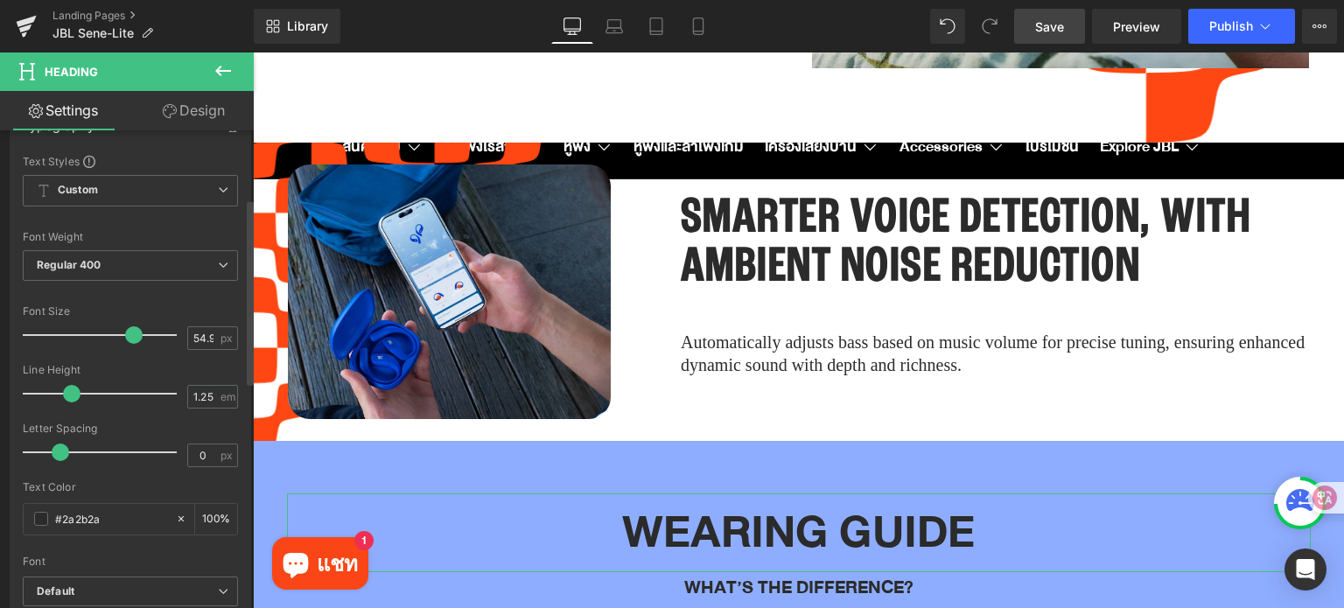
drag, startPoint x: 101, startPoint y: 332, endPoint x: 126, endPoint y: 333, distance: 25.4
click at [126, 333] on span at bounding box center [133, 334] width 17 height 17
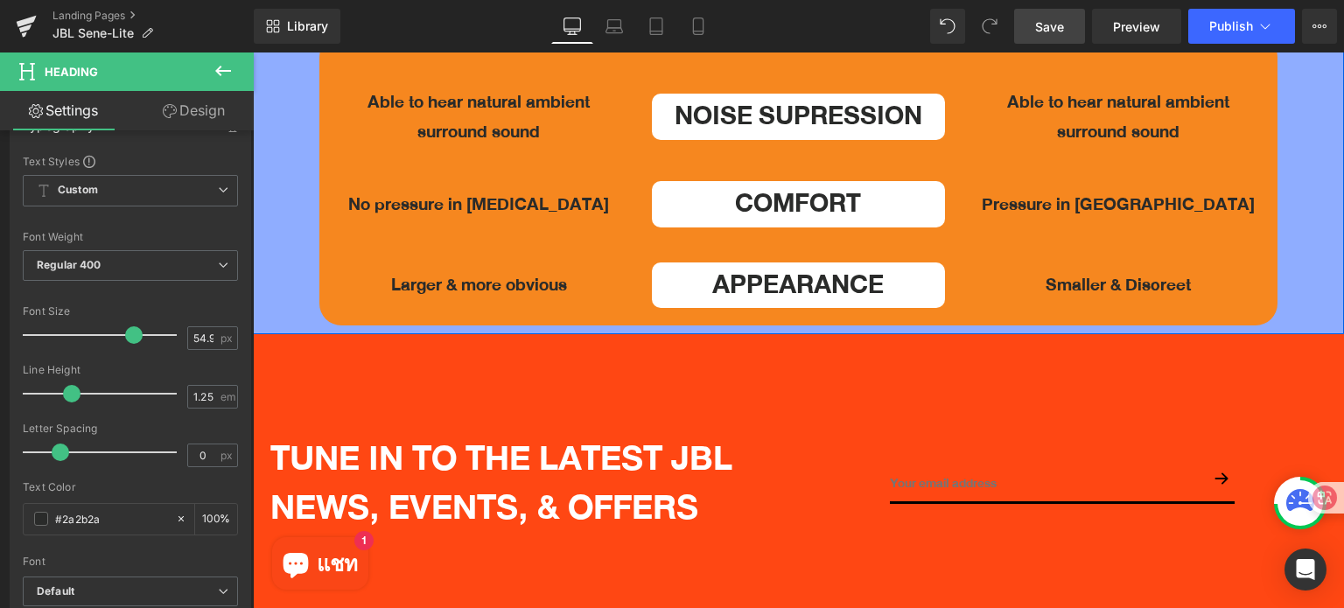
scroll to position [5617, 0]
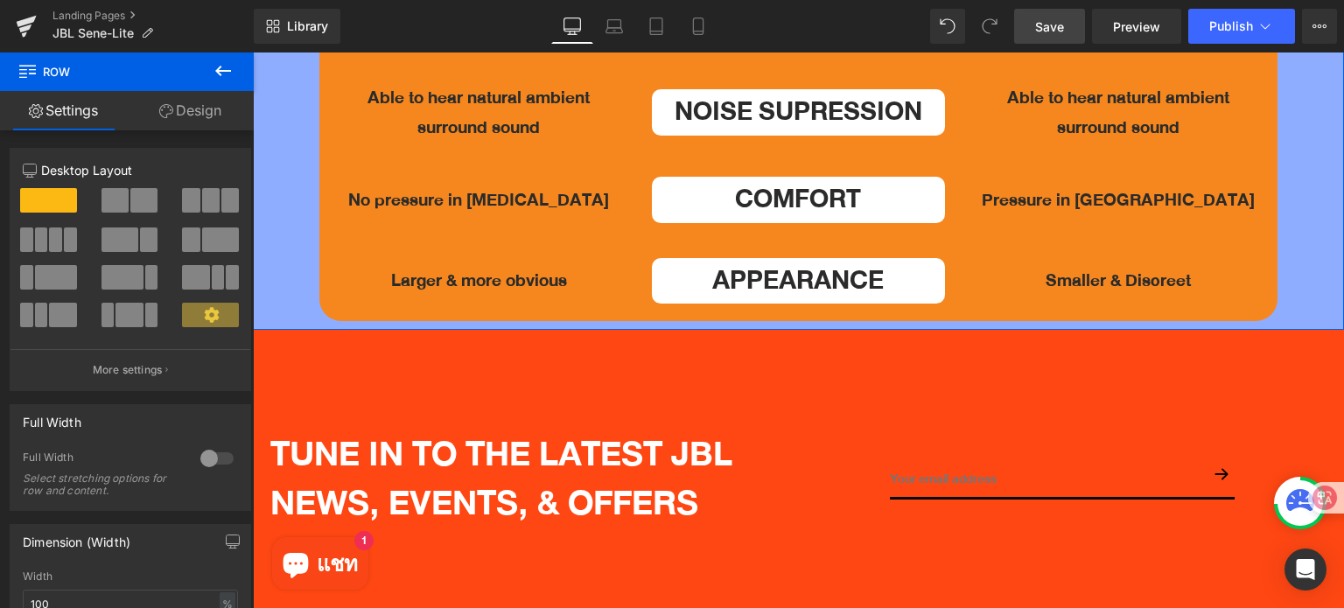
click at [229, 108] on link "Design" at bounding box center [190, 110] width 127 height 39
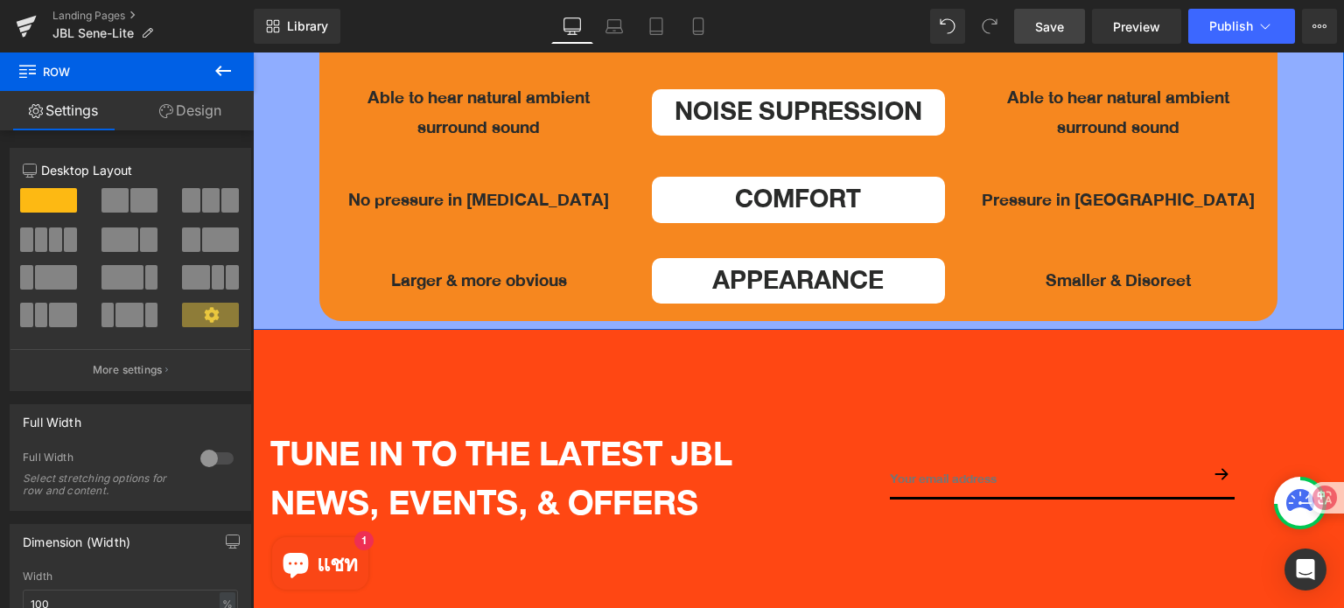
click at [220, 118] on link "Design" at bounding box center [190, 110] width 127 height 39
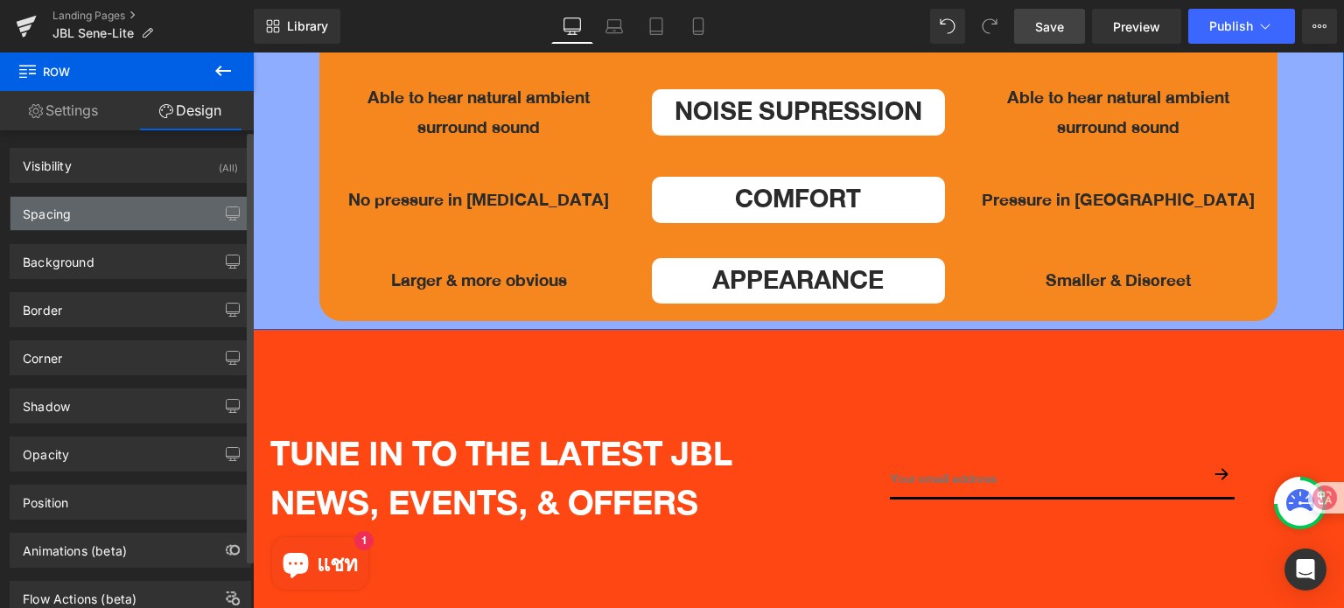
click at [136, 200] on div "Spacing" at bounding box center [130, 213] width 240 height 33
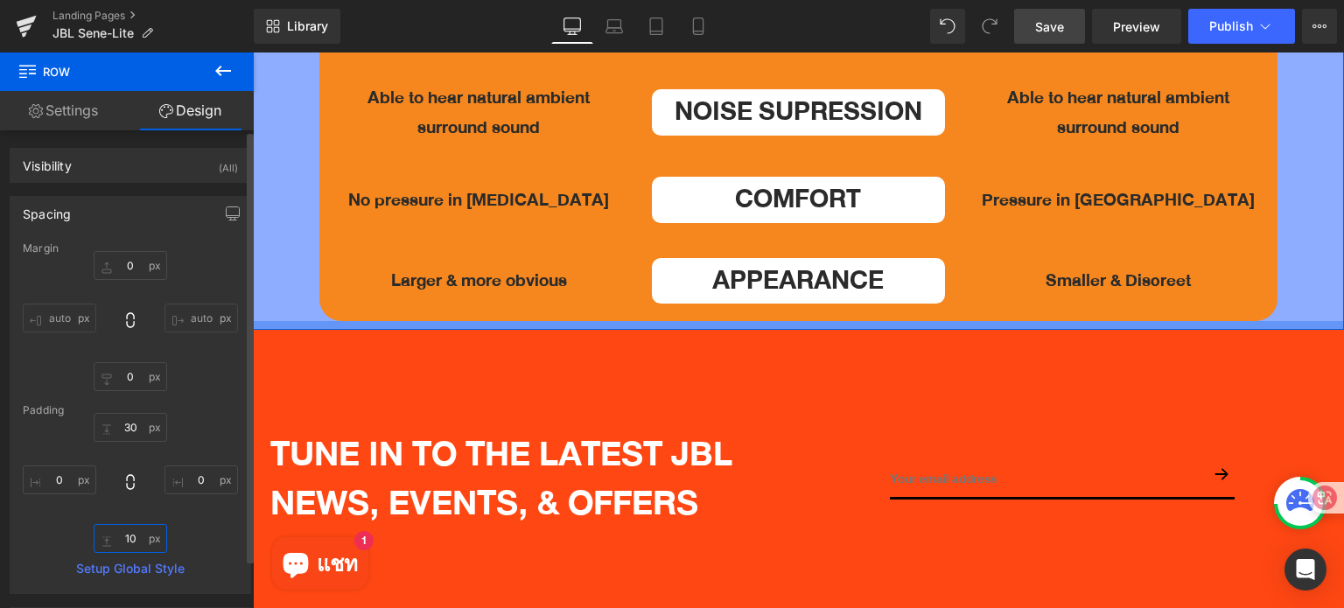
click at [141, 548] on input "text" at bounding box center [130, 538] width 73 height 29
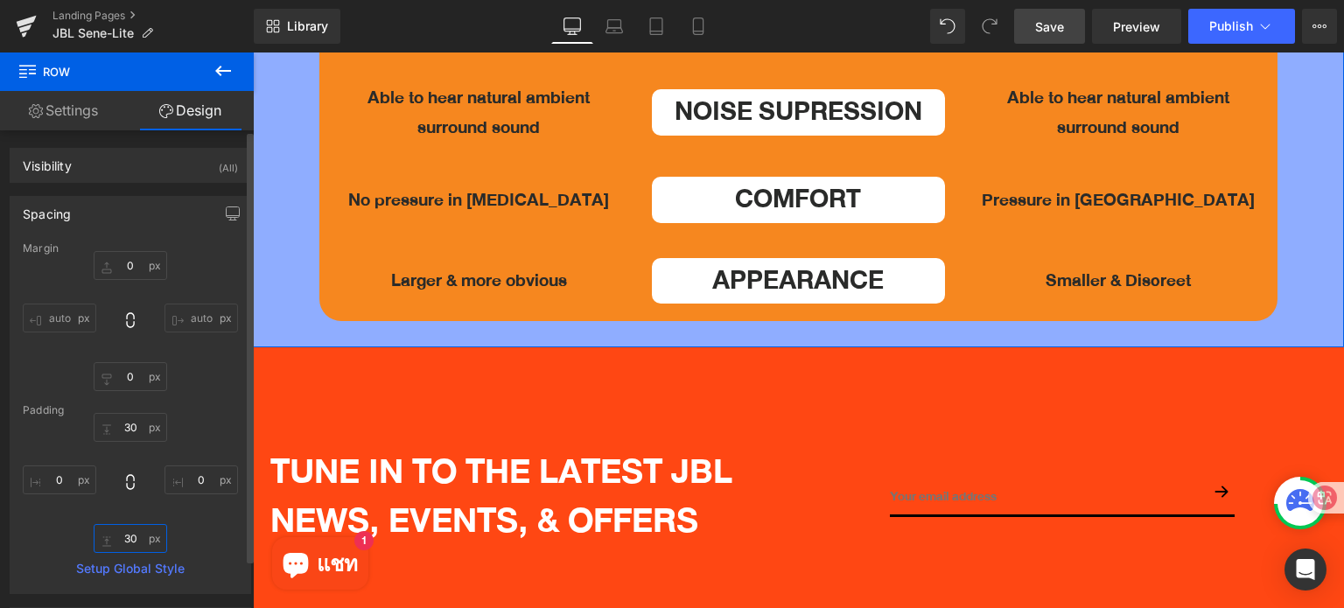
type input "3"
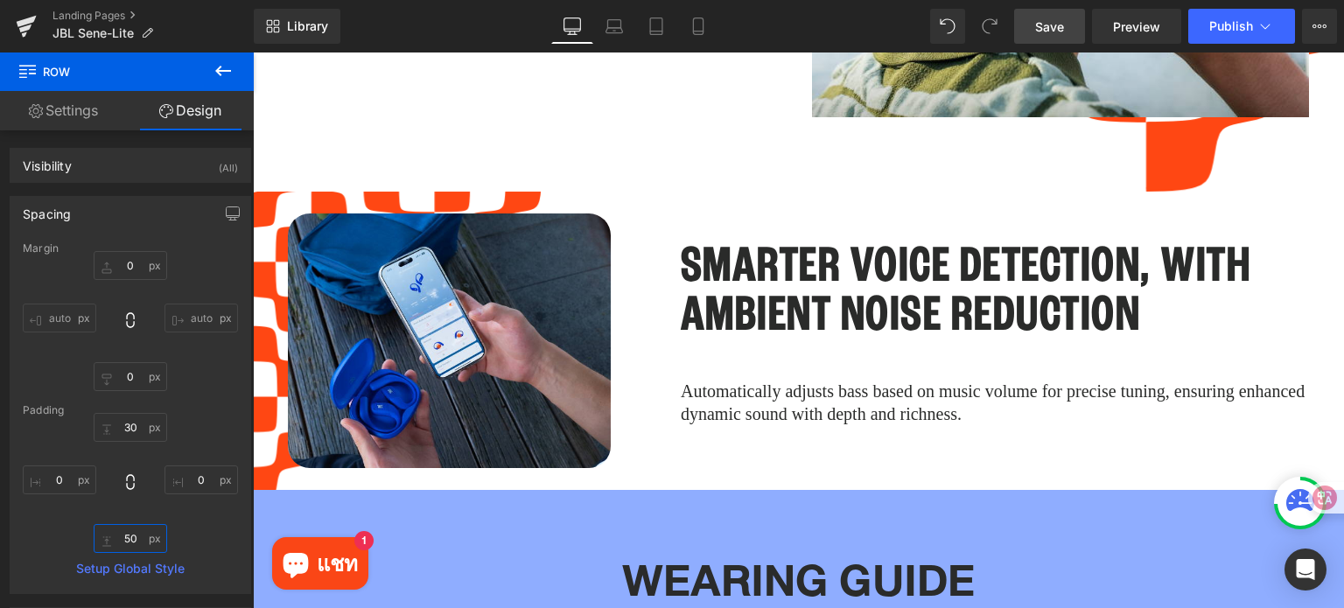
scroll to position [4392, 0]
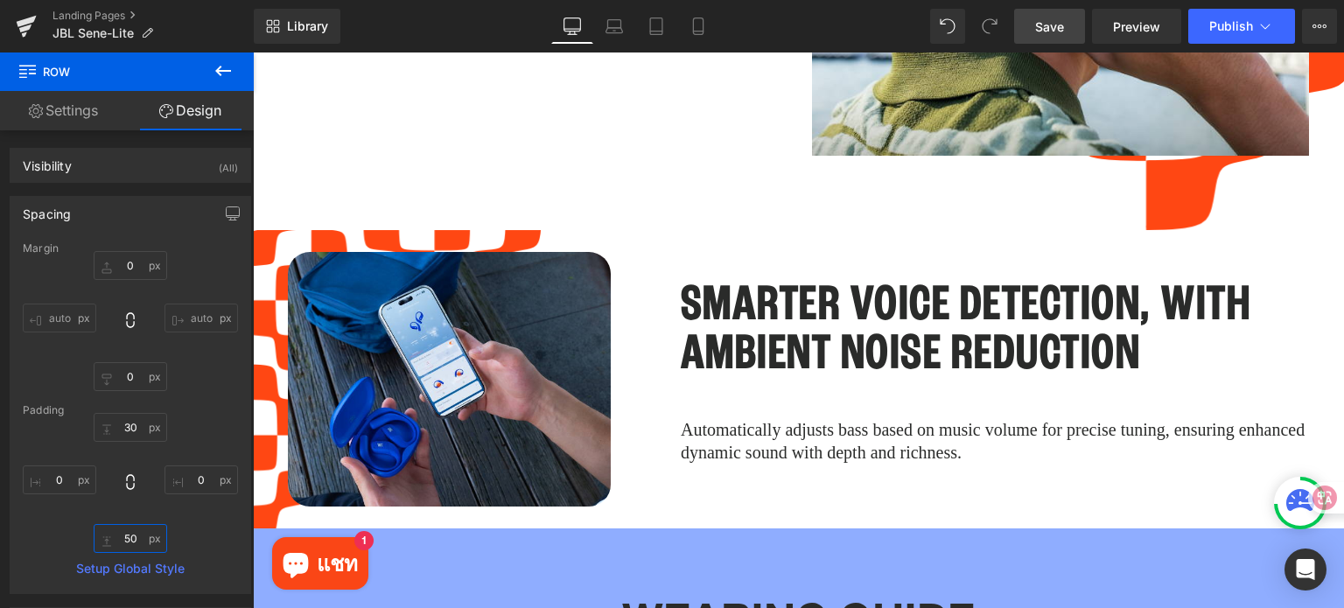
type input "50"
click at [1032, 26] on link "Save" at bounding box center [1049, 26] width 71 height 35
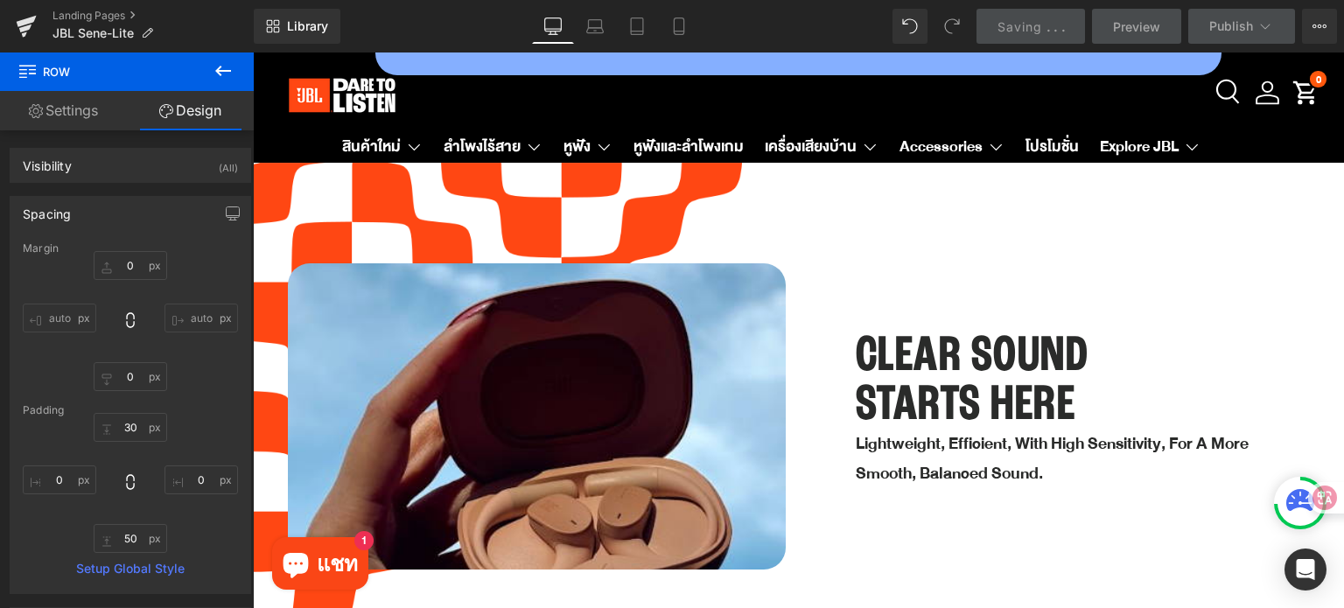
scroll to position [2817, 0]
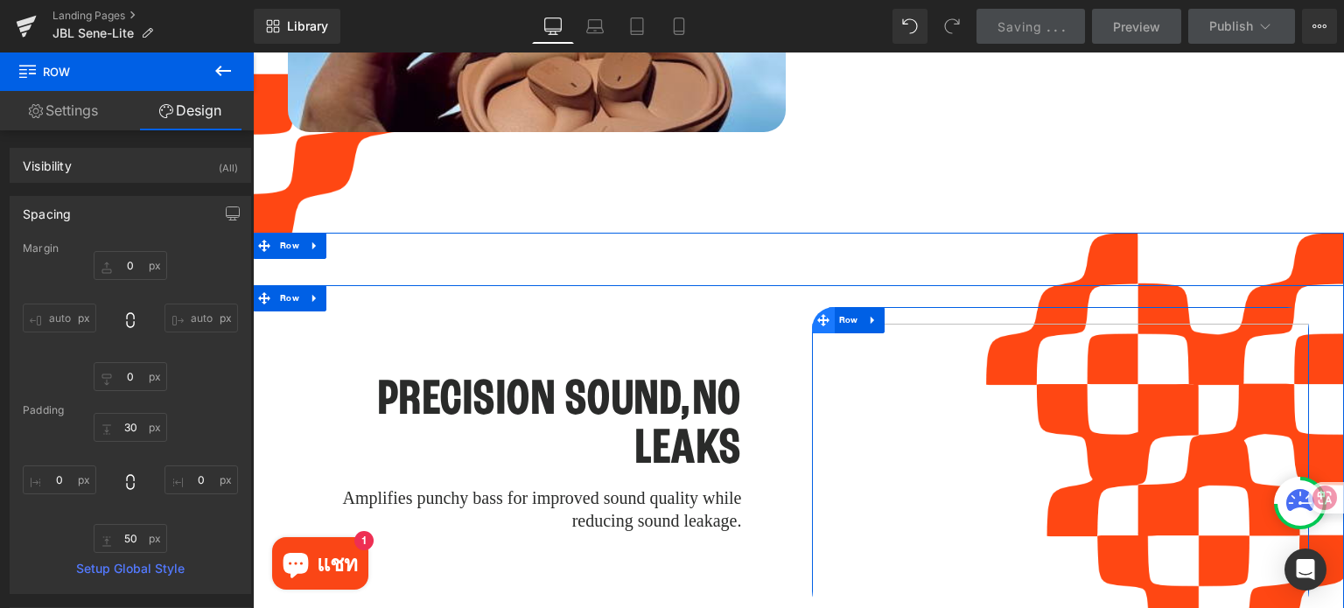
click at [822, 307] on span at bounding box center [823, 320] width 23 height 26
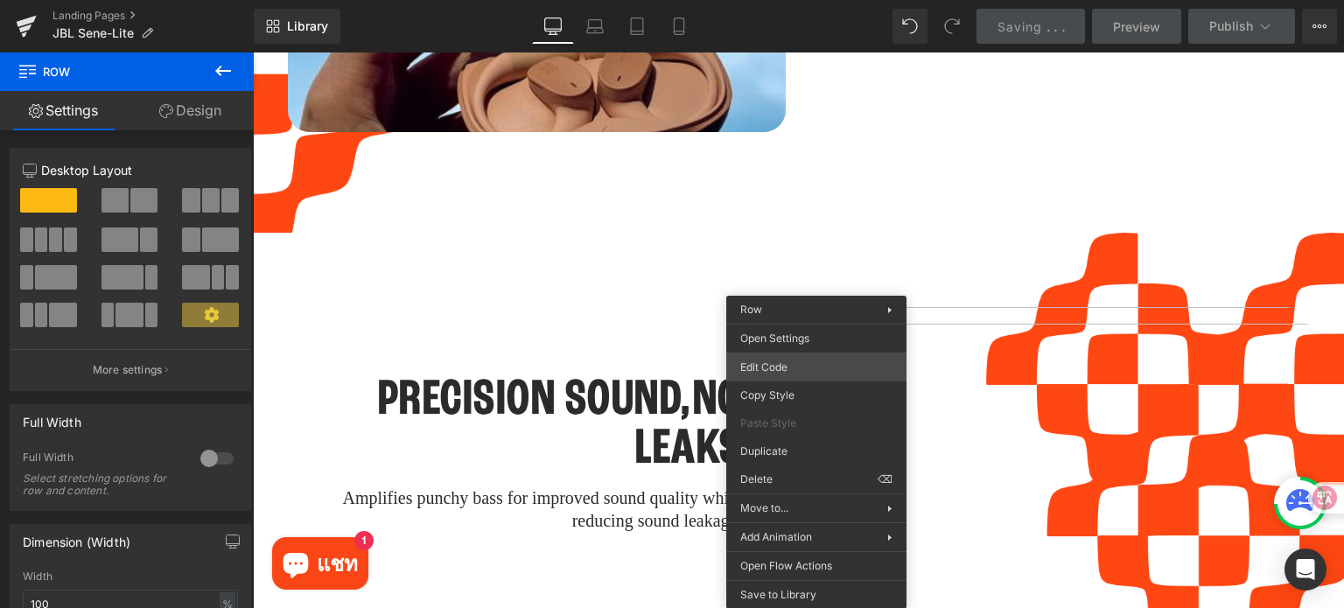
click at [792, 0] on div "Row You are previewing how the will restyle your page. You can not edit Element…" at bounding box center [672, 0] width 1344 height 0
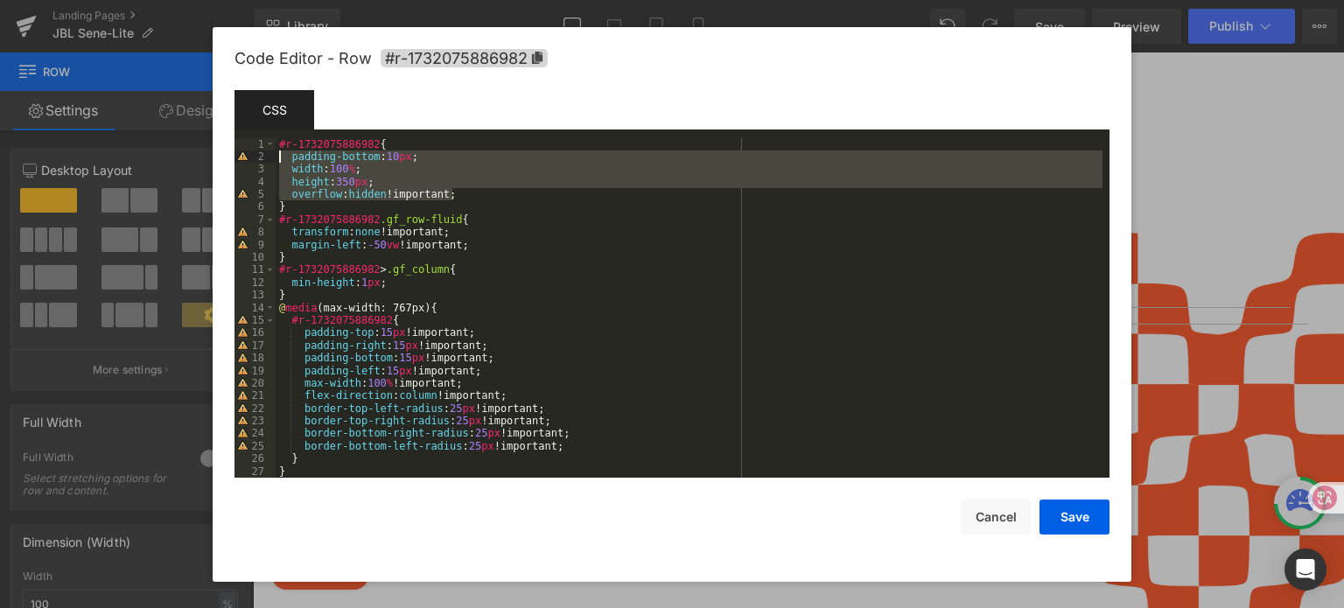
drag, startPoint x: 427, startPoint y: 193, endPoint x: 241, endPoint y: 163, distance: 188.9
click at [241, 163] on pre "1 2 3 4 5 6 7 8 9 10 11 12 13 14 15 16 17 18 19 20 21 22 23 24 25 26 27 28 #r-1…" at bounding box center [671, 308] width 875 height 340
click at [1060, 510] on button "Save" at bounding box center [1074, 517] width 70 height 35
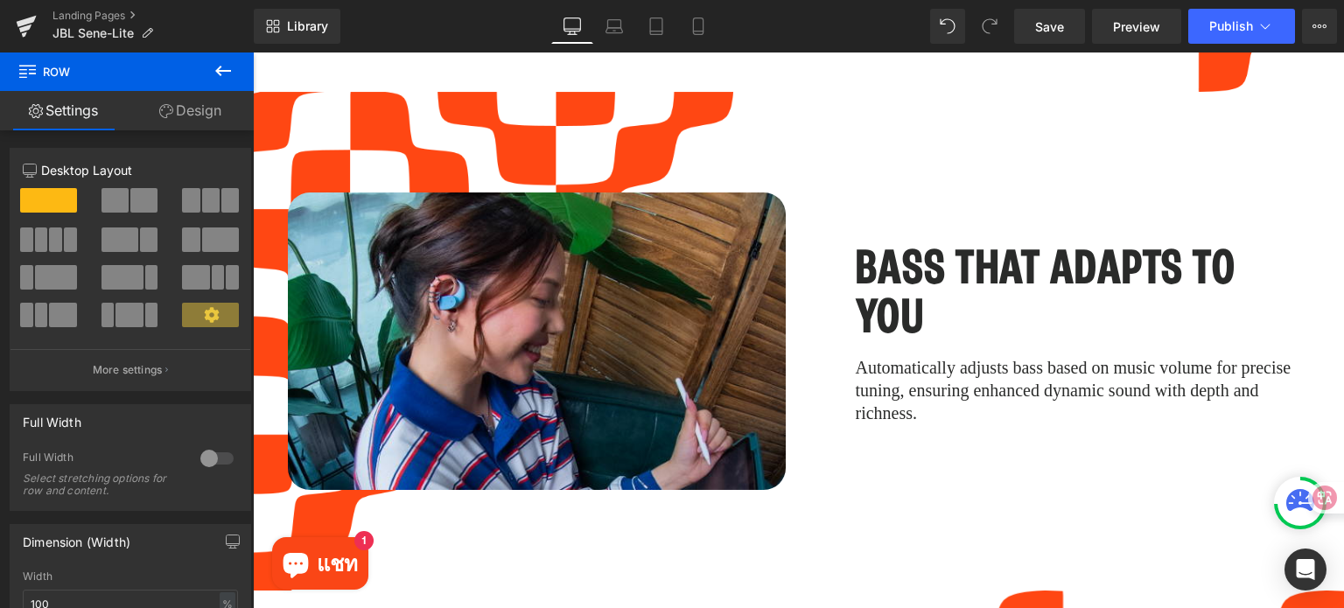
scroll to position [3430, 0]
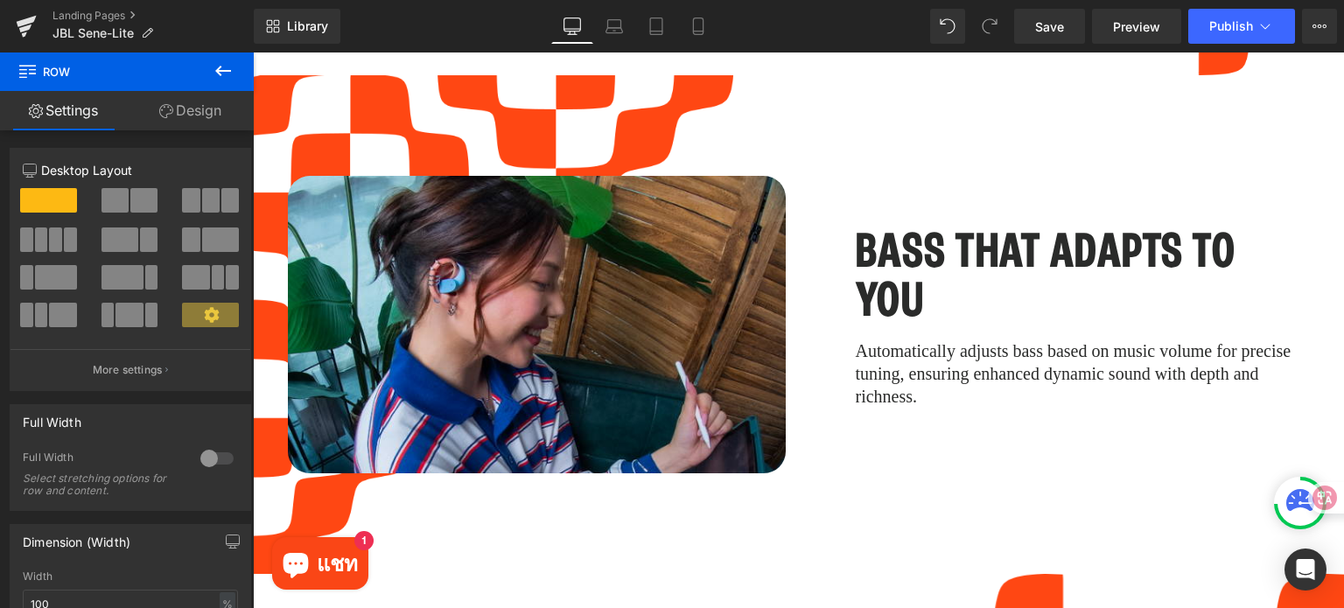
click at [867, 245] on h1 "BASS THAT ADAPTS TO YOU" at bounding box center [1083, 277] width 454 height 98
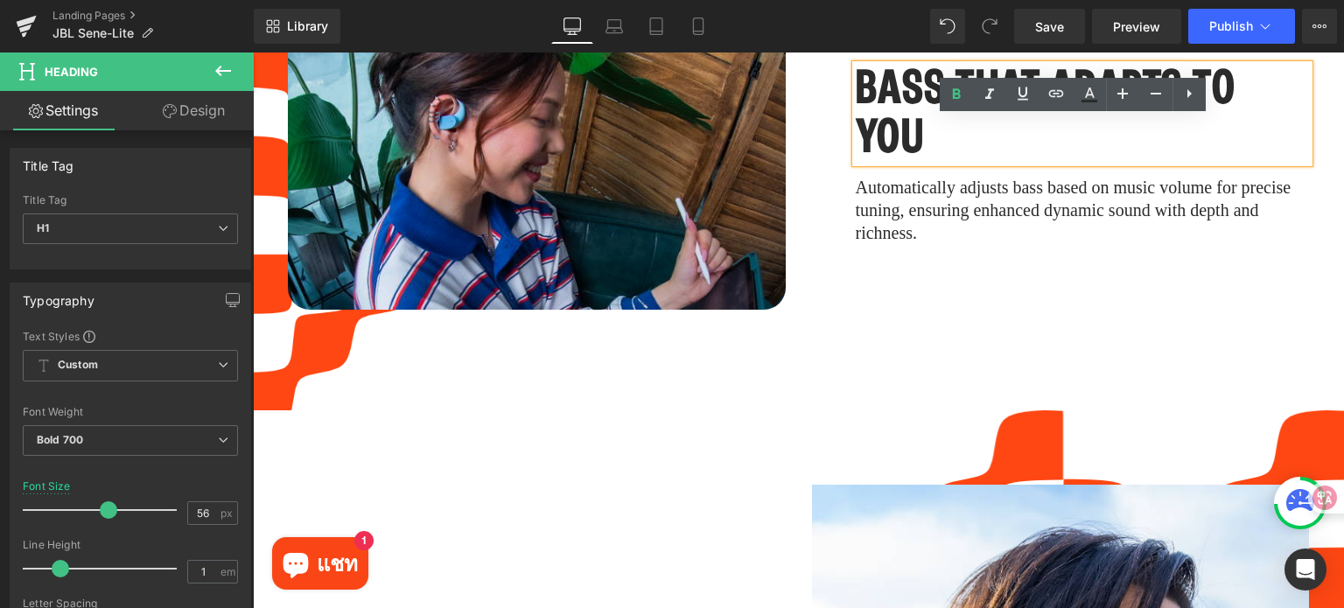
scroll to position [3780, 0]
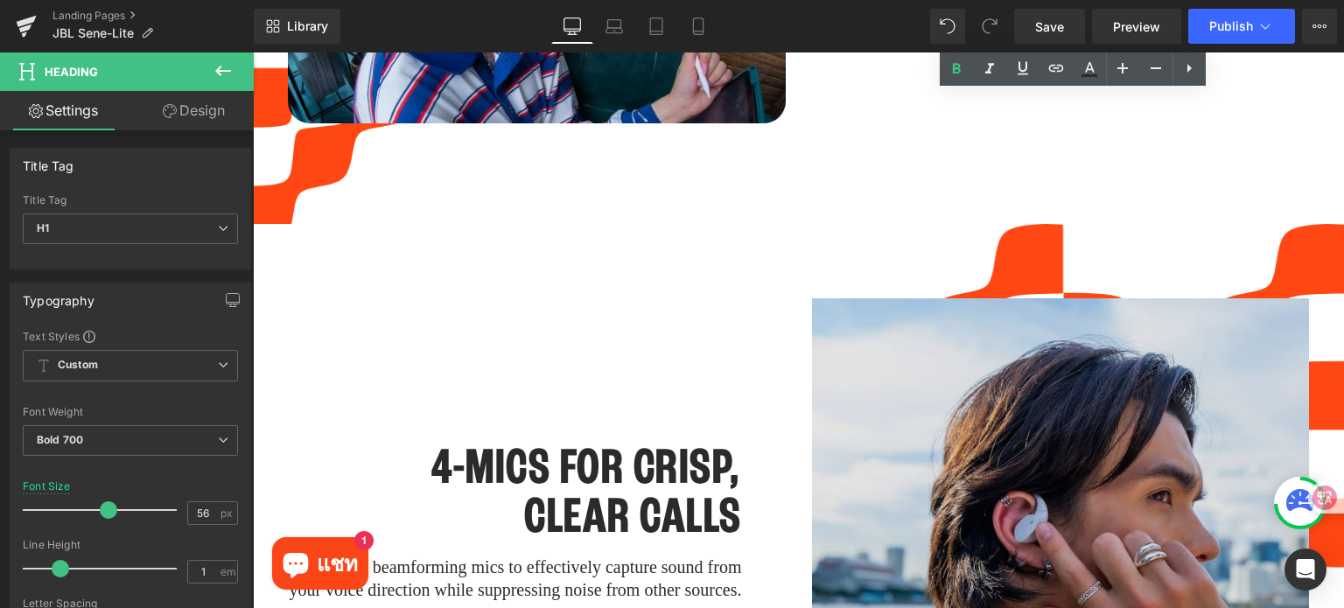
click at [969, 339] on img at bounding box center [1061, 533] width 498 height 470
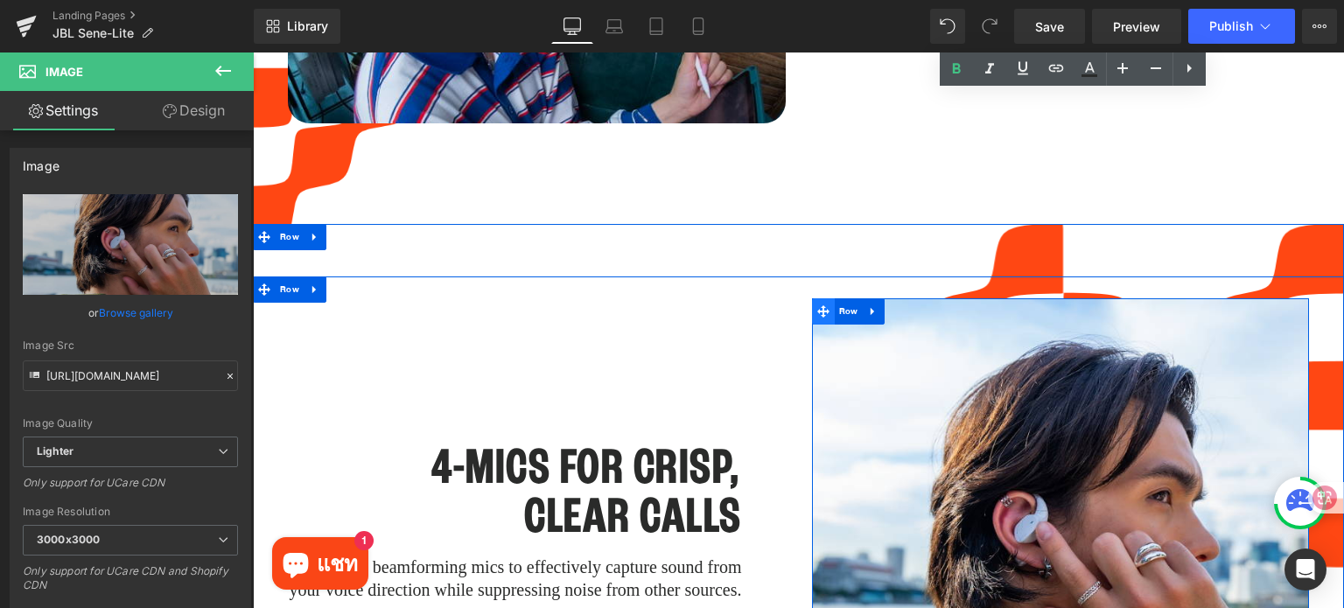
click at [817, 305] on icon at bounding box center [823, 311] width 12 height 12
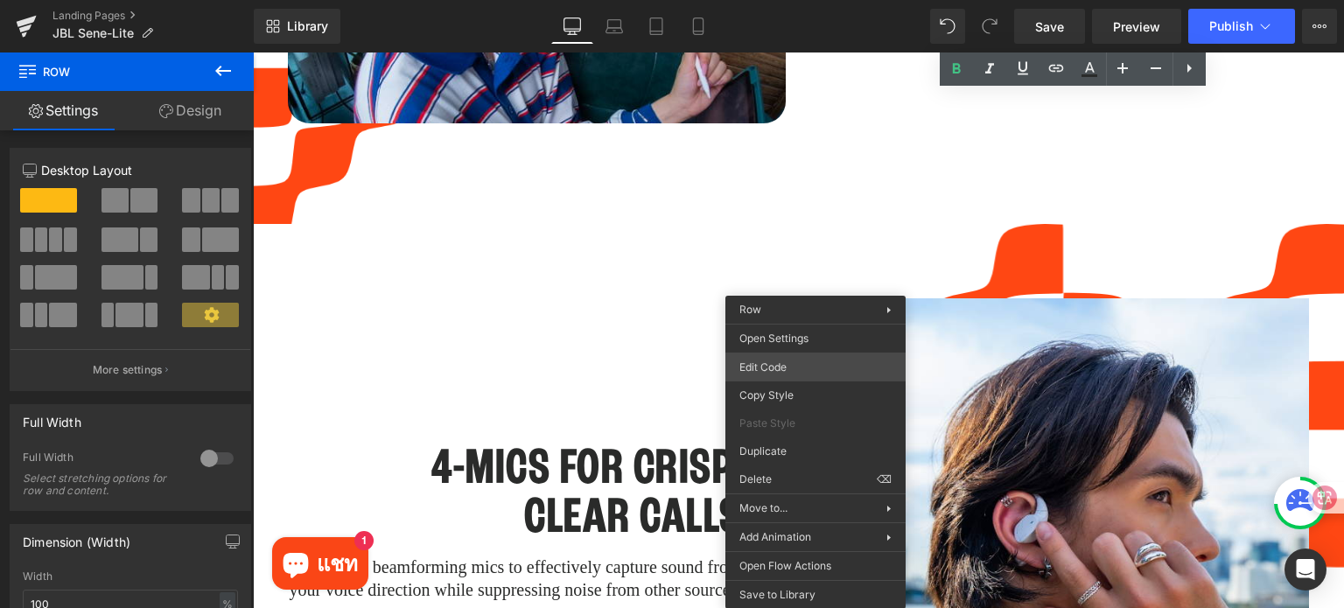
click at [802, 0] on div "Row You are previewing how the will restyle your page. You can not edit Element…" at bounding box center [672, 0] width 1344 height 0
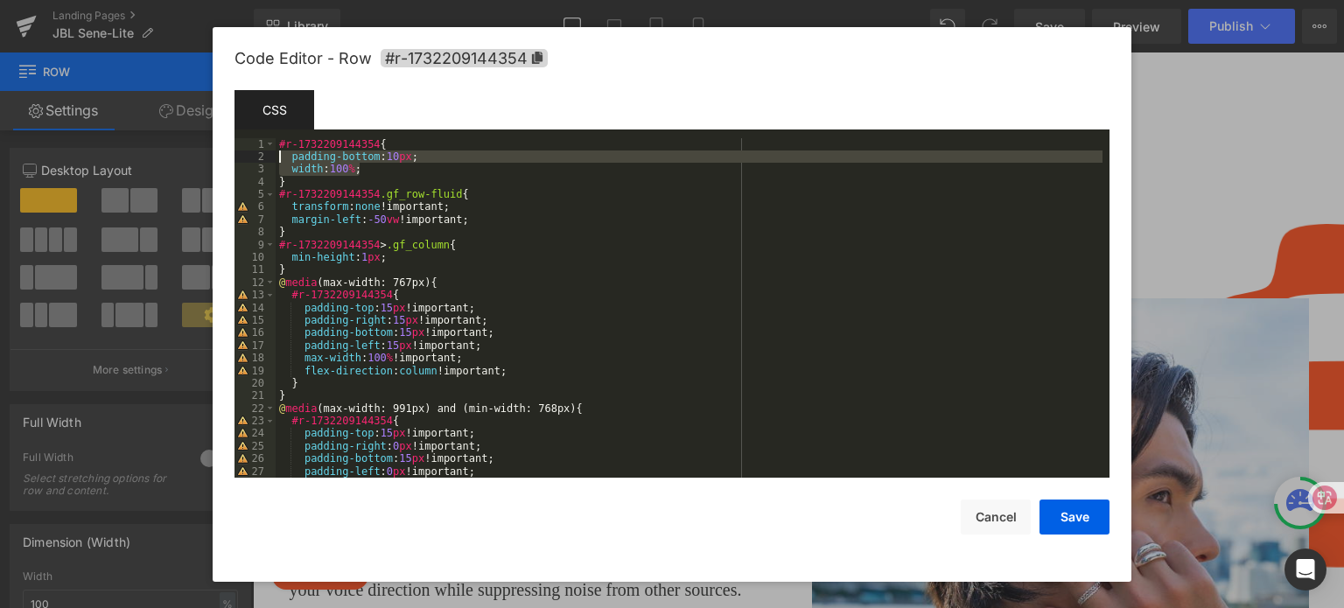
drag, startPoint x: 332, startPoint y: 163, endPoint x: 244, endPoint y: 163, distance: 88.4
click at [244, 163] on pre "1 2 3 4 5 6 7 8 9 10 11 12 13 14 15 16 17 18 19 20 21 22 23 24 25 26 27 28 #r-1…" at bounding box center [671, 308] width 875 height 340
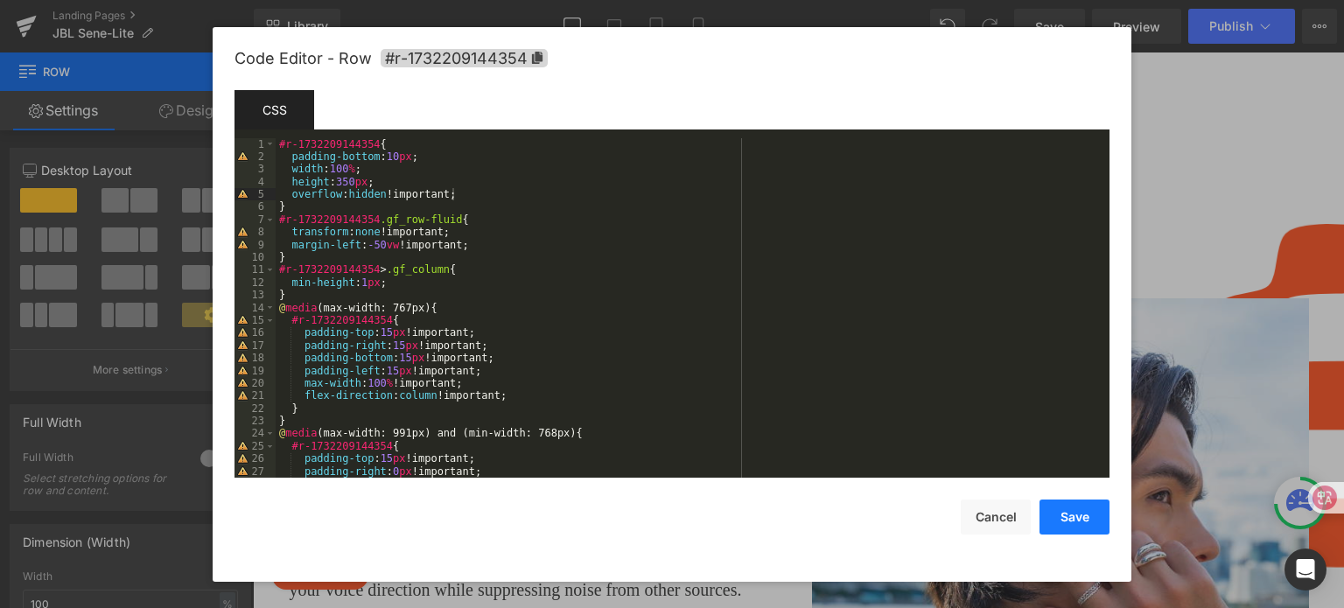
click at [1062, 516] on button "Save" at bounding box center [1074, 517] width 70 height 35
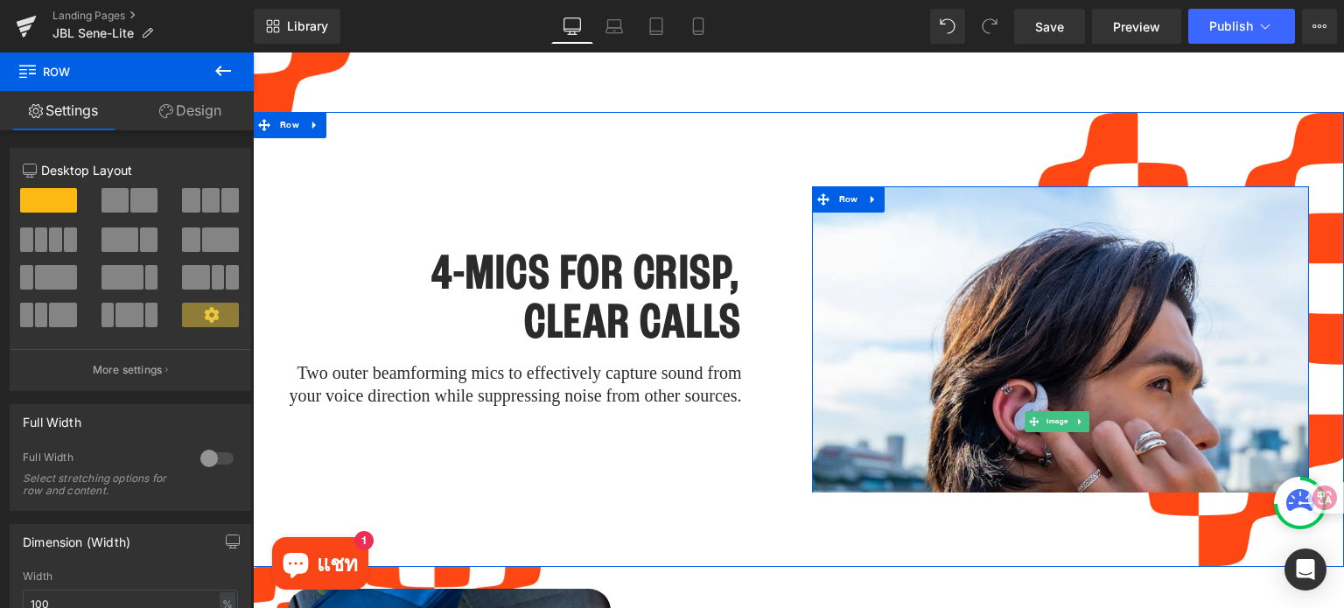
scroll to position [3867, 0]
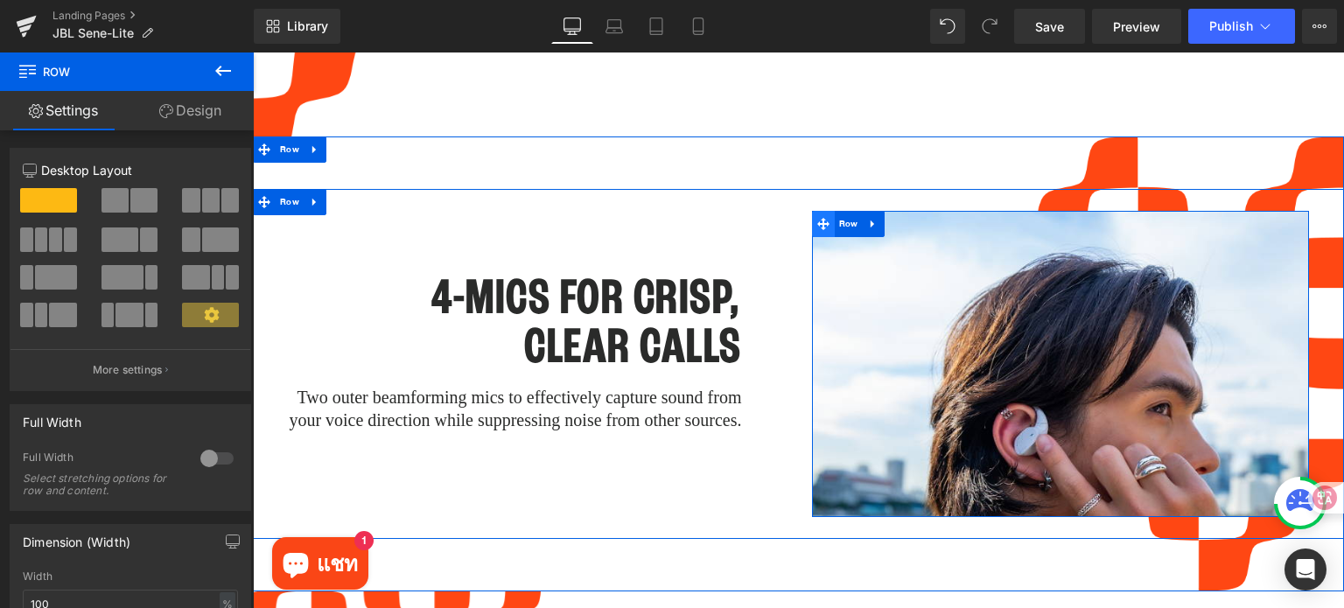
click at [817, 218] on icon at bounding box center [823, 224] width 12 height 12
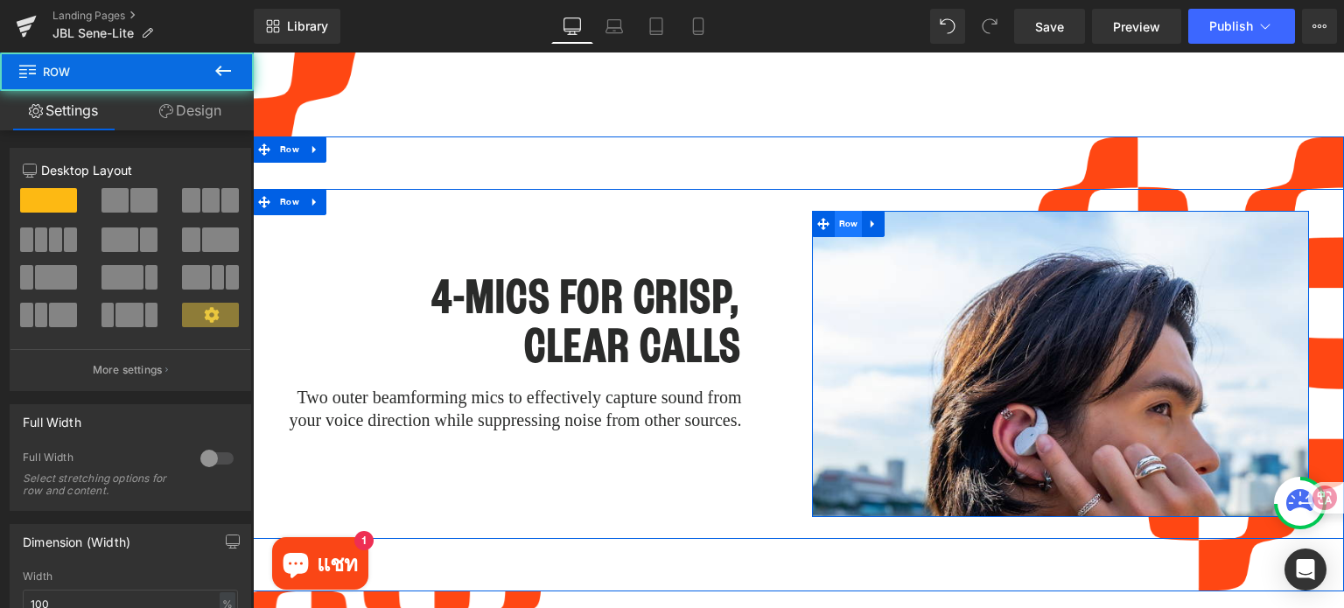
click at [844, 211] on span "Row" at bounding box center [849, 224] width 28 height 26
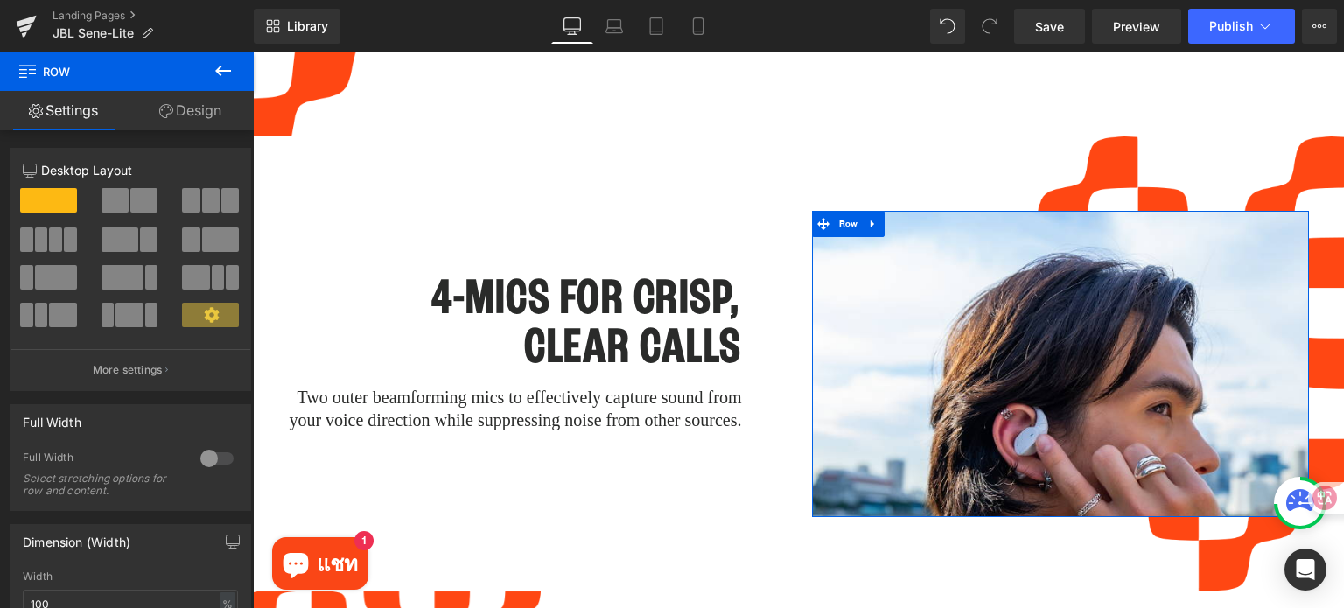
click at [199, 122] on link "Design" at bounding box center [190, 110] width 127 height 39
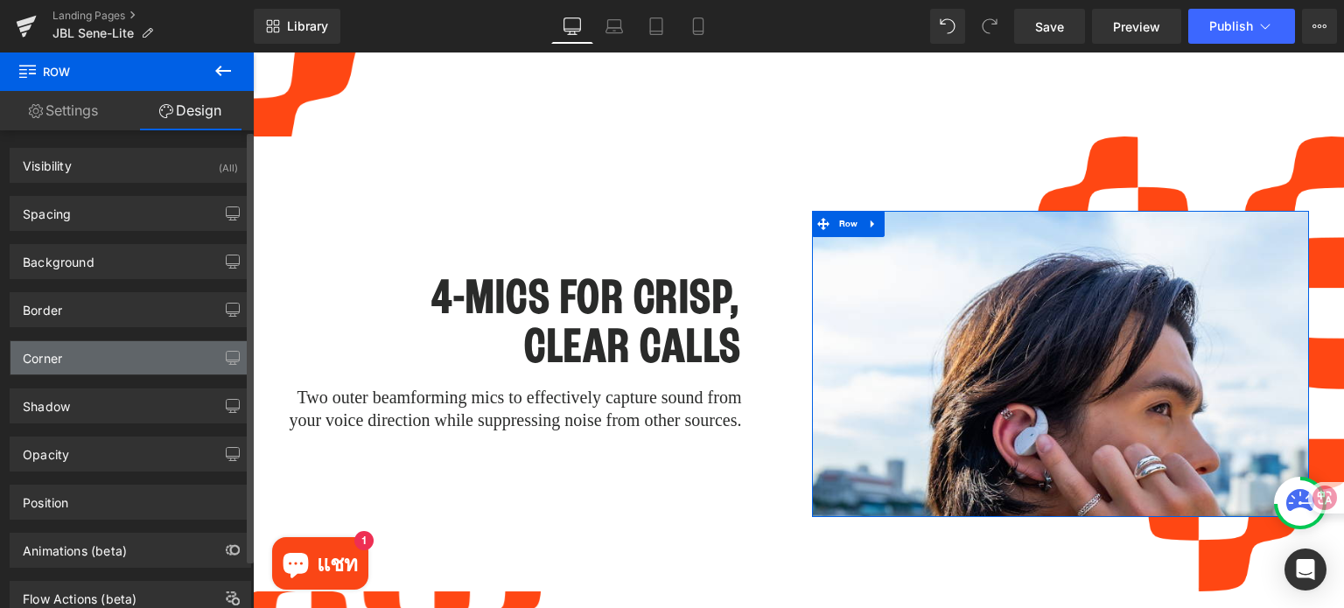
click at [62, 359] on div "Corner" at bounding box center [42, 353] width 39 height 24
click at [95, 348] on div "Corner" at bounding box center [130, 357] width 240 height 33
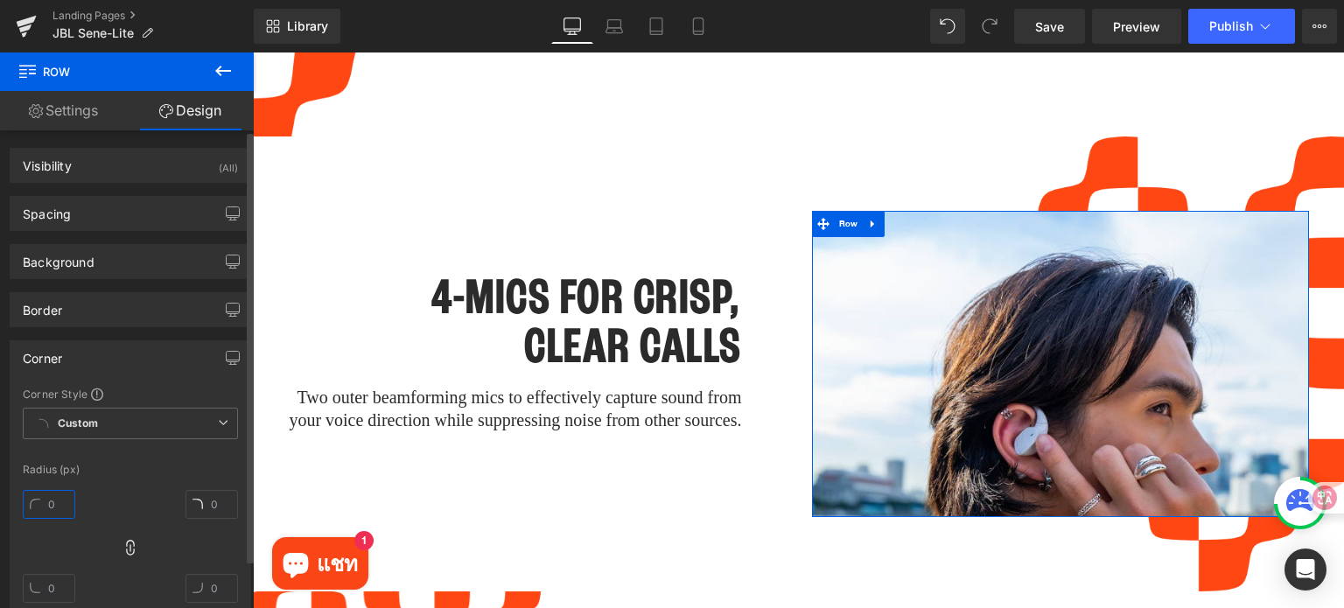
click at [63, 501] on input "text" at bounding box center [49, 504] width 52 height 29
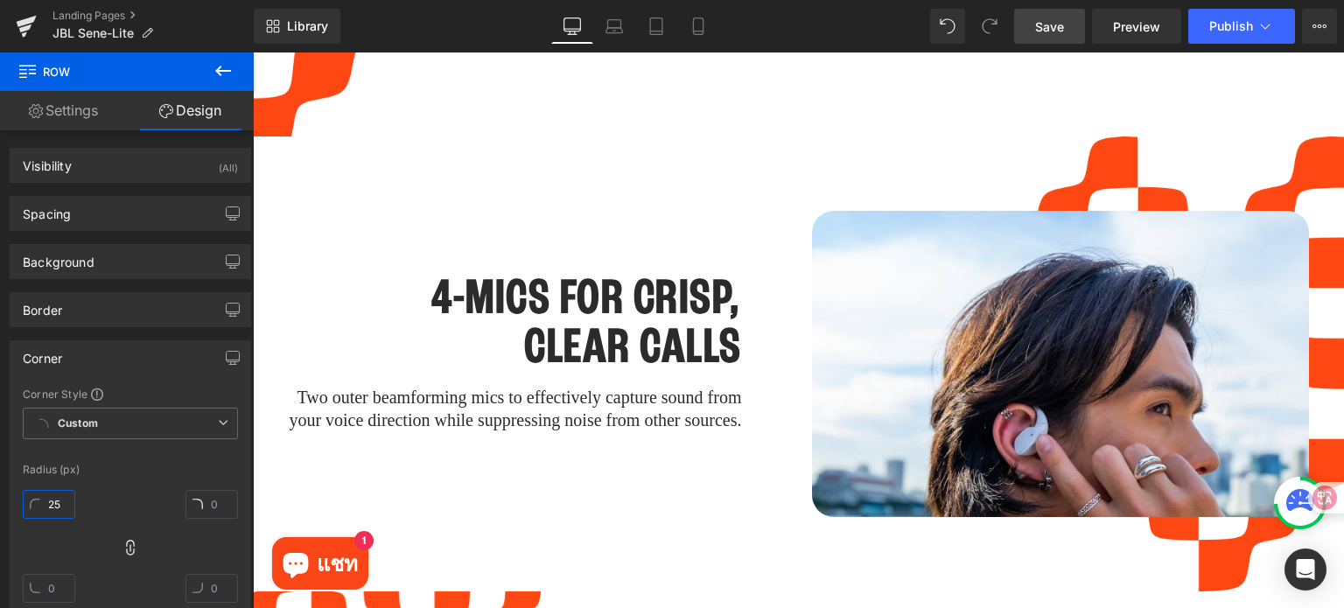
type input "25"
click at [1050, 26] on span "Save" at bounding box center [1049, 26] width 29 height 18
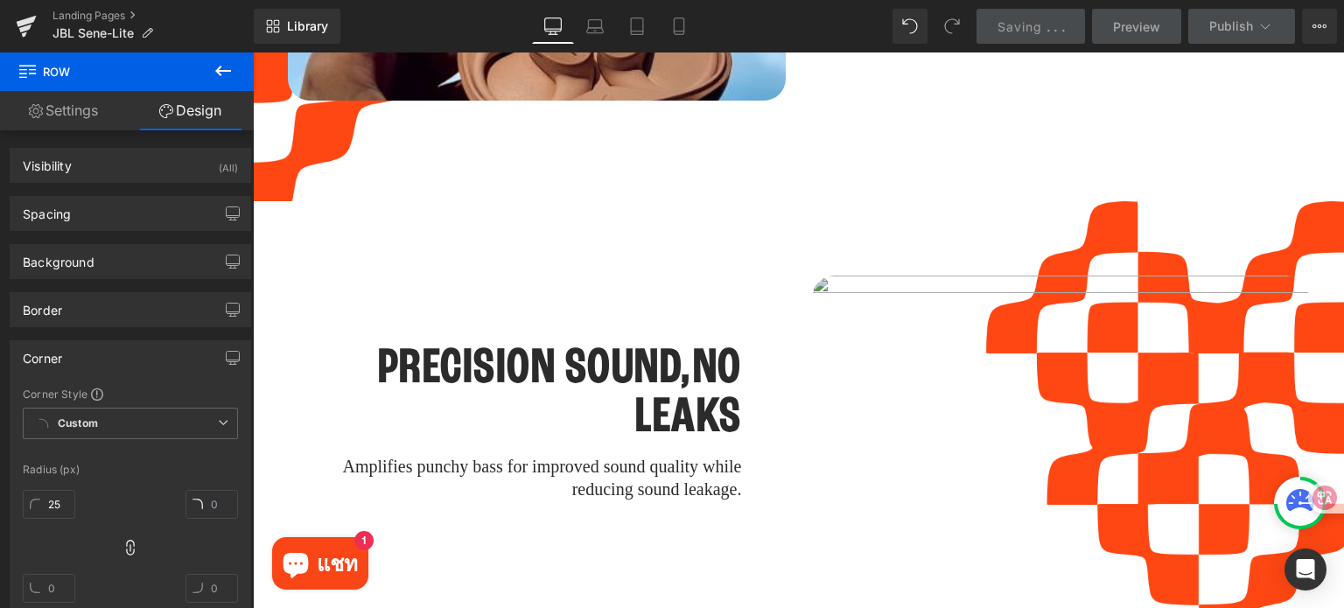
scroll to position [2905, 0]
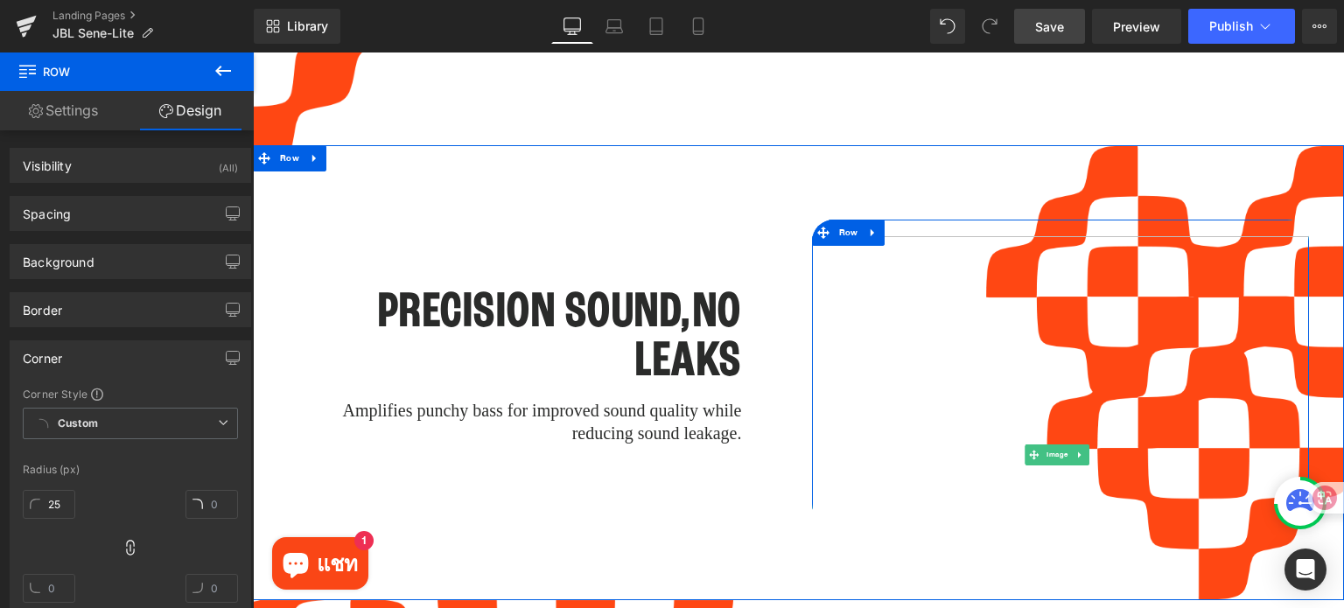
drag, startPoint x: 1047, startPoint y: 436, endPoint x: 483, endPoint y: 371, distance: 568.1
click at [1047, 444] on span "Image" at bounding box center [1057, 454] width 28 height 21
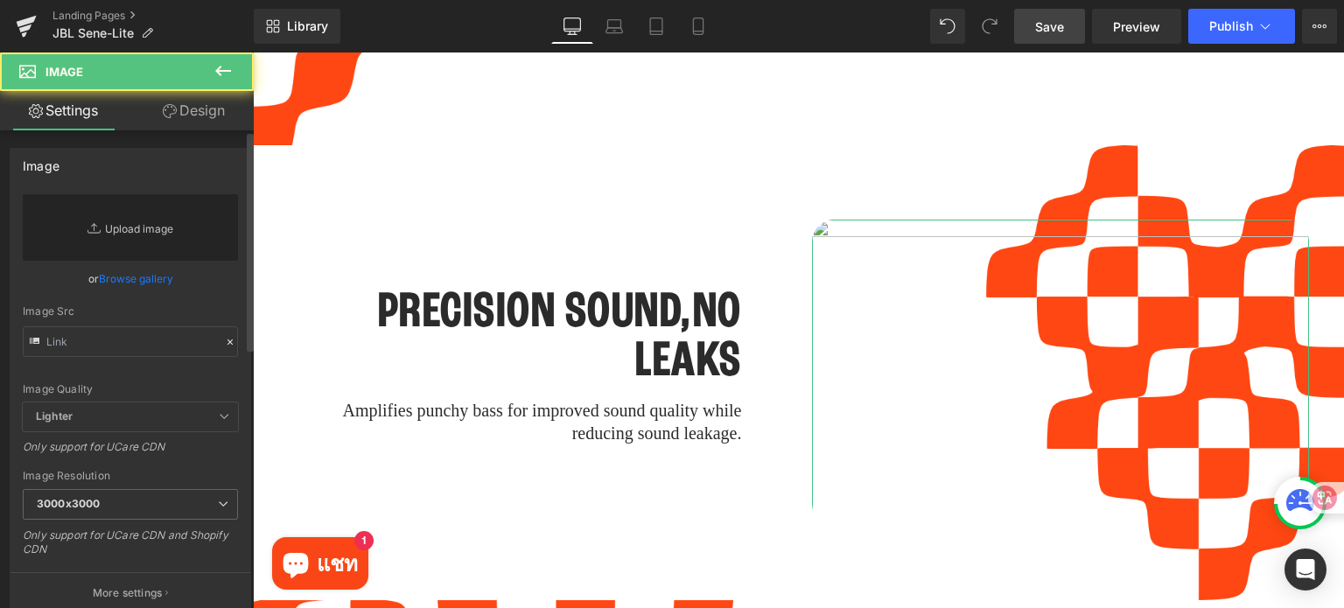
click at [156, 220] on link "Replace Image" at bounding box center [130, 227] width 215 height 66
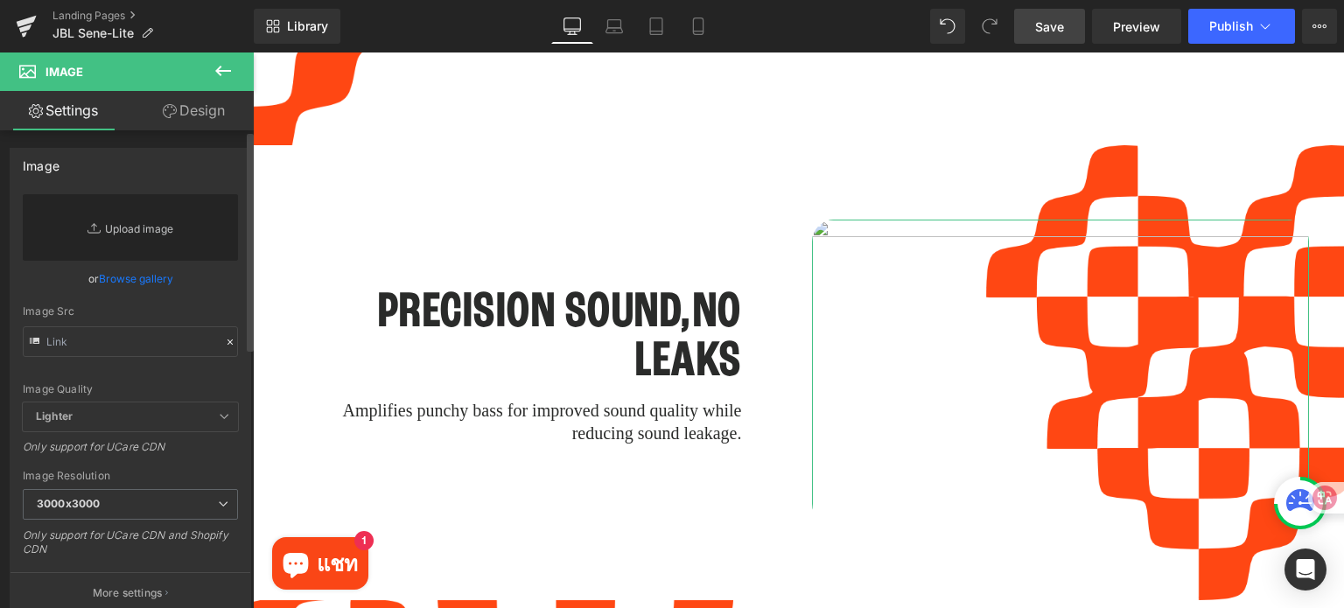
type input "C:\fakepath\_Image_ (2).jpg"
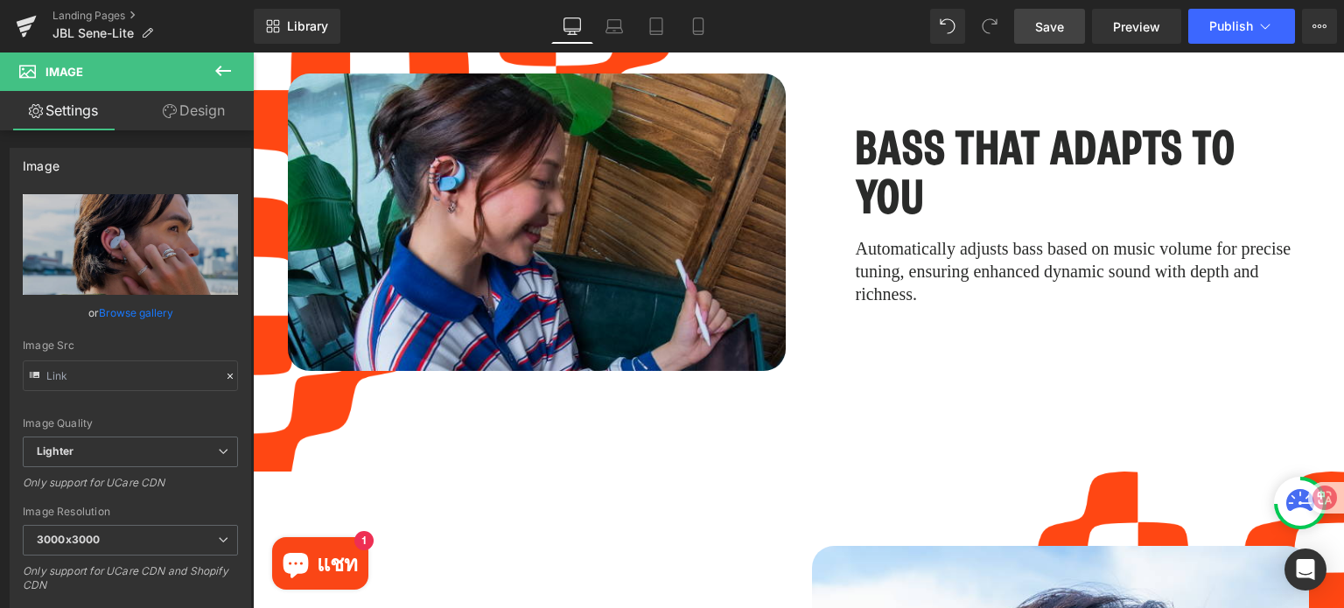
scroll to position [3675, 0]
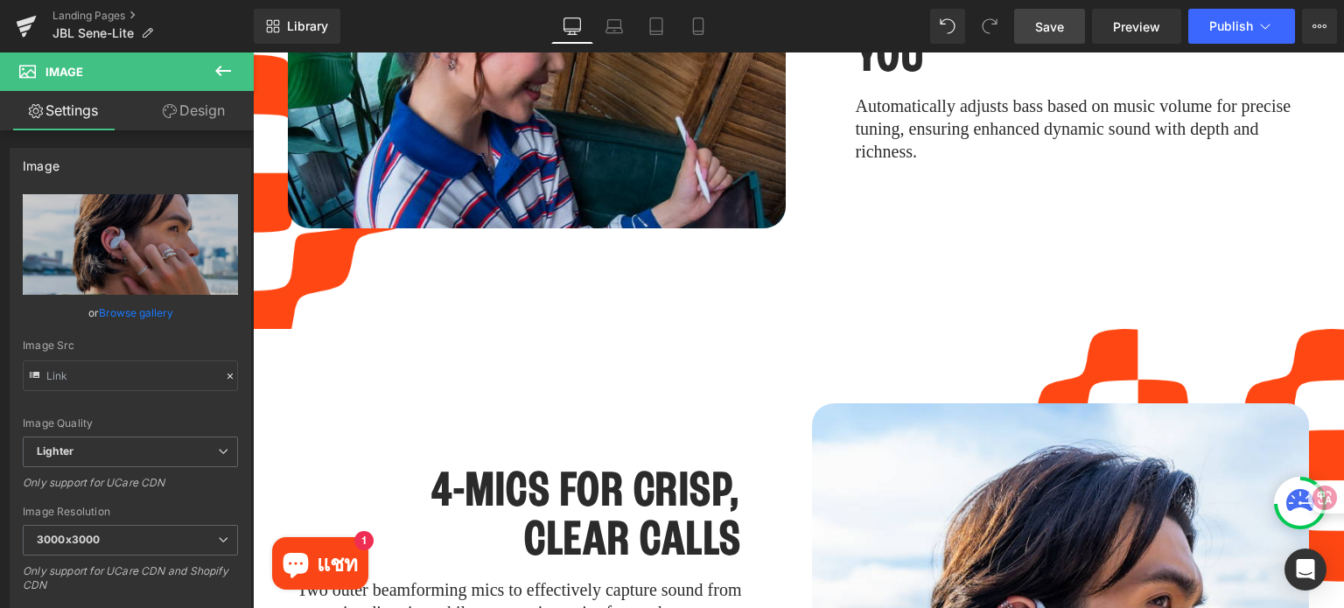
click at [1046, 34] on span "Save" at bounding box center [1049, 26] width 29 height 18
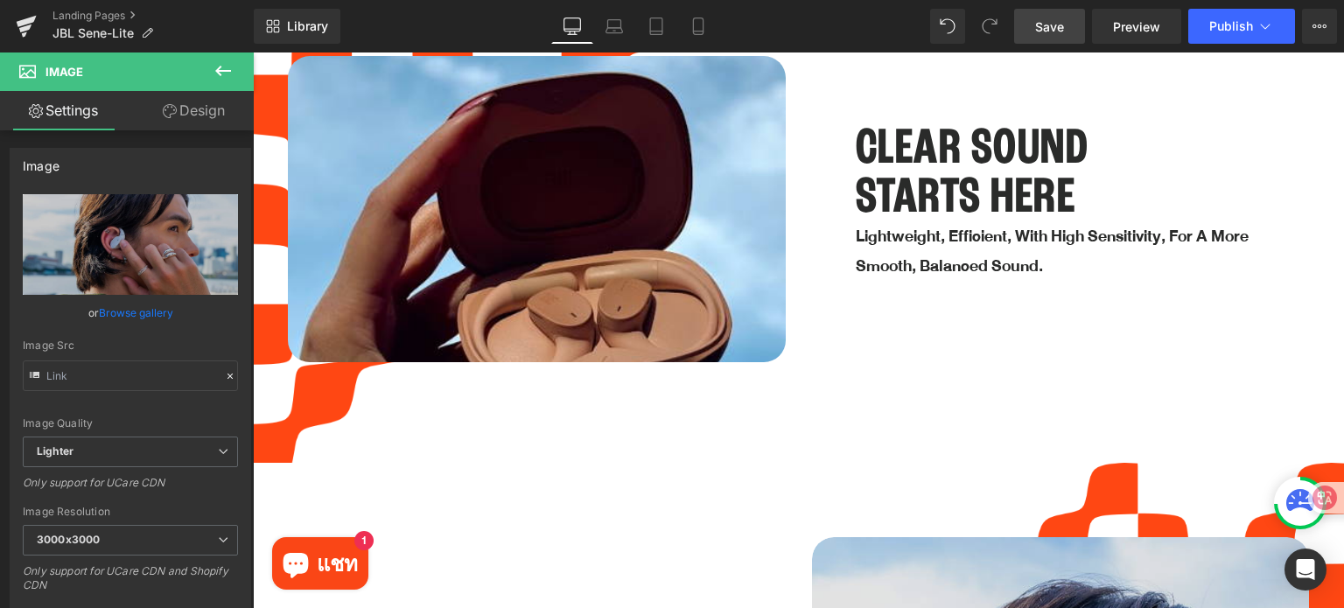
scroll to position [2887, 0]
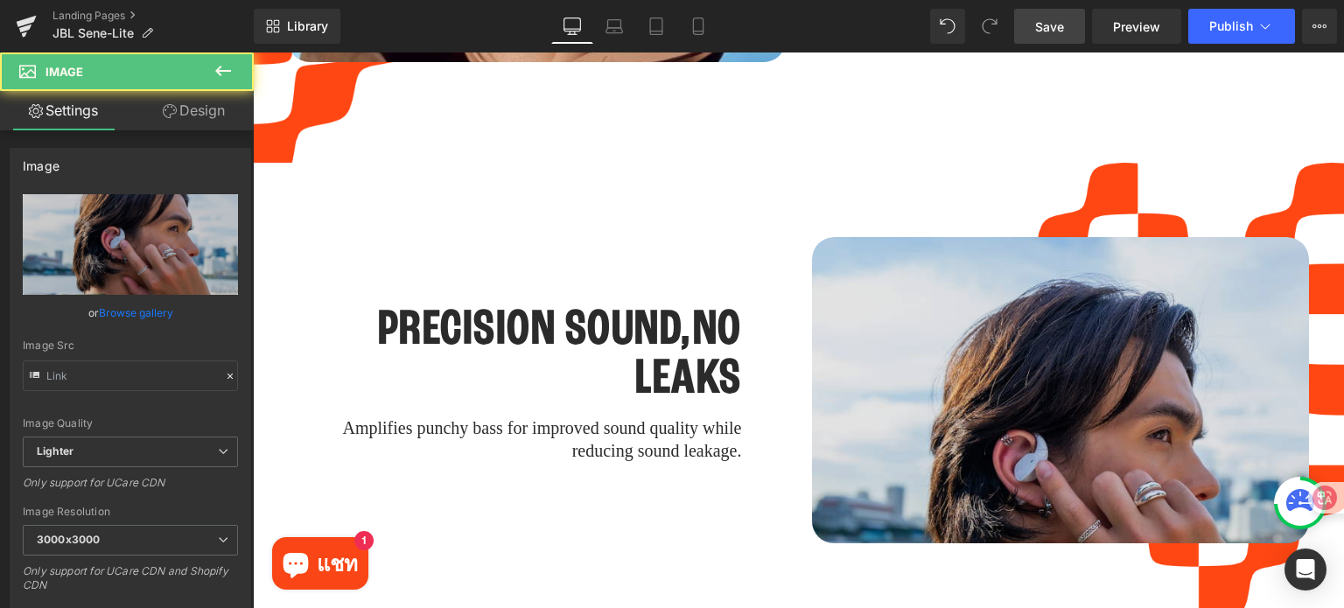
click at [1011, 381] on img at bounding box center [1061, 472] width 498 height 470
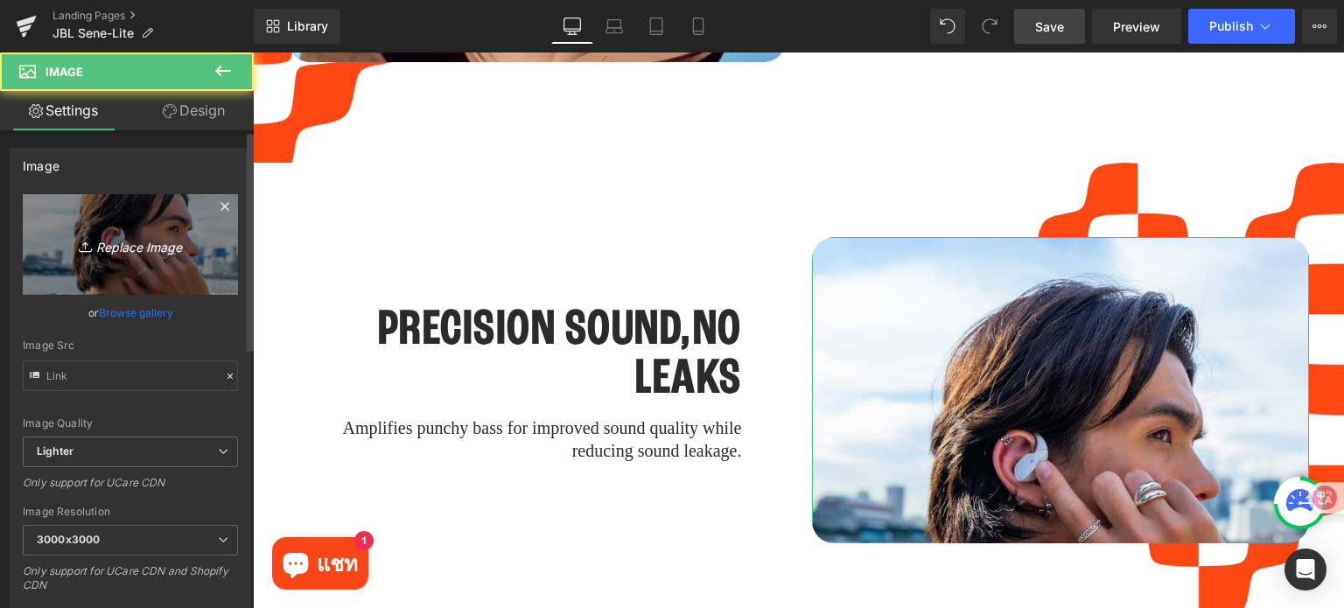
click at [133, 250] on icon "Replace Image" at bounding box center [130, 245] width 140 height 22
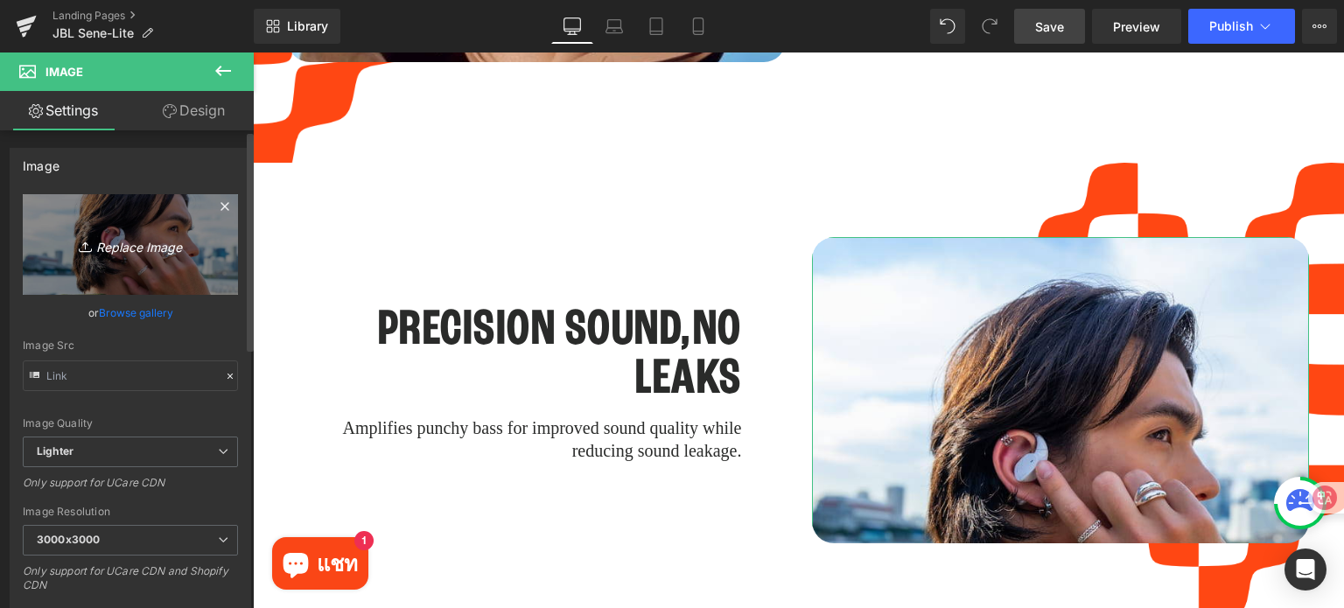
type input "C:\fakepath\[DOMAIN_NAME]_JBL_Sense-Lite_Lifestyle-Image_White.jpg"
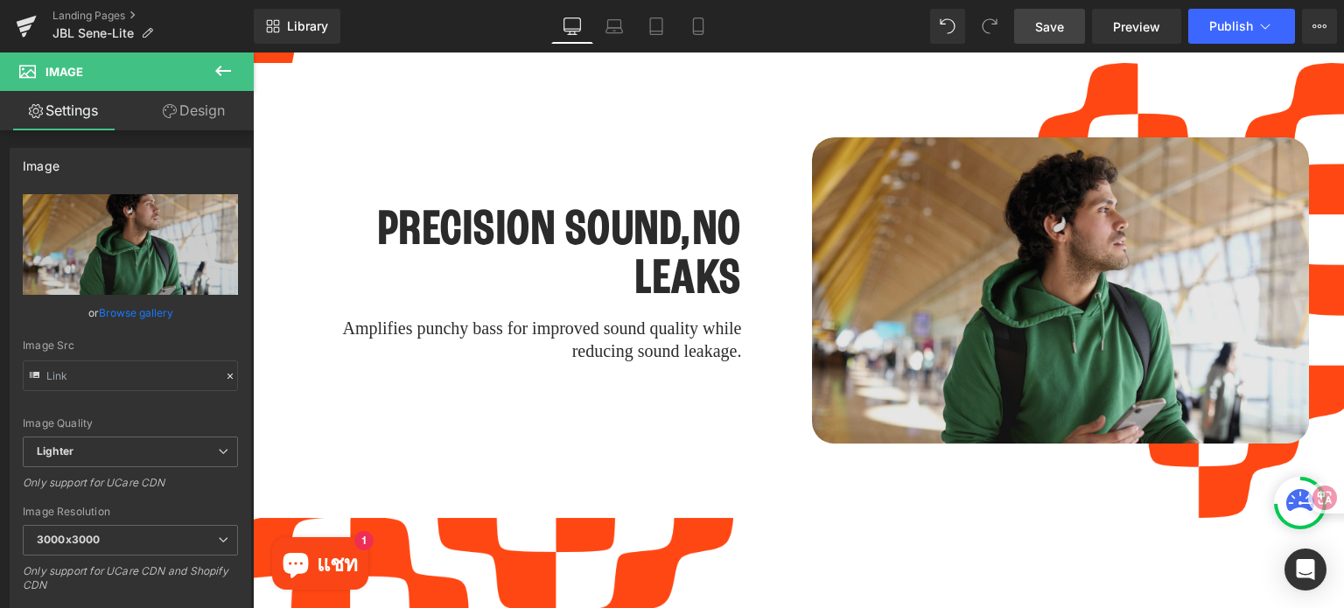
scroll to position [3237, 0]
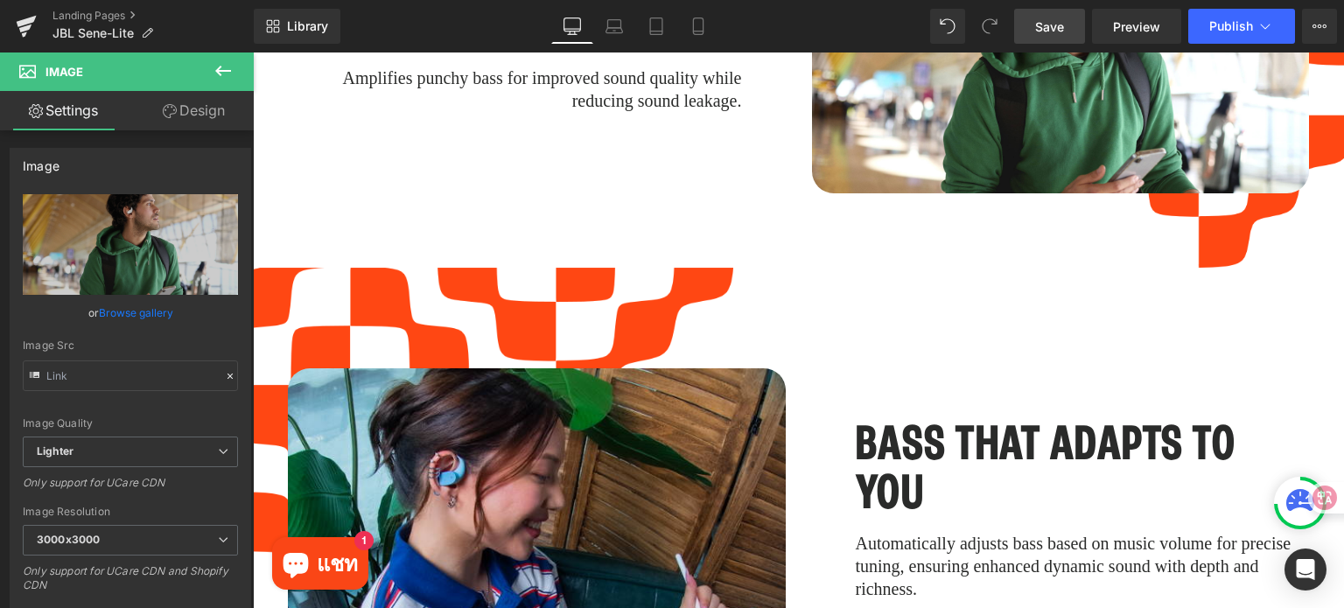
click at [1050, 27] on span "Save" at bounding box center [1049, 26] width 29 height 18
click at [997, 20] on icon at bounding box center [990, 26] width 16 height 16
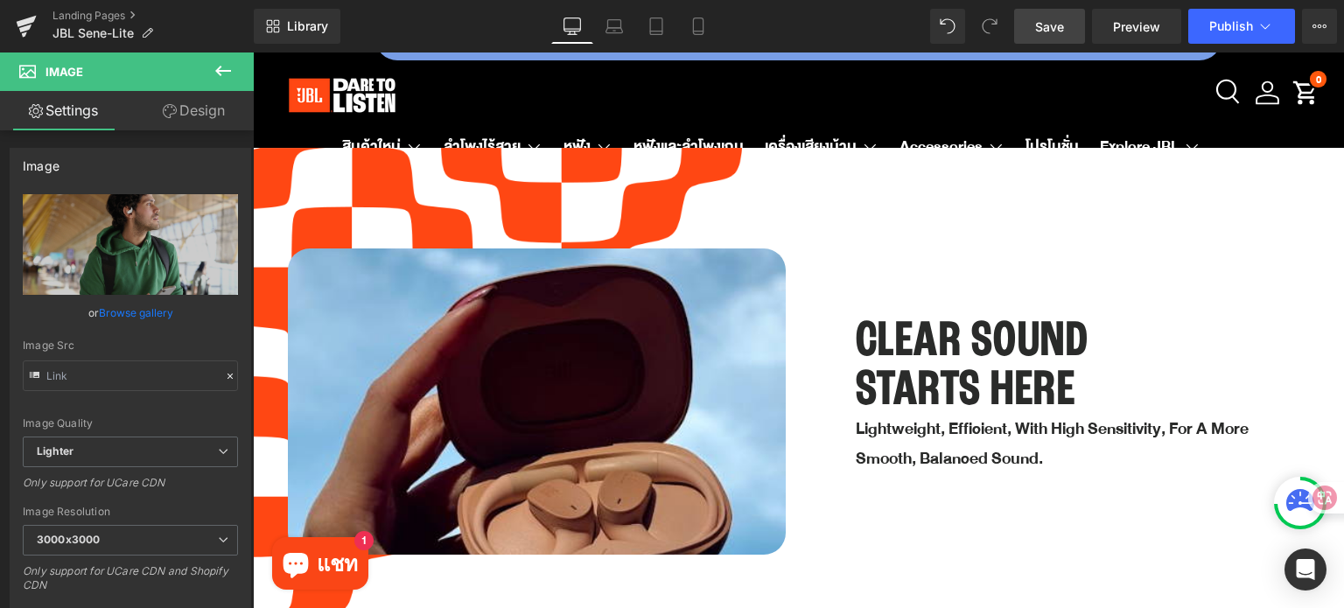
scroll to position [2537, 0]
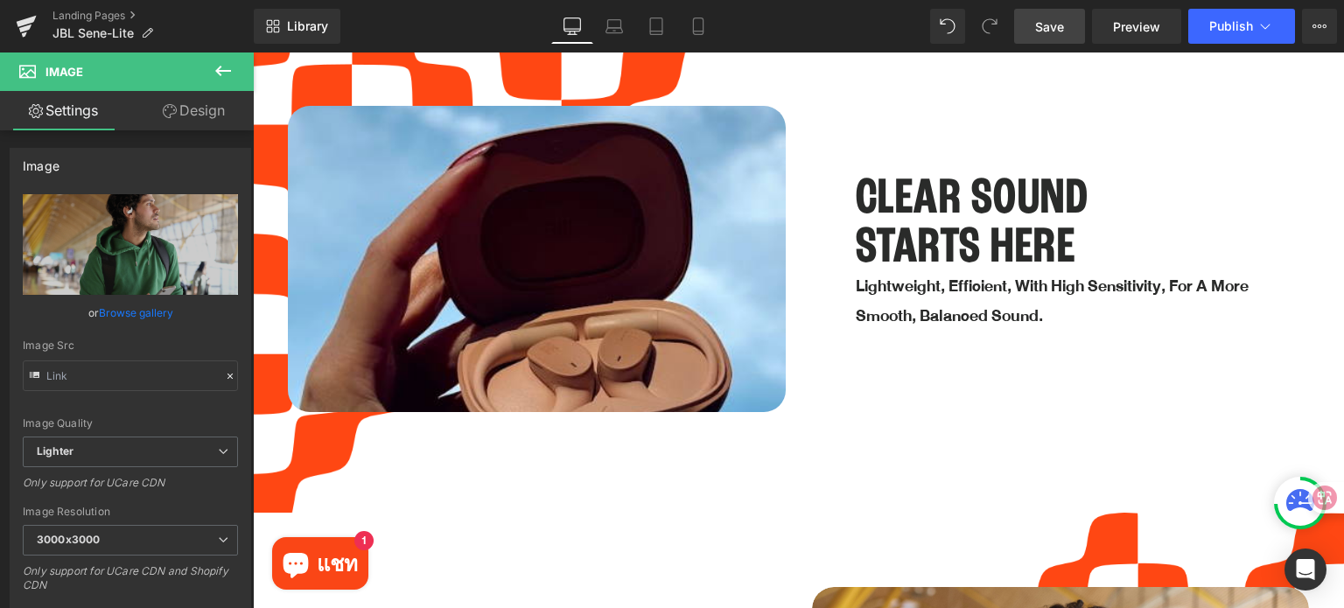
click at [1056, 25] on span "Save" at bounding box center [1049, 26] width 29 height 18
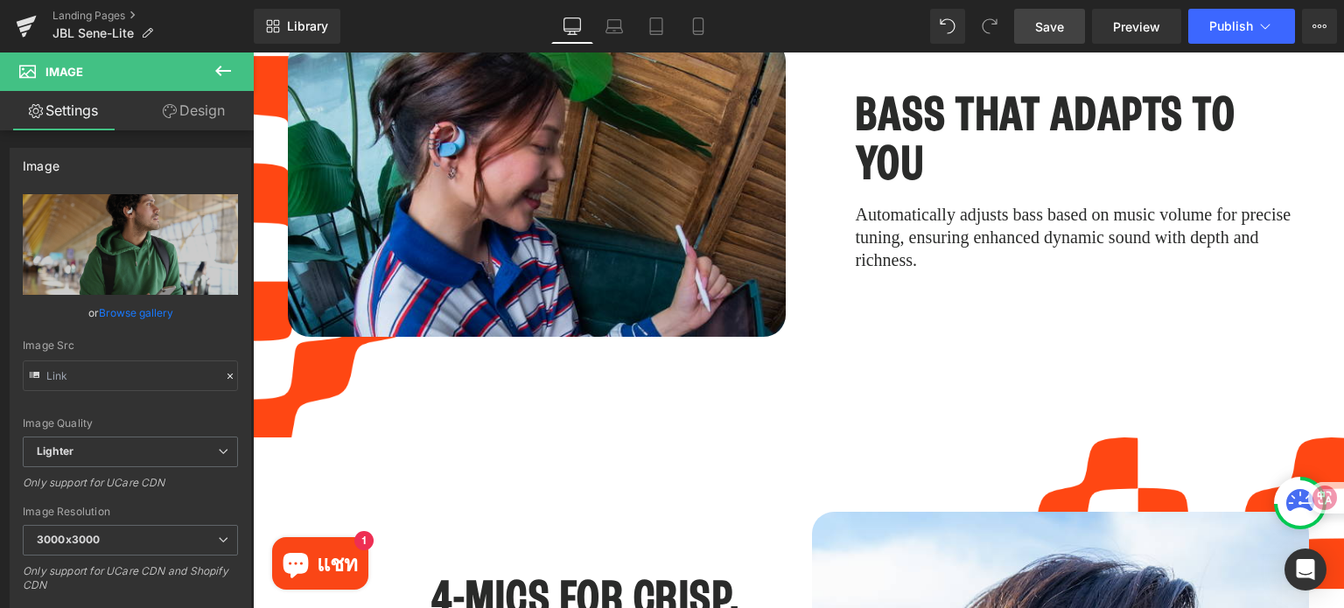
scroll to position [3675, 0]
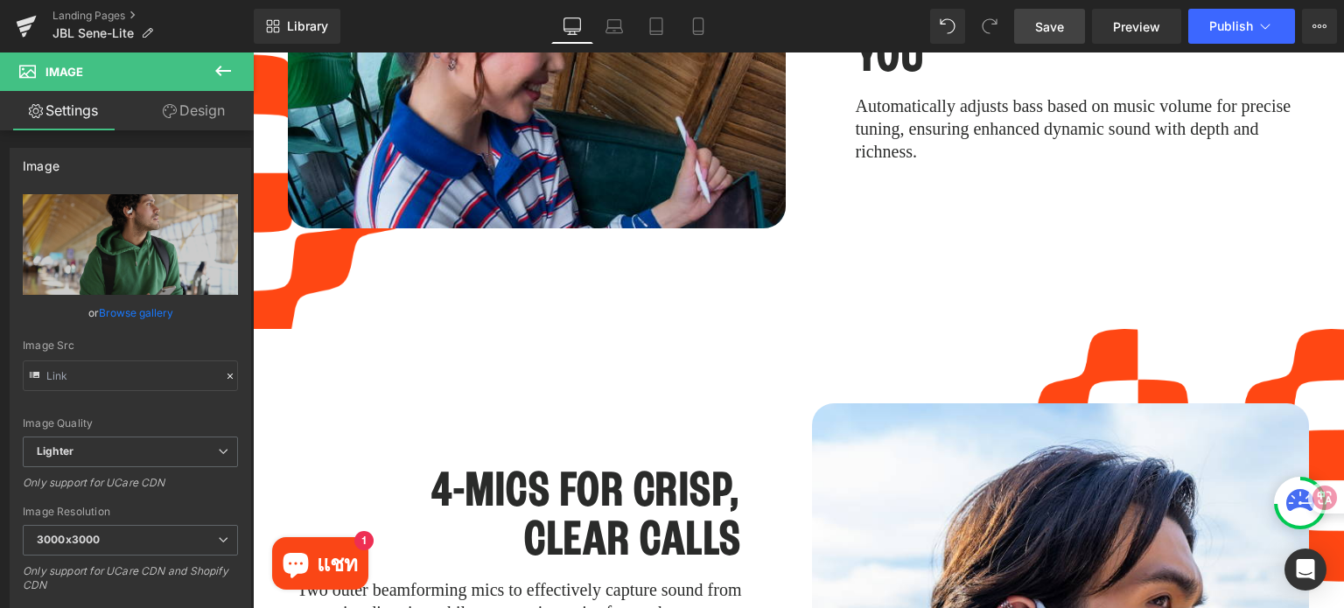
click at [1042, 41] on link "Save" at bounding box center [1049, 26] width 71 height 35
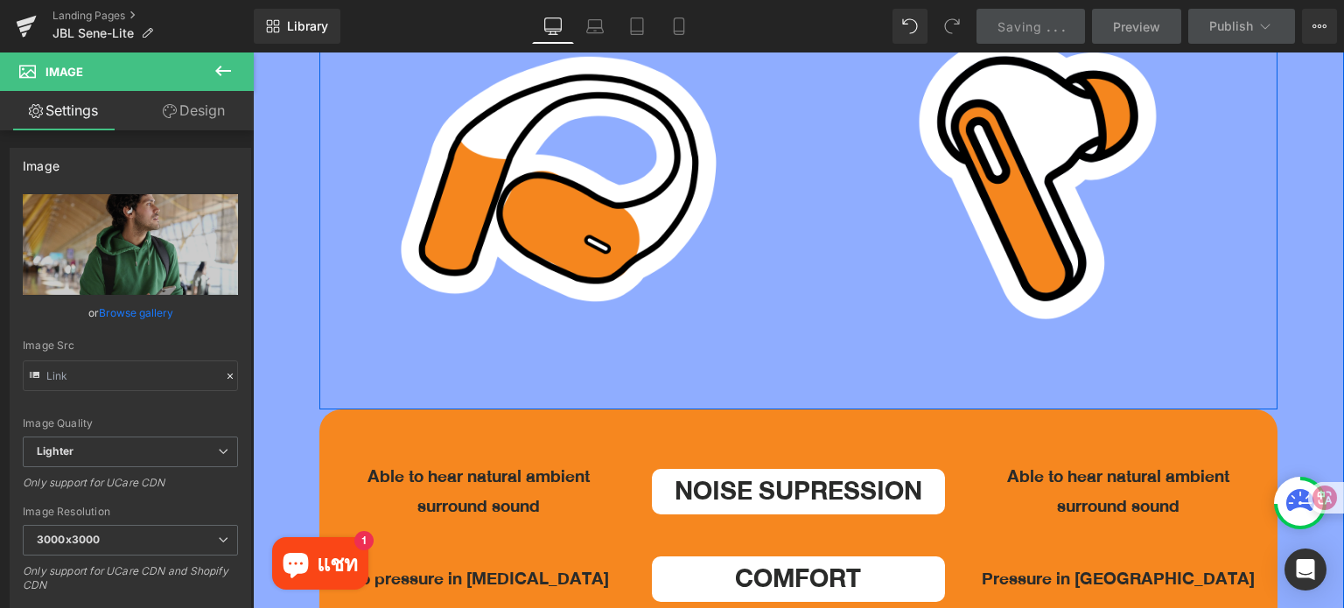
scroll to position [4725, 0]
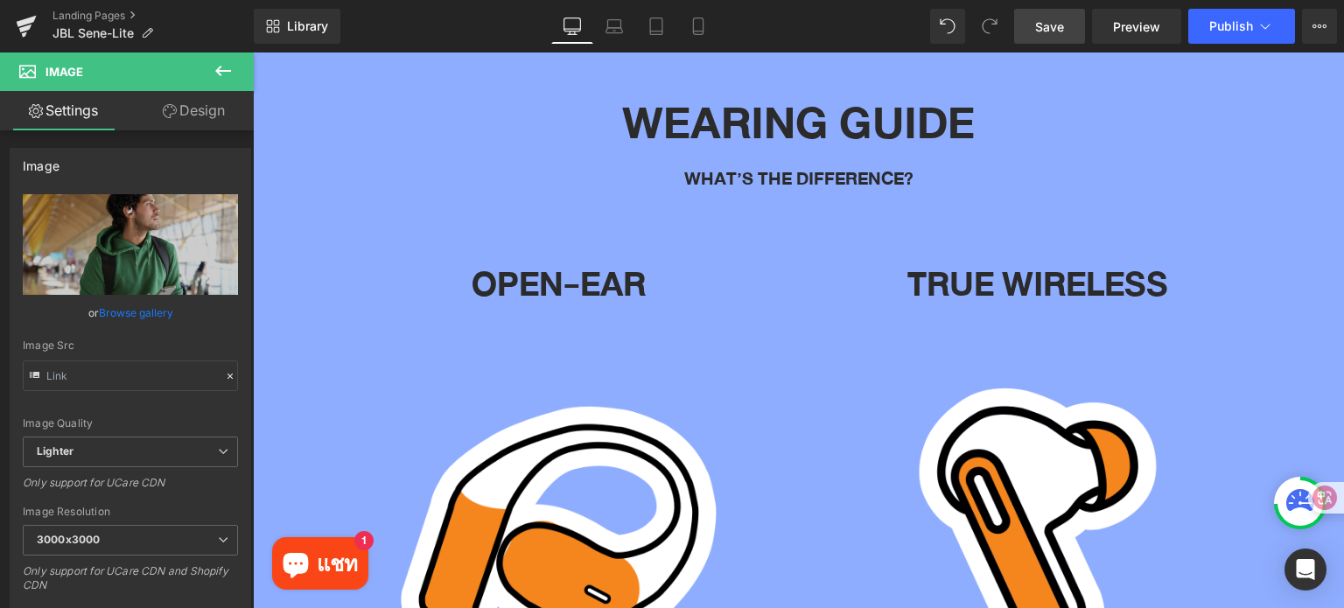
click at [1044, 31] on span "Save" at bounding box center [1049, 26] width 29 height 18
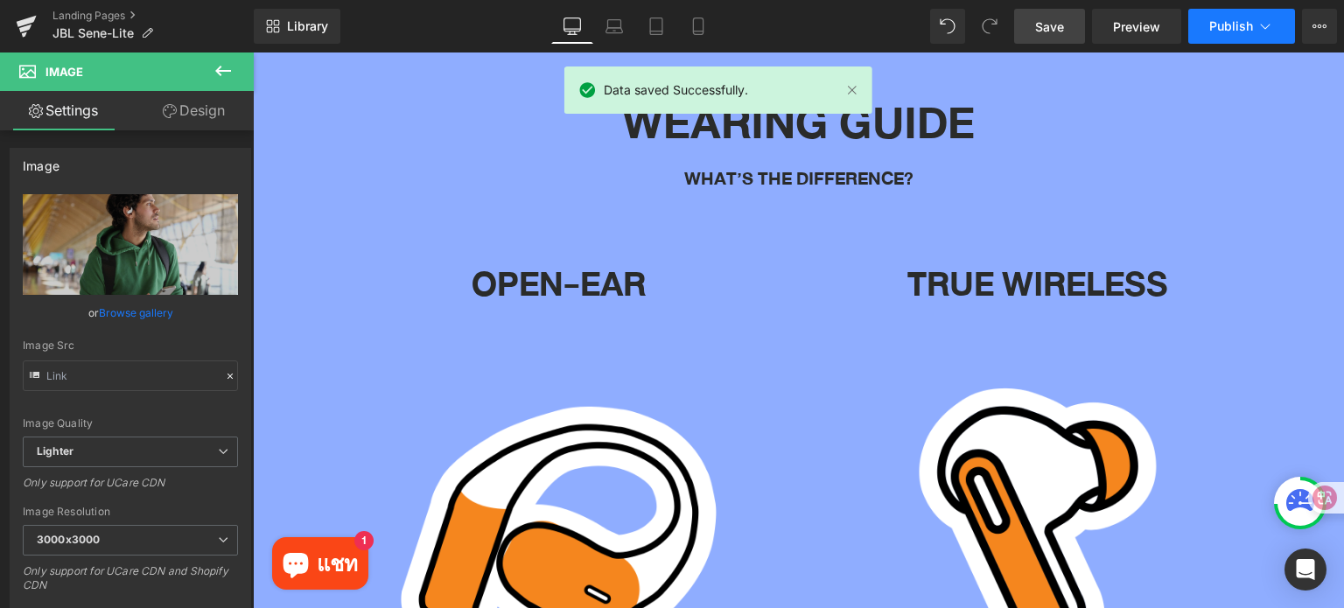
click at [1260, 25] on icon at bounding box center [1264, 25] width 17 height 17
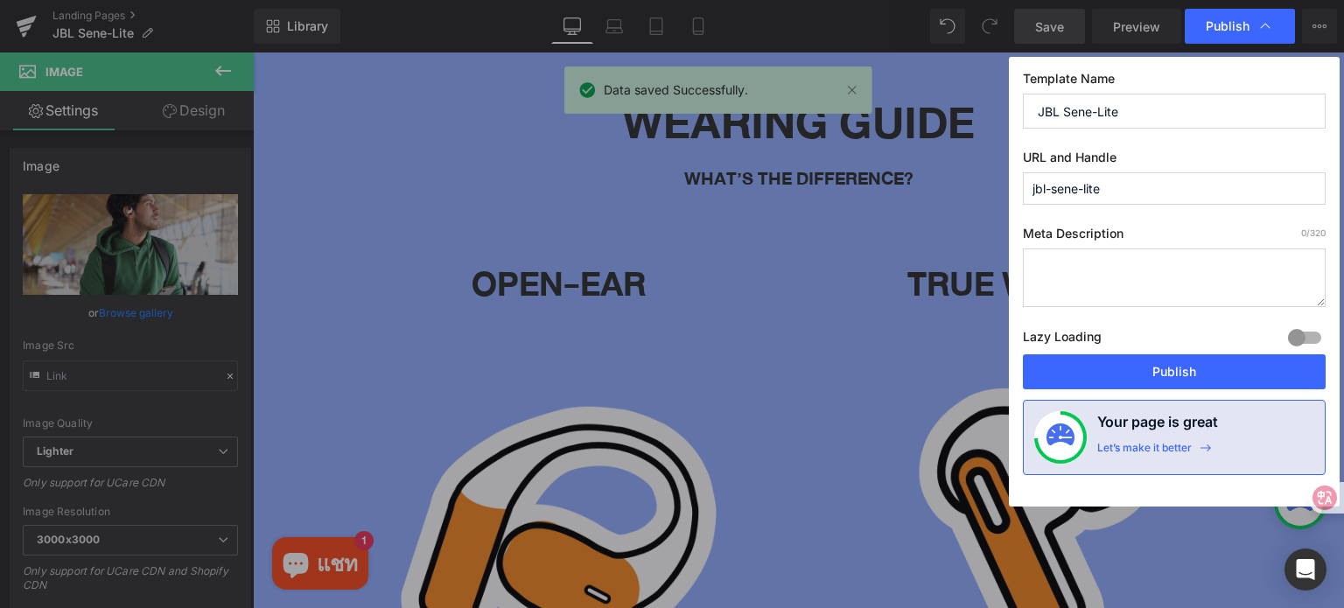
click at [1260, 25] on icon at bounding box center [1264, 25] width 17 height 17
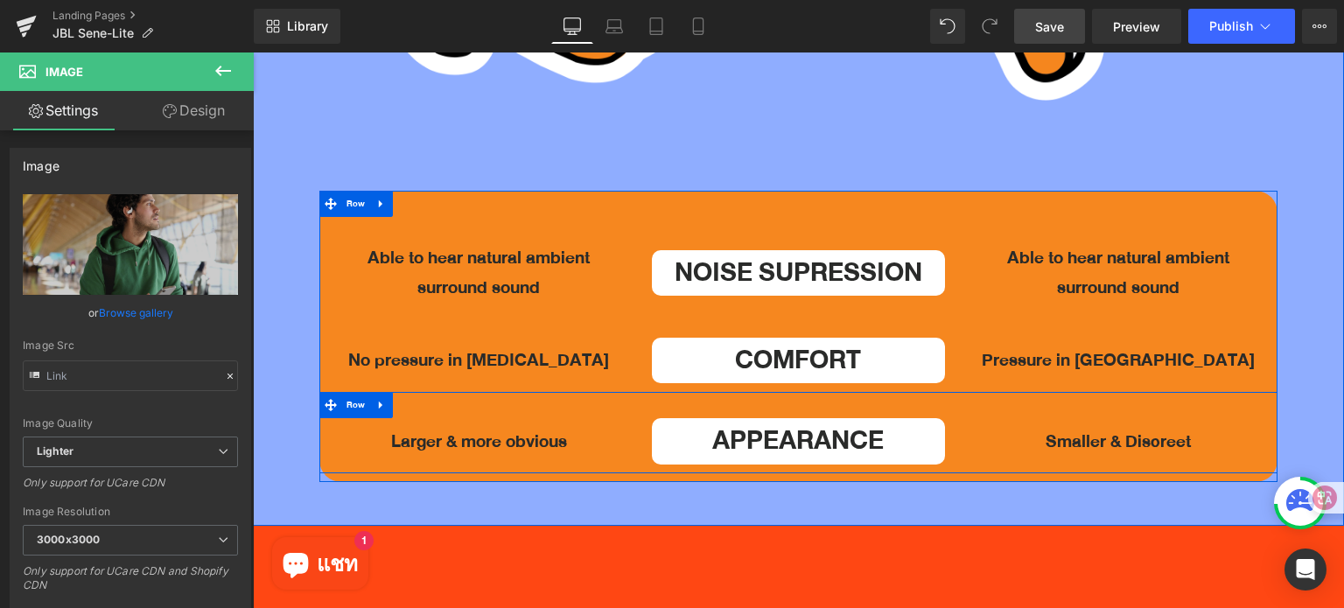
scroll to position [5250, 0]
